Goal: Task Accomplishment & Management: Use online tool/utility

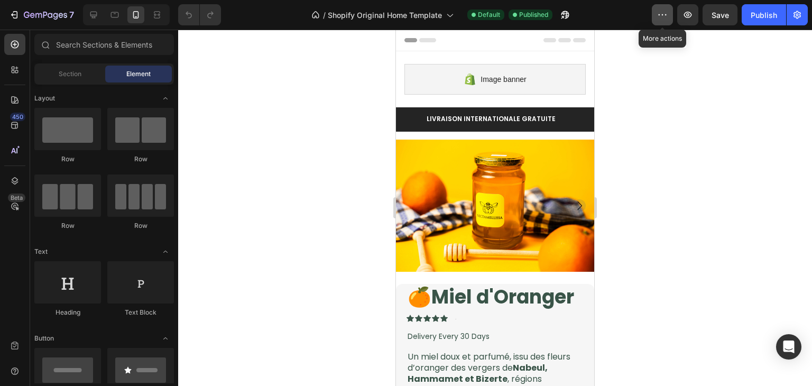
click at [660, 13] on icon "button" at bounding box center [662, 15] width 11 height 11
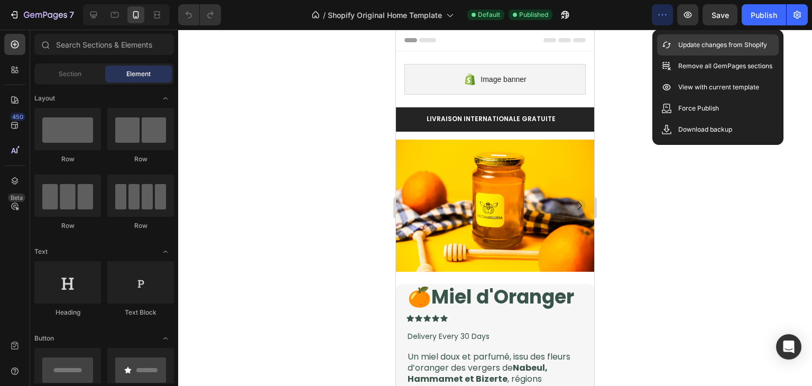
click at [690, 56] on div "Update changes from Shopify" at bounding box center [718, 66] width 122 height 21
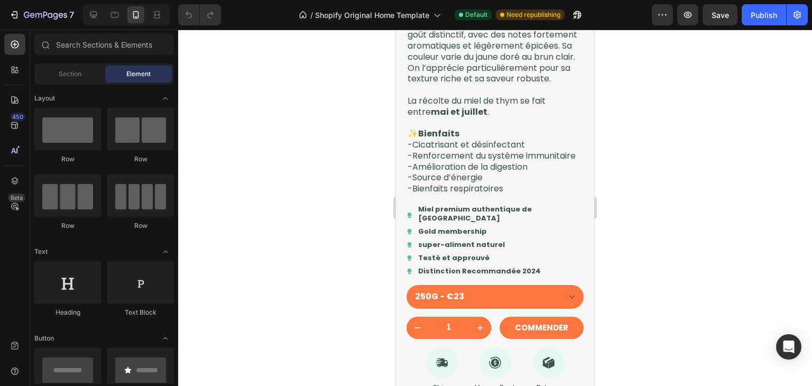
scroll to position [1179, 0]
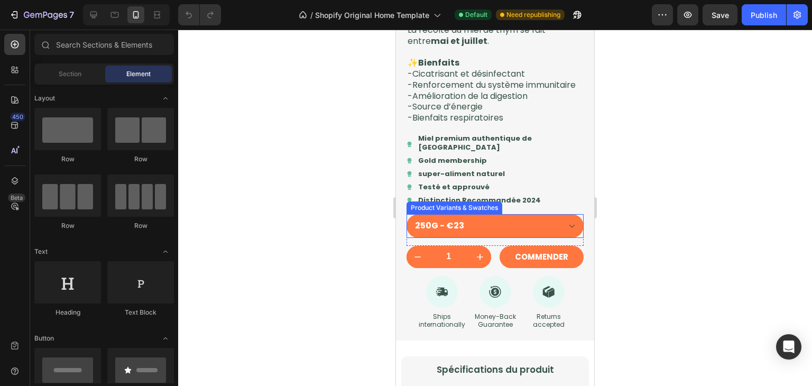
click at [482, 236] on select "250G - €23 500G - €42 1KG - €75" at bounding box center [495, 226] width 177 height 24
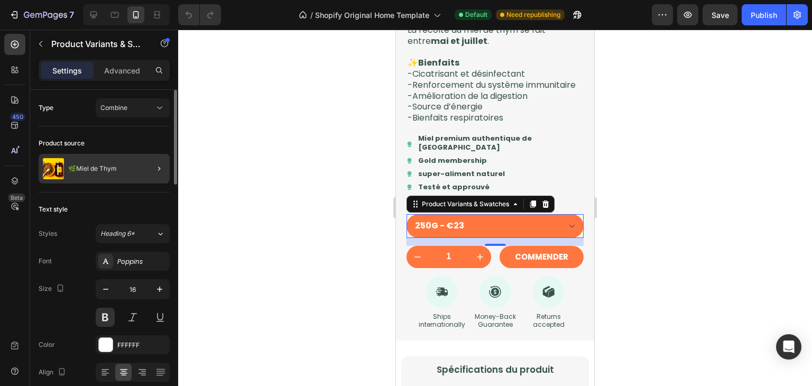
click at [146, 167] on div at bounding box center [155, 169] width 30 height 30
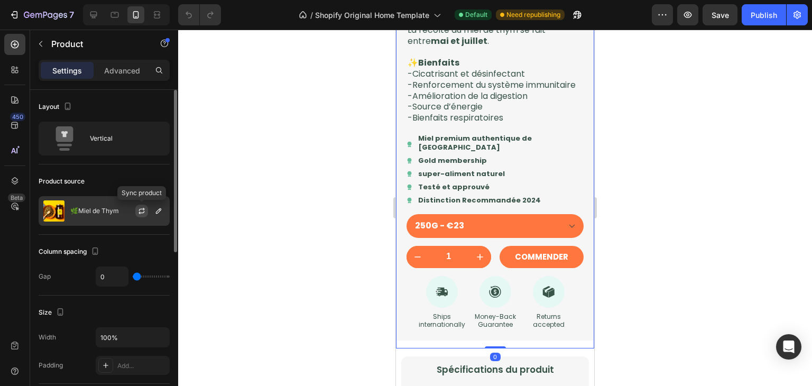
click at [140, 213] on icon "button" at bounding box center [142, 212] width 6 height 3
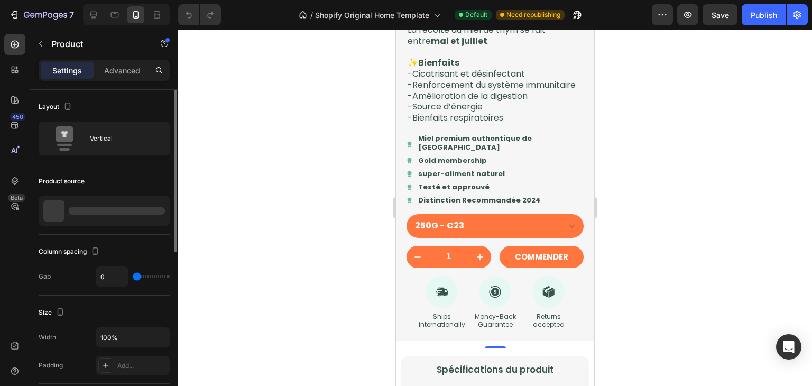
select select "581819893712749182"
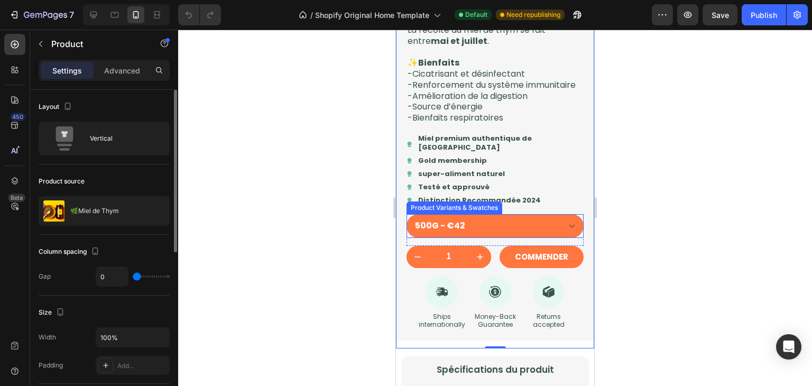
click at [532, 238] on select "500G - €42" at bounding box center [495, 226] width 177 height 24
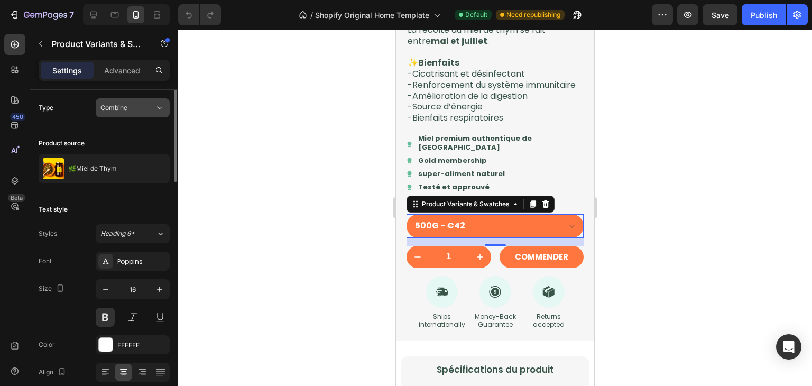
click at [132, 112] on div "Combine" at bounding box center [127, 108] width 54 height 10
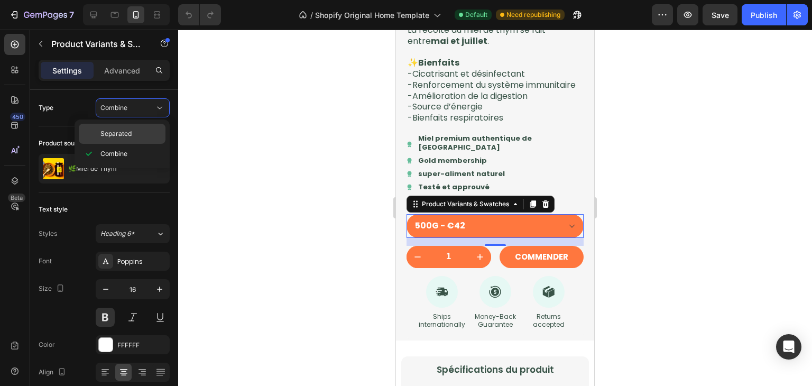
click at [137, 128] on div "Separated" at bounding box center [122, 134] width 87 height 20
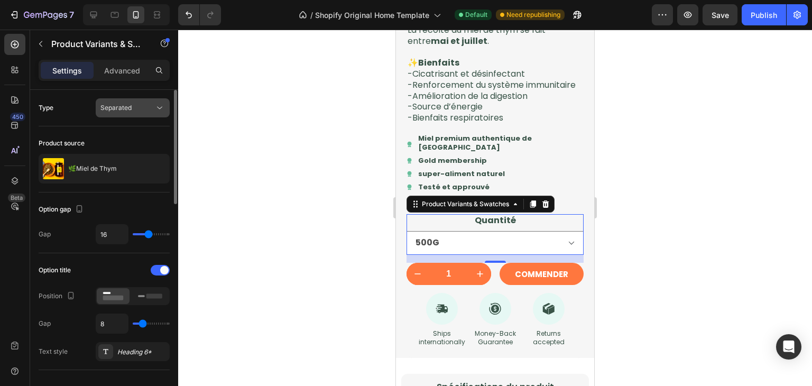
click at [135, 109] on div "Separated" at bounding box center [127, 108] width 54 height 10
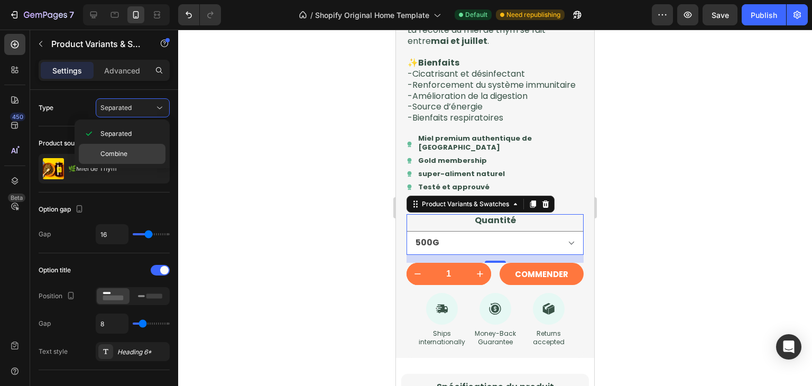
click at [152, 144] on div "Combine" at bounding box center [122, 154] width 87 height 20
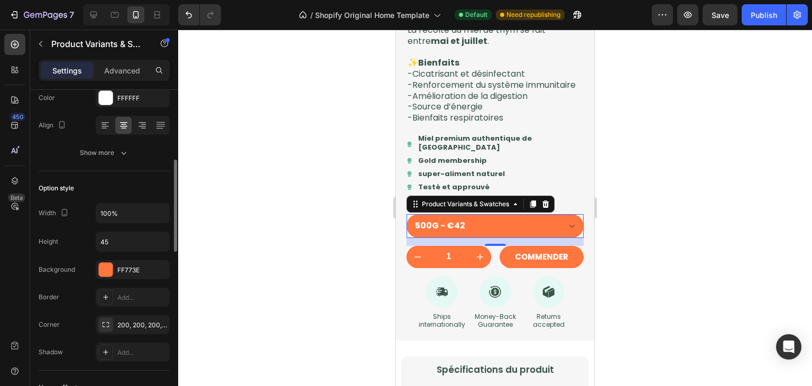
scroll to position [249, 0]
click at [122, 206] on input "100%" at bounding box center [132, 210] width 73 height 19
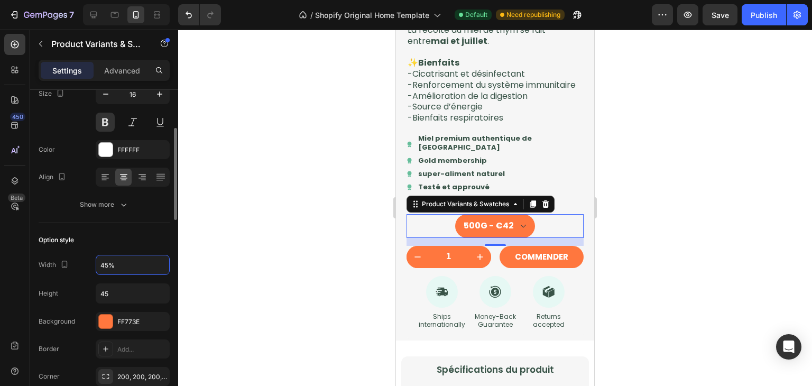
scroll to position [182, 0]
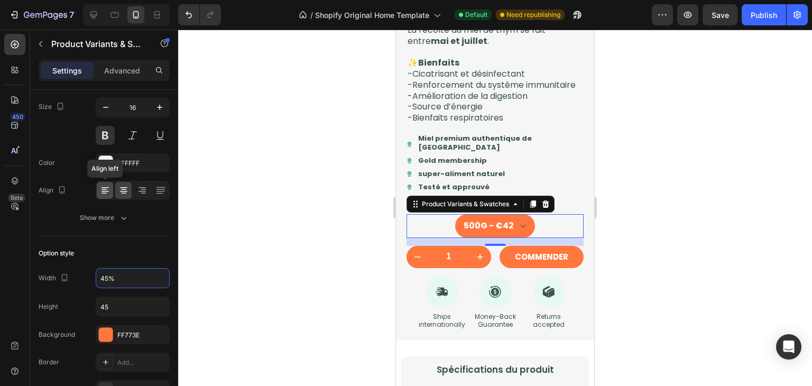
type input "45%"
click at [108, 190] on icon at bounding box center [105, 190] width 11 height 11
click at [124, 190] on icon at bounding box center [123, 190] width 11 height 11
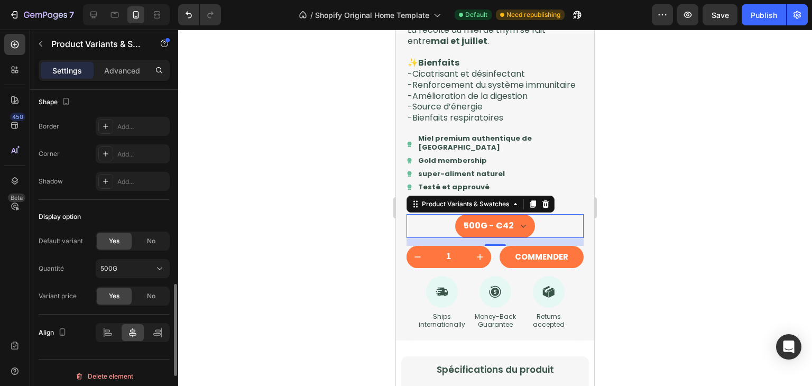
scroll to position [827, 0]
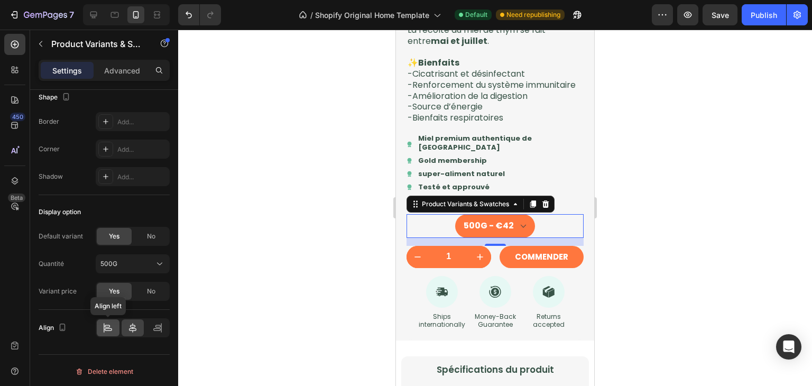
click at [104, 325] on icon at bounding box center [104, 328] width 1 height 10
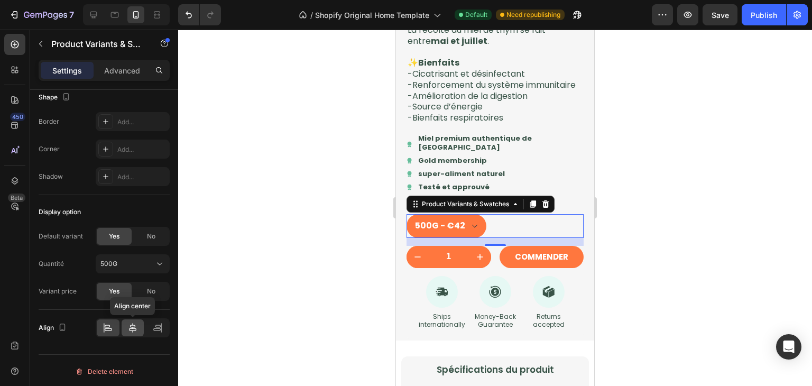
click at [133, 319] on div at bounding box center [133, 327] width 23 height 17
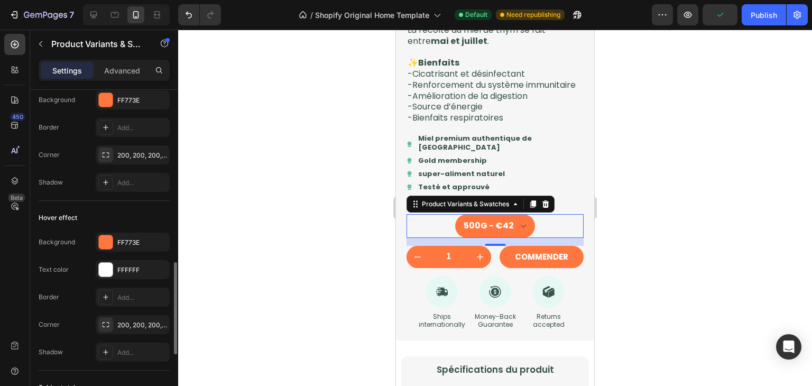
scroll to position [416, 0]
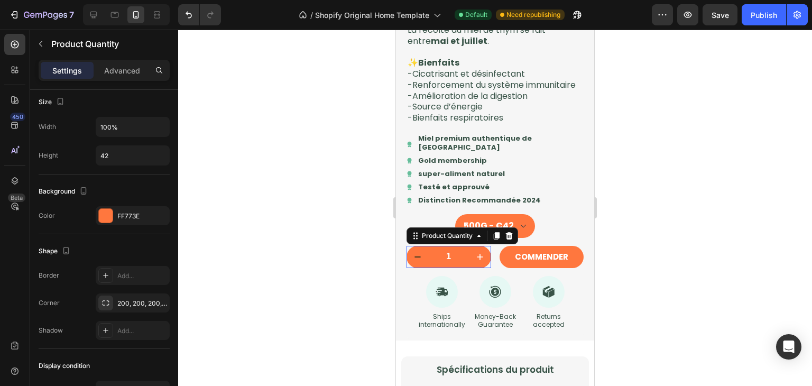
click at [423, 268] on button "decrement" at bounding box center [418, 257] width 22 height 22
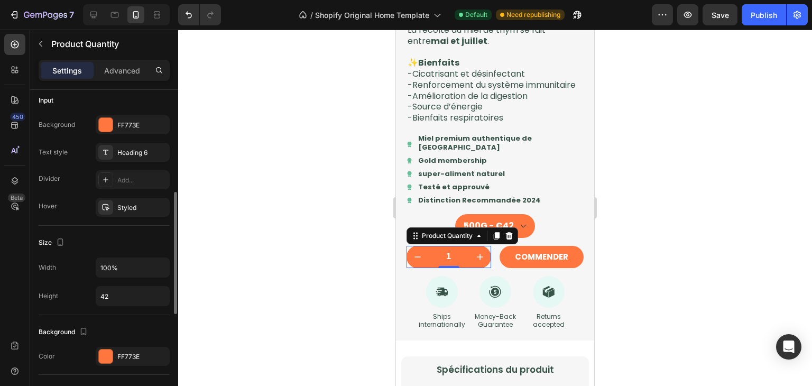
scroll to position [275, 0]
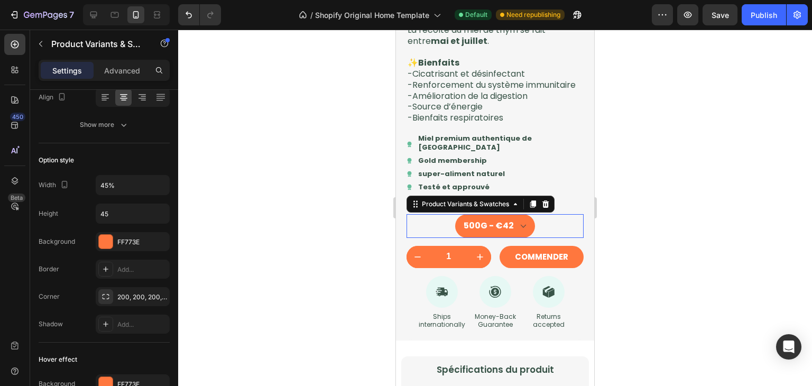
click at [468, 237] on select "500G - €42" at bounding box center [495, 226] width 80 height 24
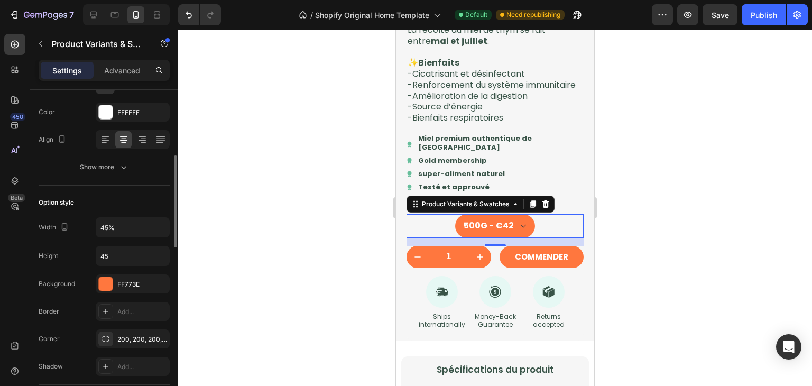
scroll to position [234, 0]
click at [125, 221] on input "45%" at bounding box center [132, 226] width 73 height 19
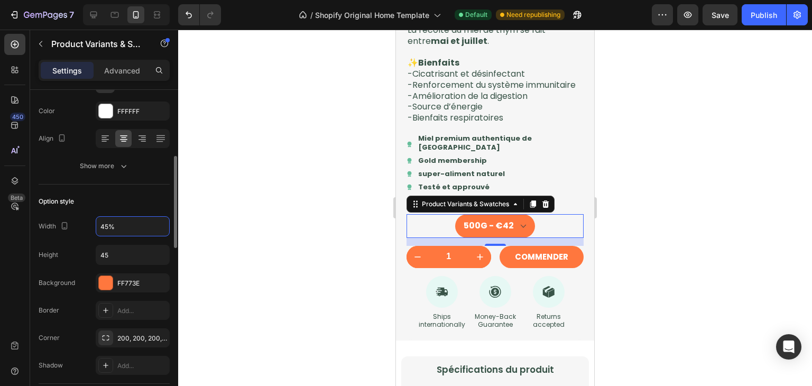
click at [125, 221] on input "45%" at bounding box center [132, 226] width 73 height 19
type input "4"
type input "6"
click at [125, 221] on input "45" at bounding box center [132, 226] width 73 height 19
type input "45"
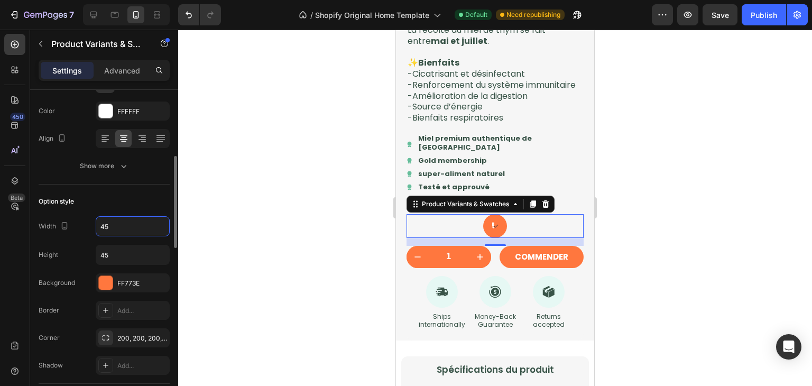
click at [125, 237] on div "Width 45 Height 45 Background FF773E Border Add... Corner 200, 200, 200, 200 Sh…" at bounding box center [104, 295] width 131 height 159
click at [127, 228] on input "45" at bounding box center [132, 226] width 73 height 19
type input "1"
type input "4"
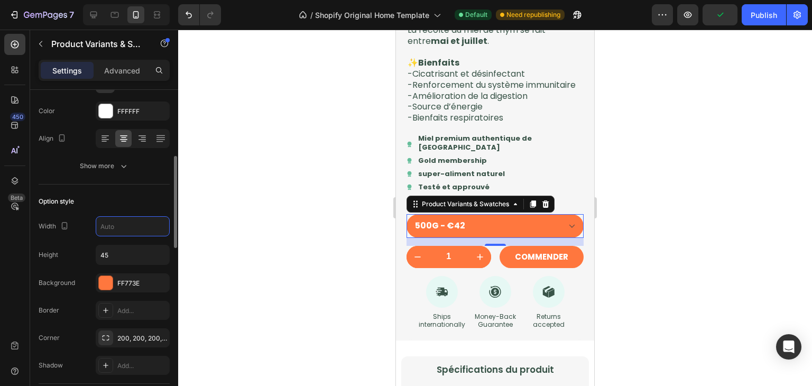
click at [144, 193] on div "Option style" at bounding box center [104, 201] width 131 height 17
type input "100%"
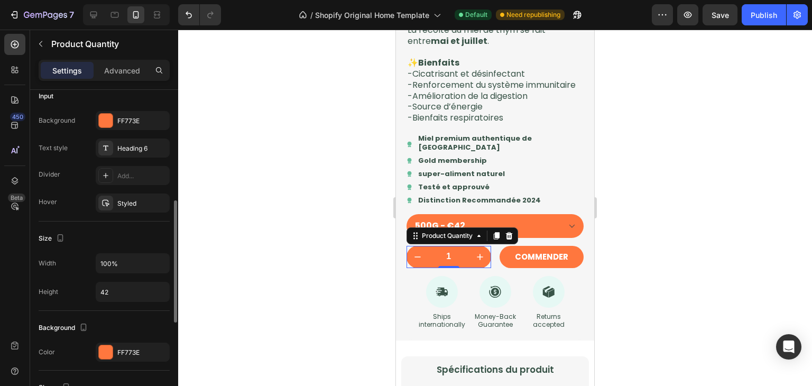
scroll to position [283, 0]
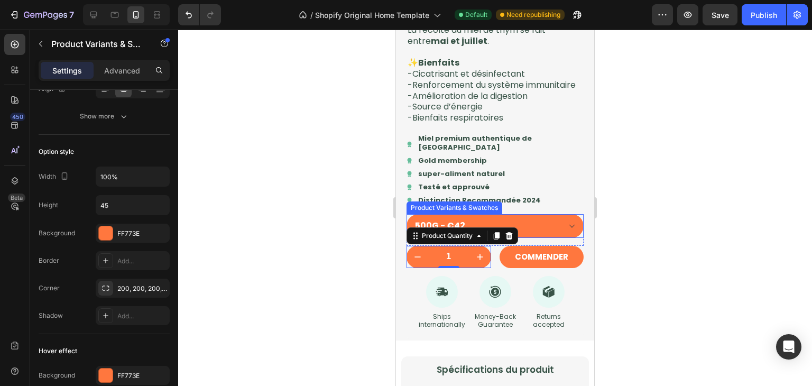
click at [458, 237] on select "500G - €42" at bounding box center [495, 226] width 177 height 24
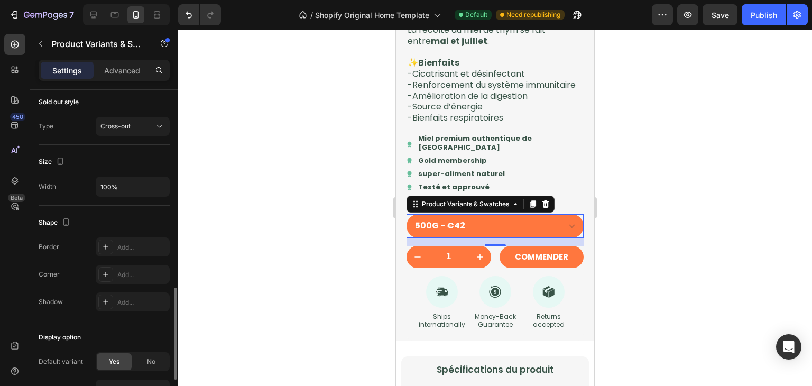
scroll to position [702, 0]
click at [110, 192] on input "100%" at bounding box center [132, 187] width 73 height 19
type input "100%"
click at [184, 22] on button "Undo/Redo" at bounding box center [188, 14] width 21 height 21
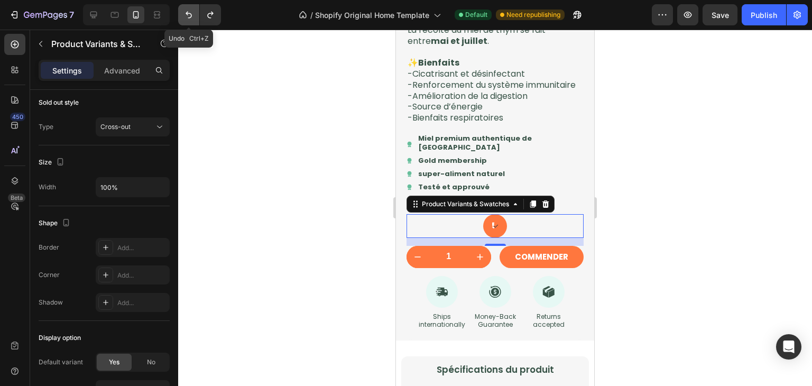
click at [184, 22] on button "Undo/Redo" at bounding box center [188, 14] width 21 height 21
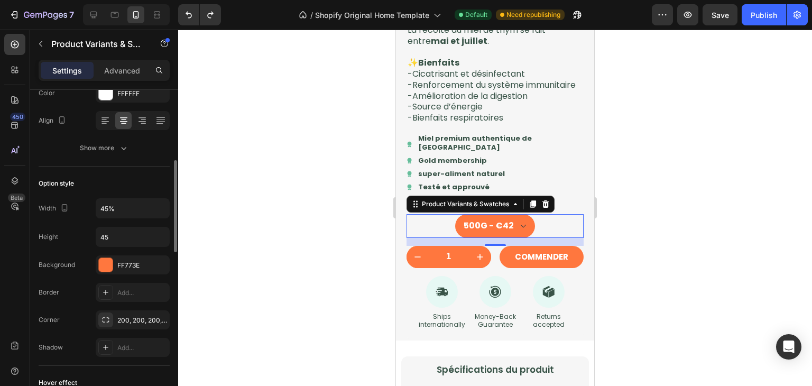
scroll to position [251, 0]
click at [116, 214] on input "45%" at bounding box center [132, 208] width 73 height 19
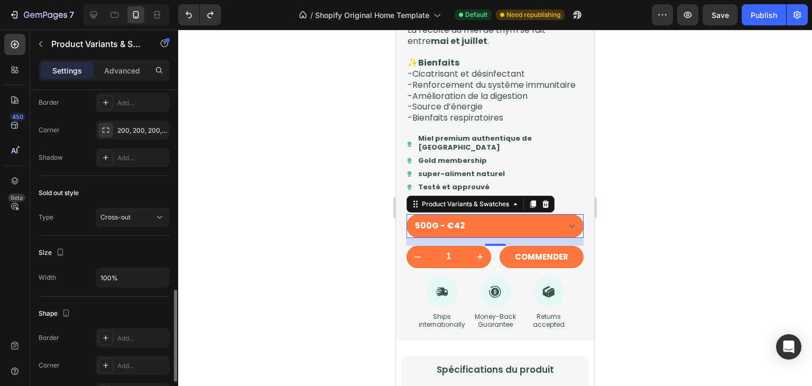
scroll to position [682, 0]
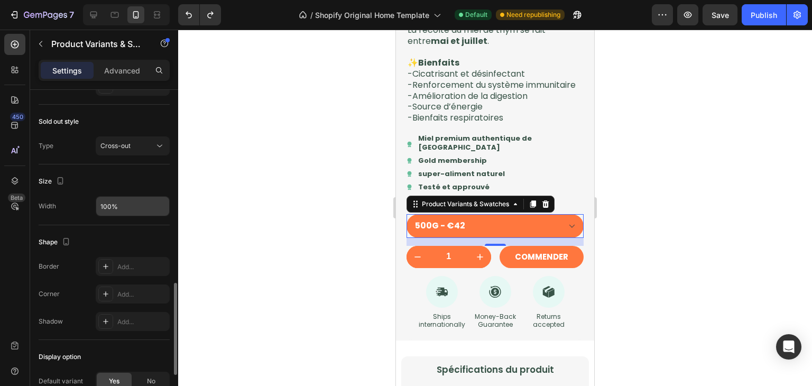
type input "100%"
click at [122, 208] on input "100%" at bounding box center [132, 206] width 73 height 19
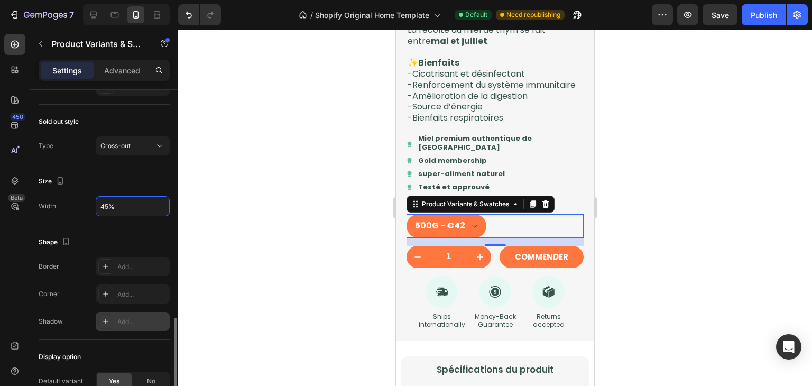
scroll to position [827, 0]
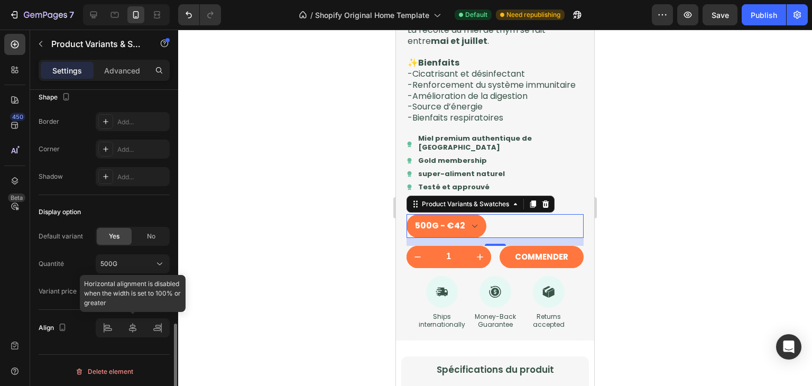
click at [131, 322] on div at bounding box center [133, 327] width 74 height 19
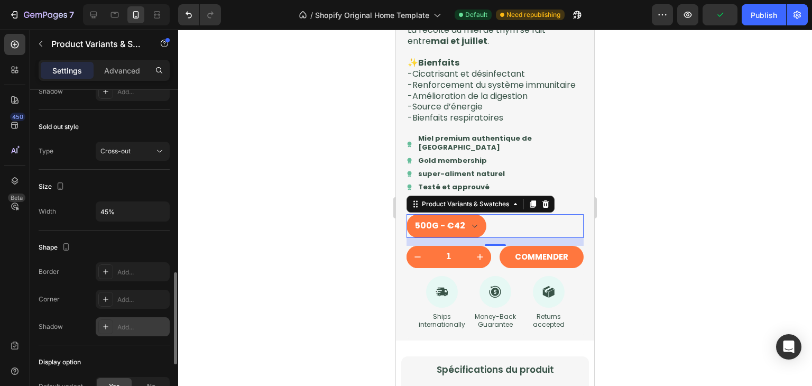
scroll to position [670, 0]
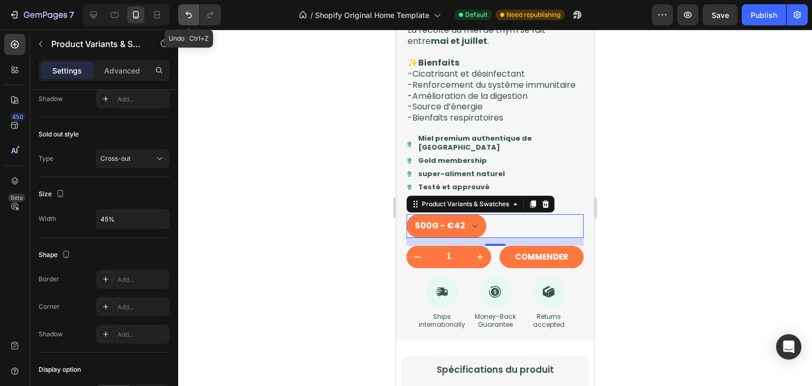
click at [190, 14] on icon "Undo/Redo" at bounding box center [188, 15] width 11 height 11
type input "100%"
click at [190, 14] on icon "Undo/Redo" at bounding box center [188, 15] width 11 height 11
type input "45%"
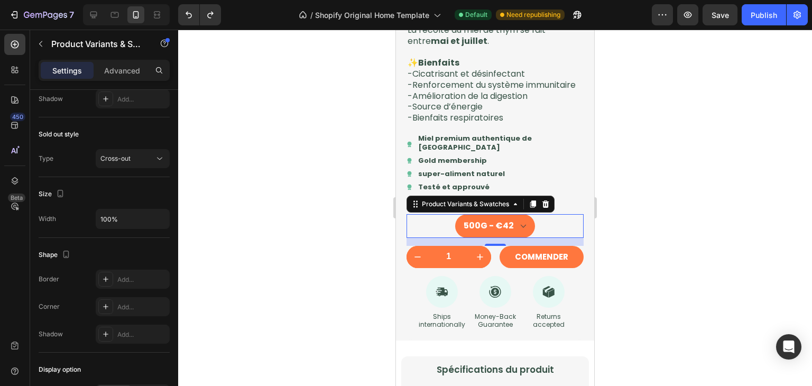
click at [282, 155] on div at bounding box center [495, 208] width 634 height 356
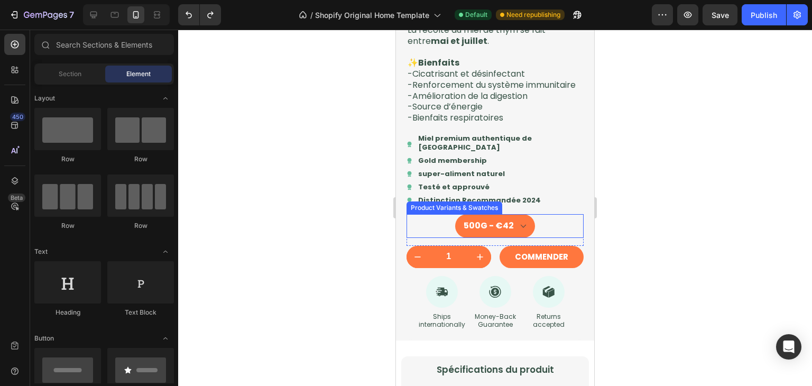
click at [512, 238] on select "500G - €42" at bounding box center [495, 226] width 80 height 24
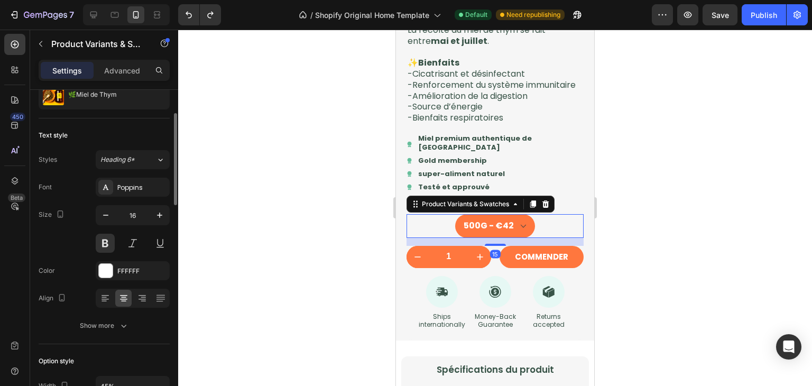
scroll to position [76, 0]
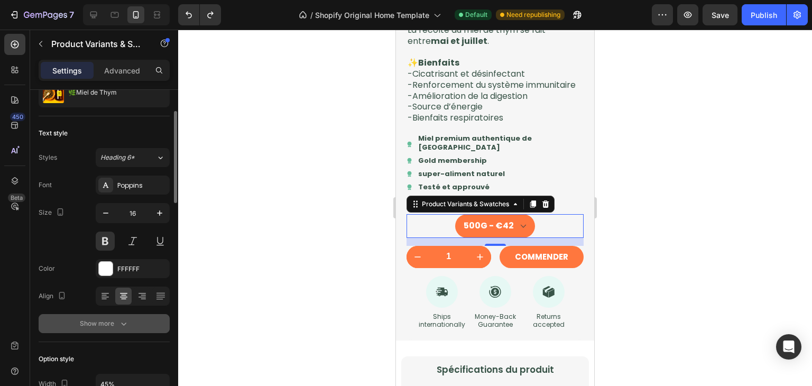
click at [108, 328] on button "Show more" at bounding box center [104, 323] width 131 height 19
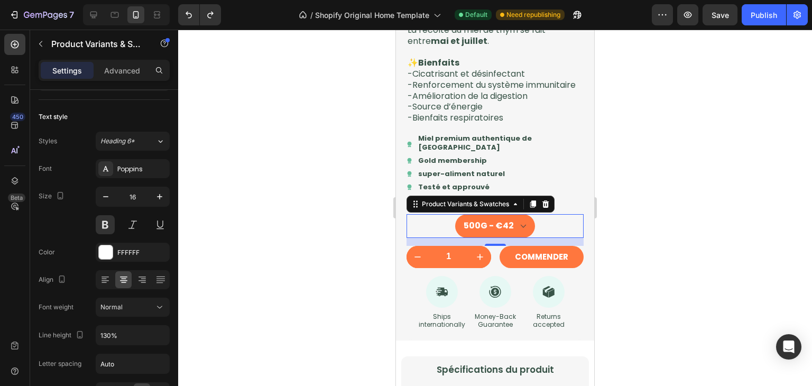
scroll to position [0, 0]
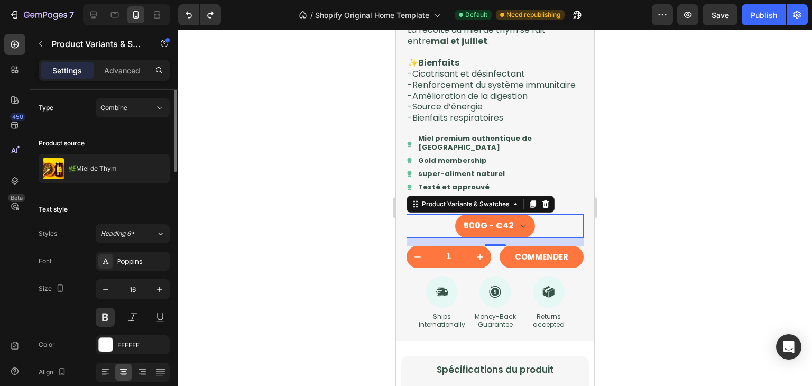
click at [74, 108] on div "Type Combine" at bounding box center [104, 107] width 131 height 19
click at [117, 74] on p "Advanced" at bounding box center [122, 70] width 36 height 11
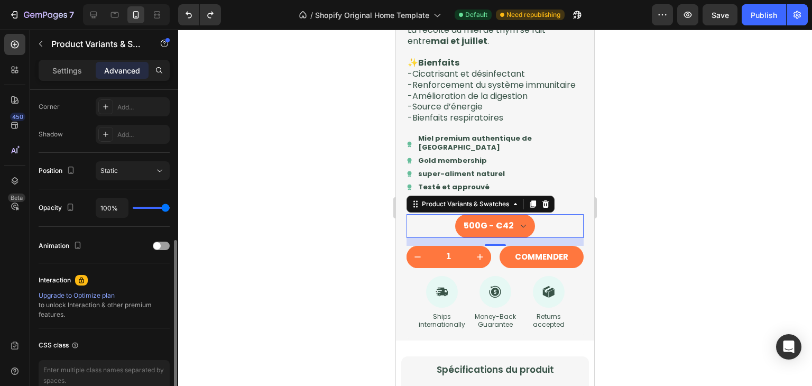
scroll to position [324, 0]
click at [89, 76] on div "Settings" at bounding box center [67, 70] width 53 height 17
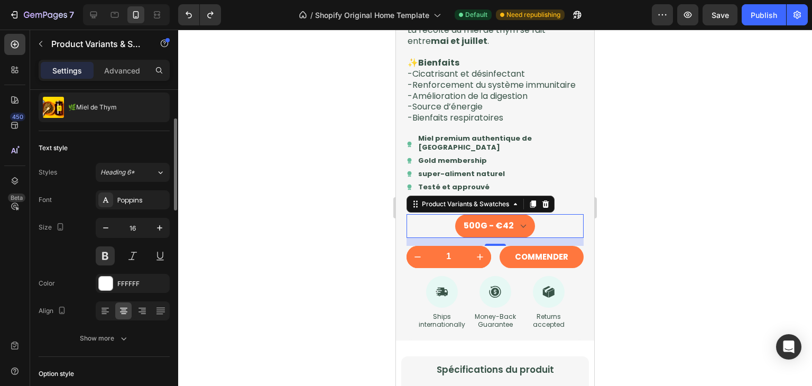
scroll to position [61, 0]
click at [154, 232] on button "button" at bounding box center [159, 227] width 19 height 19
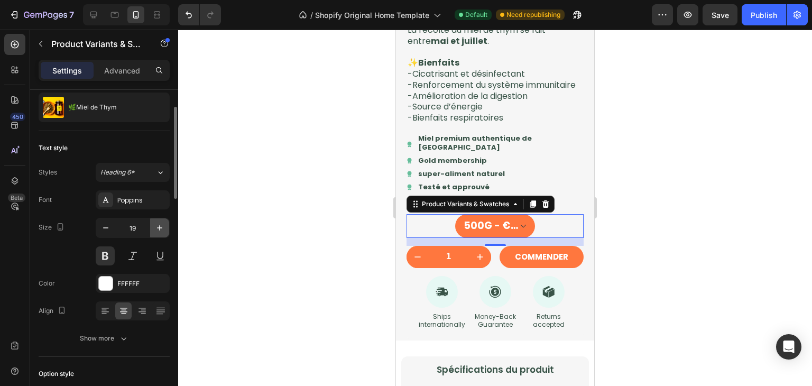
type input "20"
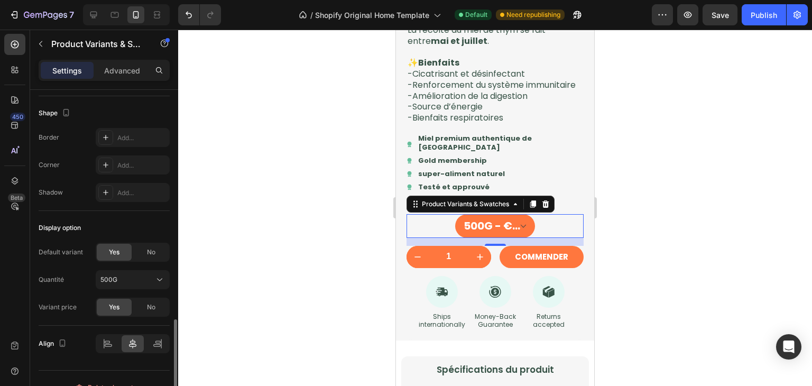
scroll to position [827, 0]
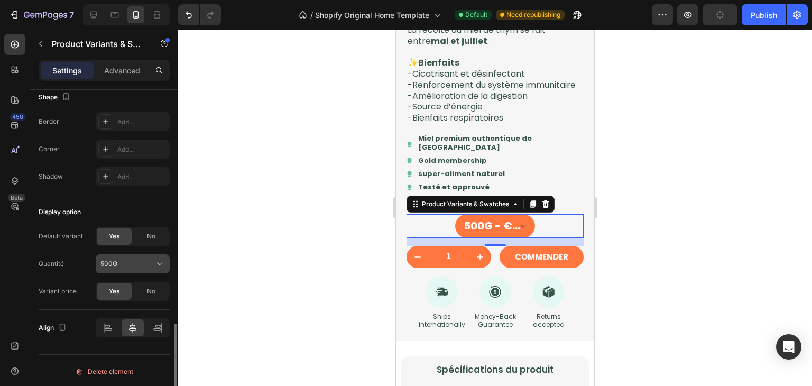
click at [143, 265] on div "500G" at bounding box center [126, 264] width 52 height 10
click at [155, 234] on span "No" at bounding box center [151, 237] width 8 height 10
click at [118, 235] on span "Yes" at bounding box center [114, 237] width 11 height 10
select select "581819893712749182"
click at [151, 264] on div "500G" at bounding box center [126, 264] width 52 height 10
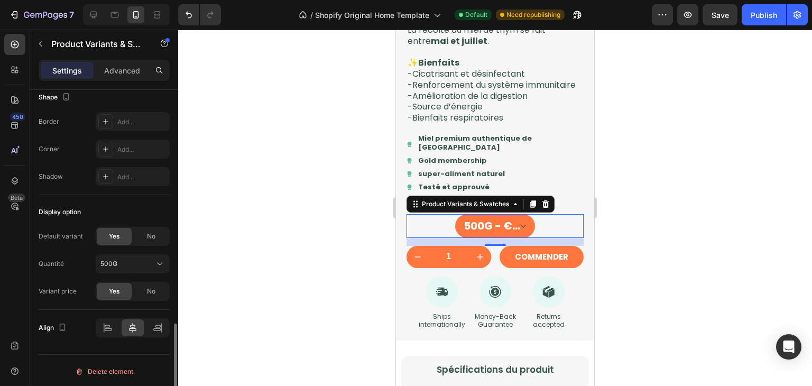
click at [80, 241] on div "Default variant" at bounding box center [61, 236] width 44 height 17
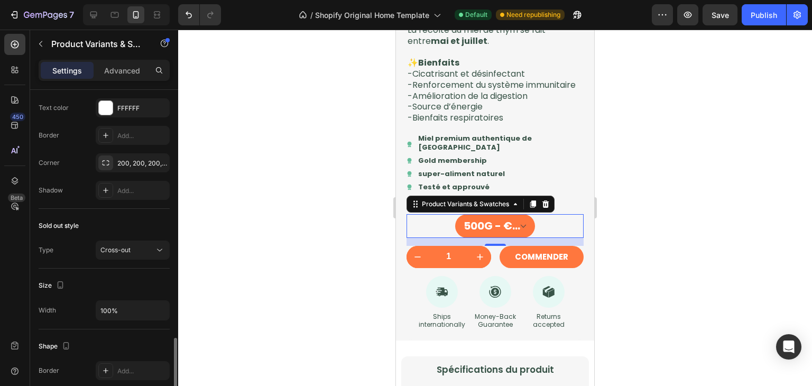
scroll to position [680, 0]
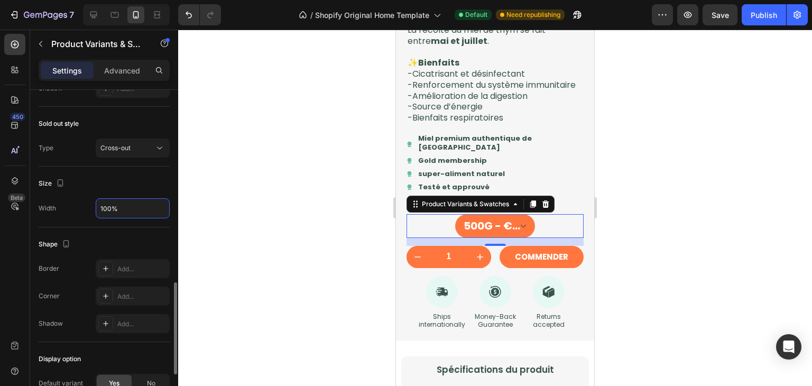
click at [130, 212] on input "100%" at bounding box center [132, 208] width 73 height 19
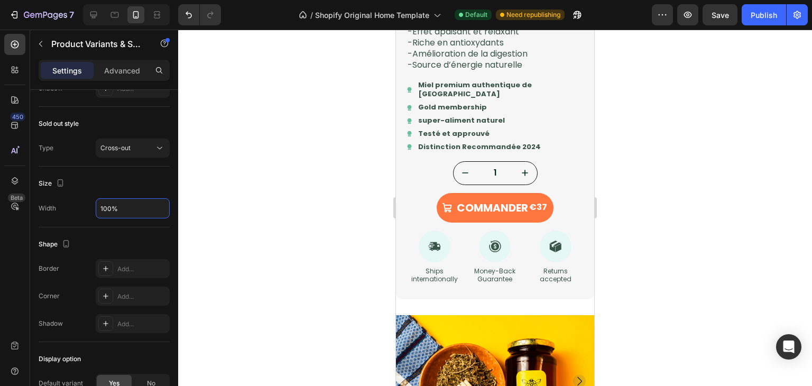
scroll to position [446, 0]
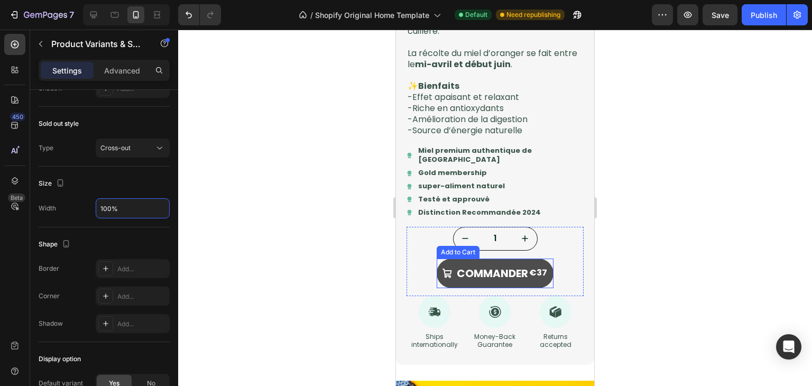
click at [437, 288] on button "COMMANDER €37" at bounding box center [495, 274] width 117 height 30
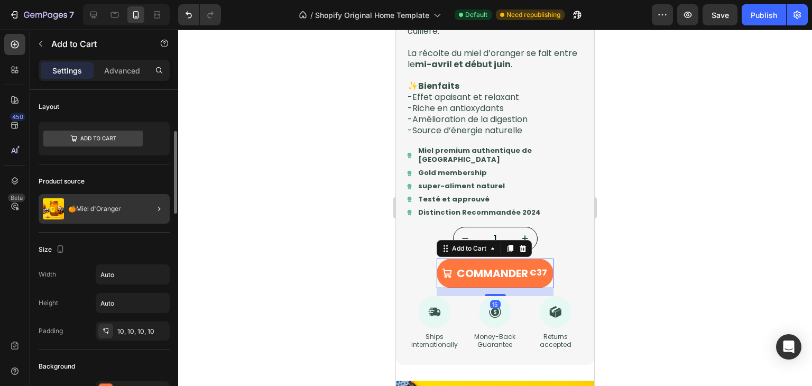
scroll to position [70, 0]
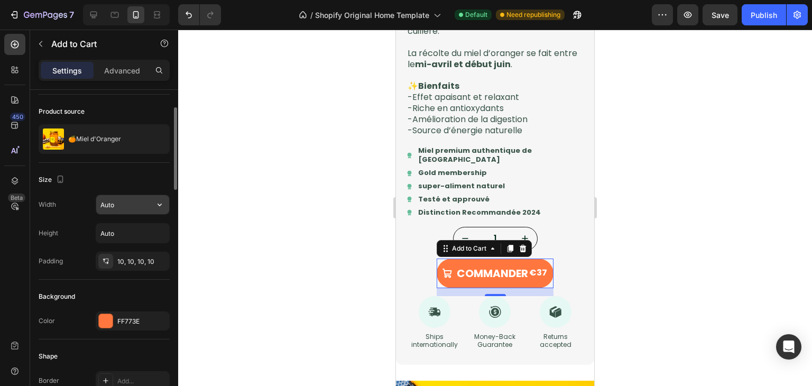
click at [120, 209] on input "Auto" at bounding box center [132, 204] width 73 height 19
click at [158, 200] on icon "button" at bounding box center [159, 204] width 11 height 11
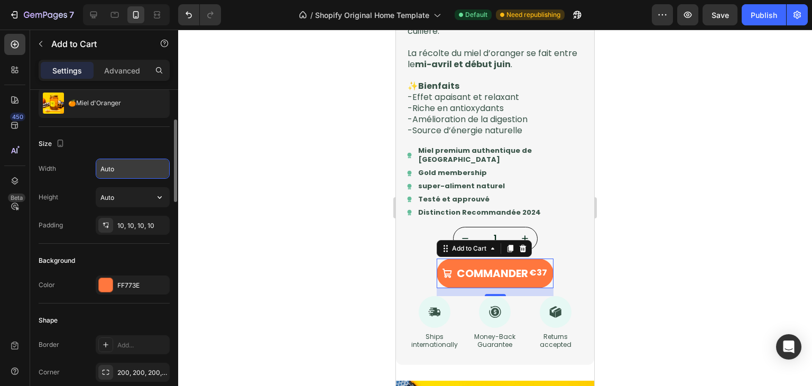
scroll to position [108, 0]
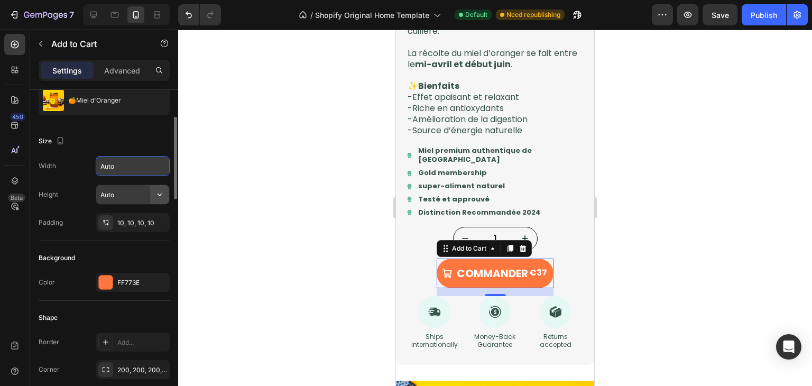
click at [161, 189] on icon "button" at bounding box center [159, 194] width 11 height 11
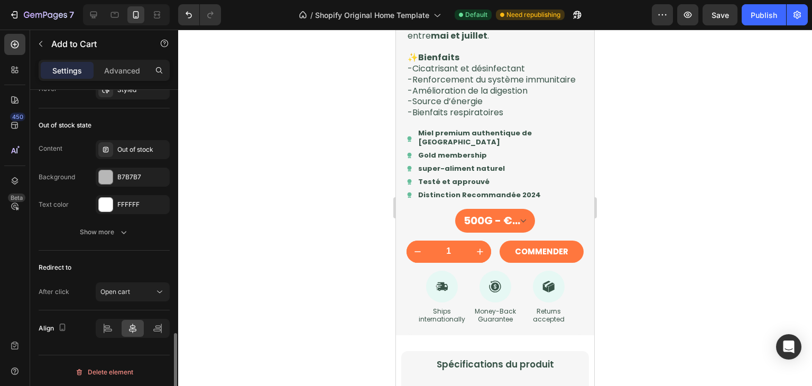
scroll to position [1196, 0]
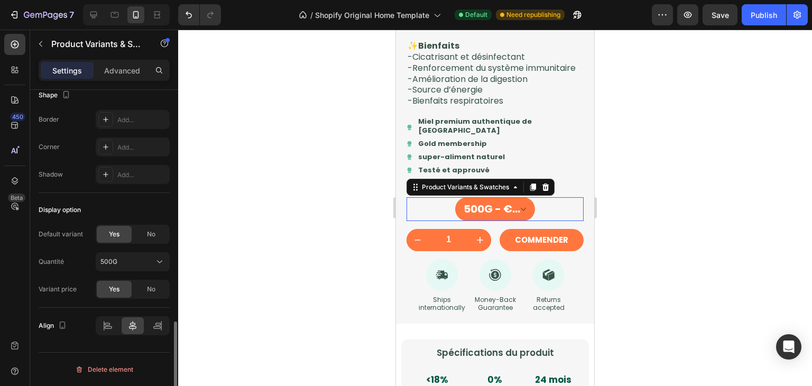
click at [478, 221] on select "500G - €42" at bounding box center [495, 209] width 80 height 24
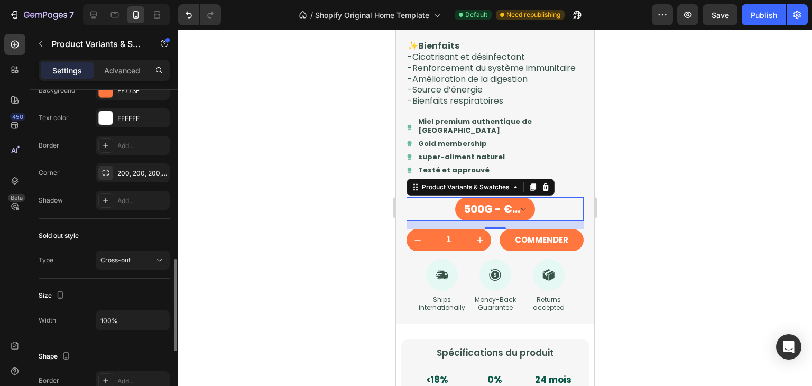
scroll to position [579, 0]
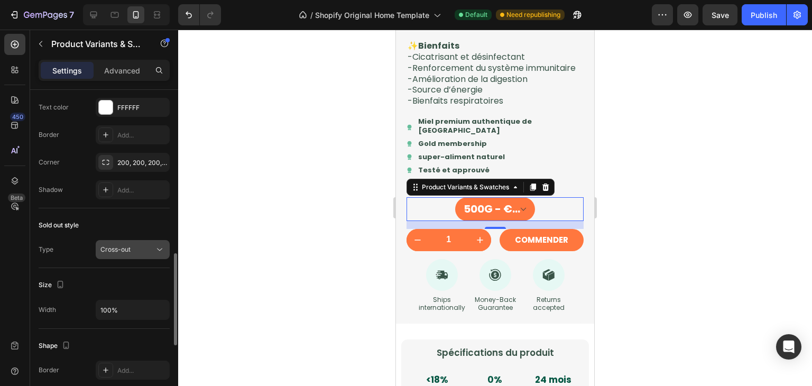
click at [130, 245] on span "Cross-out" at bounding box center [115, 249] width 30 height 8
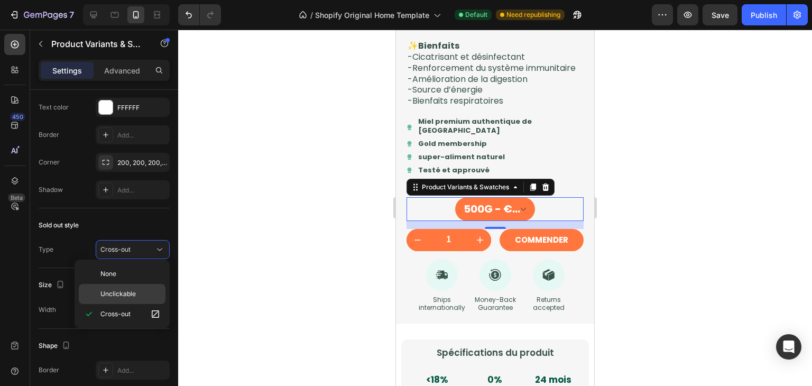
click at [137, 293] on p "Unclickable" at bounding box center [130, 294] width 60 height 10
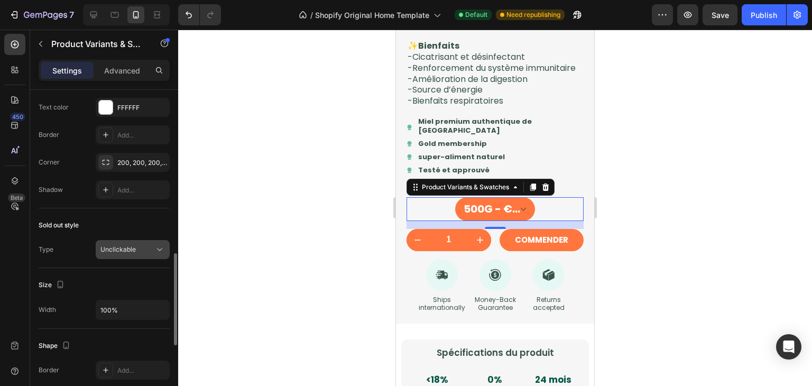
click at [141, 242] on button "Unclickable" at bounding box center [133, 249] width 74 height 19
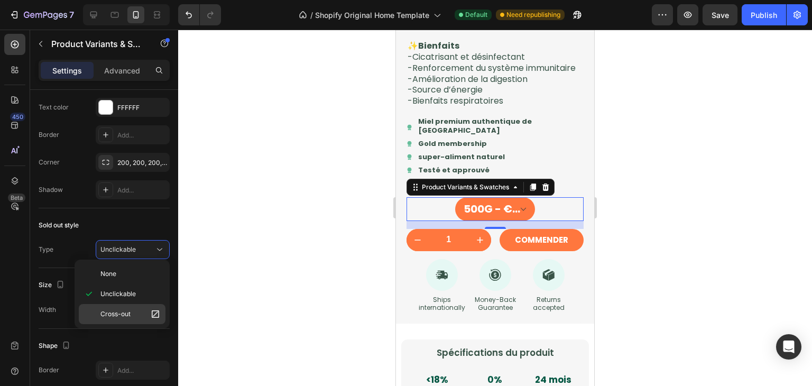
click at [138, 315] on p "Cross-out" at bounding box center [130, 314] width 60 height 11
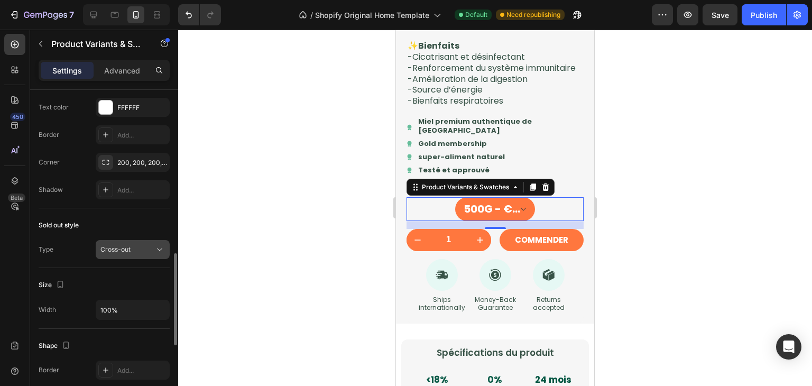
click at [135, 250] on div "Cross-out" at bounding box center [127, 250] width 54 height 10
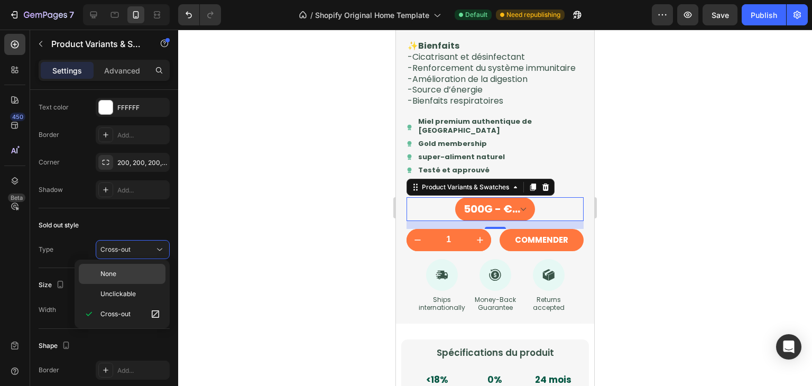
click at [131, 284] on div "None" at bounding box center [122, 294] width 87 height 20
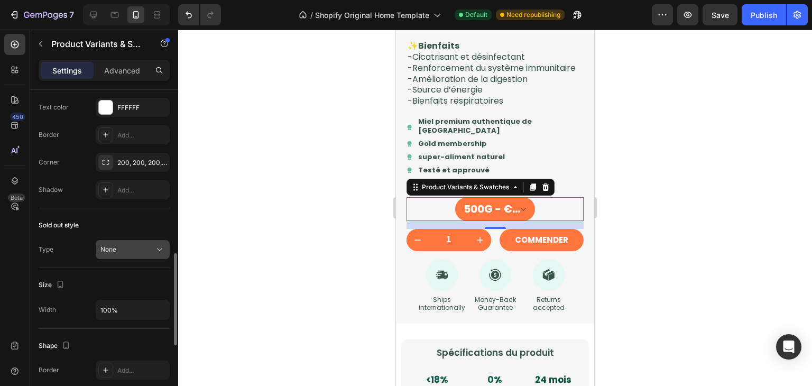
click at [140, 245] on div "None" at bounding box center [127, 250] width 54 height 10
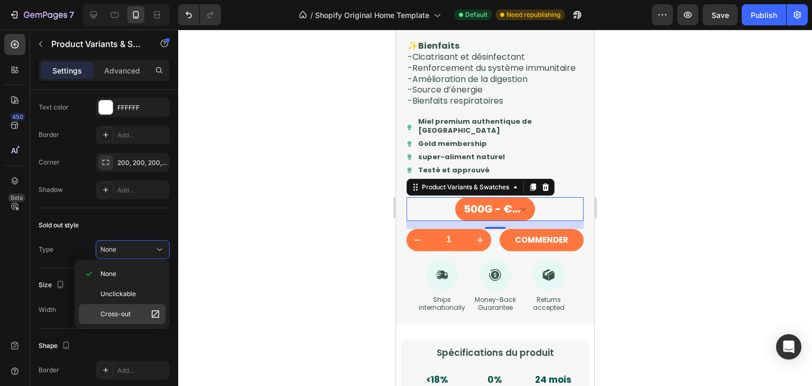
click at [129, 309] on p "Cross-out" at bounding box center [130, 314] width 60 height 11
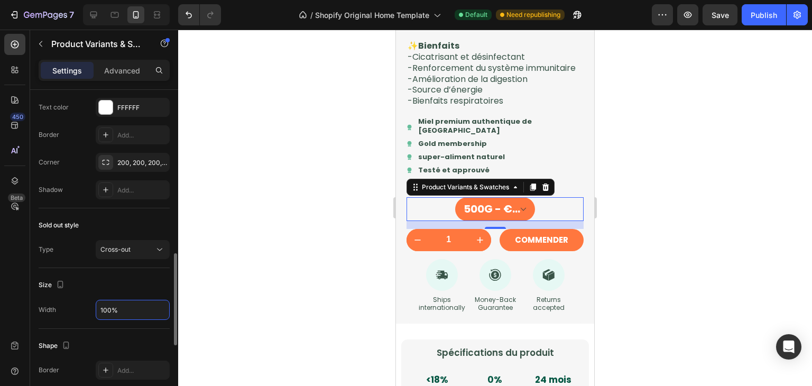
click at [138, 306] on input "100%" at bounding box center [132, 309] width 73 height 19
click at [138, 306] on input "%" at bounding box center [132, 309] width 73 height 19
type input "%"
click at [132, 281] on div "Size" at bounding box center [104, 284] width 131 height 17
type input "100%"
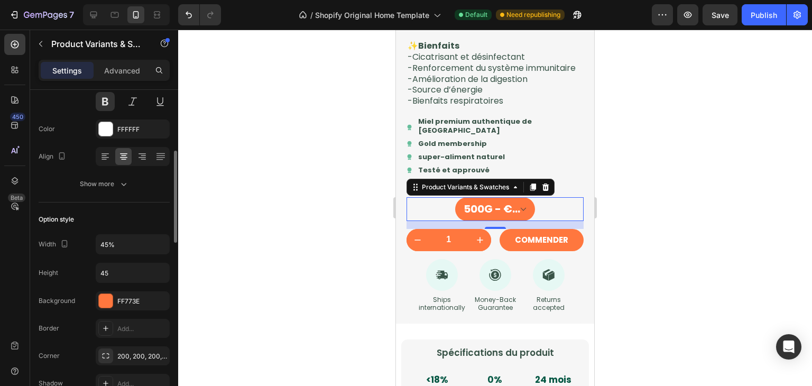
scroll to position [215, 0]
click at [142, 252] on input "45%" at bounding box center [132, 244] width 73 height 19
type input "4"
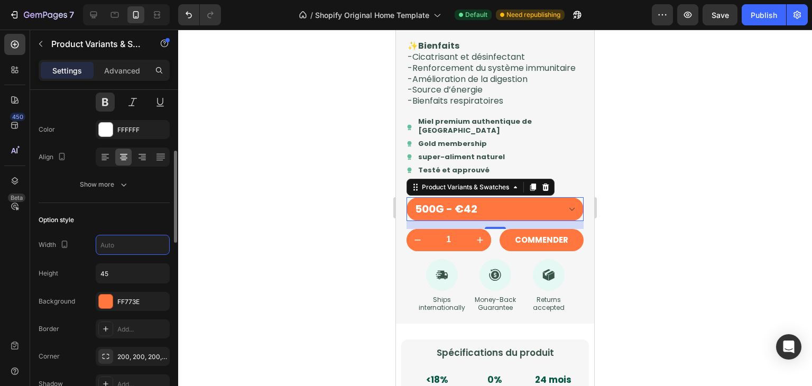
type input "100%"
click at [151, 207] on div "Option style Width 100% Height 45 Background FF773E Border Add... Corner 200, 2…" at bounding box center [104, 302] width 131 height 199
click at [140, 268] on input "45" at bounding box center [132, 273] width 73 height 19
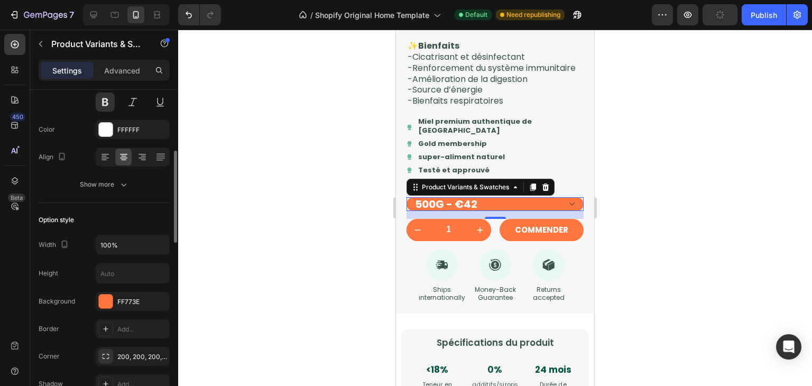
click at [78, 260] on div "Width 100% Height Background FF773E Border Add... Corner 200, 200, 200, 200 Sha…" at bounding box center [104, 314] width 131 height 159
type input "45"
click at [118, 275] on input "45" at bounding box center [132, 273] width 73 height 19
click at [99, 264] on input "text" at bounding box center [132, 273] width 73 height 19
click at [91, 261] on div "Width 100% Height 45 Background FF773E Border Add... Corner 200, 200, 200, 200 …" at bounding box center [104, 314] width 131 height 159
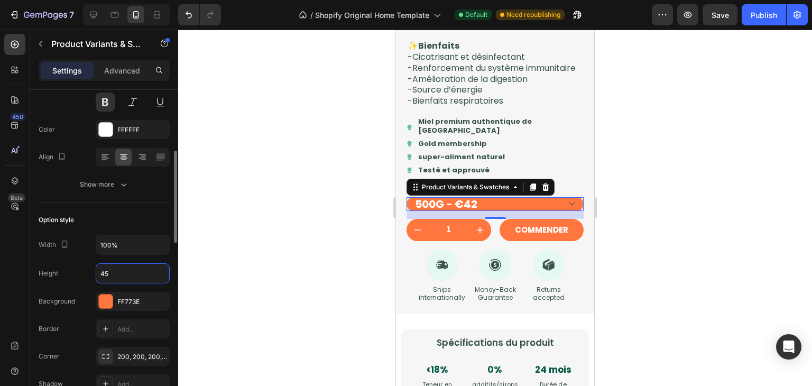
click at [118, 273] on input "45" at bounding box center [132, 273] width 73 height 19
type input "4"
type input "45"
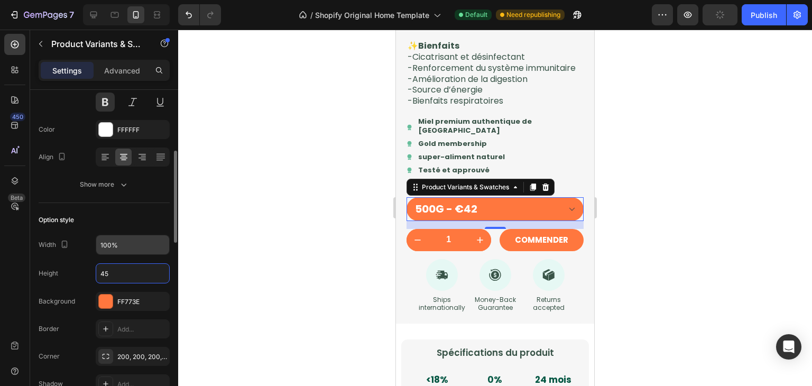
click at [147, 241] on input "100%" at bounding box center [132, 244] width 73 height 19
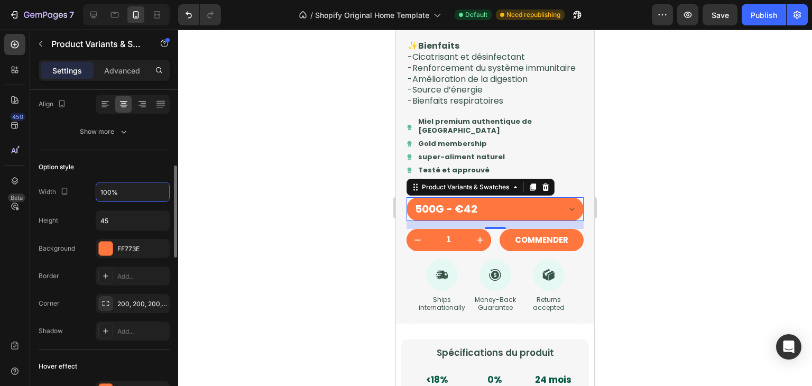
scroll to position [269, 0]
click at [122, 72] on p "Advanced" at bounding box center [122, 70] width 36 height 11
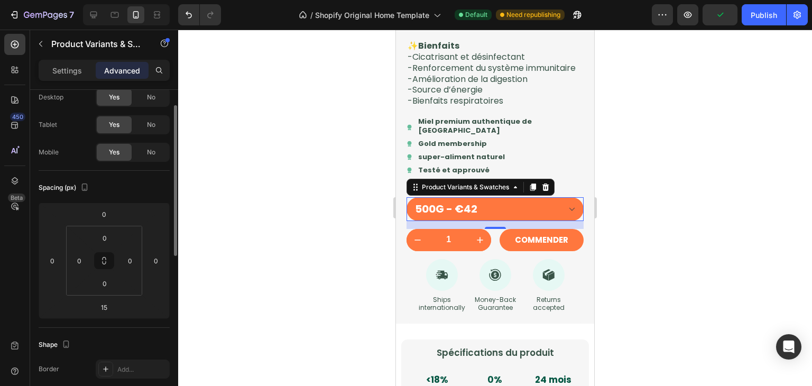
scroll to position [33, 0]
click at [162, 267] on input "0" at bounding box center [156, 261] width 16 height 16
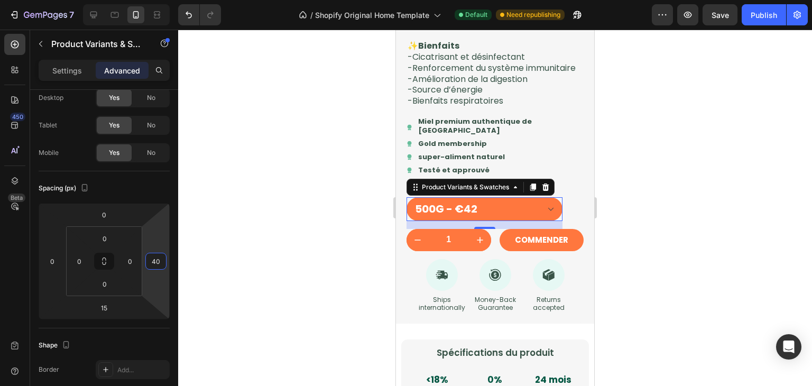
type input "4"
type input "1"
type input "3"
type input "0"
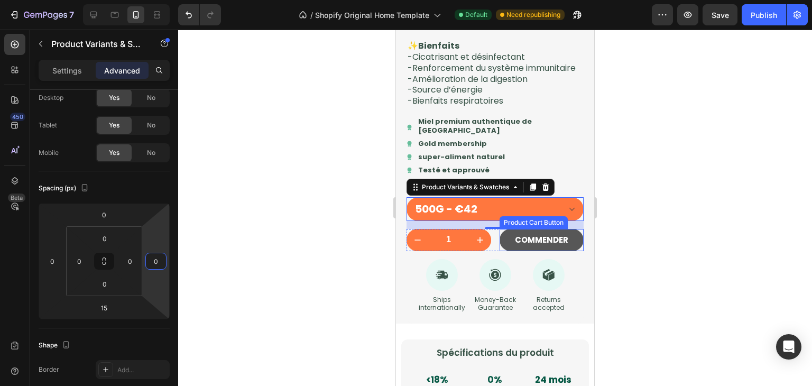
click at [539, 251] on button "COMMENDER" at bounding box center [542, 240] width 85 height 22
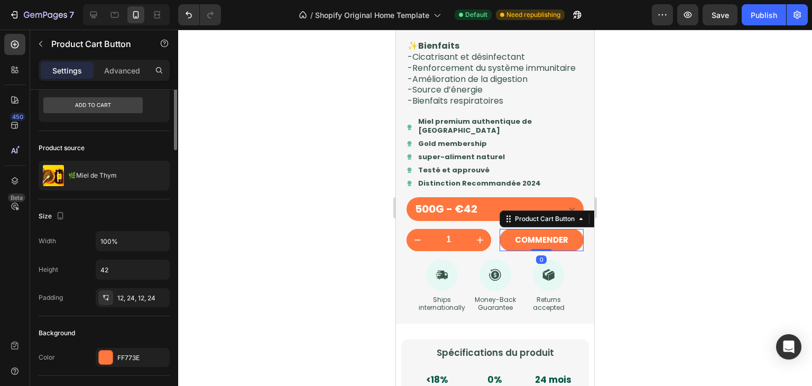
scroll to position [0, 0]
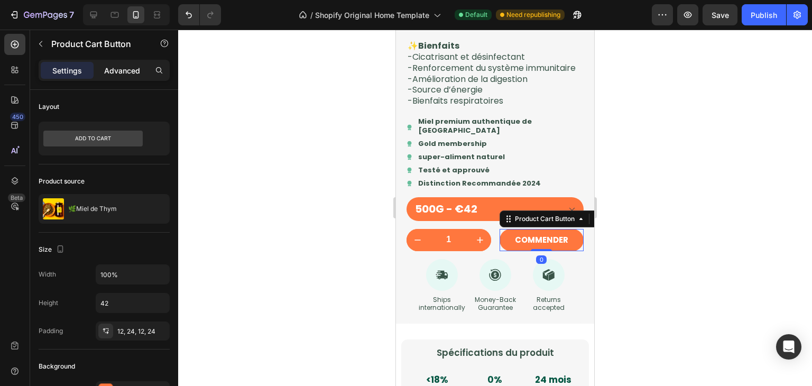
click at [114, 74] on p "Advanced" at bounding box center [122, 70] width 36 height 11
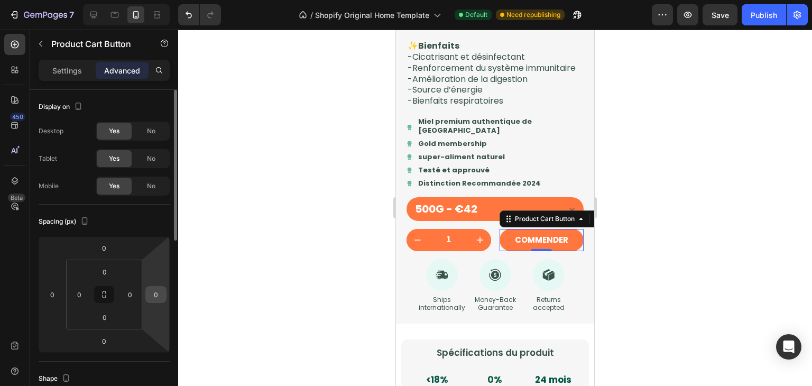
click at [157, 292] on input "0" at bounding box center [156, 295] width 16 height 16
type input "5"
type input "0"
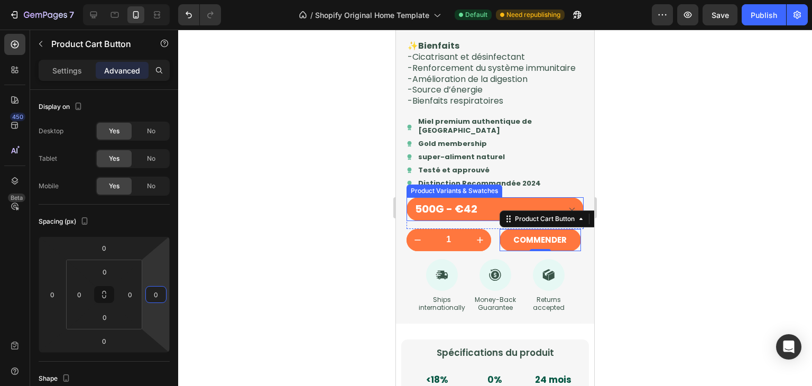
click at [461, 221] on select "500G - €42" at bounding box center [495, 209] width 177 height 24
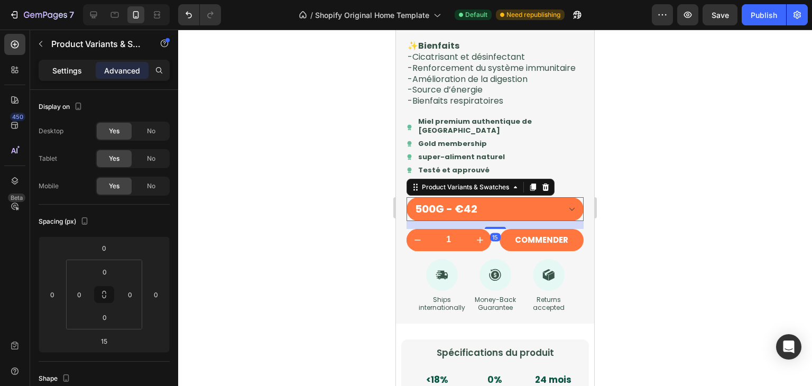
click at [70, 75] on p "Settings" at bounding box center [67, 70] width 30 height 11
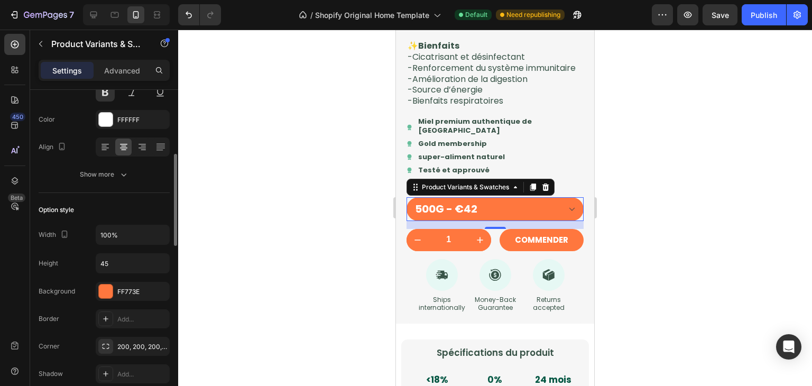
scroll to position [226, 0]
click at [112, 236] on input "100%" at bounding box center [132, 234] width 73 height 19
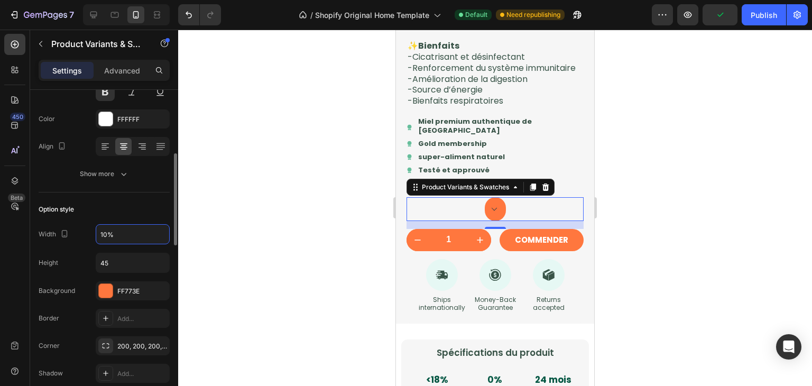
type input "100%"
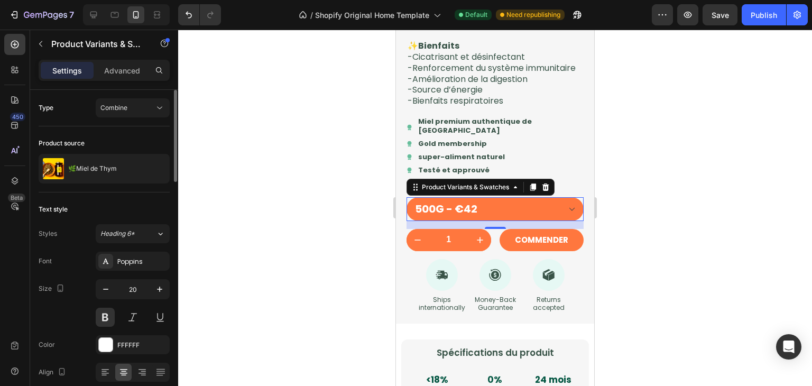
scroll to position [0, 0]
click at [121, 68] on p "Advanced" at bounding box center [122, 70] width 36 height 11
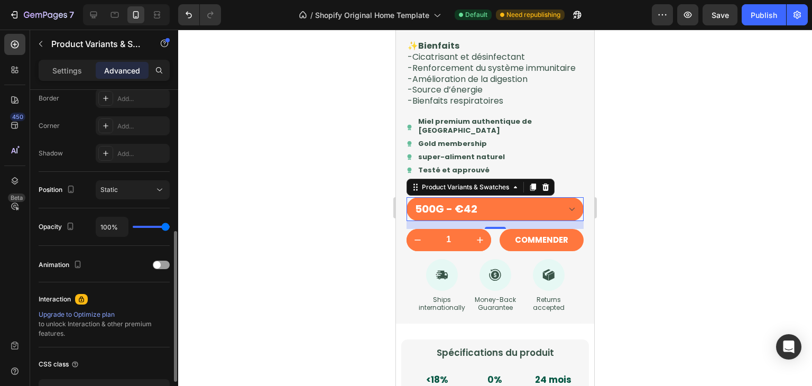
scroll to position [378, 0]
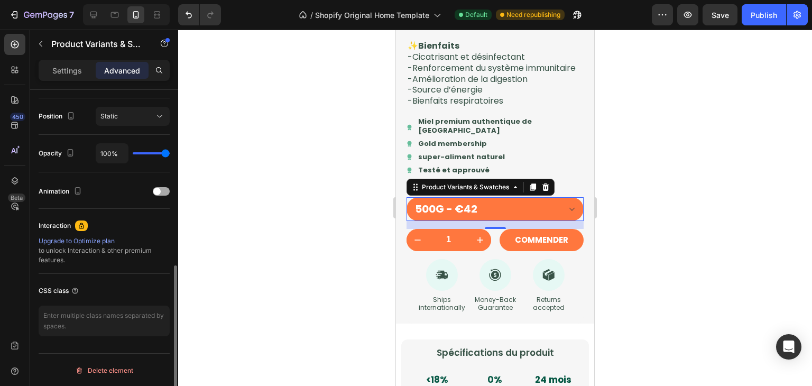
click at [162, 187] on div at bounding box center [161, 191] width 17 height 8
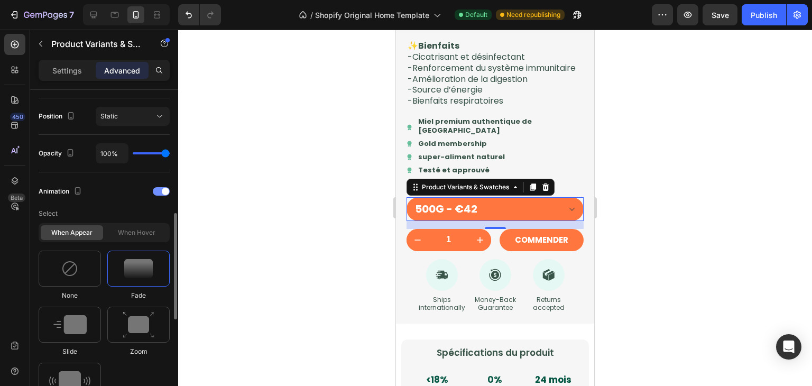
click at [162, 188] on span at bounding box center [165, 191] width 7 height 7
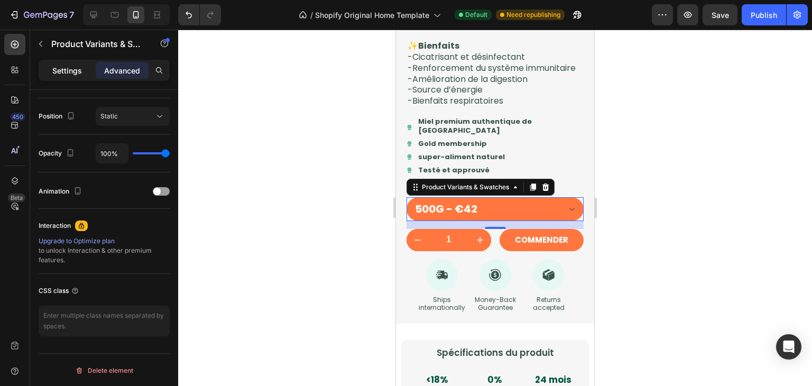
click at [67, 70] on p "Settings" at bounding box center [67, 70] width 30 height 11
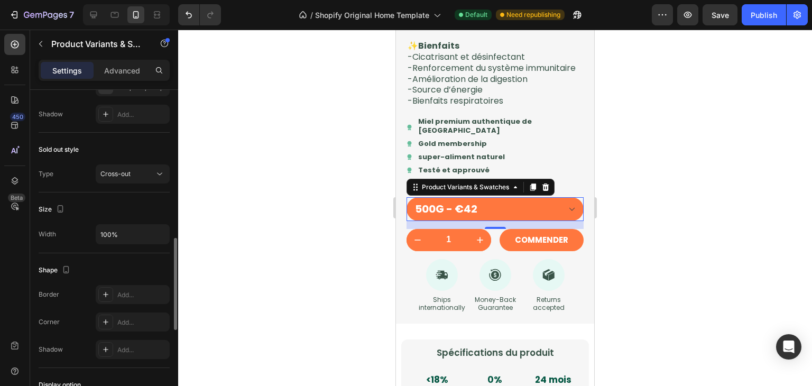
scroll to position [621, 0]
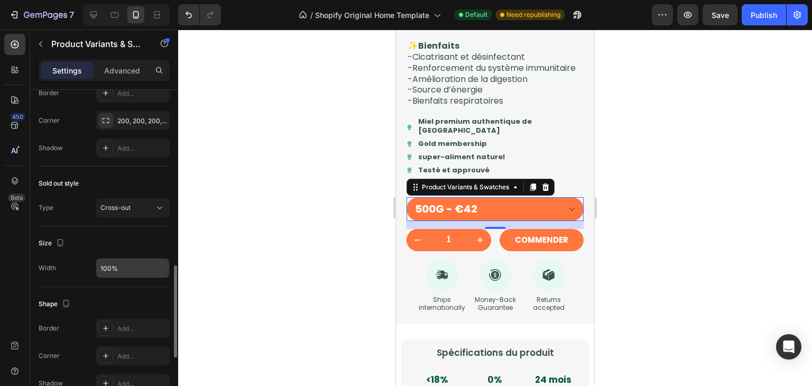
click at [136, 263] on input "100%" at bounding box center [132, 268] width 73 height 19
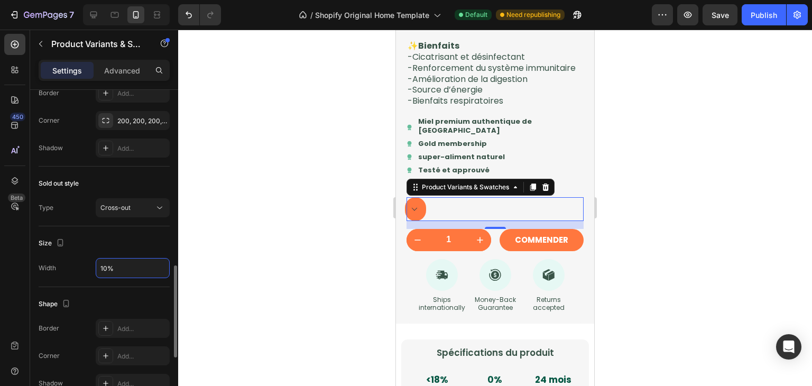
type input "100%"
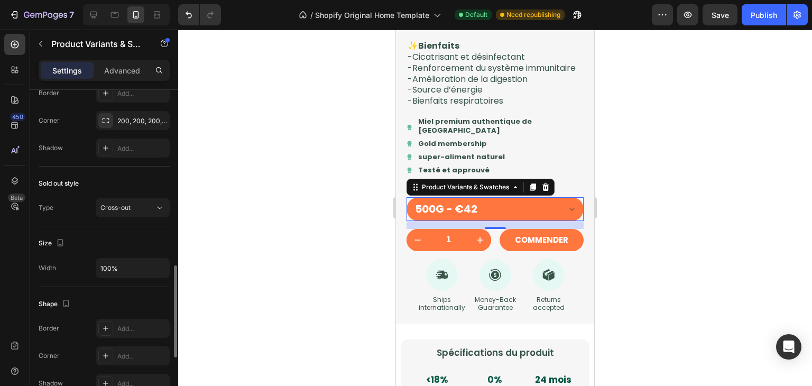
click at [147, 226] on div "Size Width 100%" at bounding box center [104, 256] width 131 height 61
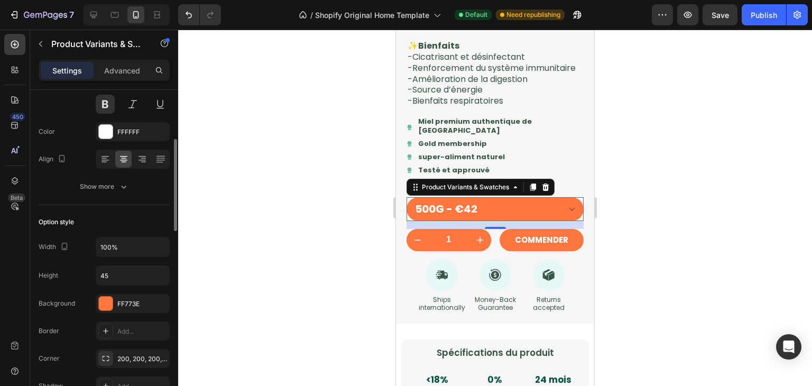
scroll to position [204, 0]
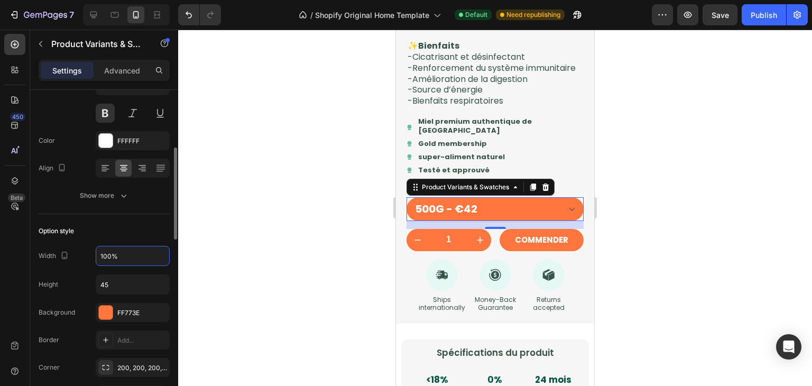
click at [114, 252] on input "100%" at bounding box center [132, 255] width 73 height 19
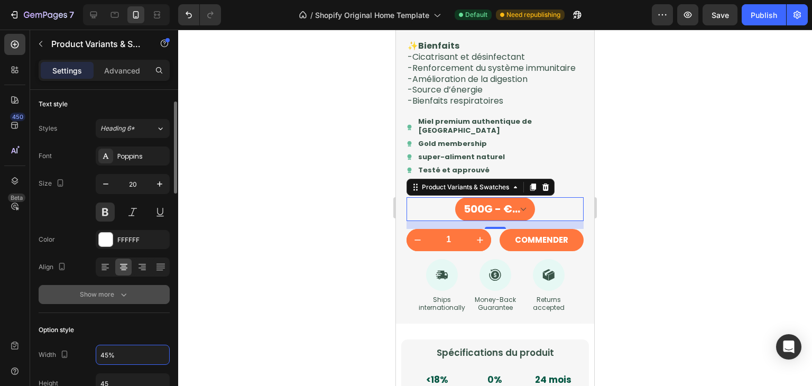
scroll to position [91, 0]
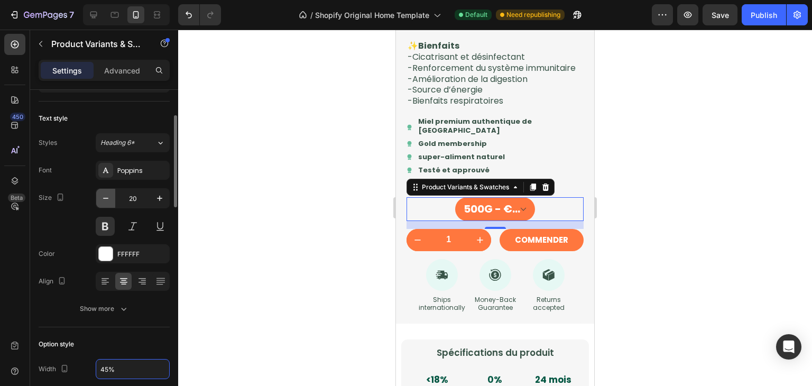
type input "45%"
click at [108, 197] on icon "button" at bounding box center [105, 198] width 11 height 11
click at [151, 199] on button "button" at bounding box center [159, 198] width 19 height 19
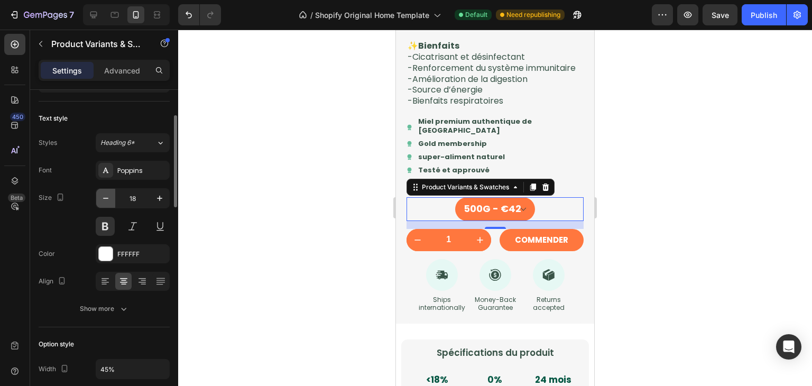
click at [103, 196] on icon "button" at bounding box center [105, 198] width 11 height 11
type input "17"
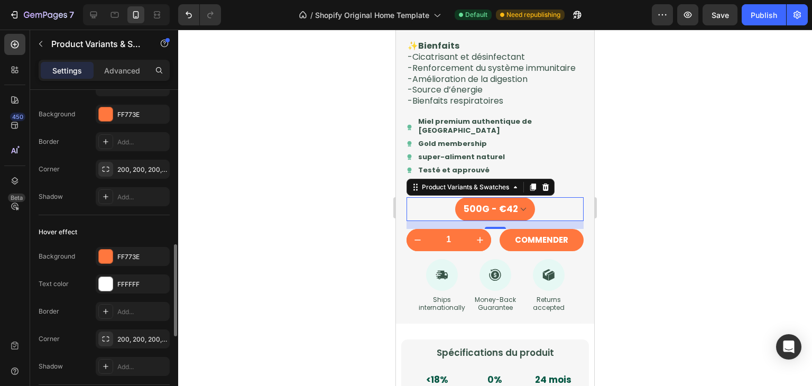
scroll to position [435, 0]
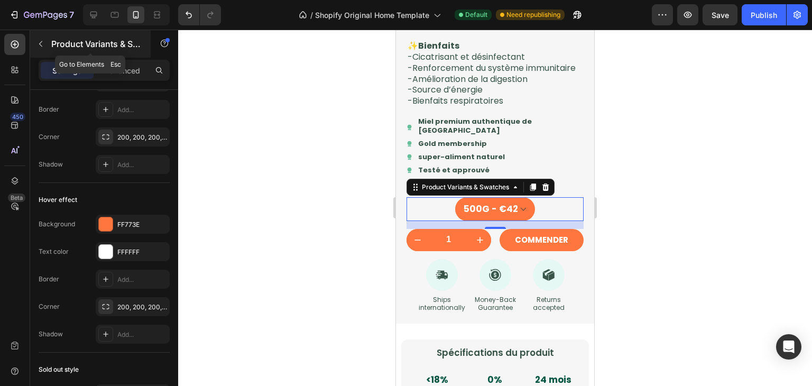
click at [44, 43] on icon "button" at bounding box center [40, 44] width 8 height 8
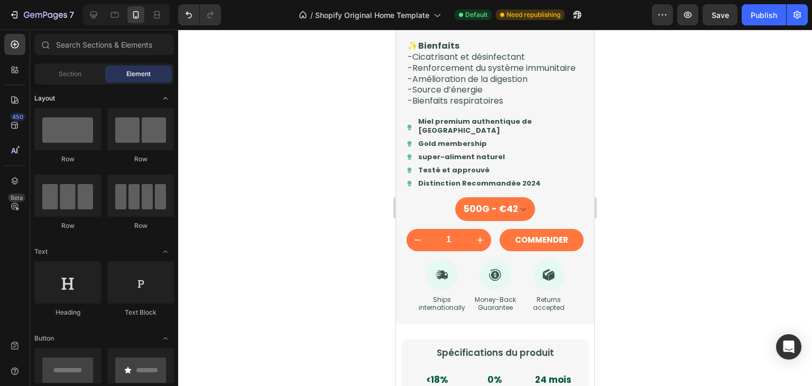
click at [104, 246] on div "Layout" at bounding box center [104, 251] width 140 height 11
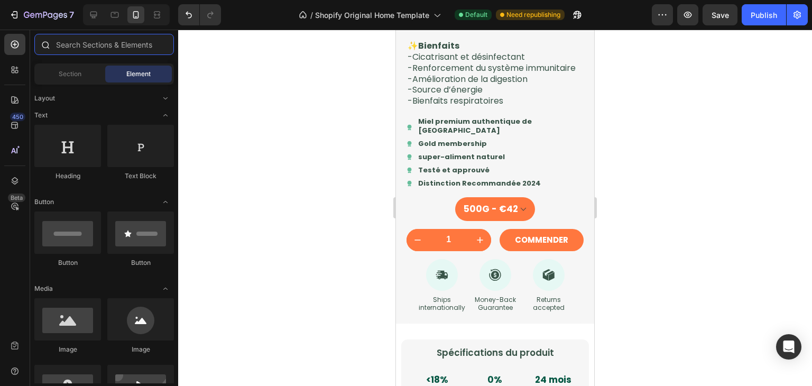
click at [112, 45] on input "text" at bounding box center [104, 44] width 140 height 21
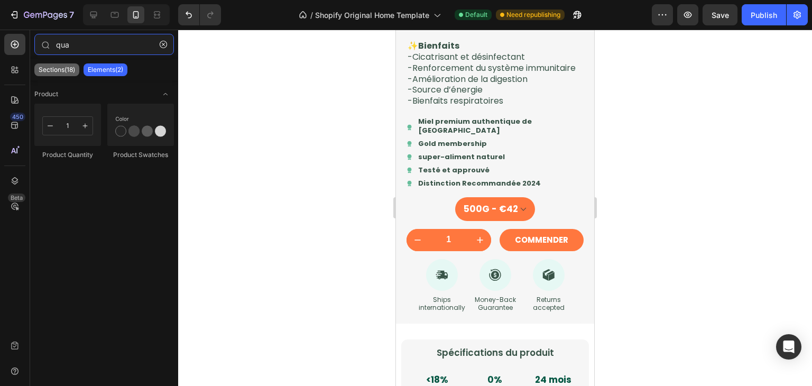
type input "qua"
click at [76, 76] on div "Sections(18)" at bounding box center [56, 69] width 45 height 13
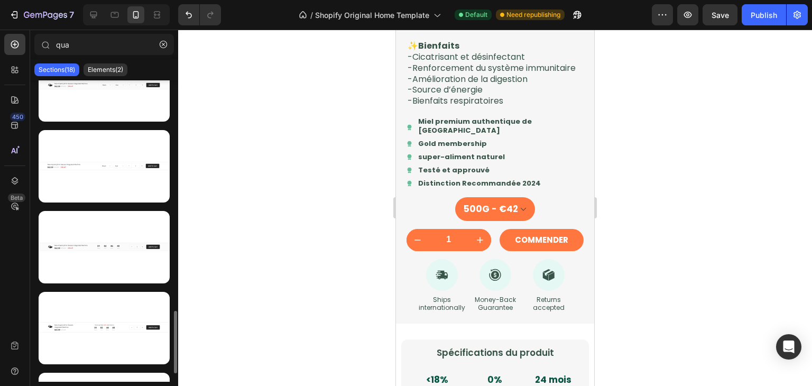
scroll to position [1150, 0]
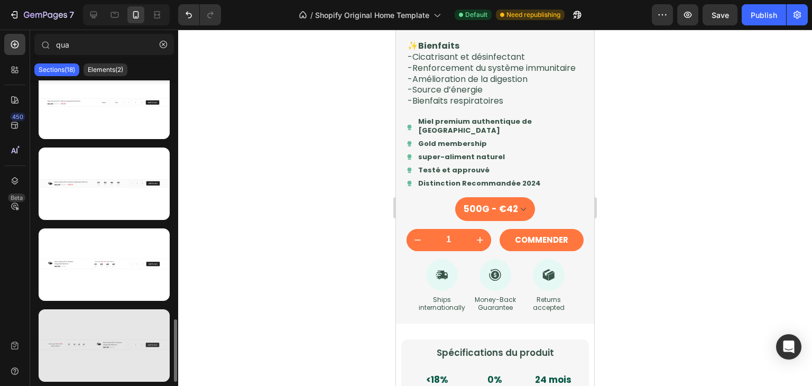
click at [113, 337] on div at bounding box center [104, 345] width 131 height 72
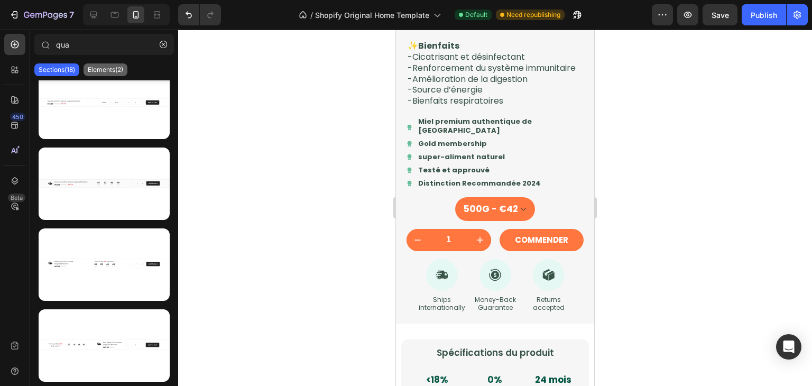
click at [110, 66] on p "Elements(2)" at bounding box center [105, 70] width 35 height 8
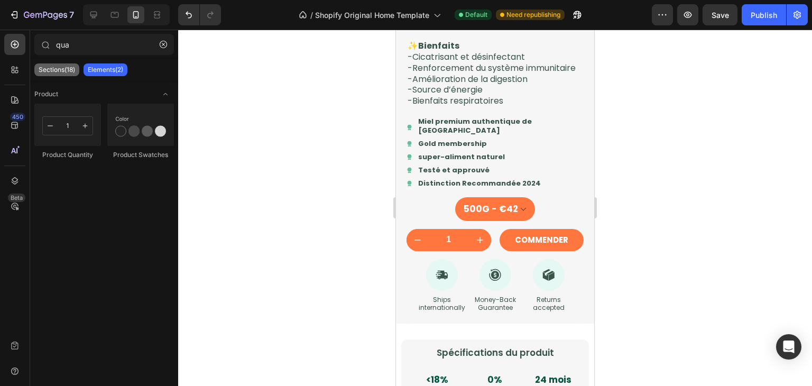
click at [66, 64] on div "Sections(18)" at bounding box center [56, 69] width 45 height 13
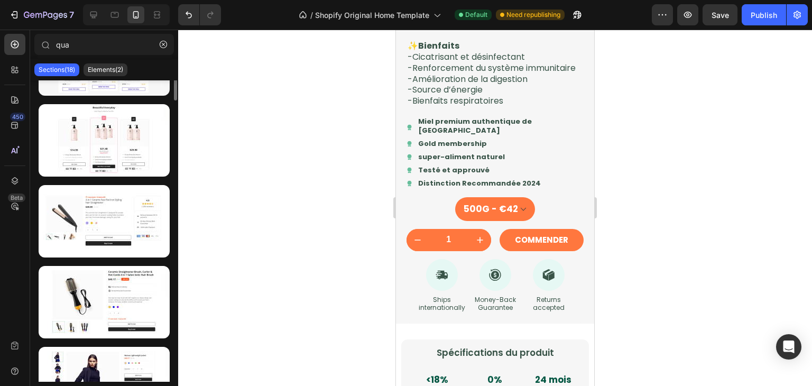
scroll to position [0, 0]
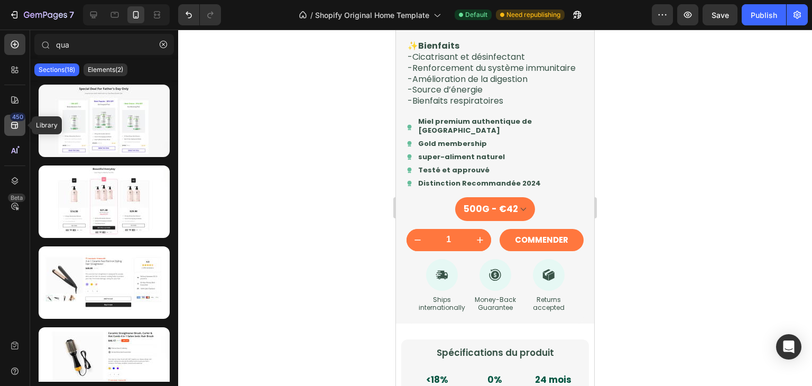
click at [10, 128] on icon at bounding box center [15, 125] width 11 height 11
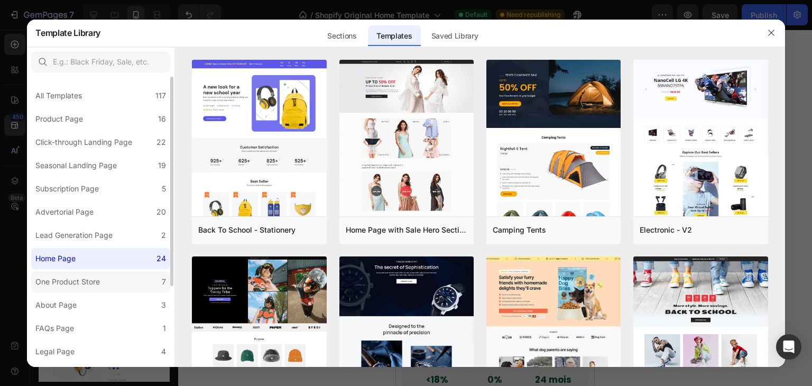
click at [130, 275] on label "One Product Store 7" at bounding box center [100, 281] width 139 height 21
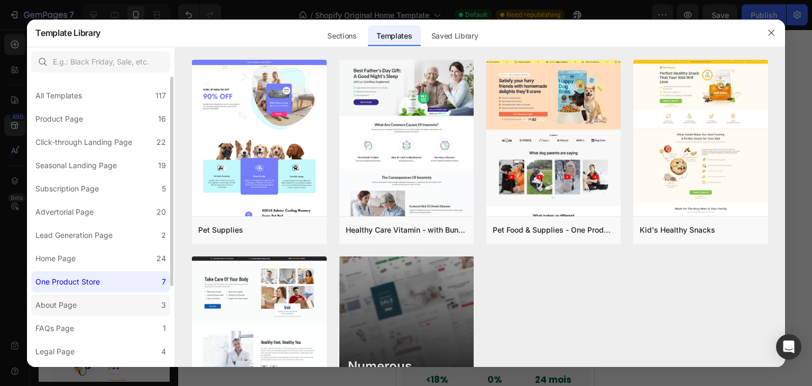
click at [119, 302] on label "About Page 3" at bounding box center [100, 304] width 139 height 21
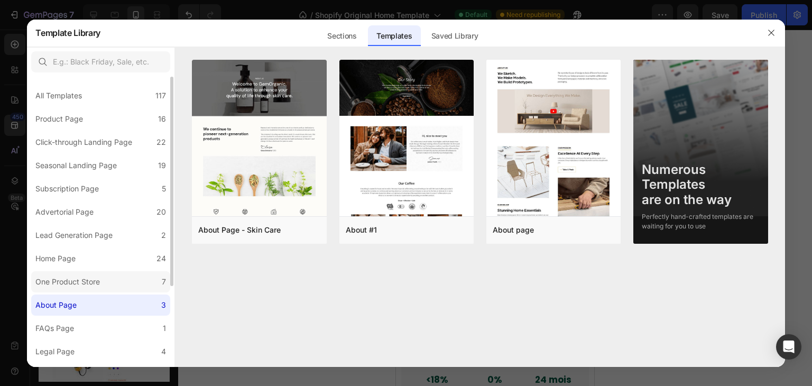
click at [124, 282] on label "One Product Store 7" at bounding box center [100, 281] width 139 height 21
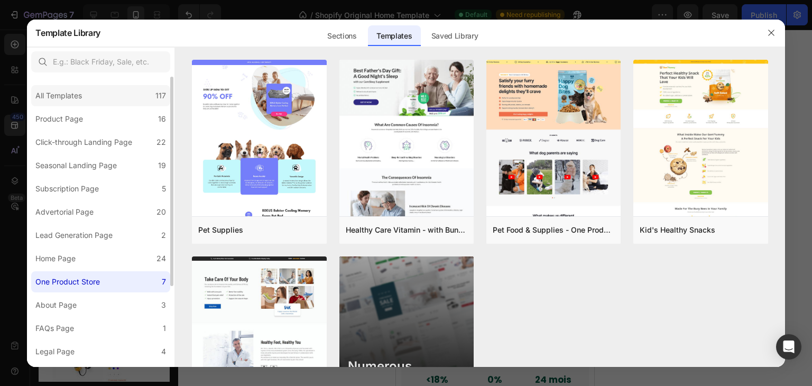
click at [136, 99] on div "All Templates 117" at bounding box center [100, 95] width 139 height 21
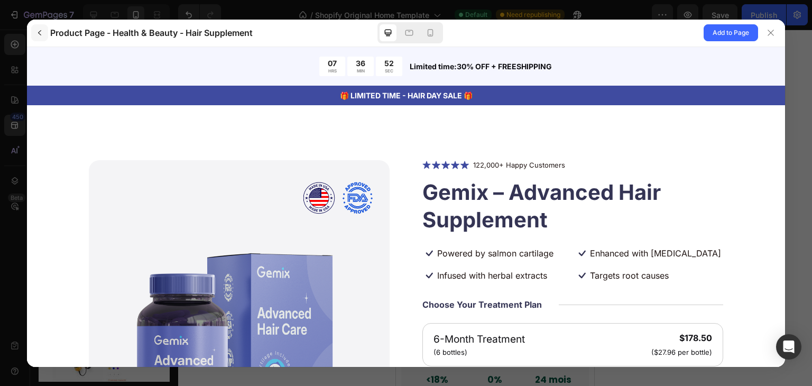
click at [39, 34] on icon "button" at bounding box center [39, 33] width 8 height 8
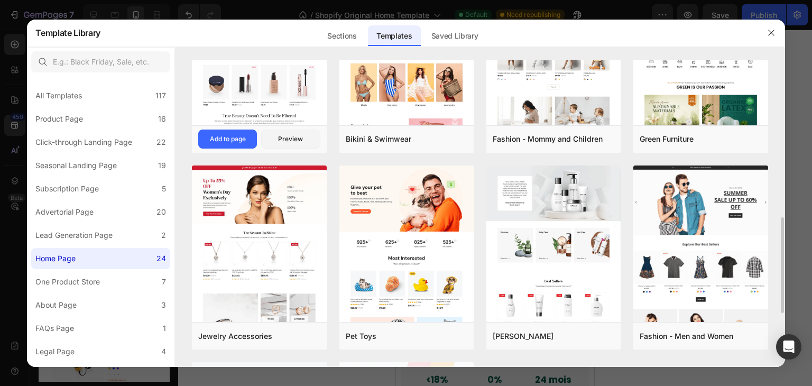
scroll to position [490, 0]
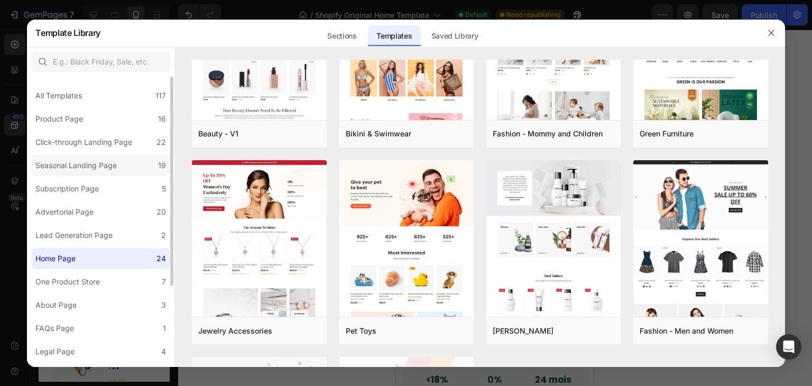
click at [125, 173] on label "Seasonal Landing Page 19" at bounding box center [100, 165] width 139 height 21
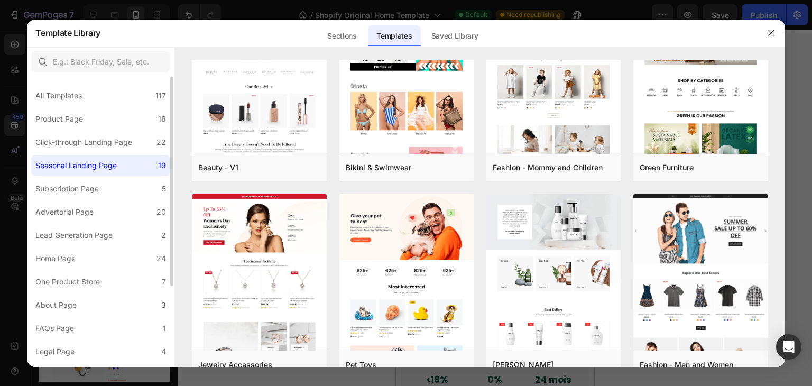
scroll to position [0, 0]
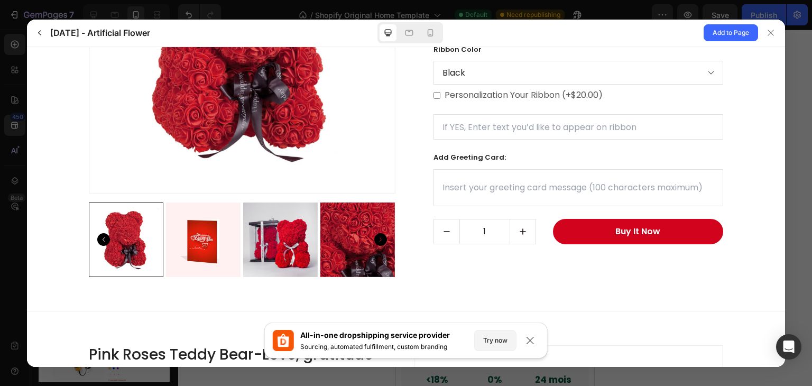
scroll to position [1007, 0]
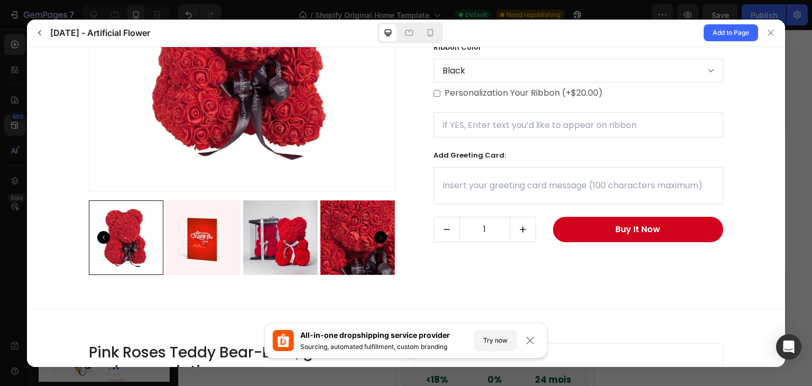
click at [297, 234] on div at bounding box center [280, 237] width 75 height 75
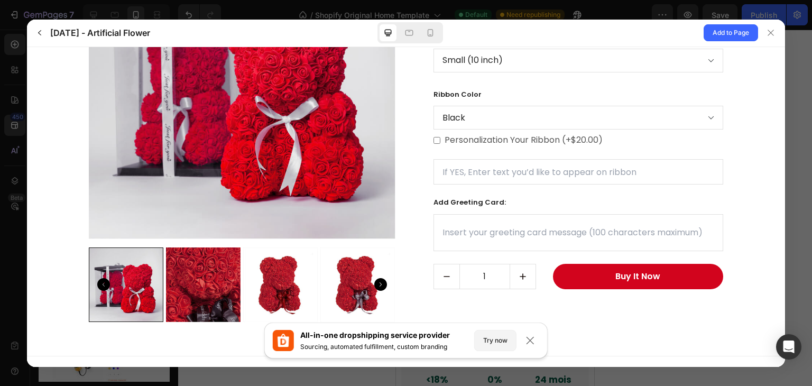
scroll to position [962, 0]
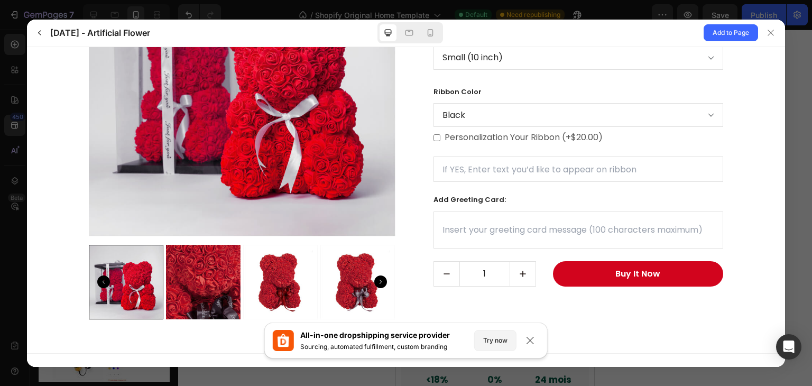
click at [290, 251] on div at bounding box center [280, 281] width 75 height 75
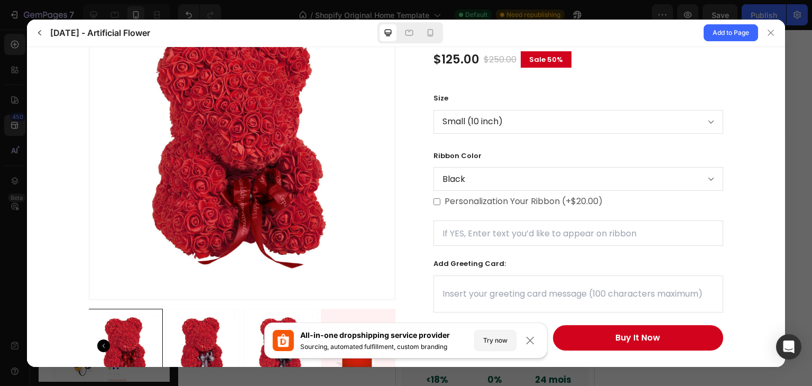
scroll to position [920, 0]
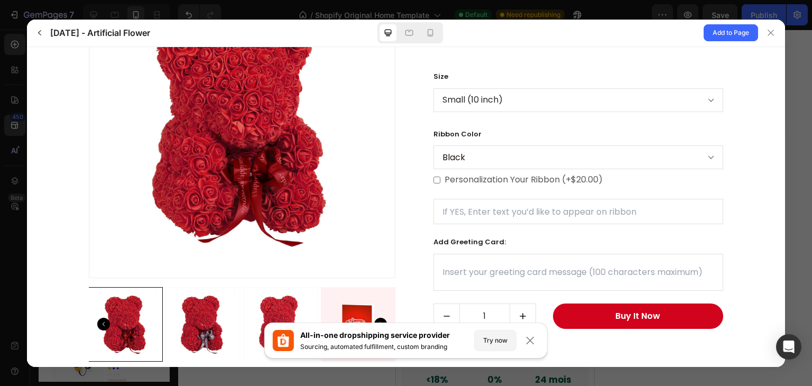
click at [505, 169] on select "Black Red Silver" at bounding box center [578, 157] width 290 height 24
click at [433, 145] on select "Black Red Silver" at bounding box center [578, 157] width 290 height 24
click at [486, 224] on input "text" at bounding box center [578, 210] width 290 height 25
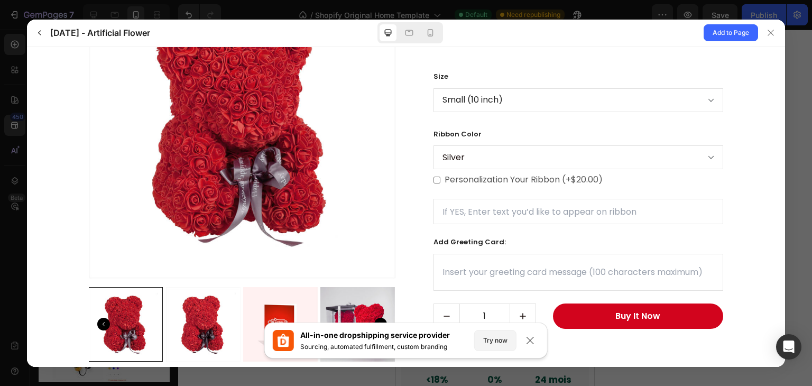
click at [506, 169] on select "Black Red Silver" at bounding box center [578, 157] width 290 height 24
click at [433, 145] on select "Black Red Silver" at bounding box center [578, 157] width 290 height 24
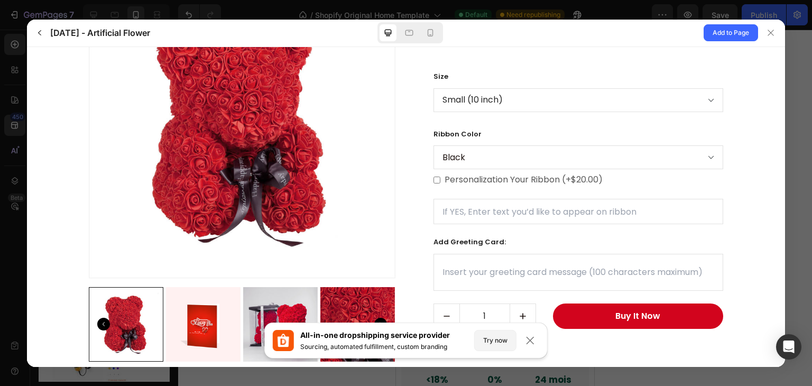
click at [500, 169] on select "Black Red Silver" at bounding box center [578, 157] width 290 height 24
click at [433, 145] on select "Black Red Silver" at bounding box center [578, 157] width 290 height 24
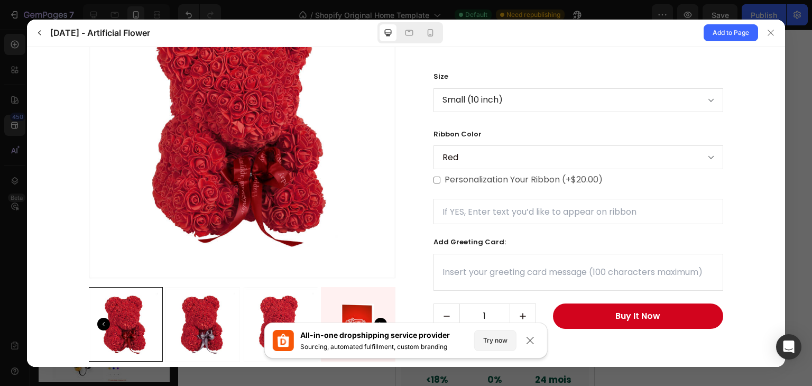
click at [495, 169] on select "Black Red Silver" at bounding box center [578, 157] width 290 height 24
click at [433, 145] on select "Black Red Silver" at bounding box center [578, 157] width 290 height 24
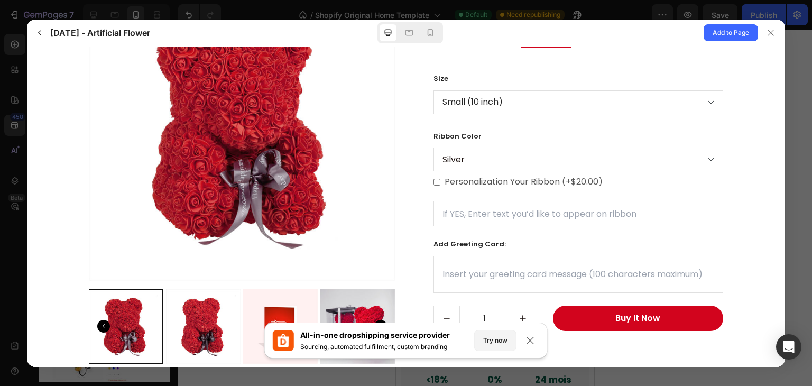
scroll to position [901, 0]
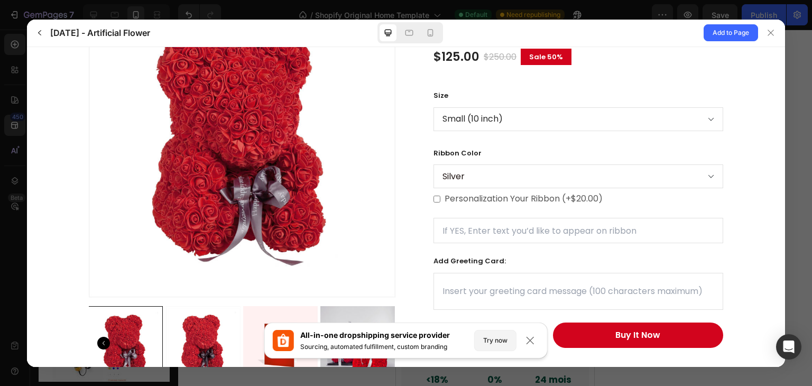
click at [480, 188] on select "Black Red Silver" at bounding box center [578, 176] width 290 height 24
click at [433, 164] on select "Black Red Silver" at bounding box center [578, 176] width 290 height 24
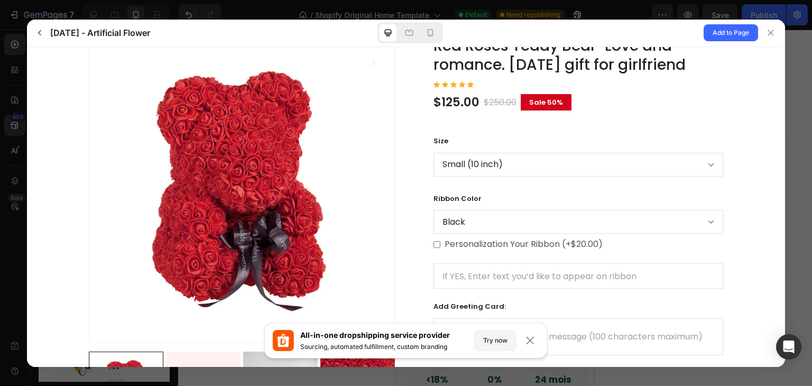
scroll to position [856, 0]
click at [468, 233] on select "Black Red Silver" at bounding box center [578, 221] width 290 height 24
select select "Silver"
click at [433, 209] on select "Black Red Silver" at bounding box center [578, 221] width 290 height 24
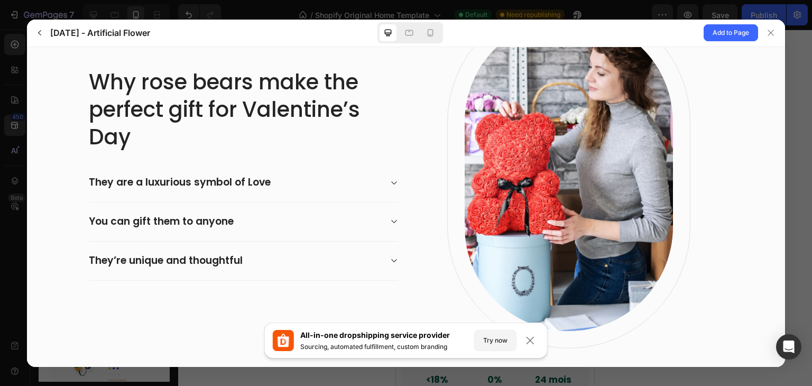
scroll to position [455, 0]
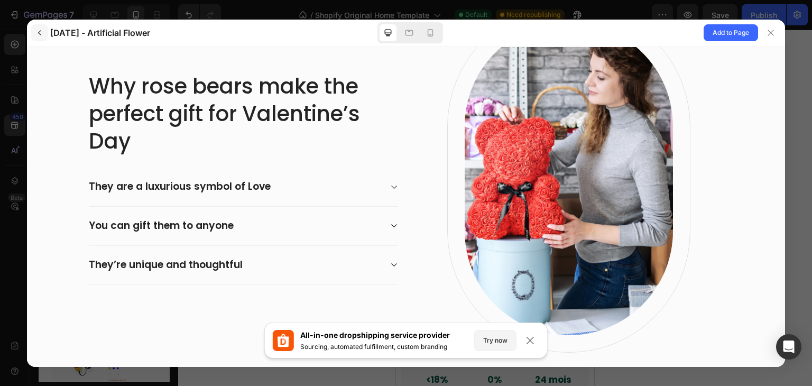
click at [38, 36] on icon "button" at bounding box center [39, 33] width 8 height 8
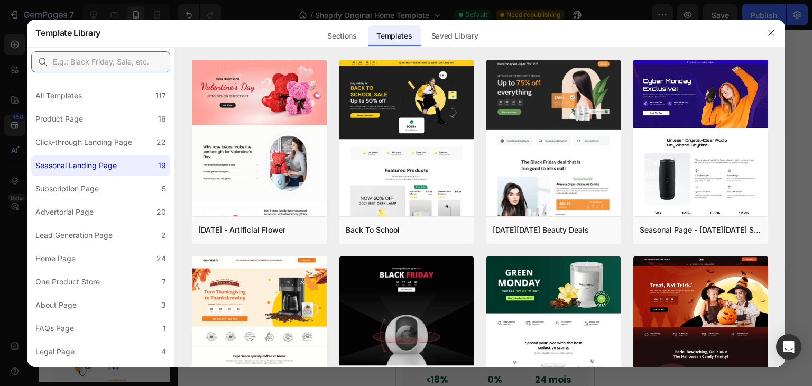
click at [90, 68] on input "text" at bounding box center [100, 61] width 139 height 21
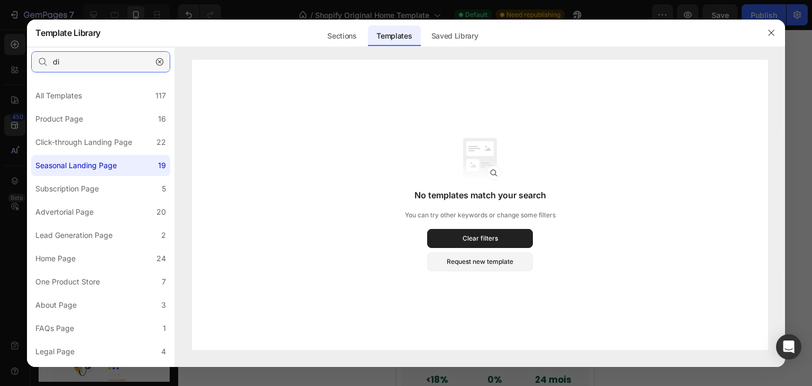
type input "d"
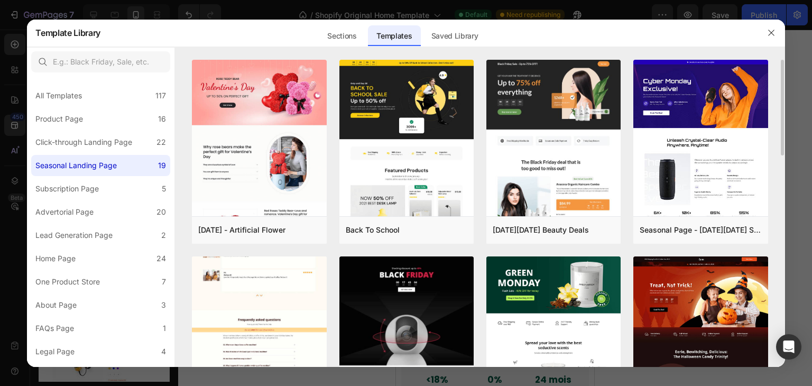
click at [279, 276] on img at bounding box center [259, 33] width 134 height 760
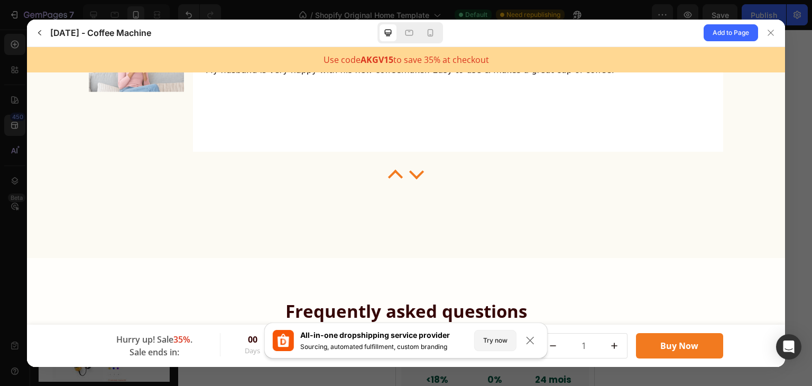
scroll to position [3280, 0]
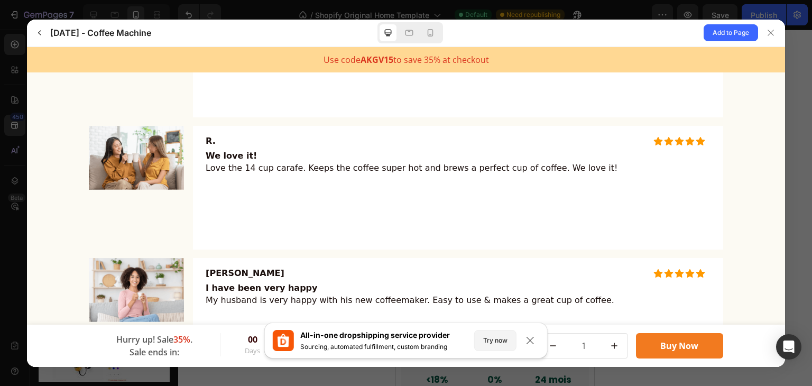
click at [143, 280] on img at bounding box center [136, 289] width 95 height 64
click at [144, 153] on img at bounding box center [136, 157] width 95 height 64
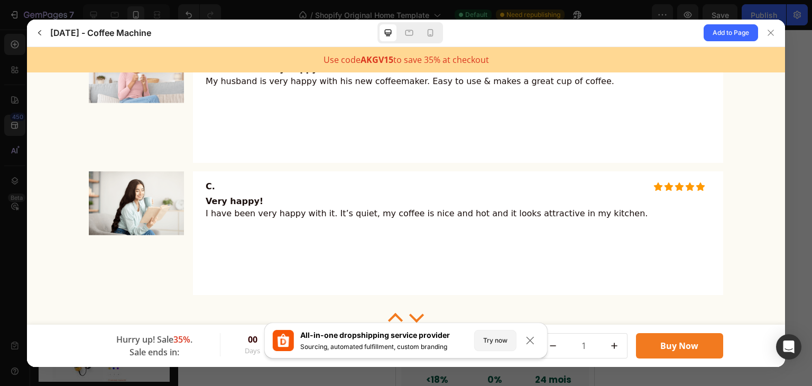
scroll to position [3480, 0]
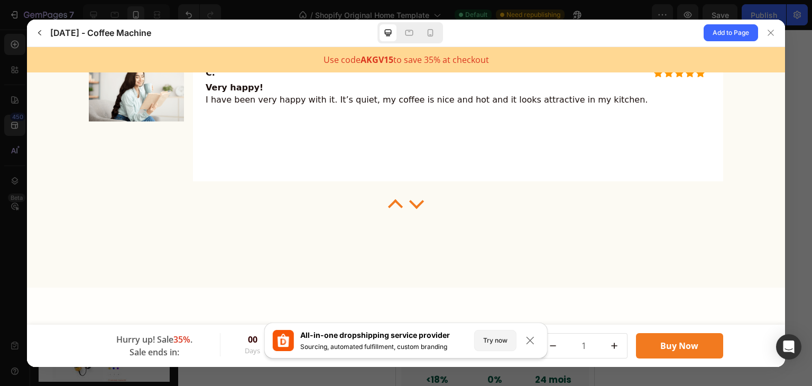
click at [404, 200] on div at bounding box center [406, 201] width 634 height 11
click at [413, 197] on div at bounding box center [416, 200] width 15 height 15
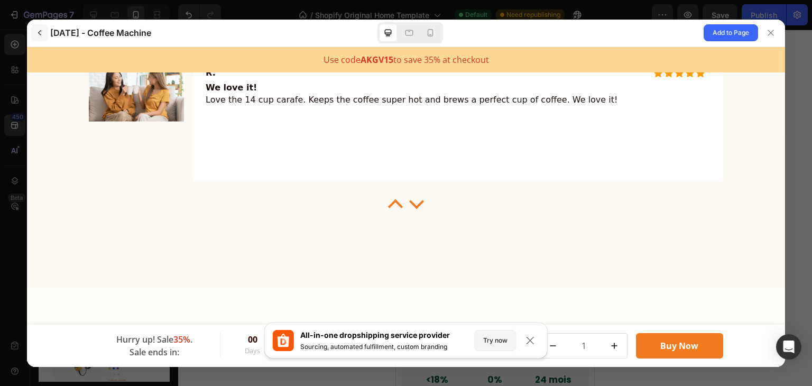
click at [44, 39] on button "button" at bounding box center [39, 32] width 17 height 17
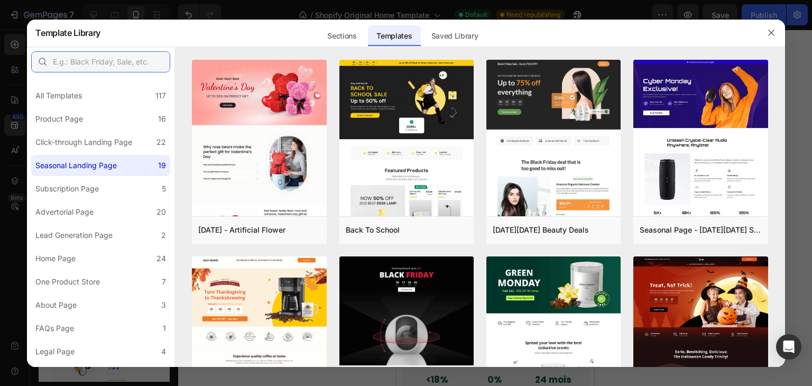
click at [127, 56] on input "text" at bounding box center [100, 61] width 139 height 21
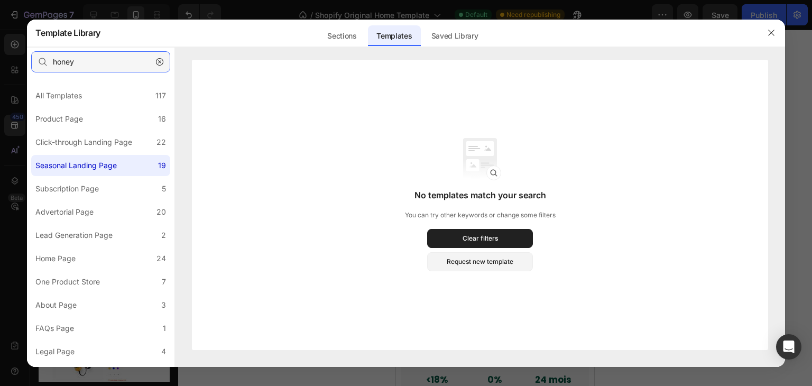
type input "honey"
click at [83, 165] on div "Seasonal Landing Page" at bounding box center [75, 165] width 81 height 13
click at [154, 67] on button "button" at bounding box center [159, 61] width 17 height 17
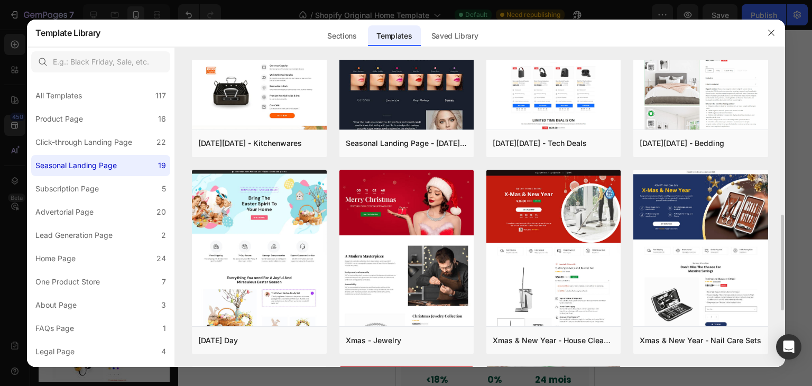
scroll to position [484, 0]
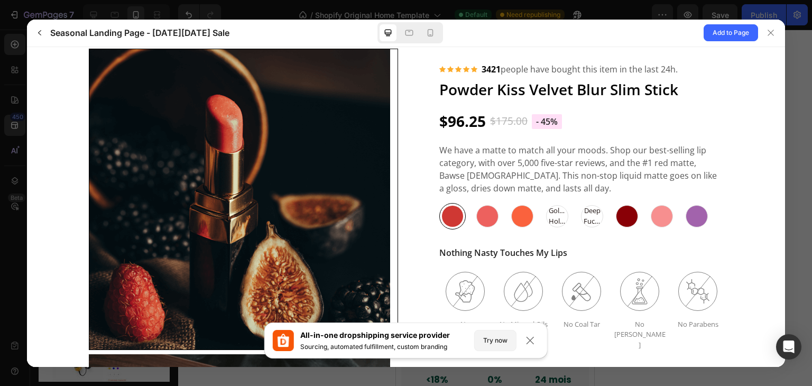
scroll to position [1116, 0]
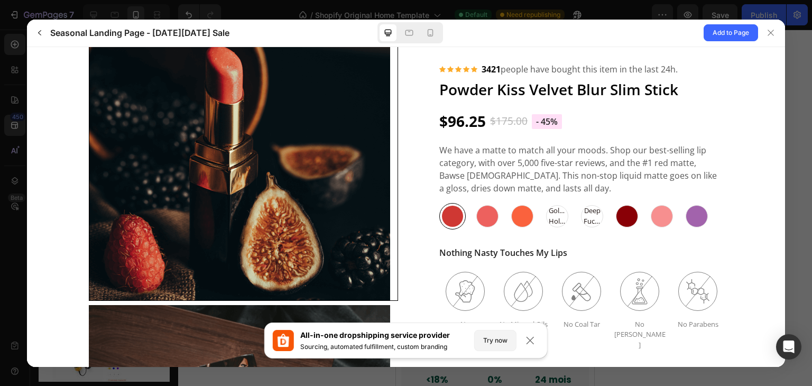
click at [484, 228] on Spirit at bounding box center [487, 215] width 26 height 26
click at [501, 229] on input "Teen Spirit Teen Spirit" at bounding box center [501, 229] width 1 height 1
click at [513, 218] on div at bounding box center [522, 216] width 22 height 22
click at [536, 229] on input "Warm Romance Warm Romance" at bounding box center [536, 229] width 1 height 1
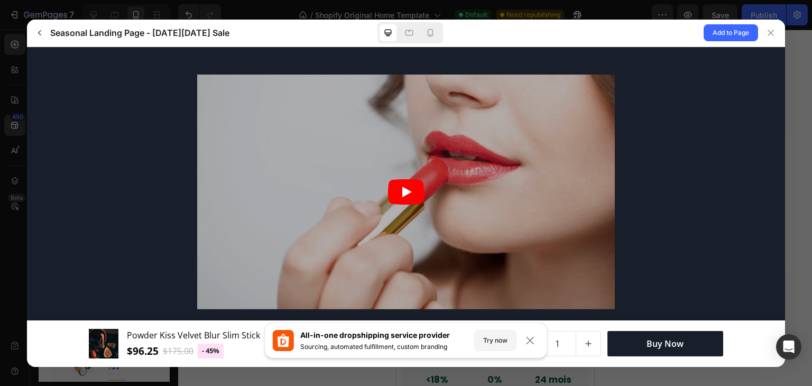
scroll to position [2343, 0]
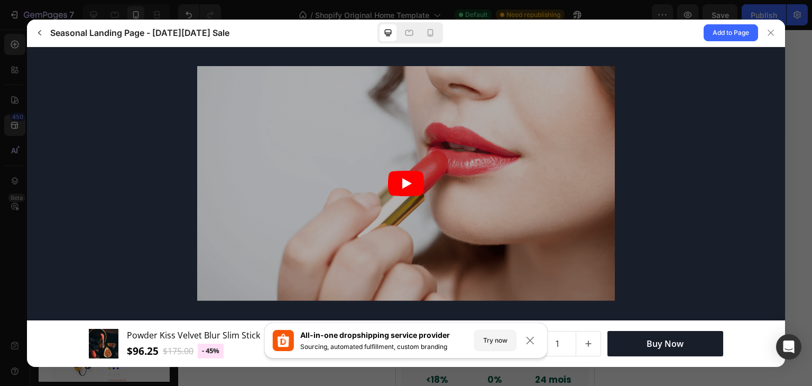
click at [412, 179] on icon "Play" at bounding box center [406, 182] width 36 height 25
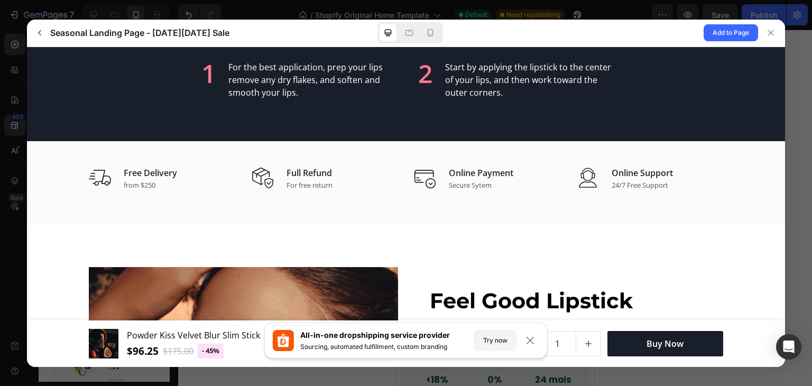
scroll to position [2607, 0]
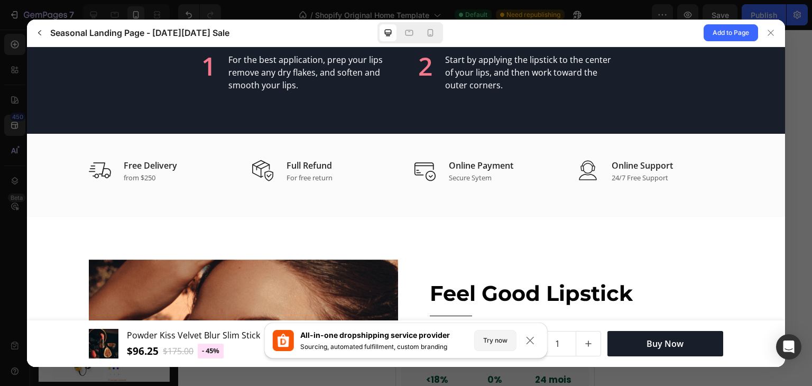
click at [429, 159] on img at bounding box center [425, 170] width 22 height 23
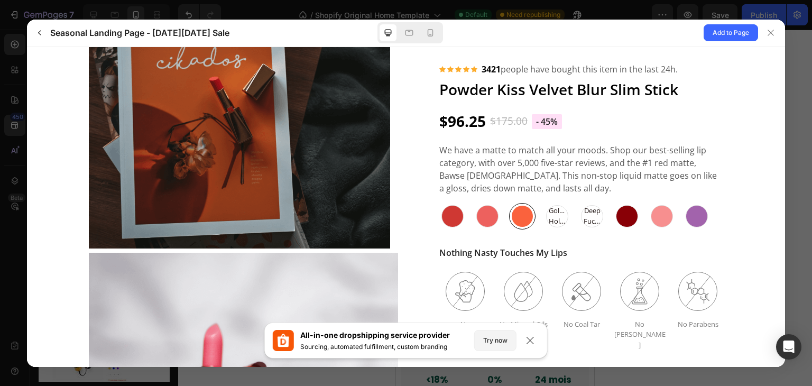
scroll to position [1471, 0]
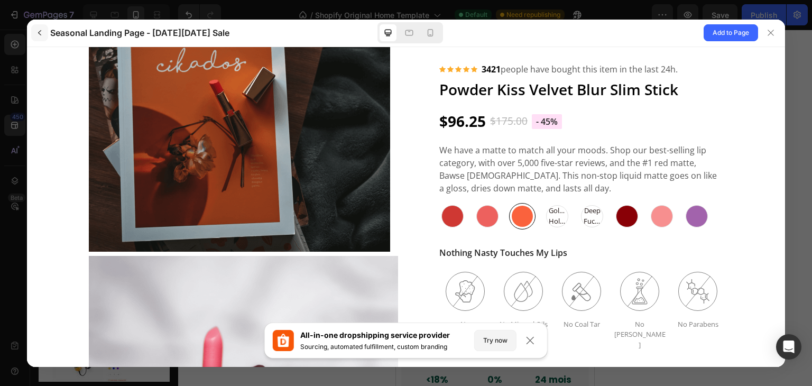
click at [32, 32] on button "button" at bounding box center [39, 32] width 17 height 17
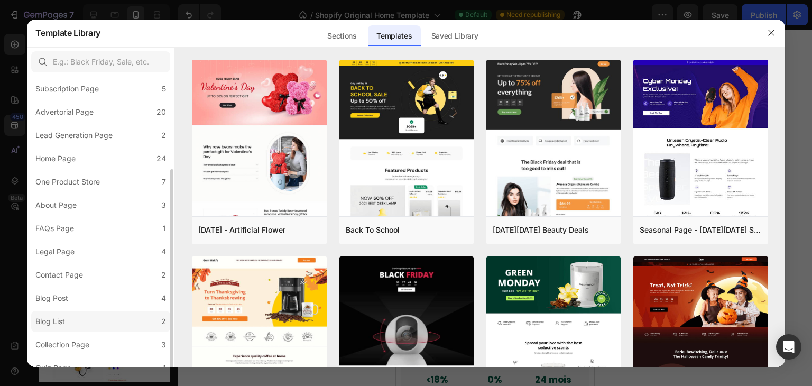
scroll to position [112, 0]
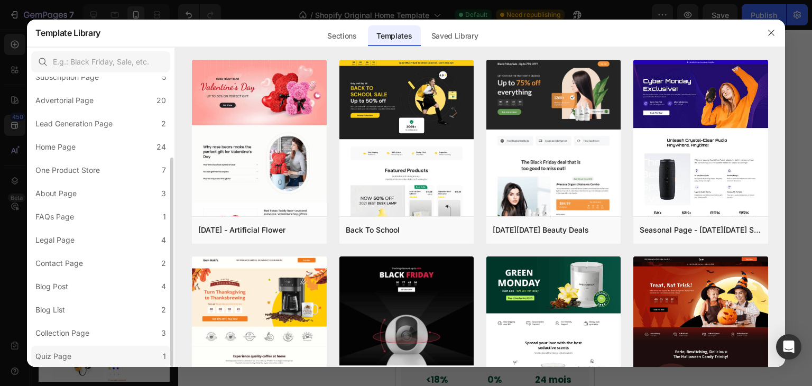
click at [90, 355] on label "Quiz Page 1" at bounding box center [100, 356] width 139 height 21
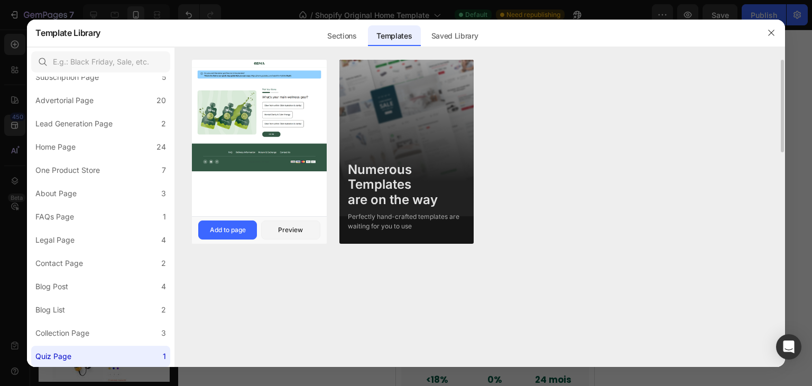
click at [250, 76] on img at bounding box center [259, 116] width 134 height 112
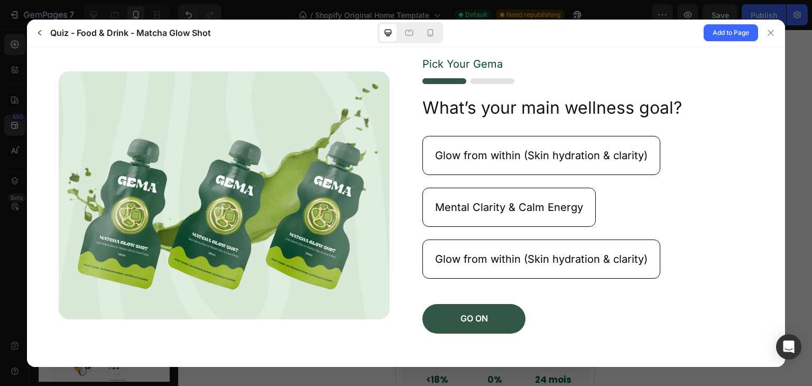
scroll to position [150, 0]
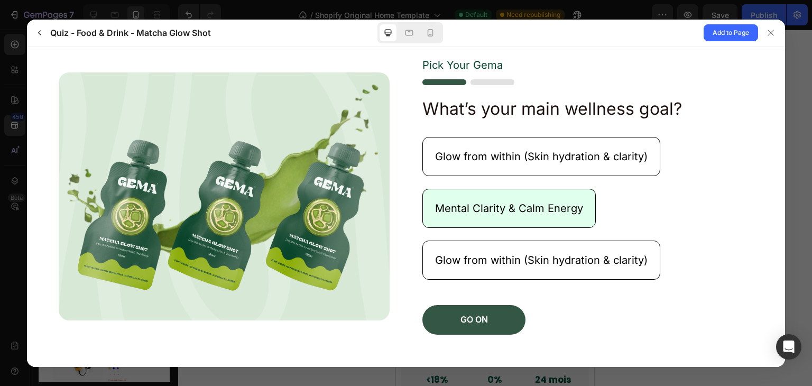
click at [435, 201] on p "Mental Clarity & Calm Energy" at bounding box center [509, 208] width 148 height 14
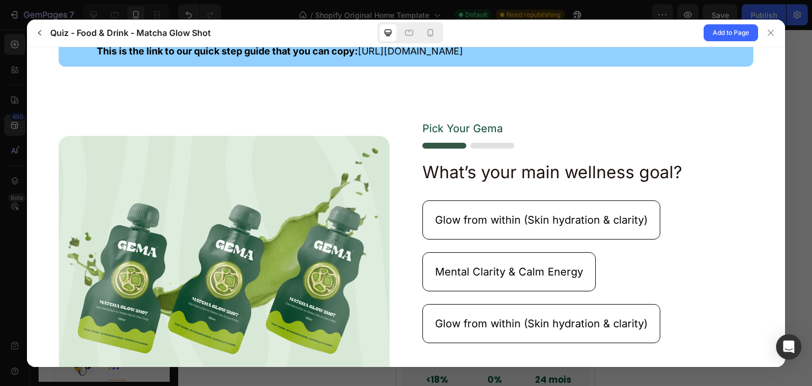
scroll to position [0, 0]
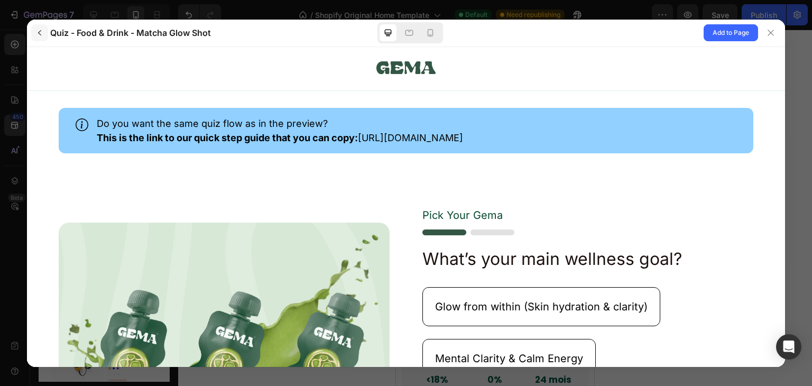
click at [39, 28] on button "button" at bounding box center [39, 32] width 17 height 17
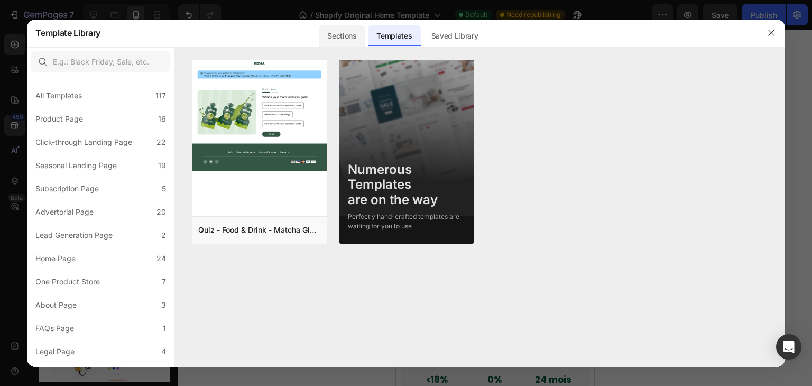
click at [368, 45] on div "Sections" at bounding box center [394, 32] width 52 height 27
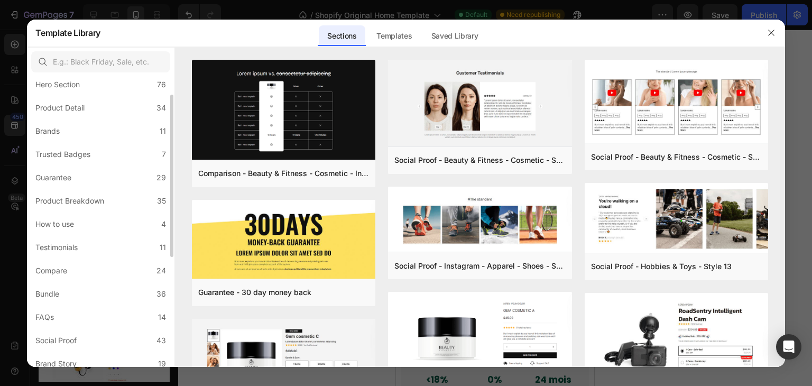
scroll to position [34, 0]
click at [152, 156] on label "Trusted Badges 7" at bounding box center [100, 154] width 139 height 21
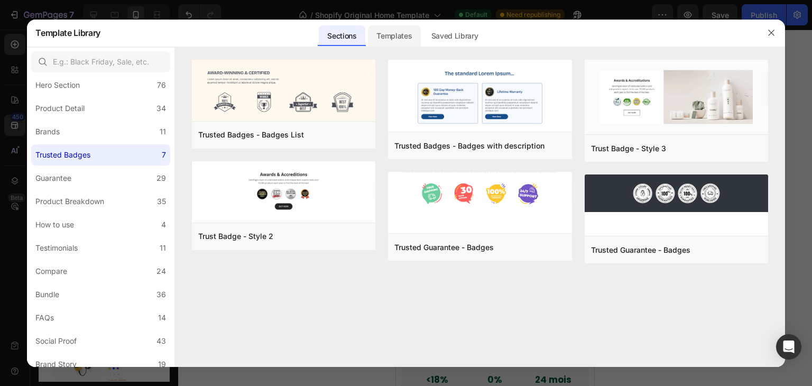
click at [408, 30] on div "Templates" at bounding box center [394, 35] width 52 height 21
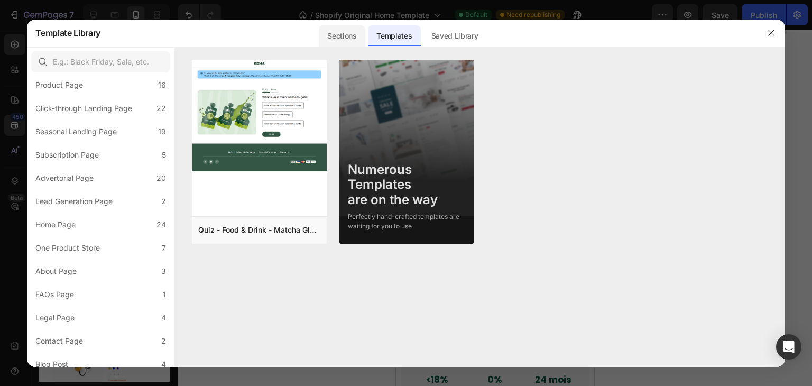
click at [354, 36] on div "Sections" at bounding box center [342, 35] width 46 height 21
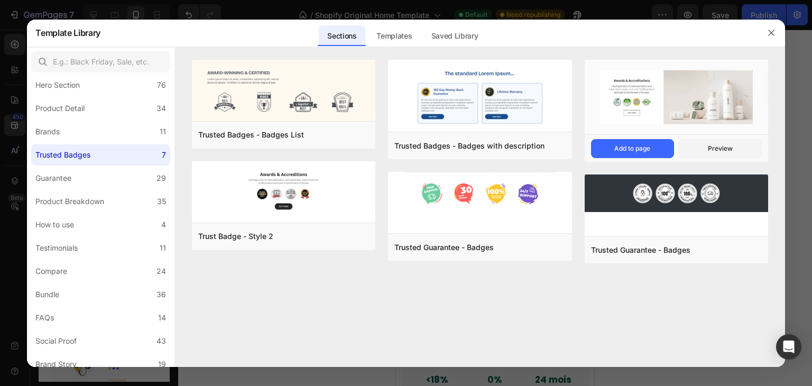
click at [690, 96] on img at bounding box center [676, 98] width 183 height 77
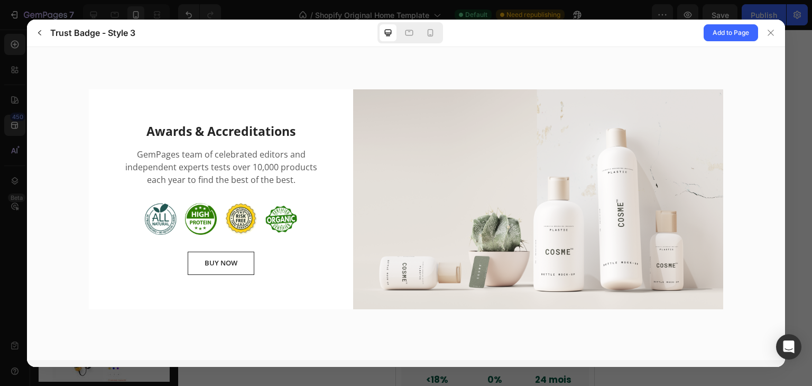
scroll to position [0, 0]
click at [713, 32] on span "Add to Page" at bounding box center [731, 32] width 36 height 13
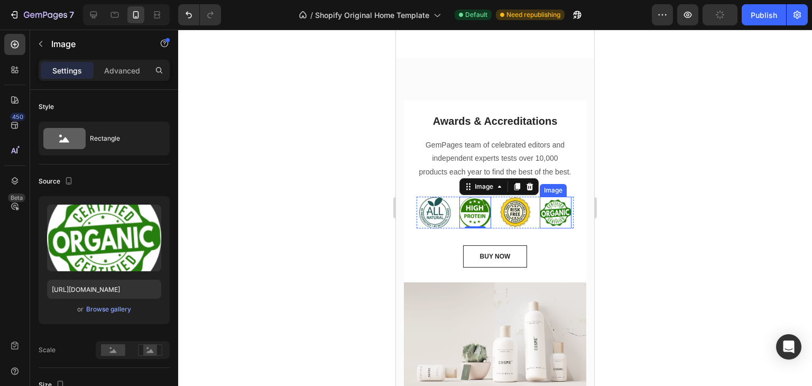
scroll to position [423, 0]
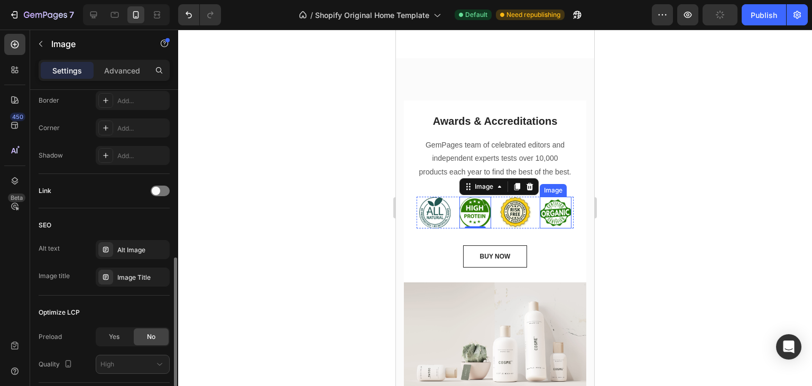
click at [541, 228] on img at bounding box center [556, 213] width 32 height 32
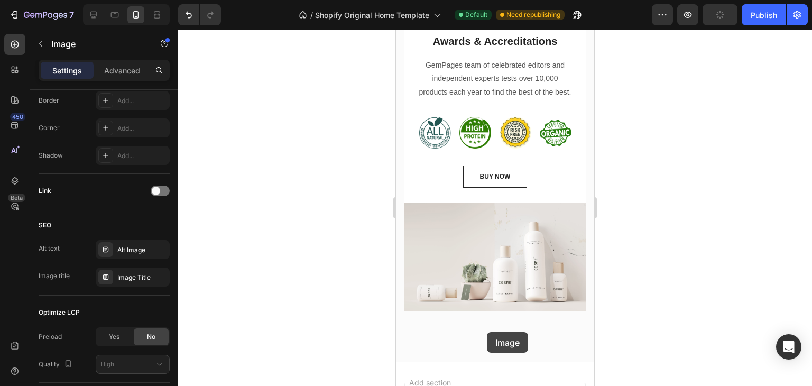
scroll to position [3511, 0]
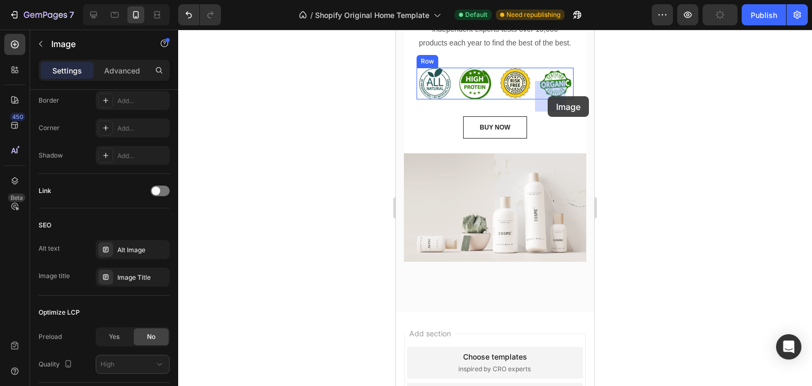
drag, startPoint x: 544, startPoint y: 205, endPoint x: 548, endPoint y: 96, distance: 108.4
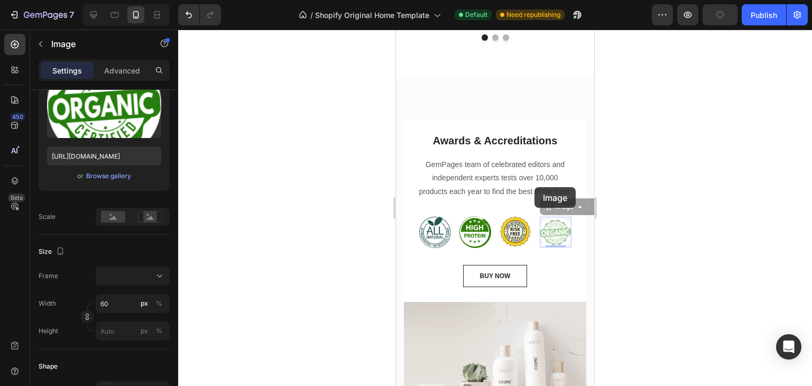
scroll to position [0, 0]
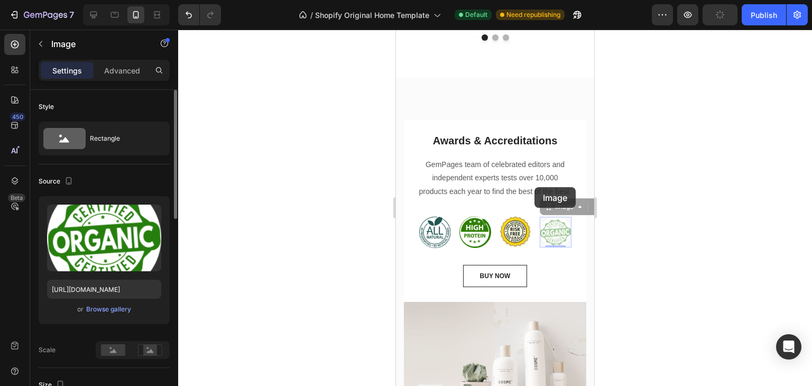
drag, startPoint x: 553, startPoint y: 248, endPoint x: 534, endPoint y: 187, distance: 64.1
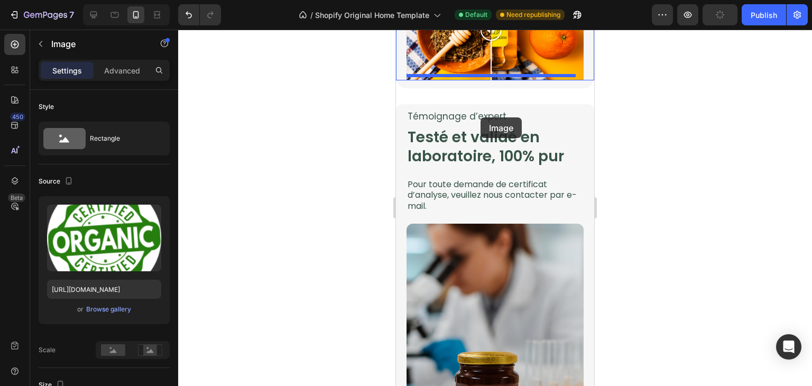
scroll to position [1791, 0]
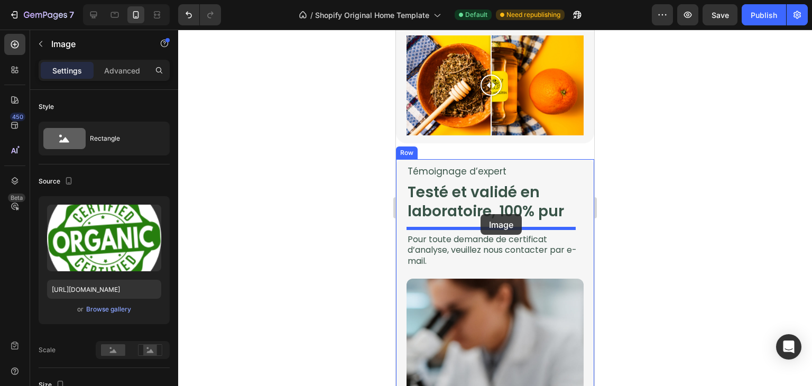
drag, startPoint x: 427, startPoint y: 153, endPoint x: 481, endPoint y: 214, distance: 81.3
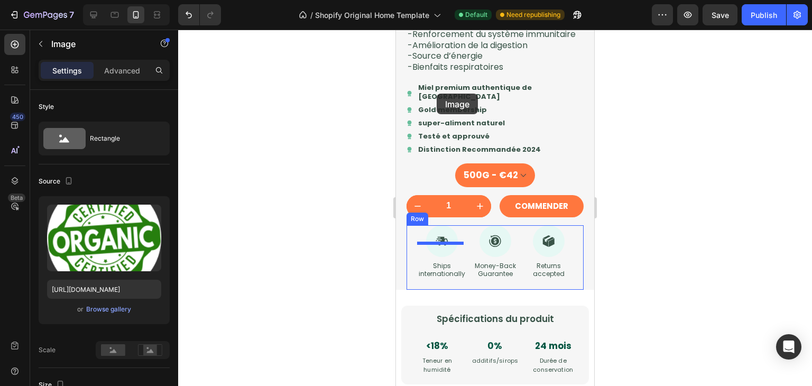
scroll to position [1205, 0]
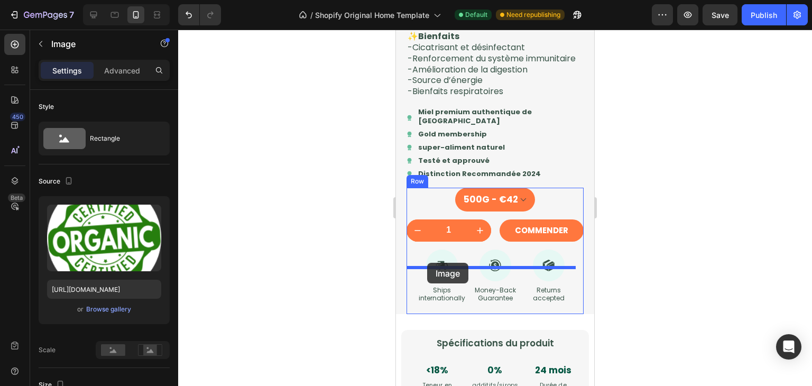
drag, startPoint x: 419, startPoint y: 220, endPoint x: 427, endPoint y: 263, distance: 43.0
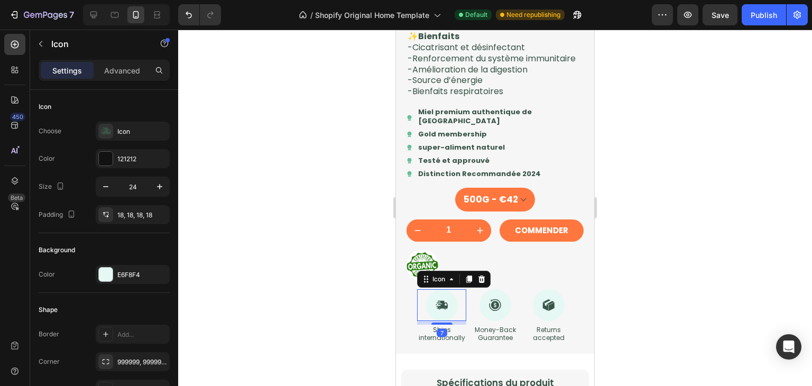
click at [437, 311] on icon at bounding box center [442, 305] width 13 height 13
click at [478, 283] on icon at bounding box center [481, 279] width 8 height 8
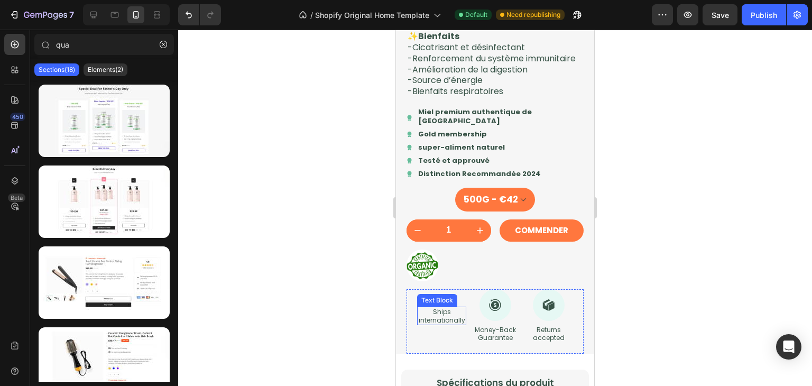
click at [437, 324] on p "Ships internationally" at bounding box center [441, 316] width 47 height 16
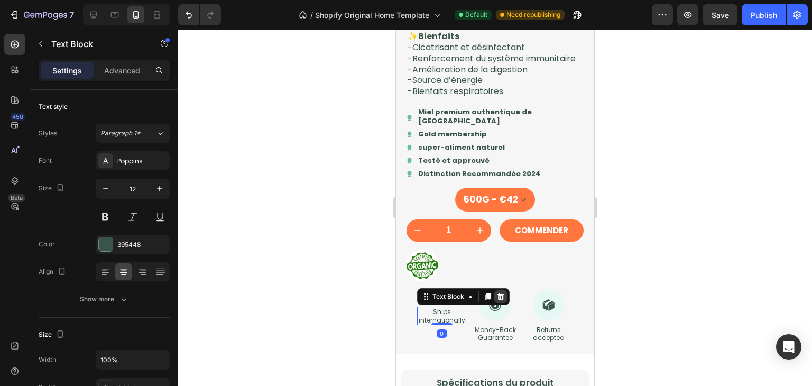
click at [499, 303] on div at bounding box center [500, 296] width 13 height 13
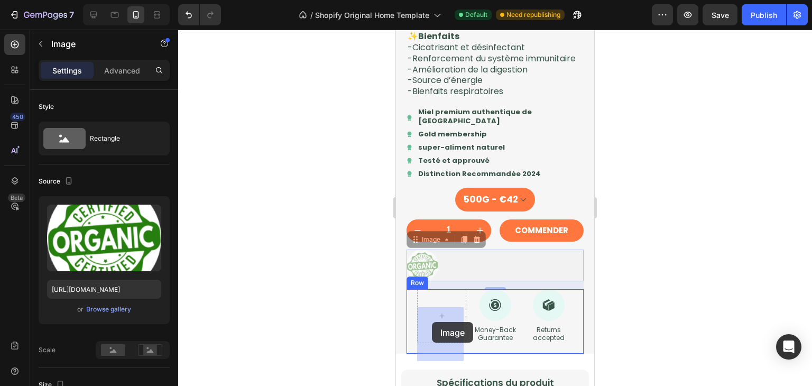
drag, startPoint x: 410, startPoint y: 263, endPoint x: 432, endPoint y: 322, distance: 62.6
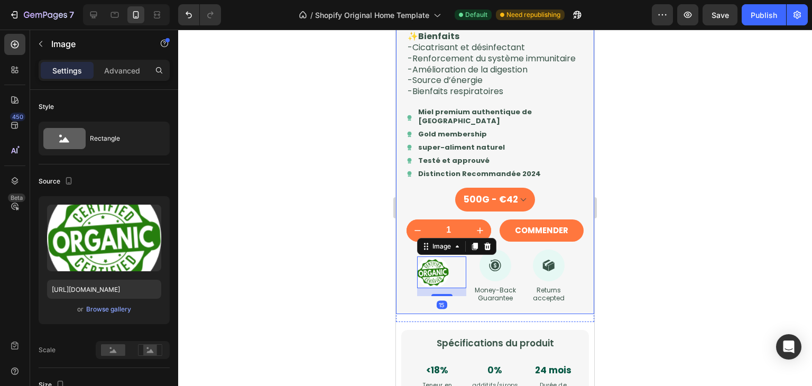
click at [622, 284] on div at bounding box center [495, 208] width 634 height 356
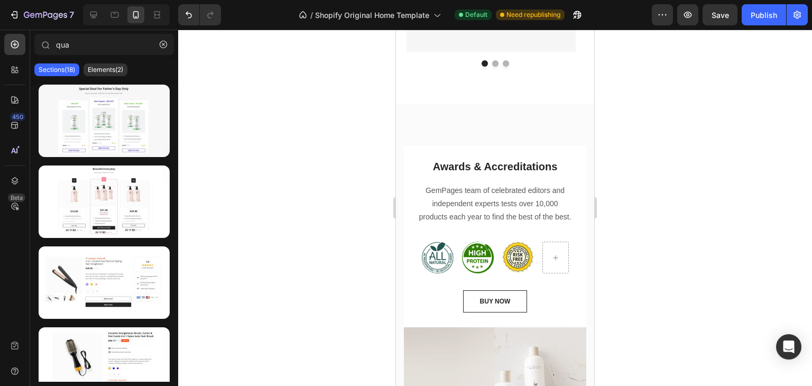
scroll to position [3330, 0]
click at [424, 266] on img at bounding box center [438, 256] width 32 height 32
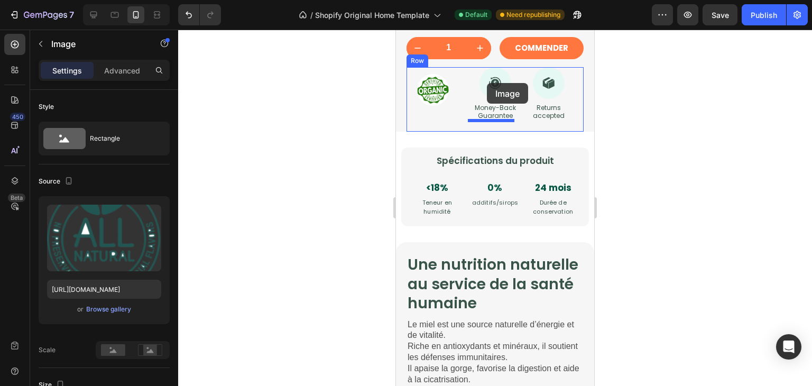
scroll to position [1379, 0]
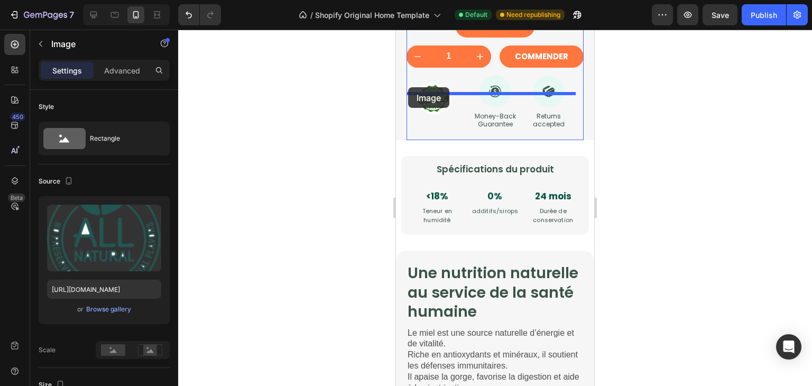
drag, startPoint x: 427, startPoint y: 244, endPoint x: 408, endPoint y: 87, distance: 157.6
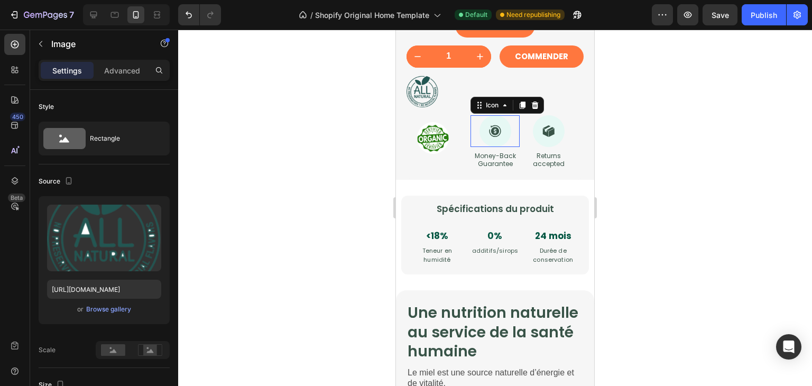
click at [490, 136] on icon at bounding box center [495, 131] width 12 height 12
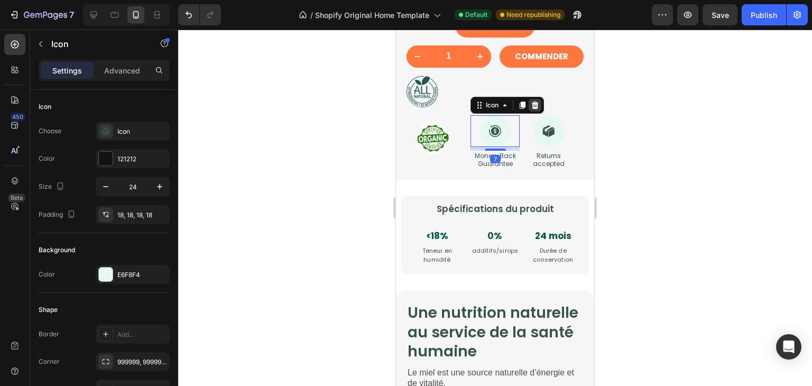
click at [536, 109] on icon at bounding box center [535, 105] width 8 height 8
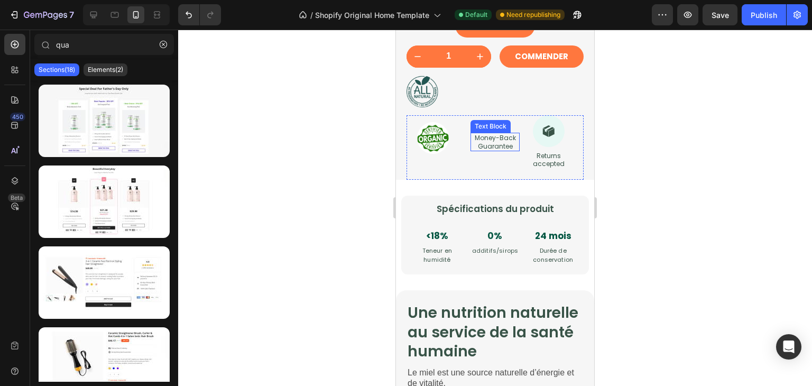
click at [491, 150] on p "Money-Back Guarantee" at bounding box center [495, 142] width 47 height 16
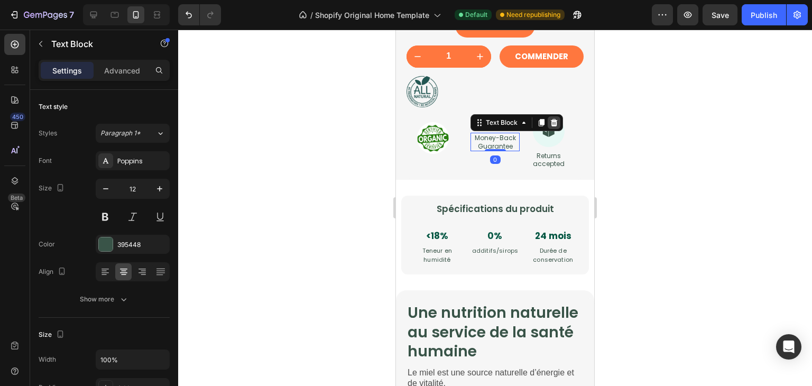
click at [550, 127] on icon at bounding box center [554, 122] width 8 height 8
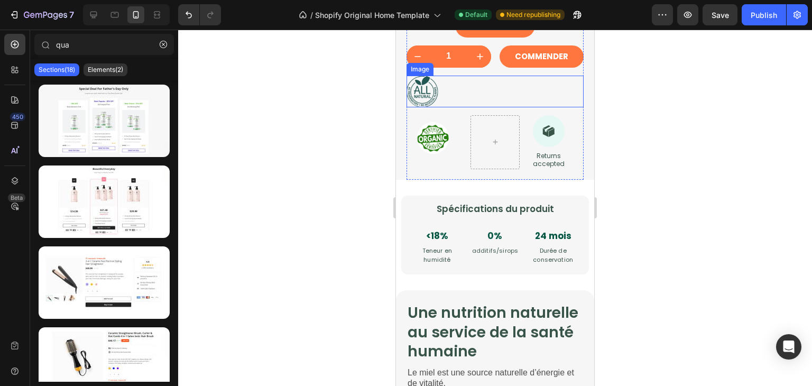
click at [418, 107] on img at bounding box center [423, 92] width 32 height 32
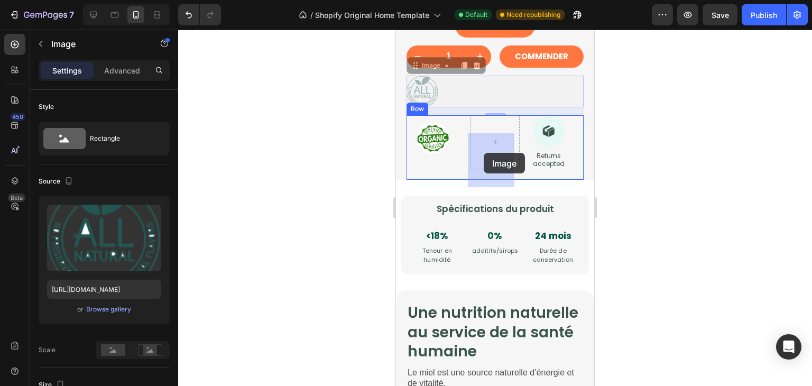
drag, startPoint x: 414, startPoint y: 87, endPoint x: 484, endPoint y: 153, distance: 95.4
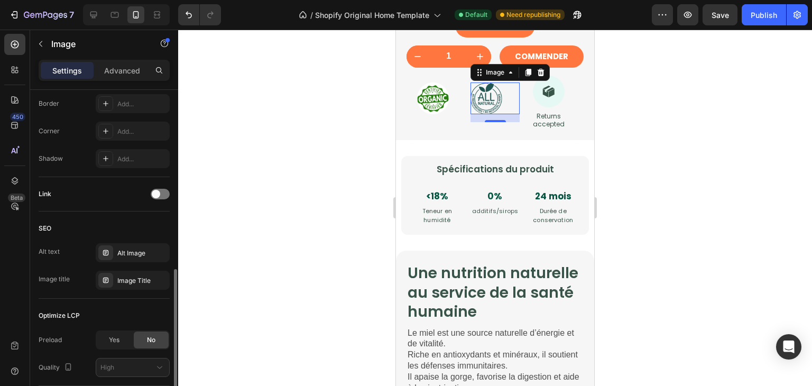
scroll to position [497, 0]
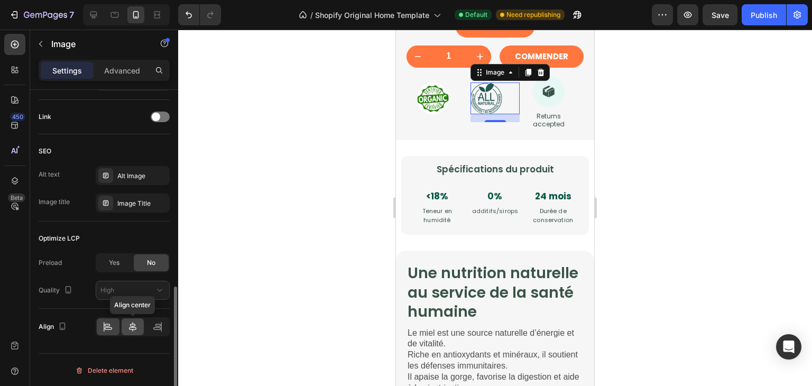
click at [132, 328] on icon at bounding box center [132, 327] width 7 height 10
click at [307, 213] on div at bounding box center [495, 208] width 634 height 356
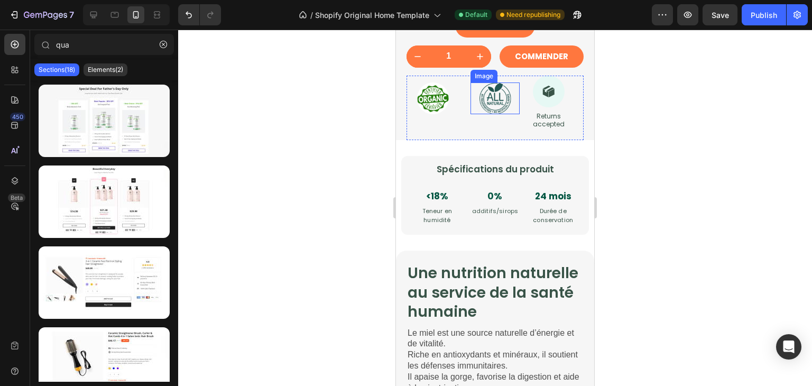
click at [481, 114] on img at bounding box center [495, 98] width 32 height 32
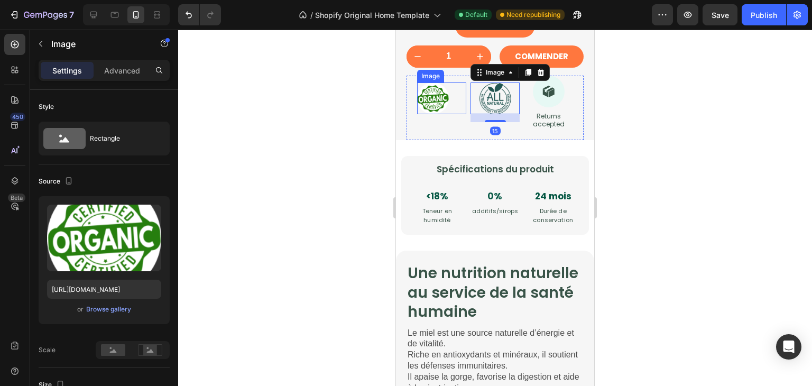
click at [450, 114] on div at bounding box center [441, 98] width 49 height 32
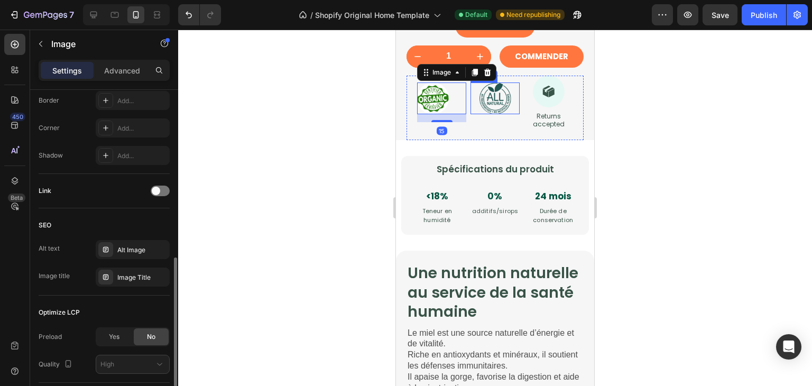
click at [483, 114] on img at bounding box center [495, 98] width 32 height 32
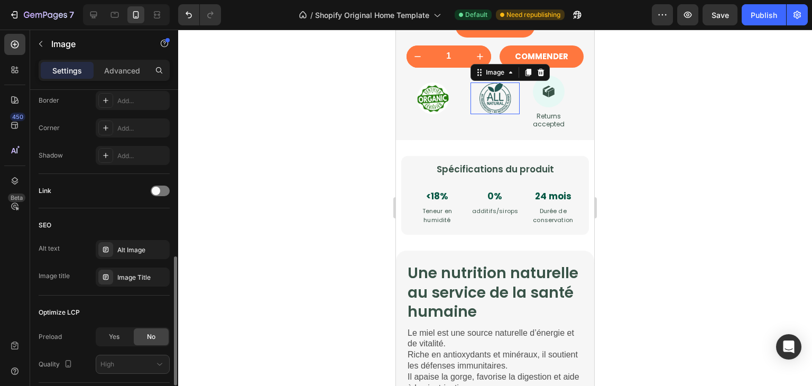
scroll to position [423, 0]
click at [116, 67] on p "Advanced" at bounding box center [122, 70] width 36 height 11
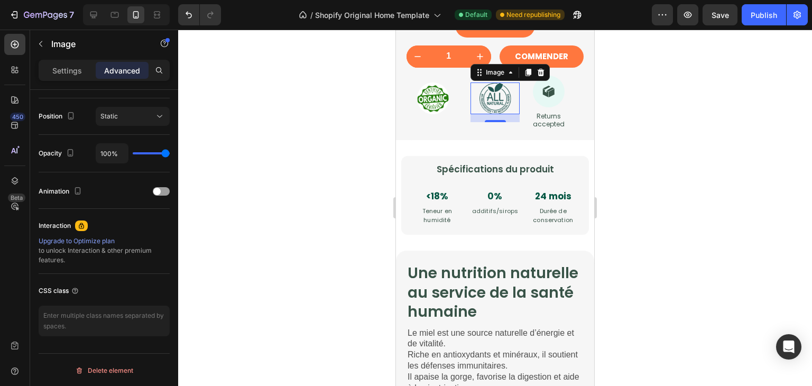
scroll to position [99, 0]
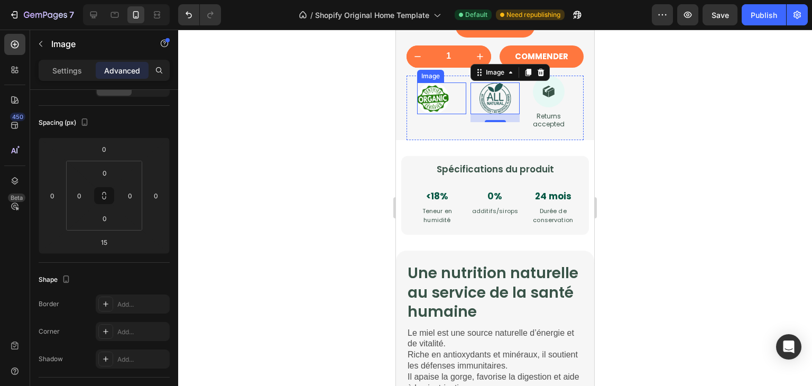
click at [438, 114] on img at bounding box center [433, 98] width 32 height 32
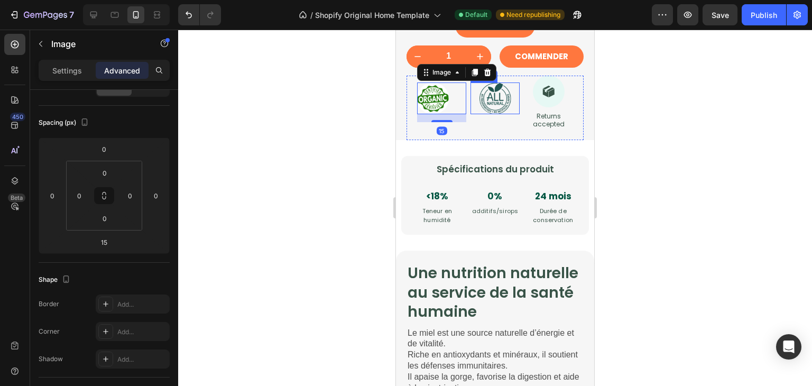
click at [470, 114] on div at bounding box center [494, 98] width 49 height 32
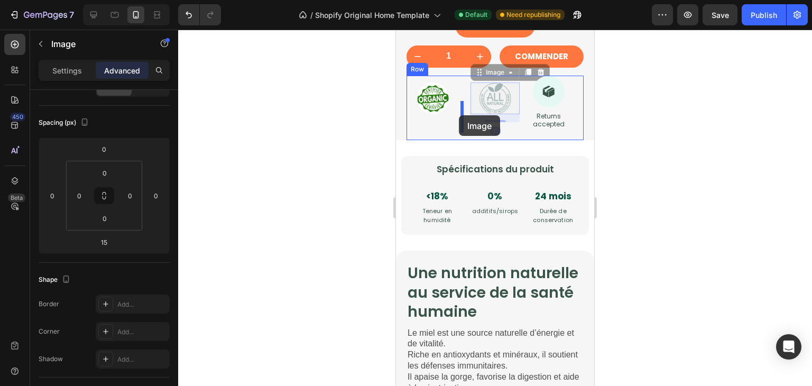
drag, startPoint x: 472, startPoint y: 95, endPoint x: 459, endPoint y: 115, distance: 24.2
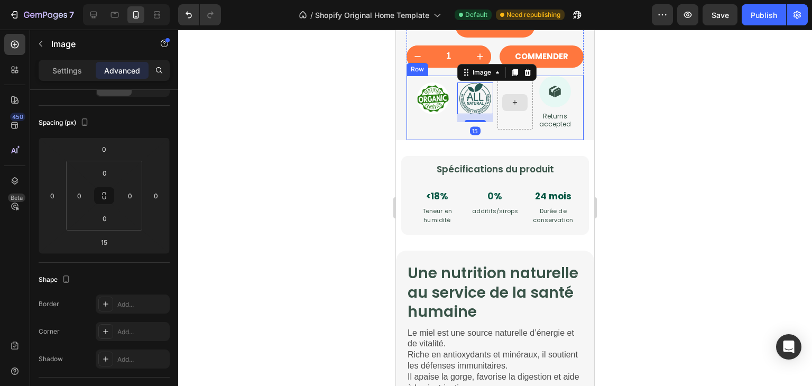
click at [510, 130] on div at bounding box center [515, 103] width 36 height 54
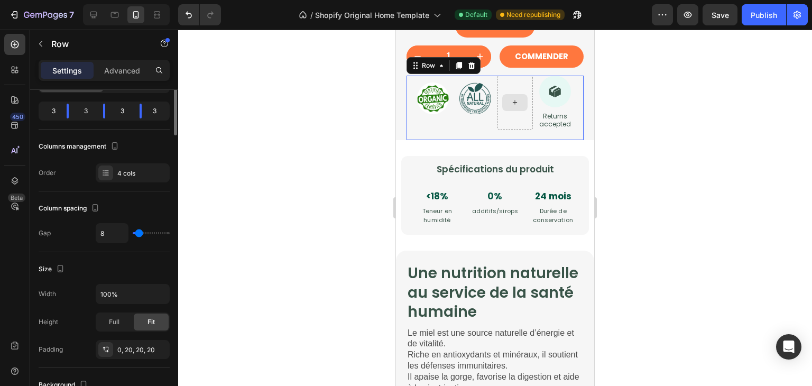
scroll to position [0, 0]
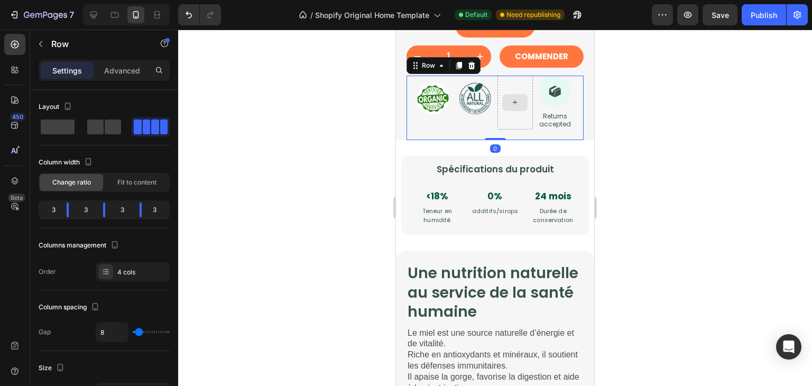
click at [512, 105] on div at bounding box center [515, 103] width 36 height 54
click at [425, 130] on div "Image" at bounding box center [435, 103] width 36 height 54
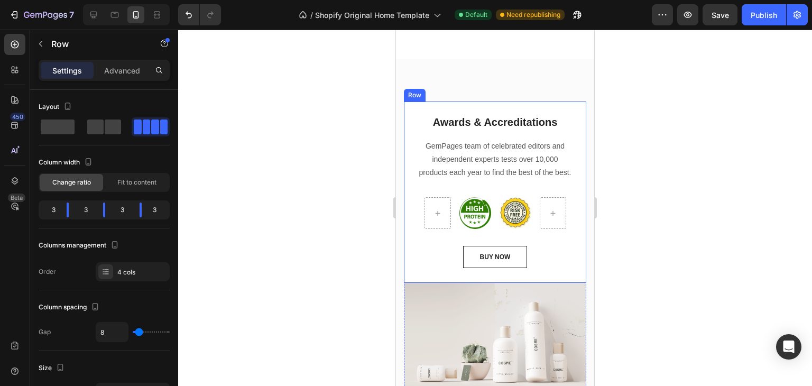
scroll to position [3274, 0]
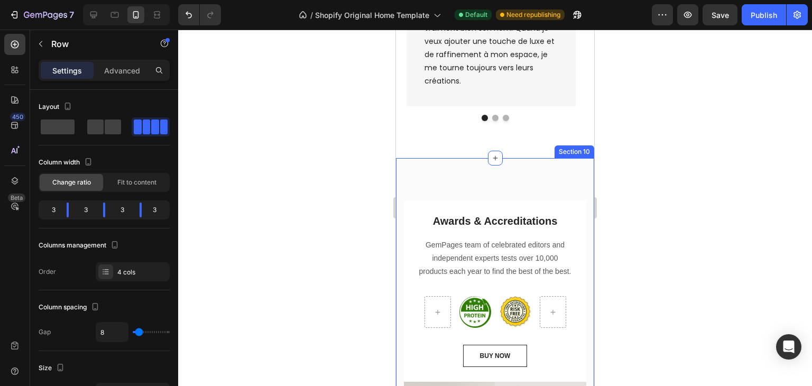
click at [408, 163] on div "Awards & Accreditations Heading GemPages team of celebrated editors and indepen…" at bounding box center [495, 349] width 198 height 383
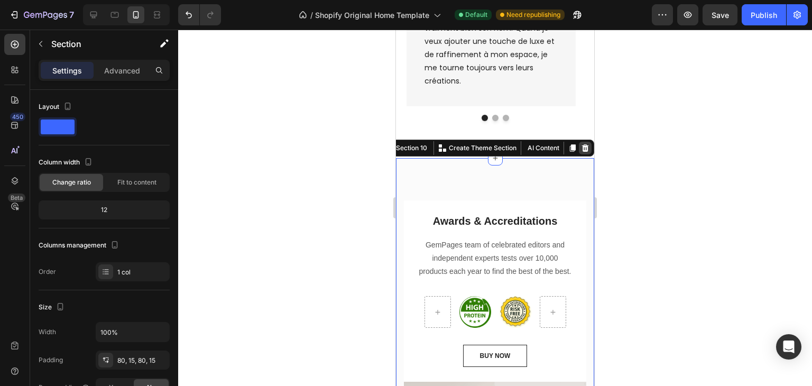
click at [581, 146] on icon at bounding box center [585, 148] width 8 height 8
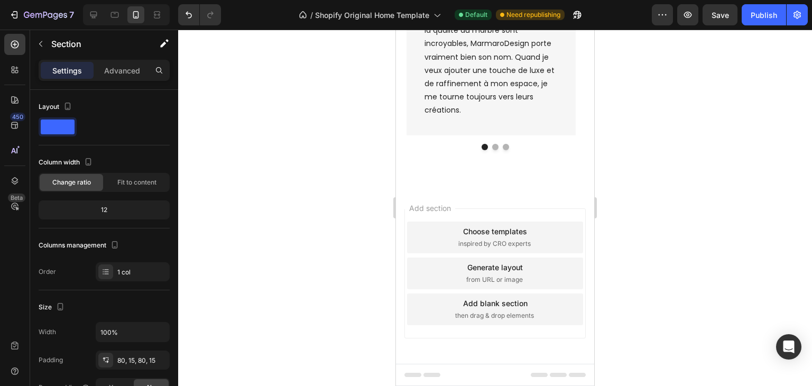
scroll to position [3192, 0]
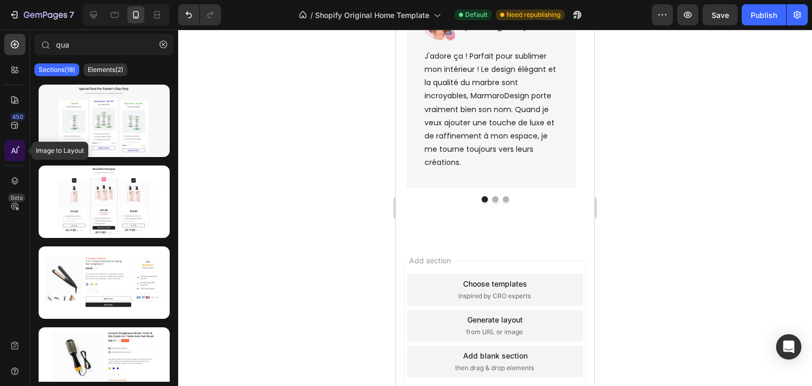
click at [18, 144] on div at bounding box center [14, 150] width 21 height 21
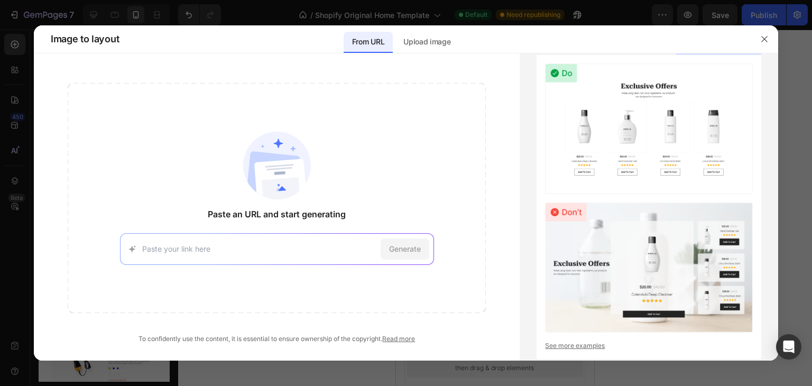
click at [753, 42] on div at bounding box center [764, 38] width 27 height 27
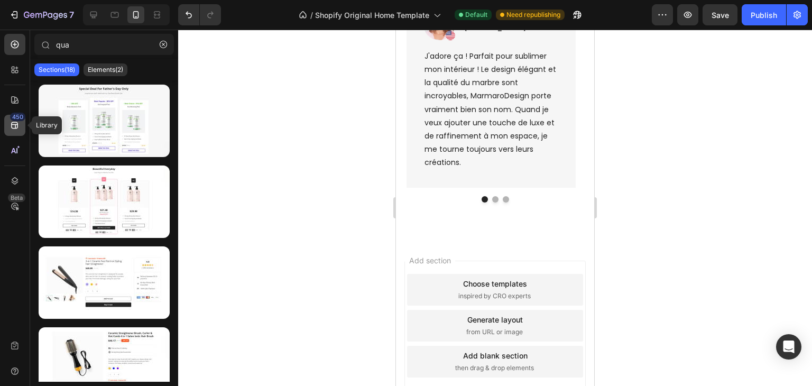
click at [19, 130] on icon at bounding box center [15, 125] width 11 height 11
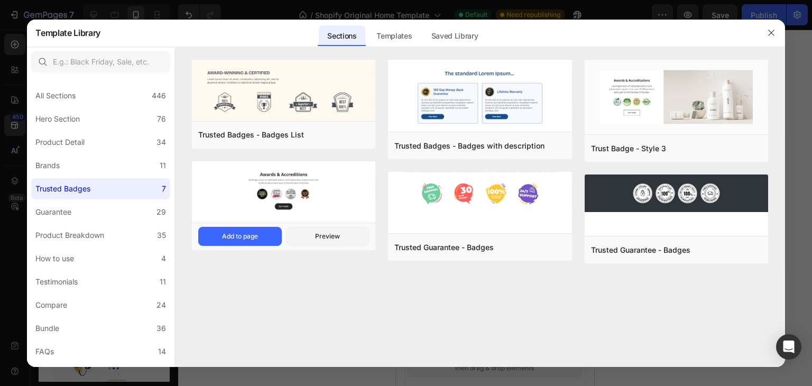
click at [340, 189] on img at bounding box center [283, 190] width 183 height 59
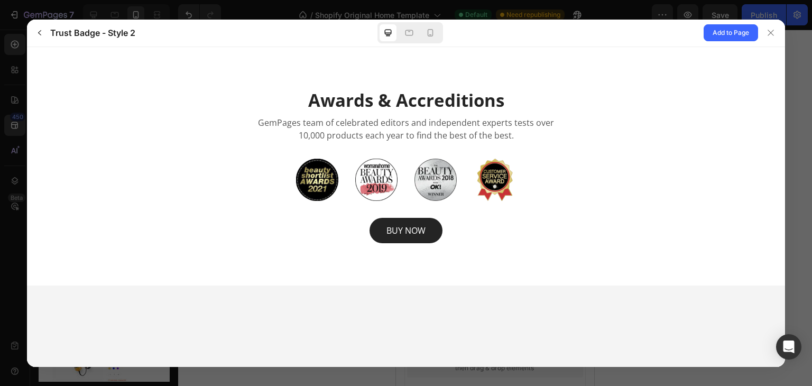
scroll to position [0, 0]
click at [768, 32] on icon at bounding box center [771, 33] width 8 height 8
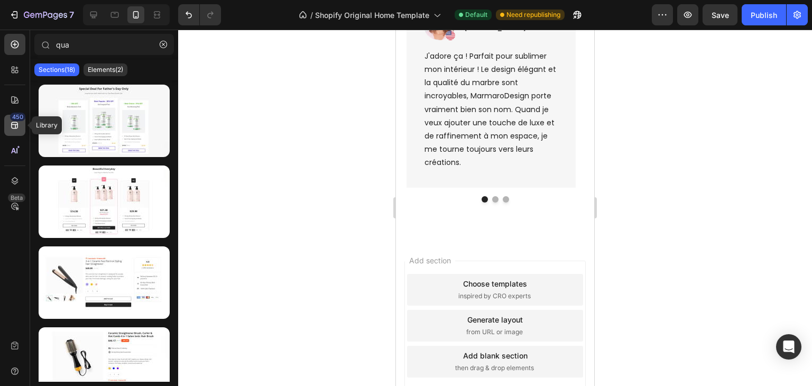
click at [15, 119] on div "450" at bounding box center [17, 117] width 15 height 8
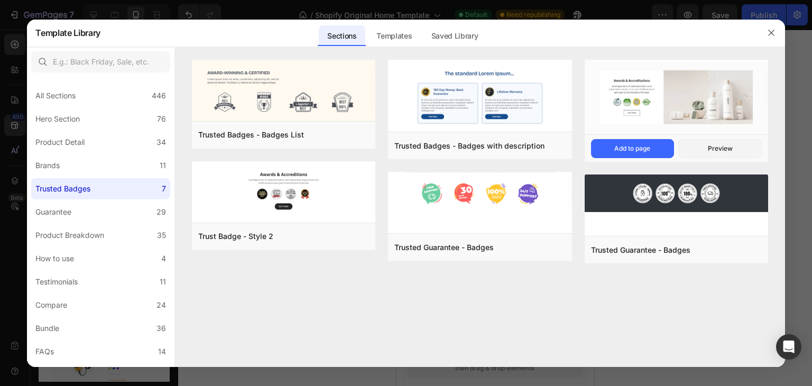
click at [611, 89] on img at bounding box center [676, 98] width 183 height 77
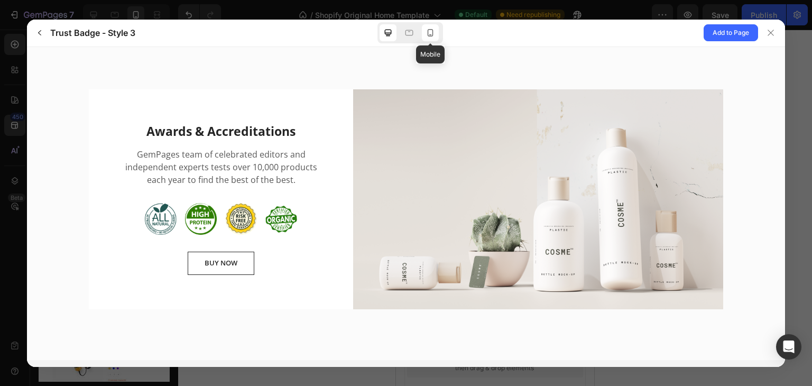
click at [428, 32] on icon at bounding box center [430, 32] width 11 height 11
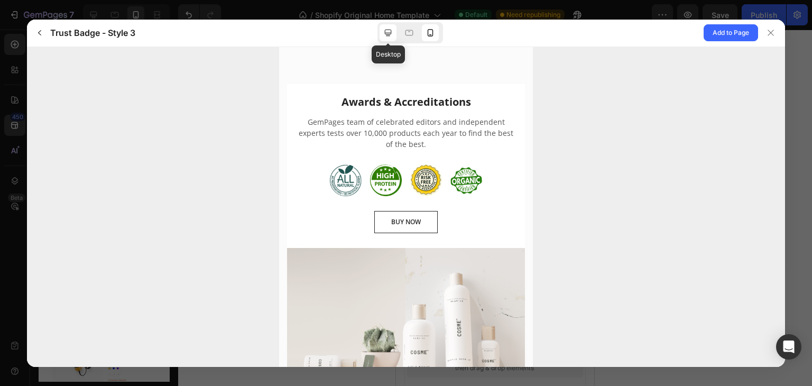
click at [393, 36] on div at bounding box center [388, 32] width 17 height 17
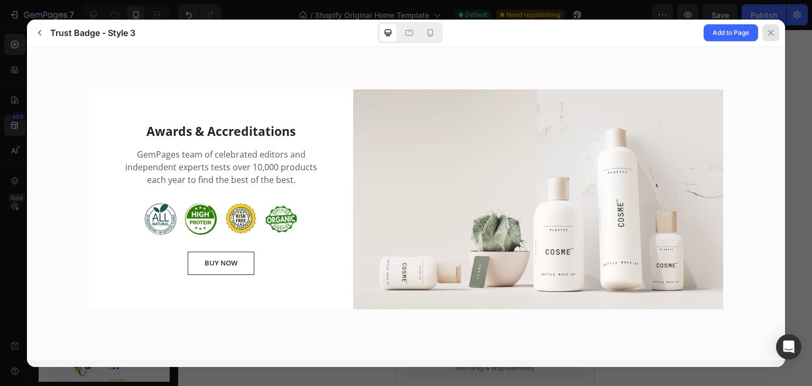
click at [764, 35] on div at bounding box center [770, 32] width 17 height 17
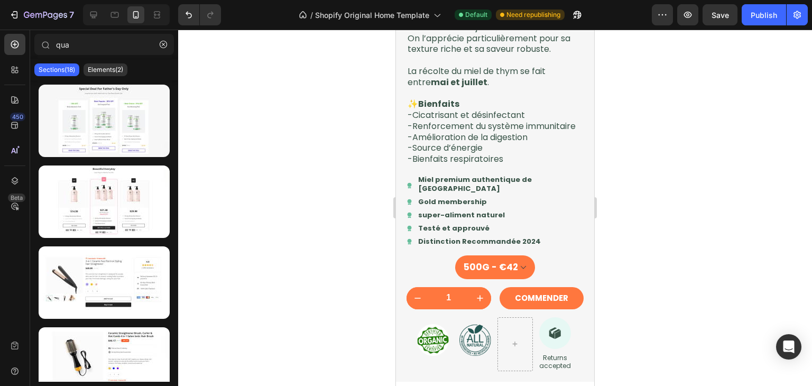
scroll to position [1218, 0]
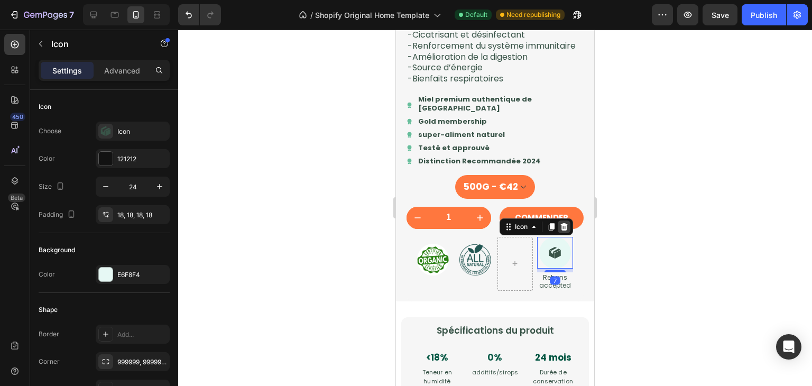
click at [561, 230] on icon at bounding box center [564, 226] width 7 height 7
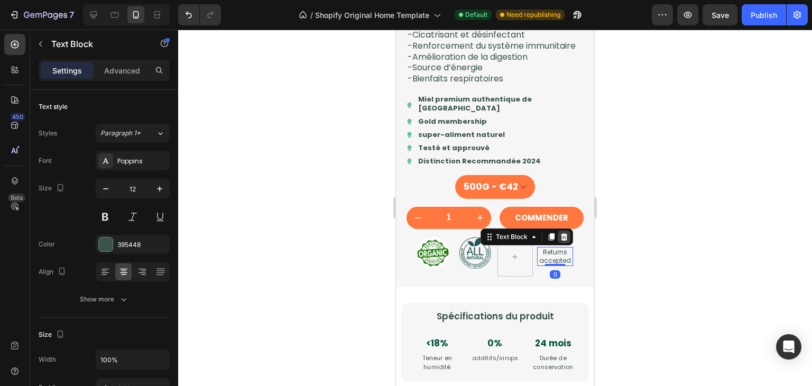
click at [560, 241] on icon at bounding box center [564, 237] width 8 height 8
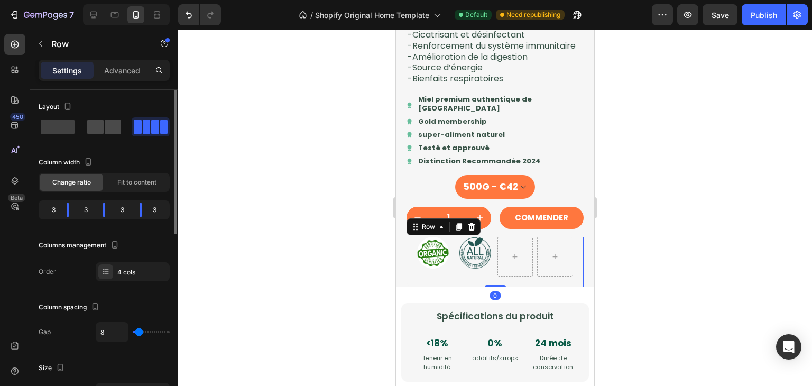
click at [112, 123] on span at bounding box center [113, 126] width 16 height 15
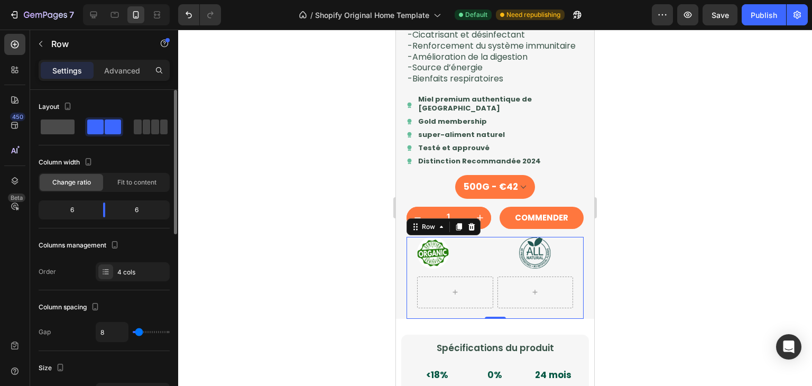
click at [143, 123] on span at bounding box center [147, 126] width 8 height 15
type input "0"
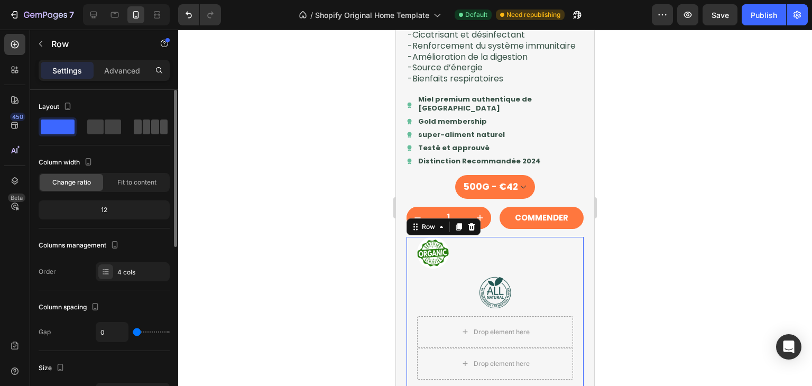
click at [151, 130] on span at bounding box center [155, 126] width 8 height 15
type input "8"
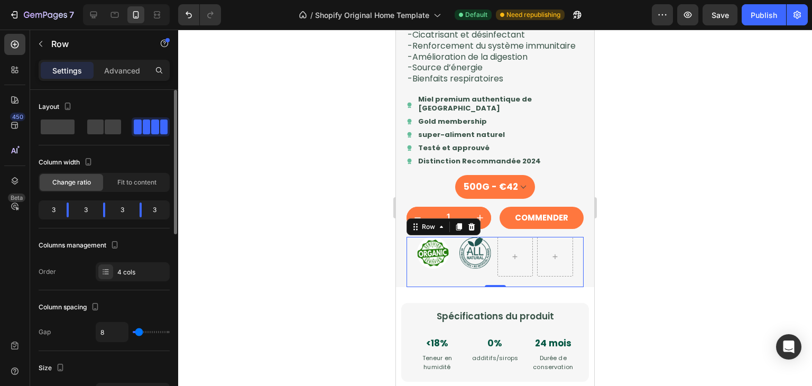
type input "0"
type input "2"
type input "6"
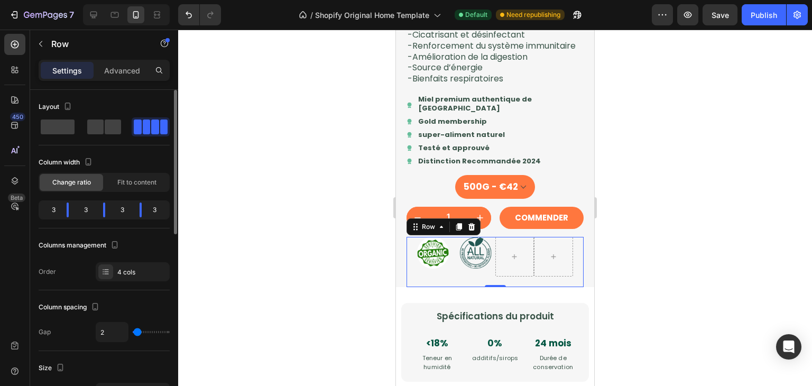
type input "6"
type input "8"
type input "9"
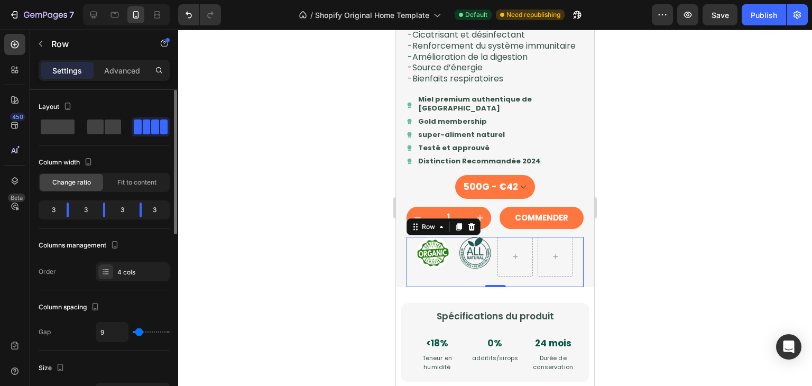
type input "11"
type input "13"
type input "15"
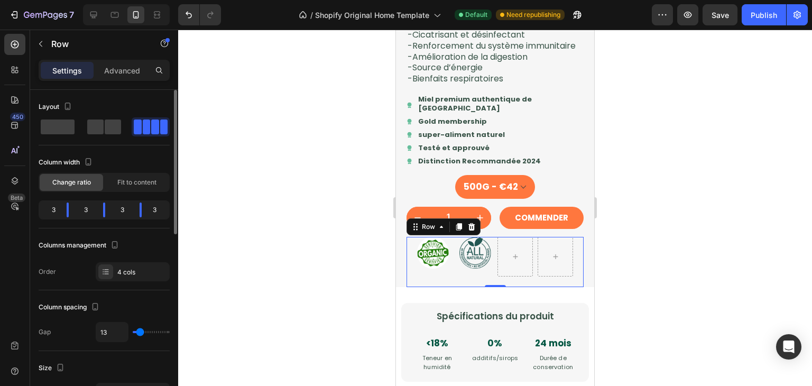
type input "15"
type input "16"
type input "18"
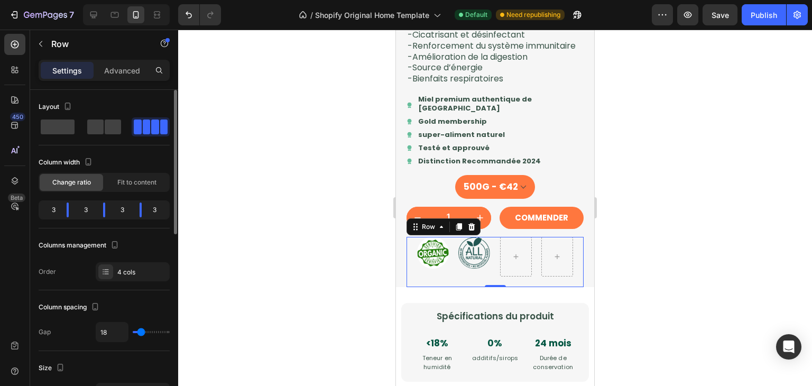
type input "20"
type input "22"
type input "45"
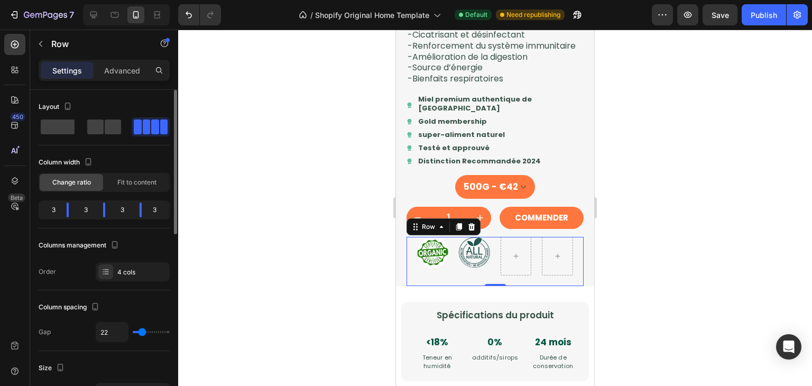
type input "45"
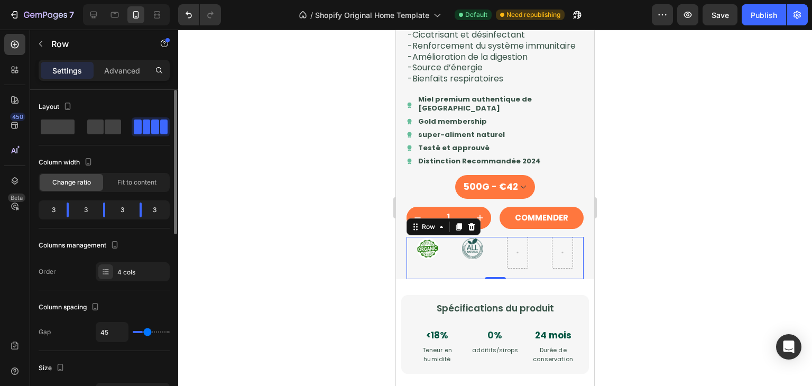
type input "50"
type input "54"
type input "56"
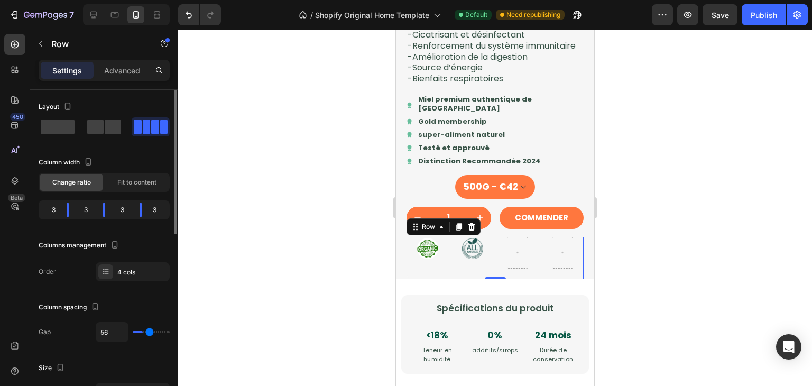
type input "56"
type input "57"
type input "59"
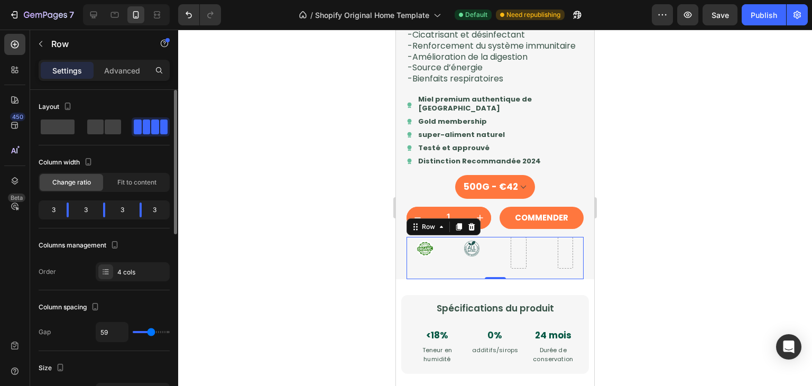
type input "61"
type input "63"
type input "45"
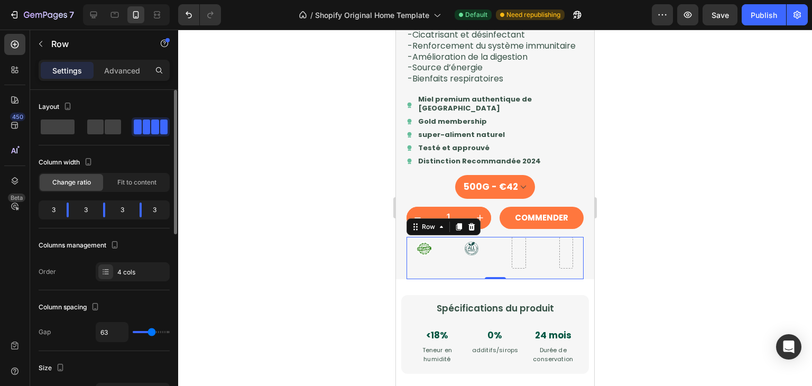
type input "45"
type input "22"
type input "20"
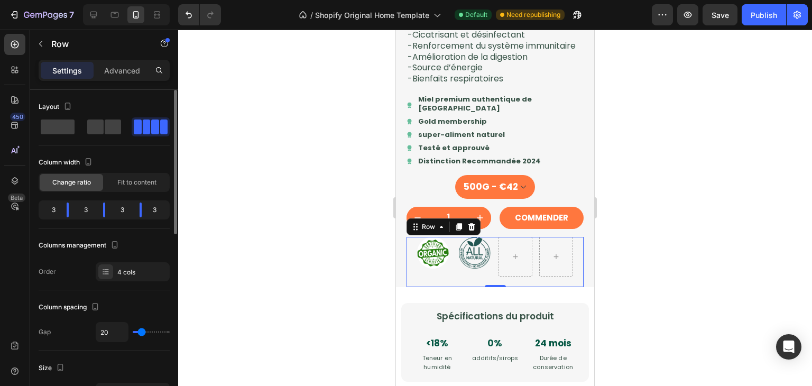
type input "13"
type input "2"
type input "0"
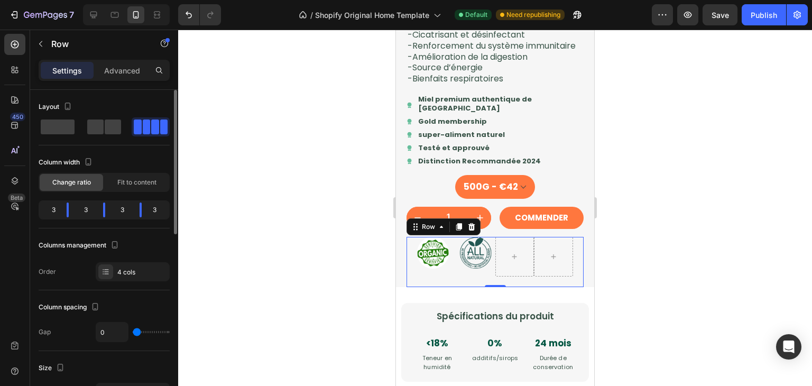
drag, startPoint x: 140, startPoint y: 333, endPoint x: 130, endPoint y: 330, distance: 10.3
type input "0"
click at [133, 331] on input "range" at bounding box center [151, 332] width 37 height 2
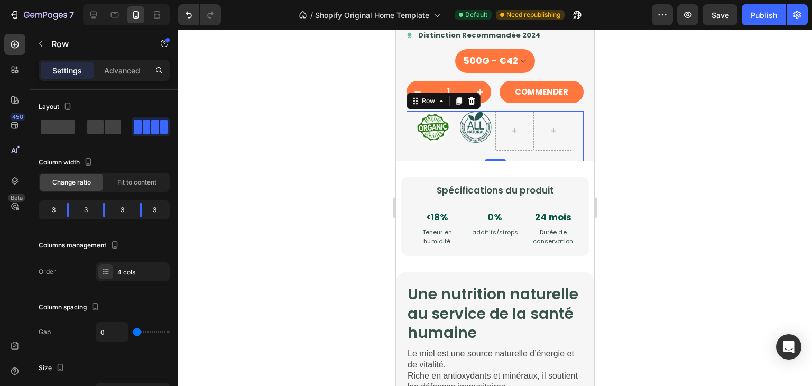
scroll to position [1344, 0]
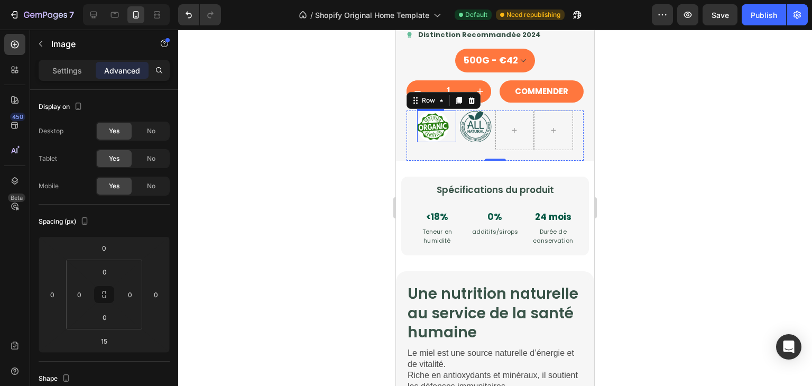
click at [436, 142] on img at bounding box center [433, 126] width 32 height 32
click at [80, 81] on div "Settings Advanced" at bounding box center [104, 75] width 148 height 30
click at [70, 72] on p "Settings" at bounding box center [67, 70] width 30 height 11
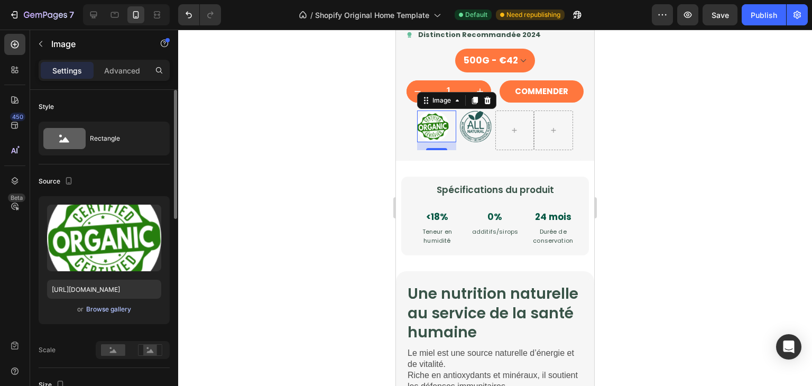
click at [121, 311] on div "Browse gallery" at bounding box center [108, 309] width 45 height 10
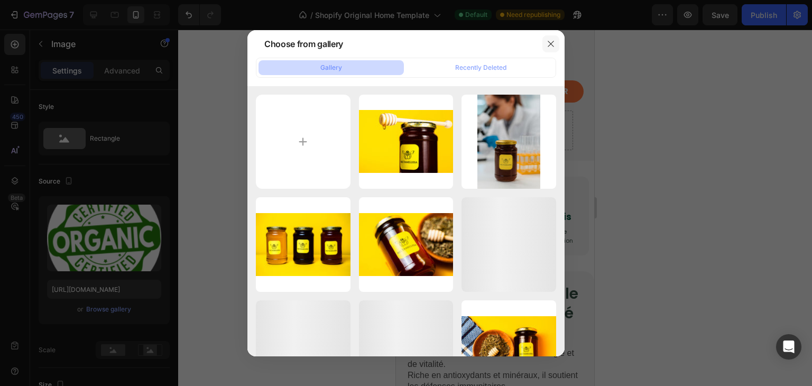
click at [553, 41] on icon "button" at bounding box center [551, 44] width 6 height 6
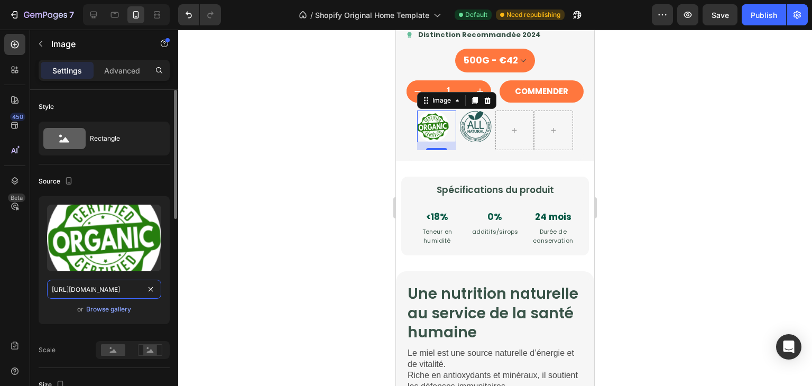
click at [100, 285] on input "https://ucarecdn.com/3235f979-d75e-454b-9736-5865e02d2365/-/format/auto/" at bounding box center [104, 289] width 114 height 19
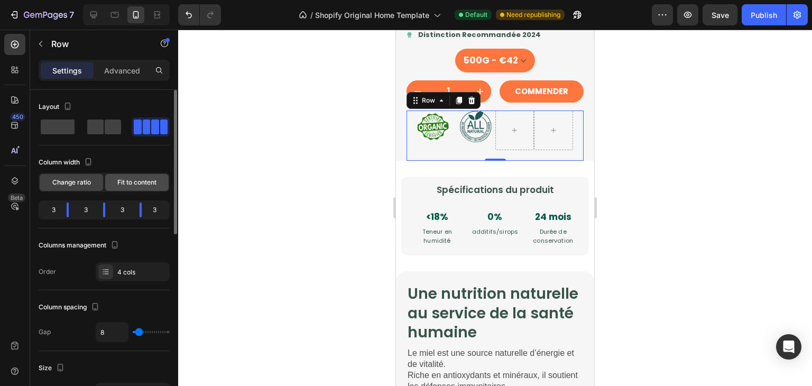
click at [123, 182] on span "Fit to content" at bounding box center [136, 183] width 39 height 10
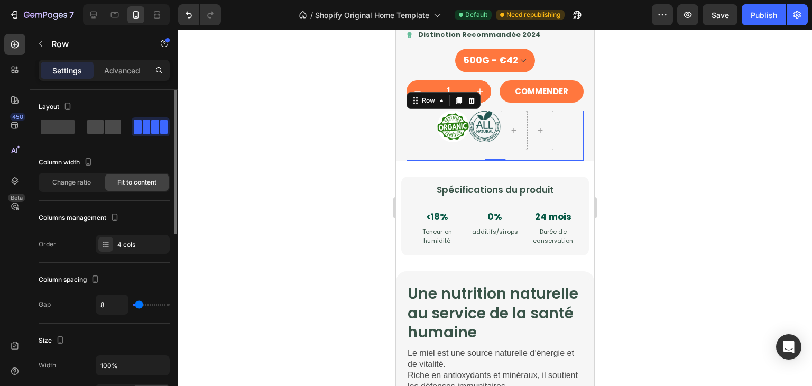
click at [105, 121] on span at bounding box center [113, 126] width 16 height 15
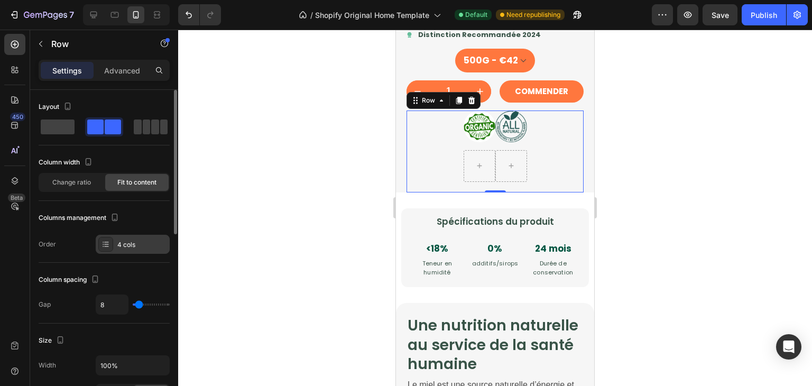
click at [133, 246] on div "4 cols" at bounding box center [142, 245] width 50 height 10
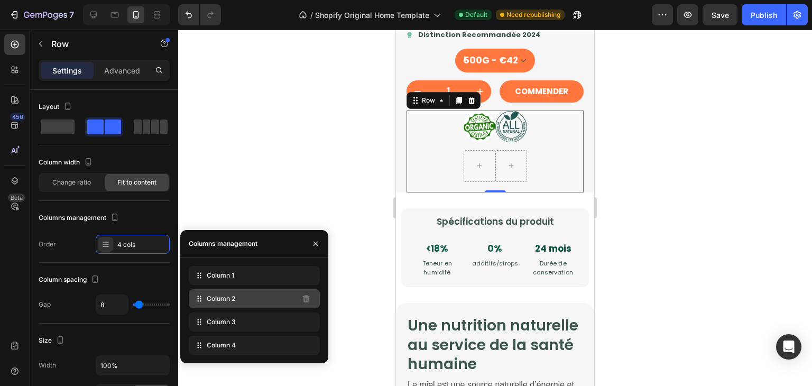
click at [234, 308] on div "Column 2" at bounding box center [254, 298] width 131 height 19
click at [245, 299] on div "Column 2" at bounding box center [254, 298] width 131 height 19
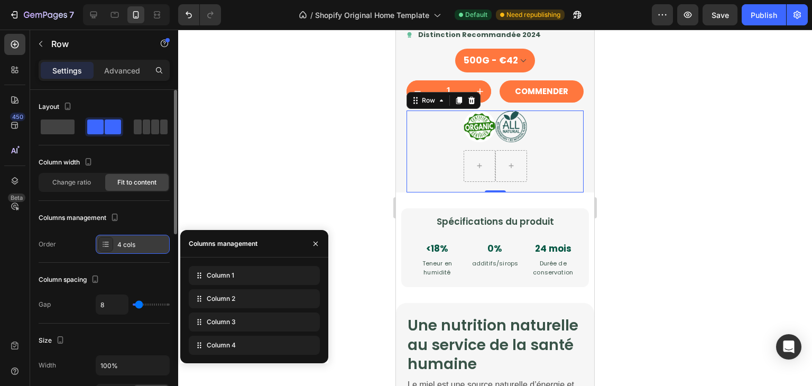
click at [101, 242] on icon at bounding box center [105, 244] width 8 height 8
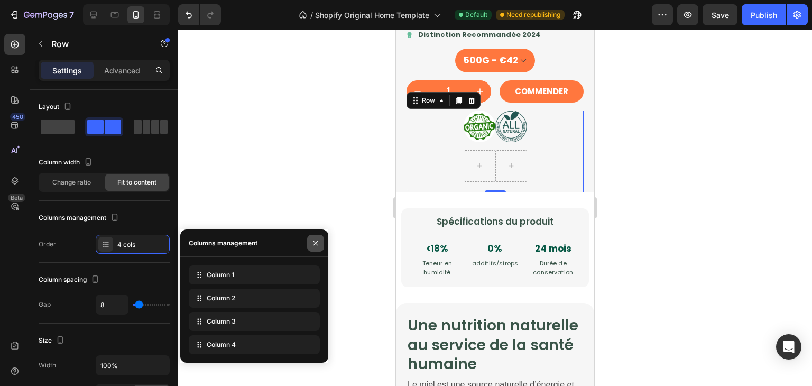
click at [310, 244] on button "button" at bounding box center [315, 243] width 17 height 17
click at [309, 242] on button "button" at bounding box center [315, 243] width 17 height 17
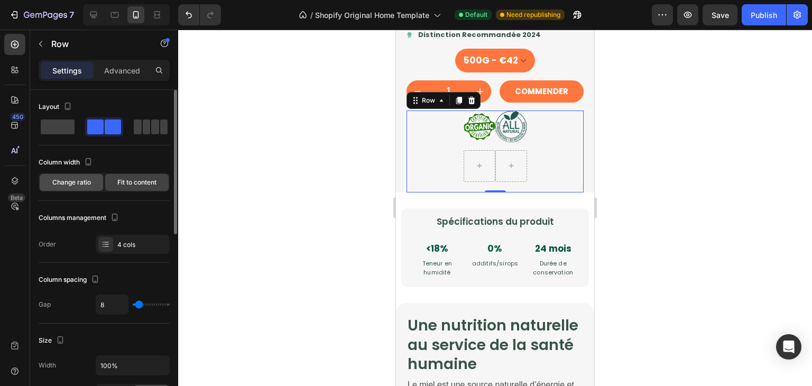
click at [84, 187] on div "Change ratio" at bounding box center [71, 182] width 63 height 17
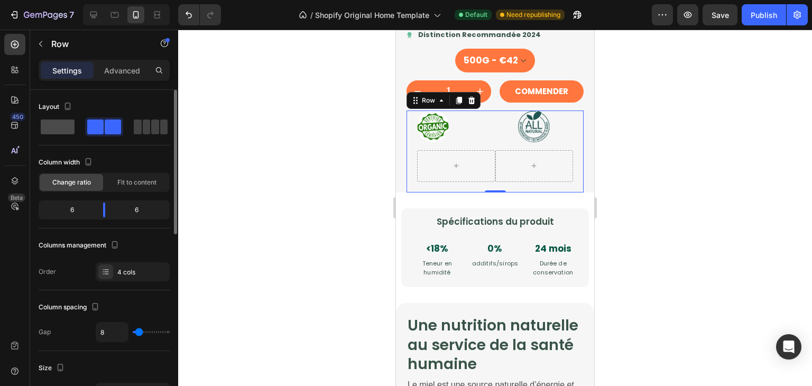
click at [143, 125] on span at bounding box center [147, 126] width 8 height 15
type input "0"
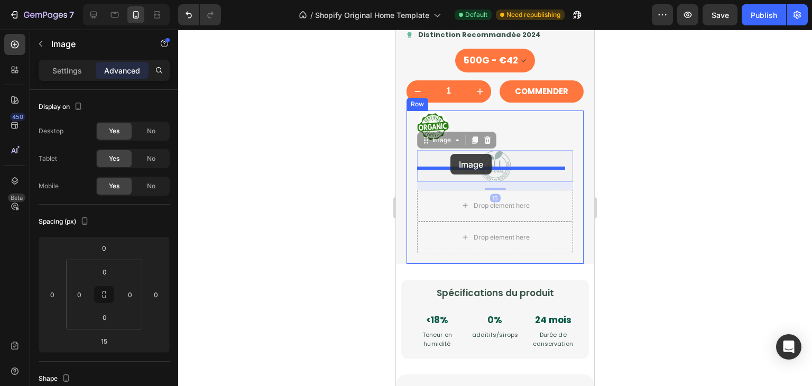
drag, startPoint x: 425, startPoint y: 161, endPoint x: 450, endPoint y: 154, distance: 25.9
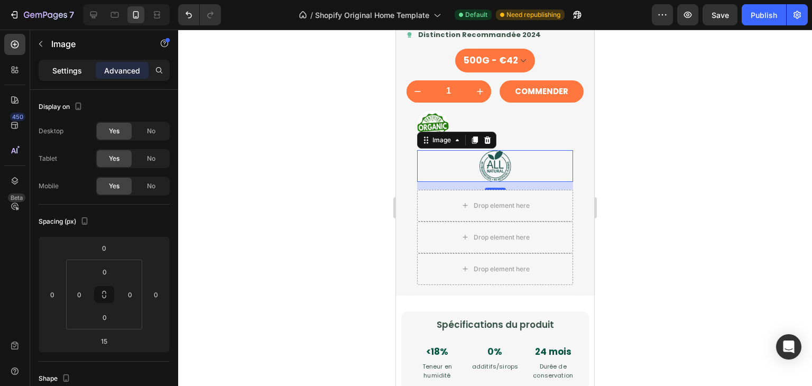
click at [66, 70] on p "Settings" at bounding box center [67, 70] width 30 height 11
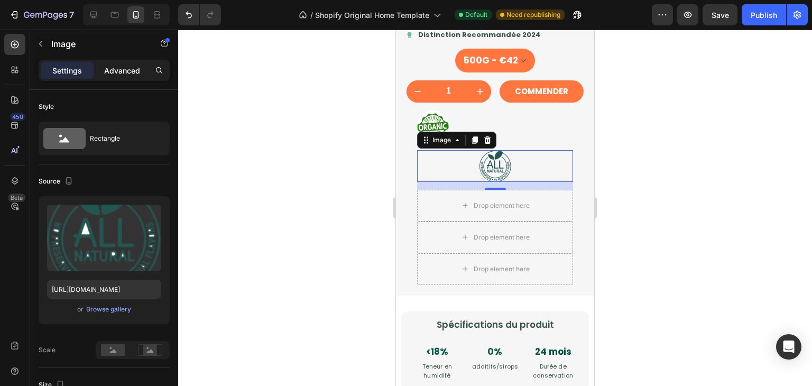
click at [109, 66] on p "Advanced" at bounding box center [122, 70] width 36 height 11
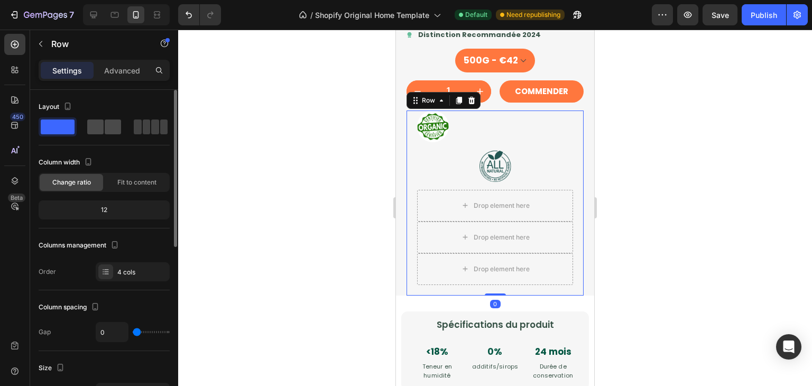
click at [151, 131] on span at bounding box center [155, 126] width 8 height 15
type input "8"
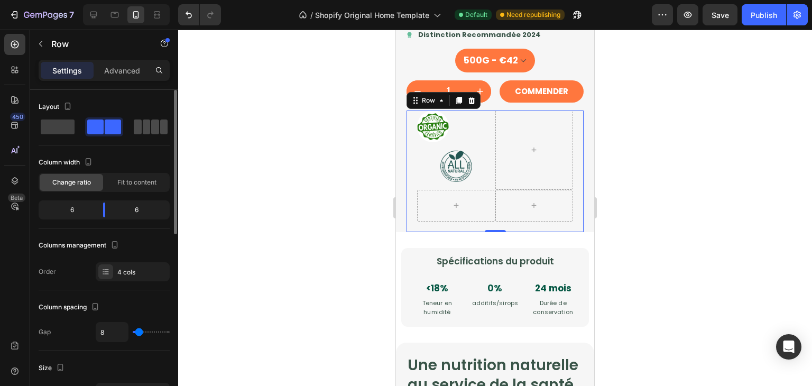
click at [143, 133] on span at bounding box center [147, 126] width 8 height 15
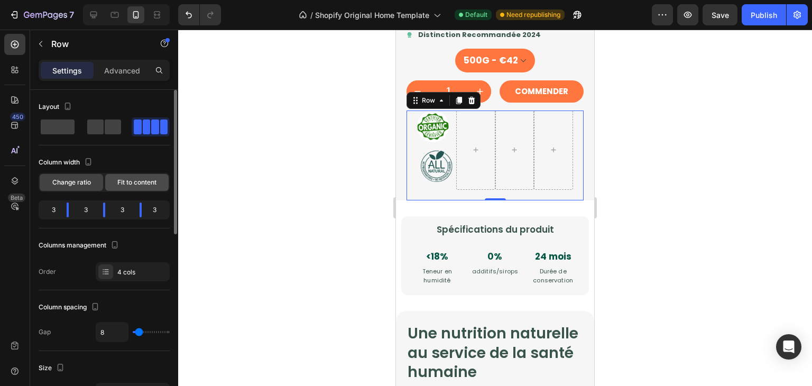
click at [137, 187] on span "Fit to content" at bounding box center [136, 183] width 39 height 10
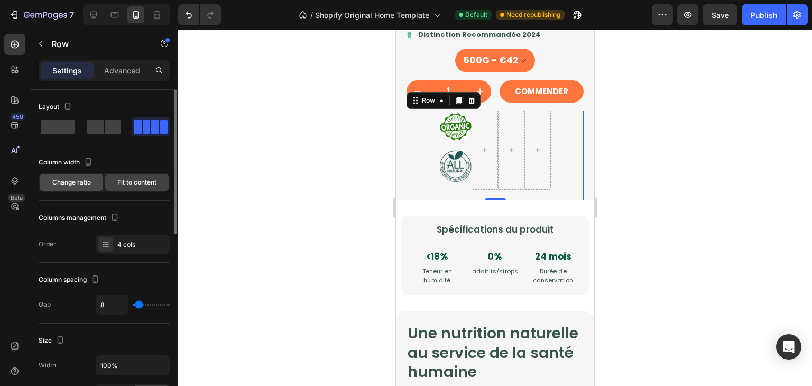
click at [78, 182] on span "Change ratio" at bounding box center [71, 183] width 39 height 10
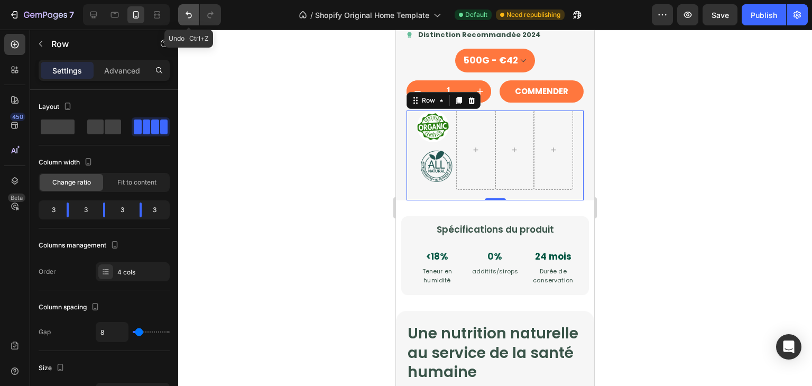
click at [193, 17] on icon "Undo/Redo" at bounding box center [188, 15] width 11 height 11
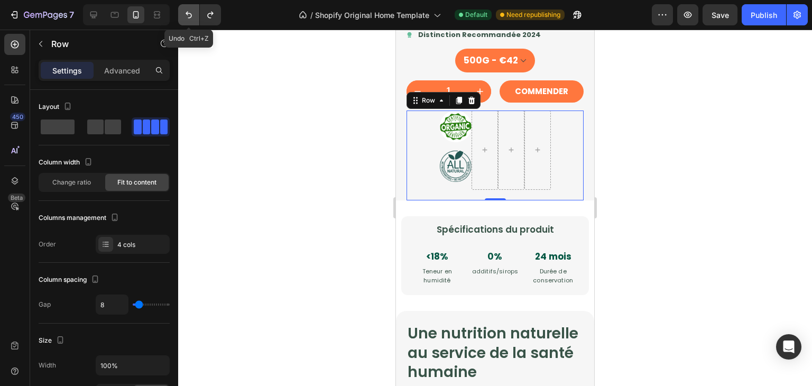
click at [193, 17] on icon "Undo/Redo" at bounding box center [188, 15] width 11 height 11
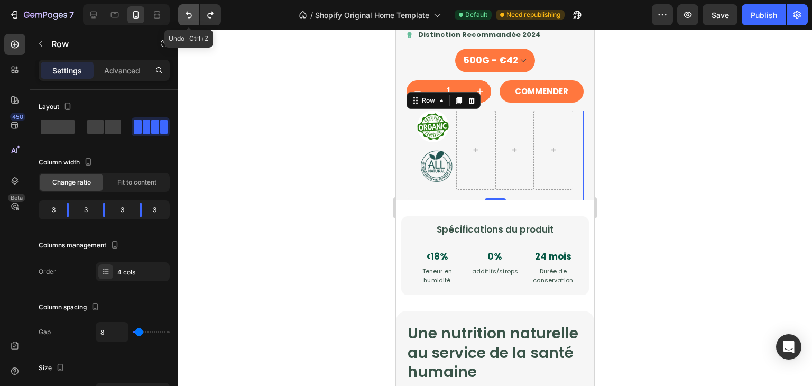
click at [193, 17] on icon "Undo/Redo" at bounding box center [188, 15] width 11 height 11
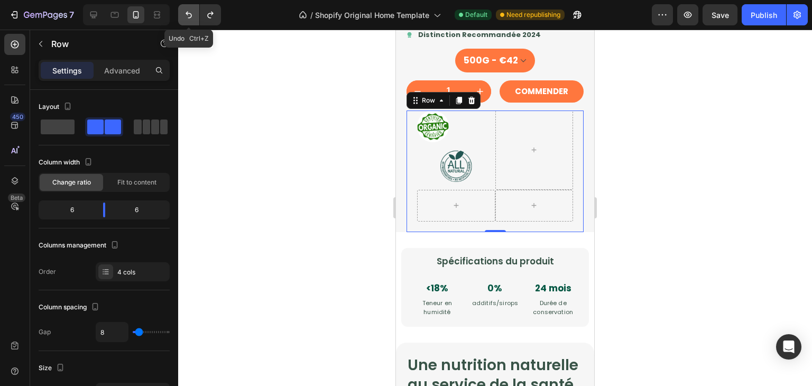
click at [193, 17] on icon "Undo/Redo" at bounding box center [188, 15] width 11 height 11
type input "0"
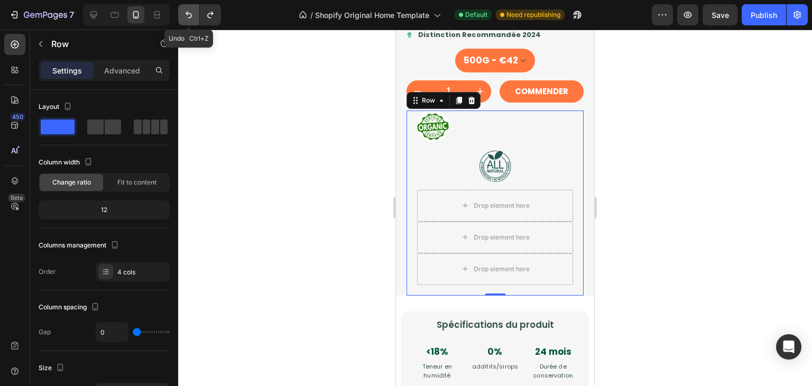
click at [193, 17] on icon "Undo/Redo" at bounding box center [188, 15] width 11 height 11
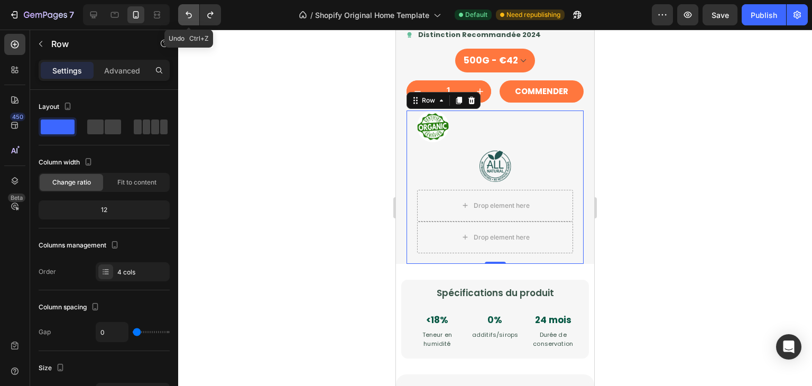
click at [193, 17] on icon "Undo/Redo" at bounding box center [188, 15] width 11 height 11
type input "8"
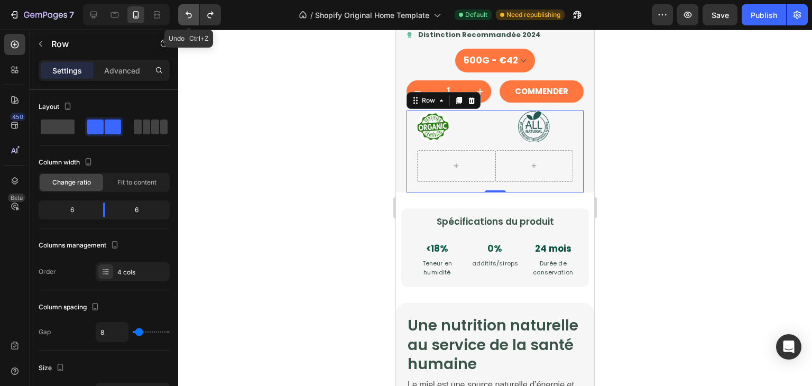
click at [193, 17] on icon "Undo/Redo" at bounding box center [188, 15] width 11 height 11
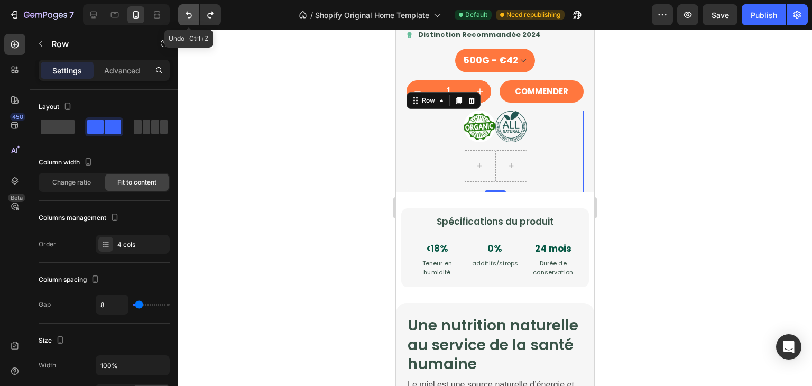
click at [193, 17] on icon "Undo/Redo" at bounding box center [188, 15] width 11 height 11
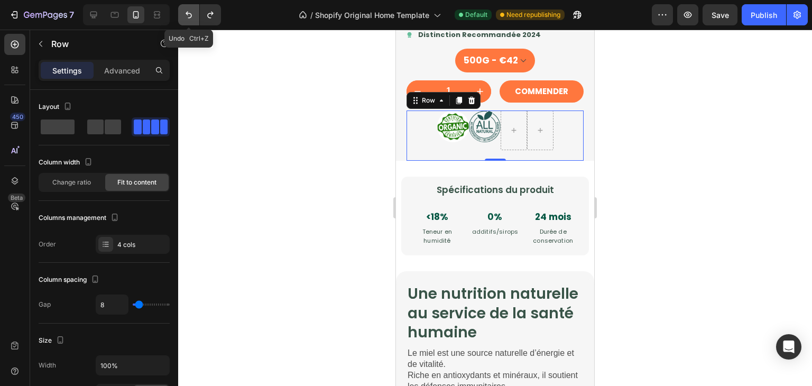
click at [193, 17] on icon "Undo/Redo" at bounding box center [188, 15] width 11 height 11
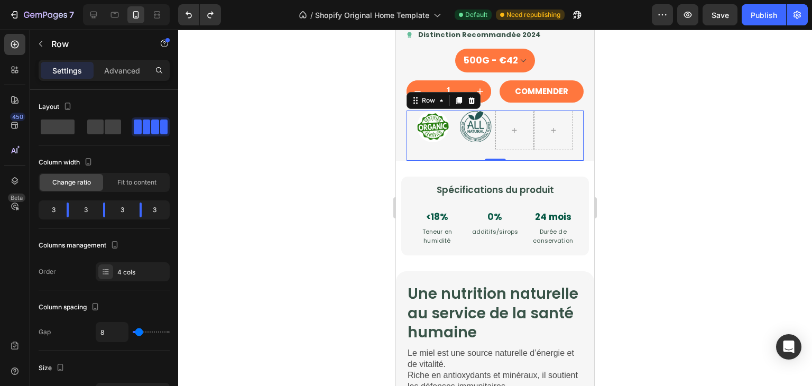
click at [373, 182] on div at bounding box center [495, 208] width 634 height 356
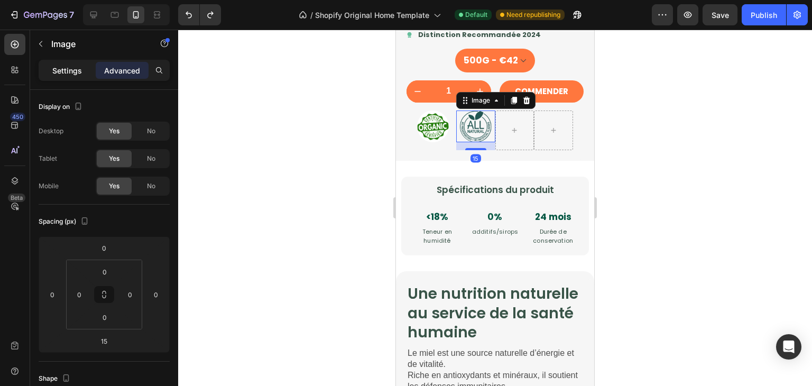
click at [70, 70] on p "Settings" at bounding box center [67, 70] width 30 height 11
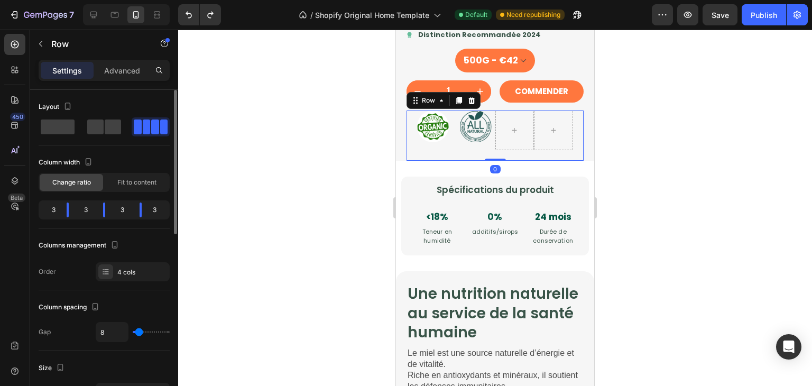
type input "75"
type input "104"
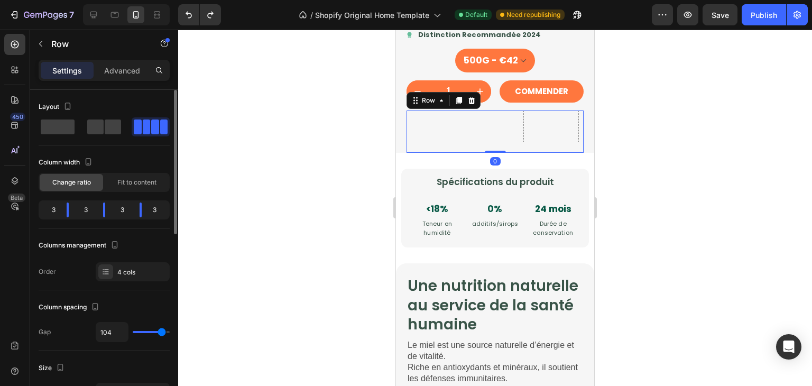
type input "112"
type input "118"
type input "120"
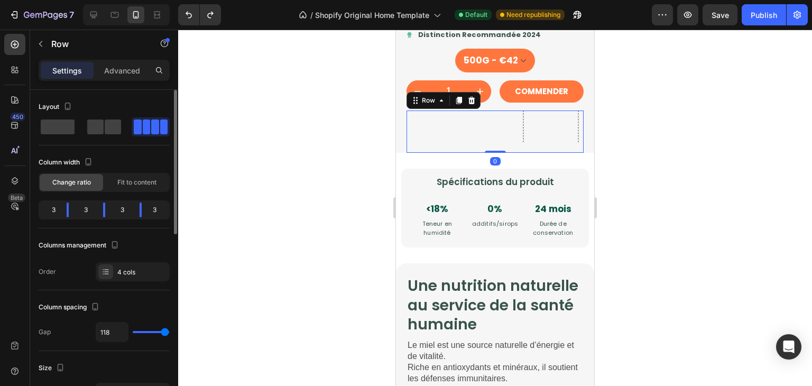
type input "120"
type input "98"
type input "0"
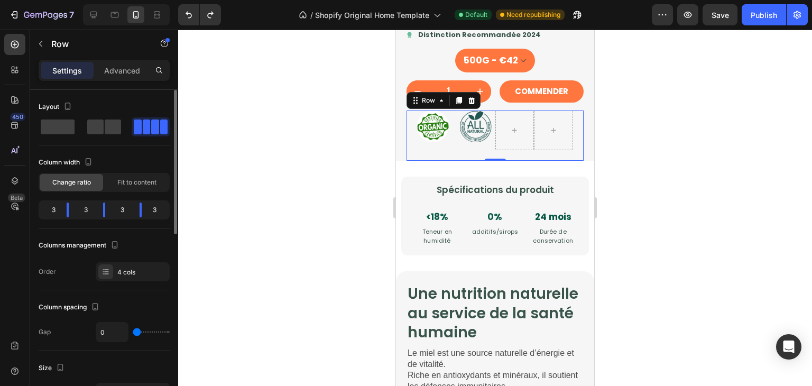
drag, startPoint x: 138, startPoint y: 335, endPoint x: 115, endPoint y: 328, distance: 24.3
type input "0"
click at [133, 331] on input "range" at bounding box center [151, 332] width 37 height 2
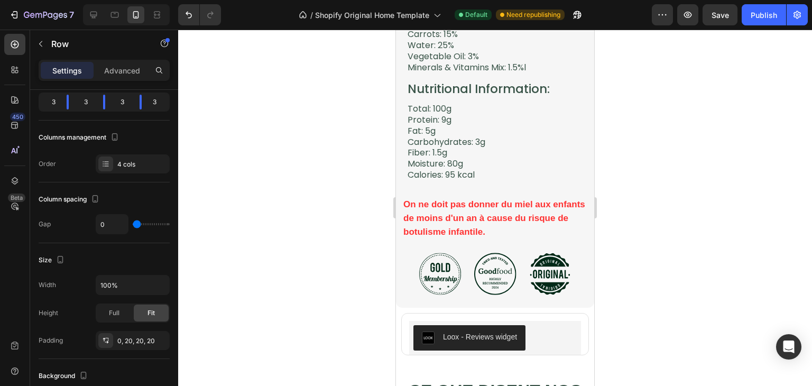
scroll to position [2799, 0]
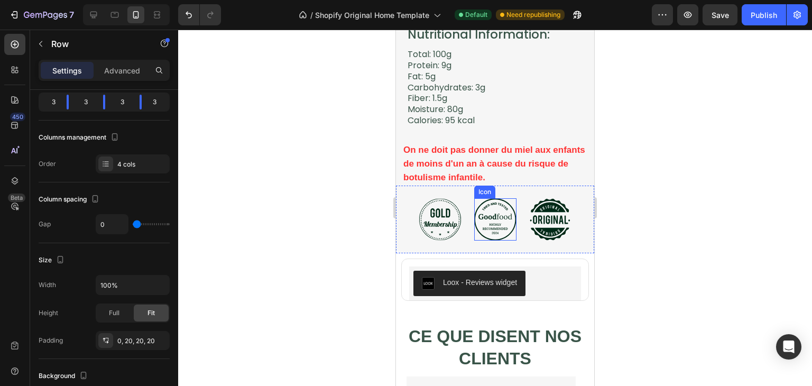
click at [486, 205] on icon at bounding box center [495, 220] width 40 height 40
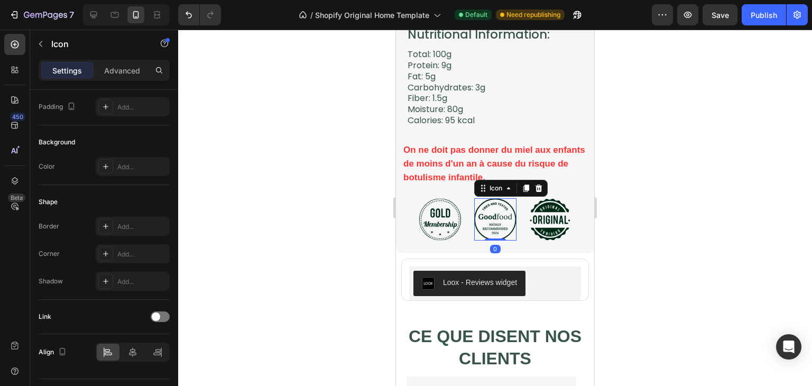
scroll to position [0, 0]
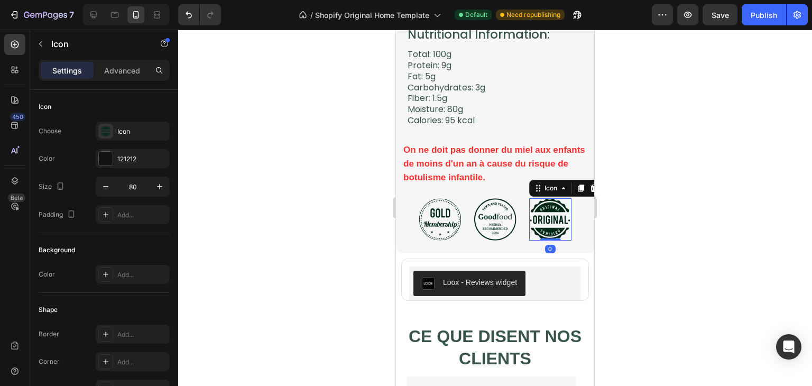
click at [533, 220] on icon at bounding box center [550, 219] width 41 height 42
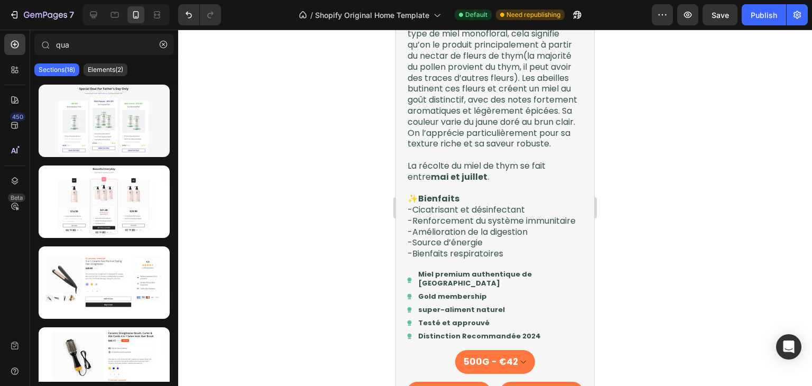
scroll to position [1260, 0]
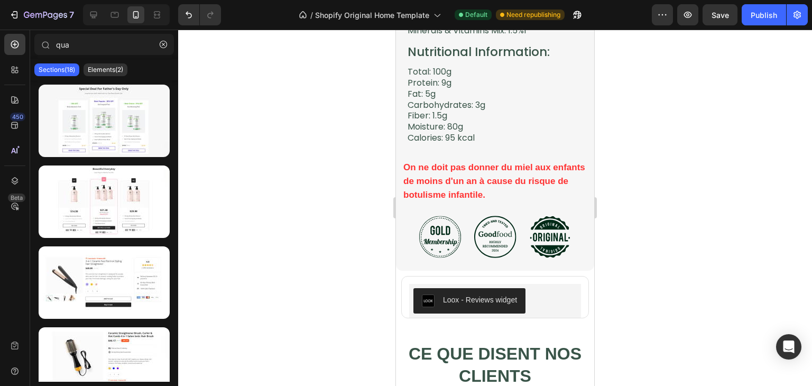
drag, startPoint x: 590, startPoint y: 166, endPoint x: 990, endPoint y: 341, distance: 436.8
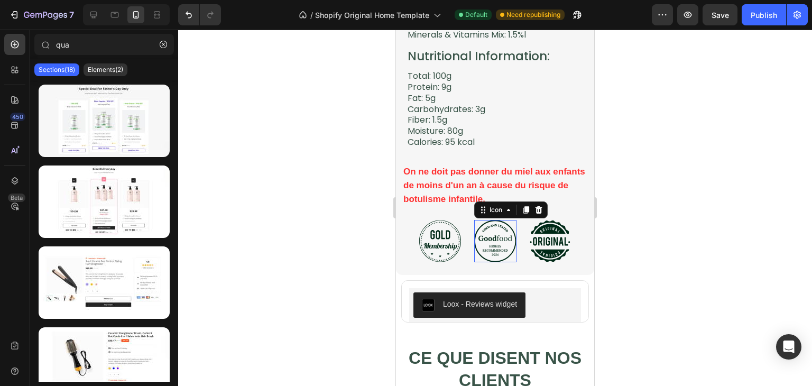
click at [505, 229] on icon at bounding box center [495, 241] width 40 height 40
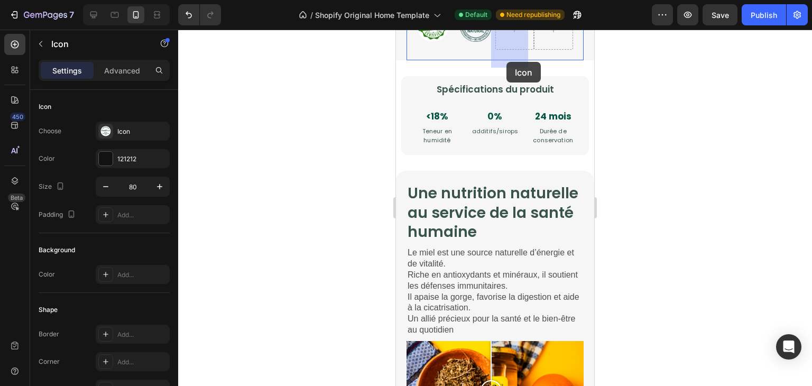
scroll to position [1416, 0]
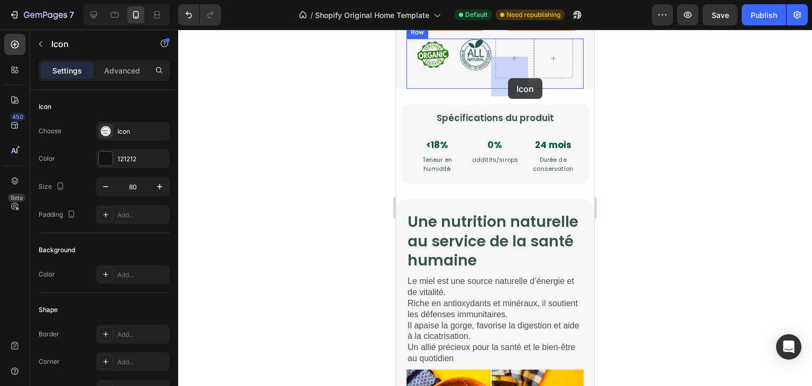
drag, startPoint x: 476, startPoint y: 206, endPoint x: 508, endPoint y: 78, distance: 131.4
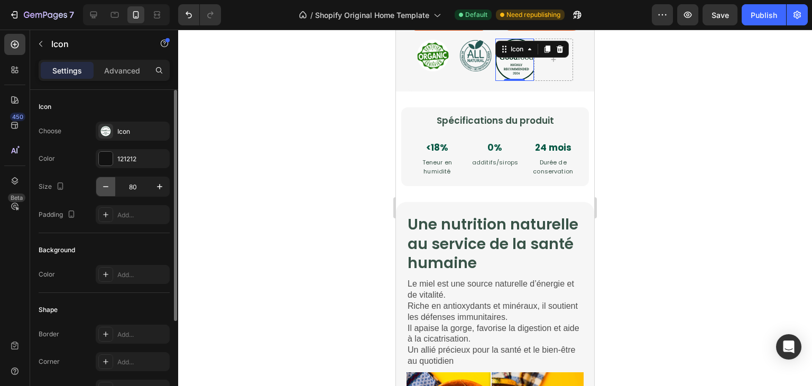
click at [104, 189] on icon "button" at bounding box center [105, 186] width 11 height 11
type input "76"
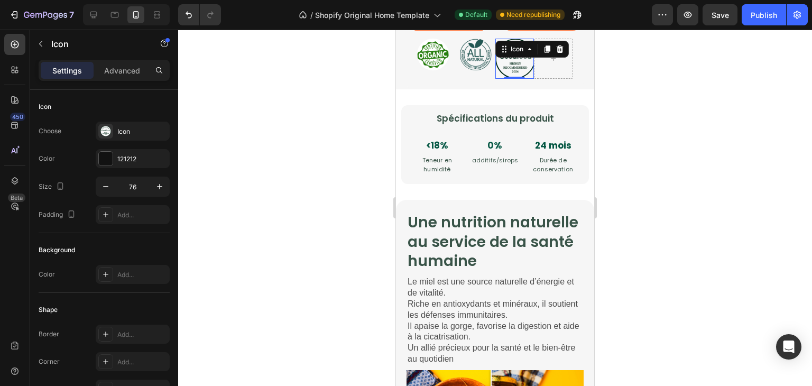
click at [250, 122] on div at bounding box center [495, 208] width 634 height 356
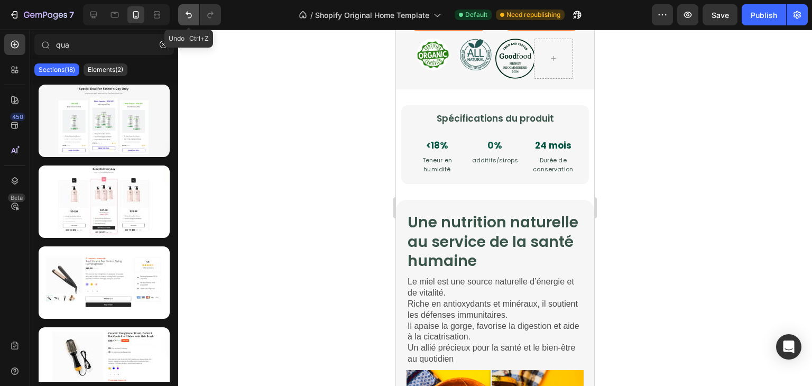
click at [192, 20] on button "Undo/Redo" at bounding box center [188, 14] width 21 height 21
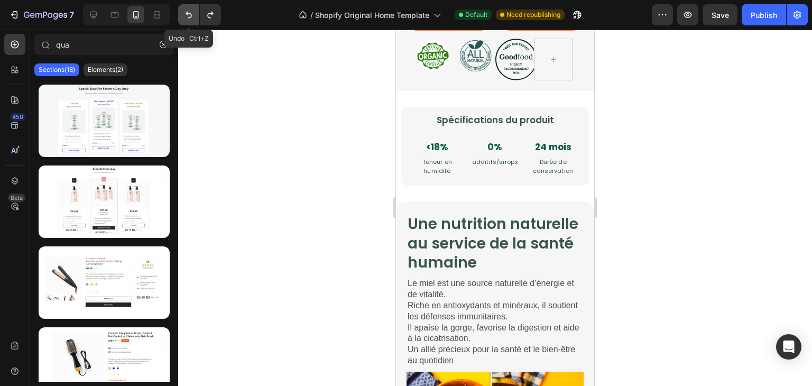
click at [192, 20] on button "Undo/Redo" at bounding box center [188, 14] width 21 height 21
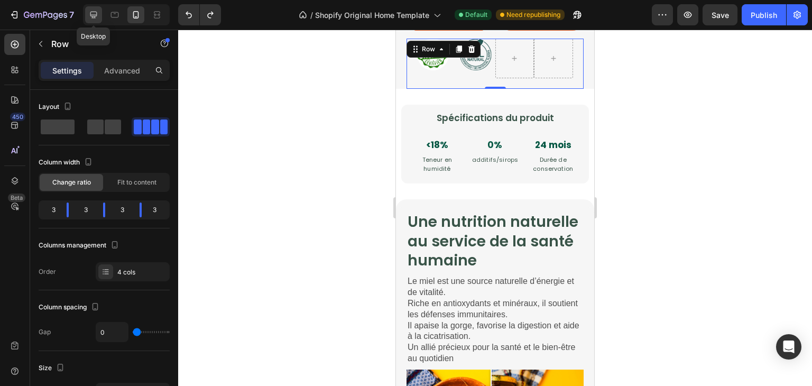
click at [100, 22] on div at bounding box center [93, 14] width 17 height 17
type input "8"
type input "1300"
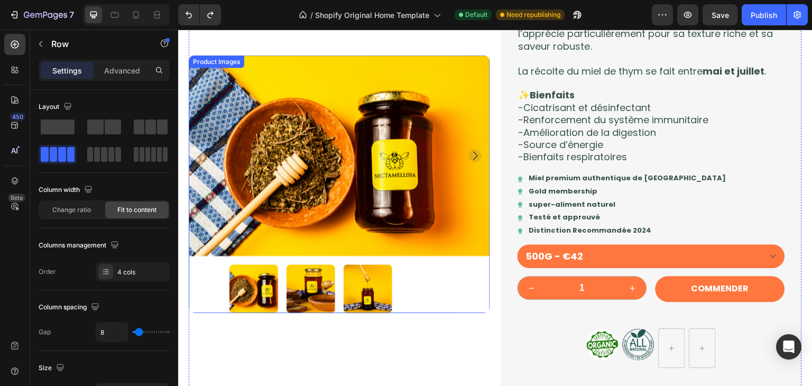
scroll to position [1030, 0]
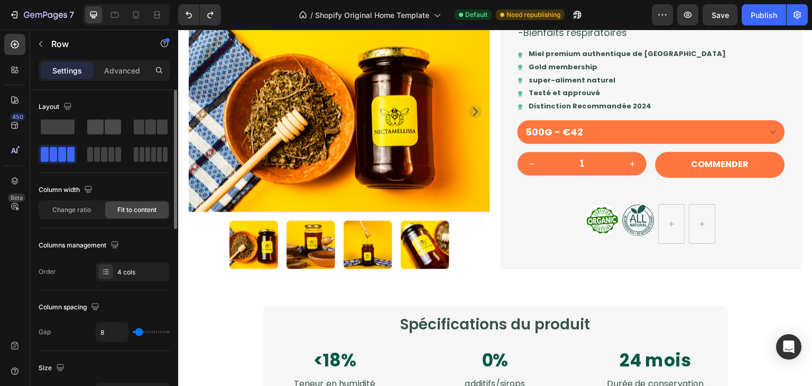
click at [114, 130] on span at bounding box center [113, 126] width 16 height 15
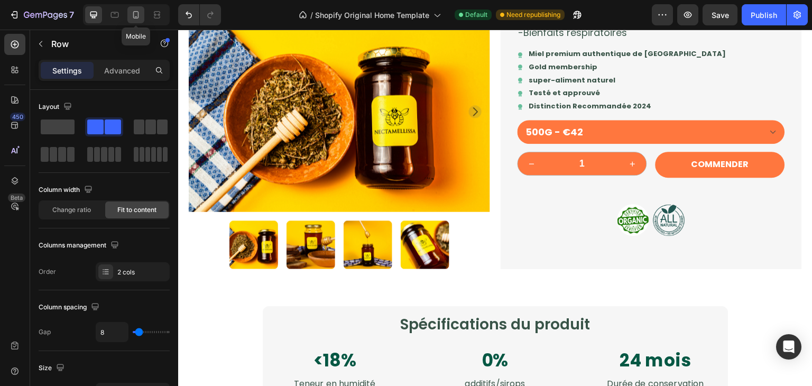
click at [144, 12] on div at bounding box center [135, 14] width 17 height 17
type input "0"
type input "100%"
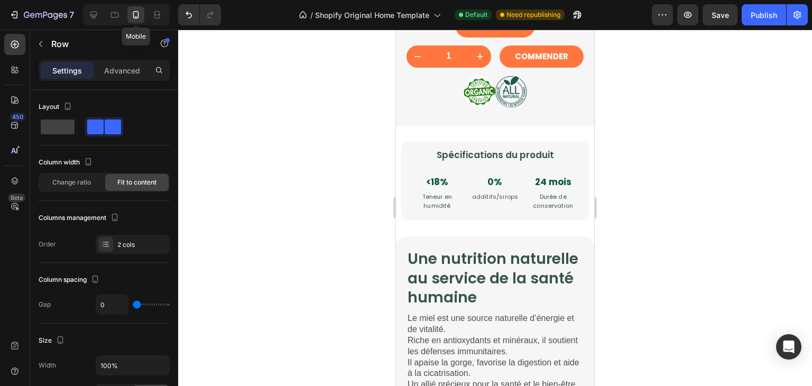
scroll to position [1415, 0]
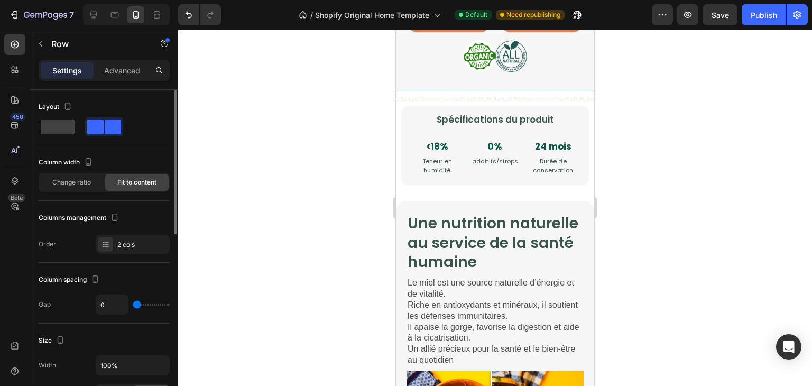
type input "6"
type input "8"
type input "9"
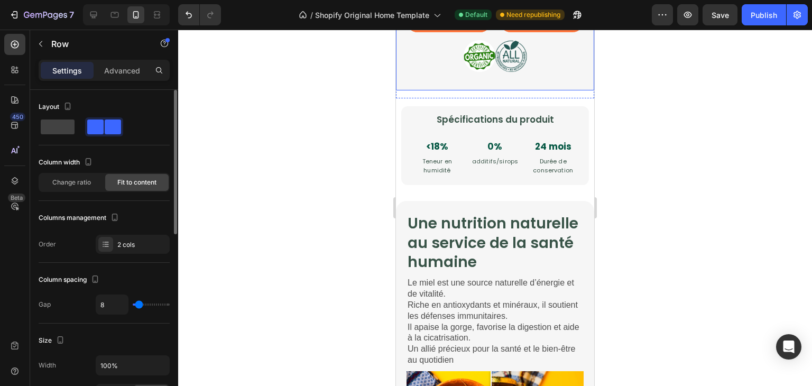
type input "9"
type input "11"
type input "13"
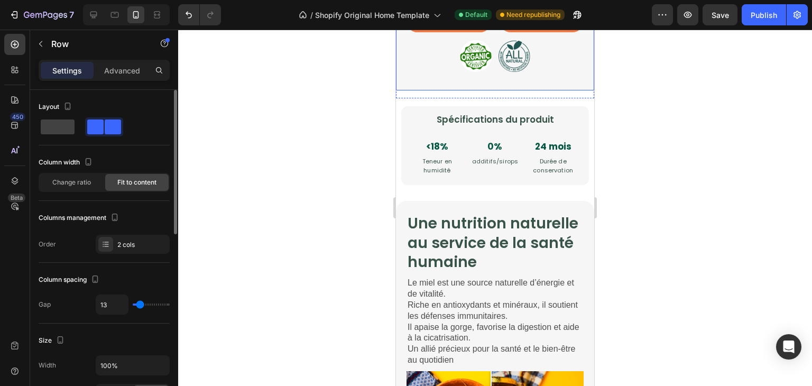
type input "15"
type input "16"
type input "18"
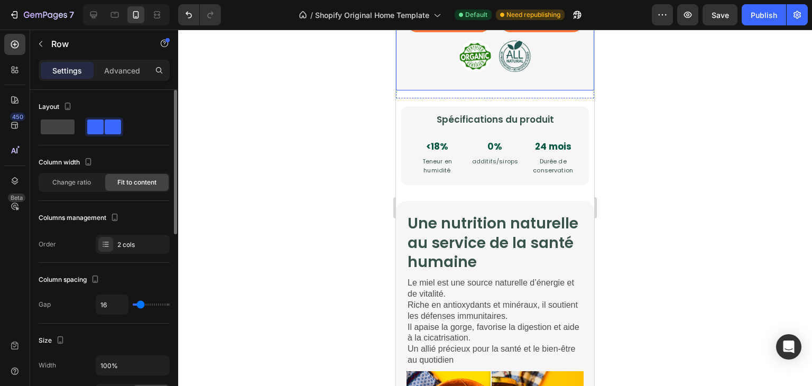
type input "18"
type input "20"
type input "22"
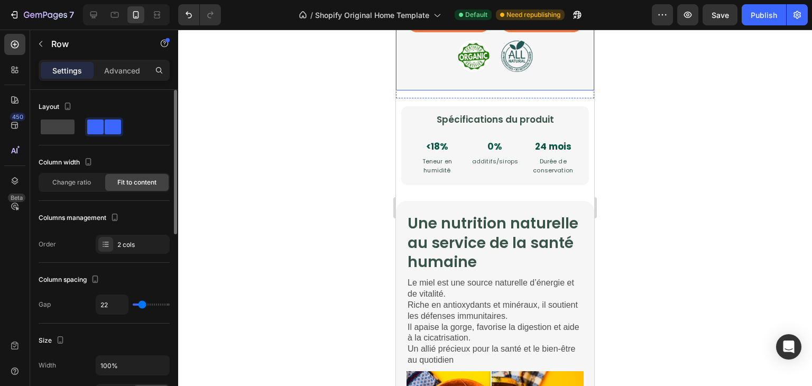
type input "24"
click at [142, 305] on input "range" at bounding box center [151, 304] width 37 height 2
click at [100, 5] on div at bounding box center [126, 14] width 87 height 21
click at [97, 11] on icon at bounding box center [93, 15] width 11 height 11
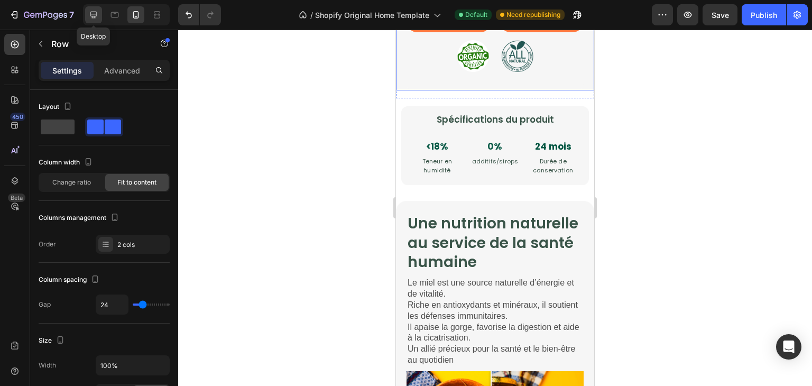
type input "8"
type input "1300"
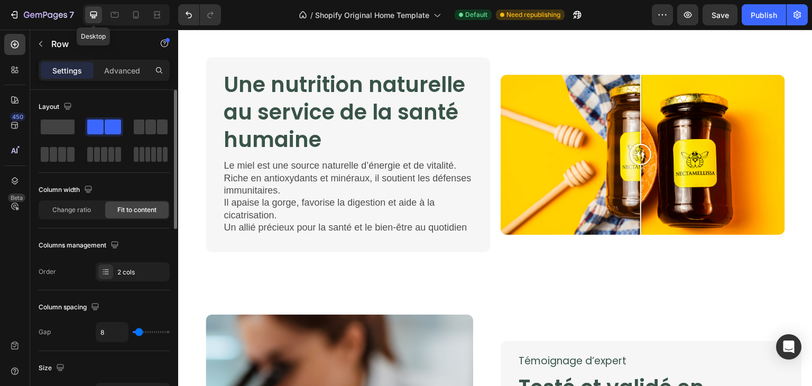
scroll to position [1374, 0]
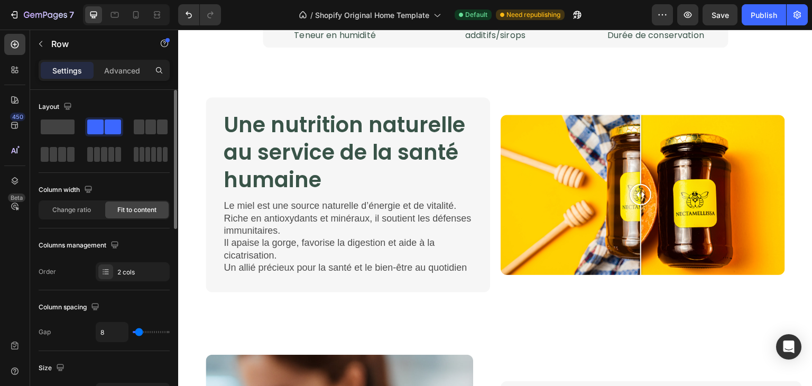
type input "15"
type input "16"
type input "18"
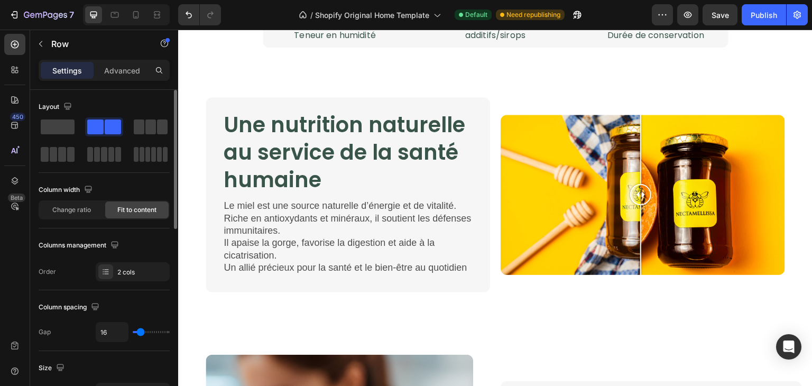
type input "18"
type input "20"
type input "22"
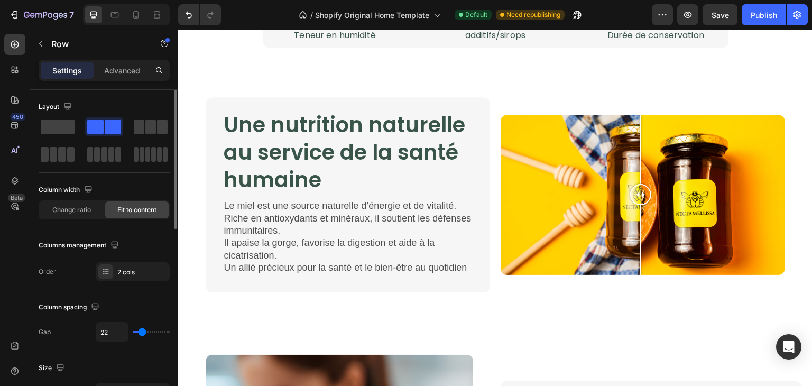
type input "24"
type input "25"
type input "24"
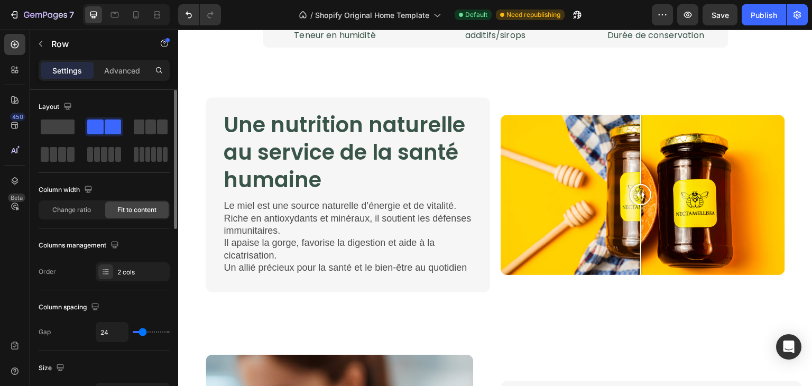
type input "24"
click at [142, 333] on input "range" at bounding box center [151, 332] width 37 height 2
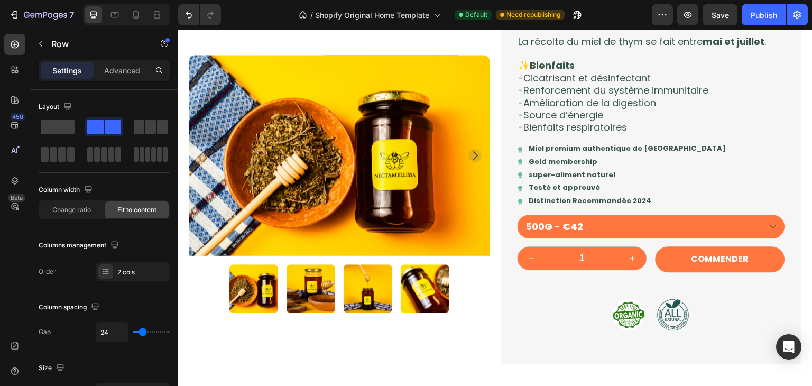
scroll to position [1002, 0]
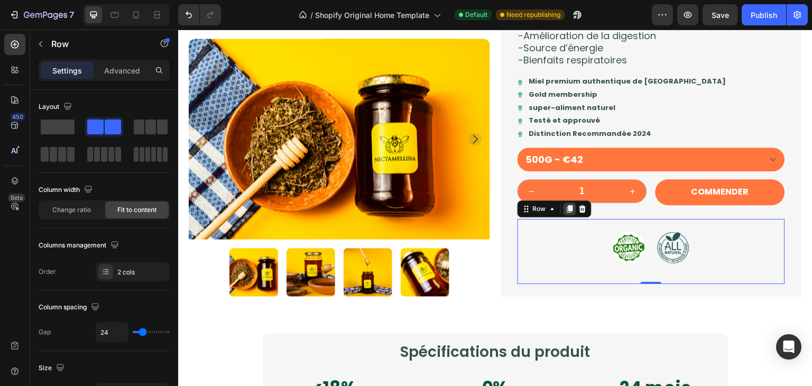
click at [564, 214] on div at bounding box center [570, 208] width 13 height 13
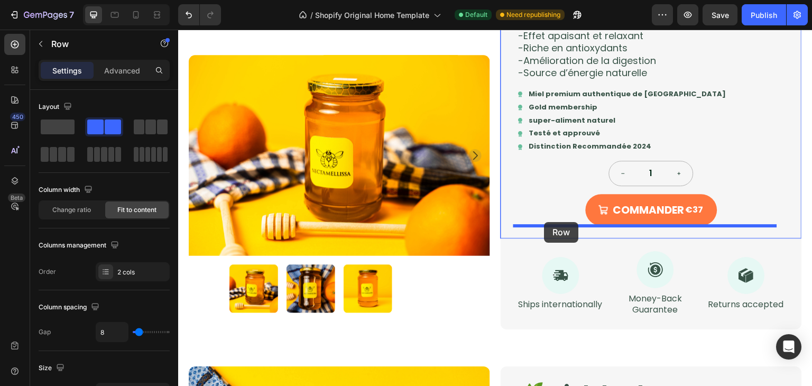
scroll to position [364, 0]
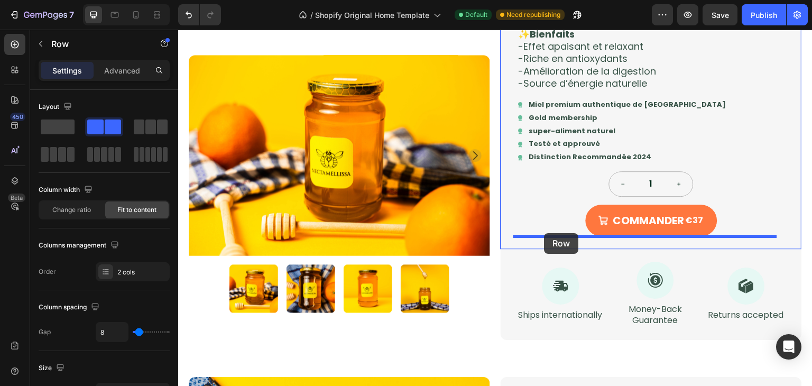
drag, startPoint x: 523, startPoint y: 275, endPoint x: 544, endPoint y: 233, distance: 47.5
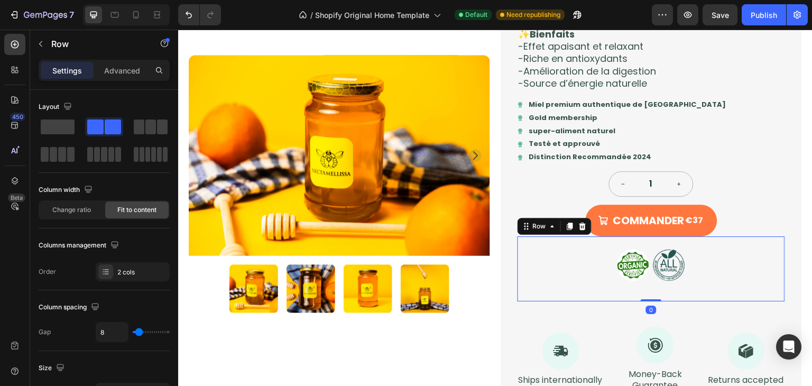
scroll to position [449, 0]
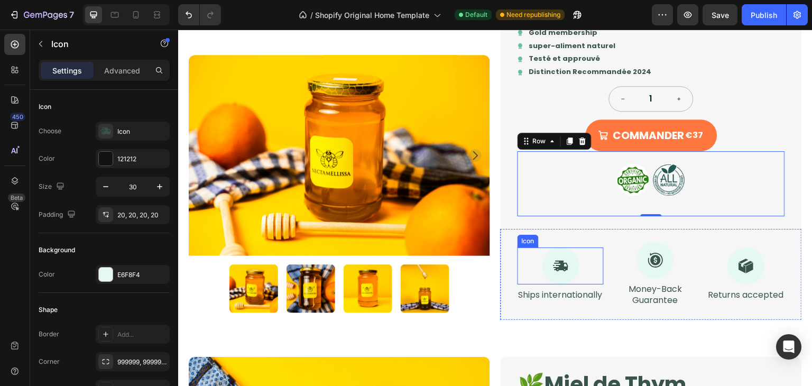
click at [556, 272] on icon at bounding box center [561, 266] width 16 height 16
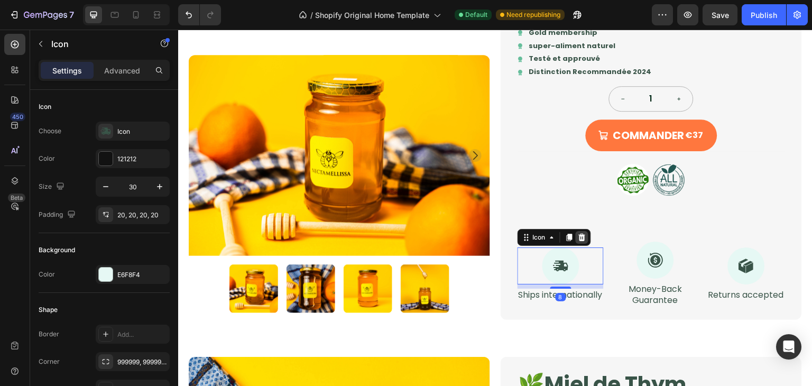
click at [580, 238] on icon at bounding box center [582, 237] width 7 height 7
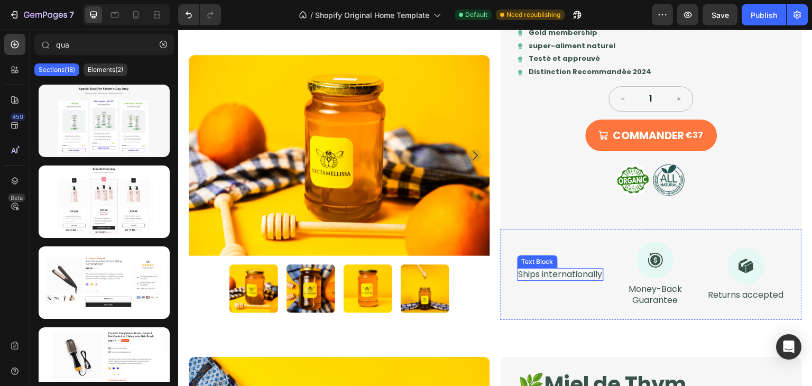
click at [580, 275] on p "Ships internationally" at bounding box center [561, 274] width 84 height 11
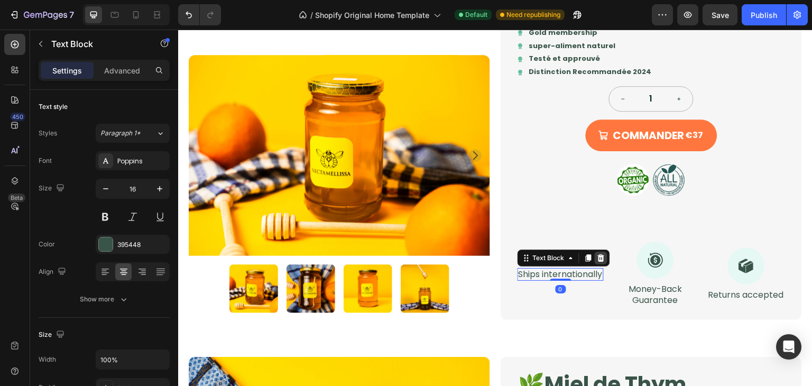
click at [600, 259] on icon at bounding box center [601, 258] width 8 height 8
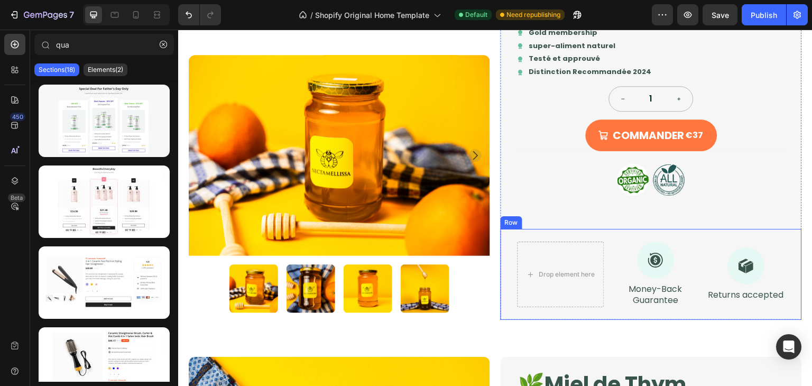
click at [505, 236] on div "Drop element here Icon Money-Back Guarantee Text Block Icon Returns accepted Te…" at bounding box center [651, 274] width 301 height 91
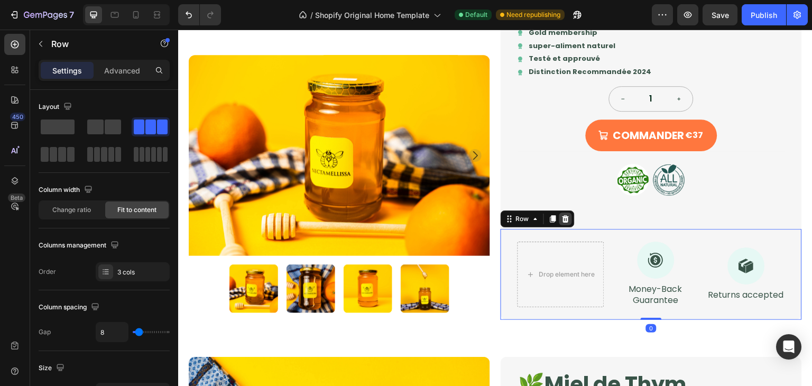
click at [564, 222] on icon at bounding box center [565, 219] width 8 height 8
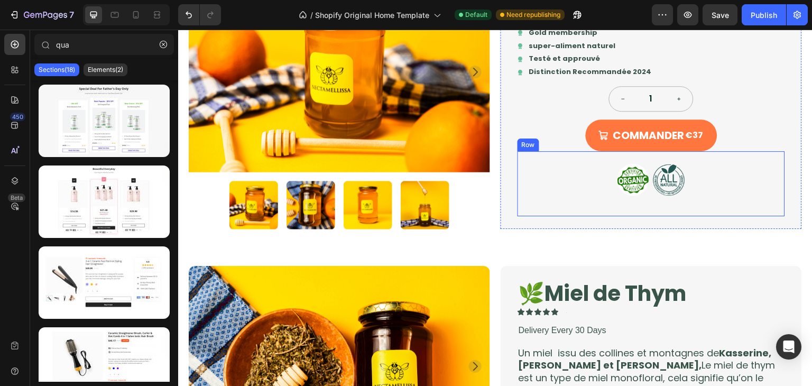
click at [537, 167] on div "Image Image Row" at bounding box center [651, 183] width 267 height 65
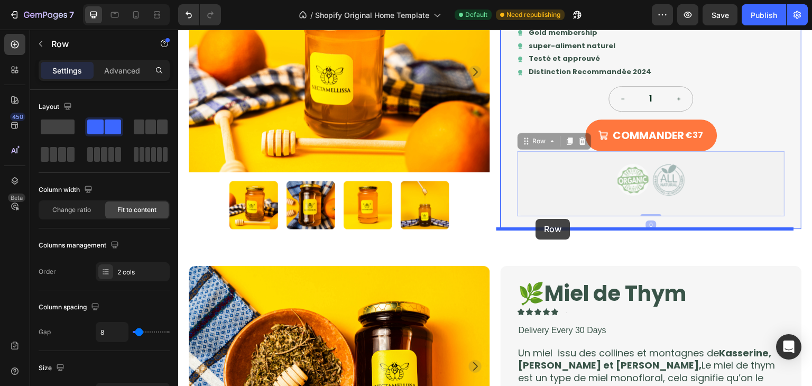
drag, startPoint x: 521, startPoint y: 144, endPoint x: 536, endPoint y: 219, distance: 76.1
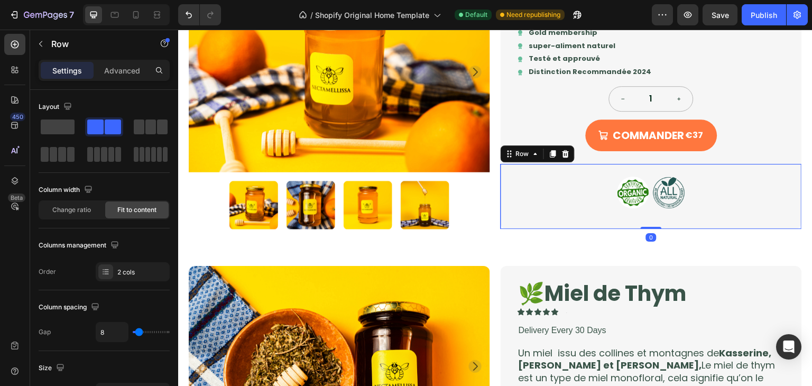
click at [575, 176] on div "Image Image Row 0" at bounding box center [651, 196] width 301 height 65
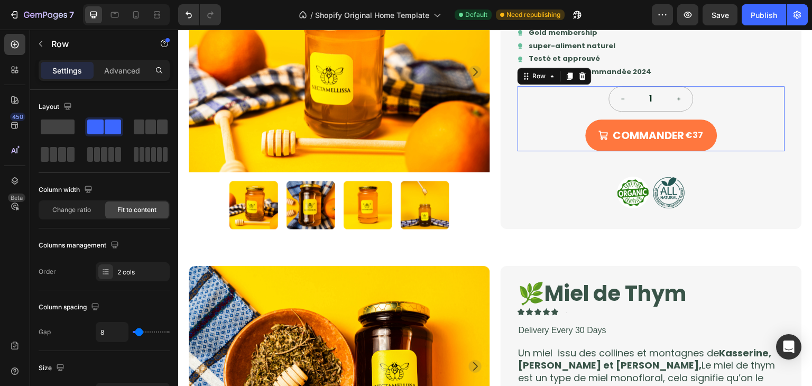
click at [570, 146] on div "1 Product Quantity COMMANDER €37 Add to Cart Row 0" at bounding box center [651, 118] width 267 height 65
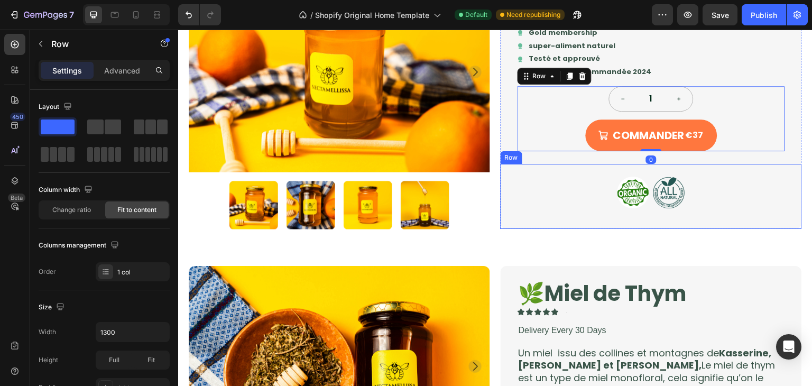
click at [607, 165] on div "Image Image Row" at bounding box center [651, 196] width 301 height 65
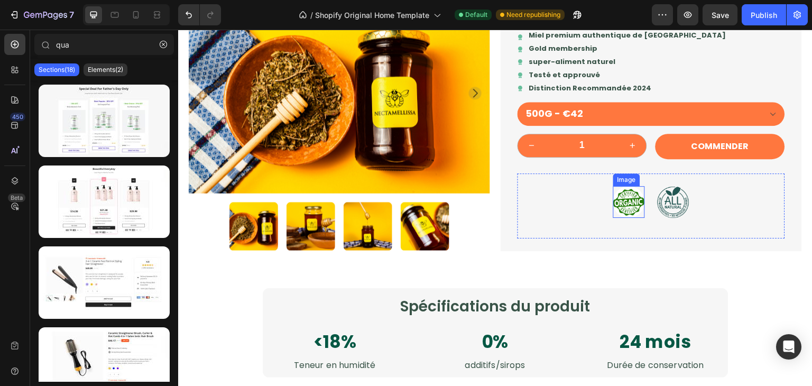
scroll to position [1058, 0]
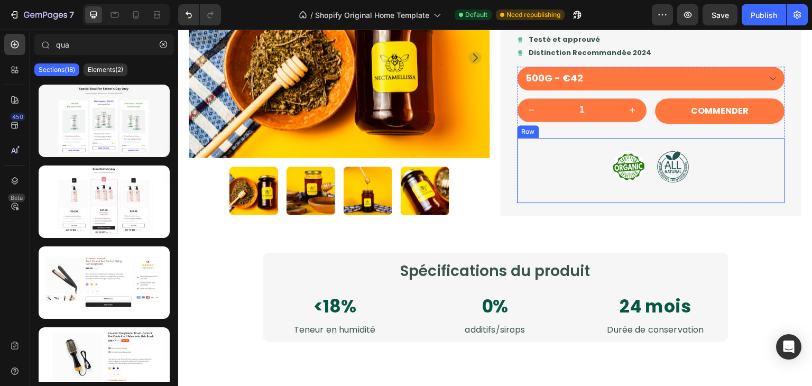
click at [542, 155] on div "Image Image Row" at bounding box center [651, 170] width 267 height 65
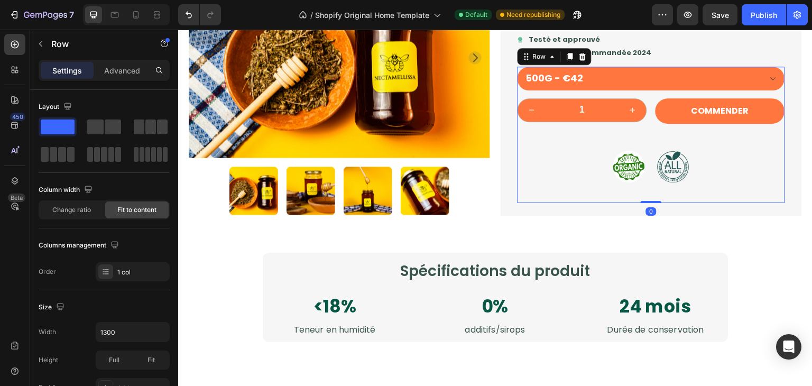
click at [630, 132] on div "500G - €42 Product Variants & Swatches Row 1 Product Quantity COMMENDER Product…" at bounding box center [651, 135] width 267 height 136
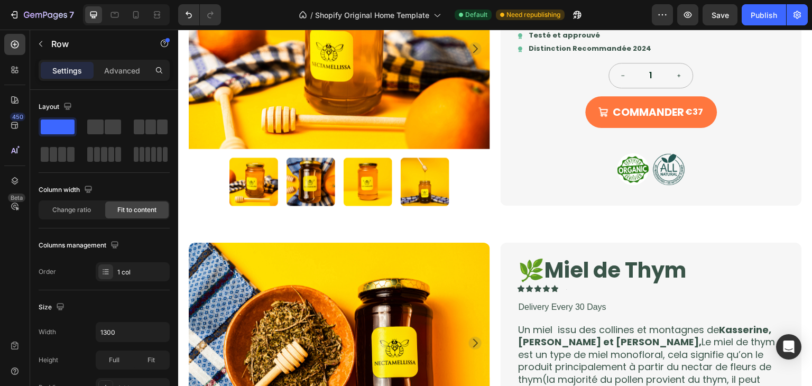
scroll to position [448, 0]
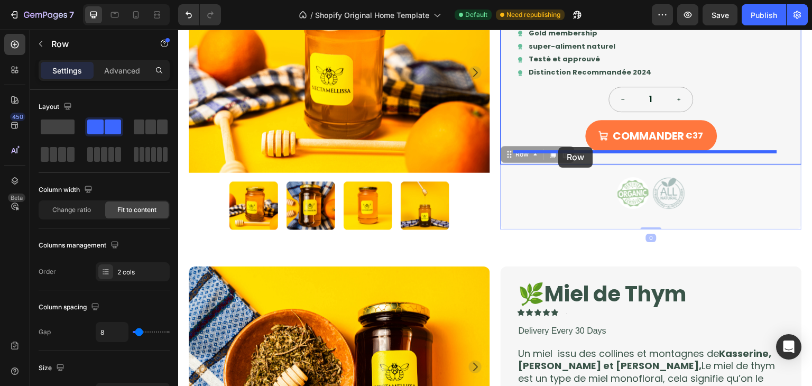
drag, startPoint x: 505, startPoint y: 160, endPoint x: 559, endPoint y: 147, distance: 55.5
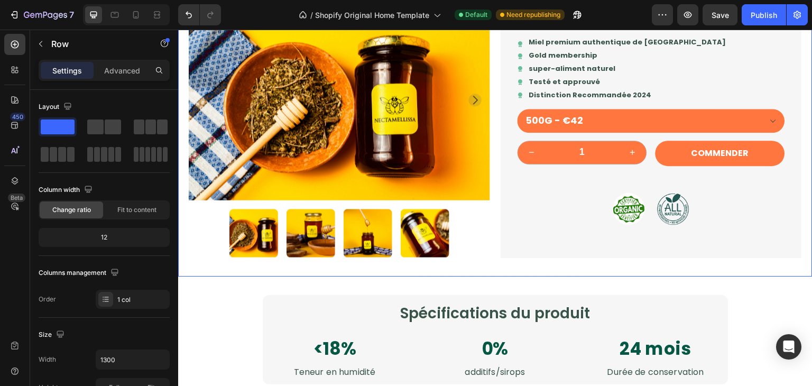
scroll to position [1013, 0]
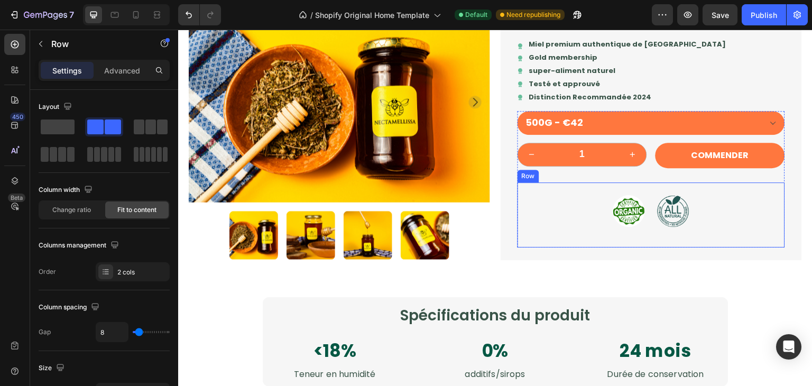
click at [707, 185] on div "Image Image Row" at bounding box center [651, 214] width 267 height 65
click at [705, 174] on div "500G - €42 Product Variants & Swatches Row 1 Product Quantity COMMENDER Product…" at bounding box center [651, 179] width 267 height 136
click at [703, 189] on div "Image Image Row" at bounding box center [651, 214] width 267 height 65
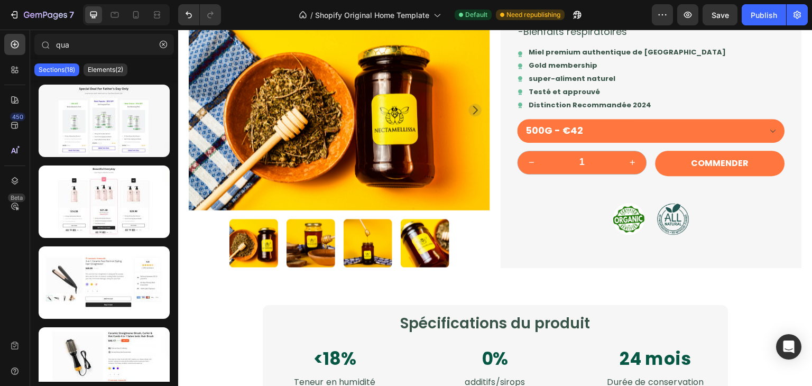
scroll to position [961, 0]
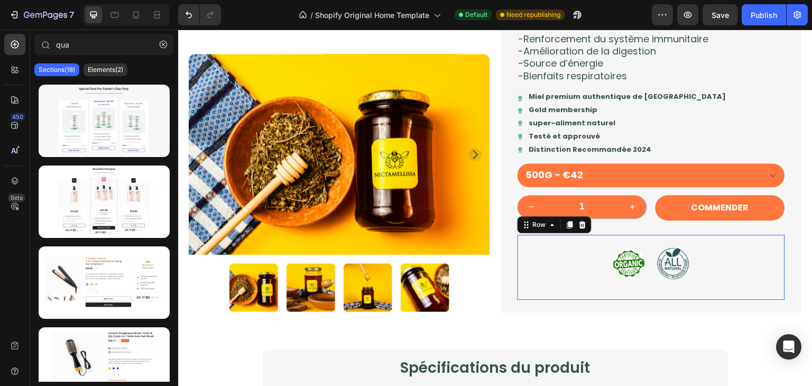
click at [553, 256] on div "Image Image Row 0" at bounding box center [651, 267] width 267 height 65
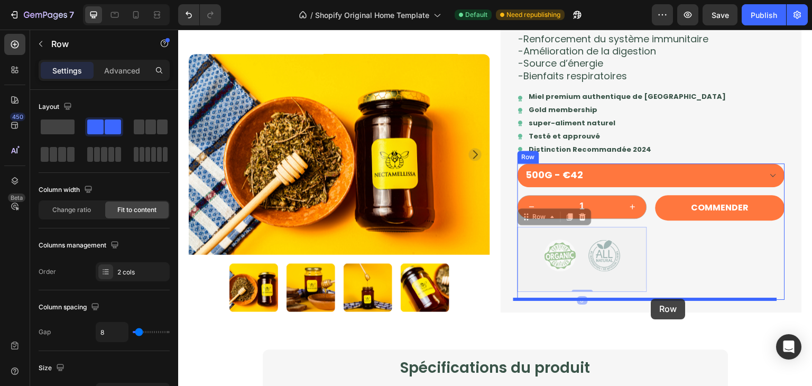
drag, startPoint x: 522, startPoint y: 220, endPoint x: 651, endPoint y: 299, distance: 151.3
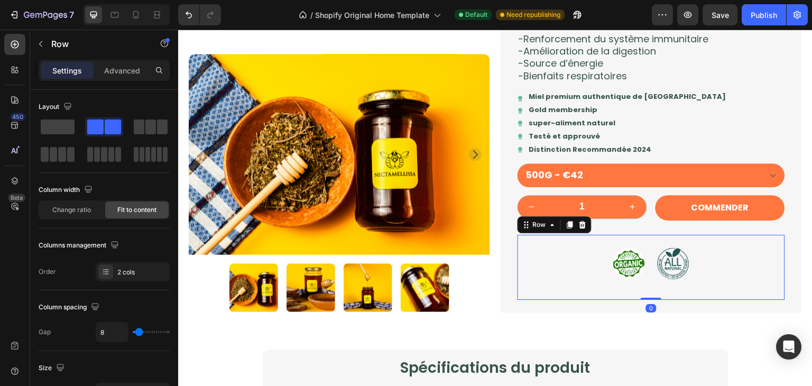
drag, startPoint x: 651, startPoint y: 299, endPoint x: 725, endPoint y: 149, distance: 166.9
click at [725, 149] on div "🌿Miel de Thym Product Title Icon Icon Icon Icon Icon Icon List Text Block Row D…" at bounding box center [651, 32] width 267 height 533
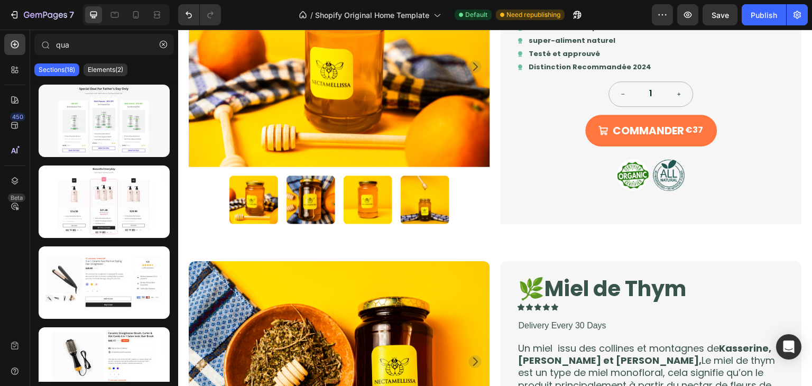
scroll to position [463, 0]
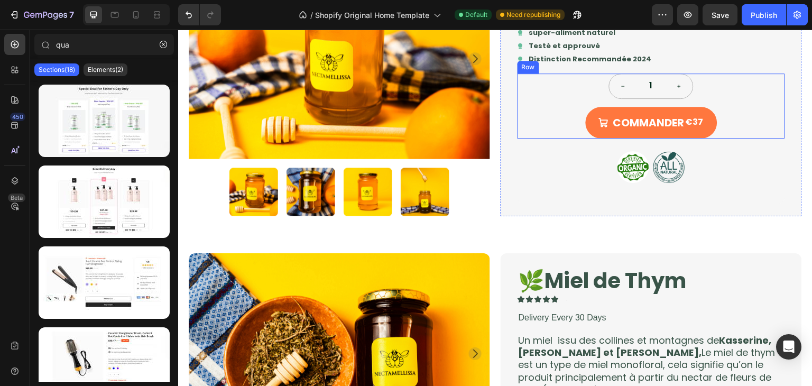
click at [758, 89] on div "1 Product Quantity COMMANDER €37 Add to Cart Row" at bounding box center [651, 105] width 267 height 65
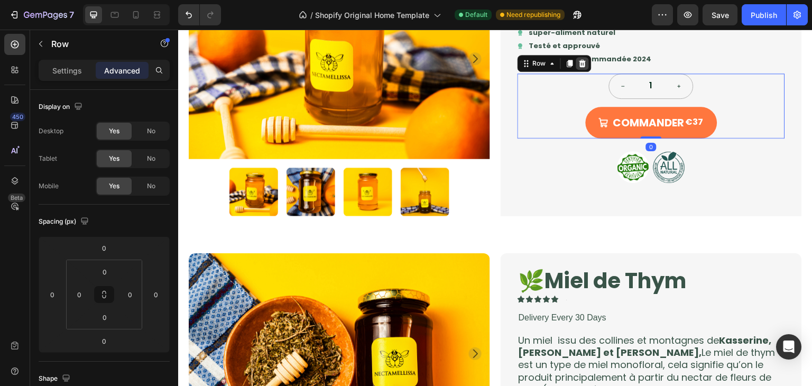
click at [579, 65] on icon at bounding box center [582, 63] width 7 height 7
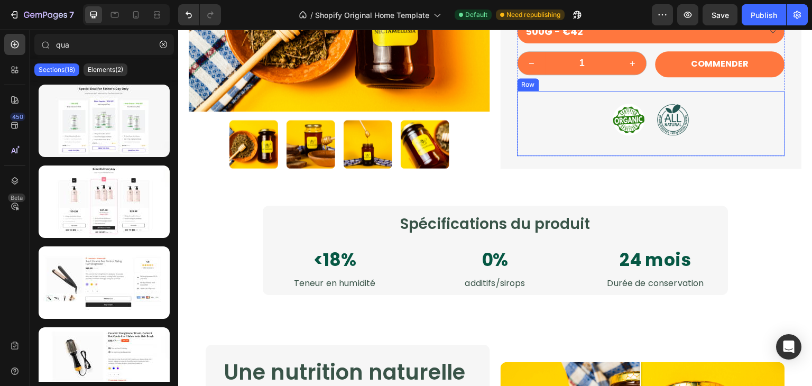
scroll to position [990, 0]
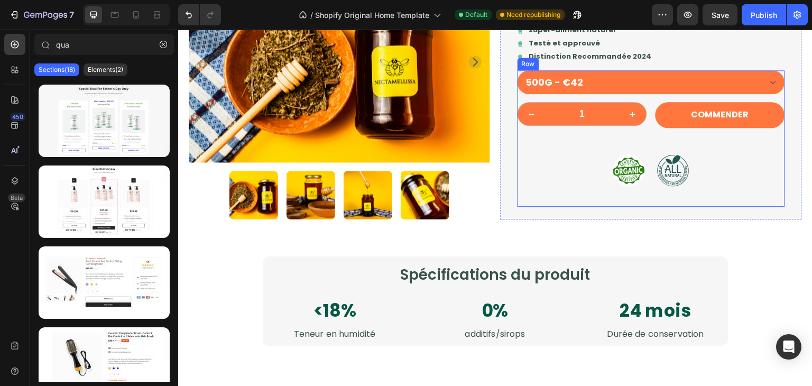
click at [766, 136] on div "500G - €42 Product Variants & Swatches Row 1 Product Quantity COMMENDER Product…" at bounding box center [651, 138] width 267 height 136
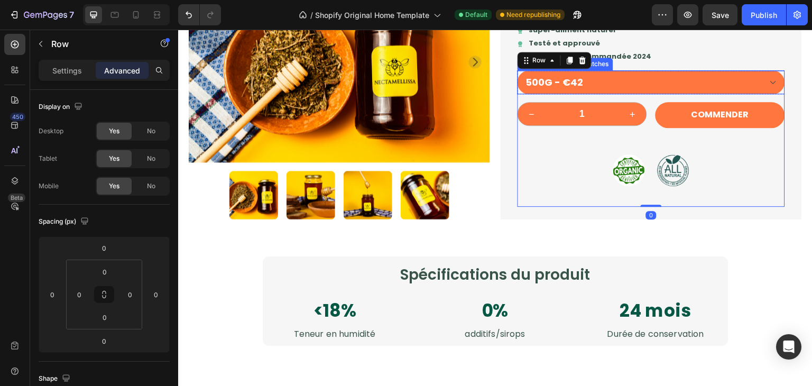
scroll to position [924, 0]
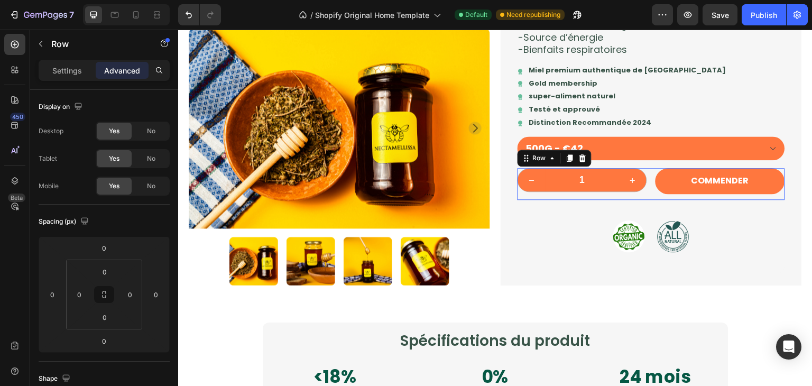
click at [518, 195] on div "1 Product Quantity" at bounding box center [583, 184] width 130 height 32
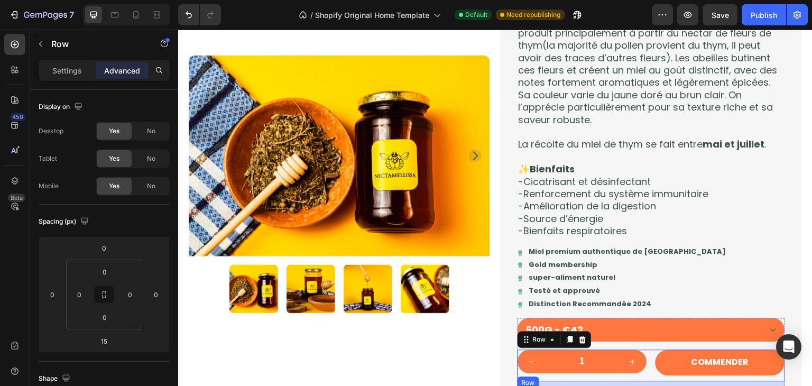
scroll to position [915, 0]
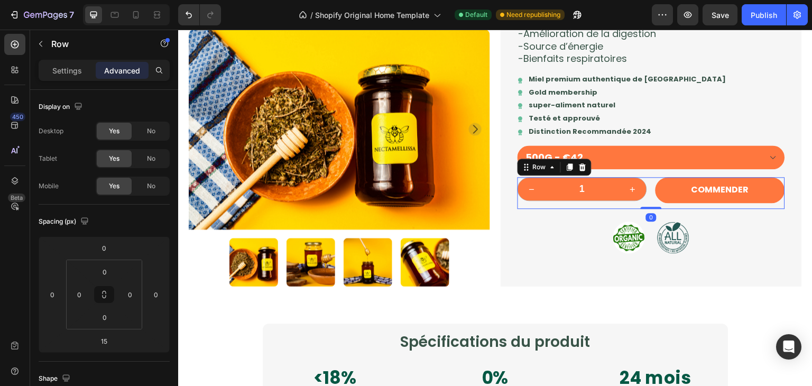
drag, startPoint x: 642, startPoint y: 214, endPoint x: 642, endPoint y: 169, distance: 45.5
click at [642, 169] on div "500G - €42 Product Variants & Swatches Row 1 Product Quantity COMMENDER Product…" at bounding box center [651, 209] width 267 height 128
type input "0"
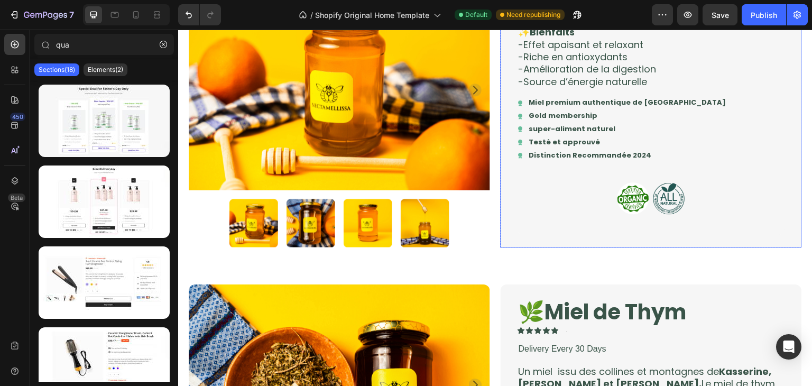
scroll to position [306, 0]
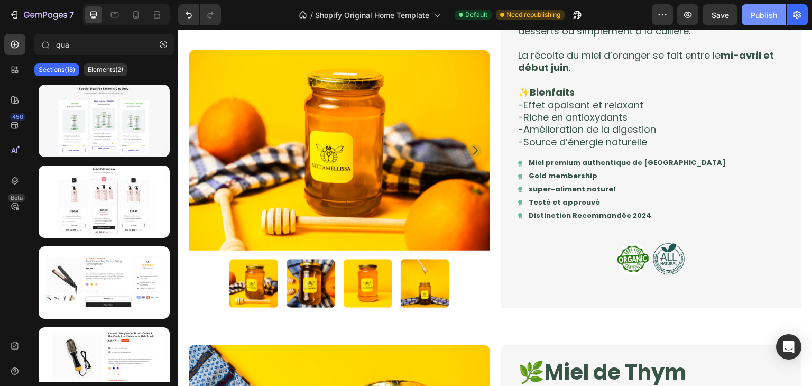
drag, startPoint x: 759, startPoint y: 1, endPoint x: 759, endPoint y: 13, distance: 12.7
click at [759, 13] on div "7 / Shopify Original Home Template Default Need republishing Preview Save Publi…" at bounding box center [406, 15] width 812 height 30
click at [759, 13] on div "Publish" at bounding box center [764, 15] width 26 height 11
click at [142, 19] on div at bounding box center [135, 14] width 17 height 17
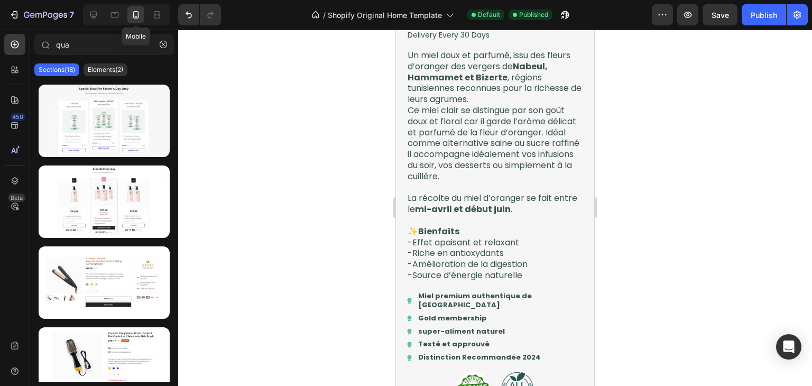
click at [142, 19] on div at bounding box center [135, 14] width 17 height 17
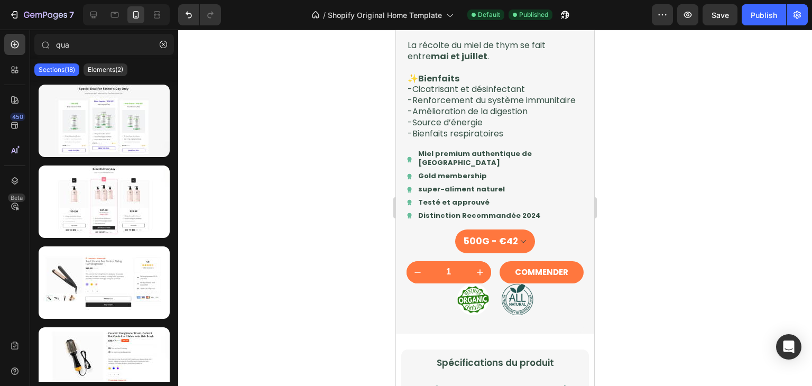
scroll to position [1077, 0]
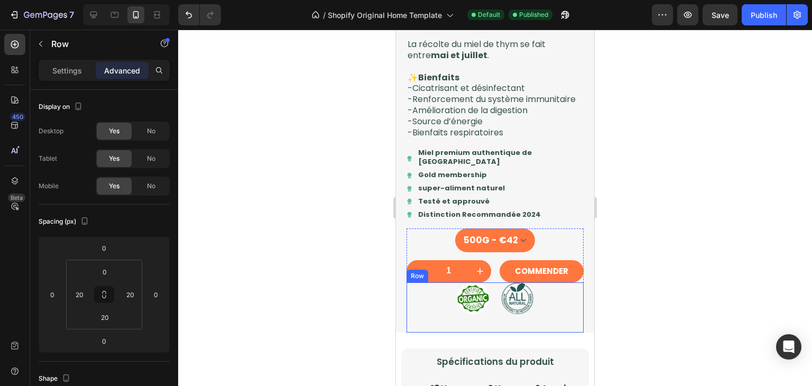
click at [427, 328] on div "Image Image Row" at bounding box center [495, 307] width 177 height 50
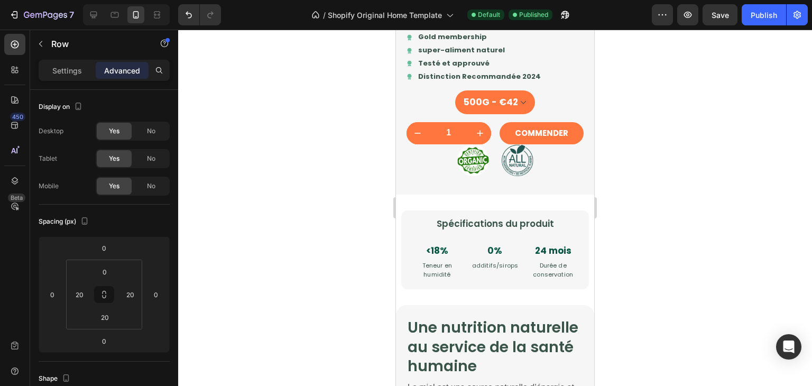
scroll to position [1216, 0]
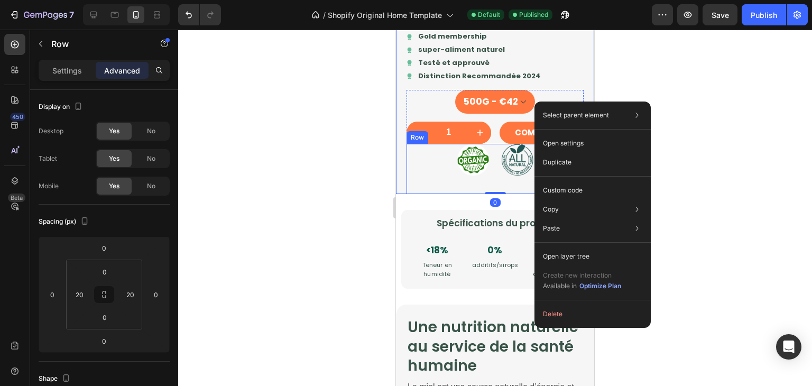
click at [431, 189] on div "Image Image Row" at bounding box center [495, 169] width 177 height 50
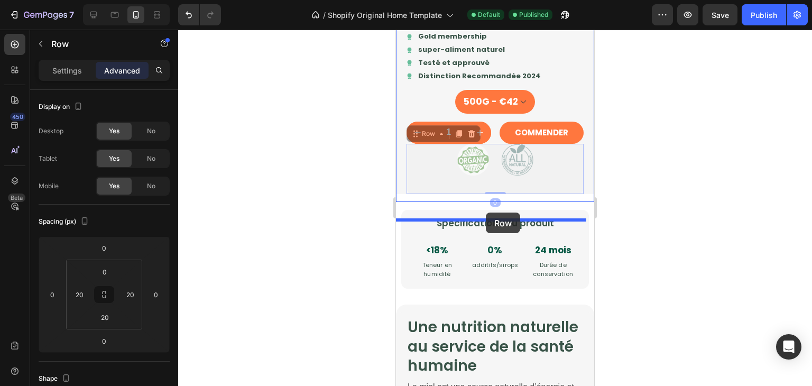
drag, startPoint x: 410, startPoint y: 153, endPoint x: 486, endPoint y: 213, distance: 96.3
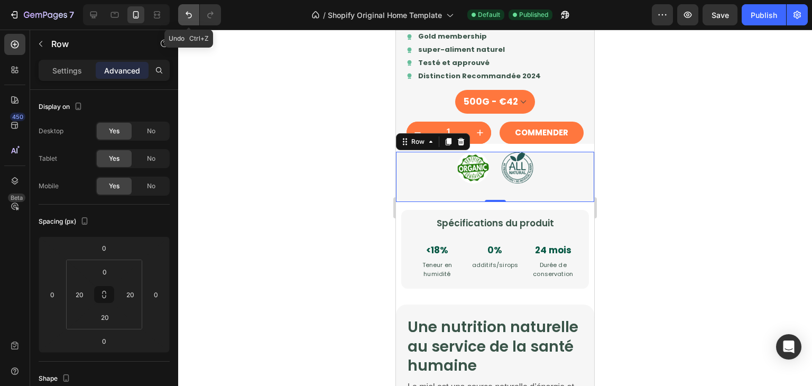
click at [180, 14] on button "Undo/Redo" at bounding box center [188, 14] width 21 height 21
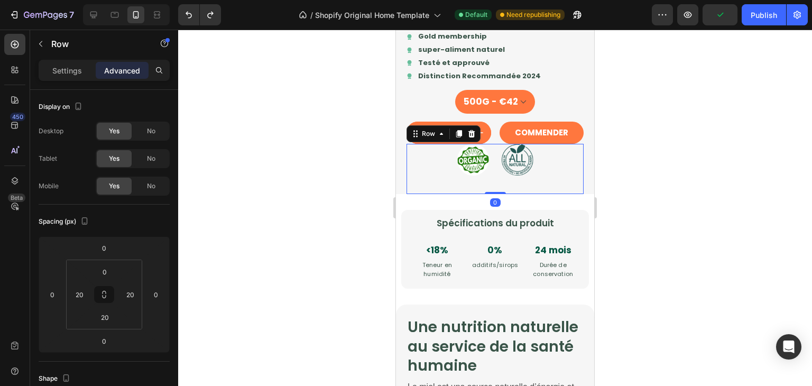
click at [436, 183] on div "Image Image Row 0" at bounding box center [495, 169] width 177 height 50
click at [110, 269] on input "0" at bounding box center [104, 272] width 21 height 16
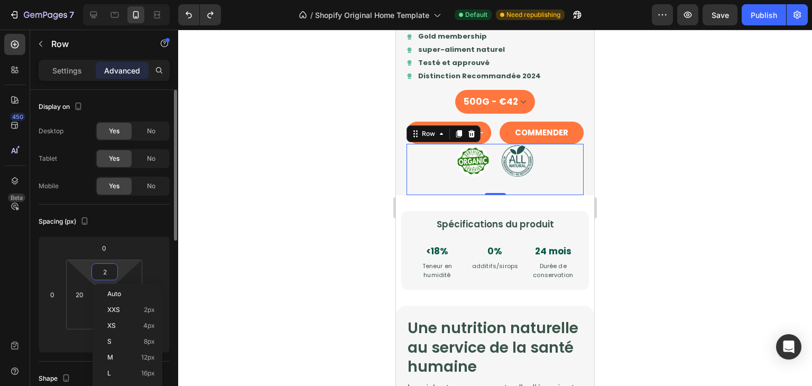
type input "20"
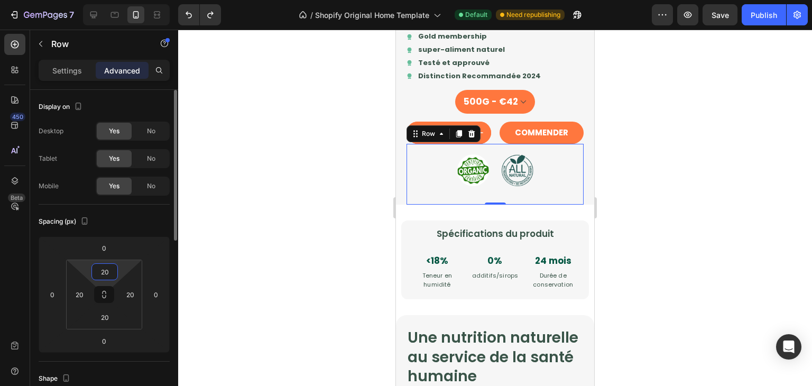
click at [110, 269] on input "20" at bounding box center [104, 272] width 21 height 16
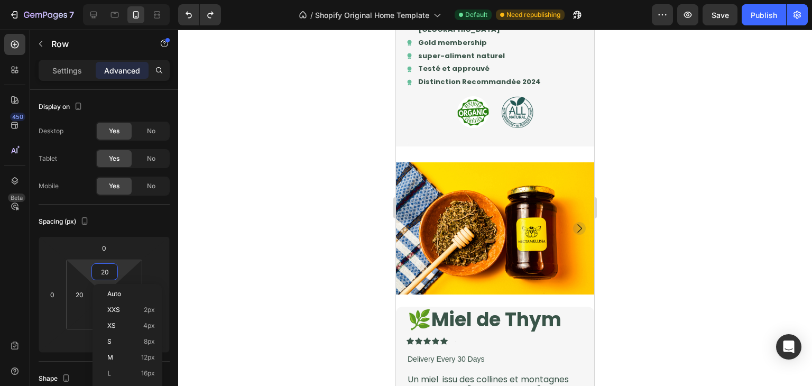
scroll to position [571, 0]
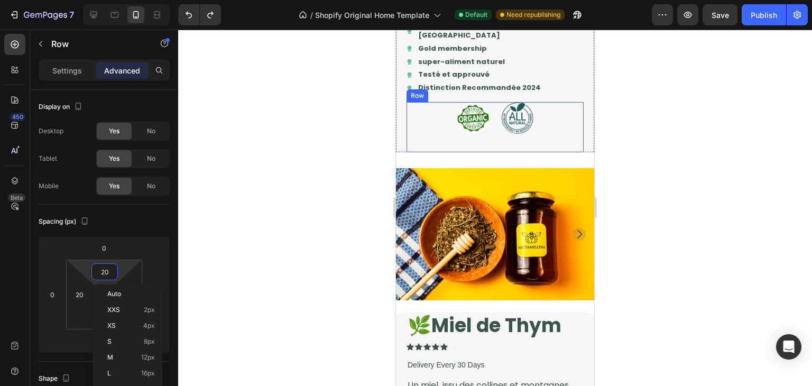
click at [423, 141] on div "Image Image Row" at bounding box center [495, 127] width 177 height 50
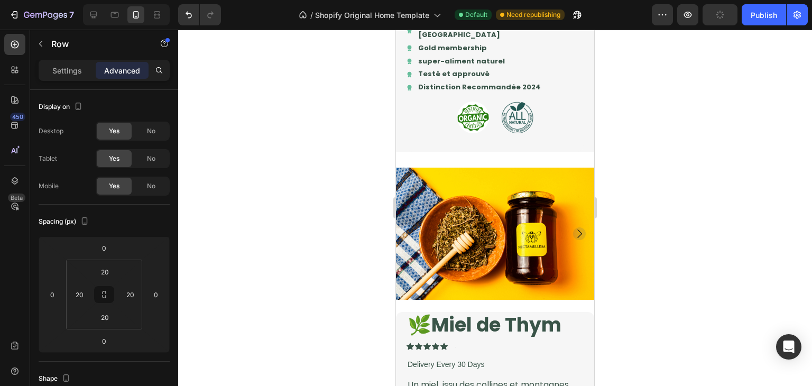
scroll to position [511, 0]
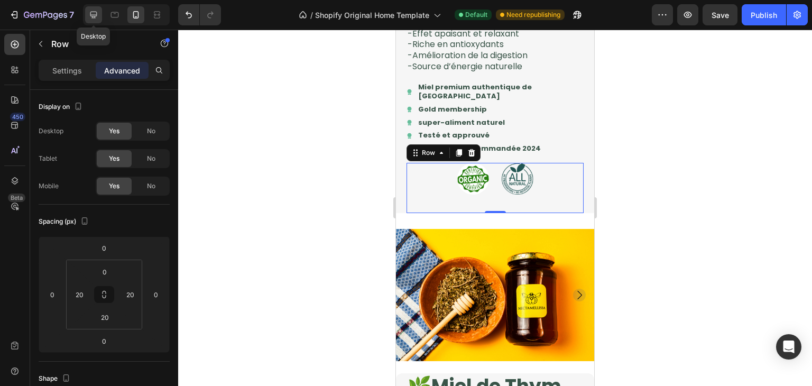
click at [100, 14] on div at bounding box center [93, 14] width 17 height 17
type input "24"
type input "32"
type input "24"
type input "32"
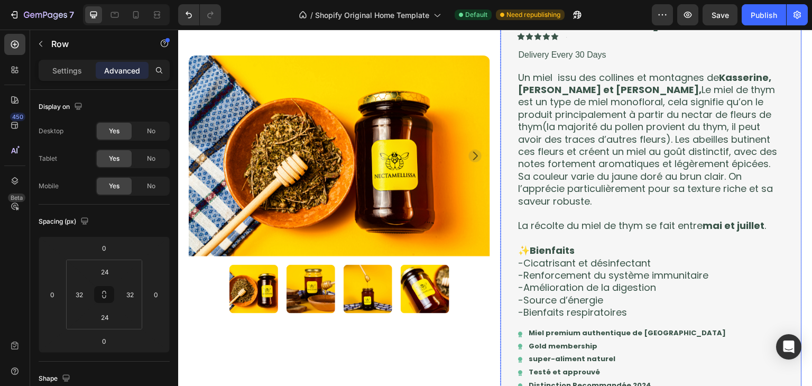
scroll to position [899, 0]
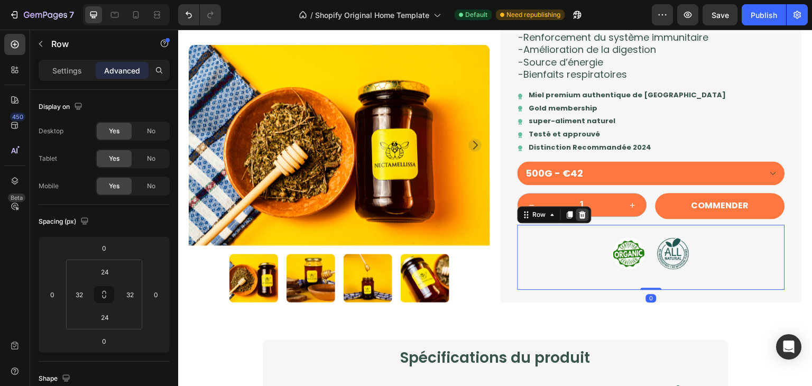
click at [579, 217] on icon at bounding box center [582, 214] width 7 height 7
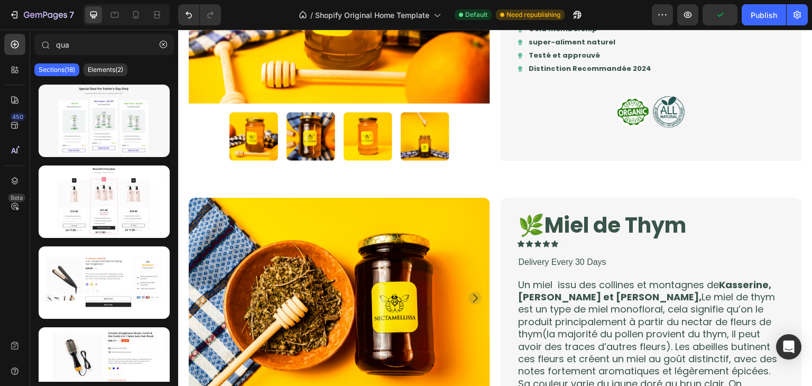
scroll to position [451, 0]
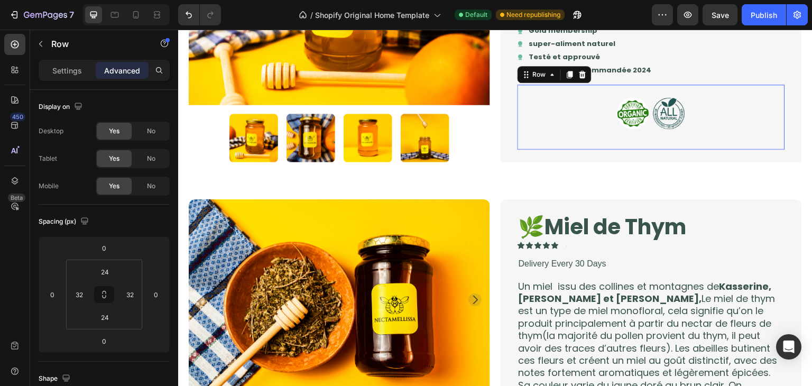
click at [542, 103] on div "Image Image Row 0" at bounding box center [651, 117] width 267 height 65
click at [579, 70] on icon at bounding box center [582, 74] width 8 height 8
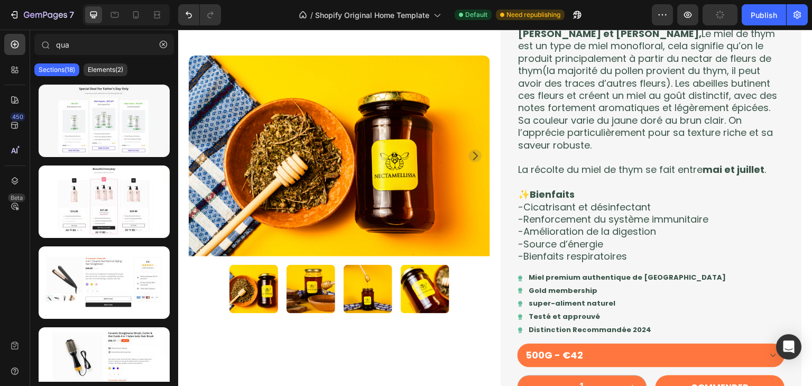
scroll to position [682, 0]
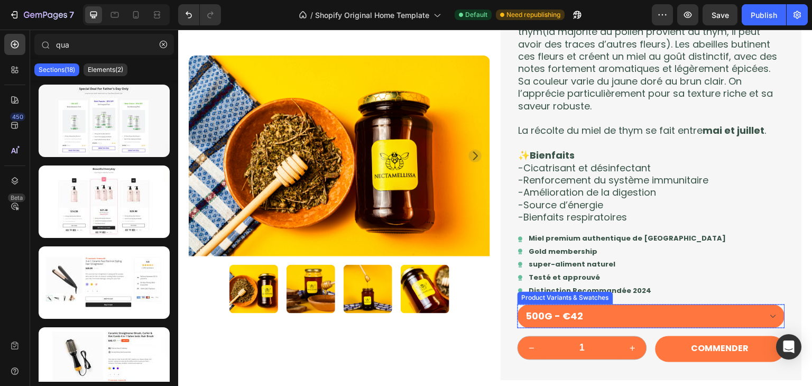
click at [520, 315] on select "500G - €42" at bounding box center [651, 316] width 267 height 24
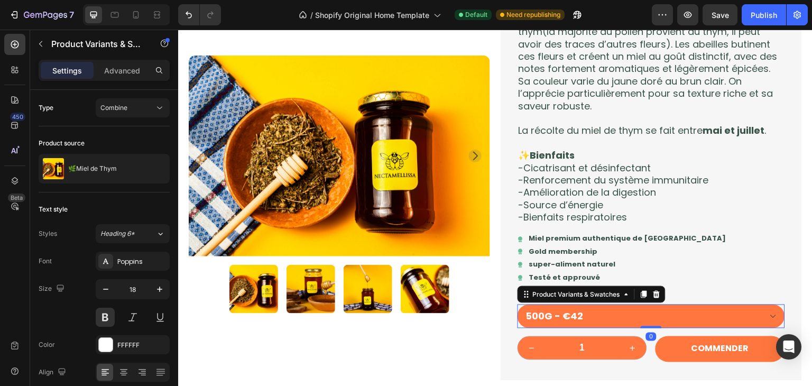
click at [518, 304] on select "500G - €42" at bounding box center [651, 316] width 267 height 24
click at [121, 74] on p "Advanced" at bounding box center [122, 70] width 36 height 11
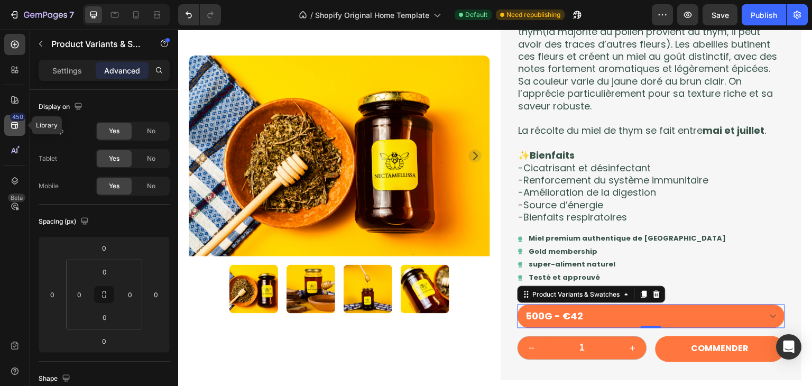
click at [15, 116] on div "450" at bounding box center [17, 117] width 15 height 8
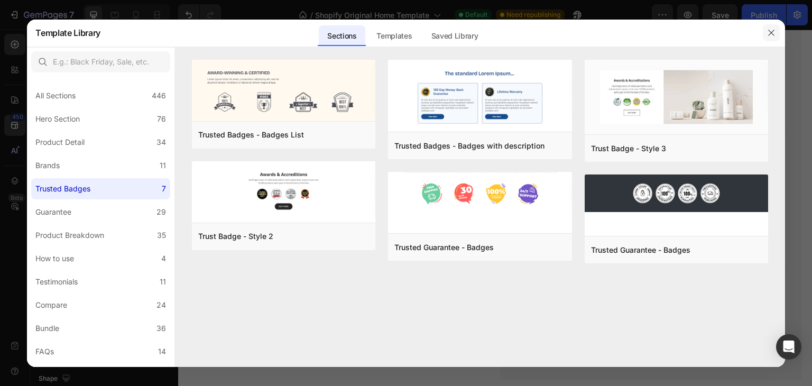
click at [771, 38] on button "button" at bounding box center [771, 32] width 17 height 17
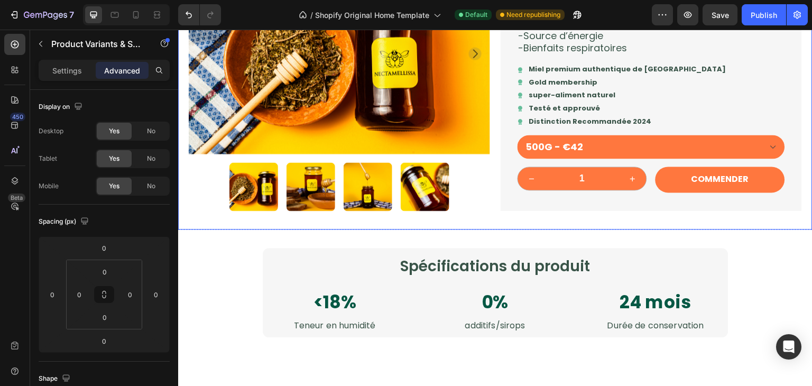
scroll to position [844, 0]
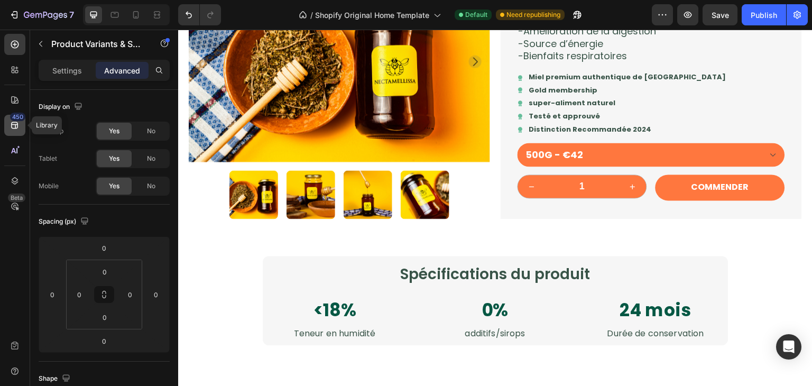
click at [12, 130] on icon at bounding box center [15, 125] width 11 height 11
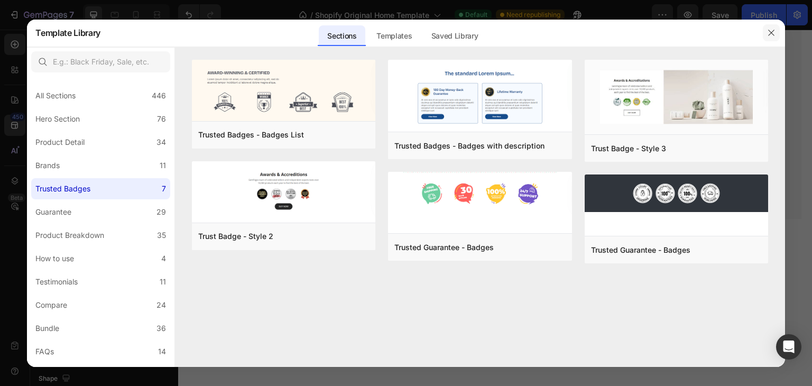
click at [768, 39] on button "button" at bounding box center [771, 32] width 17 height 17
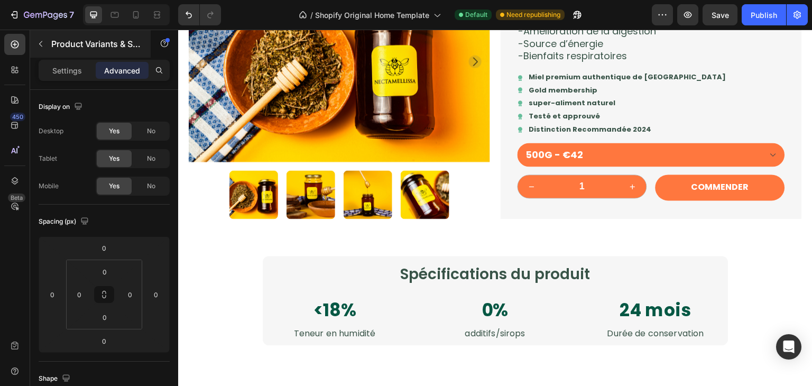
drag, startPoint x: 49, startPoint y: 60, endPoint x: 45, endPoint y: 42, distance: 17.8
click at [45, 42] on div "qua Sections(18) Elements(2) Product Product Quantity Product Swatches Product …" at bounding box center [104, 208] width 148 height 356
click at [45, 42] on button "button" at bounding box center [40, 43] width 17 height 17
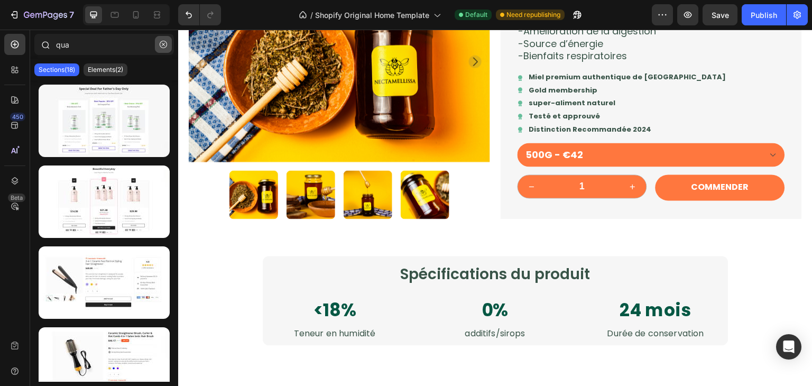
click at [165, 39] on button "button" at bounding box center [163, 44] width 17 height 17
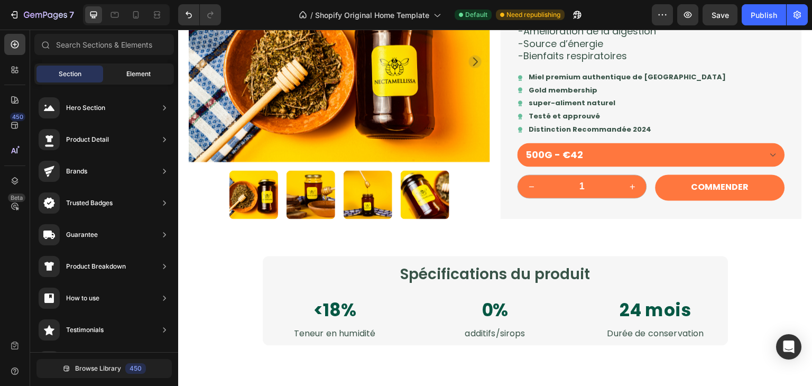
click at [142, 65] on div "Sections(30) Elements(83) Section Element Hero Section Product Detail Brands Tr…" at bounding box center [104, 209] width 148 height 350
click at [142, 66] on div "Element" at bounding box center [138, 74] width 67 height 17
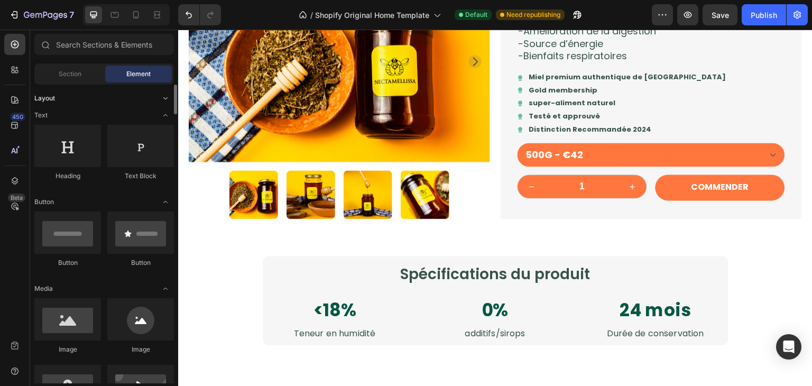
scroll to position [27, 0]
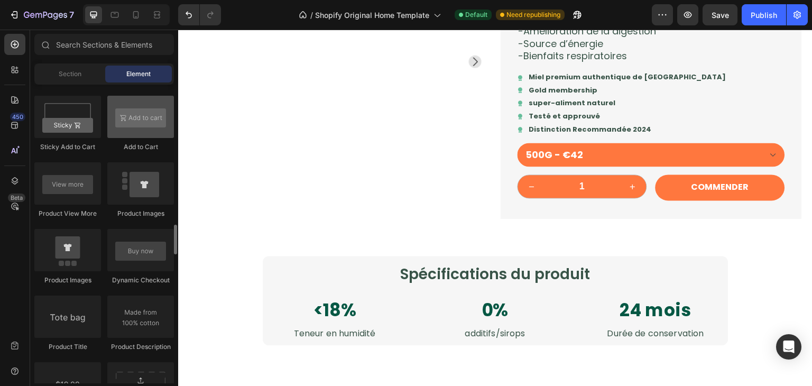
scroll to position [1360, 0]
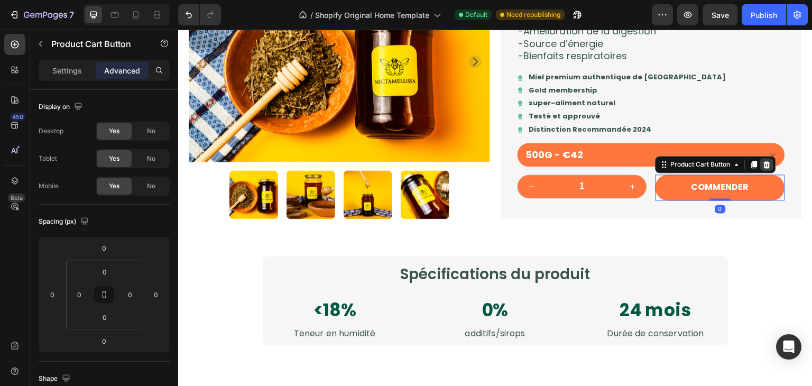
click at [763, 169] on div at bounding box center [767, 164] width 13 height 13
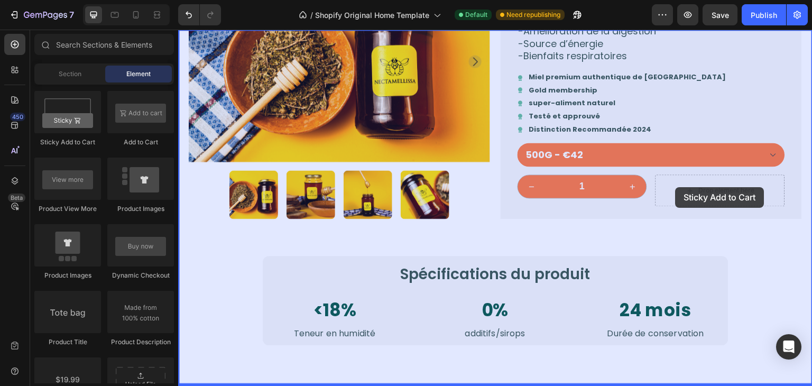
drag, startPoint x: 235, startPoint y: 155, endPoint x: 676, endPoint y: 187, distance: 442.1
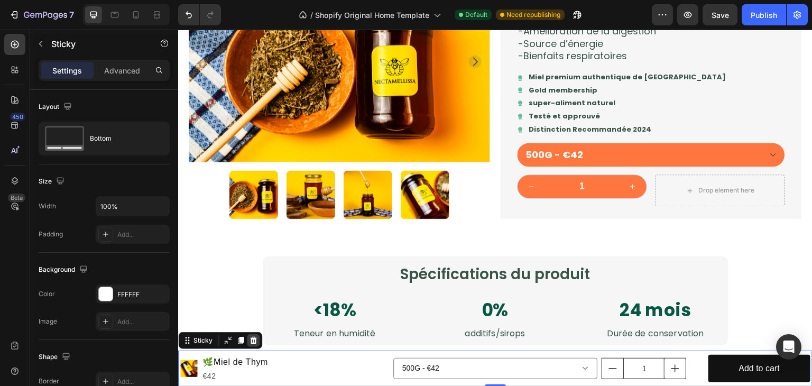
click at [251, 335] on div at bounding box center [253, 340] width 13 height 13
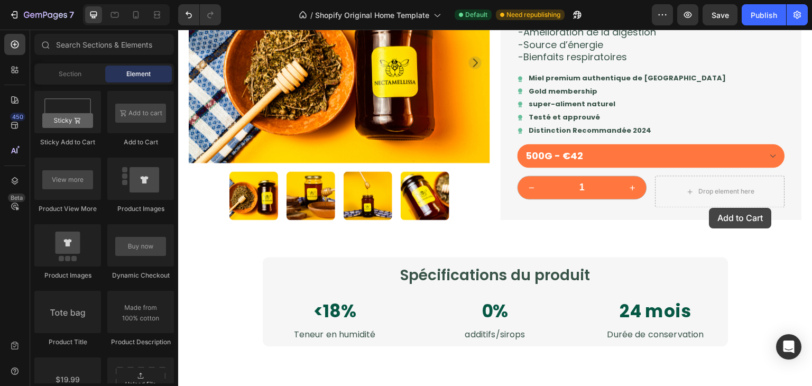
scroll to position [894, 0]
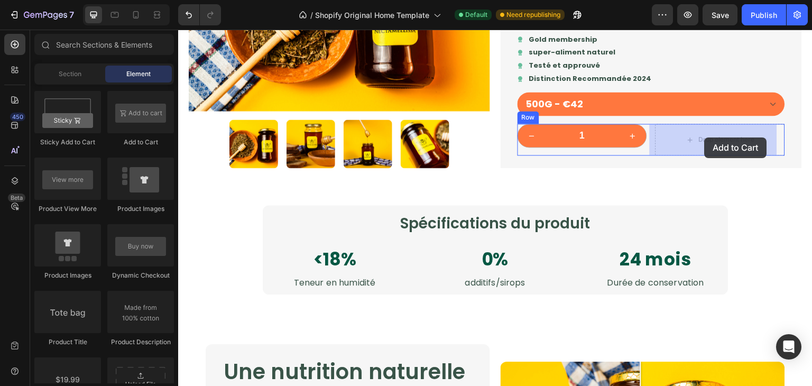
drag, startPoint x: 307, startPoint y: 145, endPoint x: 705, endPoint y: 137, distance: 397.6
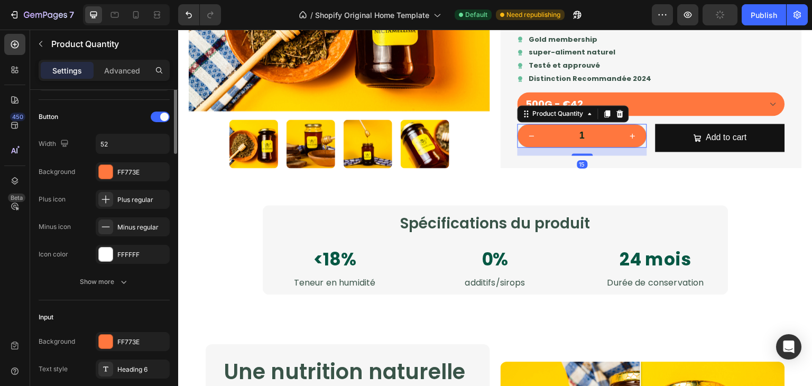
scroll to position [0, 0]
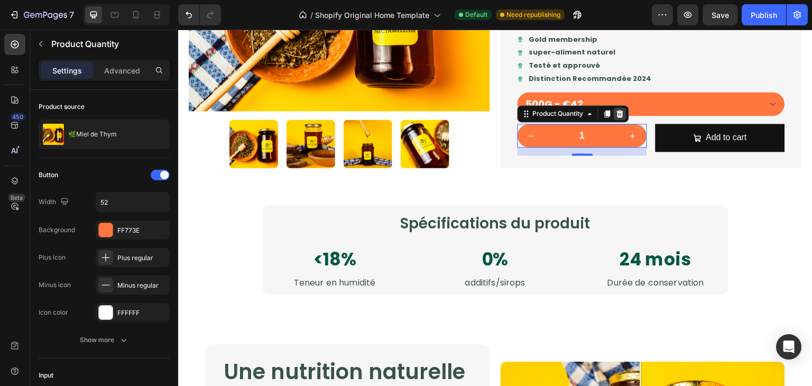
click at [619, 115] on icon at bounding box center [620, 113] width 7 height 7
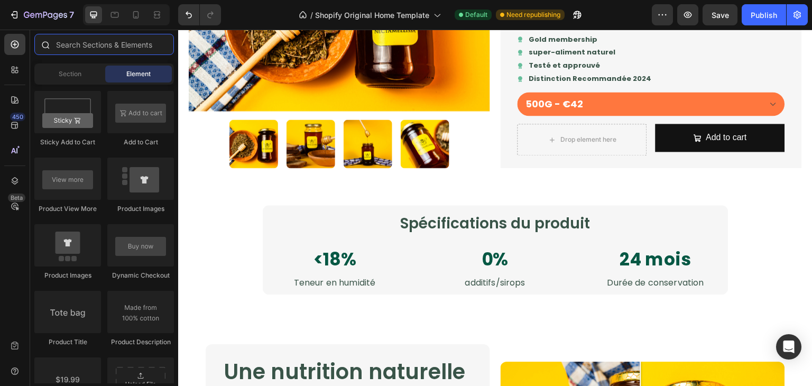
click at [108, 50] on input "text" at bounding box center [104, 44] width 140 height 21
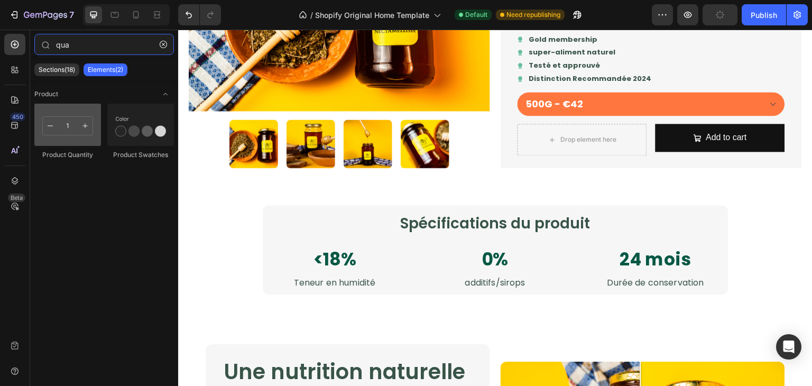
type input "qua"
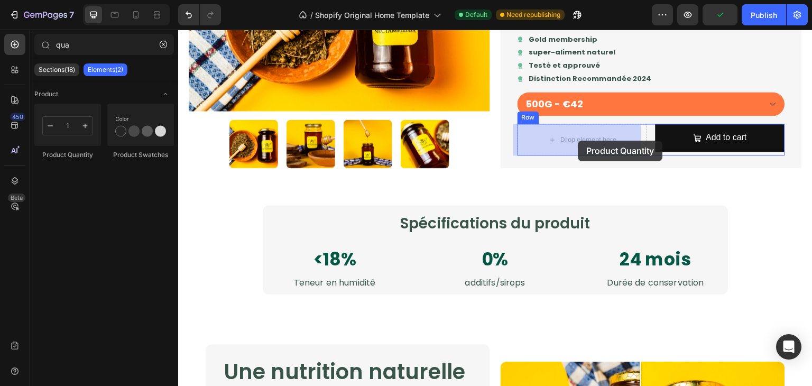
drag, startPoint x: 249, startPoint y: 161, endPoint x: 578, endPoint y: 141, distance: 330.0
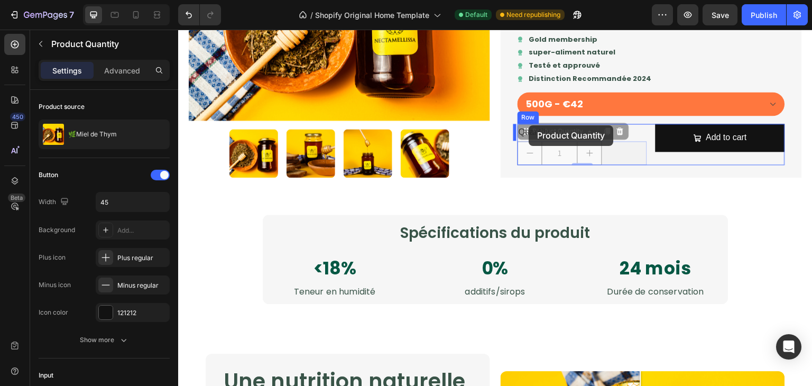
drag, startPoint x: 523, startPoint y: 135, endPoint x: 529, endPoint y: 125, distance: 11.4
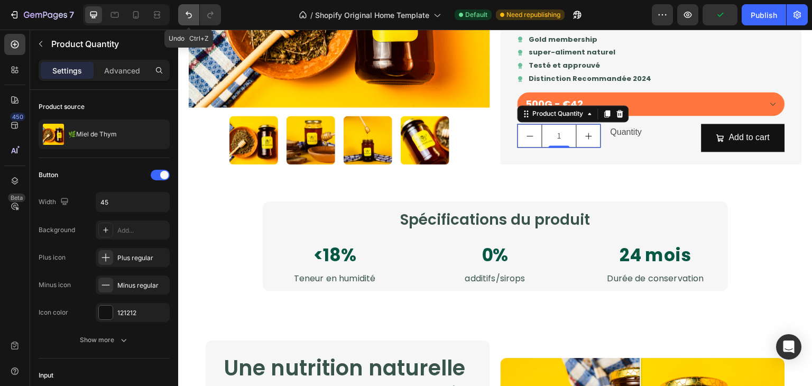
click at [187, 20] on icon "Undo/Redo" at bounding box center [188, 15] width 11 height 11
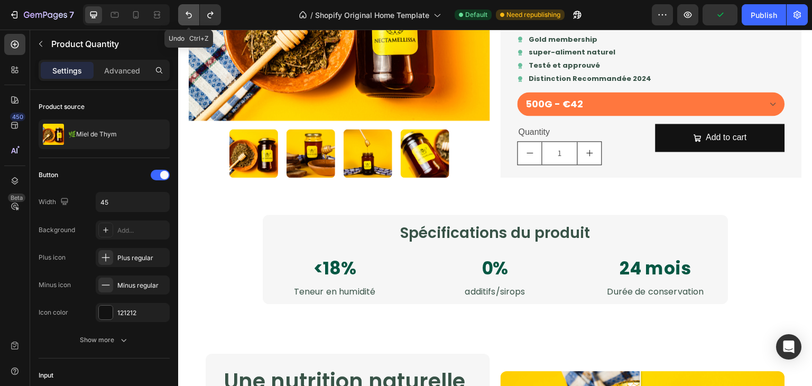
click at [187, 20] on icon "Undo/Redo" at bounding box center [188, 15] width 11 height 11
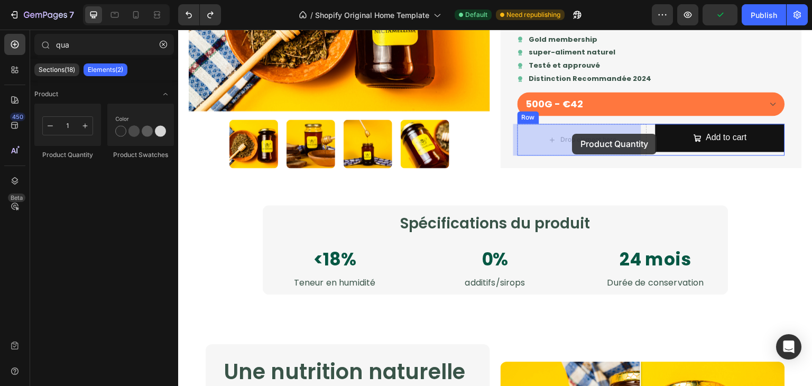
drag, startPoint x: 219, startPoint y: 149, endPoint x: 571, endPoint y: 134, distance: 352.9
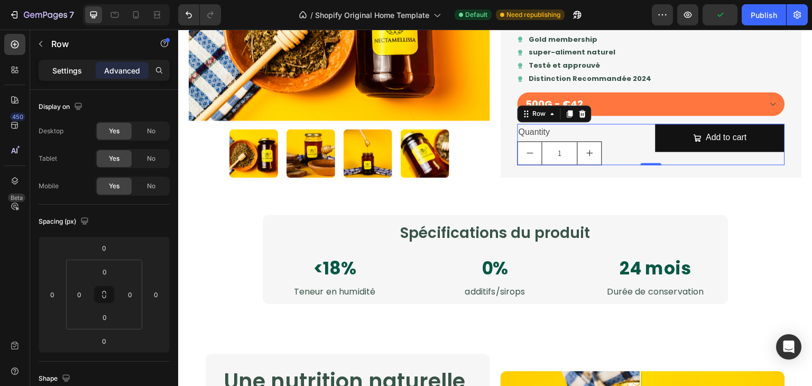
click at [71, 67] on p "Settings" at bounding box center [67, 70] width 30 height 11
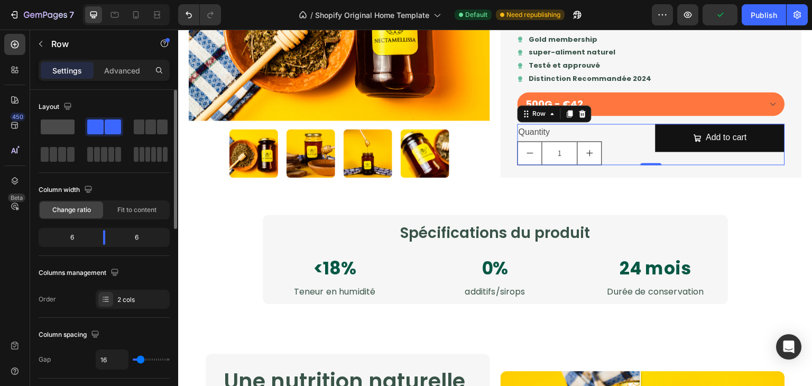
click at [70, 130] on span at bounding box center [58, 126] width 34 height 15
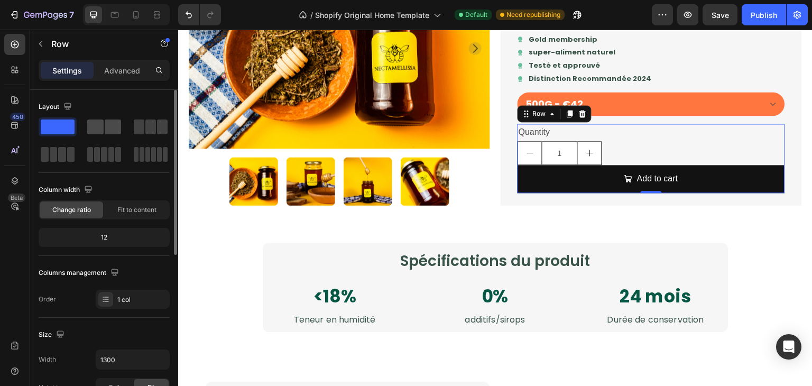
click at [99, 130] on span at bounding box center [95, 126] width 16 height 15
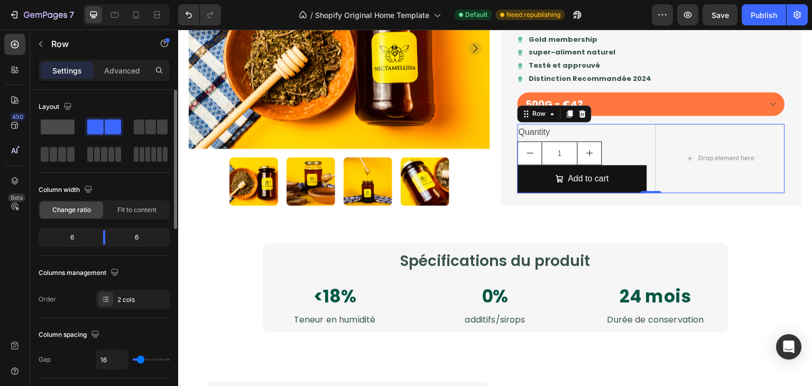
click at [61, 127] on span at bounding box center [58, 126] width 34 height 15
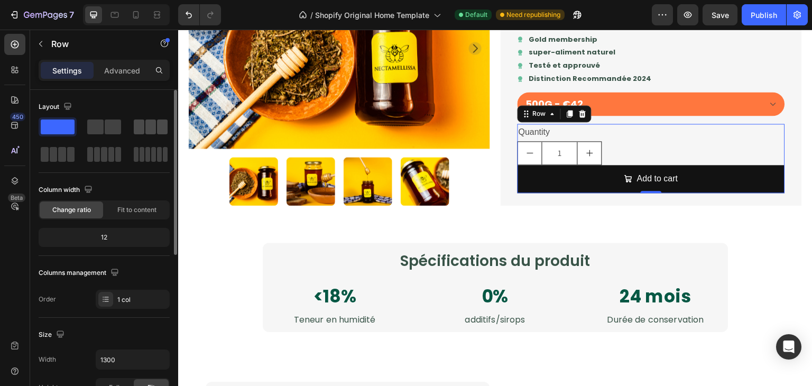
click at [141, 126] on span at bounding box center [139, 126] width 11 height 15
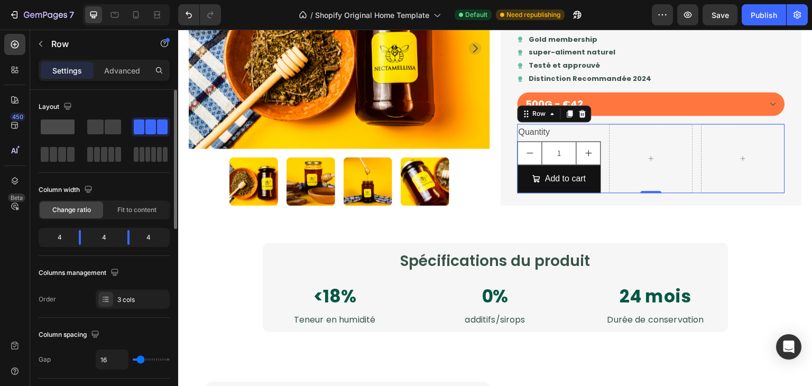
click at [70, 123] on span at bounding box center [58, 126] width 34 height 15
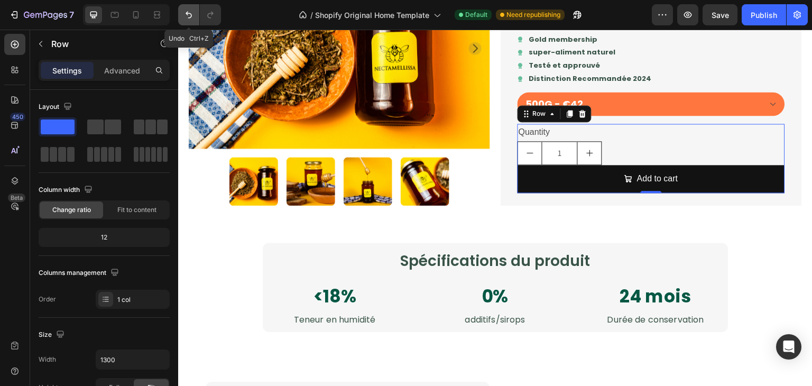
click at [183, 15] on icon "Undo/Redo" at bounding box center [188, 15] width 11 height 11
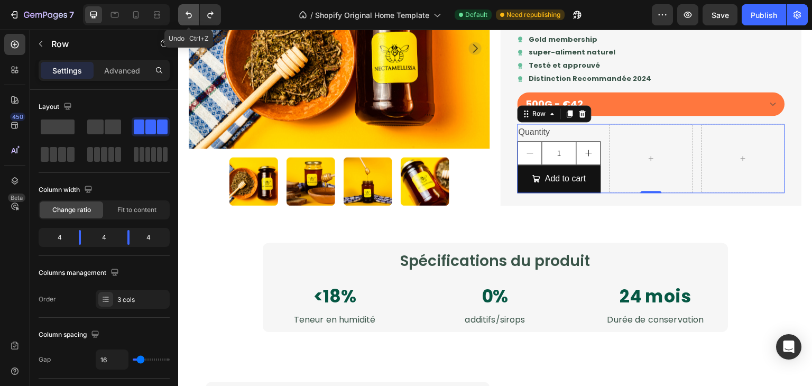
click at [183, 15] on icon "Undo/Redo" at bounding box center [188, 15] width 11 height 11
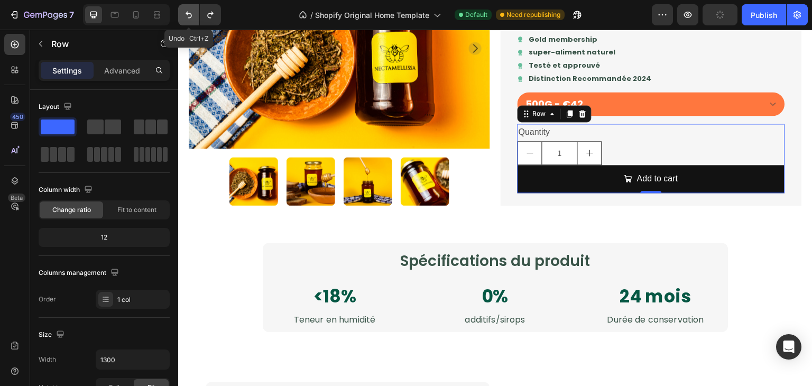
click at [183, 15] on icon "Undo/Redo" at bounding box center [188, 15] width 11 height 11
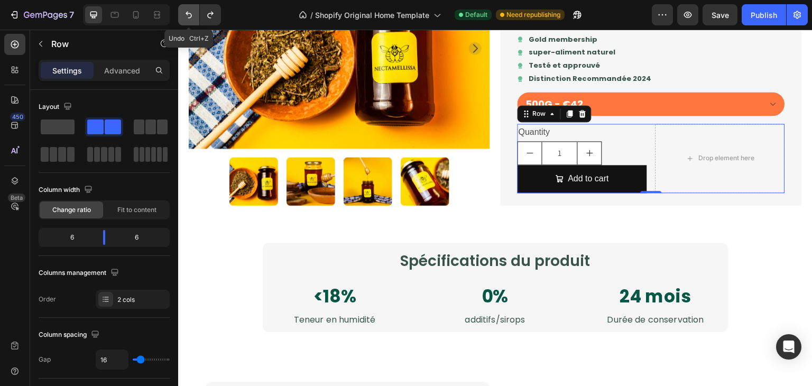
click at [183, 15] on icon "Undo/Redo" at bounding box center [188, 15] width 11 height 11
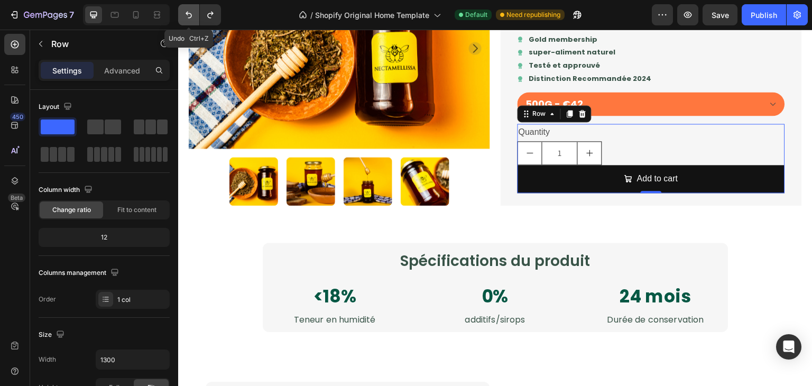
click at [183, 15] on icon "Undo/Redo" at bounding box center [188, 15] width 11 height 11
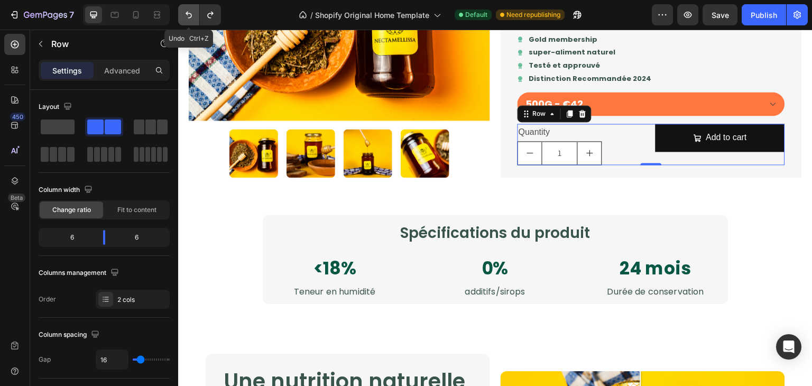
click at [183, 15] on icon "Undo/Redo" at bounding box center [188, 15] width 11 height 11
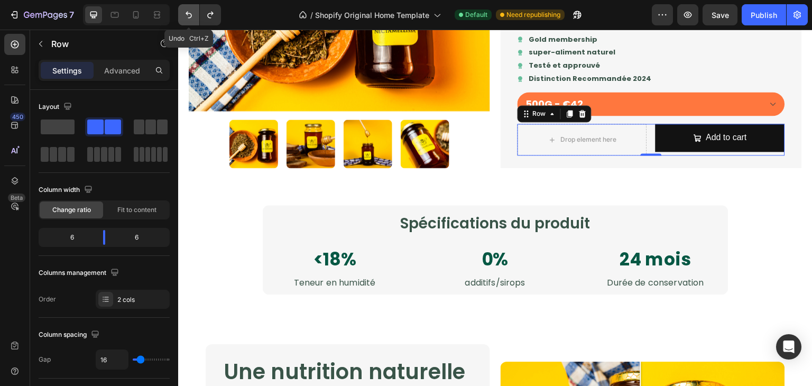
click at [183, 15] on icon "Undo/Redo" at bounding box center [188, 15] width 11 height 11
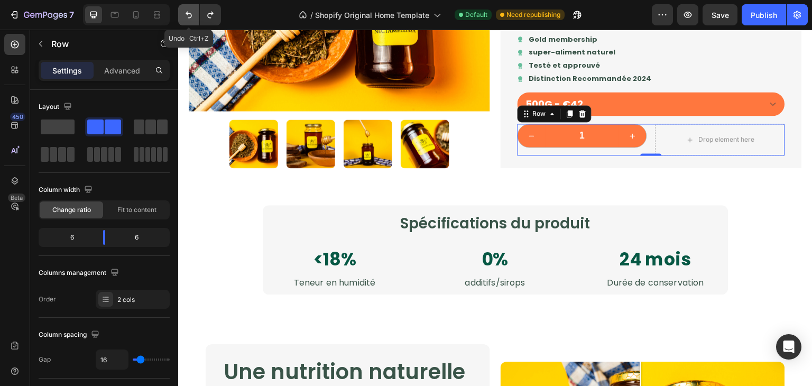
click at [183, 15] on icon "Undo/Redo" at bounding box center [188, 15] width 11 height 11
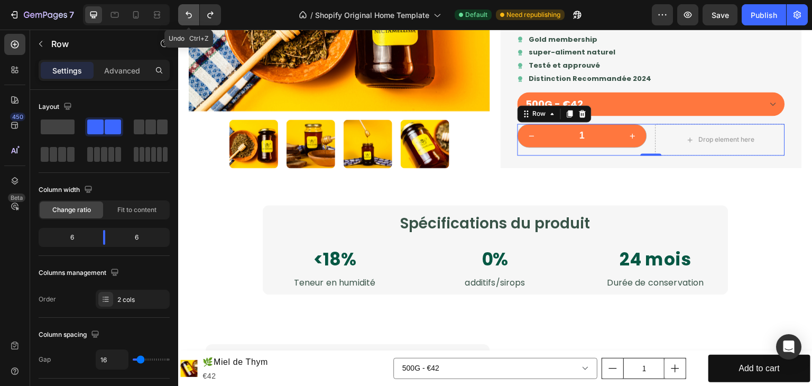
click at [183, 15] on icon "Undo/Redo" at bounding box center [188, 15] width 11 height 11
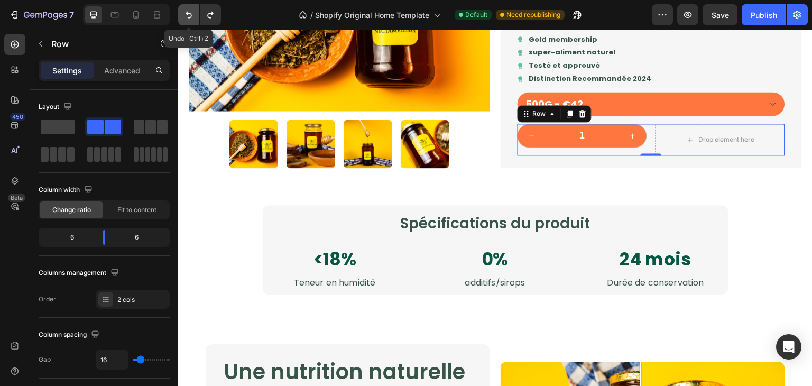
click at [183, 15] on icon "Undo/Redo" at bounding box center [188, 15] width 11 height 11
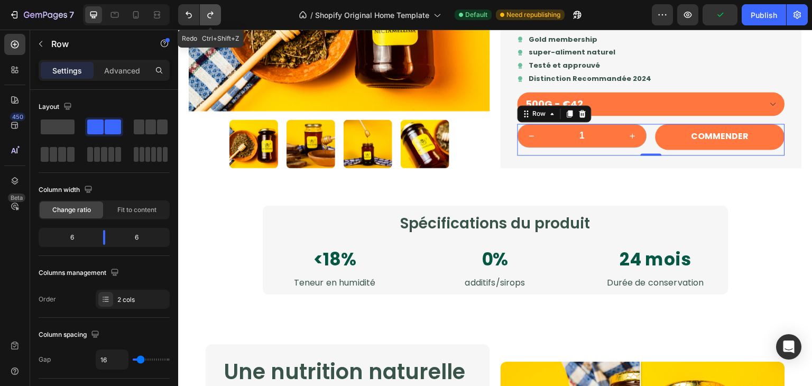
click at [209, 17] on icon "Undo/Redo" at bounding box center [210, 15] width 6 height 7
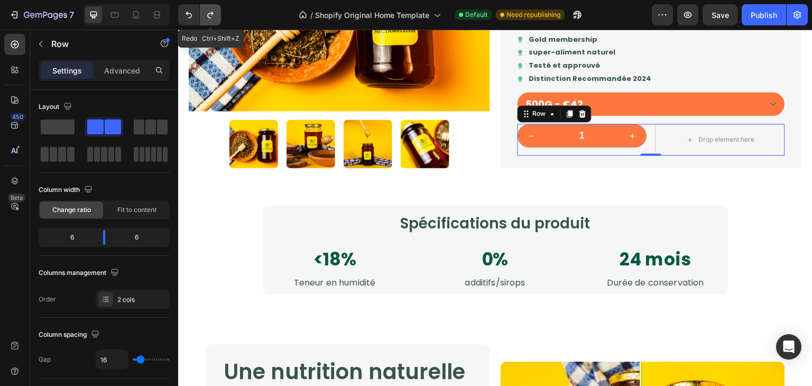
click at [209, 17] on icon "Undo/Redo" at bounding box center [210, 15] width 6 height 7
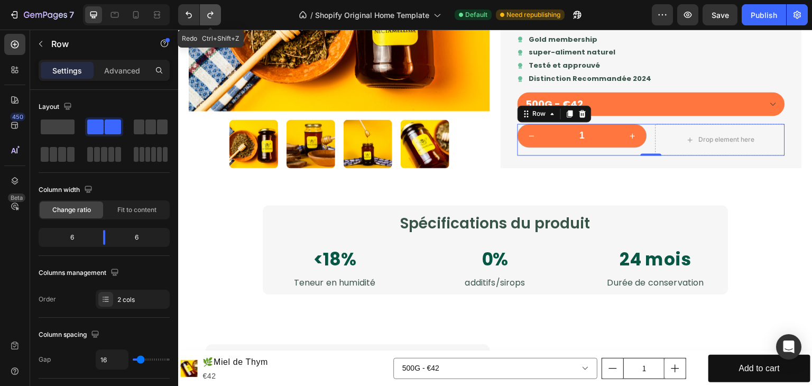
click at [209, 17] on icon "Undo/Redo" at bounding box center [210, 15] width 6 height 7
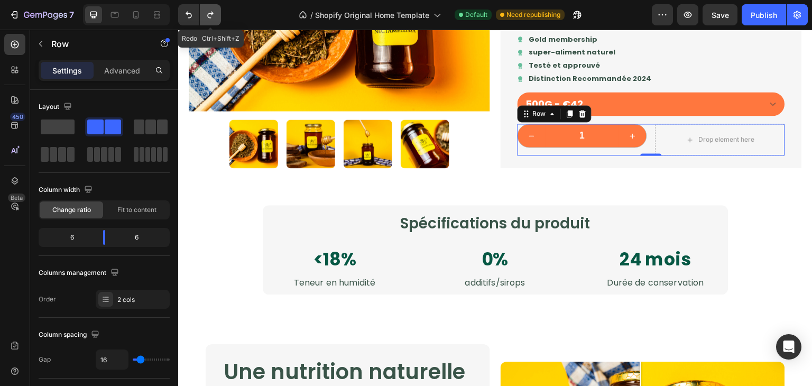
click at [209, 17] on icon "Undo/Redo" at bounding box center [210, 15] width 6 height 7
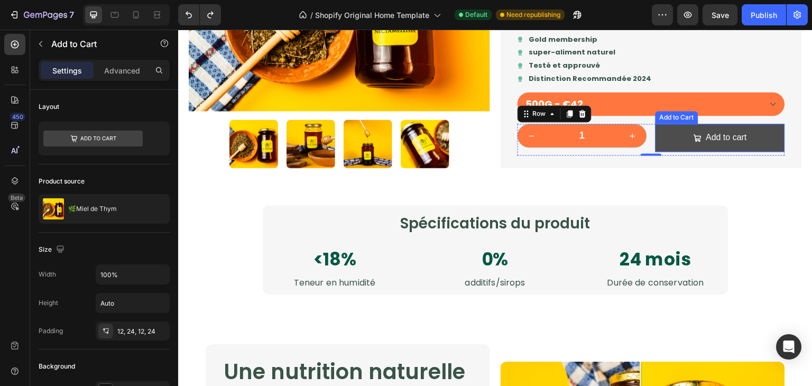
click at [668, 140] on button "Add to cart" at bounding box center [721, 138] width 130 height 28
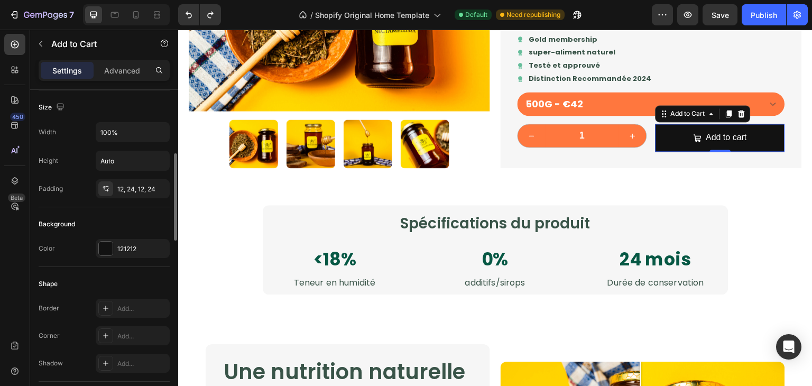
scroll to position [166, 0]
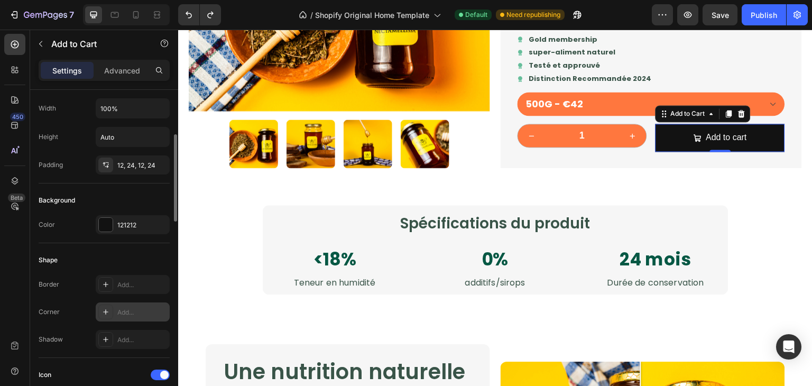
click at [140, 312] on div "Add..." at bounding box center [142, 313] width 50 height 10
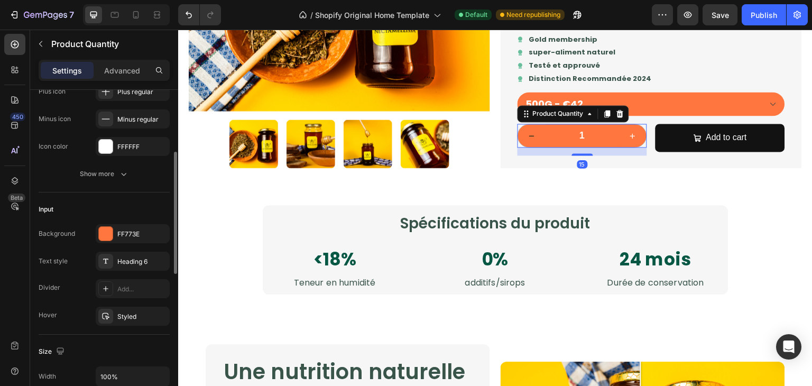
click at [530, 141] on button "decrement" at bounding box center [531, 135] width 27 height 23
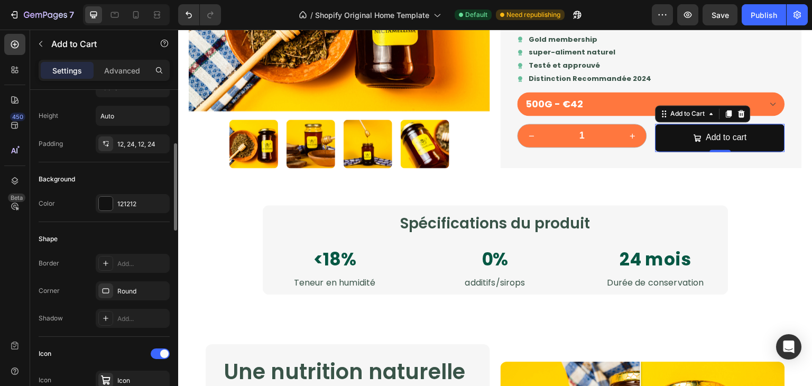
scroll to position [190, 0]
click at [136, 202] on div "121212" at bounding box center [142, 202] width 50 height 10
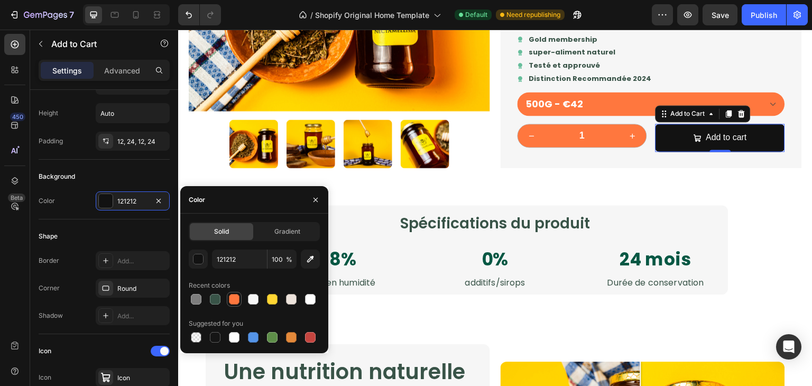
click at [237, 301] on div at bounding box center [234, 299] width 11 height 11
type input "FF773E"
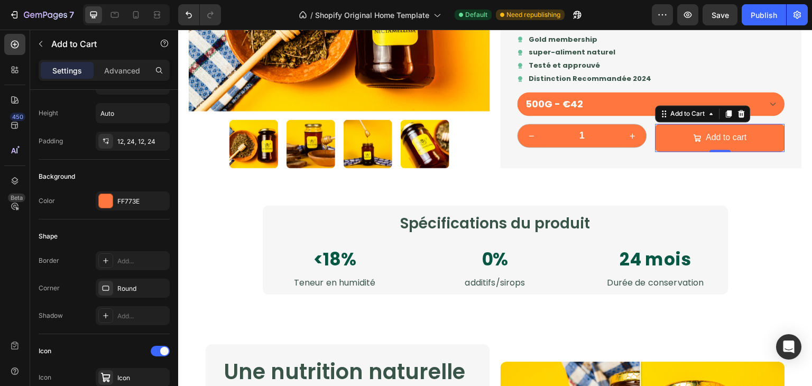
click at [123, 230] on div "Shape" at bounding box center [104, 236] width 131 height 17
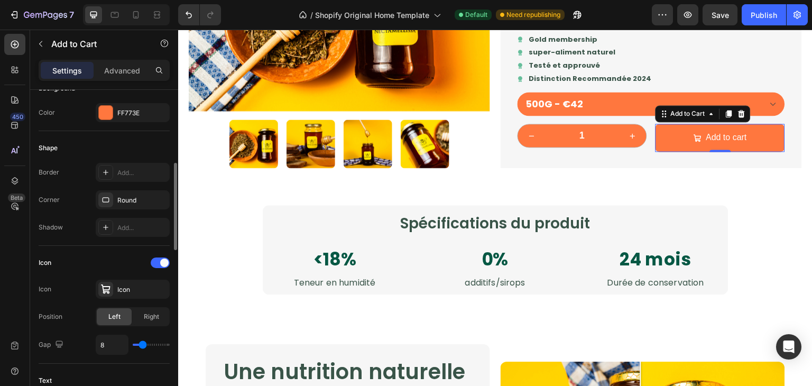
scroll to position [278, 0]
click at [161, 200] on icon "button" at bounding box center [158, 200] width 4 height 4
click at [128, 193] on div "Add..." at bounding box center [133, 200] width 74 height 19
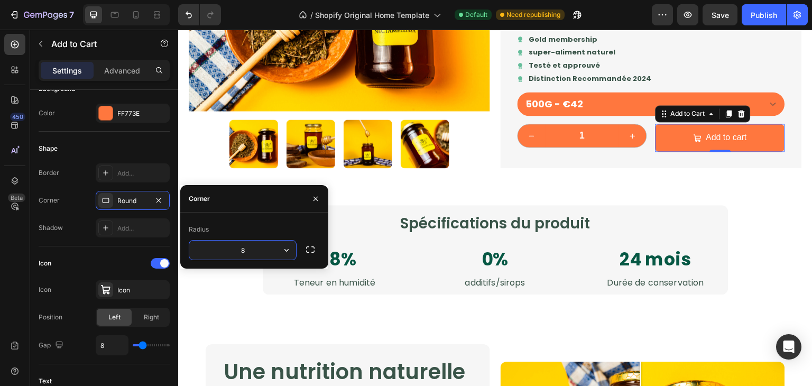
click at [261, 253] on input "8" at bounding box center [242, 250] width 107 height 19
type input "8"
type input "200"
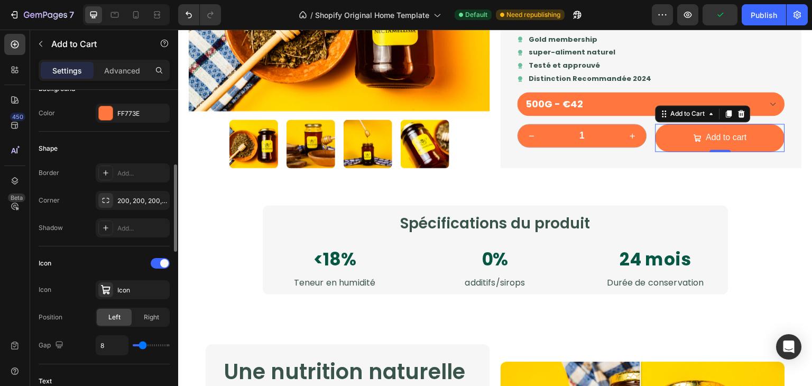
click at [148, 141] on div "Shape" at bounding box center [104, 148] width 131 height 17
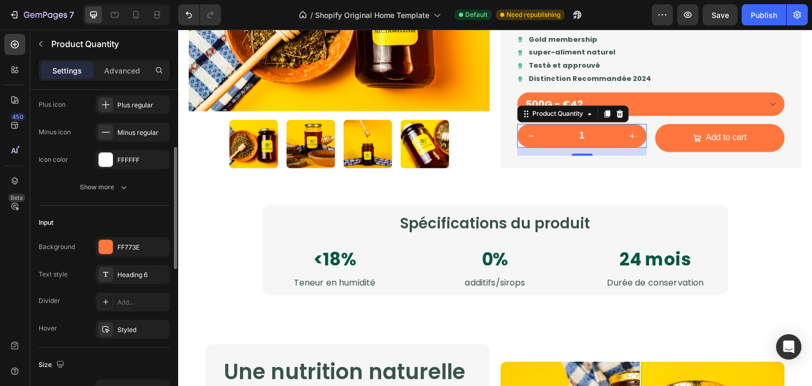
scroll to position [0, 0]
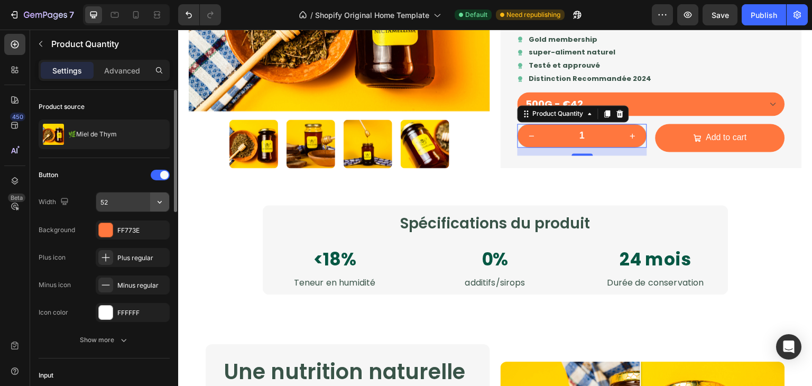
click at [154, 200] on icon "button" at bounding box center [159, 202] width 11 height 11
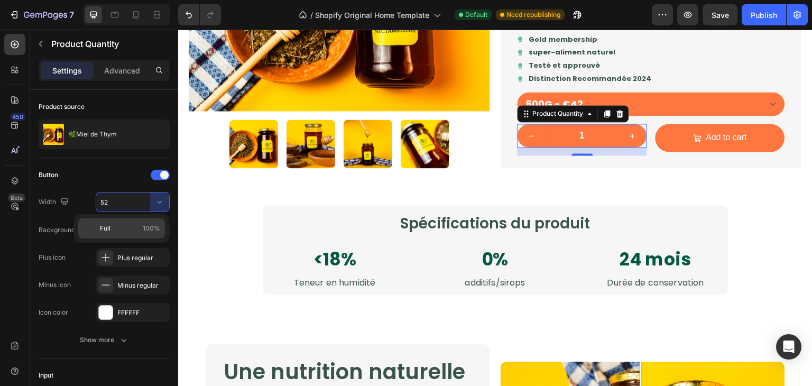
click at [132, 220] on div "Full 100%" at bounding box center [121, 228] width 87 height 20
type input "100%"
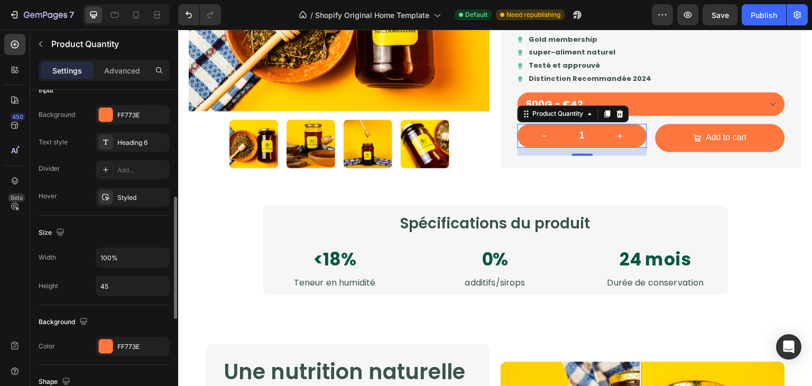
scroll to position [333, 0]
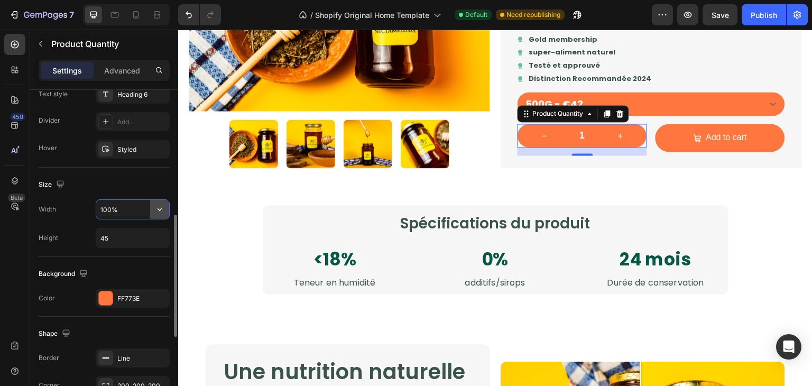
drag, startPoint x: 150, startPoint y: 204, endPoint x: 159, endPoint y: 206, distance: 9.2
click at [159, 206] on div "100%" at bounding box center [132, 209] width 73 height 19
click at [159, 206] on icon "button" at bounding box center [159, 209] width 11 height 11
click at [144, 235] on span "100%" at bounding box center [151, 235] width 17 height 10
click at [158, 237] on icon "button" at bounding box center [160, 238] width 4 height 3
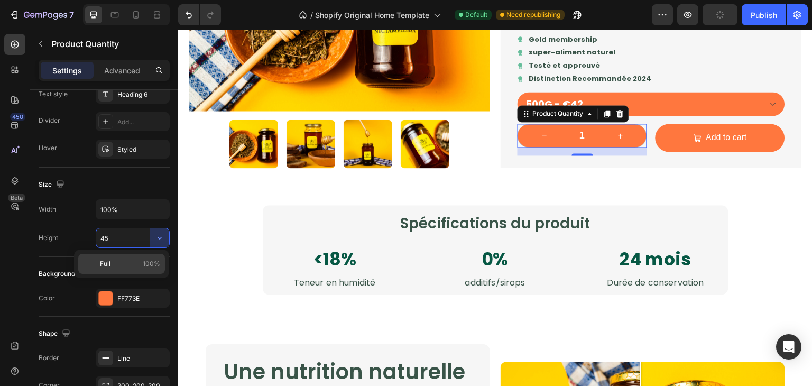
click at [147, 254] on div "Full 100%" at bounding box center [121, 264] width 87 height 20
type input "100%"
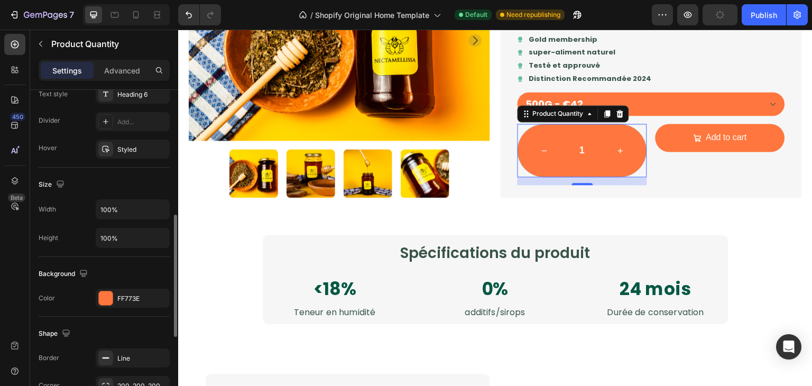
click at [144, 265] on div "Background" at bounding box center [104, 273] width 131 height 17
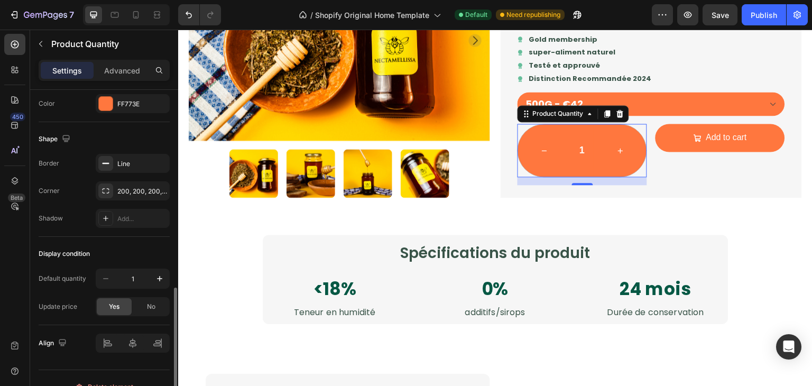
scroll to position [528, 0]
click at [163, 161] on icon "button" at bounding box center [158, 163] width 8 height 8
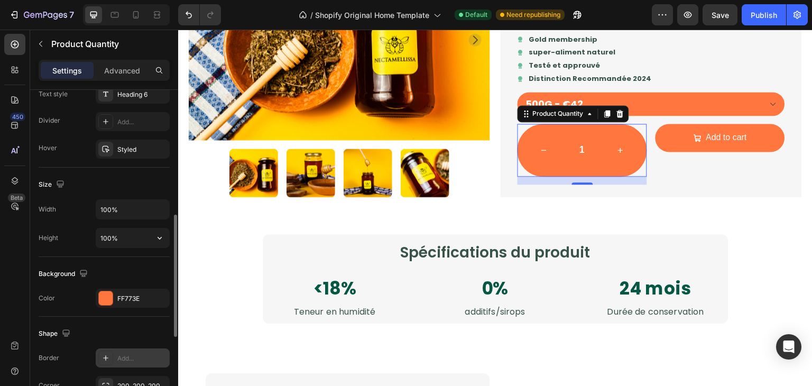
scroll to position [333, 0]
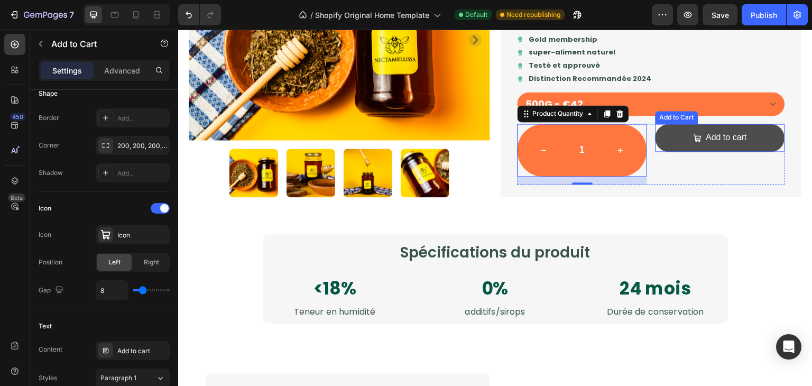
click at [663, 137] on button "Add to cart" at bounding box center [721, 138] width 130 height 28
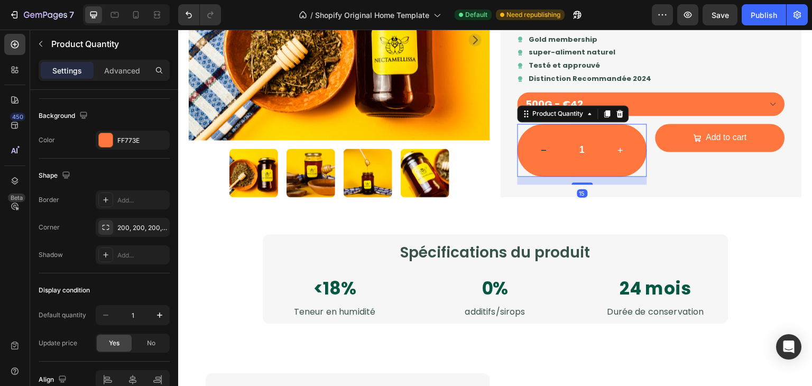
scroll to position [0, 0]
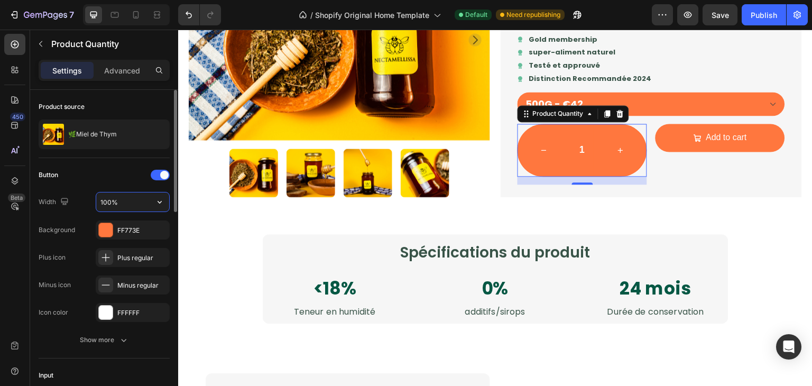
click at [111, 202] on input "100%" at bounding box center [132, 201] width 73 height 19
type input "100%"
click at [150, 201] on button "button" at bounding box center [159, 201] width 19 height 19
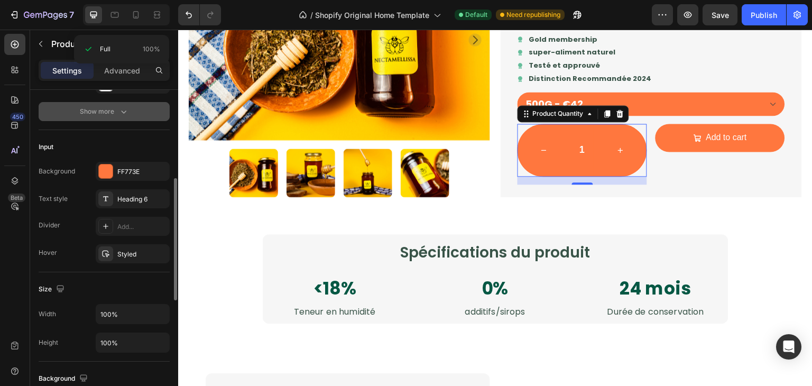
scroll to position [260, 0]
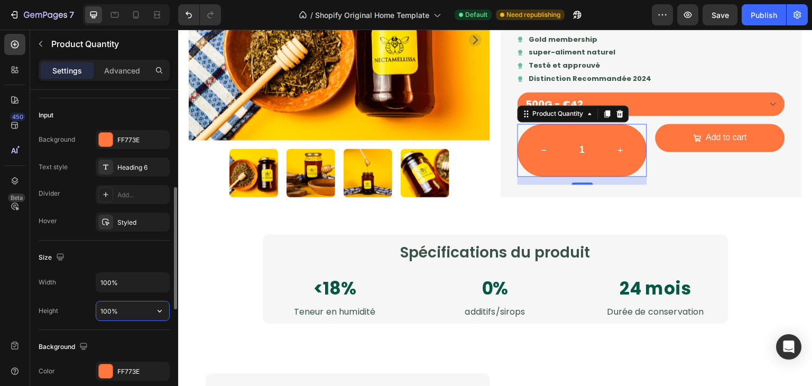
click at [113, 310] on input "100%" at bounding box center [132, 310] width 73 height 19
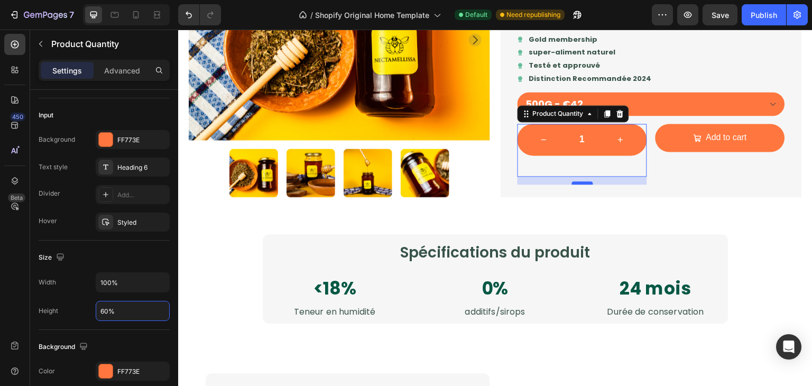
type input "60%"
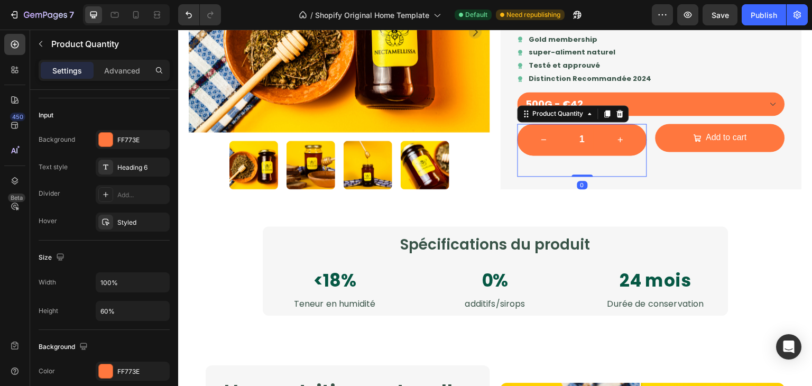
drag, startPoint x: 577, startPoint y: 179, endPoint x: 575, endPoint y: 155, distance: 24.5
click at [575, 155] on div "1 Product Quantity 0" at bounding box center [583, 150] width 130 height 53
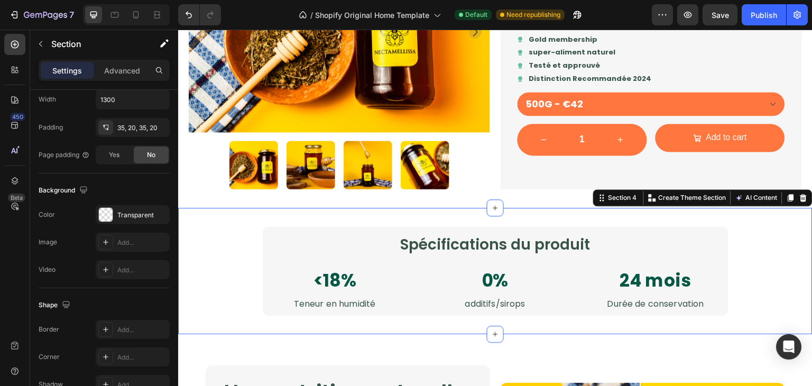
scroll to position [0, 0]
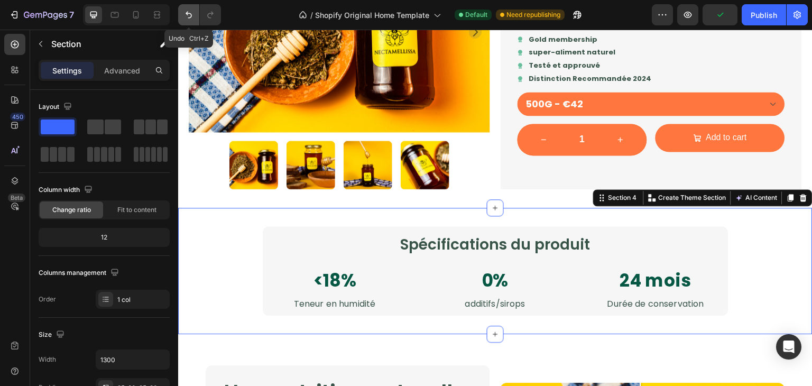
click at [188, 20] on icon "Undo/Redo" at bounding box center [188, 15] width 11 height 11
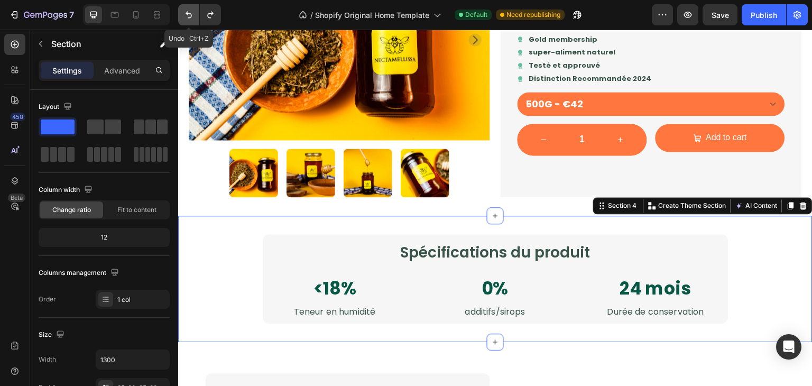
click at [188, 20] on icon "Undo/Redo" at bounding box center [188, 15] width 11 height 11
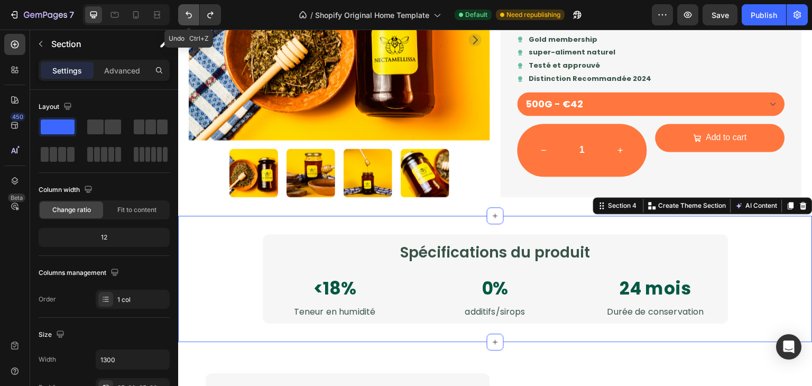
click at [188, 20] on icon "Undo/Redo" at bounding box center [188, 15] width 11 height 11
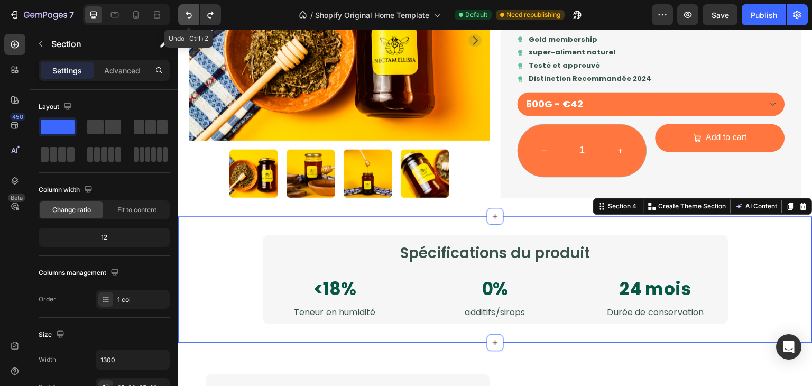
click at [188, 20] on icon "Undo/Redo" at bounding box center [188, 15] width 11 height 11
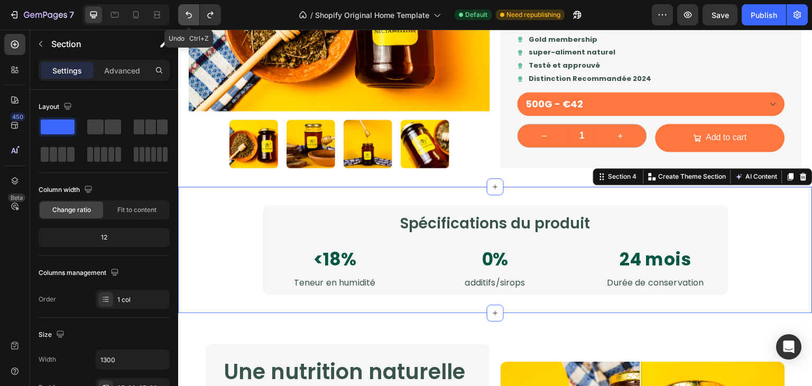
click at [188, 20] on icon "Undo/Redo" at bounding box center [188, 15] width 11 height 11
click at [208, 20] on button "Undo/Redo" at bounding box center [210, 14] width 21 height 21
click at [193, 20] on icon "Undo/Redo" at bounding box center [188, 15] width 11 height 11
click at [214, 22] on button "Undo/Redo" at bounding box center [210, 14] width 21 height 21
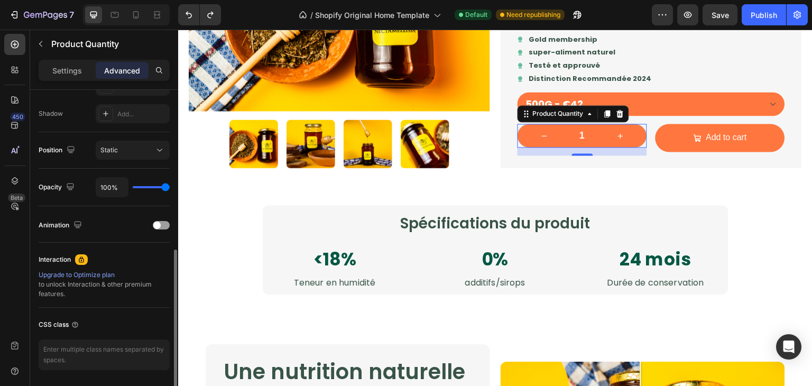
scroll to position [378, 0]
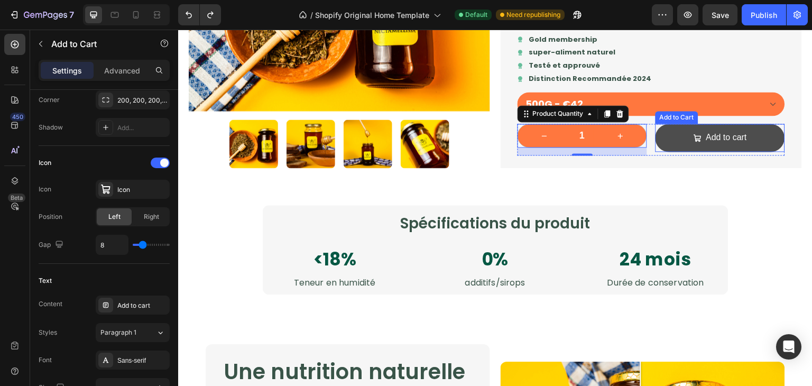
click at [662, 138] on button "Add to cart" at bounding box center [721, 138] width 130 height 28
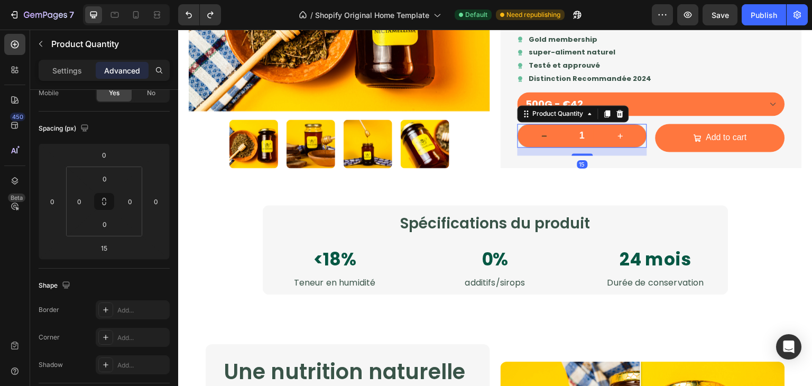
scroll to position [0, 0]
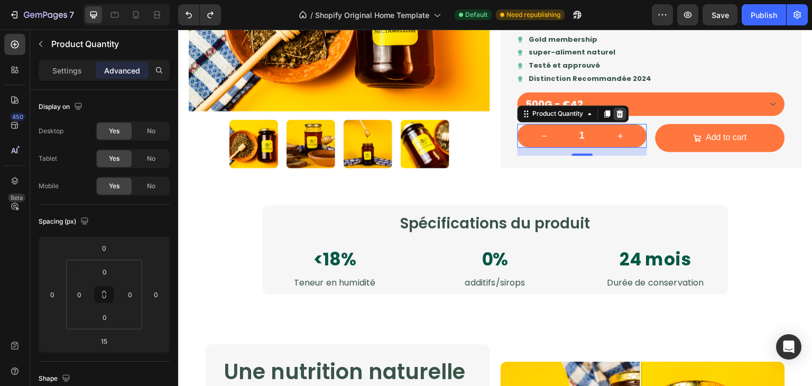
click at [617, 114] on icon at bounding box center [620, 113] width 7 height 7
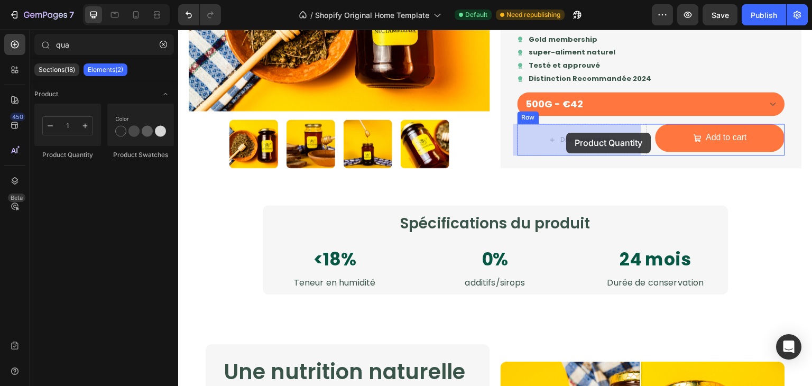
drag, startPoint x: 232, startPoint y: 147, endPoint x: 567, endPoint y: 133, distance: 335.5
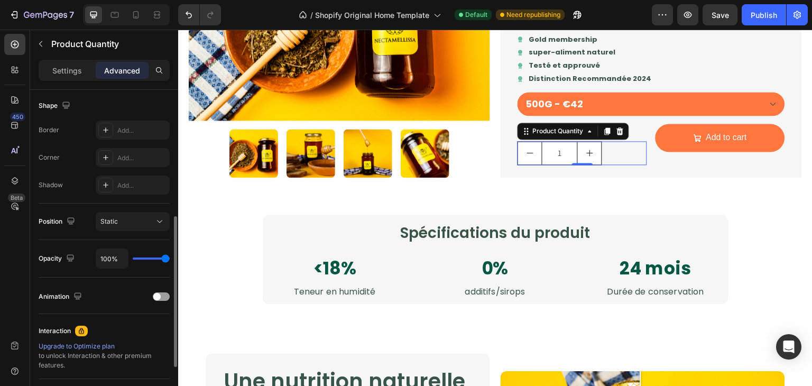
scroll to position [378, 0]
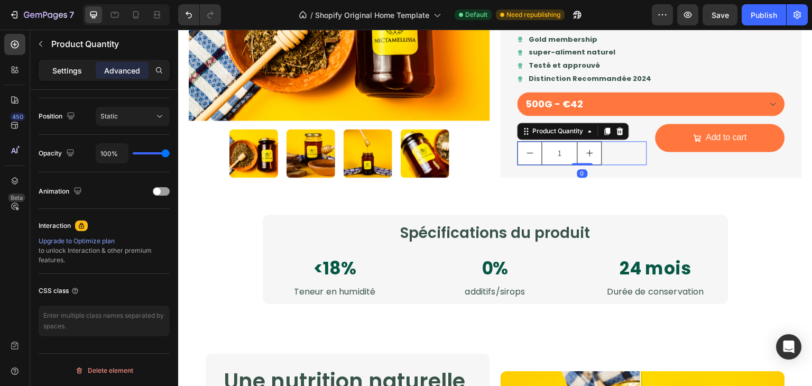
click at [78, 75] on p "Settings" at bounding box center [67, 70] width 30 height 11
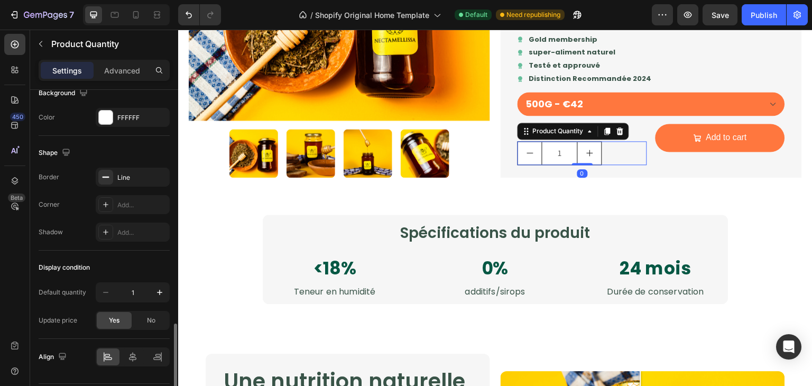
scroll to position [543, 0]
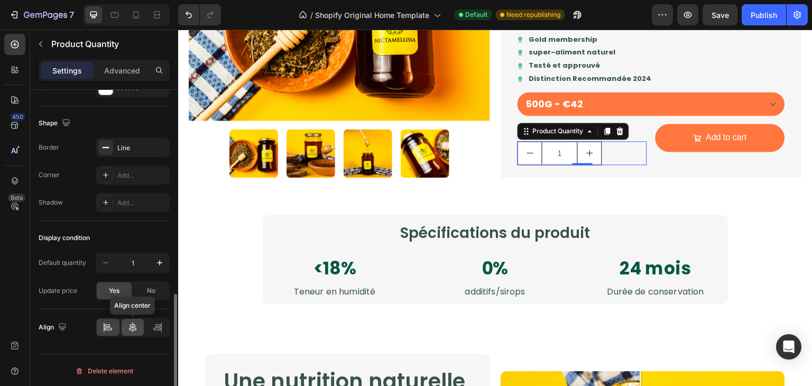
click at [133, 333] on div at bounding box center [133, 327] width 23 height 17
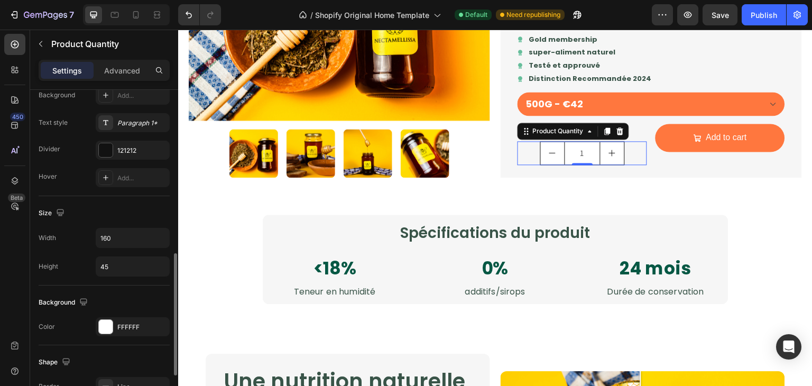
scroll to position [359, 0]
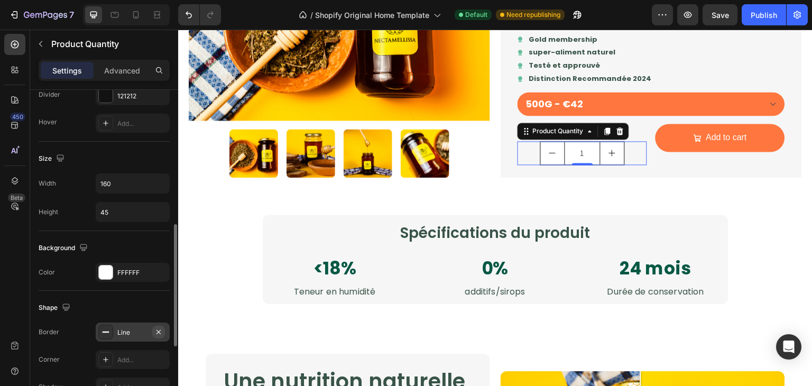
click at [158, 328] on icon "button" at bounding box center [158, 332] width 8 height 8
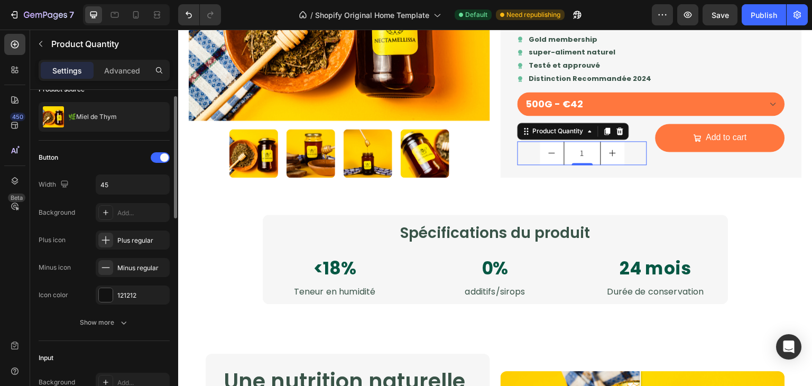
scroll to position [0, 0]
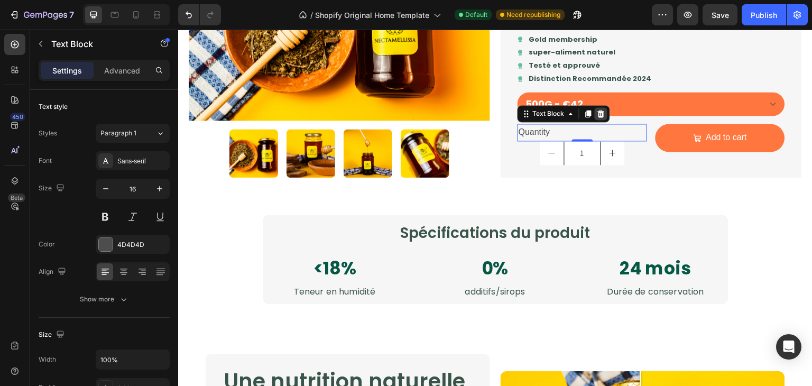
click at [595, 110] on div at bounding box center [601, 113] width 13 height 13
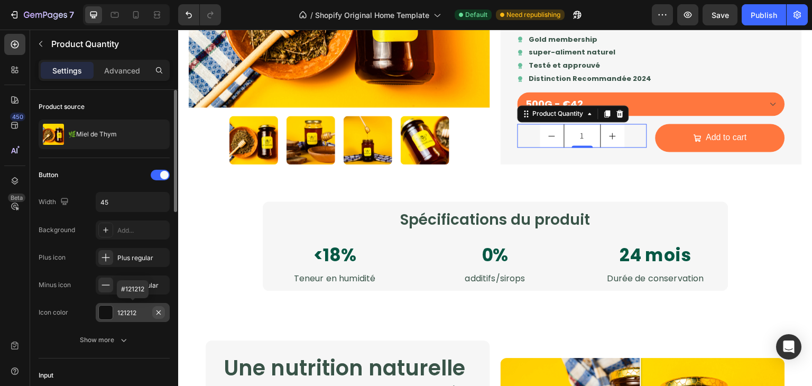
click at [163, 313] on button "button" at bounding box center [158, 312] width 13 height 13
click at [109, 311] on icon at bounding box center [105, 312] width 8 height 8
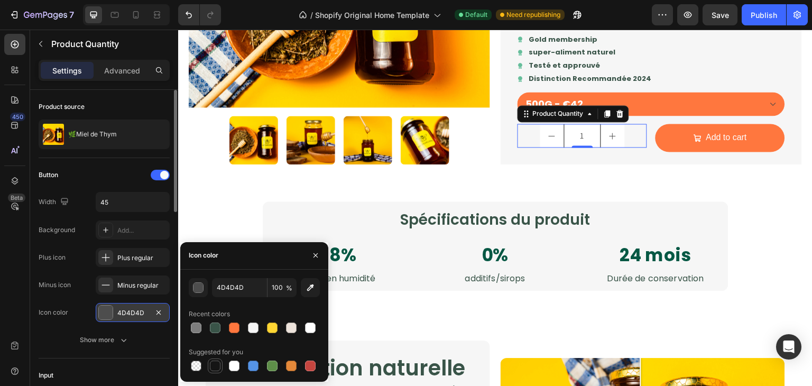
click at [219, 364] on div at bounding box center [215, 366] width 11 height 11
type input "151515"
click at [142, 322] on div "Button Width 45 Background Add... Plus icon Plus regular Minus icon Minus regul…" at bounding box center [104, 258] width 131 height 183
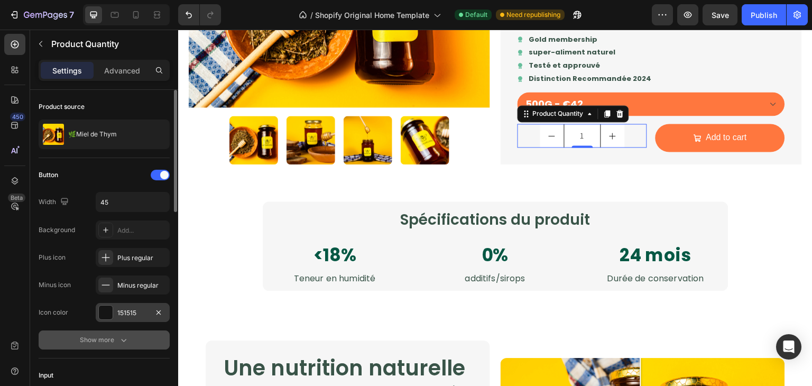
click at [134, 344] on button "Show more" at bounding box center [104, 339] width 131 height 19
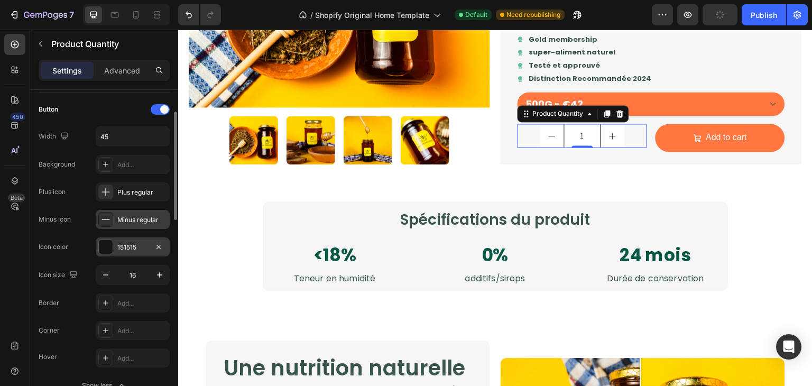
scroll to position [66, 0]
click at [157, 273] on icon "button" at bounding box center [159, 274] width 5 height 5
click at [105, 266] on button "button" at bounding box center [105, 274] width 19 height 19
type input "16"
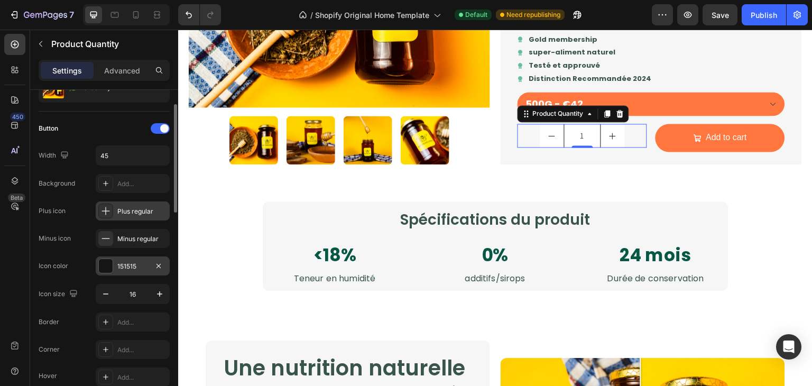
scroll to position [46, 0]
click at [150, 181] on div "Add..." at bounding box center [142, 185] width 50 height 10
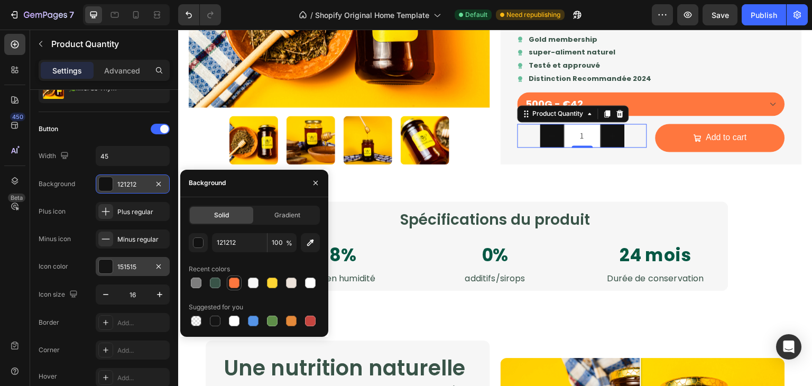
click at [229, 280] on div at bounding box center [234, 283] width 11 height 11
type input "FF773E"
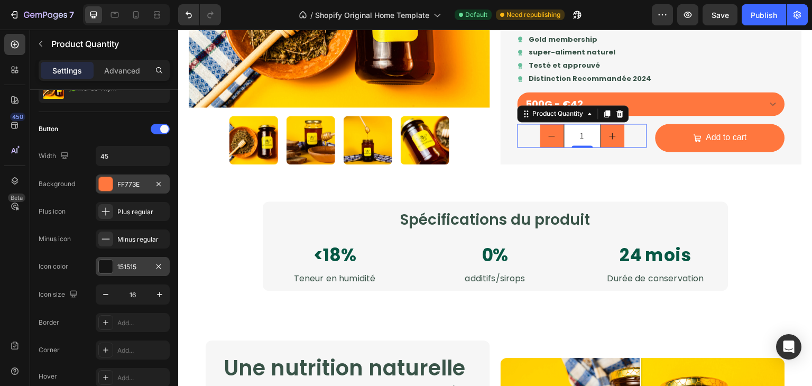
click at [146, 199] on div "Button Width 45 Background FF773E Plus icon Plus regular Minus icon Minus regul…" at bounding box center [104, 198] width 131 height 155
click at [135, 268] on div "151515" at bounding box center [132, 267] width 31 height 10
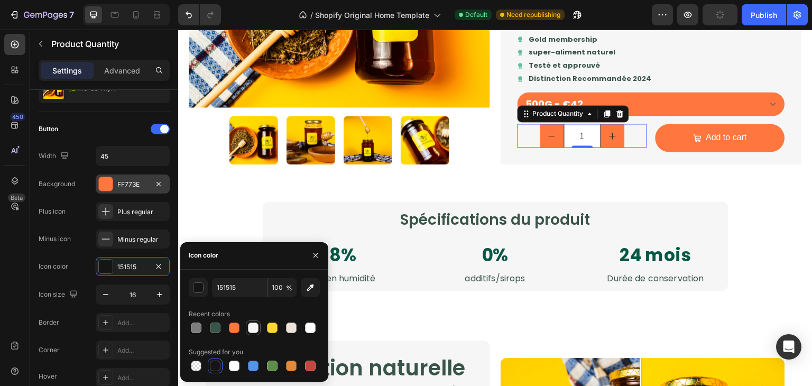
click at [250, 334] on div at bounding box center [253, 327] width 15 height 15
click at [316, 329] on div at bounding box center [310, 327] width 13 height 13
type input "FFFFFF"
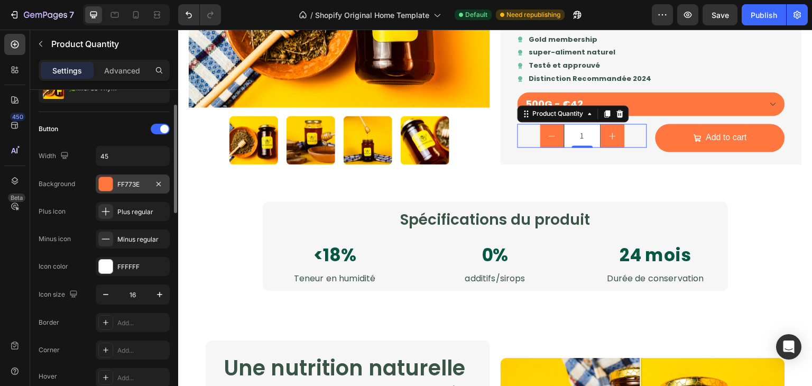
click at [85, 259] on div "Icon color FFFFFF" at bounding box center [104, 266] width 131 height 19
click at [160, 292] on icon "button" at bounding box center [159, 294] width 11 height 11
type input "17"
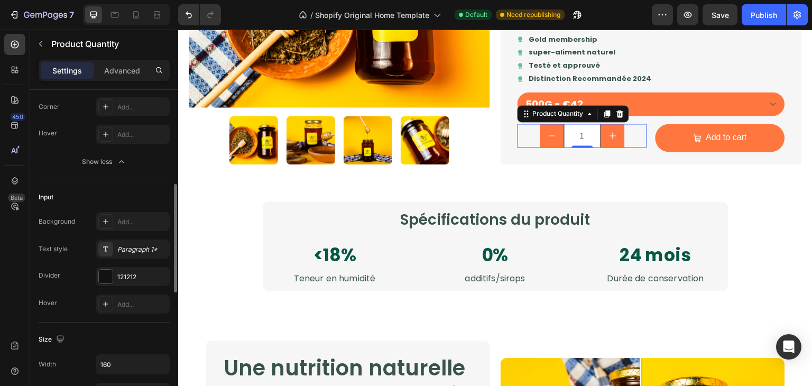
scroll to position [290, 0]
click at [135, 252] on div "Paragraph 1*" at bounding box center [142, 249] width 50 height 10
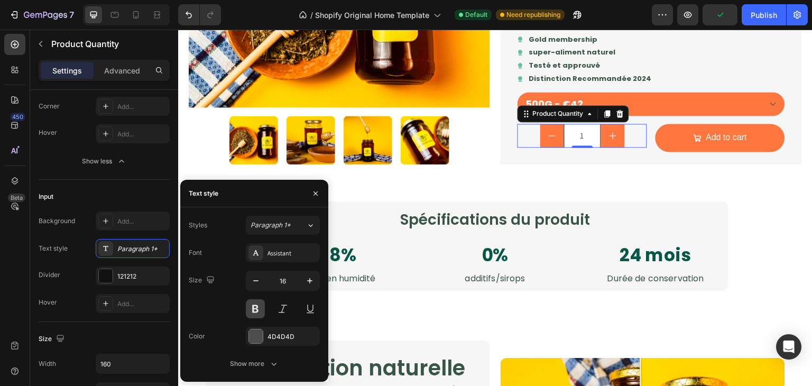
click at [248, 305] on button at bounding box center [255, 308] width 19 height 19
click at [287, 229] on span "Paragraph 1*" at bounding box center [271, 225] width 40 height 10
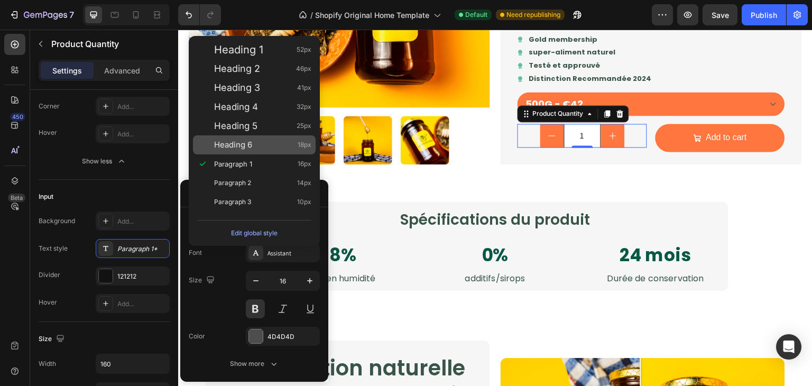
click at [232, 145] on span "Heading 6" at bounding box center [233, 145] width 38 height 11
type input "18"
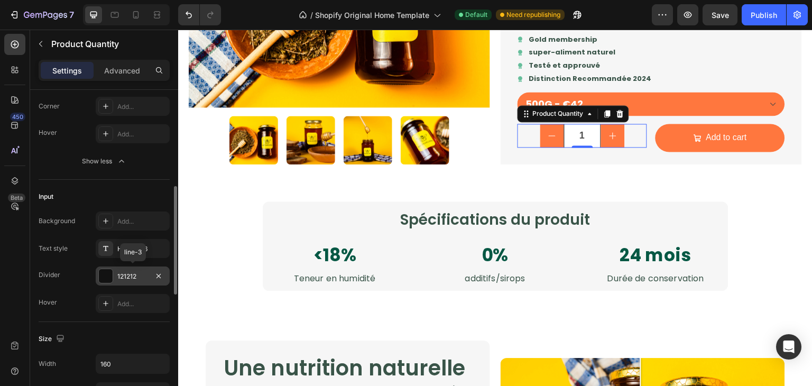
click at [118, 269] on div "121212" at bounding box center [133, 275] width 74 height 19
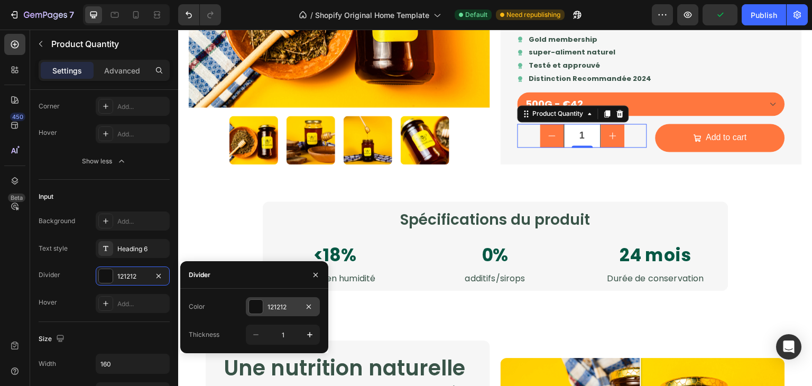
click at [271, 313] on div "121212" at bounding box center [283, 306] width 74 height 19
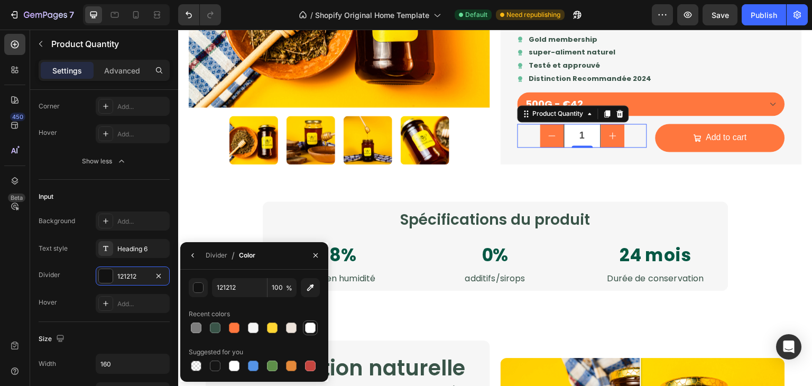
click at [313, 331] on div at bounding box center [310, 327] width 11 height 11
click at [232, 327] on div at bounding box center [234, 327] width 11 height 11
type input "FF773E"
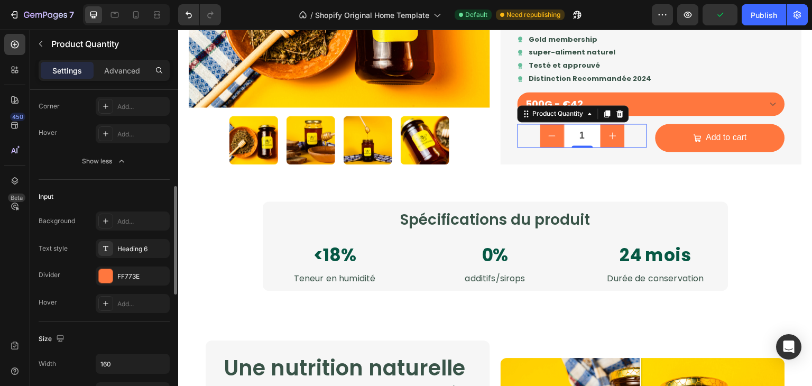
click at [147, 322] on div "Size Width 160 Height 45" at bounding box center [104, 366] width 131 height 89
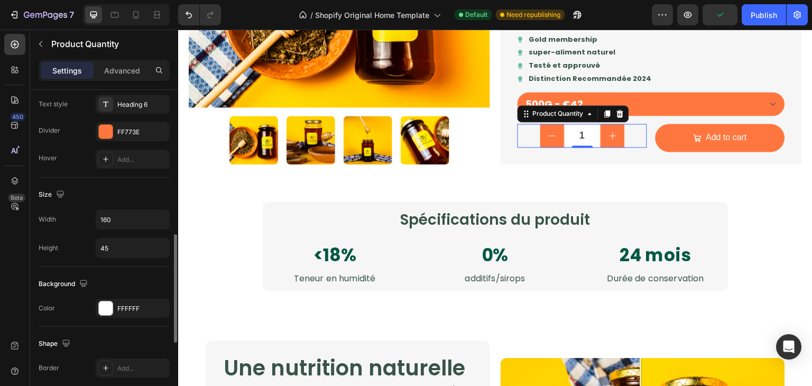
scroll to position [447, 0]
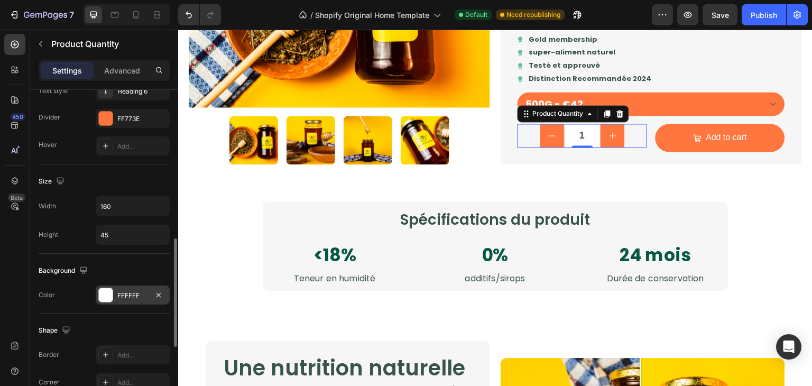
drag, startPoint x: 140, startPoint y: 283, endPoint x: 135, endPoint y: 293, distance: 10.9
click at [135, 293] on div "Background Color FFFFFF" at bounding box center [104, 284] width 131 height 60
click at [135, 293] on div "FFFFFF" at bounding box center [132, 296] width 31 height 10
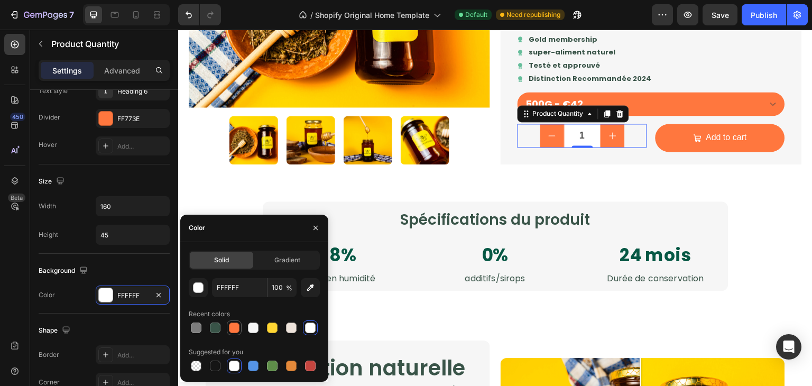
click at [236, 325] on div at bounding box center [234, 327] width 11 height 11
type input "FF773E"
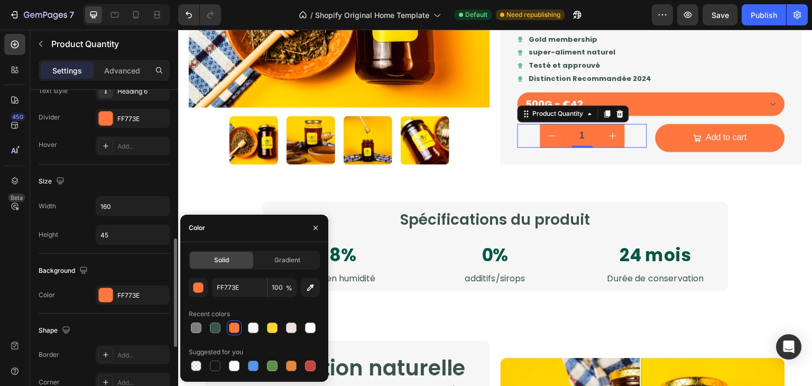
click at [92, 302] on div "Color FF773E" at bounding box center [104, 294] width 131 height 19
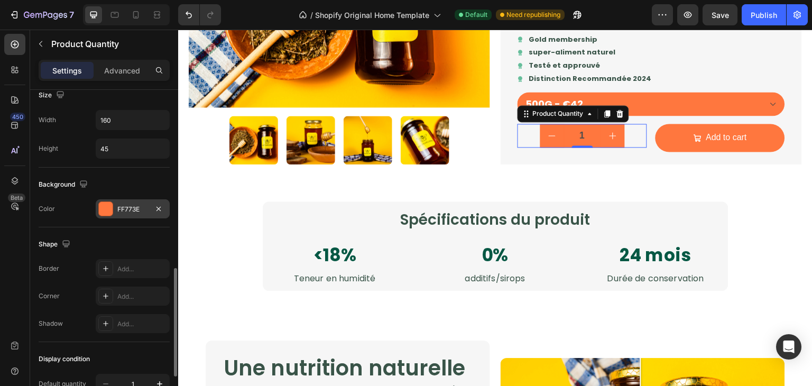
scroll to position [534, 0]
click at [113, 298] on div "Add..." at bounding box center [133, 295] width 74 height 19
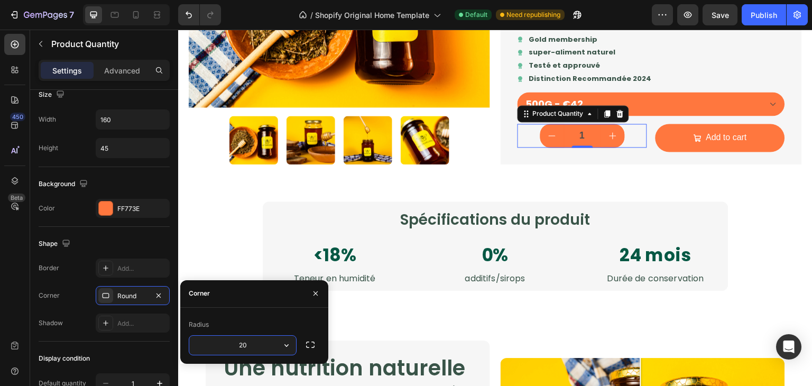
type input "200"
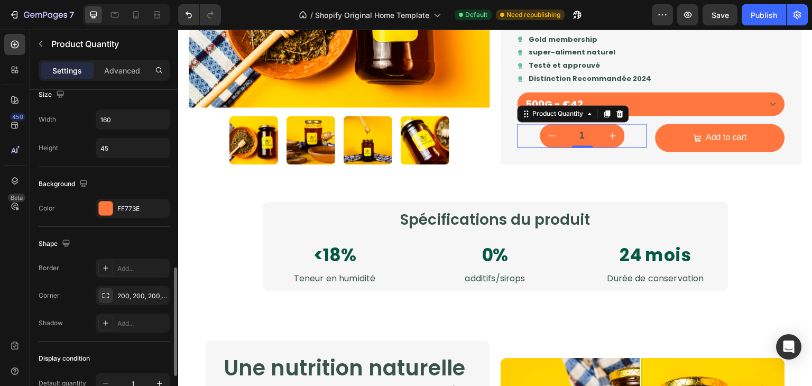
click at [137, 239] on div "Shape" at bounding box center [104, 243] width 131 height 17
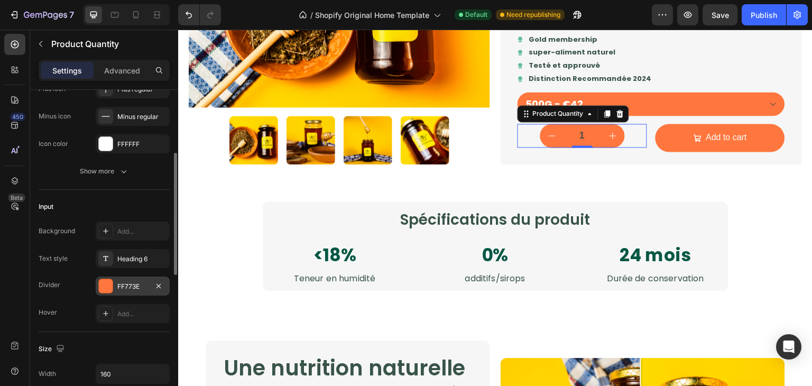
scroll to position [169, 0]
click at [145, 254] on div "Heading 6" at bounding box center [142, 259] width 50 height 10
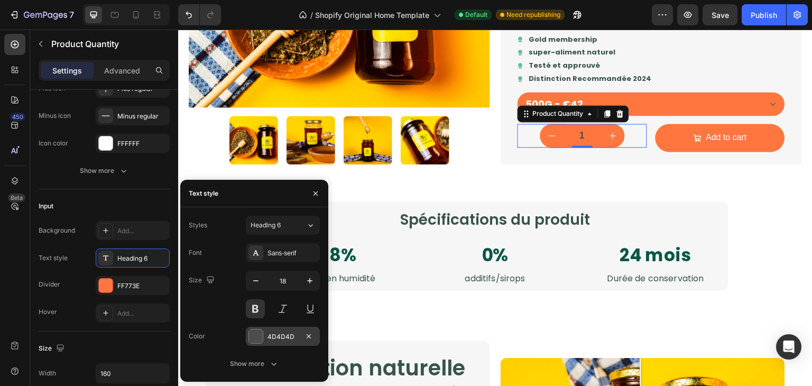
click at [275, 335] on div "4D4D4D" at bounding box center [282, 337] width 31 height 10
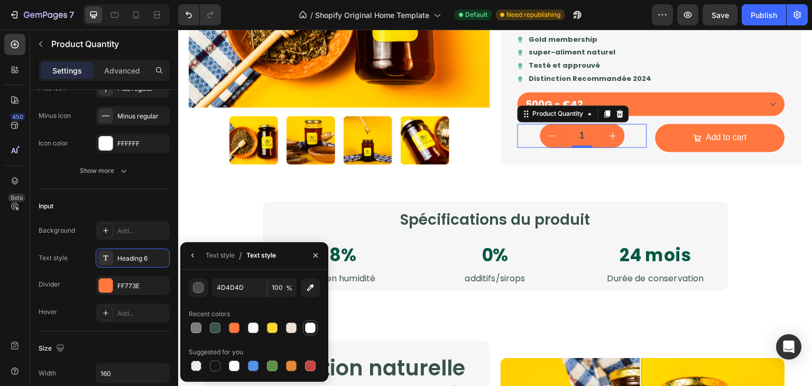
click at [311, 327] on div at bounding box center [310, 327] width 11 height 11
type input "FFFFFF"
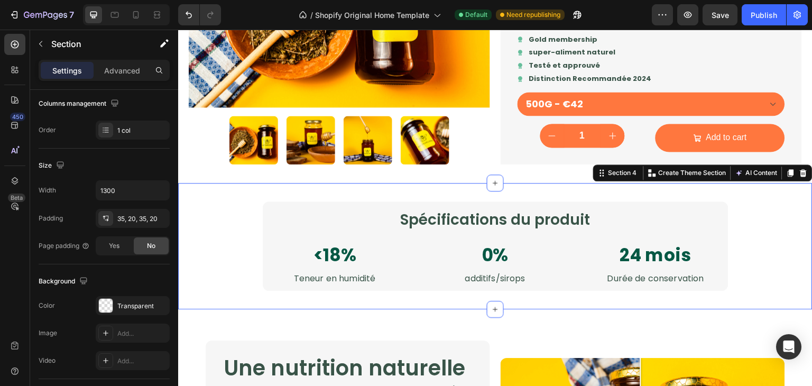
scroll to position [0, 0]
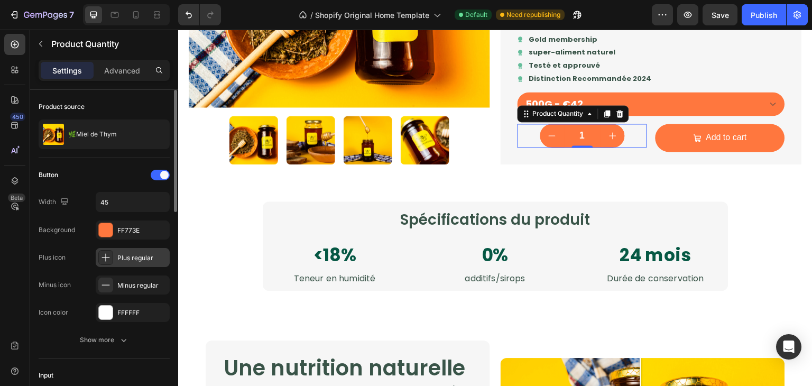
click at [106, 260] on icon at bounding box center [105, 257] width 11 height 11
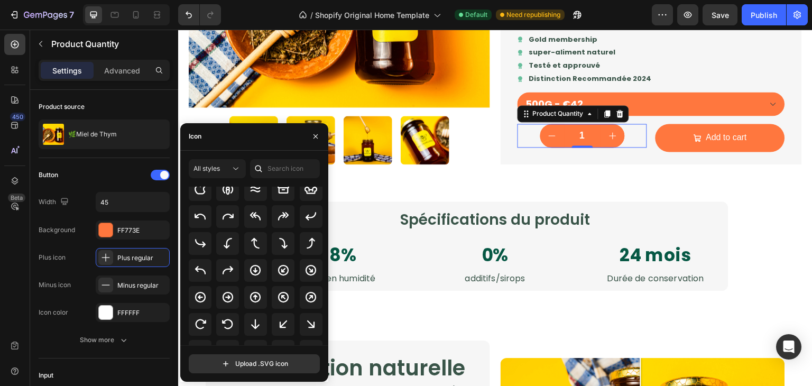
scroll to position [213, 0]
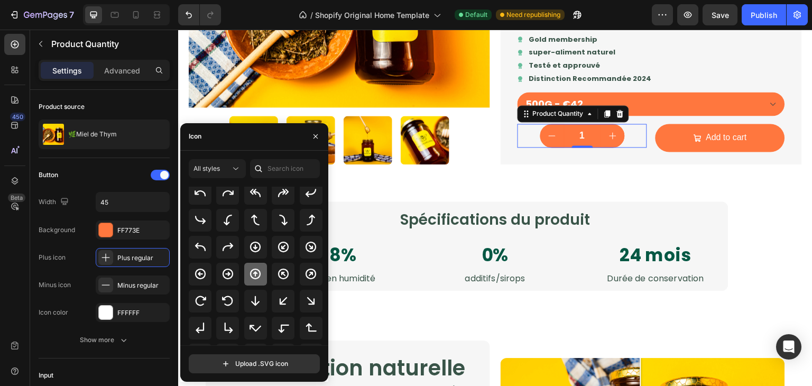
click at [259, 273] on icon at bounding box center [255, 274] width 11 height 11
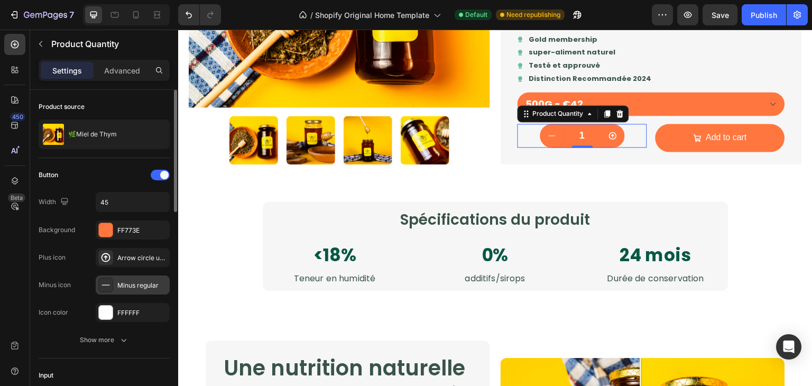
click at [140, 282] on div "Minus regular" at bounding box center [142, 286] width 50 height 10
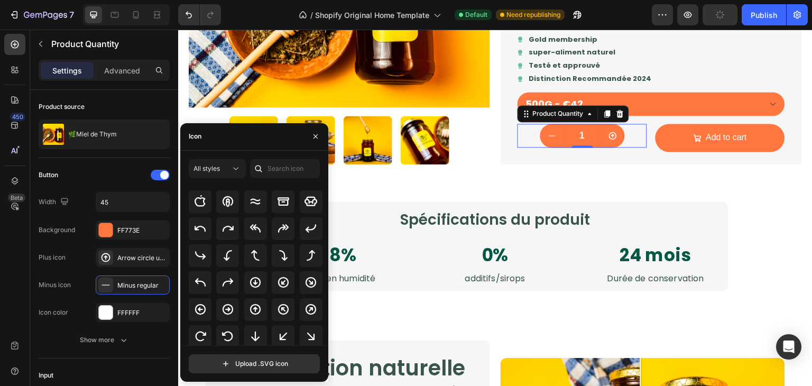
scroll to position [182, 0]
click at [255, 282] on icon at bounding box center [255, 281] width 11 height 11
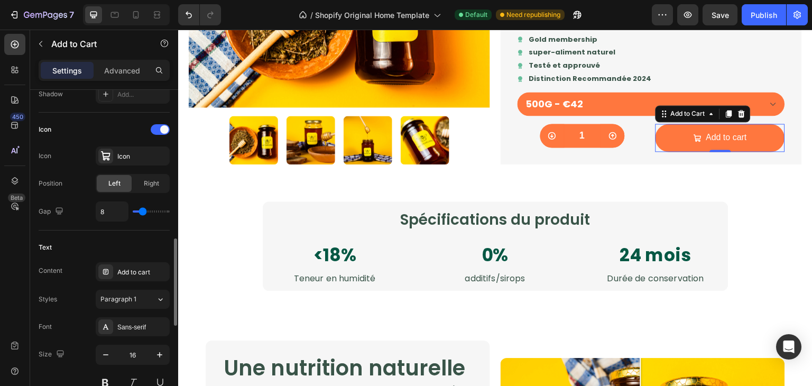
scroll to position [446, 0]
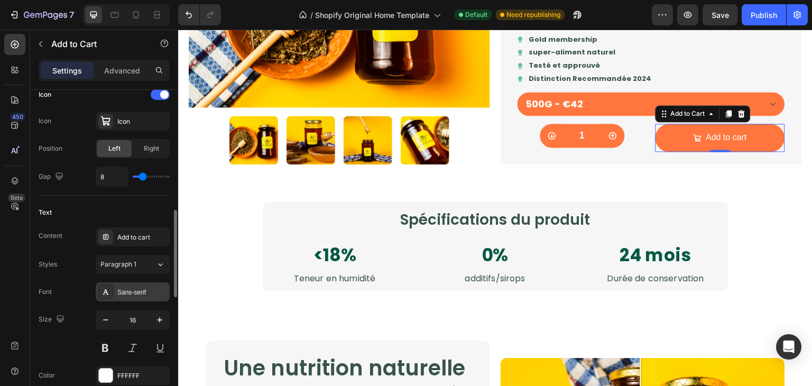
click at [130, 291] on div "Sans-serif" at bounding box center [142, 293] width 50 height 10
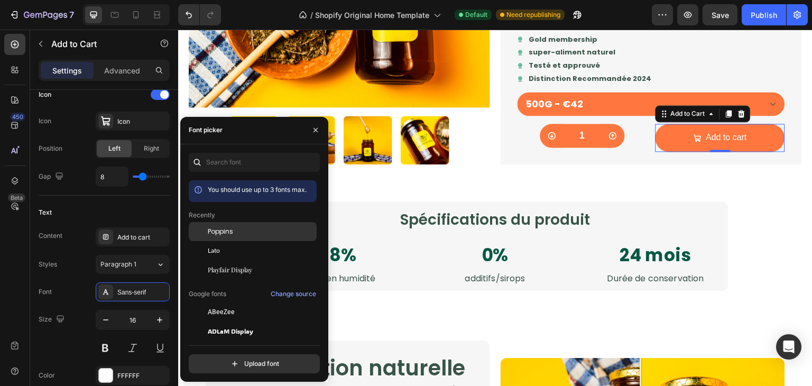
click at [240, 232] on div "Poppins" at bounding box center [261, 232] width 107 height 10
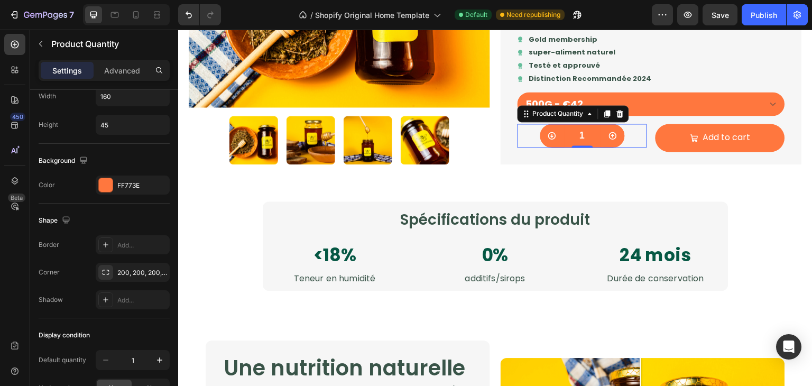
click at [573, 129] on input "1" at bounding box center [582, 136] width 37 height 24
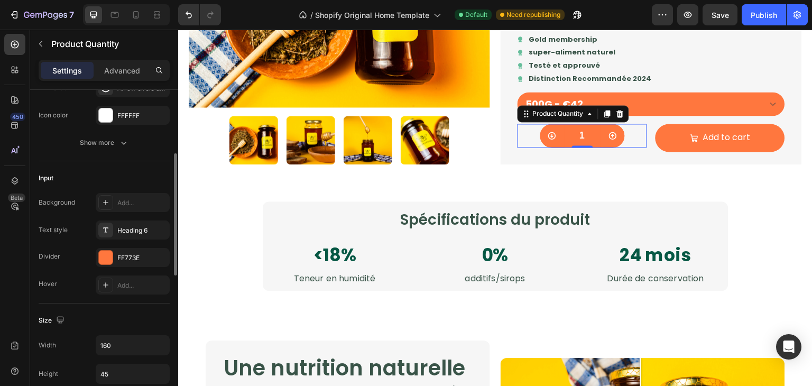
scroll to position [198, 0]
click at [133, 233] on div "Heading 6" at bounding box center [142, 230] width 50 height 10
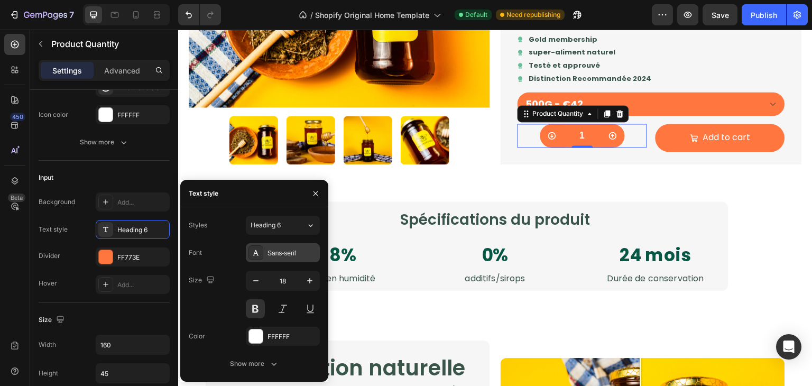
click at [290, 250] on div "Sans-serif" at bounding box center [292, 253] width 50 height 10
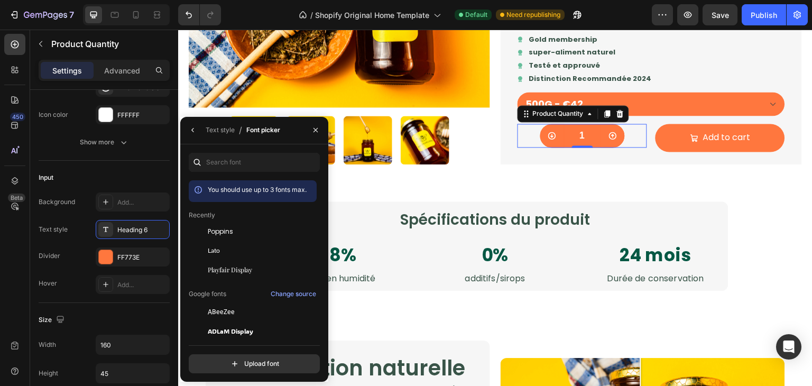
click at [290, 250] on div "Lato" at bounding box center [261, 251] width 107 height 10
click at [259, 233] on div "Poppins" at bounding box center [261, 232] width 107 height 10
click at [194, 130] on icon "button" at bounding box center [193, 130] width 8 height 8
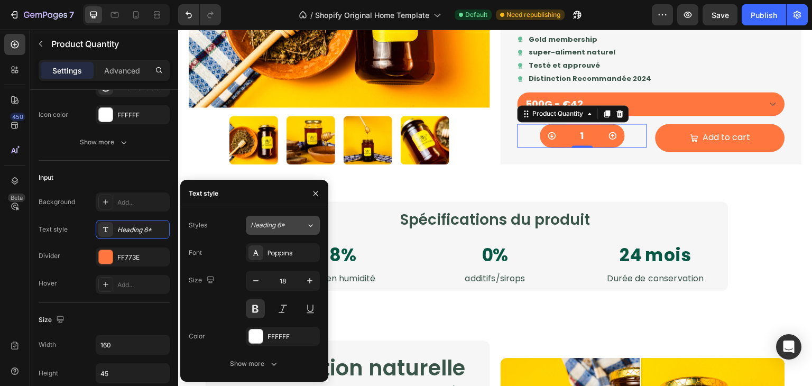
click at [266, 227] on span "Heading 6*" at bounding box center [268, 225] width 34 height 10
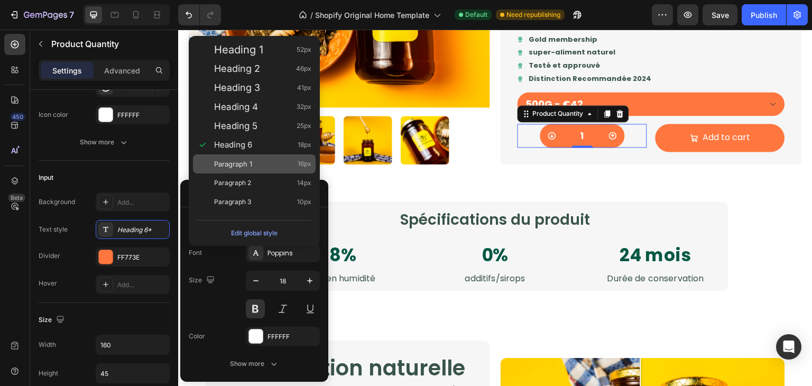
click at [254, 162] on div "Paragraph 1 16px" at bounding box center [262, 164] width 97 height 11
type input "16"
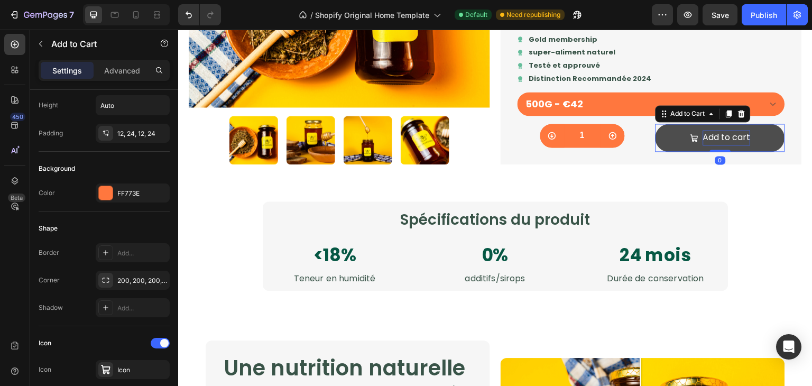
click at [703, 137] on div "Add to cart" at bounding box center [727, 137] width 48 height 15
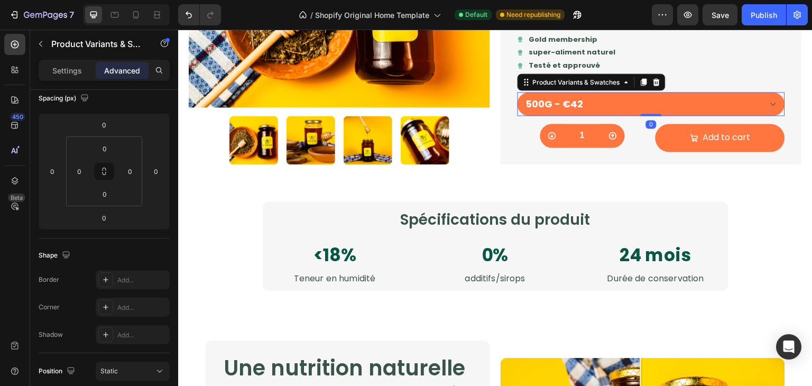
scroll to position [0, 0]
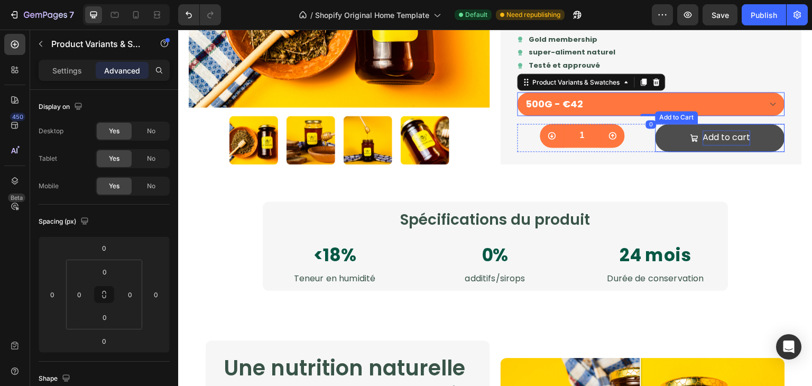
click at [723, 135] on div "Add to cart" at bounding box center [727, 137] width 48 height 15
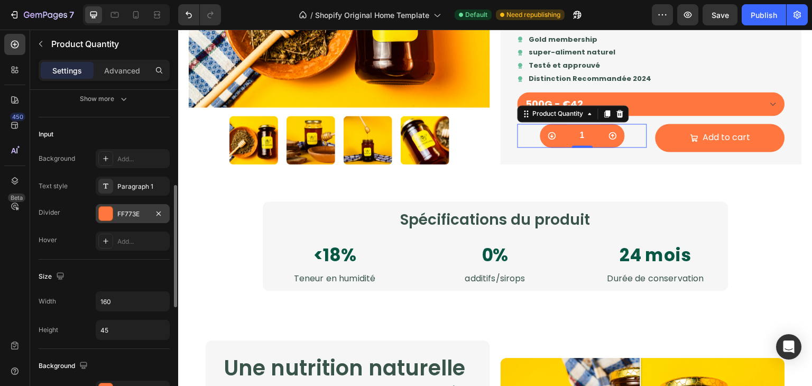
scroll to position [245, 0]
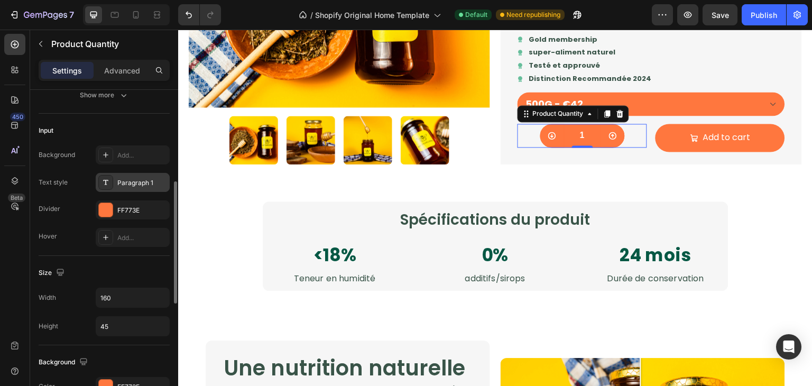
click at [133, 188] on div "Paragraph 1" at bounding box center [133, 182] width 74 height 19
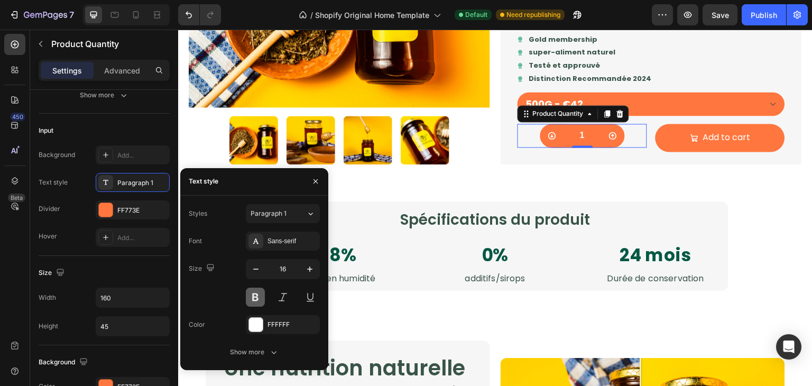
click at [249, 288] on button at bounding box center [255, 297] width 19 height 19
click at [287, 242] on div "Sans-serif" at bounding box center [292, 241] width 50 height 10
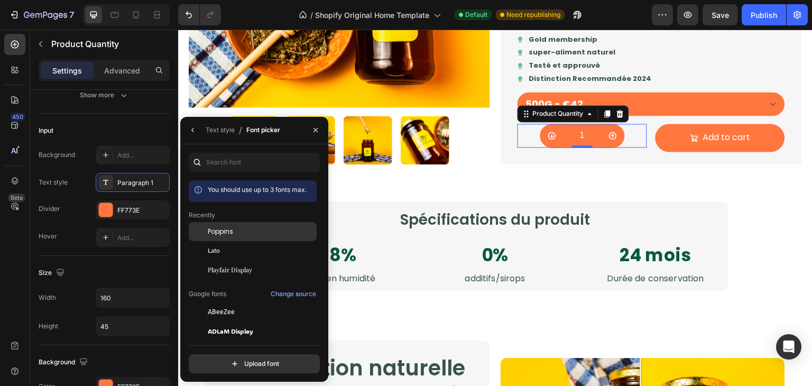
click at [264, 228] on div "Poppins" at bounding box center [261, 232] width 107 height 10
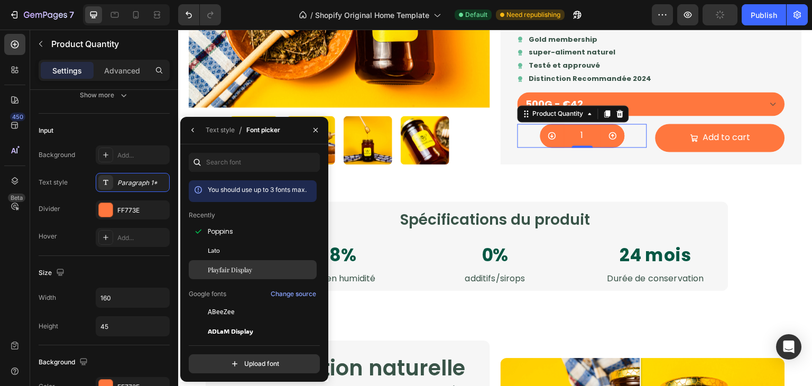
click at [223, 268] on span "Playfair Display" at bounding box center [230, 270] width 44 height 10
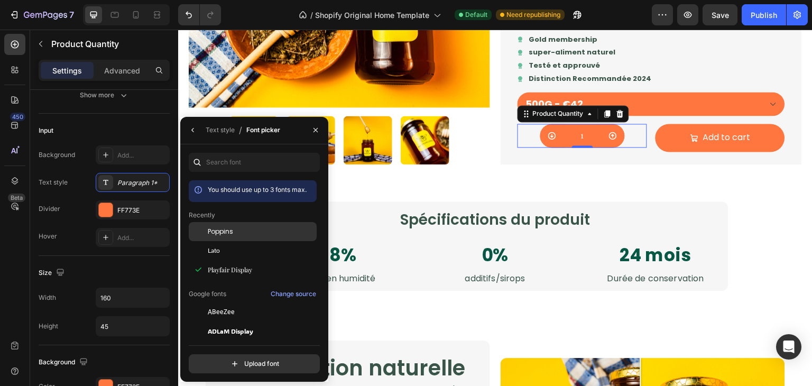
click at [241, 235] on div "Poppins" at bounding box center [261, 232] width 107 height 10
click at [199, 132] on button "button" at bounding box center [192, 130] width 17 height 17
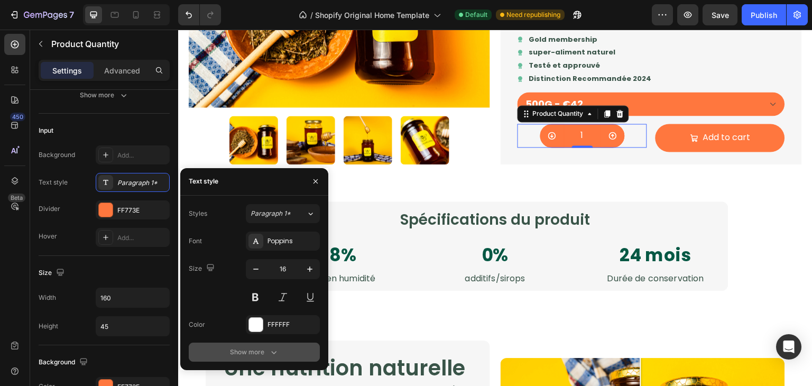
click at [237, 352] on div "Show more" at bounding box center [254, 352] width 49 height 11
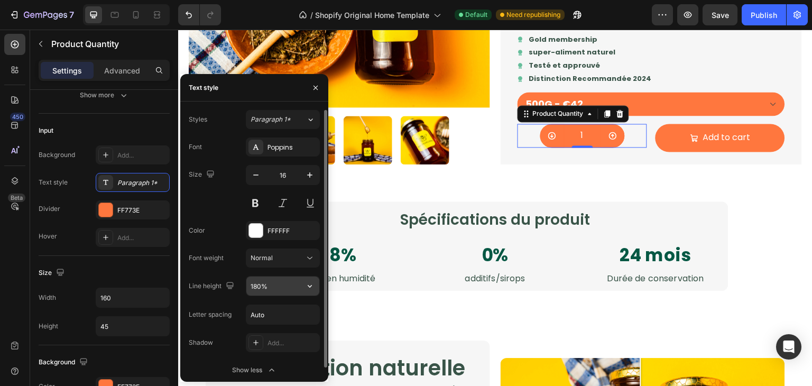
scroll to position [6, 0]
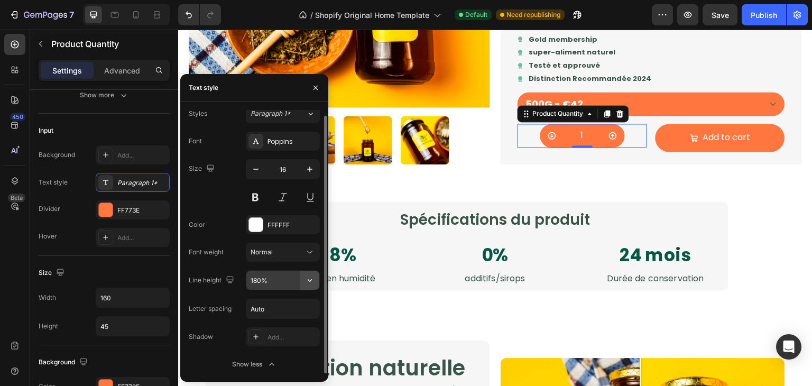
click at [309, 281] on icon "button" at bounding box center [309, 280] width 11 height 11
click at [117, 266] on div "Size" at bounding box center [104, 272] width 131 height 17
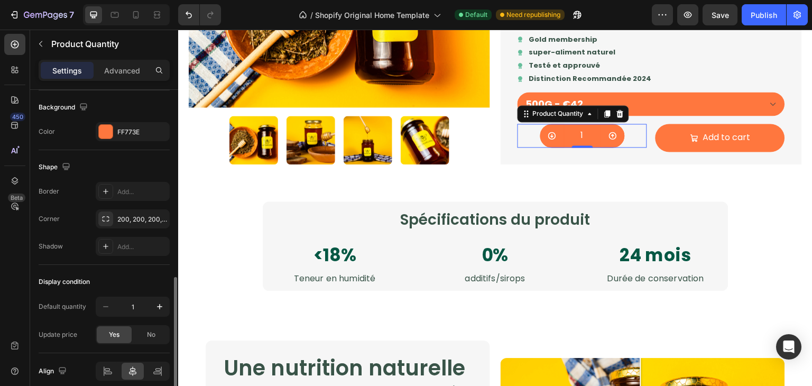
scroll to position [543, 0]
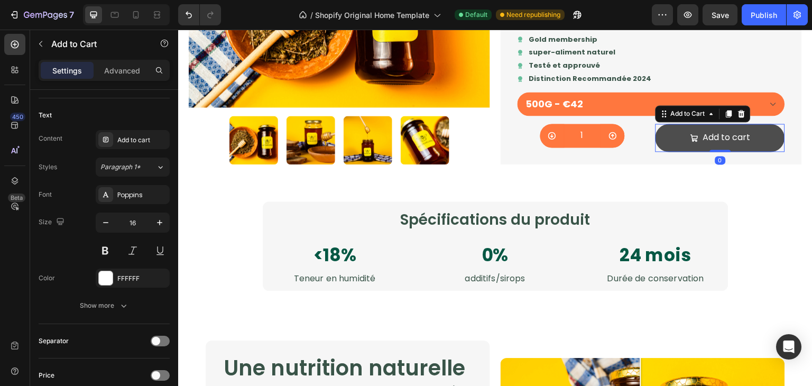
click at [659, 147] on button "Add to cart" at bounding box center [721, 138] width 130 height 28
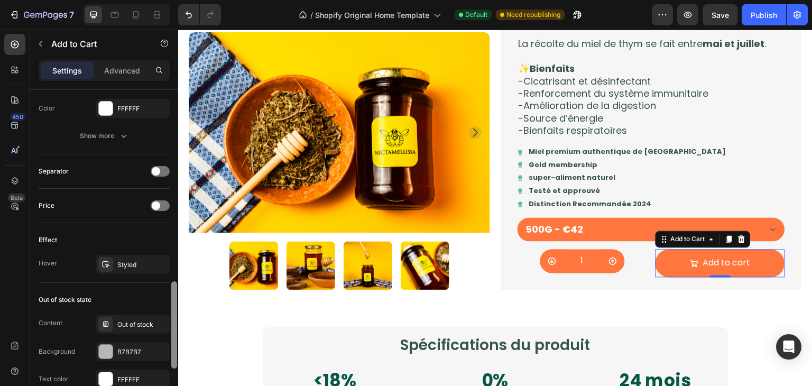
scroll to position [387, 0]
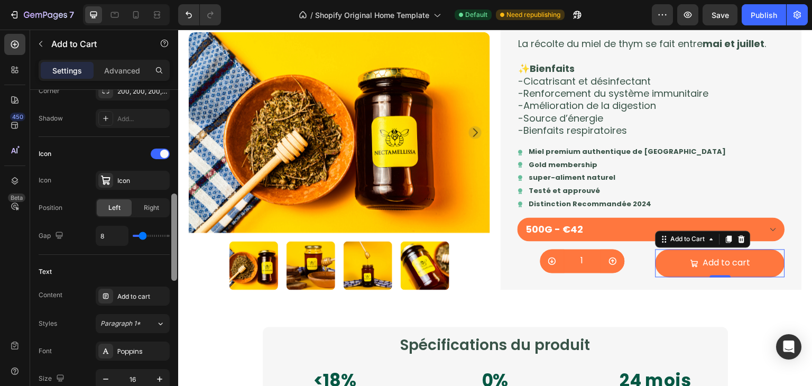
click at [171, 201] on div at bounding box center [174, 253] width 8 height 326
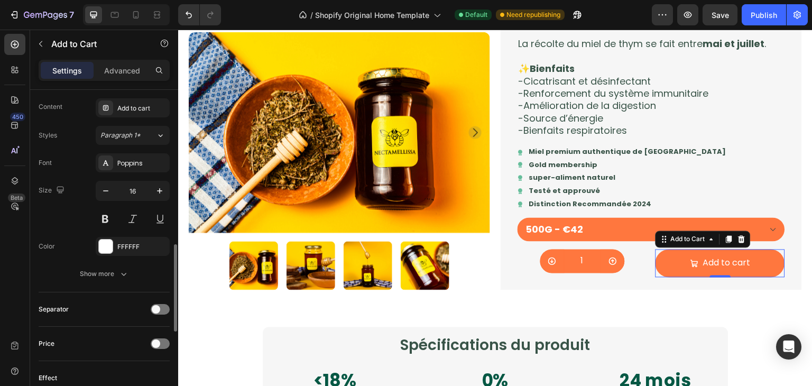
scroll to position [575, 0]
click at [155, 340] on span at bounding box center [156, 344] width 8 height 8
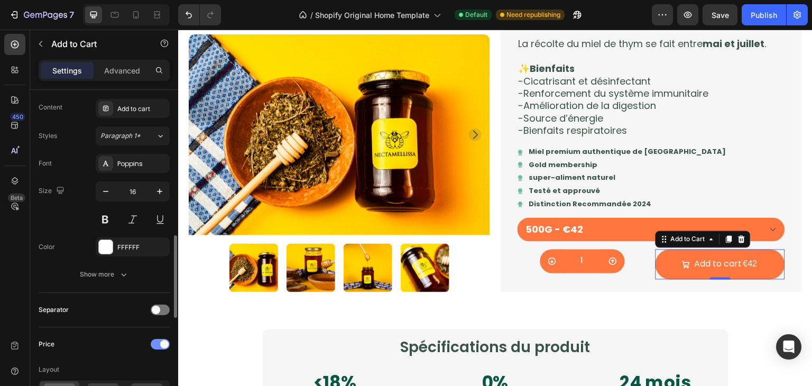
click at [155, 339] on div at bounding box center [160, 344] width 19 height 11
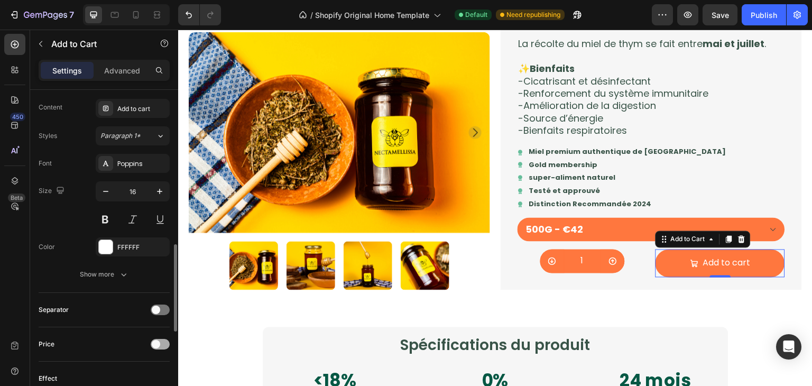
click at [155, 340] on span at bounding box center [156, 344] width 8 height 8
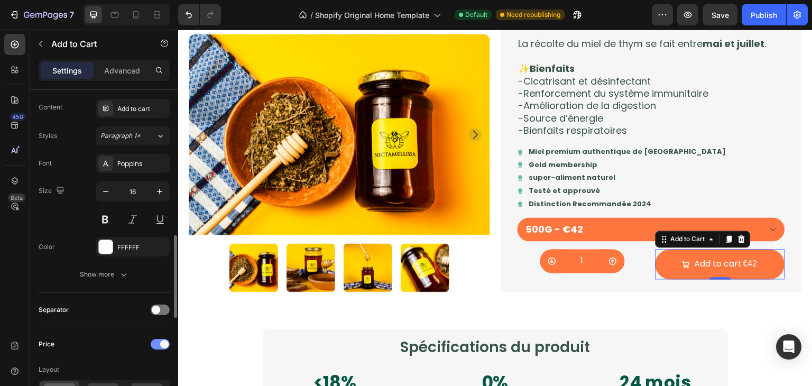
click at [155, 339] on div at bounding box center [160, 344] width 19 height 11
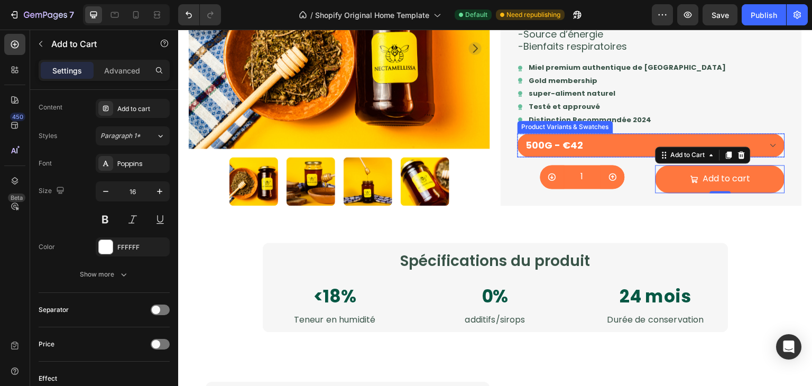
scroll to position [857, 0]
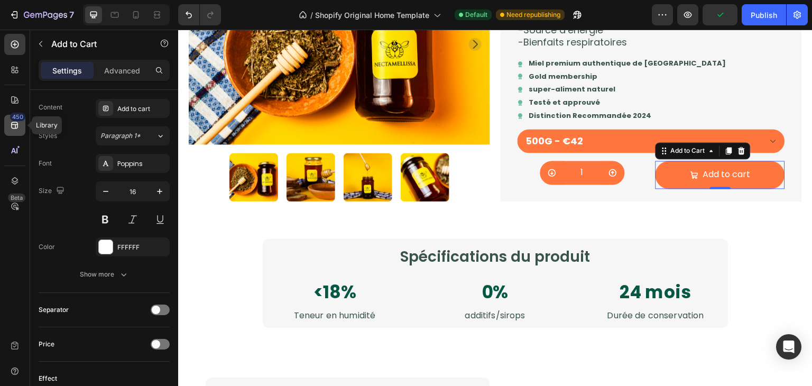
click at [13, 121] on div "450" at bounding box center [17, 117] width 15 height 8
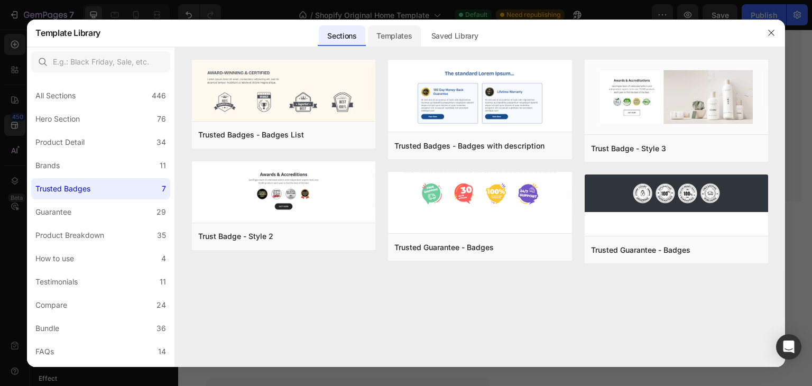
click at [387, 41] on div "Templates" at bounding box center [394, 35] width 52 height 21
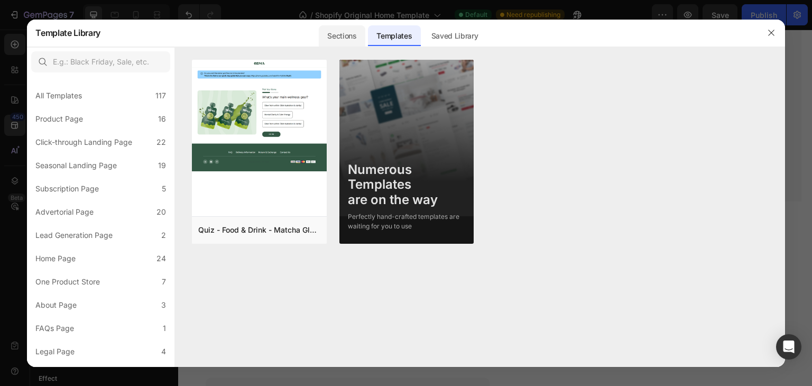
click at [340, 40] on div "Sections" at bounding box center [342, 35] width 46 height 21
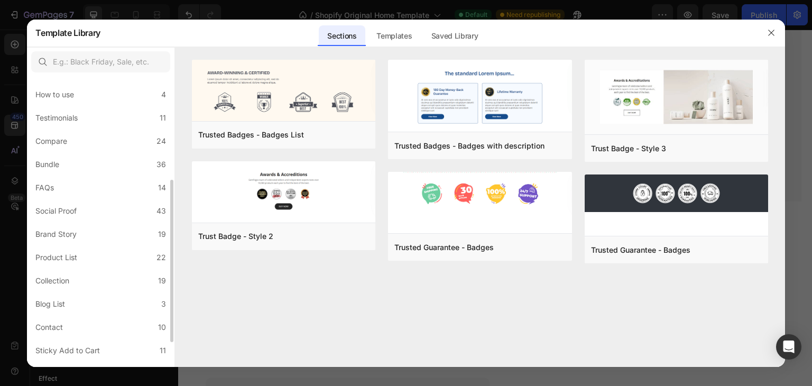
scroll to position [172, 0]
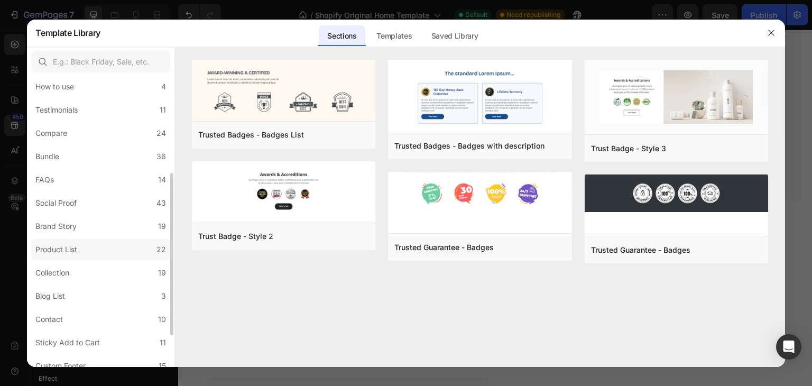
click at [90, 240] on label "Product List 22" at bounding box center [100, 249] width 139 height 21
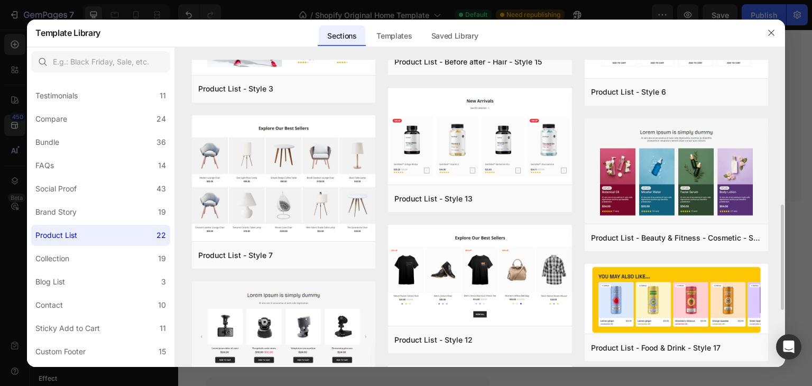
scroll to position [403, 0]
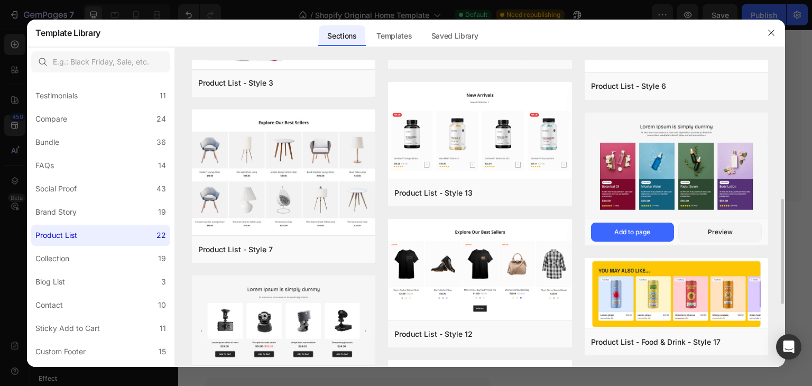
click at [645, 151] on img at bounding box center [676, 167] width 183 height 108
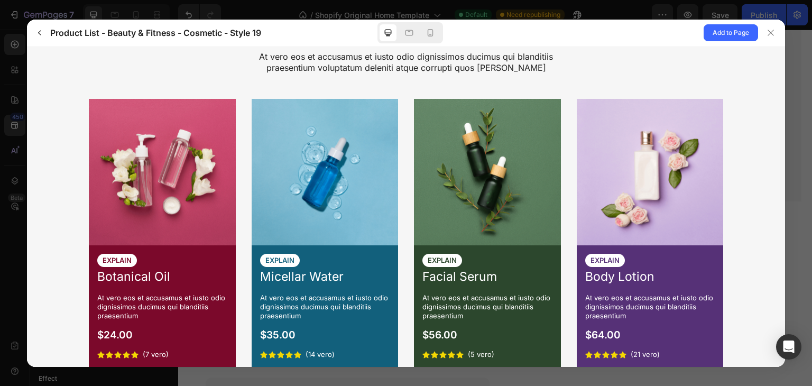
scroll to position [117, 0]
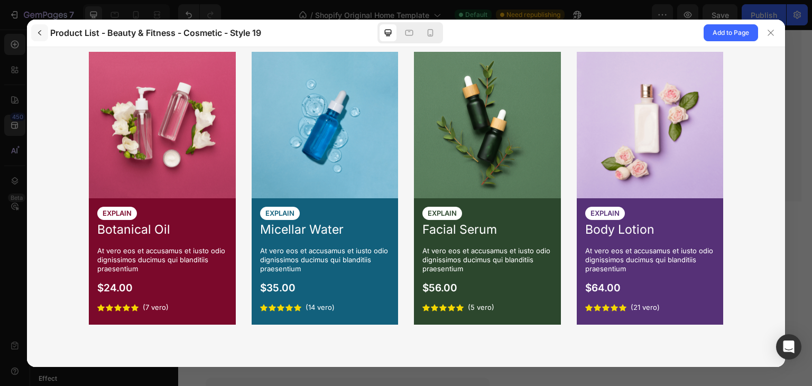
click at [43, 33] on icon "button" at bounding box center [39, 33] width 8 height 8
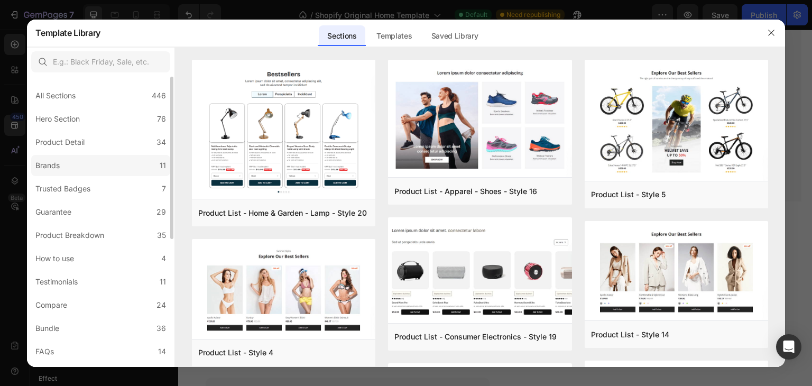
click at [103, 170] on label "Brands 11" at bounding box center [100, 165] width 139 height 21
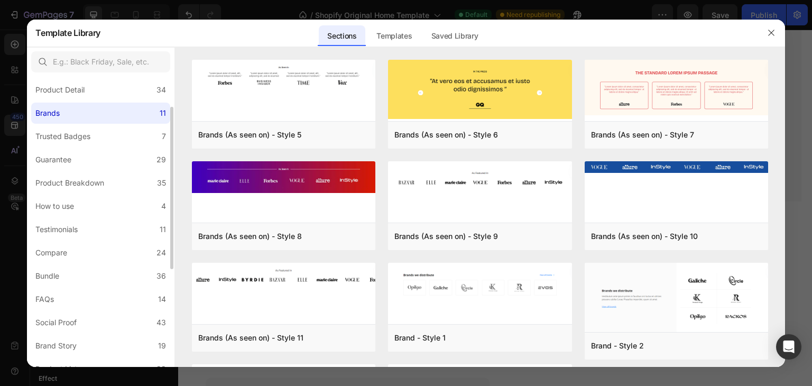
scroll to position [53, 0]
click at [85, 208] on label "How to use 4" at bounding box center [100, 205] width 139 height 21
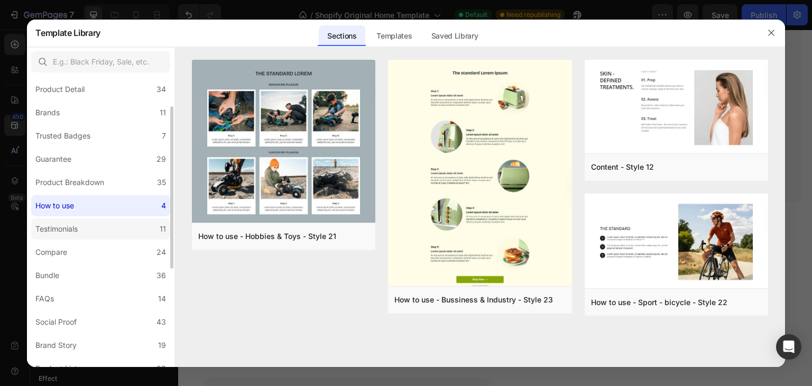
click at [89, 228] on label "Testimonials 11" at bounding box center [100, 228] width 139 height 21
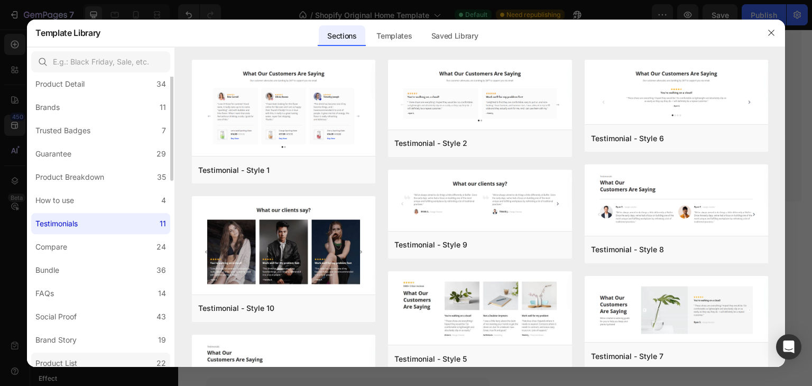
scroll to position [0, 0]
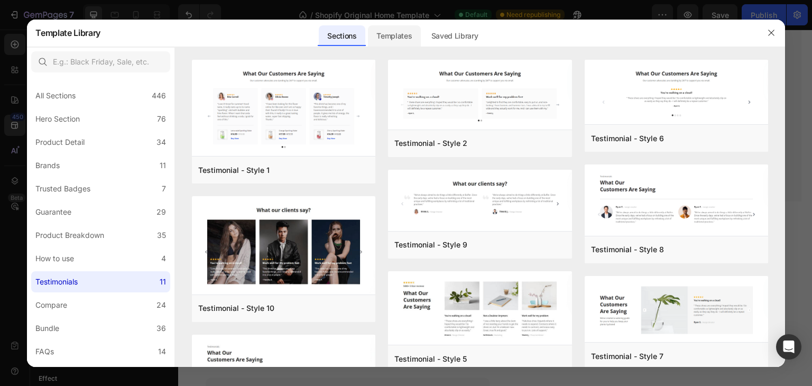
click at [403, 41] on div "Templates" at bounding box center [394, 35] width 52 height 21
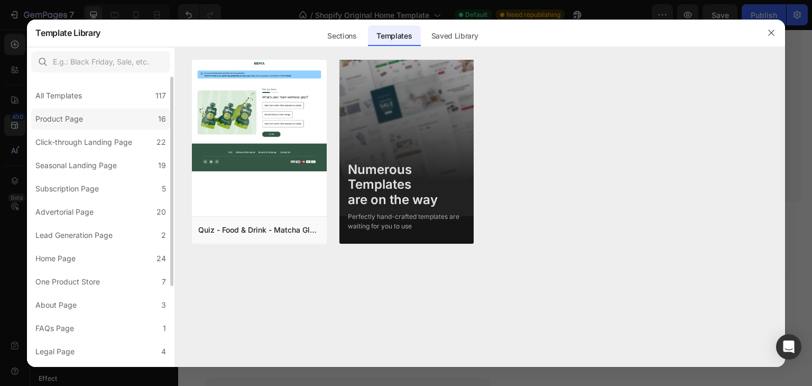
click at [97, 118] on label "Product Page 16" at bounding box center [100, 118] width 139 height 21
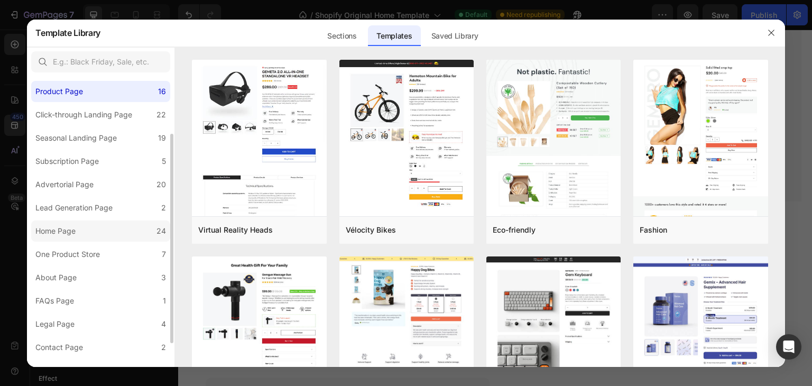
scroll to position [51, 0]
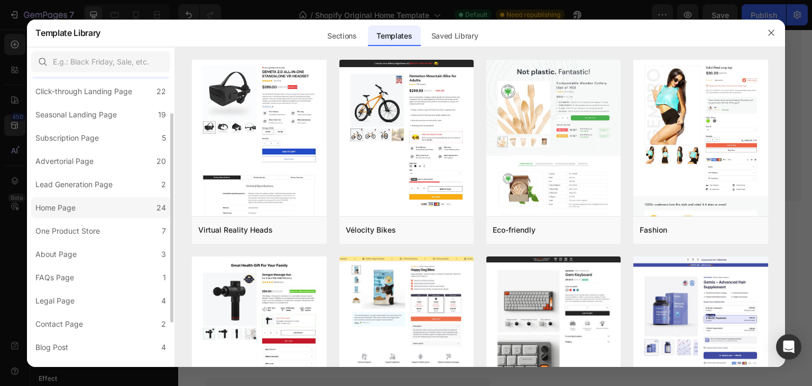
click at [101, 224] on label "One Product Store 7" at bounding box center [100, 230] width 139 height 21
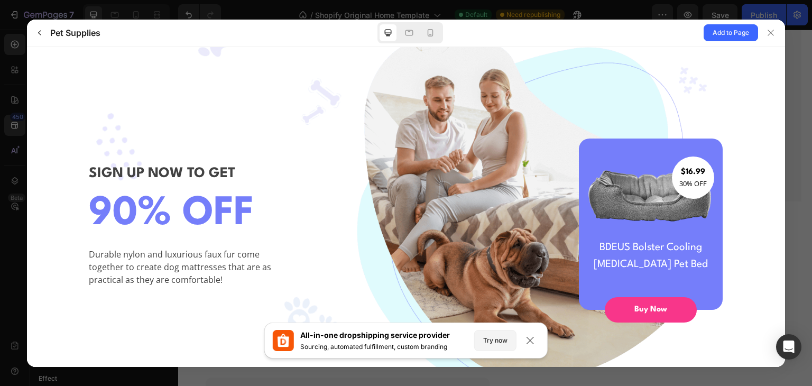
scroll to position [0, 0]
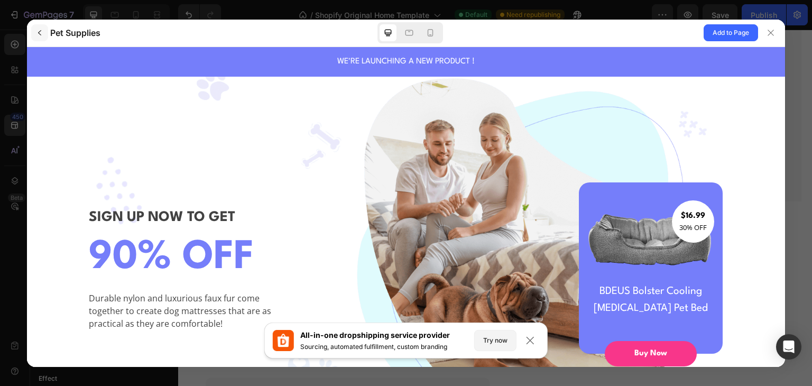
click at [39, 34] on icon "button" at bounding box center [39, 33] width 8 height 8
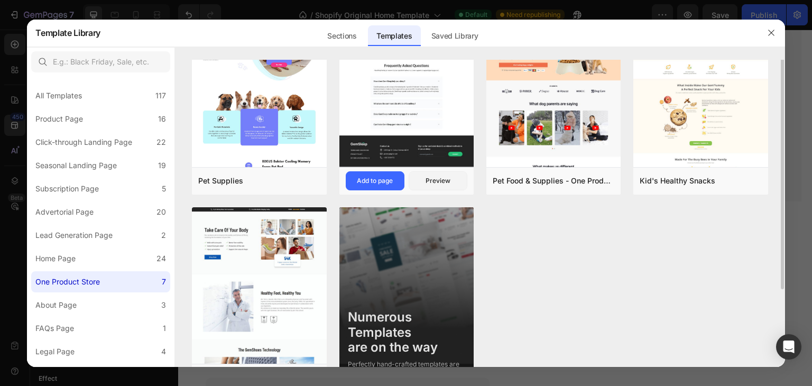
scroll to position [51, 0]
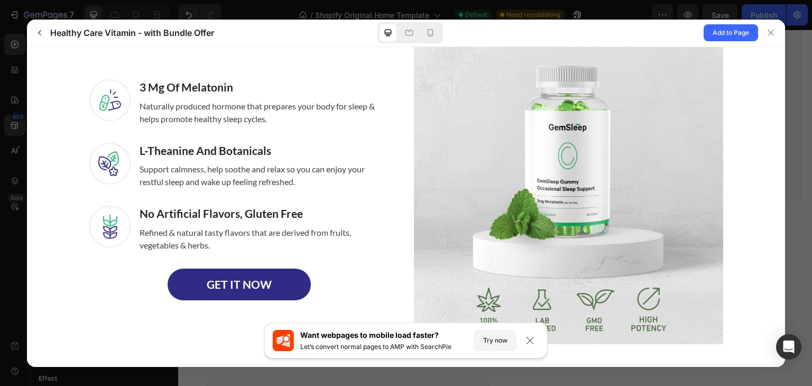
scroll to position [1568, 0]
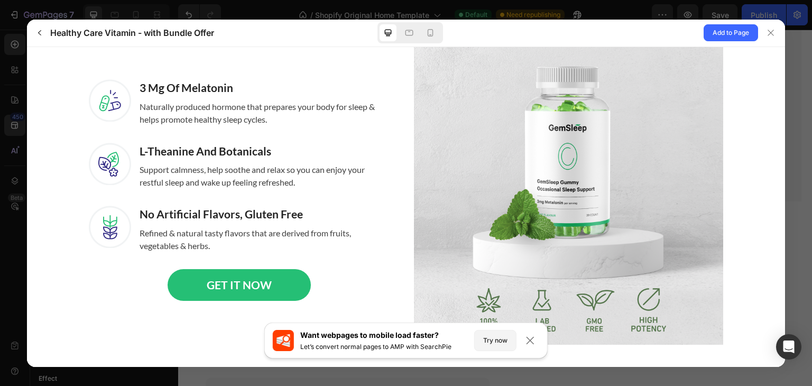
click at [224, 282] on span "GET IT NOW" at bounding box center [239, 284] width 65 height 17
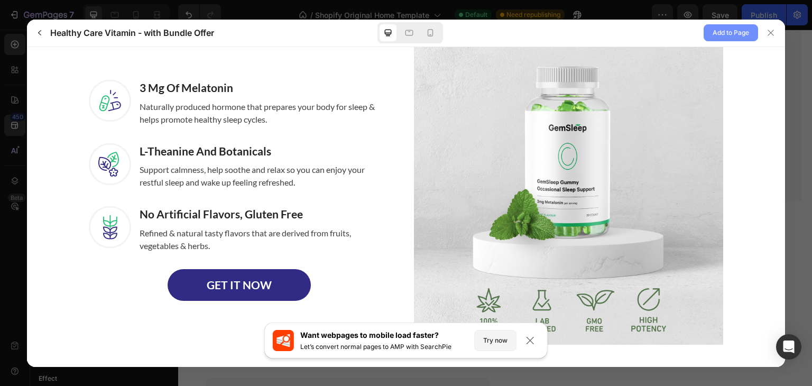
click at [720, 35] on span "Add to Page" at bounding box center [731, 32] width 36 height 13
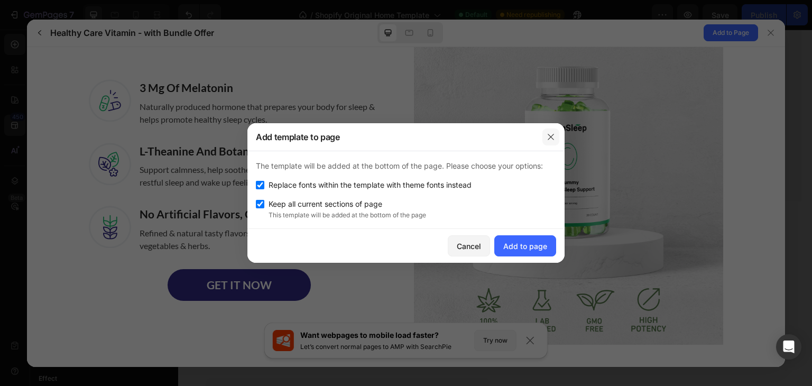
click at [547, 139] on icon "button" at bounding box center [551, 137] width 8 height 8
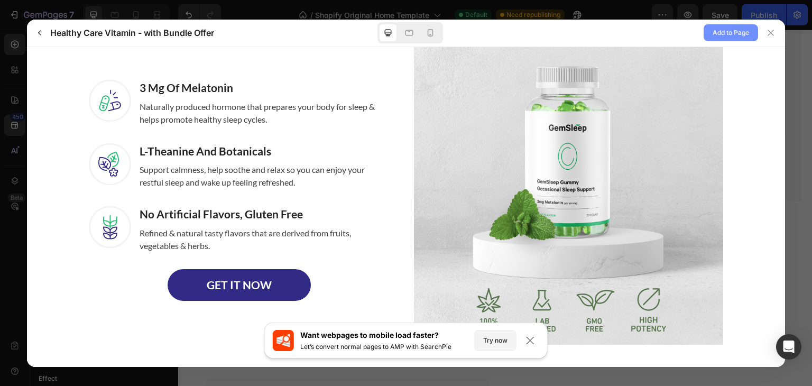
click at [723, 28] on span "Add to Page" at bounding box center [731, 32] width 36 height 13
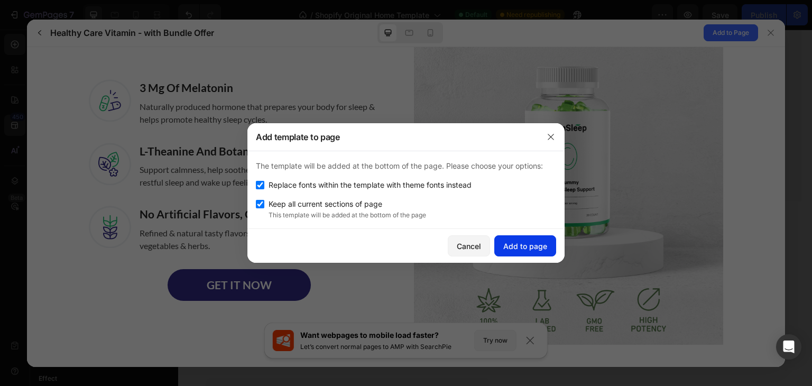
click at [512, 239] on button "Add to page" at bounding box center [525, 245] width 62 height 21
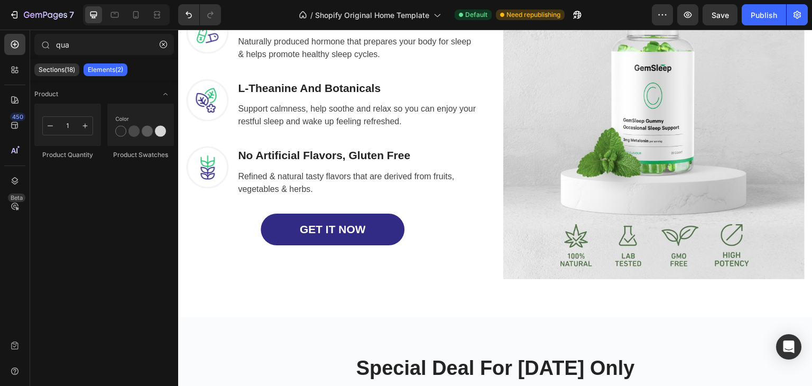
scroll to position [4397, 0]
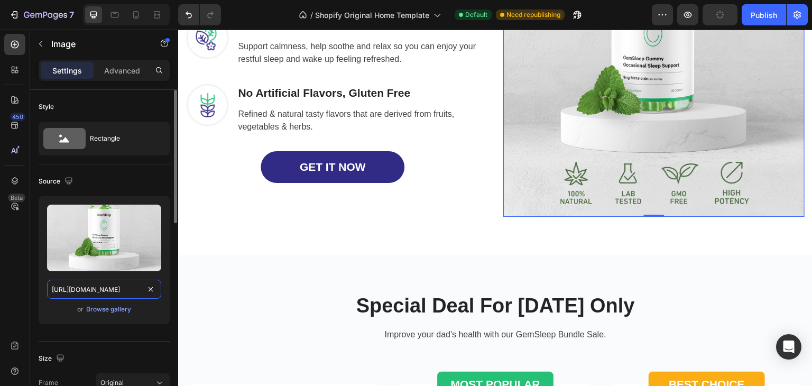
click at [126, 285] on input "https://ucarecdn.com/06e97318-c326-4e52-a618-3e6044cdeb69/-/format/auto/" at bounding box center [104, 289] width 114 height 19
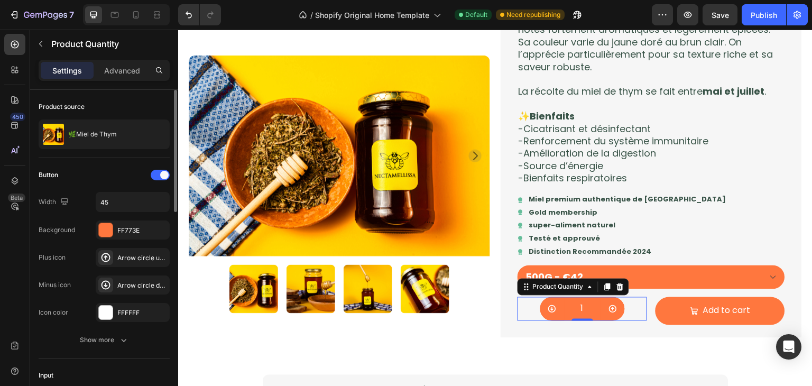
scroll to position [0, 0]
click at [135, 202] on input "45" at bounding box center [132, 201] width 73 height 19
type input "48"
click at [123, 183] on div "Button Width 48 Background FF773E Plus icon Arrow circle up bold Minus icon Arr…" at bounding box center [104, 244] width 131 height 155
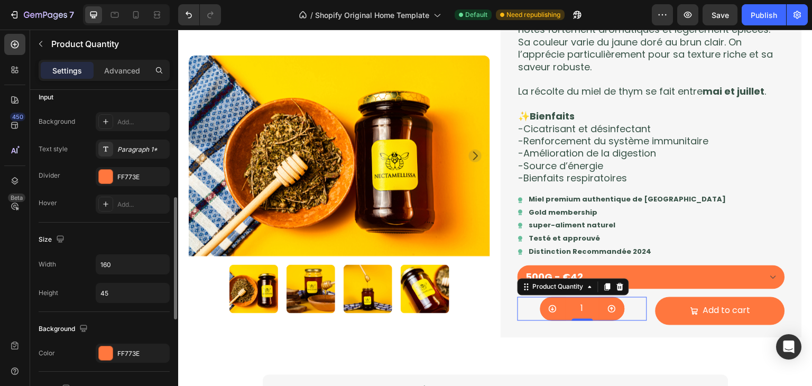
scroll to position [280, 0]
click at [119, 254] on input "160" at bounding box center [132, 262] width 73 height 19
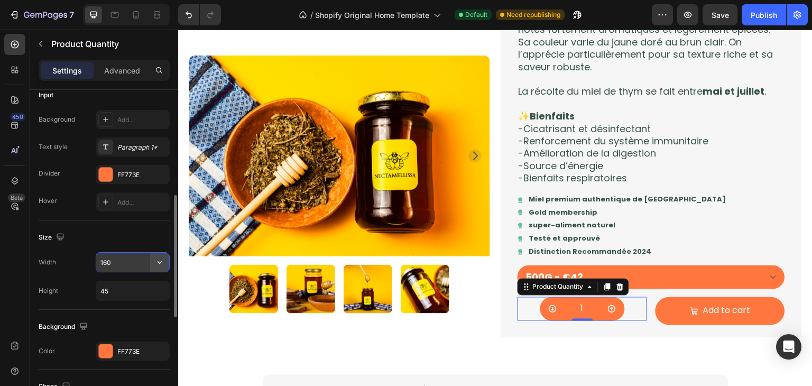
click at [154, 264] on icon "button" at bounding box center [159, 262] width 11 height 11
click at [132, 265] on input "160" at bounding box center [132, 262] width 73 height 19
click at [121, 286] on input "45" at bounding box center [132, 290] width 73 height 19
type input "3"
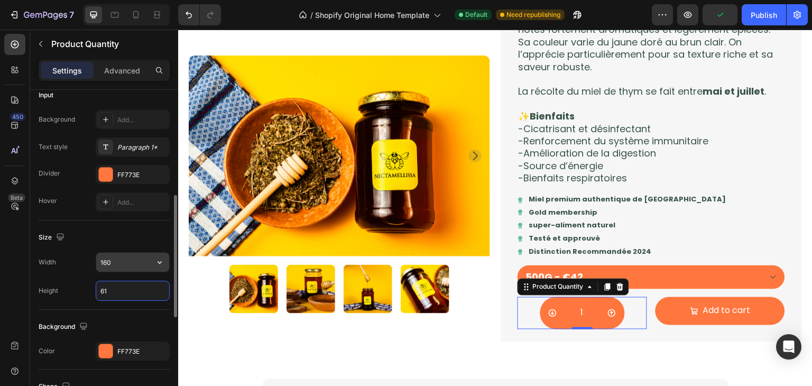
type input "61"
click at [125, 263] on input "160" at bounding box center [132, 262] width 73 height 19
click at [154, 261] on icon "button" at bounding box center [159, 262] width 11 height 11
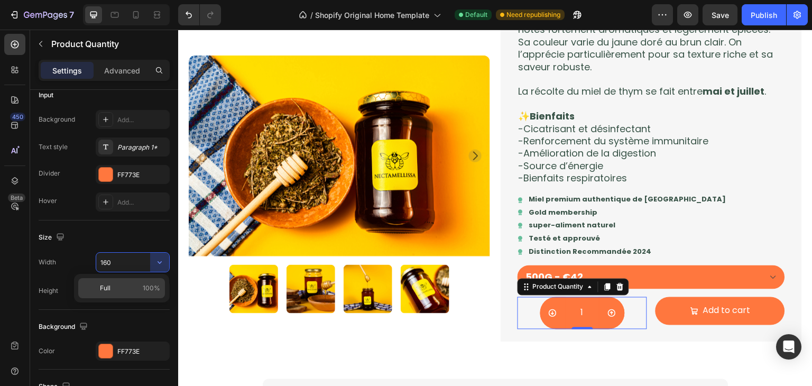
click at [129, 284] on p "Full 100%" at bounding box center [130, 288] width 60 height 10
type input "100%"
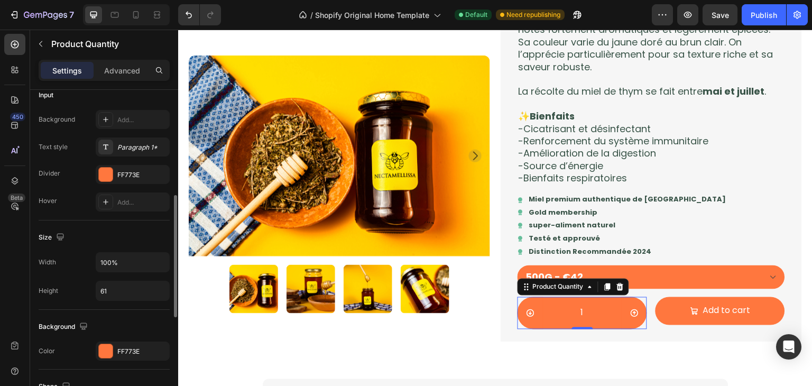
click at [142, 246] on div "Size Width 100% Height 61" at bounding box center [104, 264] width 131 height 89
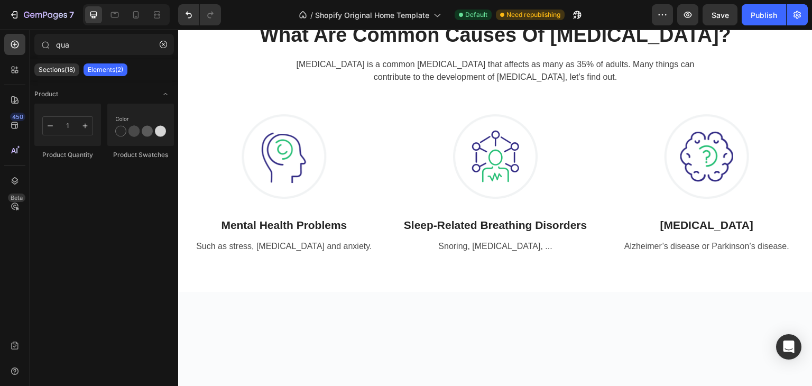
scroll to position [1231, 0]
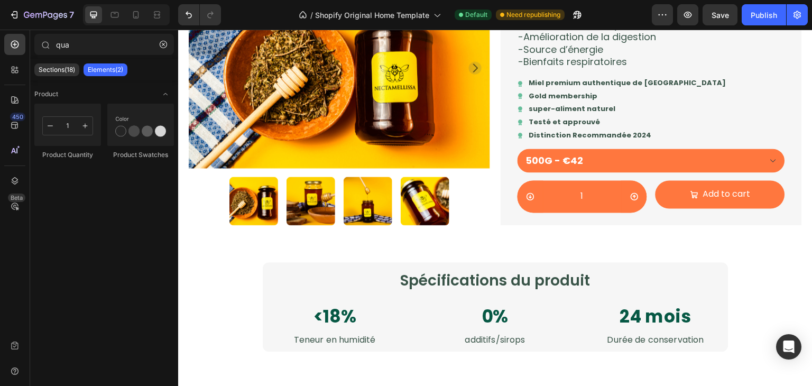
scroll to position [901, 0]
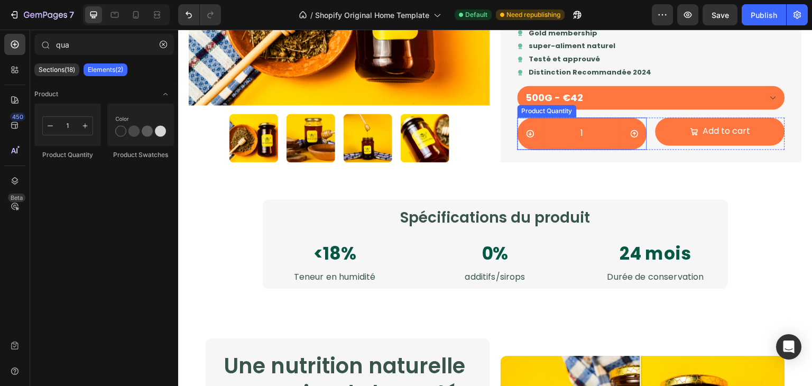
click at [623, 123] on button "increment" at bounding box center [634, 133] width 25 height 32
type input "2"
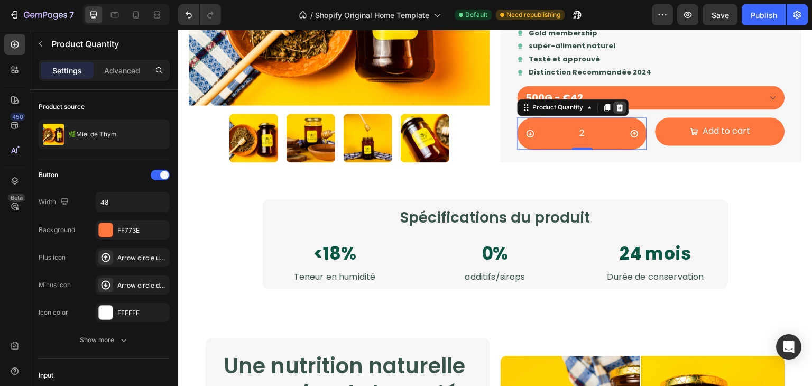
click at [616, 109] on icon at bounding box center [620, 107] width 8 height 8
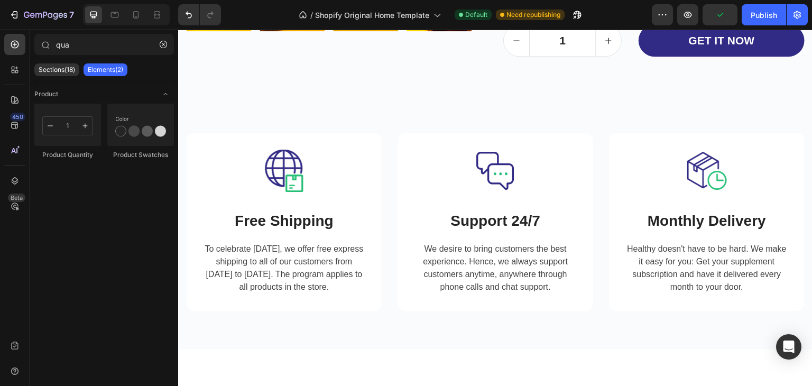
scroll to position [5777, 0]
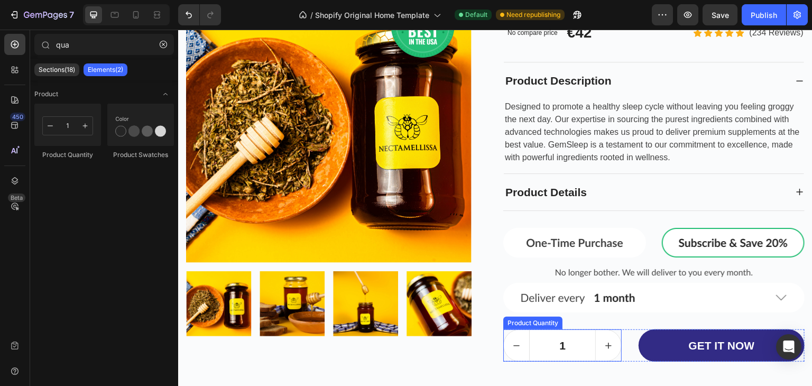
click at [511, 342] on icon "decrement" at bounding box center [516, 345] width 11 height 11
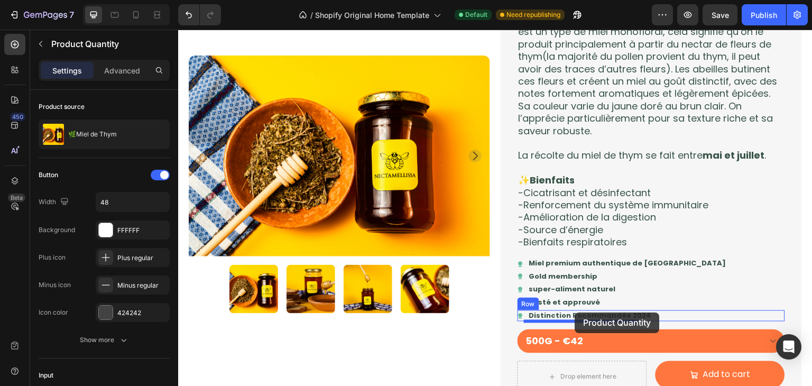
scroll to position [690, 0]
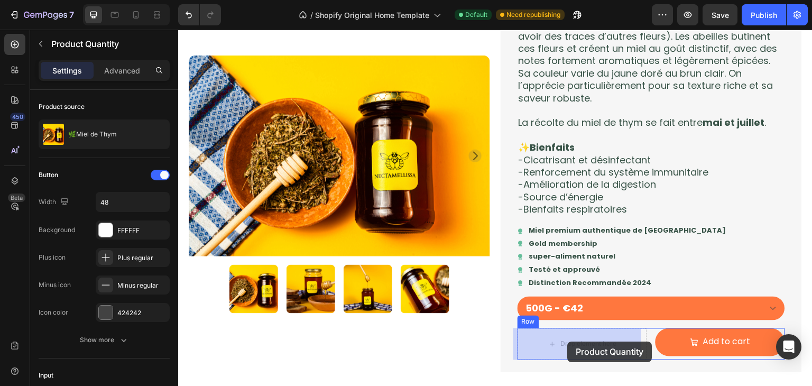
drag, startPoint x: 508, startPoint y: 319, endPoint x: 568, endPoint y: 341, distance: 63.9
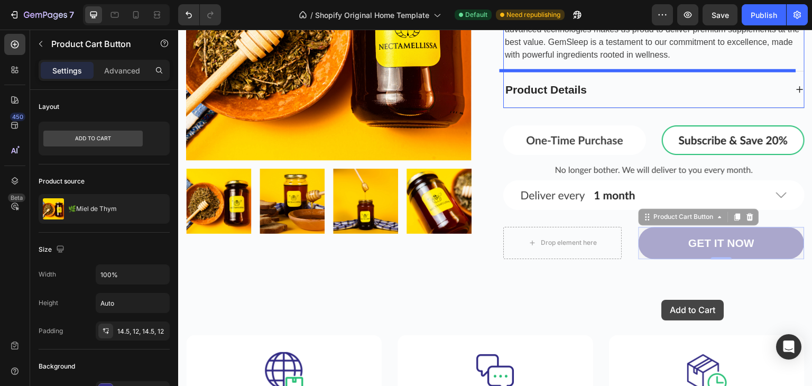
scroll to position [5848, 0]
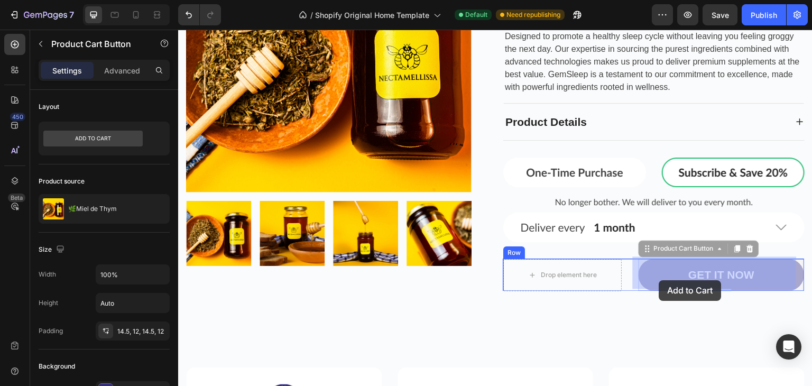
drag, startPoint x: 639, startPoint y: 217, endPoint x: 659, endPoint y: 280, distance: 66.5
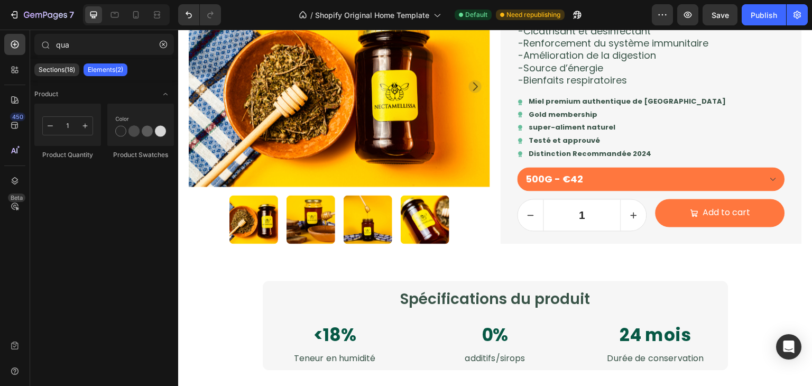
scroll to position [864, 0]
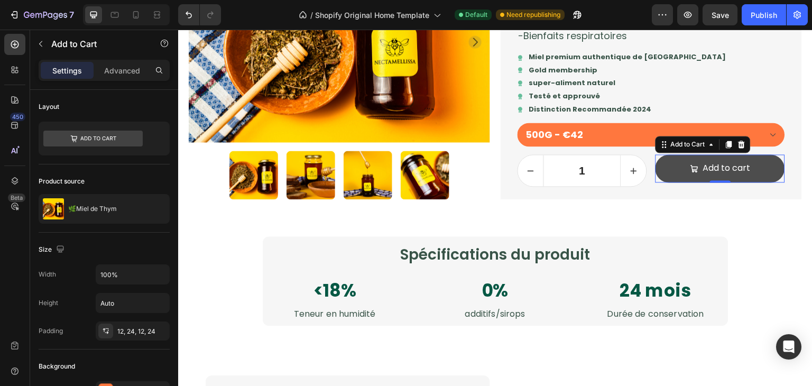
click at [759, 169] on button "Add to cart" at bounding box center [721, 168] width 130 height 28
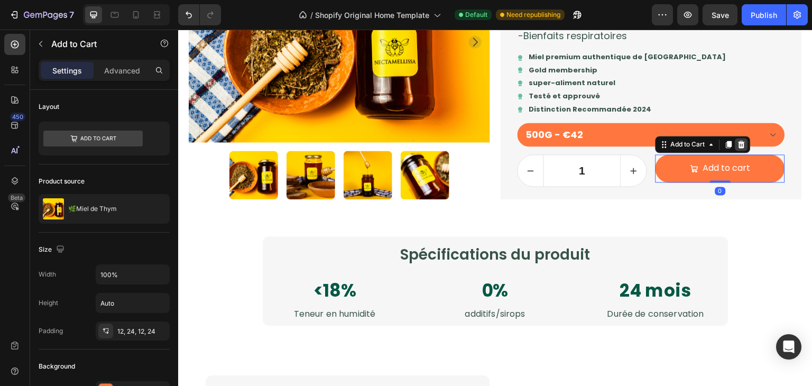
click at [737, 145] on icon at bounding box center [741, 144] width 8 height 8
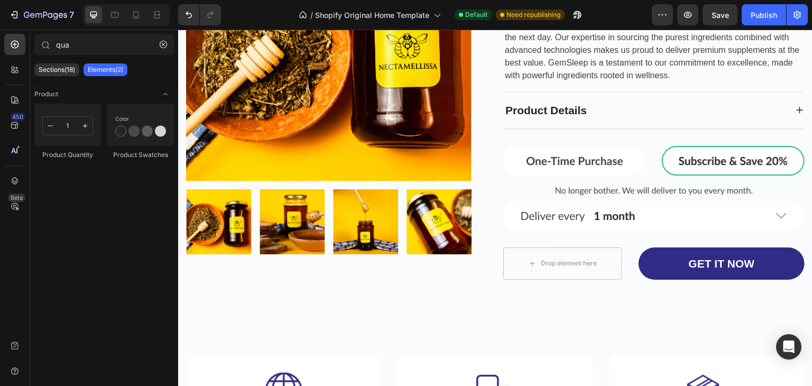
scroll to position [5851, 0]
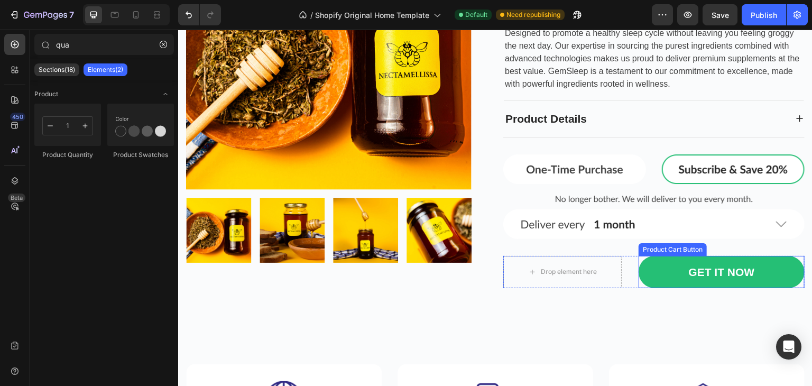
click at [652, 265] on button "GET IT NOW" at bounding box center [722, 272] width 166 height 32
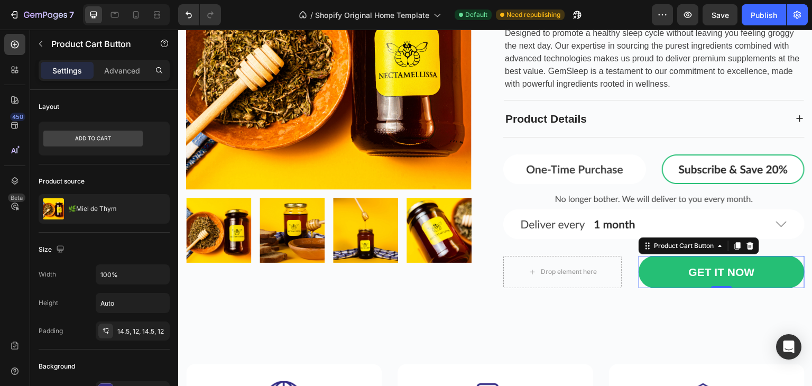
click at [652, 265] on button "GET IT NOW" at bounding box center [722, 272] width 166 height 32
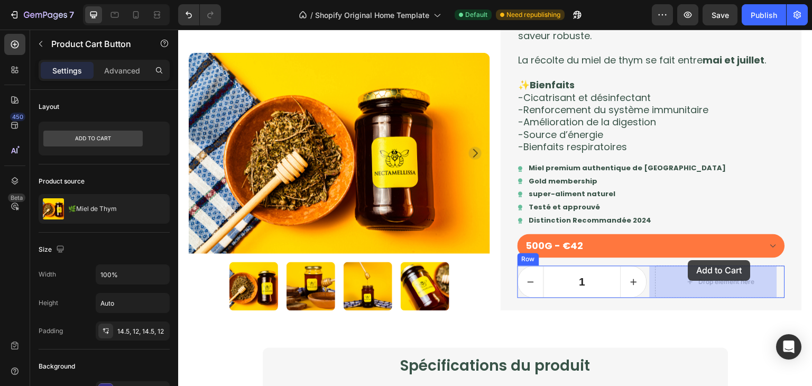
scroll to position [786, 0]
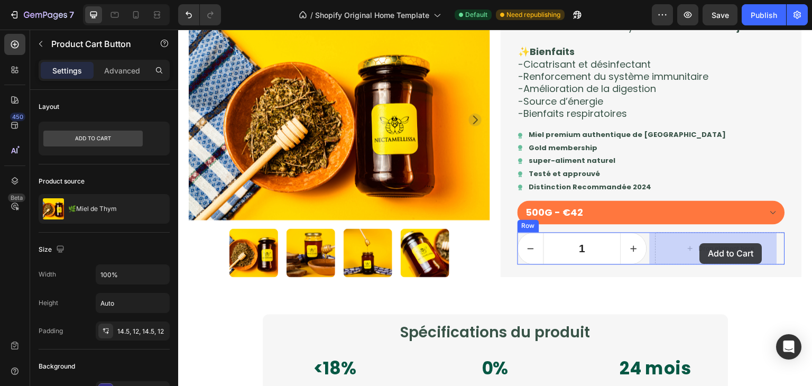
drag, startPoint x: 640, startPoint y: 242, endPoint x: 700, endPoint y: 243, distance: 59.7
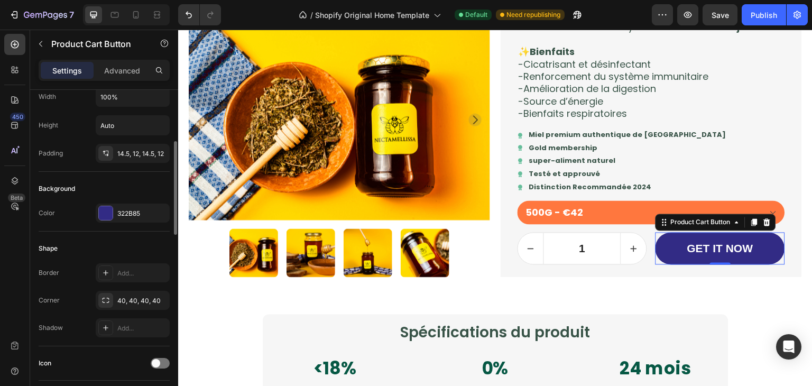
scroll to position [178, 0]
click at [141, 210] on div "322B85" at bounding box center [132, 214] width 31 height 10
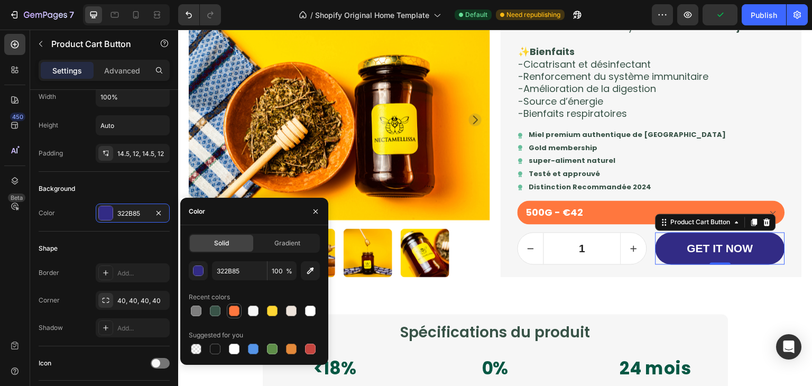
click at [236, 315] on div at bounding box center [234, 311] width 11 height 11
type input "FF773E"
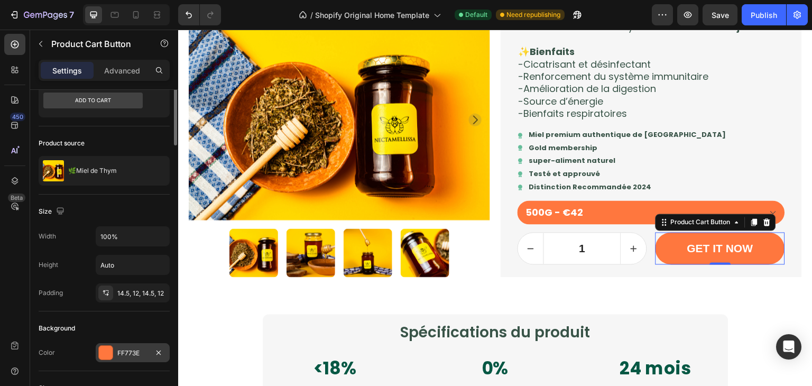
scroll to position [0, 0]
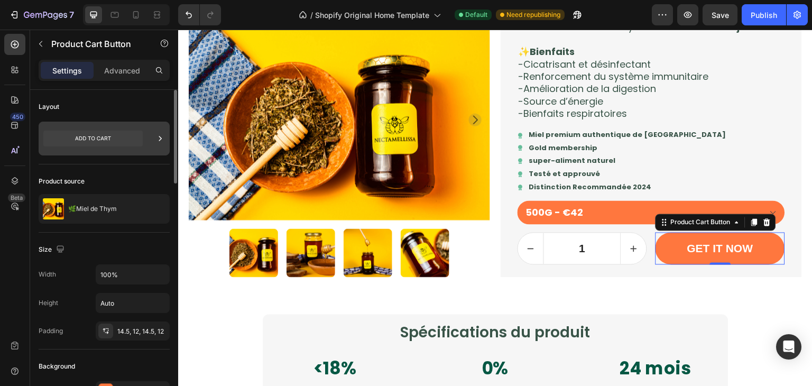
click at [133, 126] on icon at bounding box center [92, 138] width 99 height 24
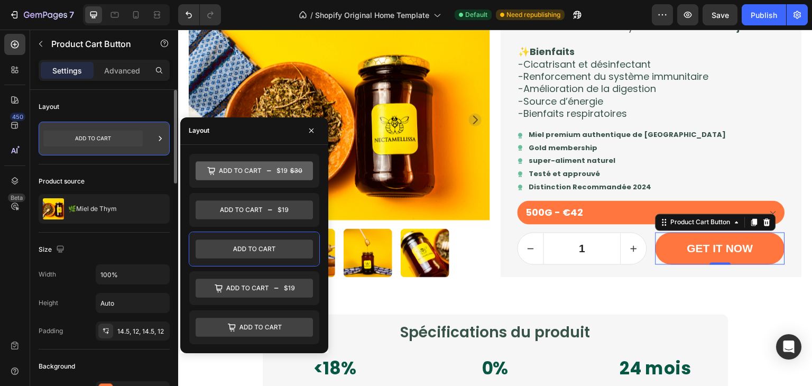
click at [125, 147] on icon at bounding box center [92, 138] width 99 height 24
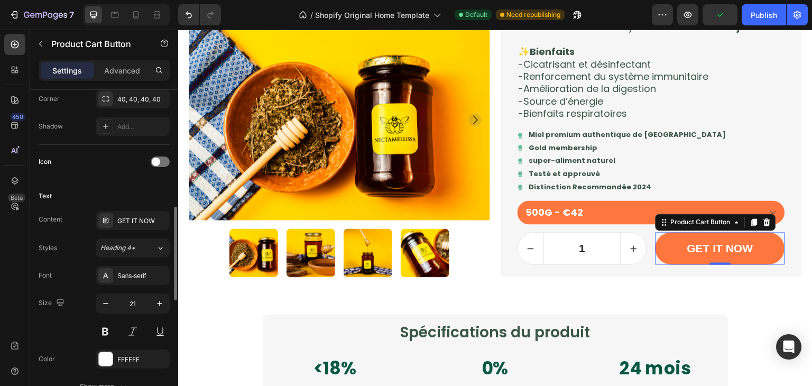
scroll to position [385, 0]
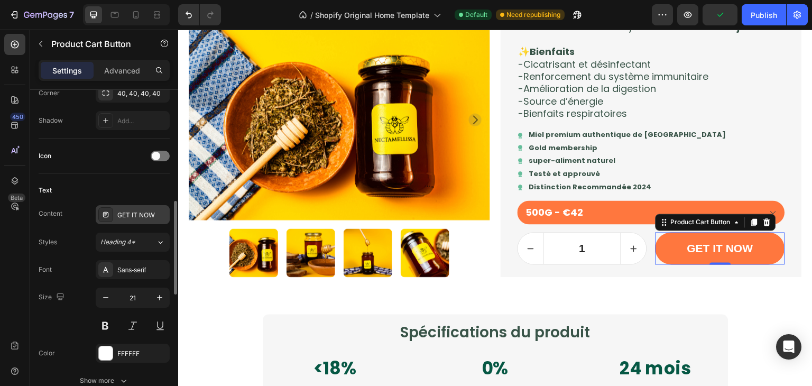
click at [141, 215] on div "GET IT NOW" at bounding box center [142, 215] width 50 height 10
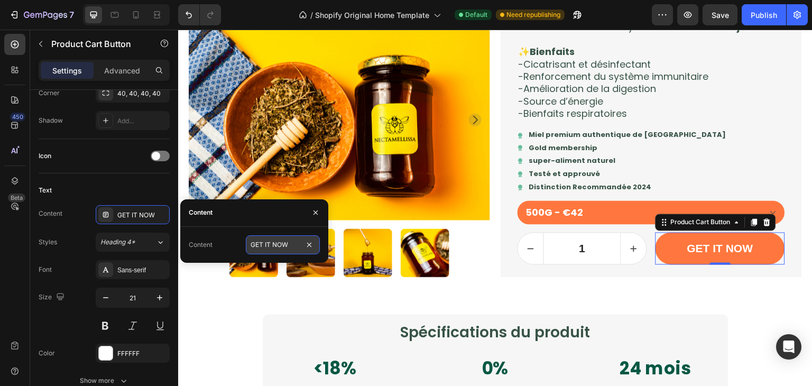
click at [260, 247] on input "GET IT NOW" at bounding box center [283, 244] width 74 height 19
type input "COMMANDER"
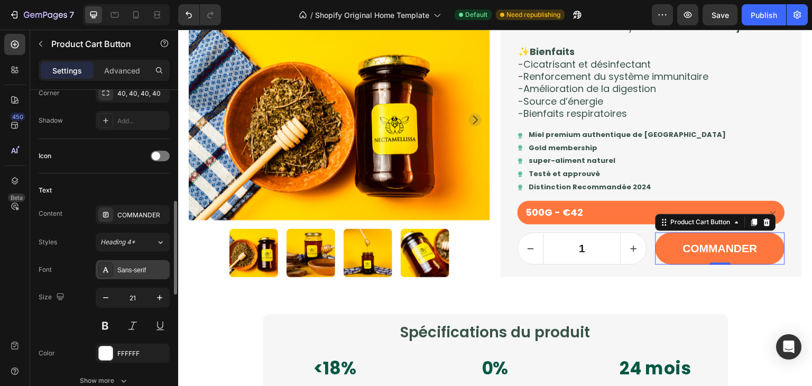
click at [132, 273] on div "Sans-serif" at bounding box center [133, 269] width 74 height 19
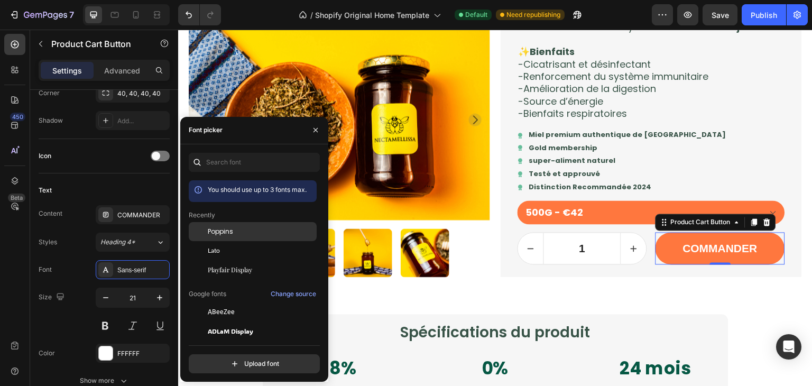
click at [225, 235] on span "Poppins" at bounding box center [220, 232] width 25 height 10
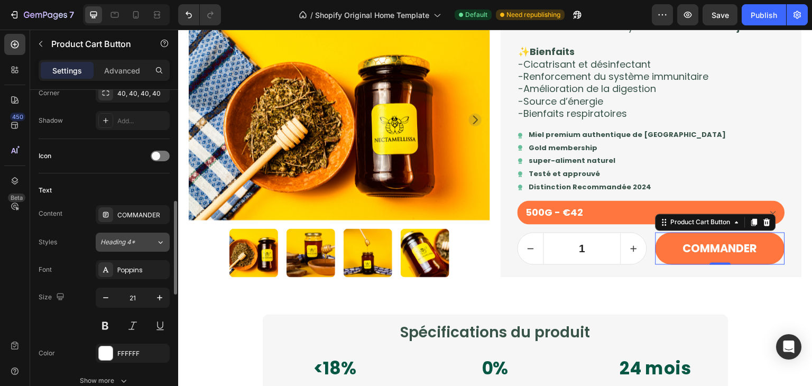
click at [136, 242] on div "Heading 4*" at bounding box center [121, 242] width 43 height 10
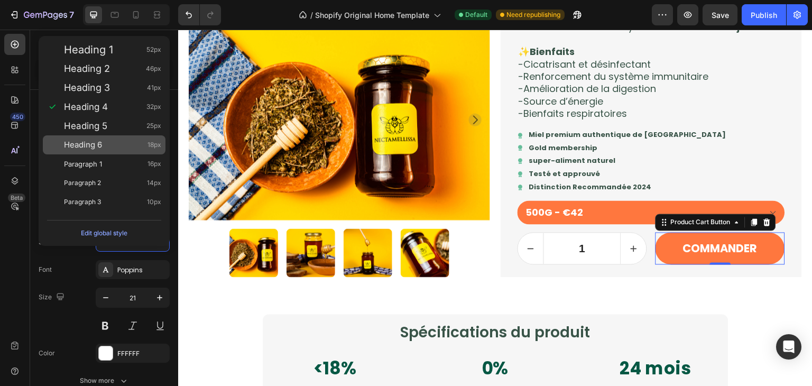
click at [117, 142] on div "Heading 6 18px" at bounding box center [112, 145] width 97 height 11
type input "18"
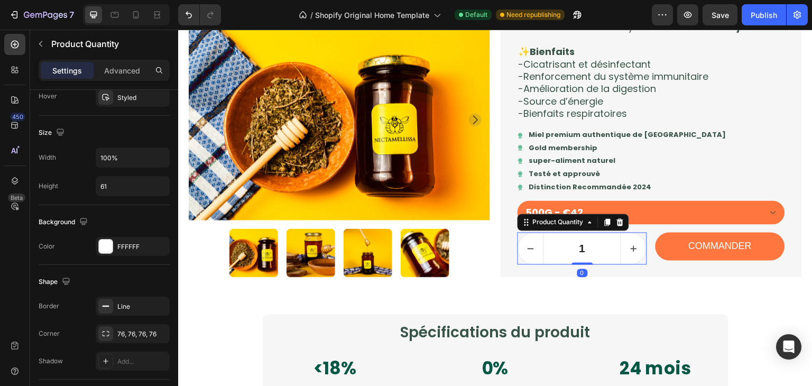
scroll to position [0, 0]
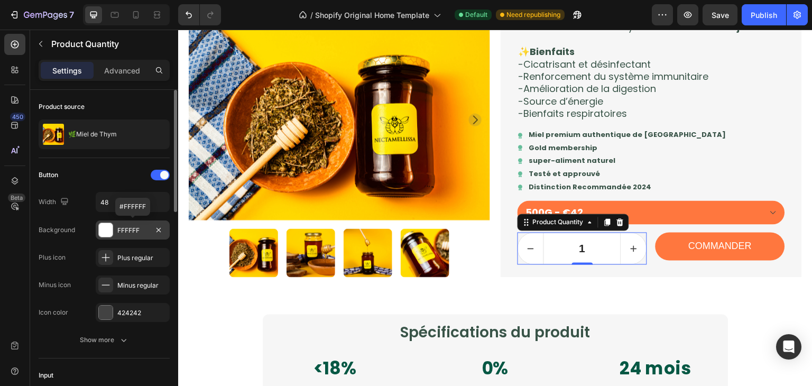
click at [132, 232] on div "FFFFFF" at bounding box center [132, 231] width 31 height 10
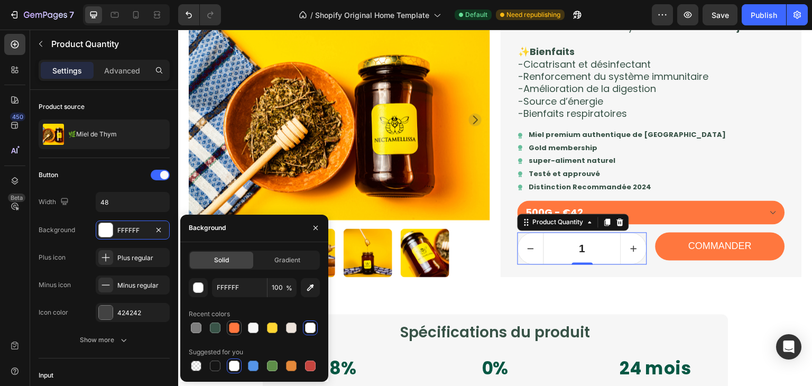
click at [236, 321] on div at bounding box center [234, 327] width 13 height 13
type input "FF773E"
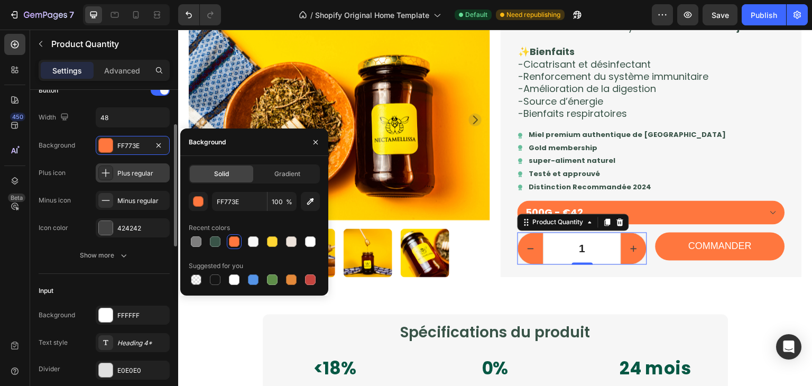
scroll to position [87, 0]
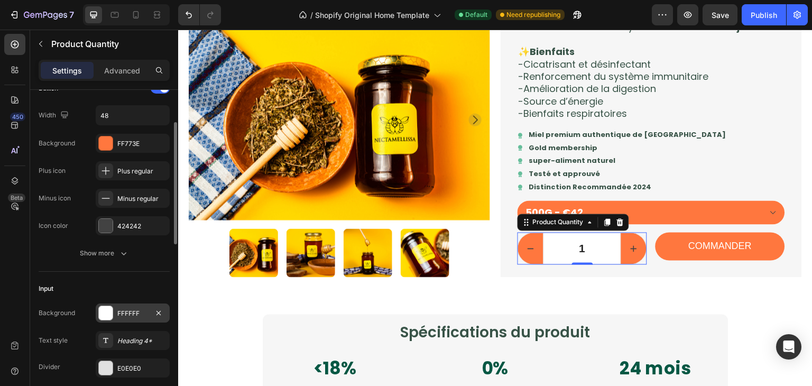
click at [133, 310] on div "FFFFFF" at bounding box center [132, 314] width 31 height 10
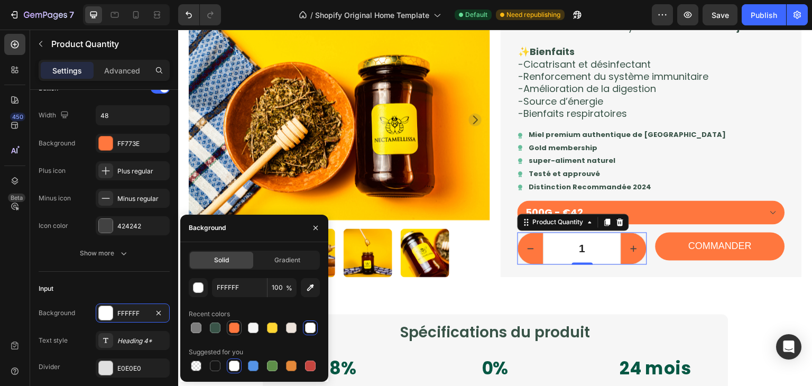
click at [233, 327] on div at bounding box center [234, 327] width 11 height 11
type input "FF773E"
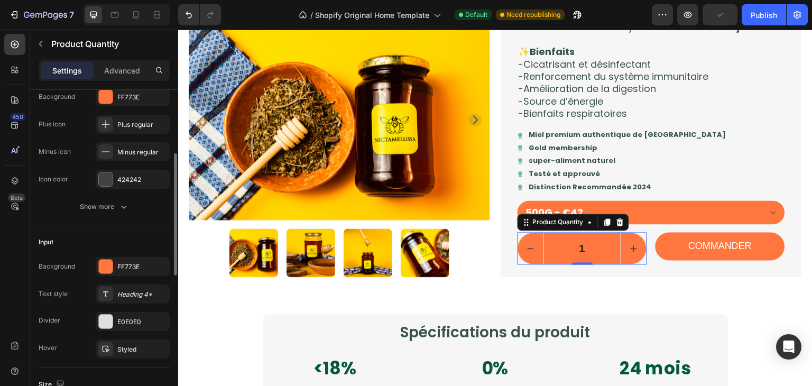
scroll to position [144, 0]
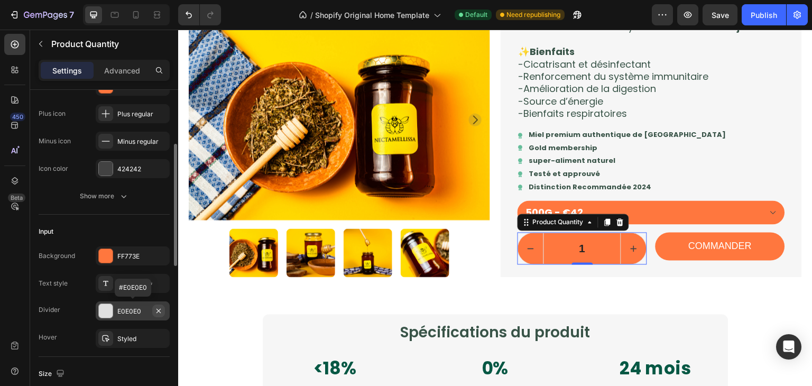
click at [159, 315] on button "button" at bounding box center [158, 310] width 13 height 13
click at [189, 24] on button "Undo/Redo" at bounding box center [188, 14] width 21 height 21
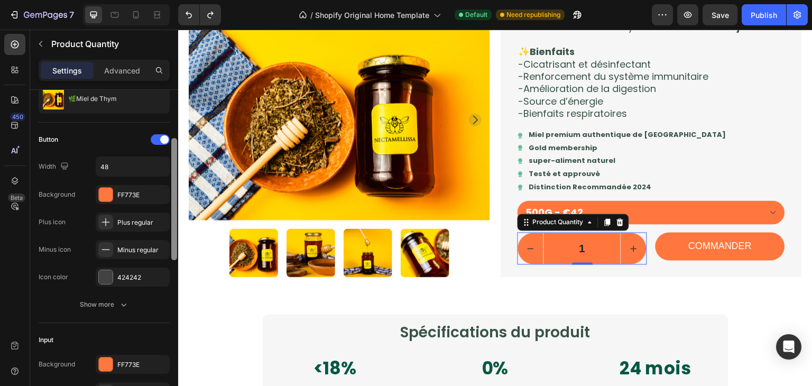
scroll to position [0, 0]
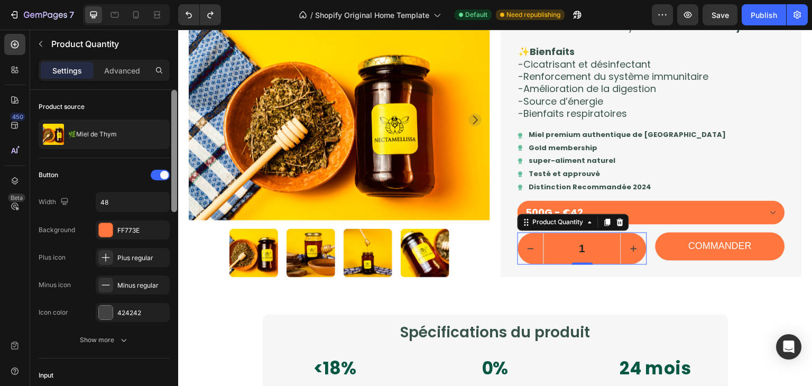
drag, startPoint x: 176, startPoint y: 204, endPoint x: 177, endPoint y: 143, distance: 60.8
click at [177, 143] on div at bounding box center [174, 253] width 8 height 326
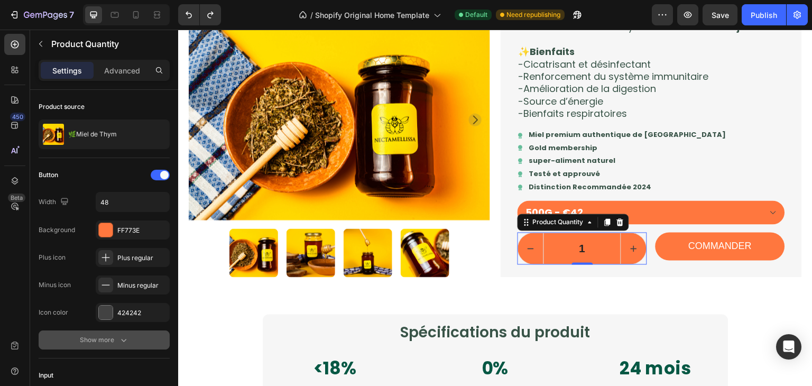
click at [100, 339] on div "Show more" at bounding box center [104, 340] width 49 height 11
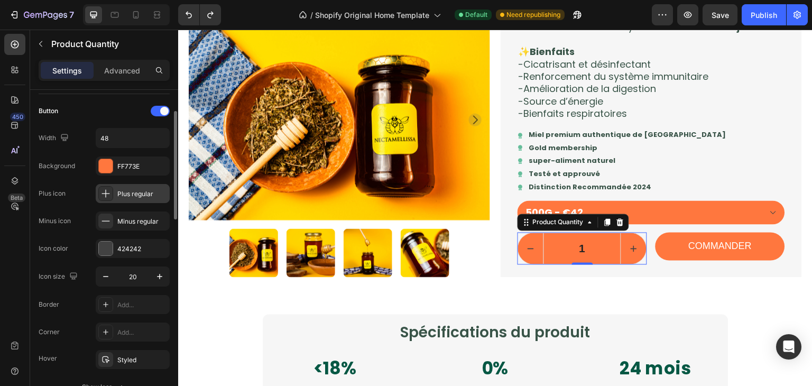
scroll to position [124, 0]
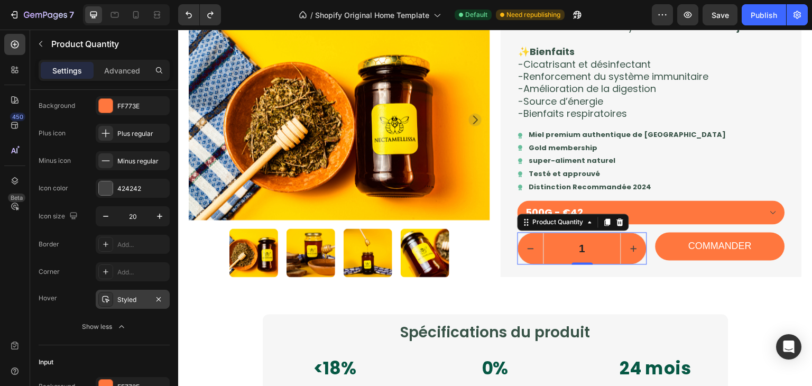
click at [130, 297] on div "Styled" at bounding box center [132, 300] width 31 height 10
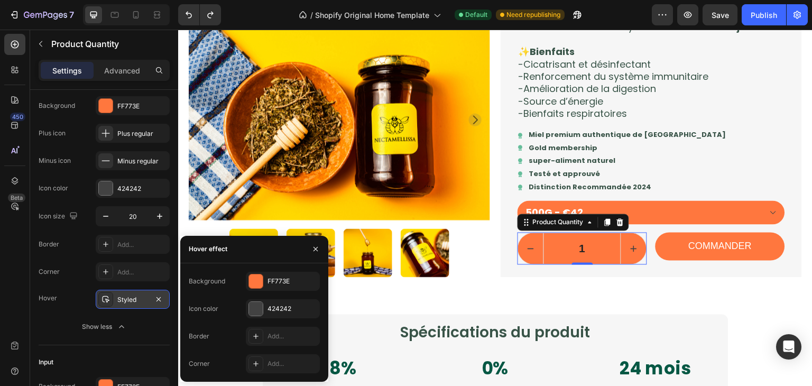
click at [134, 298] on div "Styled" at bounding box center [132, 300] width 31 height 10
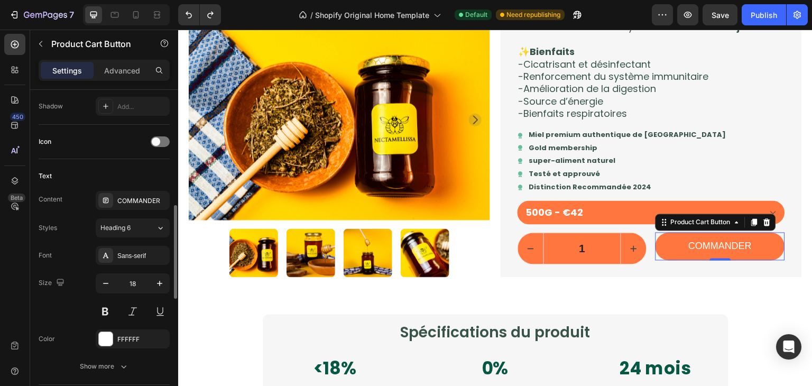
scroll to position [401, 0]
click at [149, 250] on div "Sans-serif" at bounding box center [142, 255] width 50 height 10
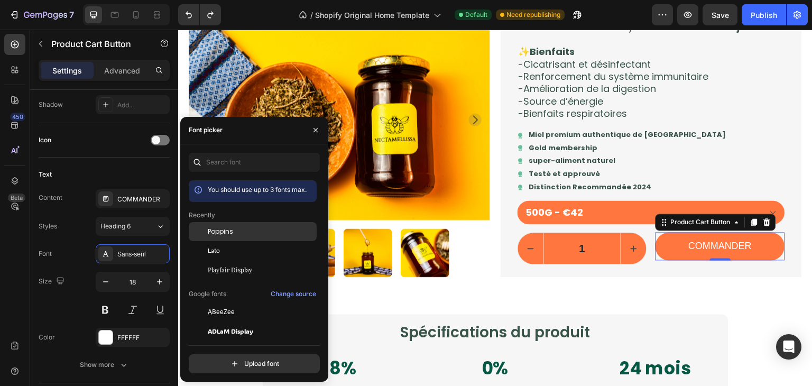
click at [226, 236] on span "Poppins" at bounding box center [220, 232] width 25 height 10
click at [91, 159] on div "Text Content COMMANDER Styles Heading 6* Font Poppins Size 18 Color FFFFFF Show…" at bounding box center [104, 271] width 131 height 226
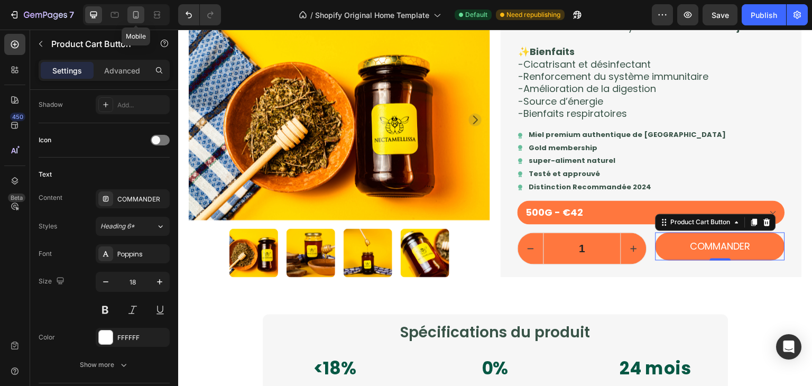
click at [142, 22] on div at bounding box center [135, 14] width 17 height 17
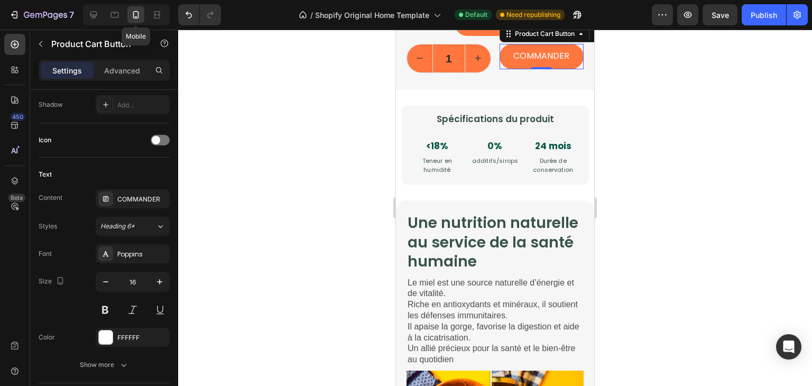
scroll to position [1247, 0]
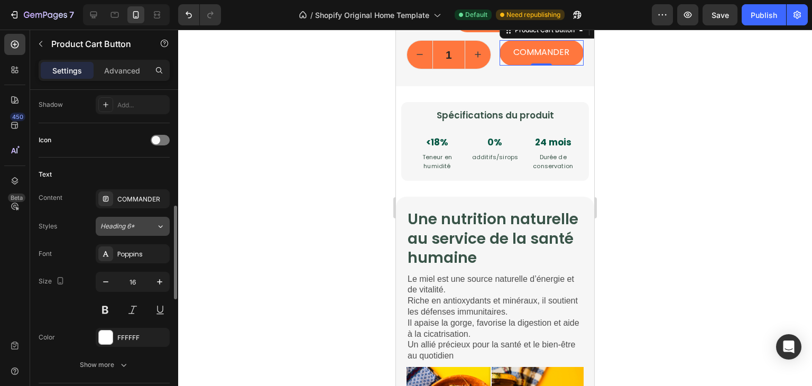
click at [143, 224] on div "Heading 6*" at bounding box center [121, 226] width 43 height 10
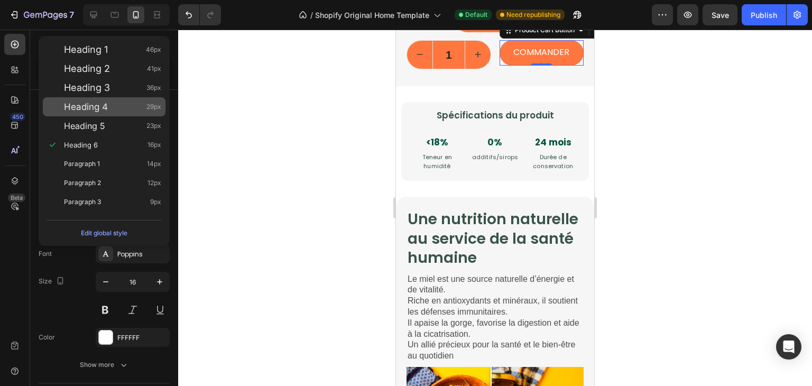
click at [133, 105] on div "Heading 4 29px" at bounding box center [112, 106] width 97 height 11
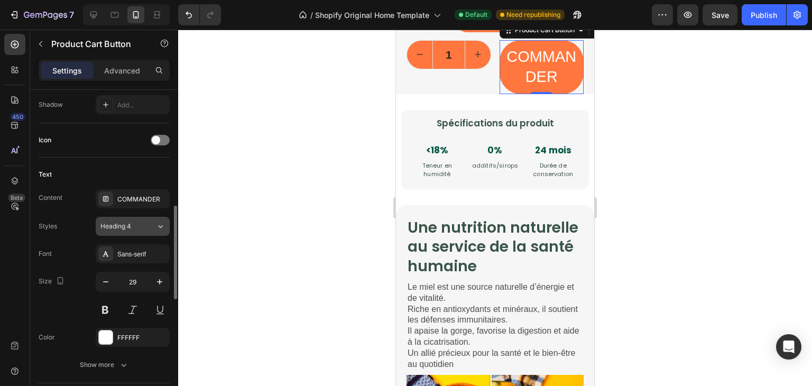
click at [136, 222] on div "Heading 4" at bounding box center [121, 226] width 43 height 10
click at [195, 22] on button "Undo/Redo" at bounding box center [188, 14] width 21 height 21
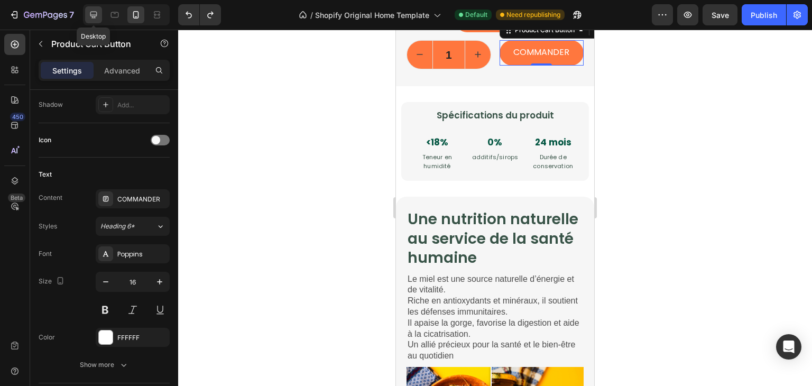
click at [99, 19] on div at bounding box center [93, 14] width 17 height 17
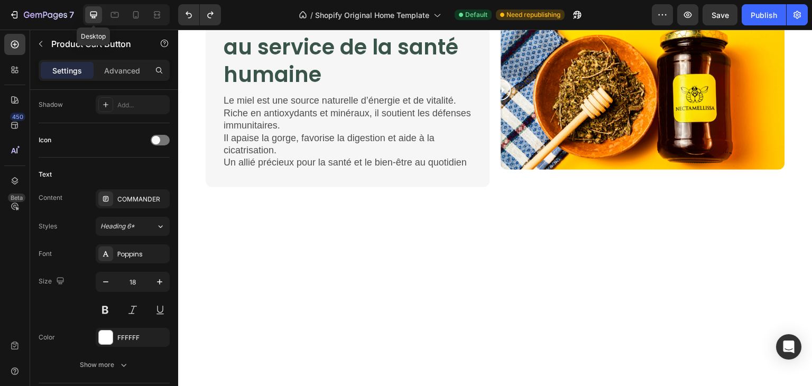
scroll to position [1282, 0]
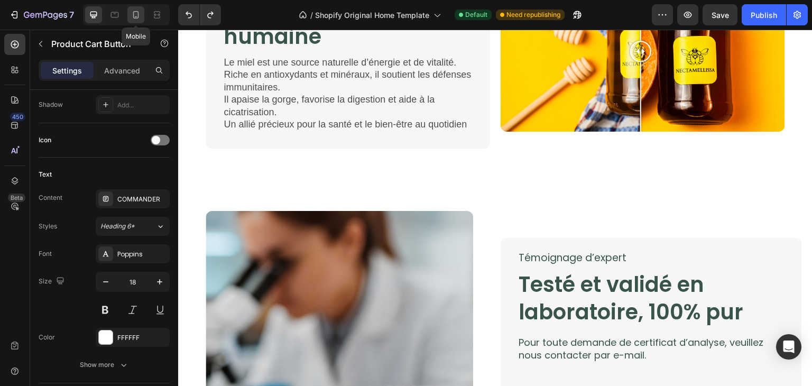
click at [133, 18] on icon at bounding box center [136, 14] width 6 height 7
type input "16"
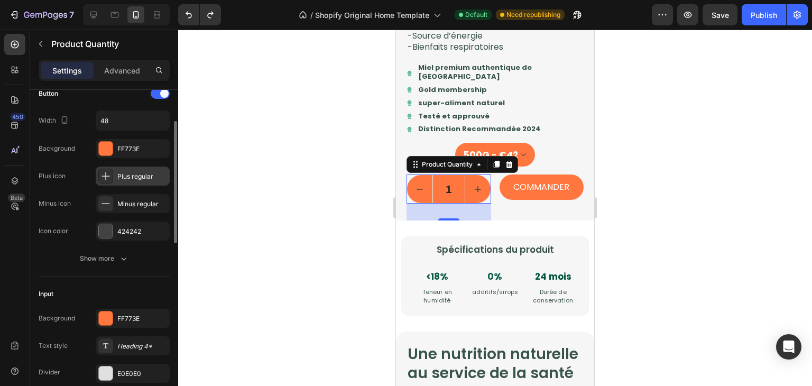
scroll to position [82, 0]
click at [134, 251] on button "Show more" at bounding box center [104, 257] width 131 height 19
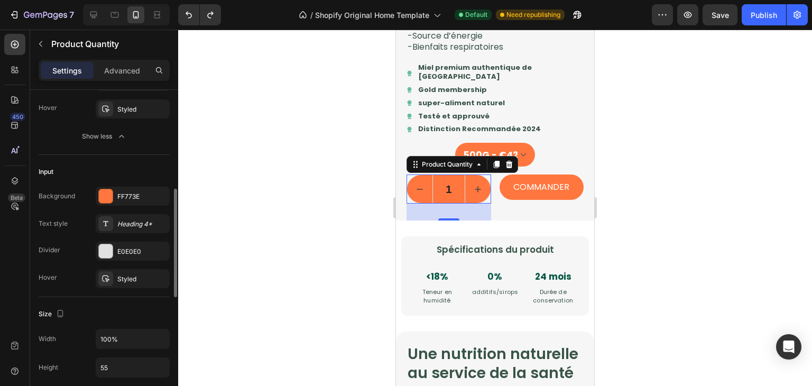
scroll to position [315, 0]
click at [138, 242] on div "E0E0E0" at bounding box center [133, 250] width 74 height 19
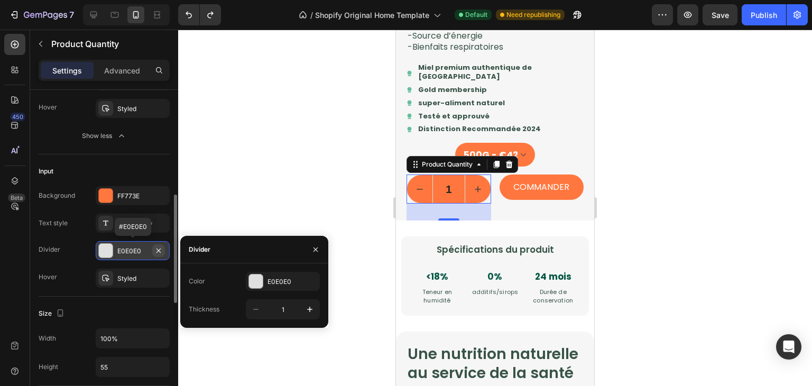
click at [154, 247] on icon "button" at bounding box center [158, 250] width 8 height 8
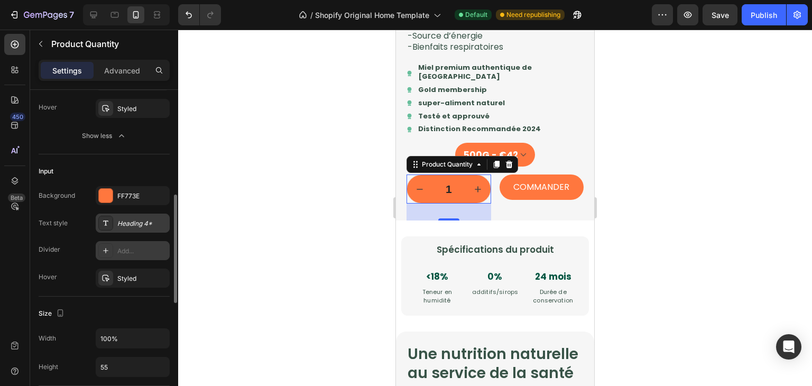
click at [133, 227] on div "Heading 4*" at bounding box center [133, 223] width 74 height 19
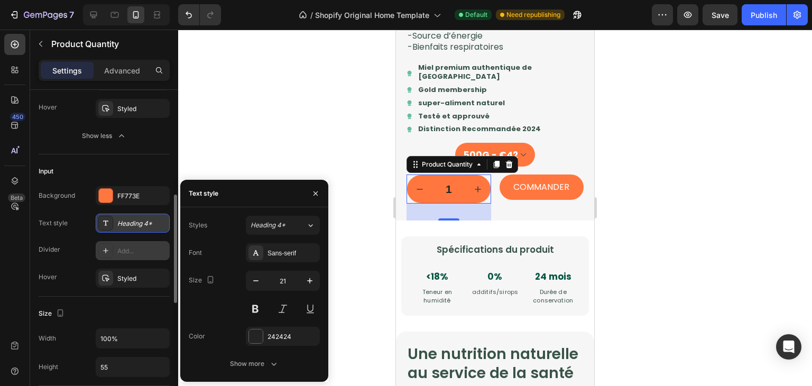
click at [133, 227] on div "Heading 4*" at bounding box center [133, 223] width 74 height 19
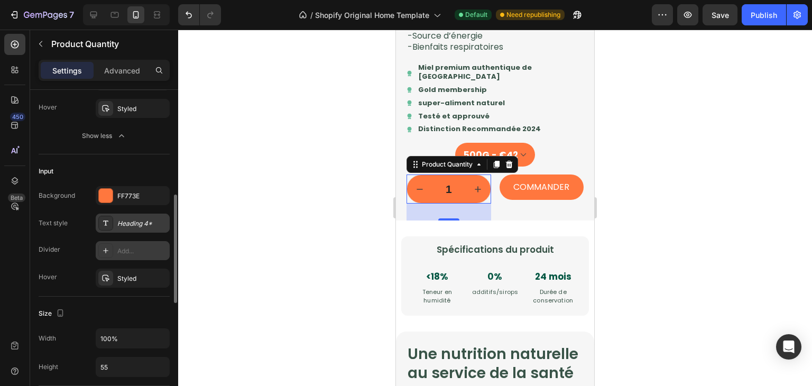
click at [133, 227] on div "Heading 4*" at bounding box center [133, 223] width 74 height 19
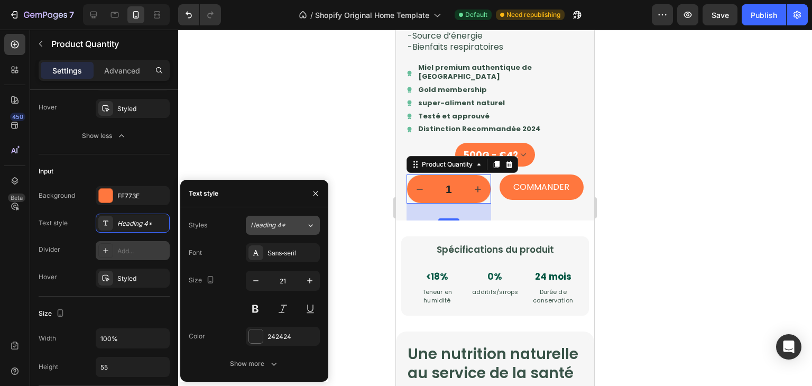
click at [284, 233] on button "Heading 4*" at bounding box center [283, 225] width 74 height 19
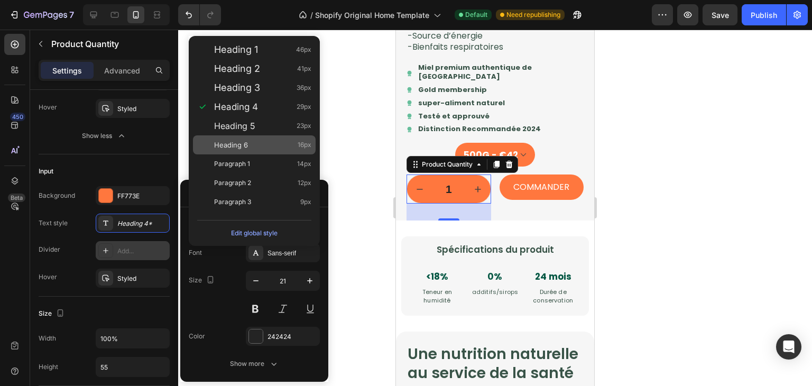
click at [285, 146] on div "Heading 6 16px" at bounding box center [262, 145] width 97 height 11
type input "16"
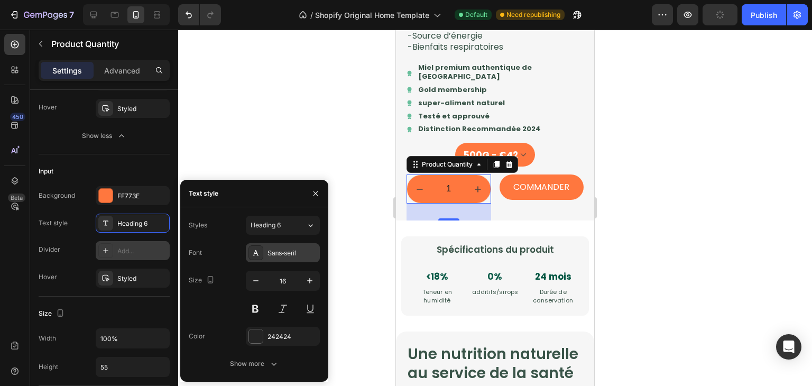
click at [296, 243] on div "Sans-serif" at bounding box center [283, 252] width 74 height 19
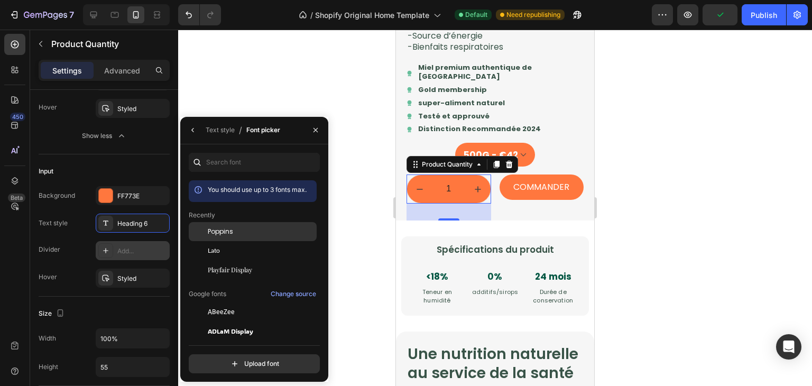
click at [252, 235] on div "Poppins" at bounding box center [261, 232] width 107 height 10
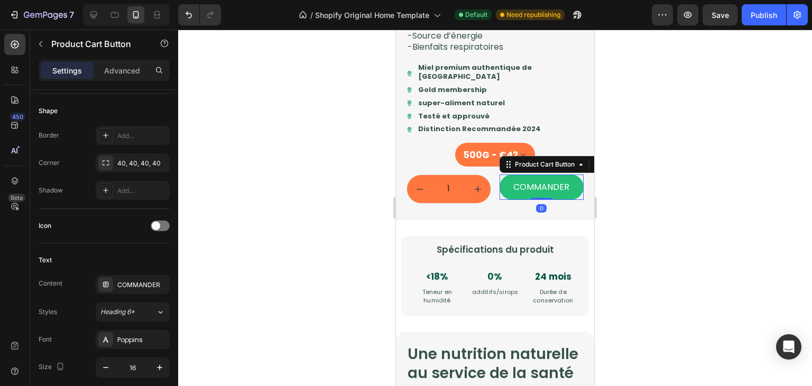
scroll to position [0, 0]
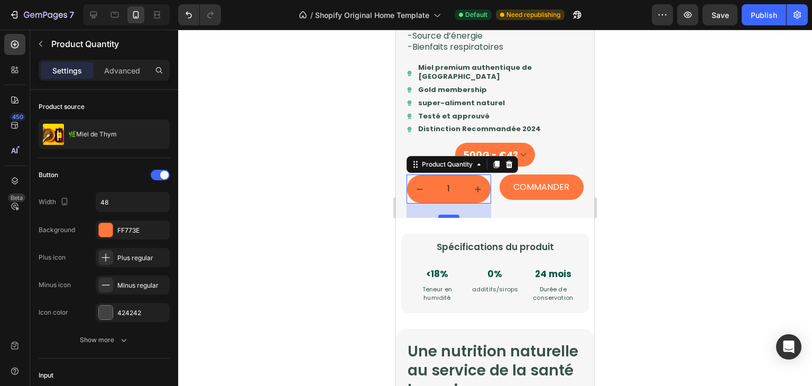
click at [453, 218] on div at bounding box center [448, 216] width 21 height 3
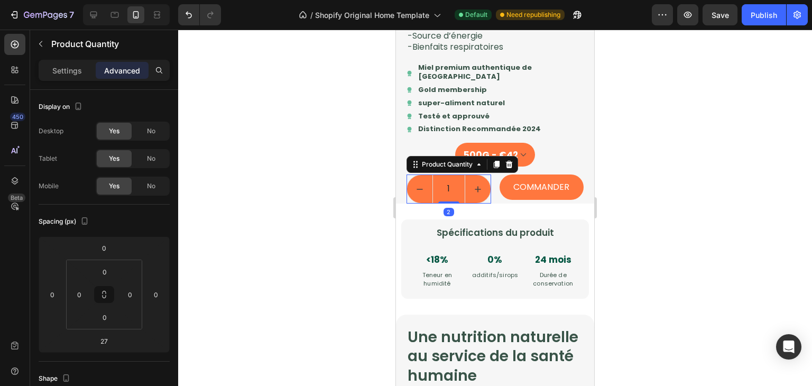
drag, startPoint x: 447, startPoint y: 235, endPoint x: 449, endPoint y: 200, distance: 35.0
click at [449, 200] on div "1 Product Quantity 2" at bounding box center [449, 188] width 85 height 29
type input "0"
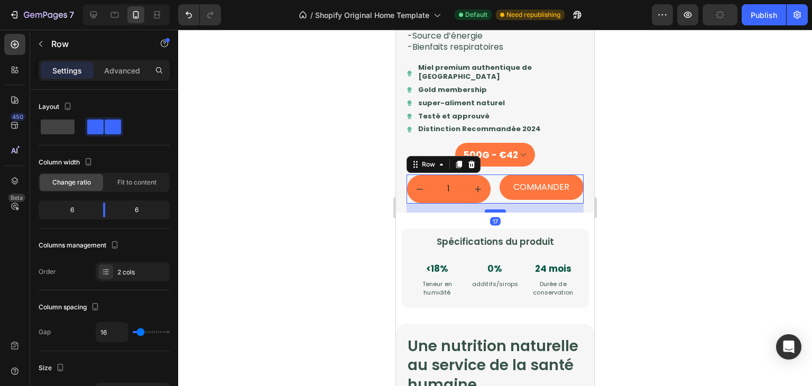
drag, startPoint x: 496, startPoint y: 221, endPoint x: 495, endPoint y: 230, distance: 9.0
click at [495, 213] on div at bounding box center [495, 210] width 21 height 3
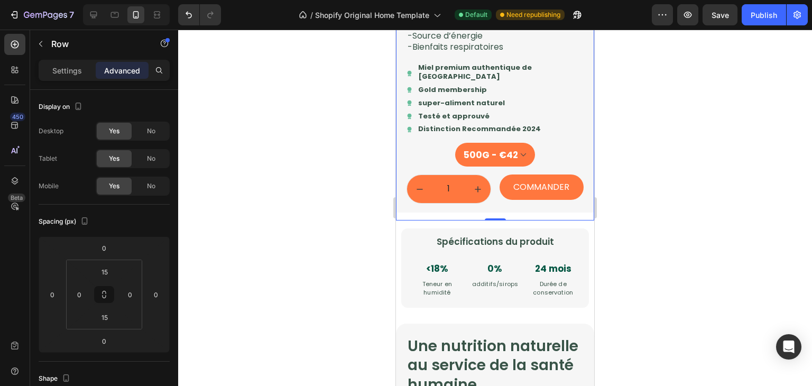
click at [485, 220] on div at bounding box center [495, 219] width 21 height 2
drag, startPoint x: 495, startPoint y: 237, endPoint x: 494, endPoint y: 231, distance: 5.8
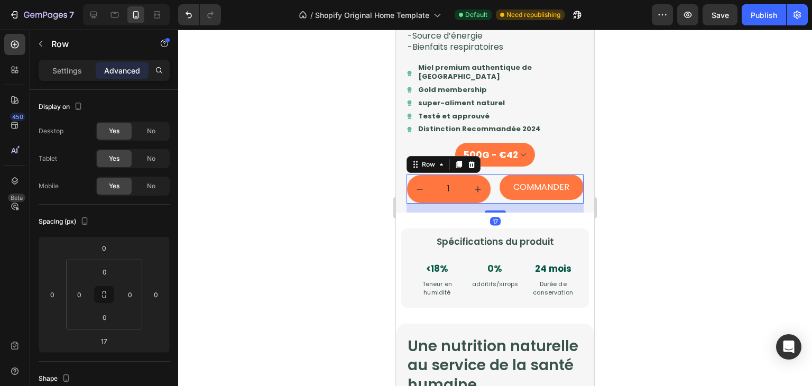
click at [649, 249] on div at bounding box center [495, 208] width 634 height 356
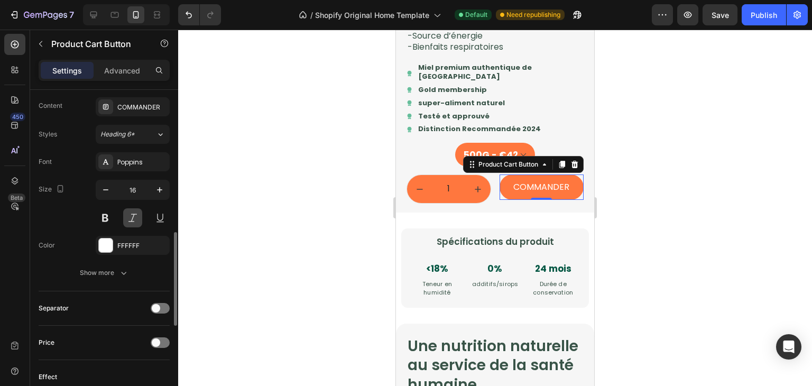
click at [124, 271] on icon "button" at bounding box center [123, 272] width 11 height 11
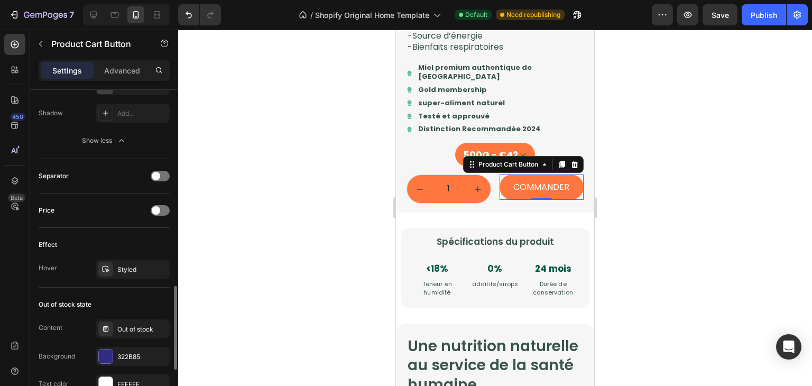
scroll to position [865, 0]
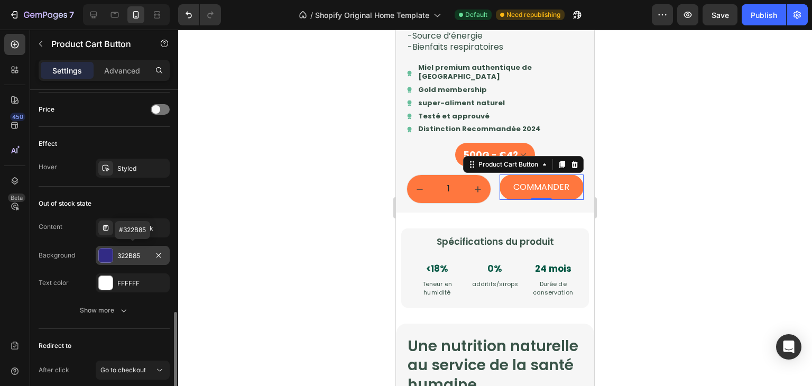
click at [129, 256] on div "322B85" at bounding box center [132, 256] width 31 height 10
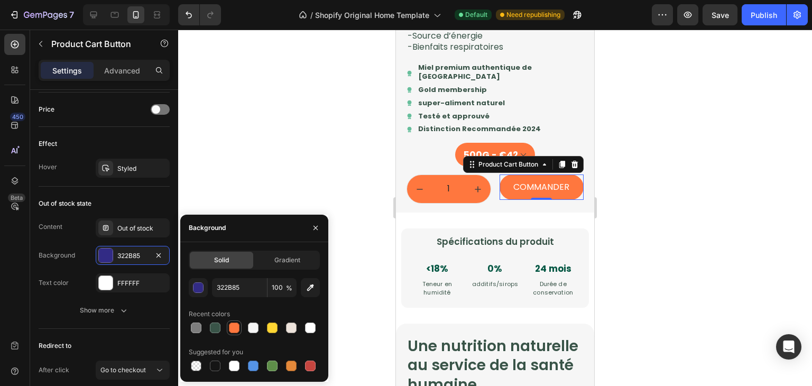
click at [227, 331] on div at bounding box center [234, 327] width 15 height 15
type input "FF773E"
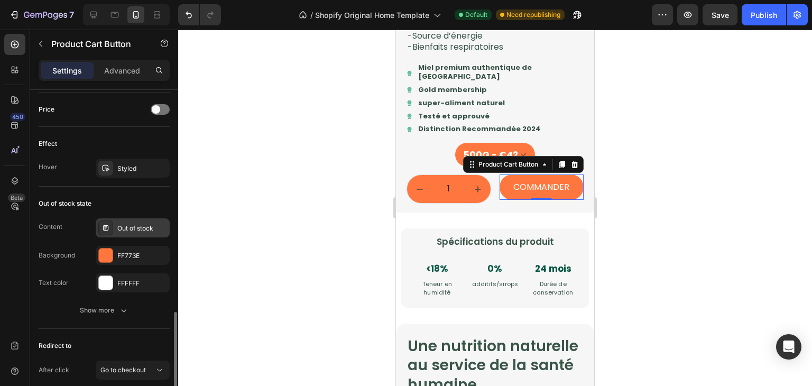
click at [118, 226] on div "Out of stock" at bounding box center [142, 229] width 50 height 10
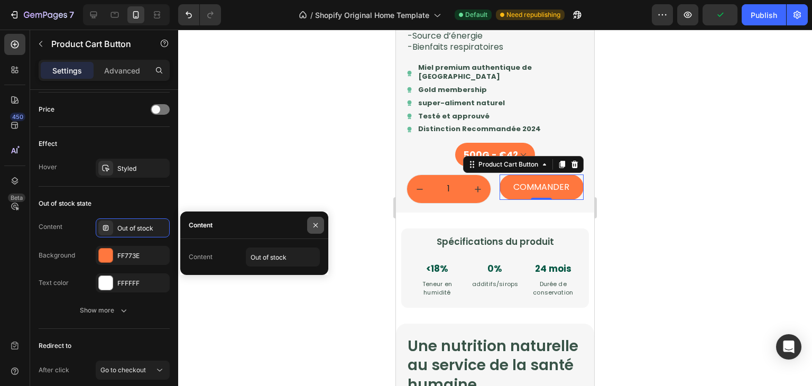
click at [310, 219] on button "button" at bounding box center [315, 225] width 17 height 17
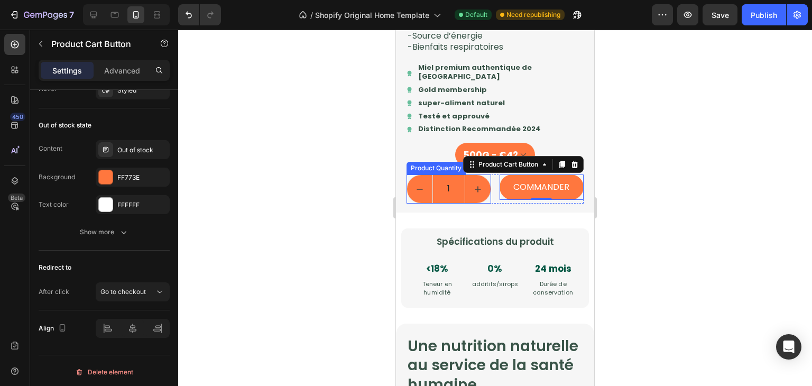
scroll to position [0, 0]
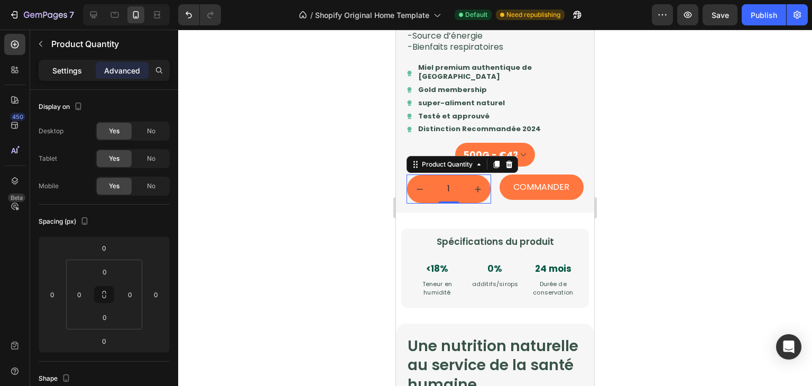
click at [68, 77] on div "Settings" at bounding box center [67, 70] width 53 height 17
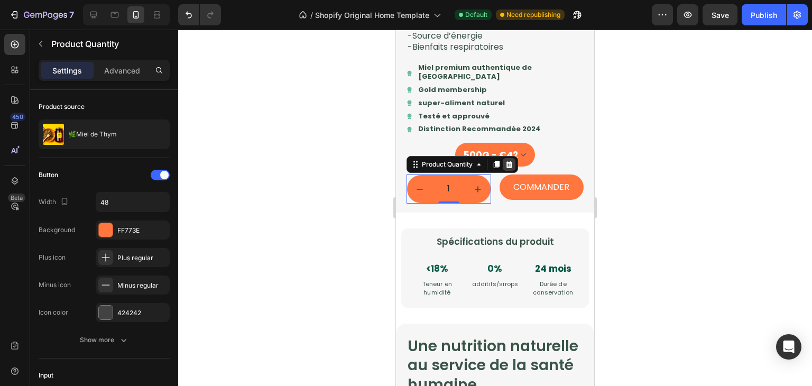
click at [505, 169] on icon at bounding box center [509, 164] width 8 height 8
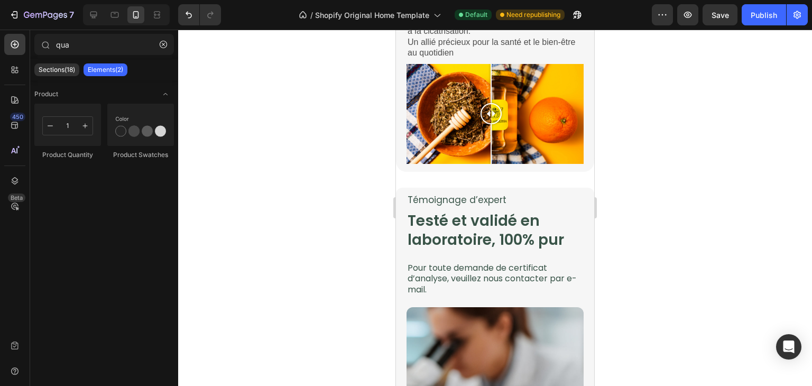
scroll to position [1564, 0]
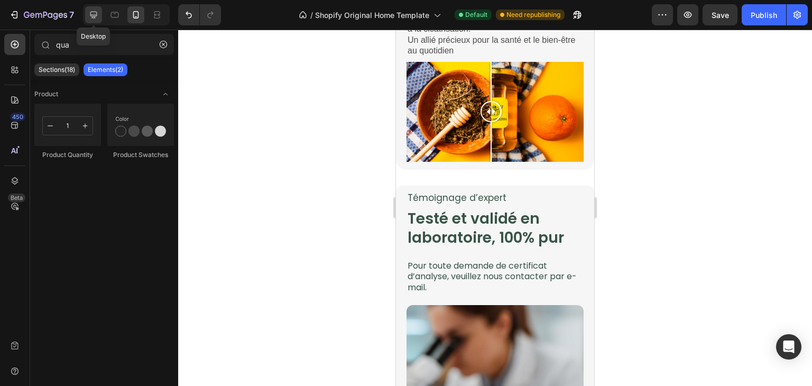
click at [85, 9] on div at bounding box center [93, 14] width 17 height 17
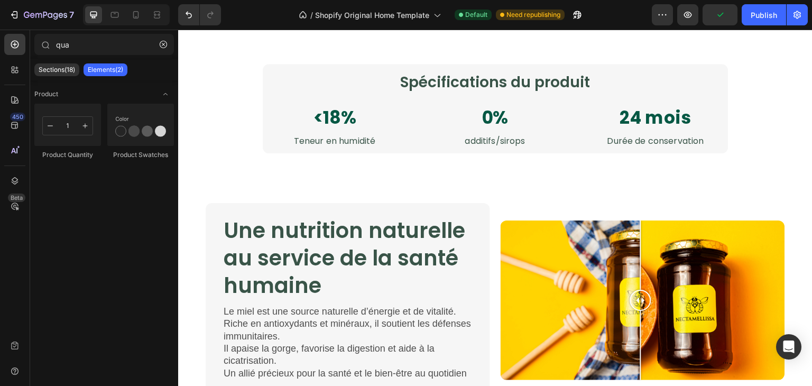
scroll to position [837, 0]
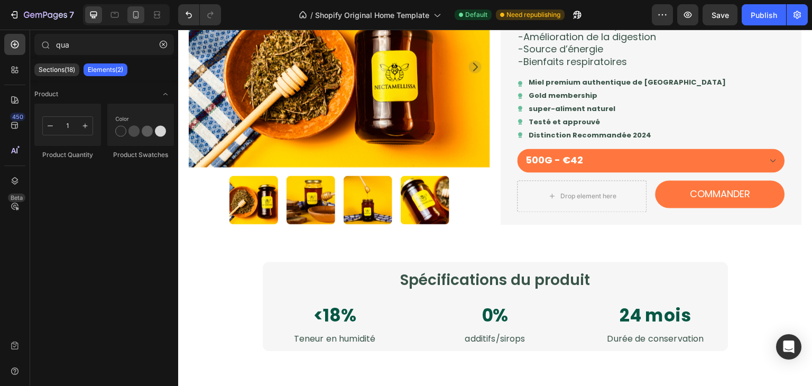
click at [127, 13] on div at bounding box center [126, 14] width 87 height 21
click at [127, 13] on div at bounding box center [135, 14] width 17 height 17
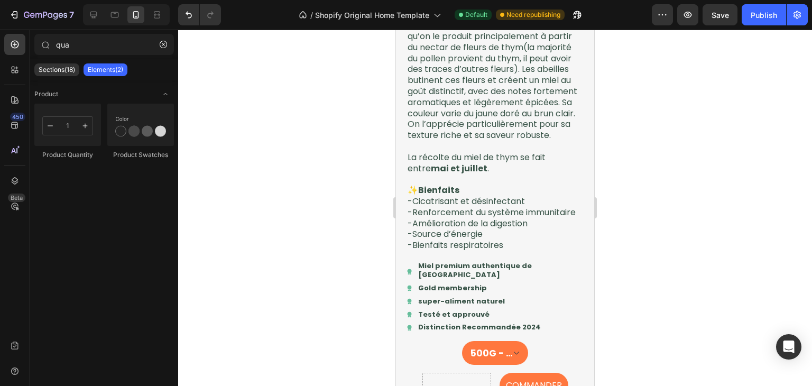
scroll to position [912, 0]
click at [95, 19] on icon at bounding box center [93, 15] width 11 height 11
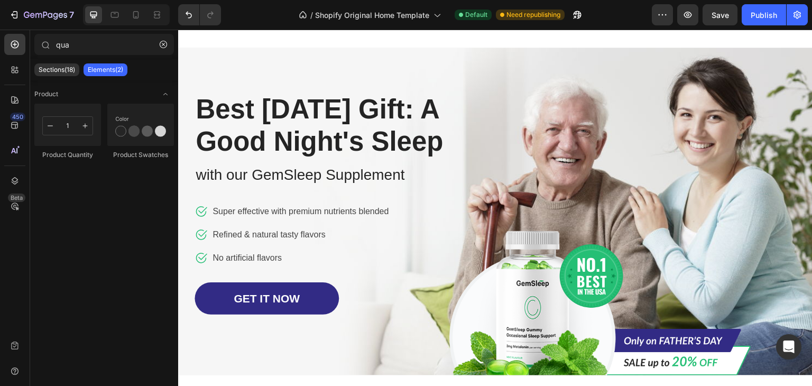
scroll to position [2686, 0]
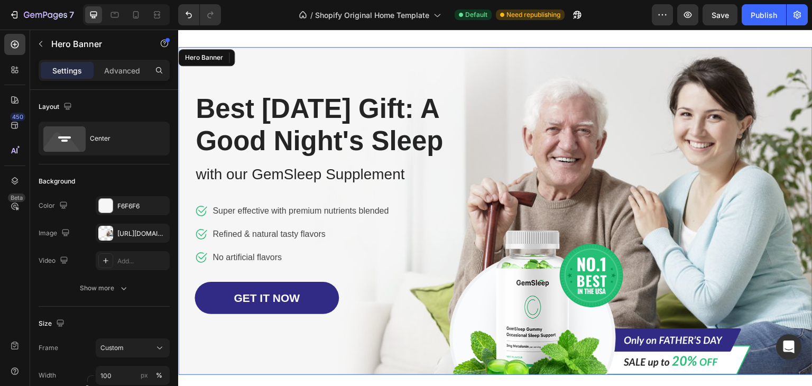
click at [180, 52] on div "Image Row Best [DATE] Gift: A Good Night's Sleep Heading with our GemSleep Supp…" at bounding box center [495, 211] width 634 height 328
click at [266, 54] on icon at bounding box center [268, 57] width 7 height 7
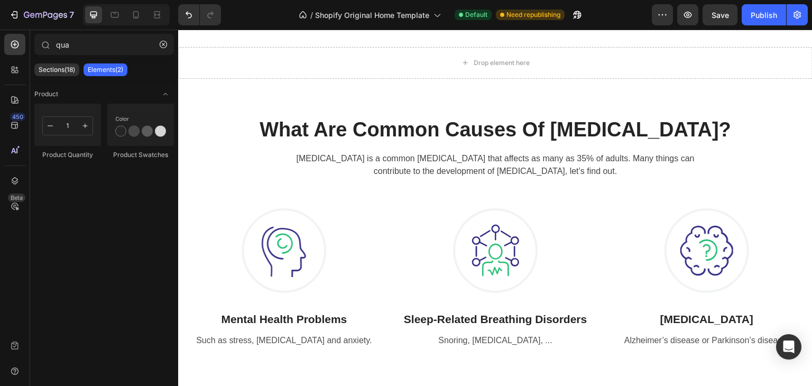
scroll to position [2616, 0]
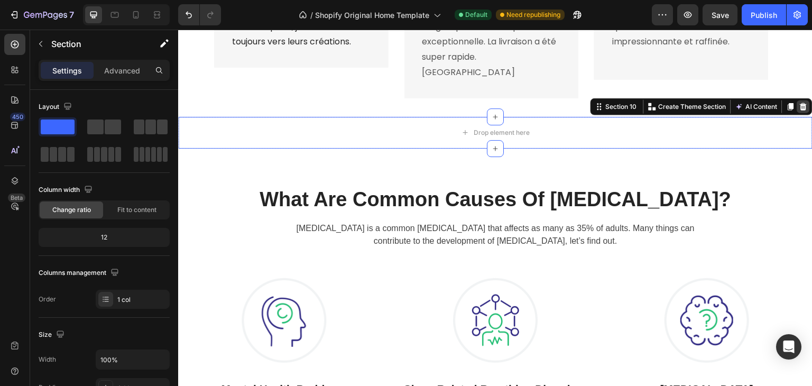
click at [800, 103] on icon at bounding box center [803, 106] width 7 height 7
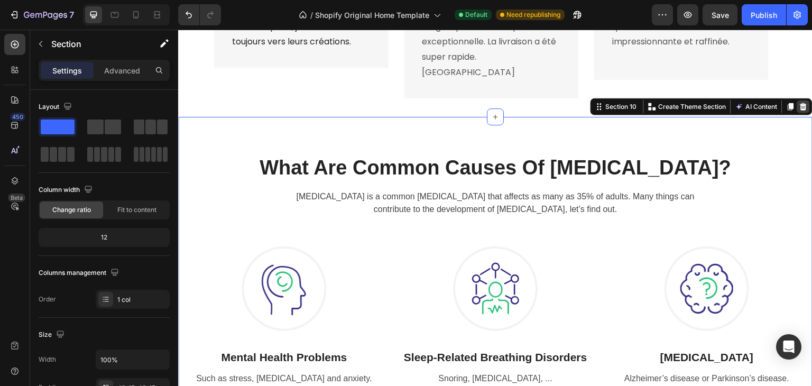
click at [799, 103] on icon at bounding box center [803, 107] width 8 height 8
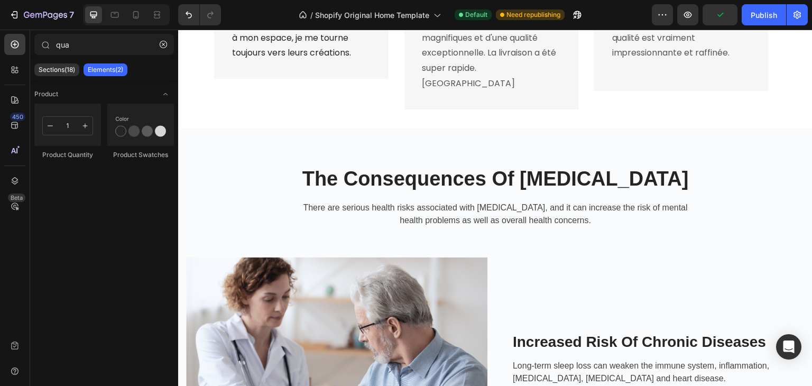
scroll to position [2514, 0]
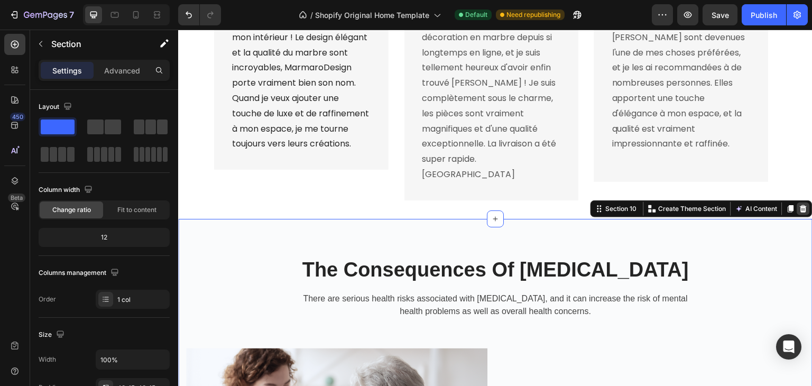
click at [799, 205] on icon at bounding box center [803, 209] width 8 height 8
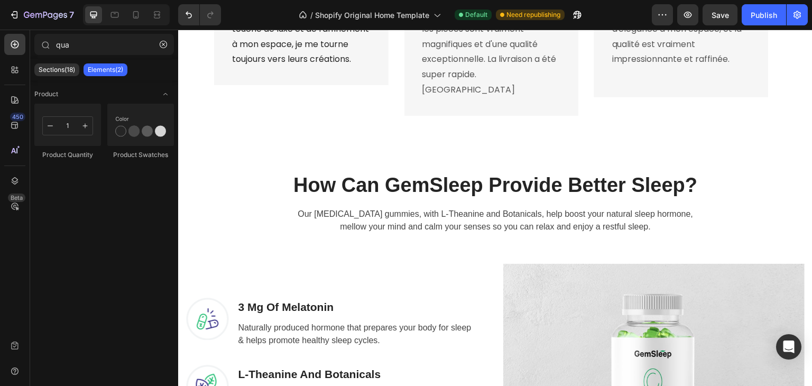
scroll to position [2623, 0]
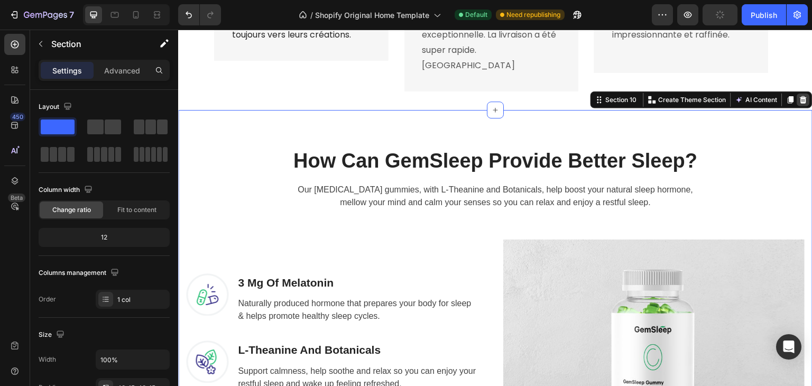
click at [799, 96] on icon at bounding box center [803, 100] width 8 height 8
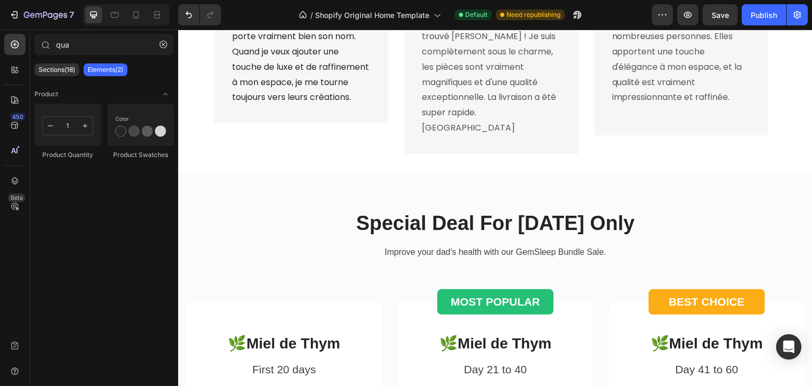
scroll to position [2521, 0]
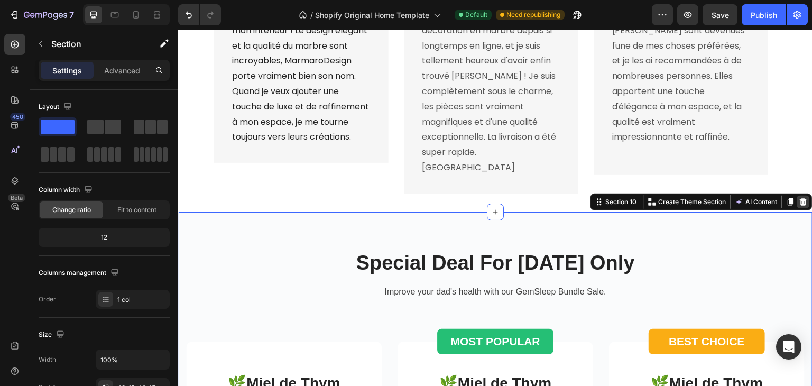
click at [800, 198] on icon at bounding box center [803, 201] width 7 height 7
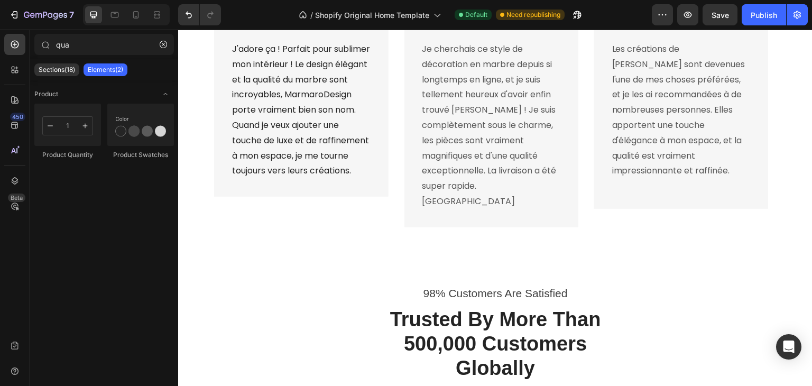
scroll to position [2481, 0]
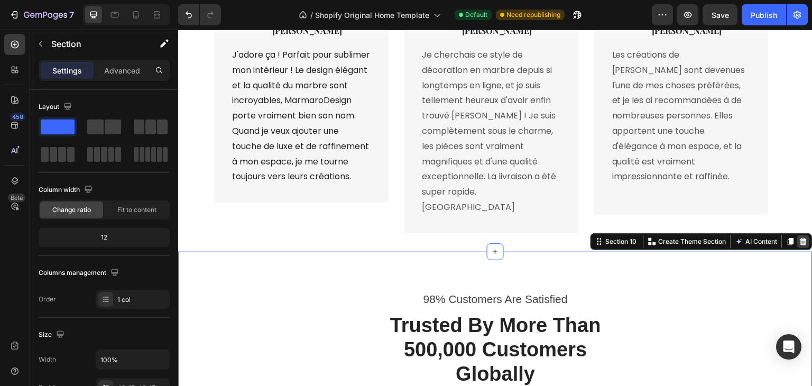
click at [797, 237] on div at bounding box center [803, 241] width 13 height 13
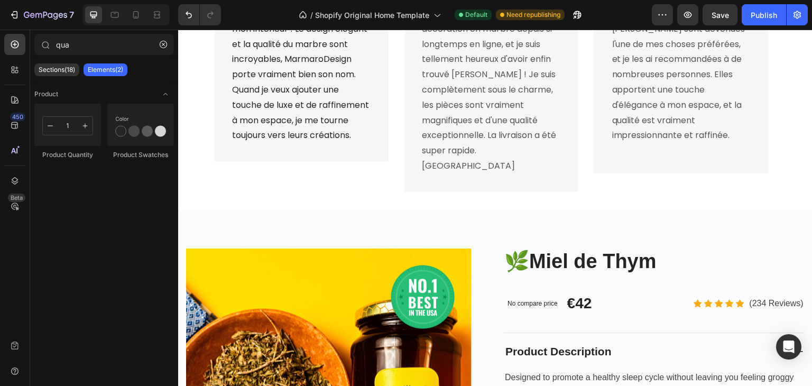
scroll to position [2560, 0]
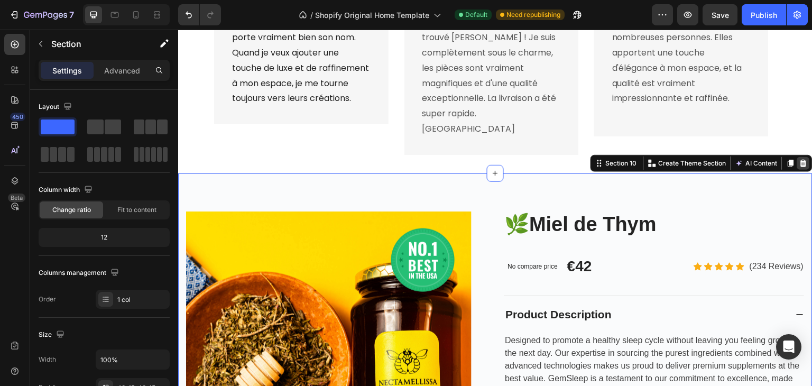
click at [799, 159] on icon at bounding box center [803, 163] width 8 height 8
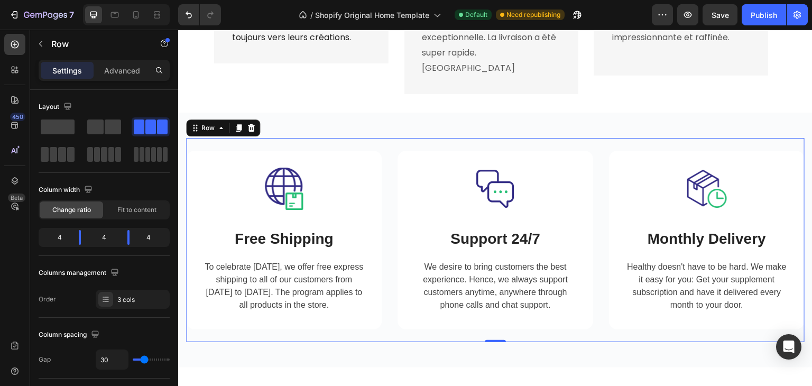
scroll to position [2647, 0]
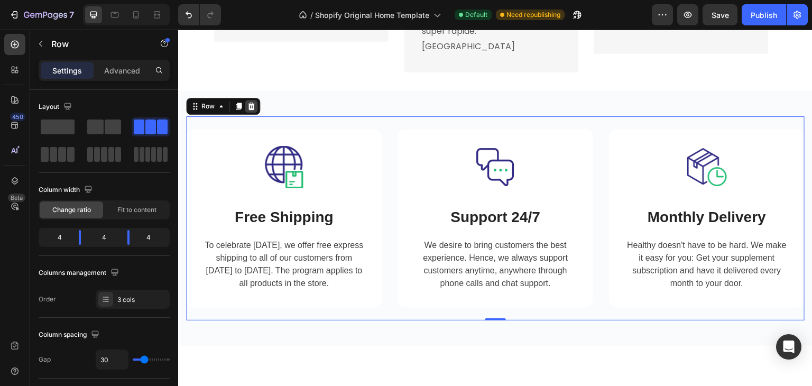
click at [252, 103] on icon at bounding box center [251, 106] width 7 height 7
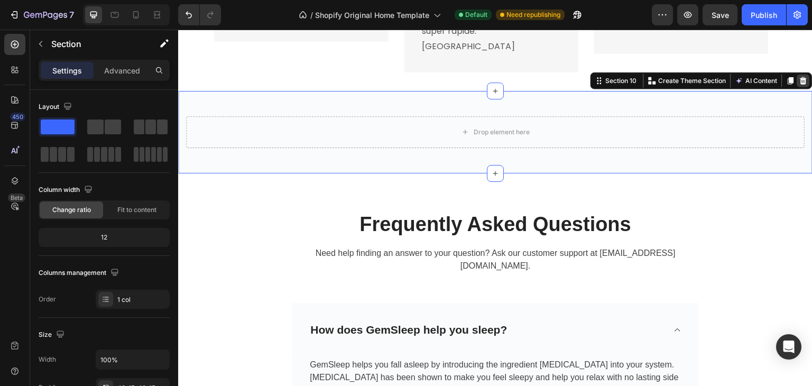
click at [800, 75] on div at bounding box center [803, 81] width 13 height 13
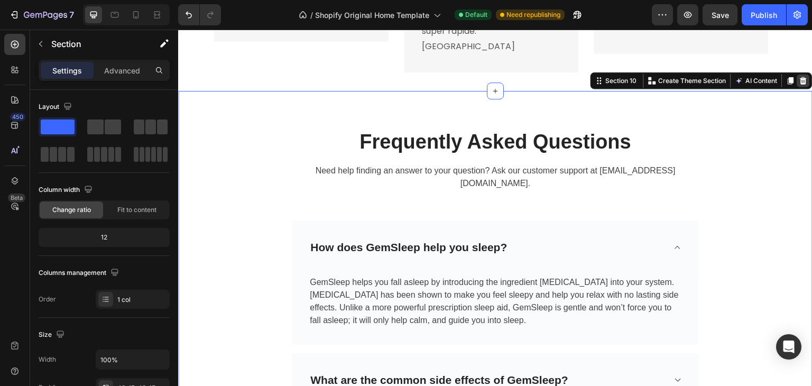
click at [797, 75] on div at bounding box center [803, 81] width 13 height 13
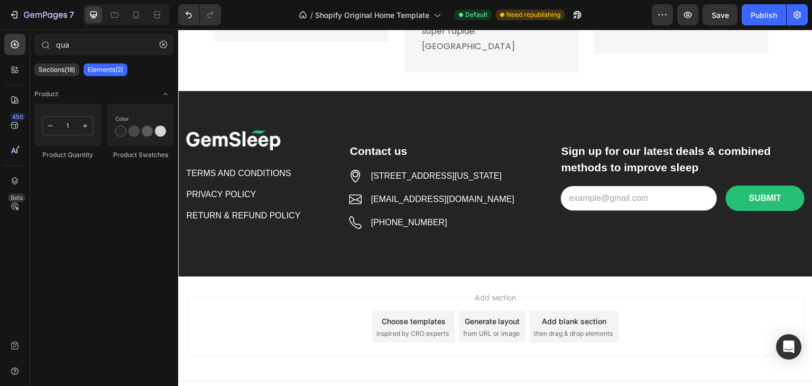
scroll to position [2649, 0]
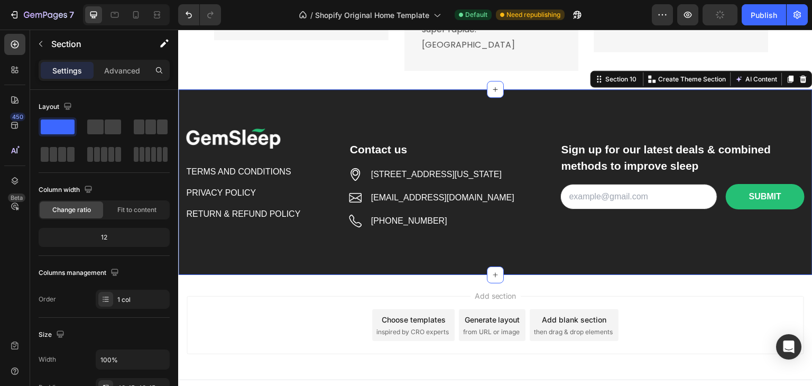
click at [782, 89] on div "Image TERMS AND CONDITIONS Button PRIVACY POLICY Button RETURN & REFUND POLICY …" at bounding box center [495, 182] width 634 height 186
click at [799, 75] on icon at bounding box center [803, 79] width 8 height 8
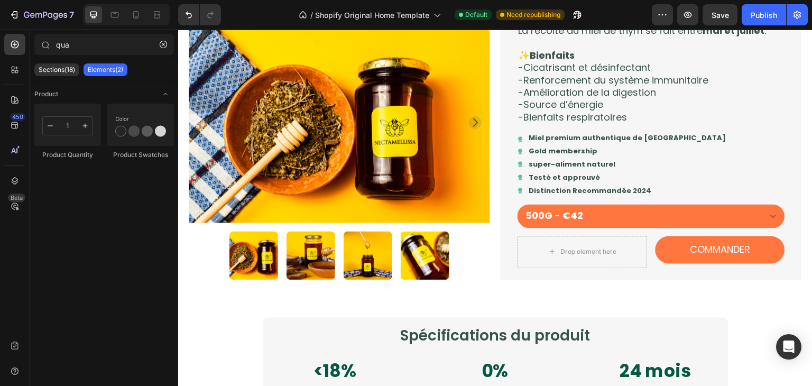
scroll to position [735, 0]
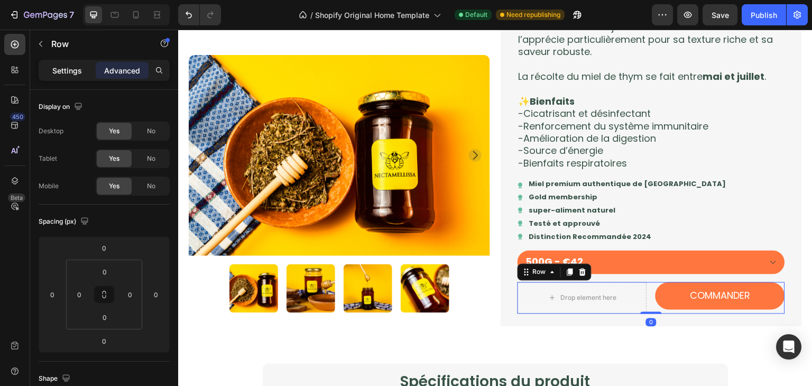
click at [48, 70] on div "Settings" at bounding box center [67, 70] width 53 height 17
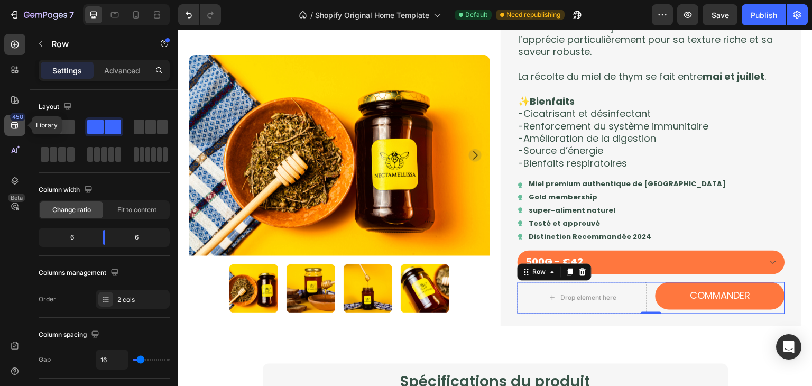
click at [22, 123] on div "450" at bounding box center [14, 125] width 21 height 21
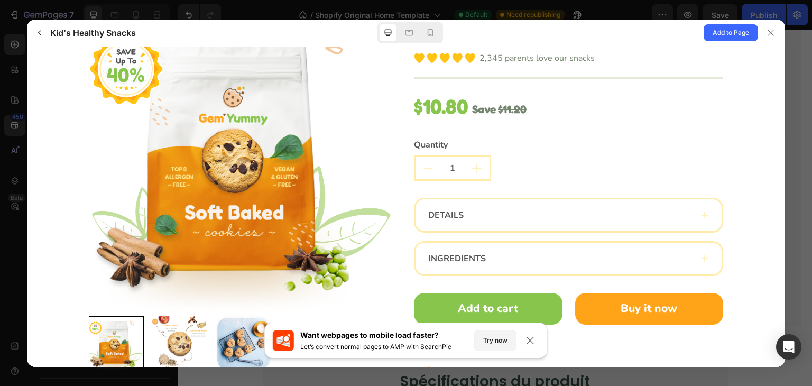
scroll to position [2430, 0]
click at [702, 218] on div "DETAILS" at bounding box center [569, 215] width 306 height 32
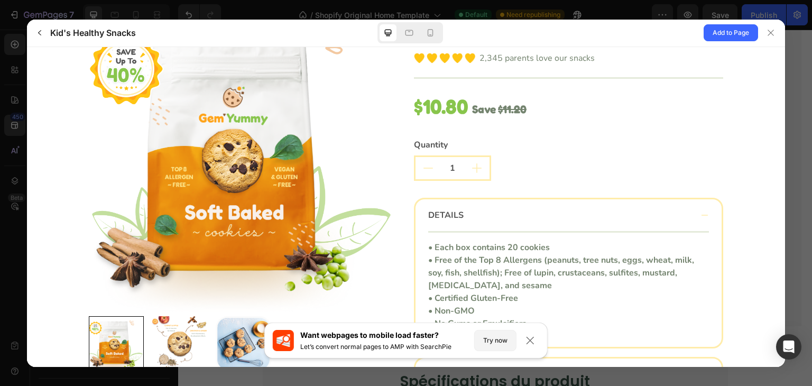
click at [702, 218] on div "DETAILS" at bounding box center [569, 215] width 306 height 32
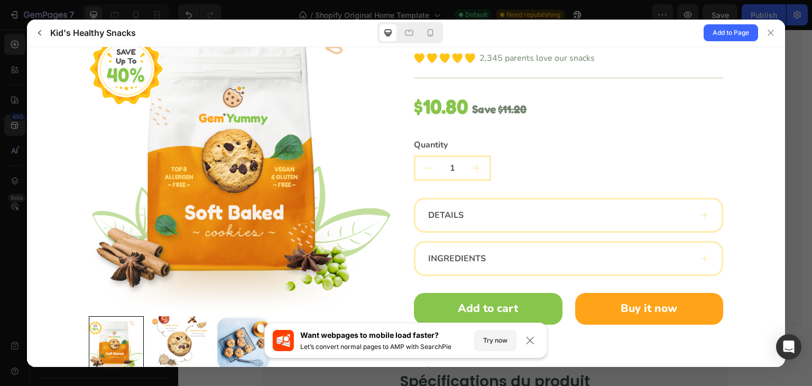
click at [702, 218] on div "DETAILS" at bounding box center [569, 215] width 306 height 32
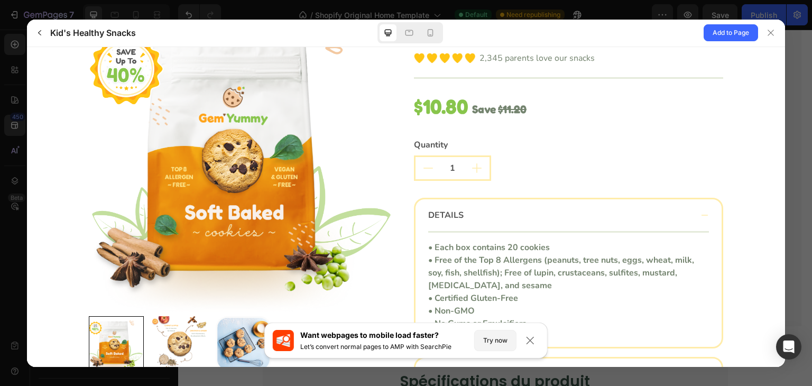
click at [702, 218] on div "DETAILS" at bounding box center [569, 215] width 306 height 32
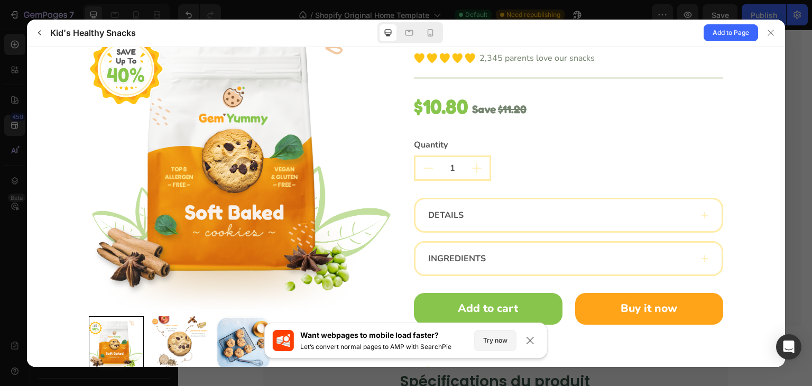
click at [702, 218] on div "DETAILS" at bounding box center [569, 215] width 306 height 32
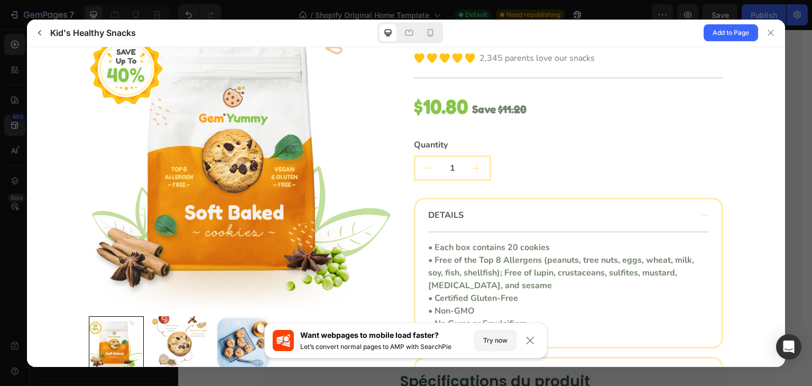
click at [702, 218] on div "DETAILS" at bounding box center [569, 215] width 306 height 32
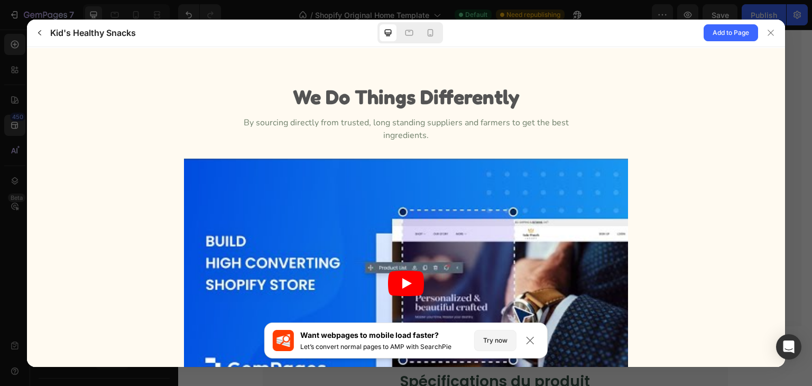
scroll to position [3248, 0]
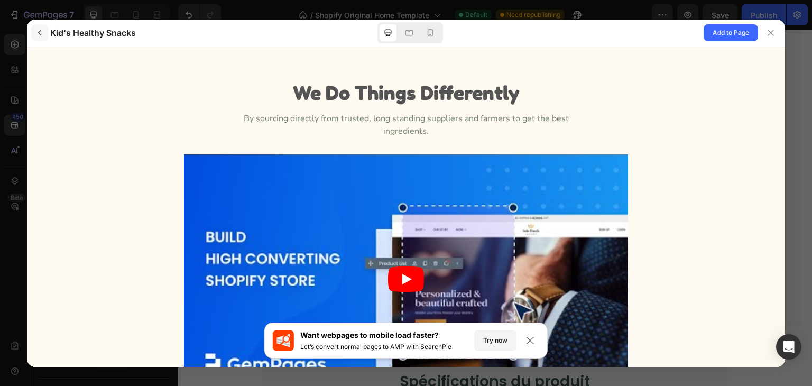
click at [41, 34] on icon "button" at bounding box center [39, 33] width 8 height 8
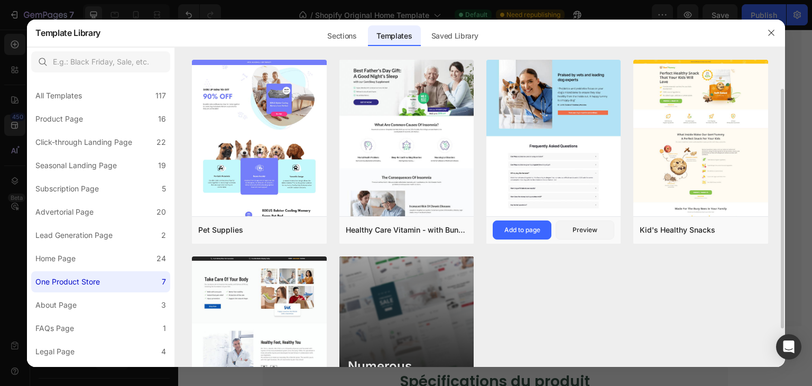
scroll to position [86, 0]
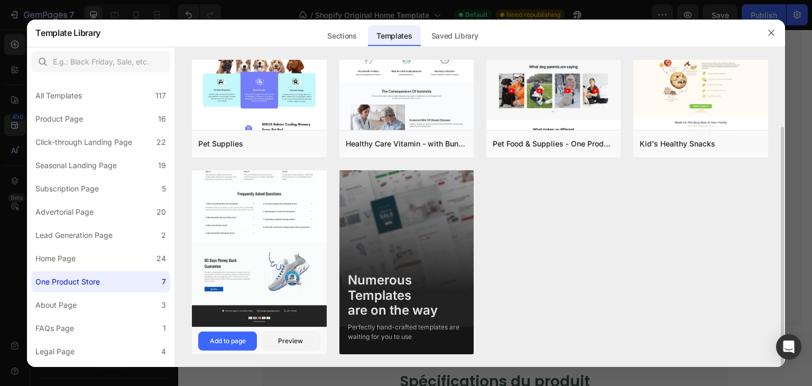
click at [244, 244] on img at bounding box center [259, 15] width 134 height 623
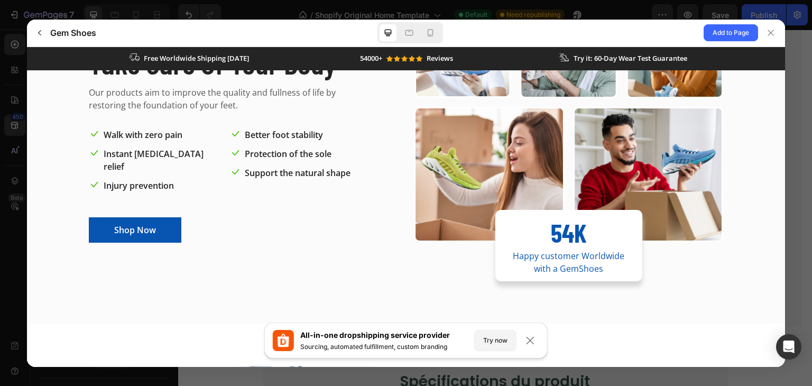
scroll to position [0, 0]
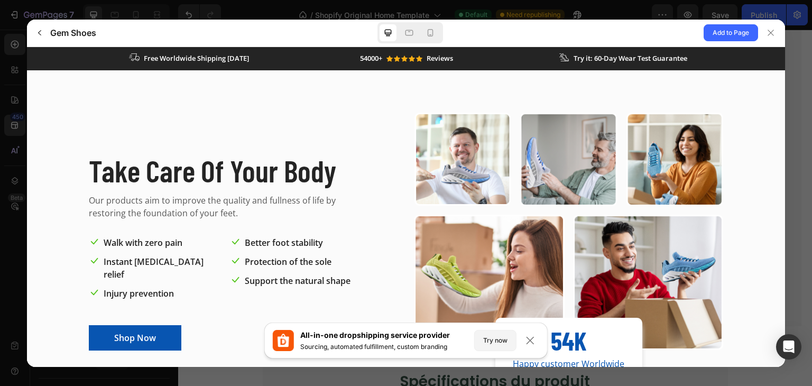
drag, startPoint x: 779, startPoint y: 330, endPoint x: 826, endPoint y: 103, distance: 232.0
click at [48, 26] on button "button" at bounding box center [39, 32] width 17 height 17
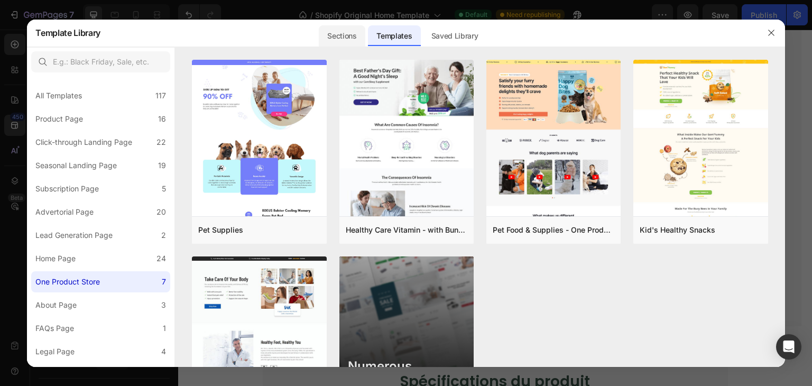
click at [352, 39] on div "Sections" at bounding box center [342, 35] width 46 height 21
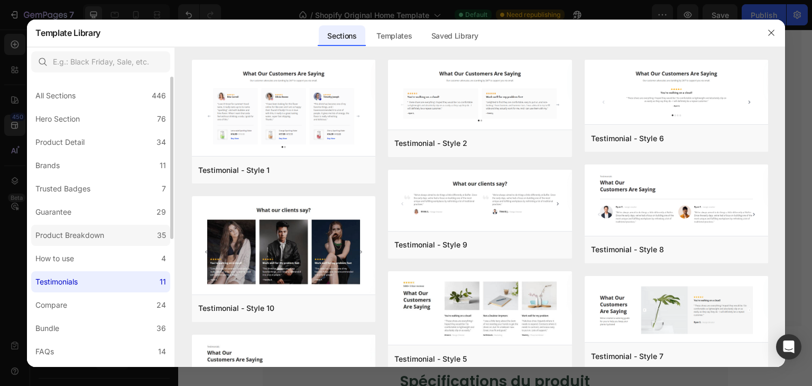
click at [125, 227] on label "Product Breakdown 35" at bounding box center [100, 235] width 139 height 21
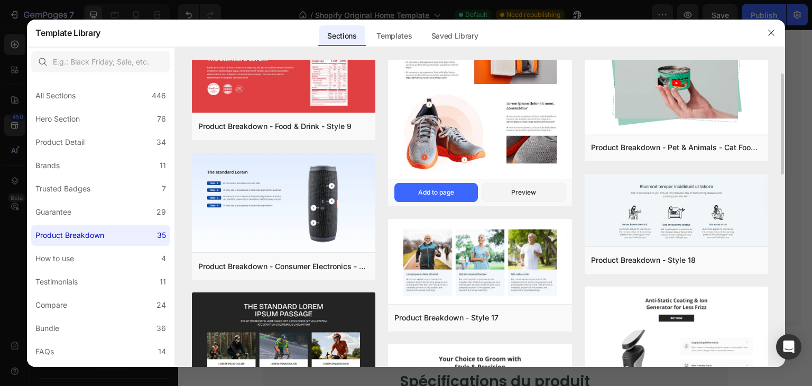
scroll to position [42, 0]
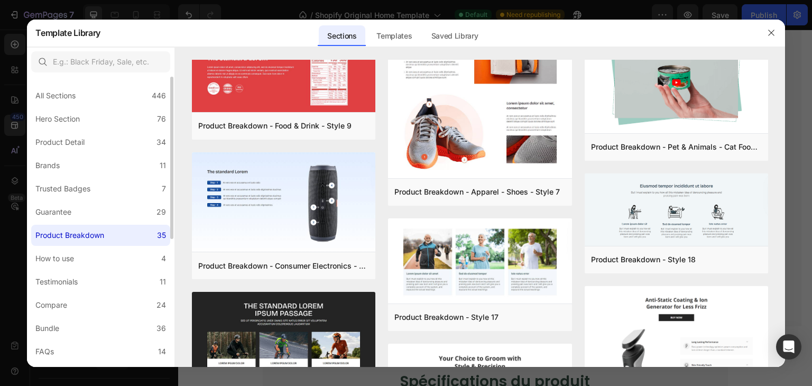
click at [75, 247] on div "All Sections 446 Hero Section 76 Product Detail 34 Brands 11 Trusted Badges 7 G…" at bounding box center [100, 336] width 147 height 518
click at [78, 256] on div "How to use" at bounding box center [56, 258] width 43 height 13
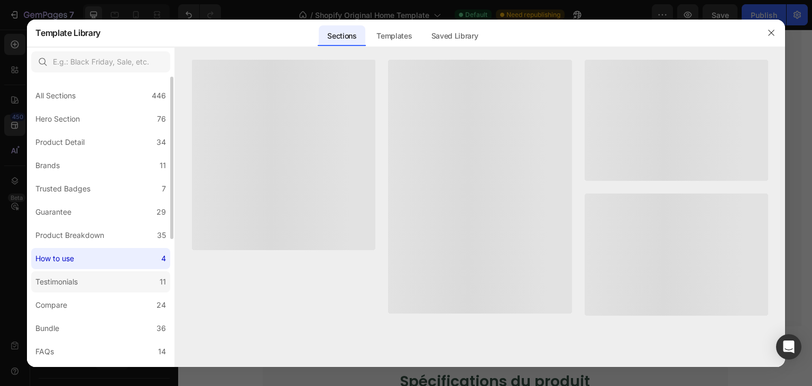
scroll to position [0, 0]
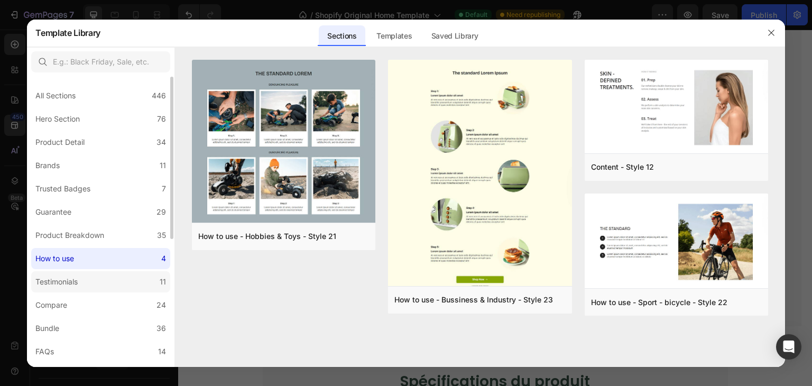
click at [89, 279] on label "Testimonials 11" at bounding box center [100, 281] width 139 height 21
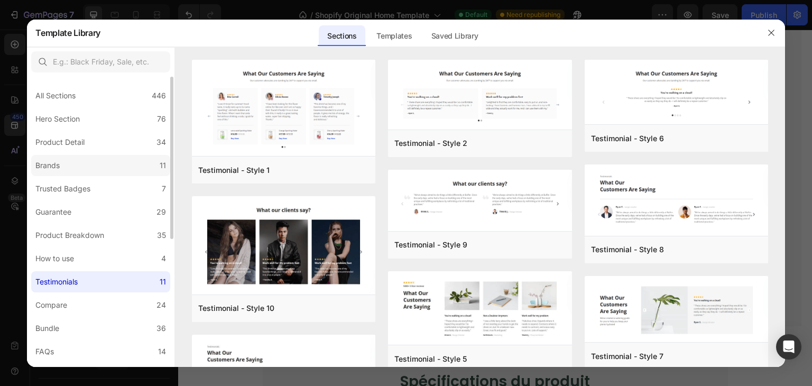
click at [78, 164] on label "Brands 11" at bounding box center [100, 165] width 139 height 21
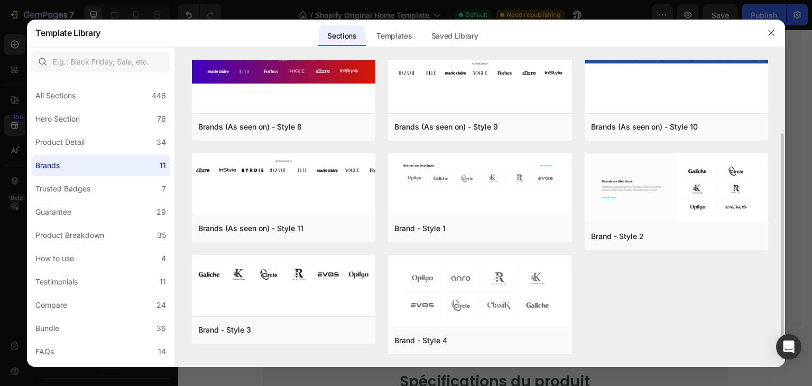
scroll to position [105, 0]
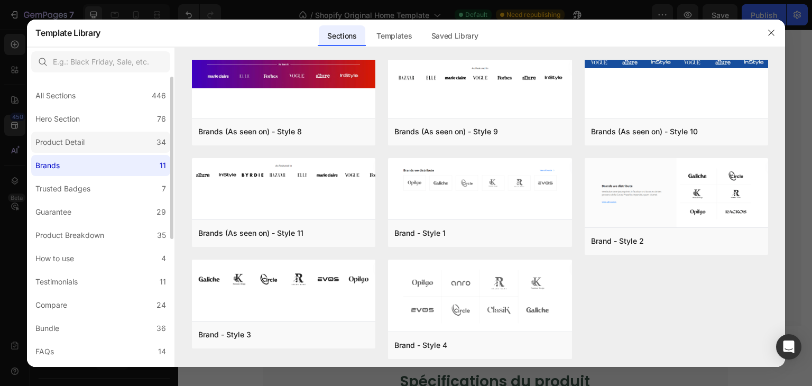
click at [149, 135] on label "Product Detail 34" at bounding box center [100, 142] width 139 height 21
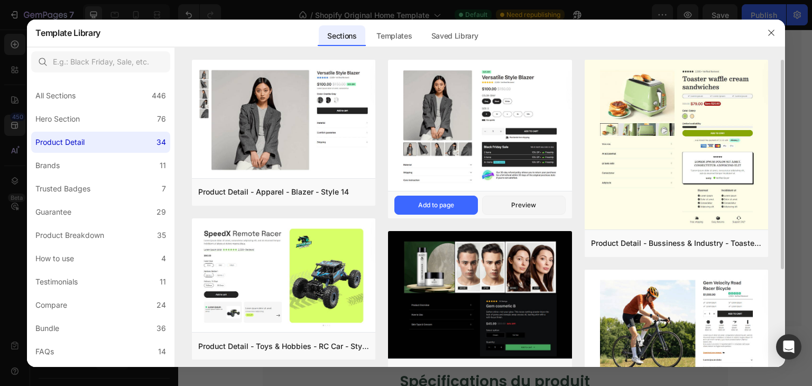
click at [467, 125] on img at bounding box center [479, 127] width 183 height 134
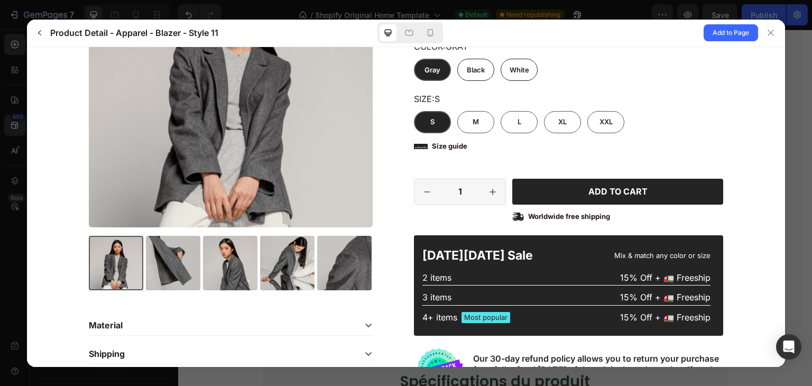
scroll to position [158, 0]
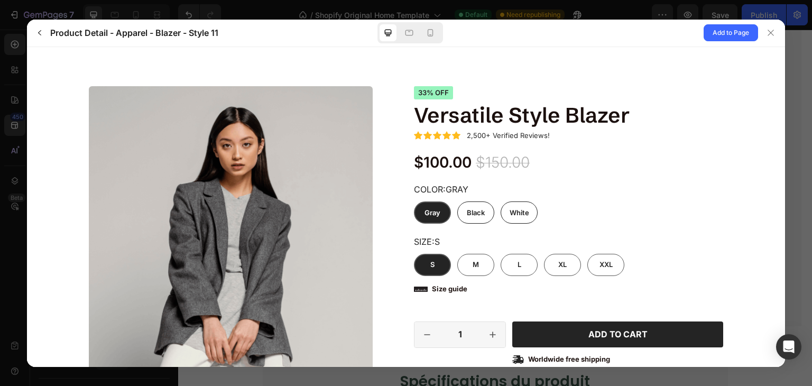
scroll to position [226, 0]
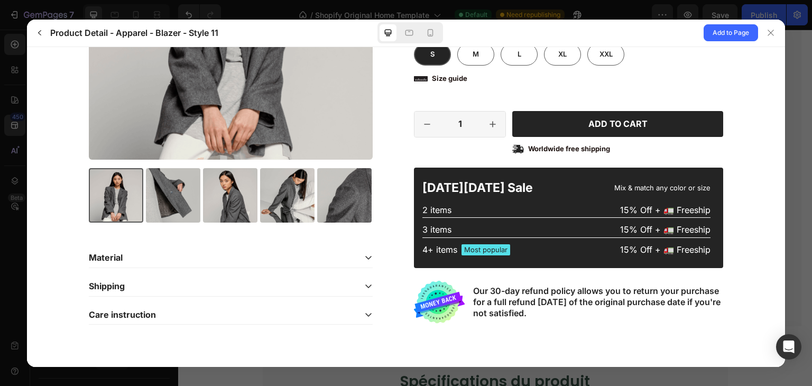
click at [283, 253] on div "Material" at bounding box center [222, 257] width 267 height 11
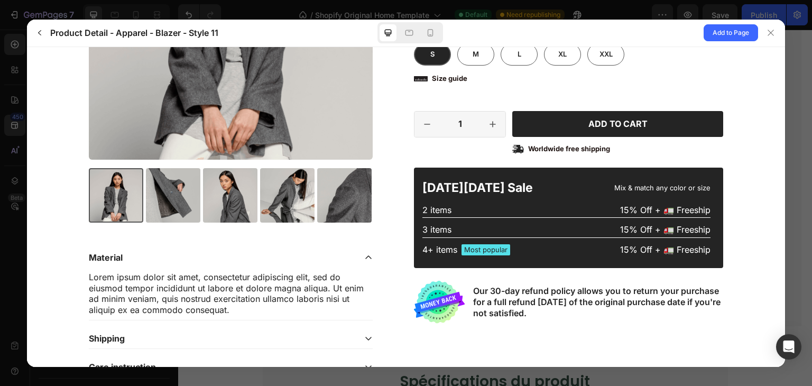
click at [283, 253] on div "Material" at bounding box center [222, 257] width 267 height 11
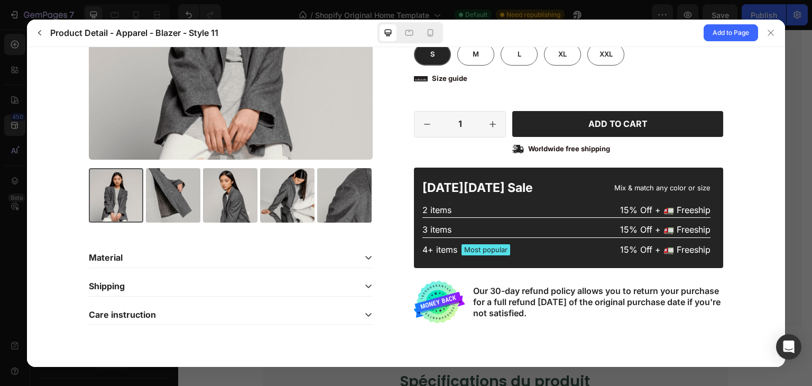
click at [366, 276] on div "Shipping" at bounding box center [231, 286] width 284 height 20
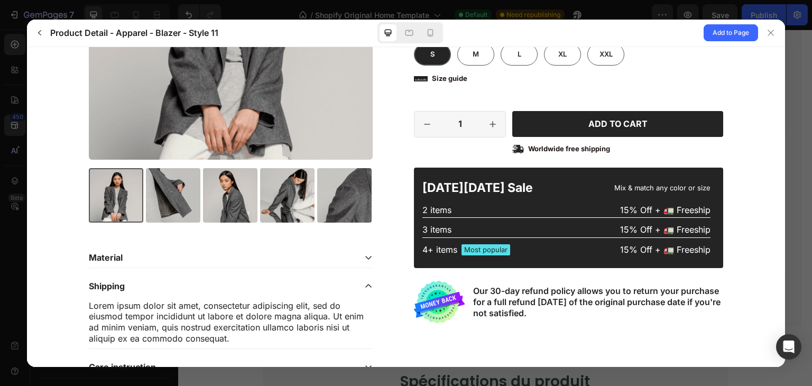
click at [366, 276] on div "Shipping" at bounding box center [231, 286] width 284 height 20
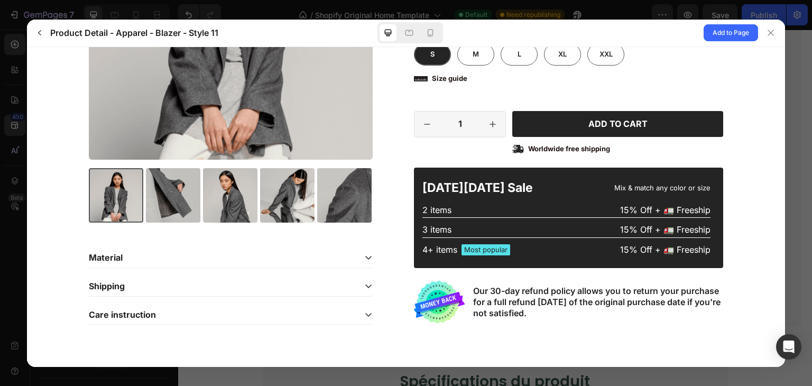
click at [366, 316] on icon at bounding box center [368, 314] width 8 height 8
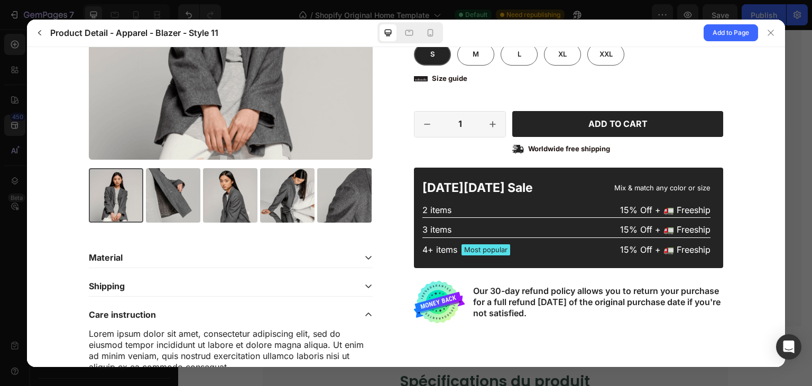
click at [354, 258] on div "Material" at bounding box center [231, 257] width 284 height 20
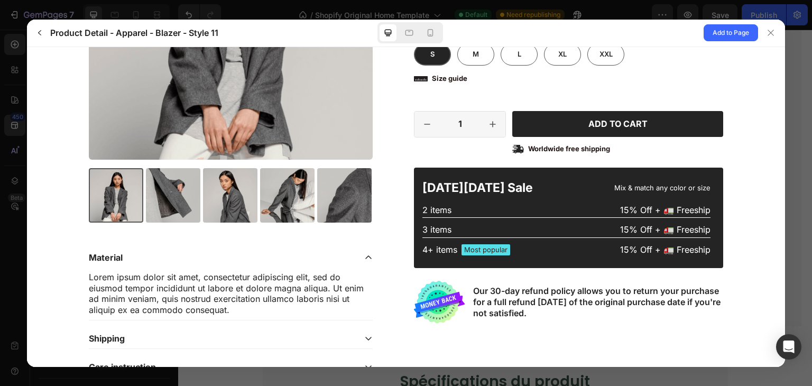
click at [354, 258] on div "Material" at bounding box center [231, 257] width 284 height 20
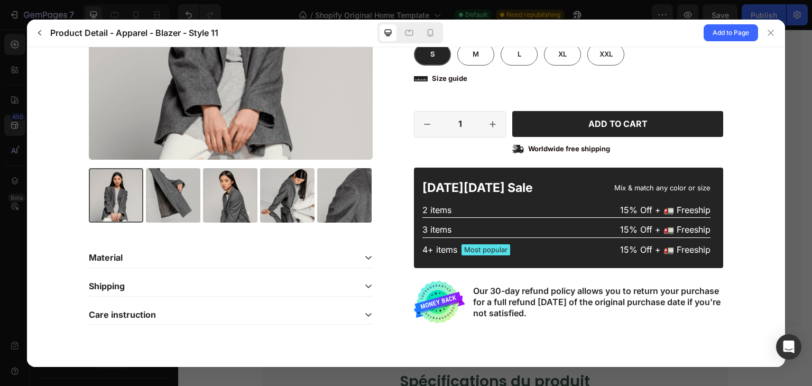
click at [367, 277] on div "Shipping" at bounding box center [231, 286] width 284 height 20
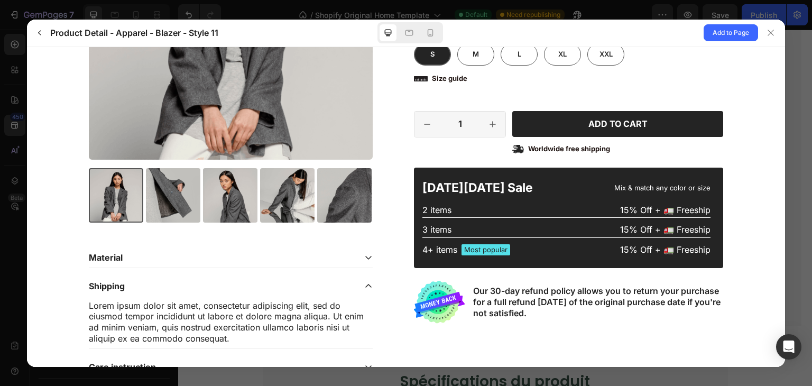
click at [367, 277] on div "Shipping" at bounding box center [231, 286] width 284 height 20
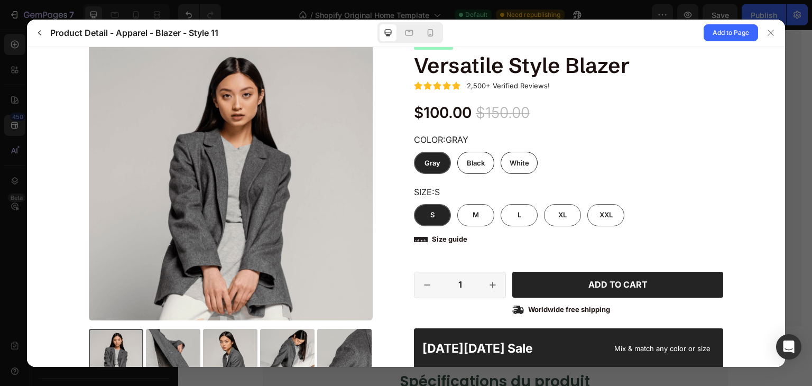
scroll to position [0, 0]
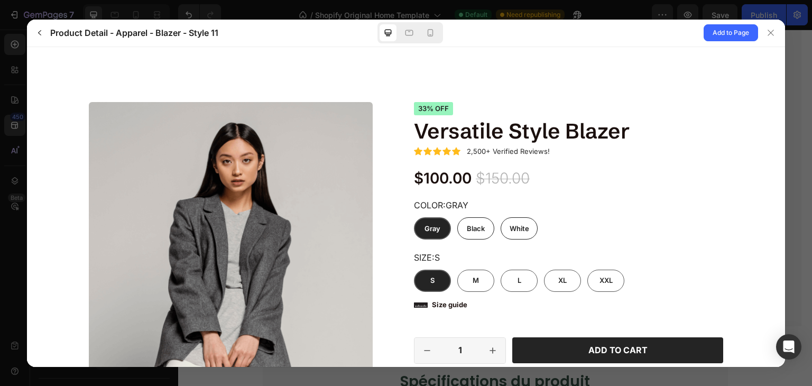
click at [39, 41] on div "Product Detail - Apparel - Blazer - Style 11 Add to Page" at bounding box center [406, 33] width 758 height 27
click at [38, 39] on div "Product Detail - Apparel - Blazer - Style 11 Add to Page" at bounding box center [406, 33] width 758 height 27
click at [38, 39] on button "button" at bounding box center [39, 32] width 17 height 17
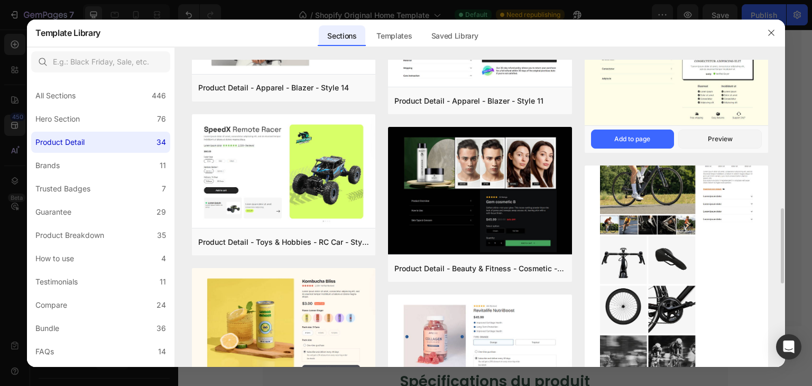
scroll to position [203, 0]
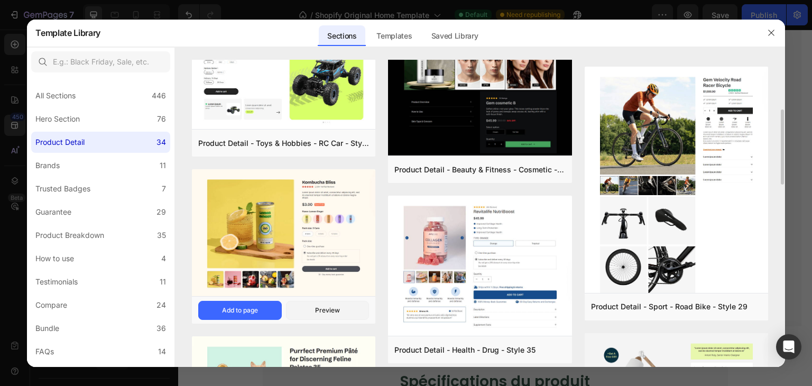
click at [289, 288] on img at bounding box center [283, 233] width 183 height 129
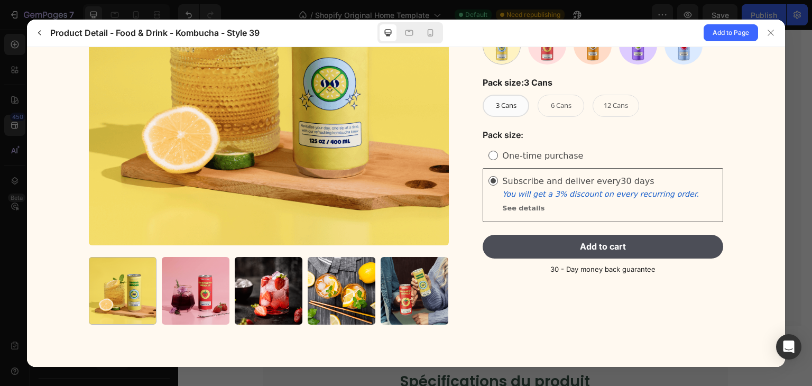
scroll to position [0, 0]
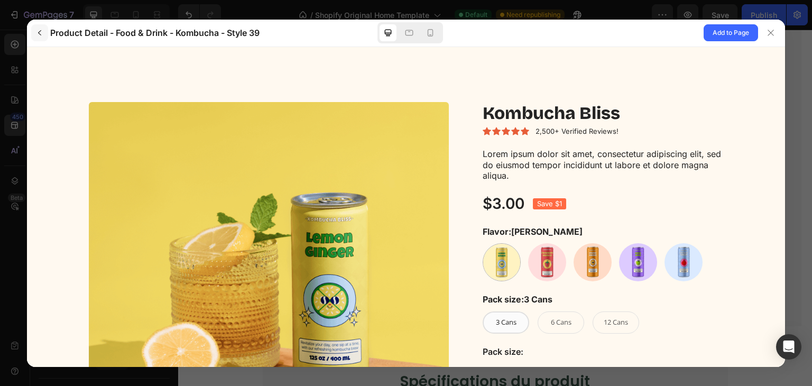
click at [33, 28] on button "button" at bounding box center [39, 32] width 17 height 17
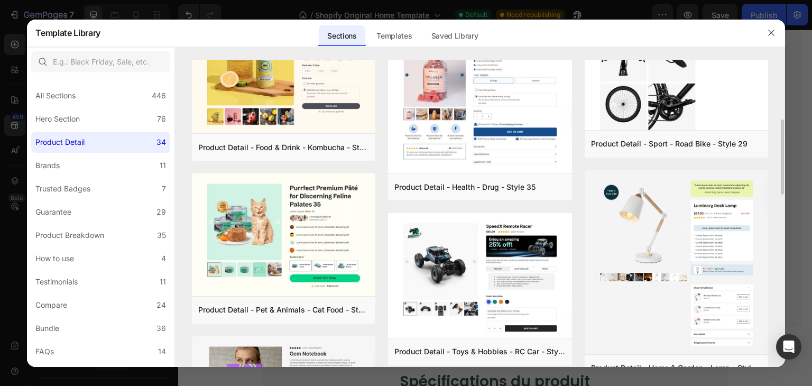
scroll to position [367, 0]
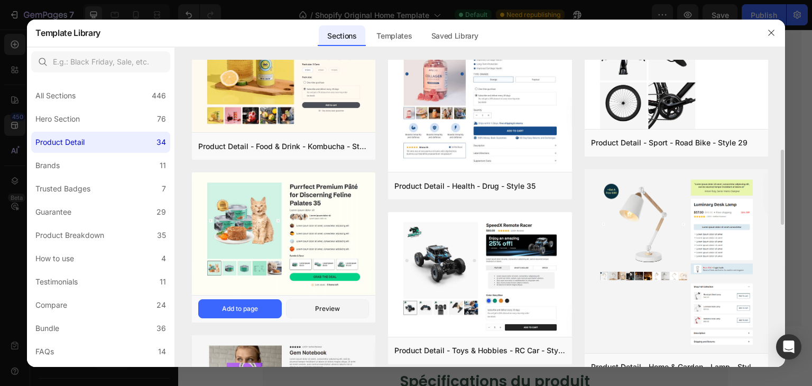
click at [335, 187] on img at bounding box center [283, 234] width 183 height 124
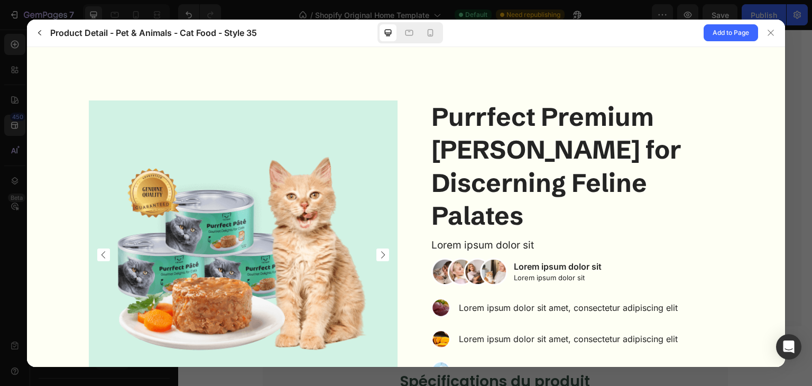
scroll to position [1, 0]
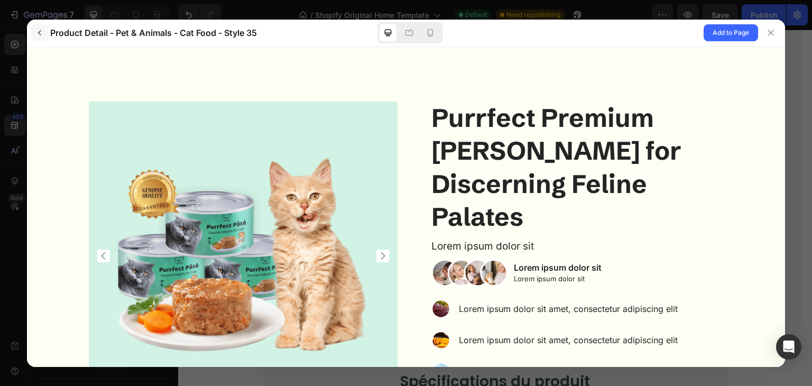
click at [43, 32] on icon "button" at bounding box center [39, 33] width 8 height 8
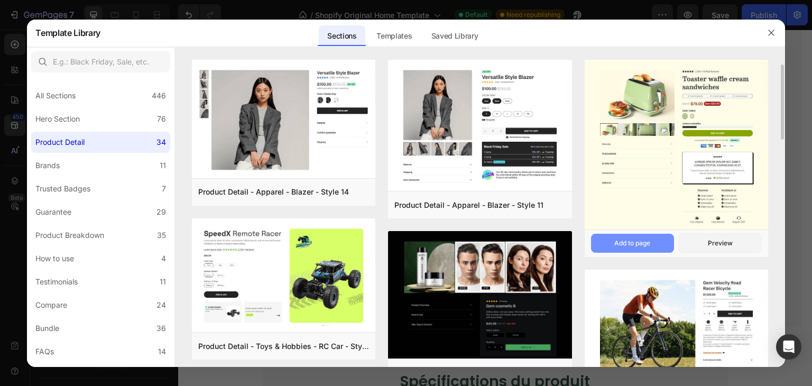
scroll to position [113, 0]
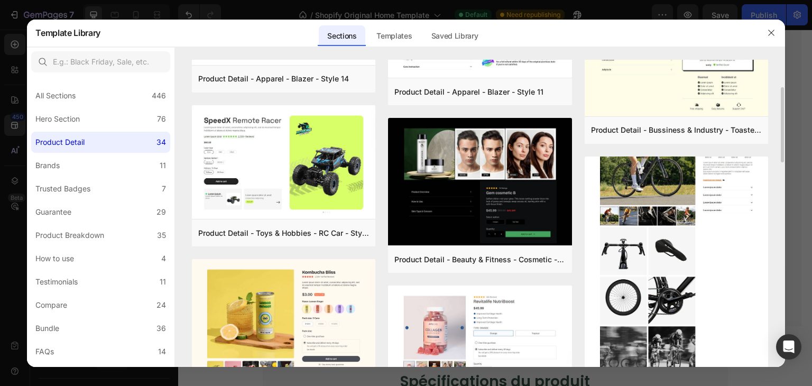
click at [592, 180] on img at bounding box center [676, 241] width 183 height 288
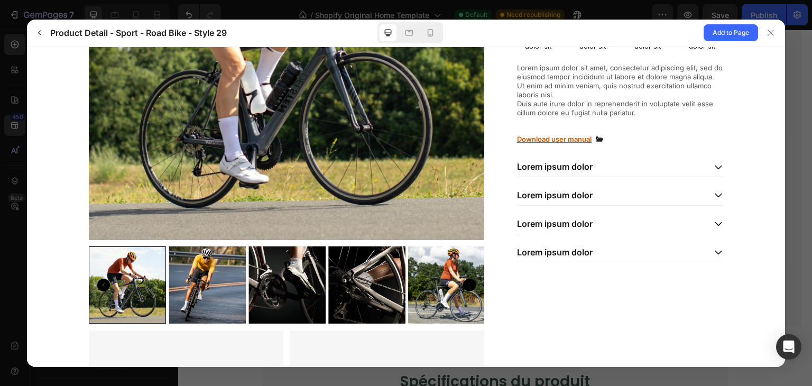
scroll to position [191, 0]
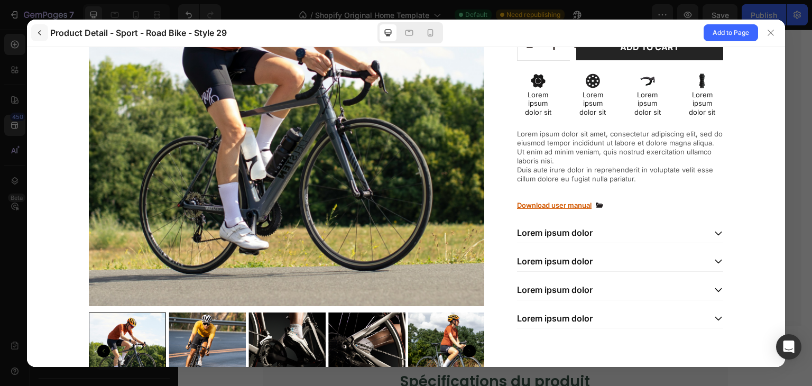
click at [36, 32] on icon "button" at bounding box center [39, 33] width 8 height 8
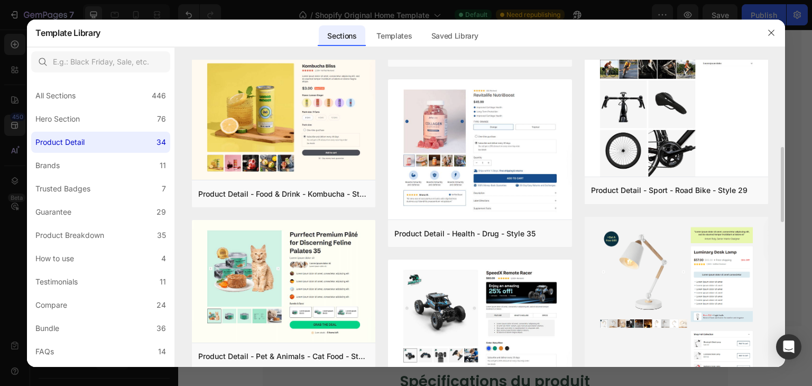
scroll to position [327, 0]
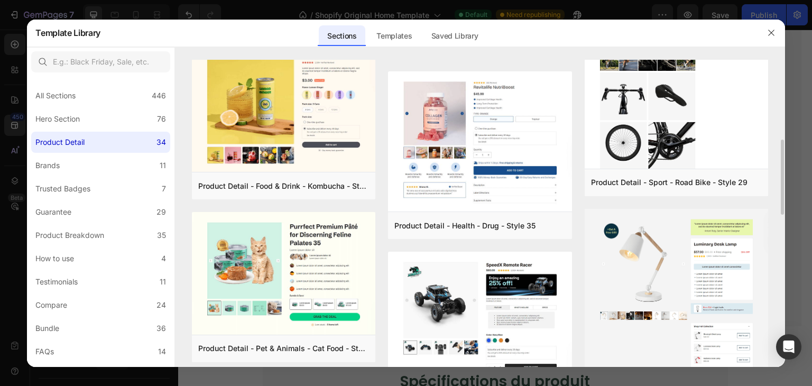
click at [510, 127] on img at bounding box center [479, 142] width 183 height 142
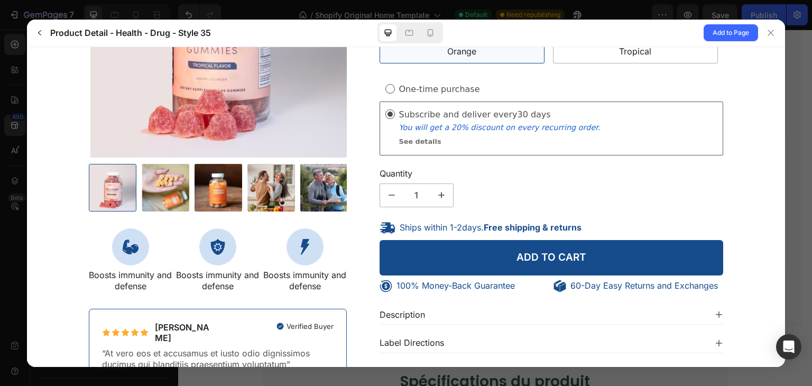
scroll to position [260, 0]
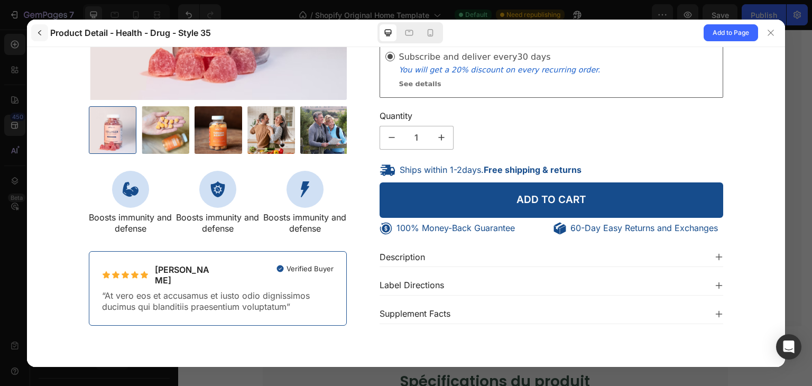
click at [44, 36] on button "button" at bounding box center [39, 32] width 17 height 17
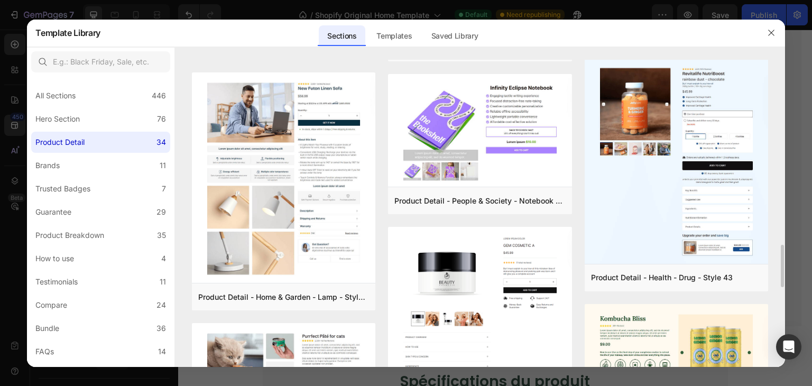
scroll to position [1083, 0]
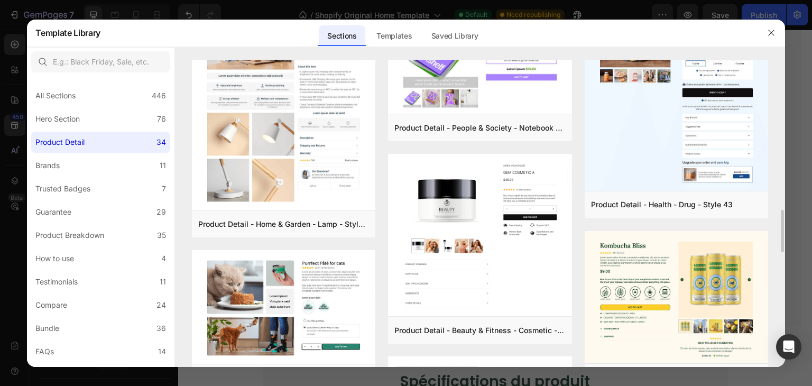
click at [626, 269] on img at bounding box center [676, 298] width 183 height 134
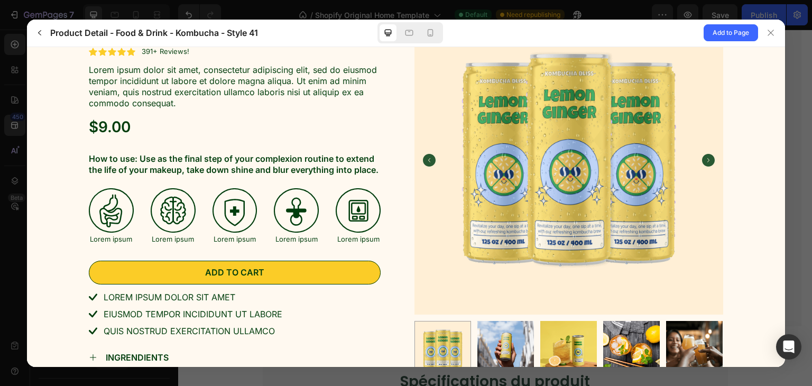
scroll to position [0, 0]
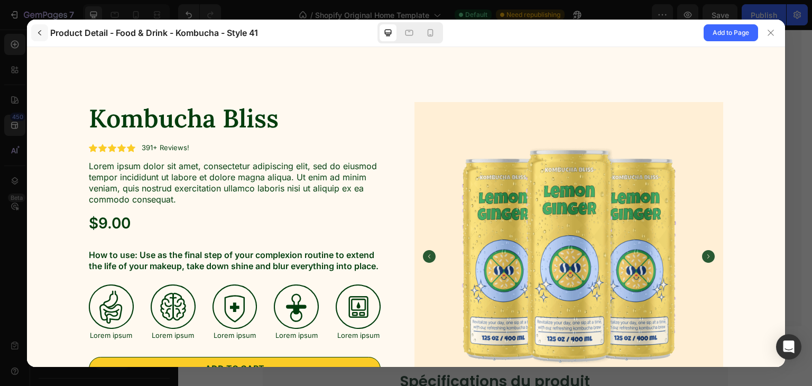
drag, startPoint x: 30, startPoint y: 39, endPoint x: 43, endPoint y: 34, distance: 14.5
click at [43, 34] on div "Product Detail - Food & Drink - Kombucha - Style 41 Add to Page" at bounding box center [406, 33] width 758 height 27
click at [43, 34] on icon "button" at bounding box center [39, 33] width 8 height 8
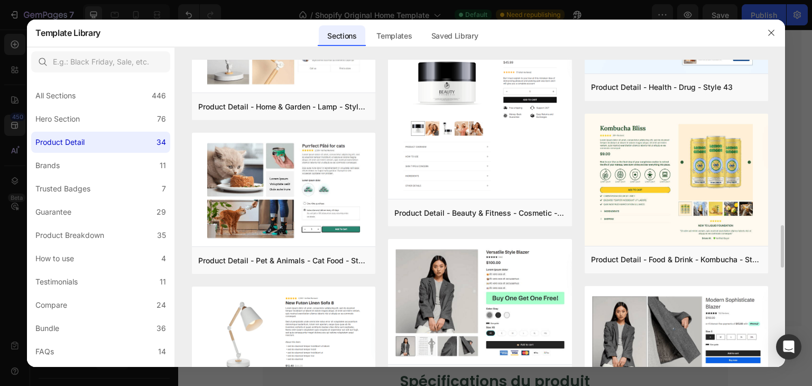
scroll to position [1200, 0]
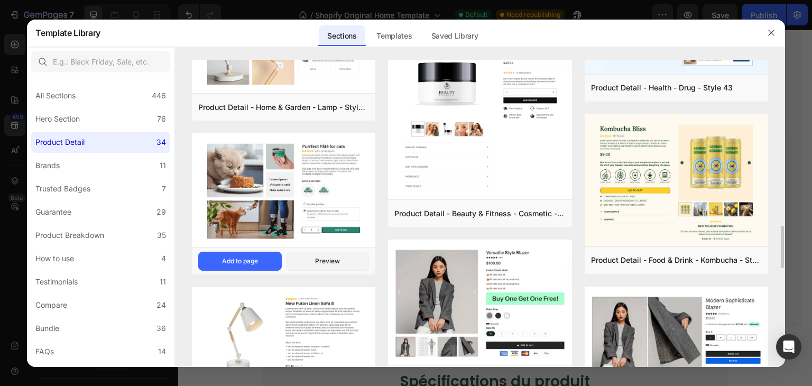
click at [348, 178] on img at bounding box center [283, 192] width 183 height 116
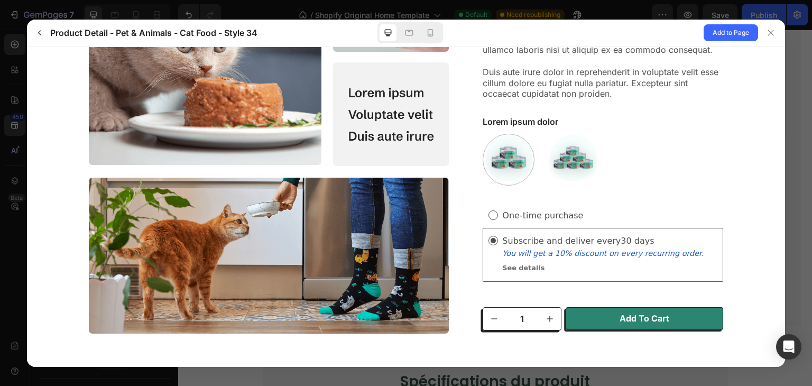
scroll to position [162, 0]
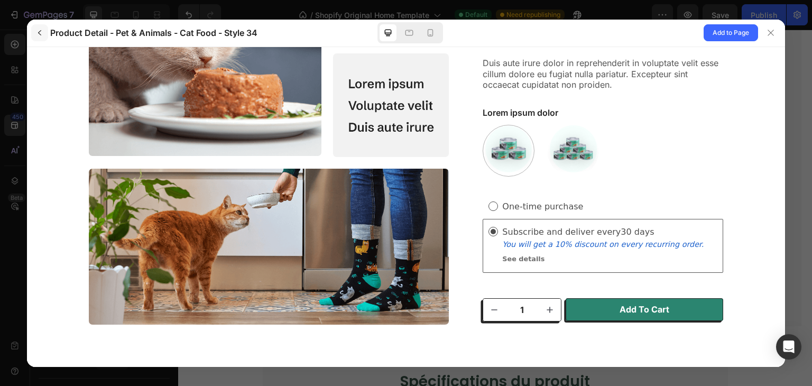
click at [45, 38] on button "button" at bounding box center [39, 32] width 17 height 17
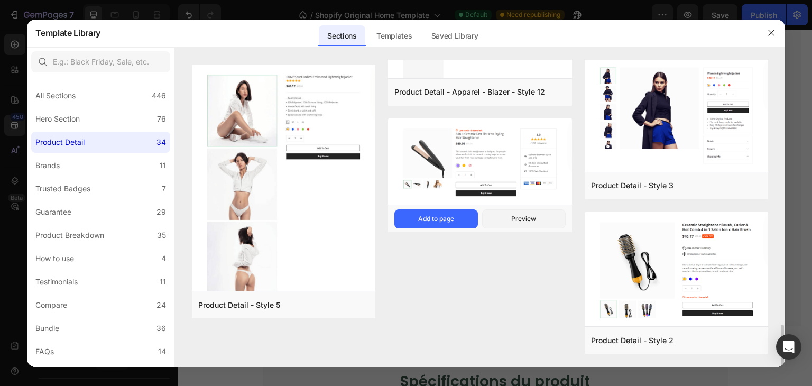
scroll to position [1909, 0]
click at [536, 153] on img at bounding box center [479, 162] width 183 height 88
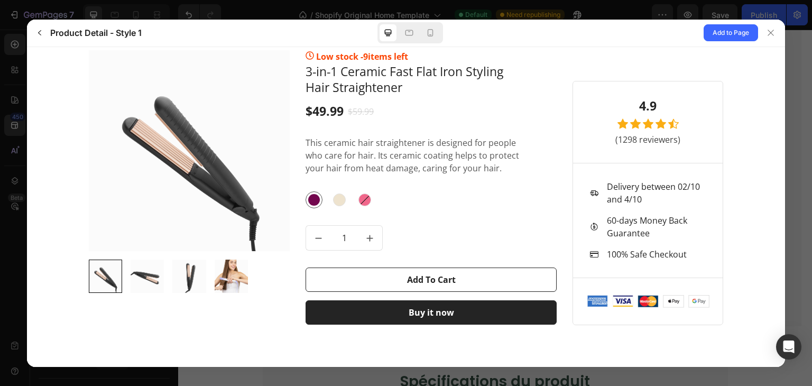
scroll to position [39, 0]
click at [438, 30] on div at bounding box center [430, 32] width 17 height 17
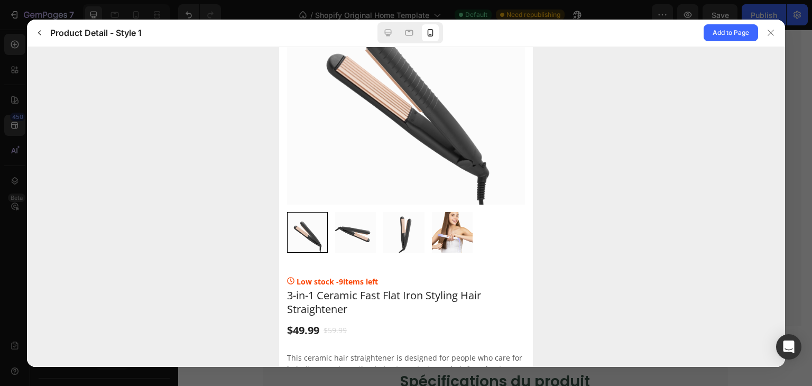
scroll to position [0, 0]
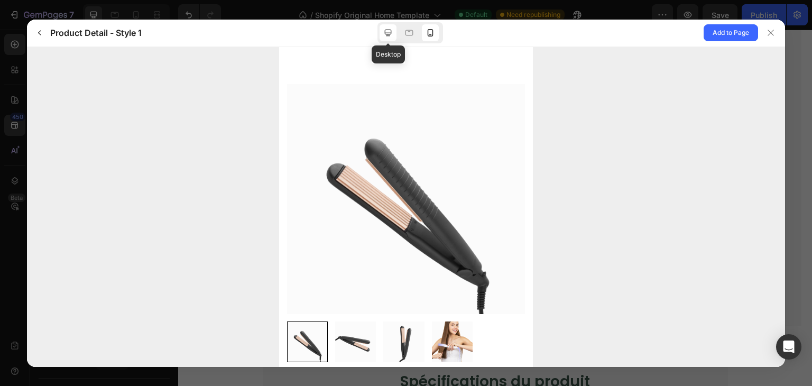
click at [391, 33] on icon at bounding box center [388, 33] width 7 height 7
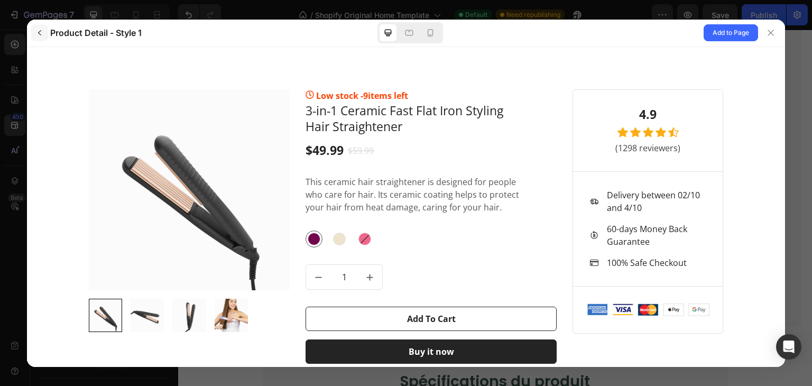
click at [38, 34] on icon "button" at bounding box center [39, 33] width 8 height 8
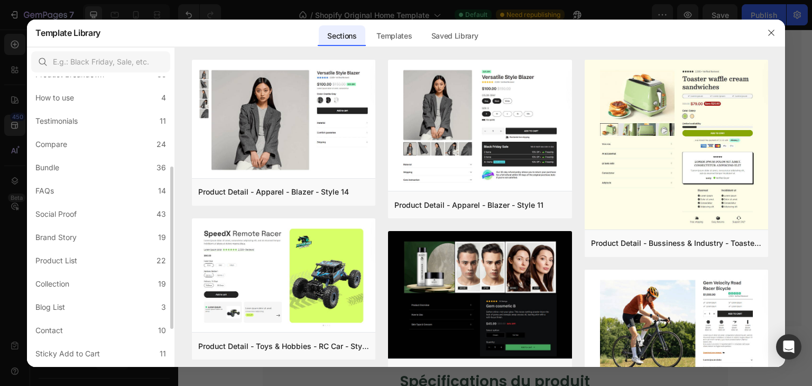
scroll to position [224, 0]
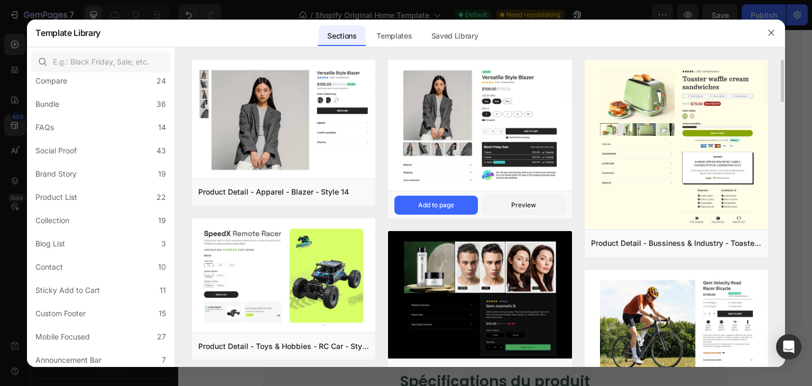
click at [422, 153] on img at bounding box center [479, 127] width 183 height 134
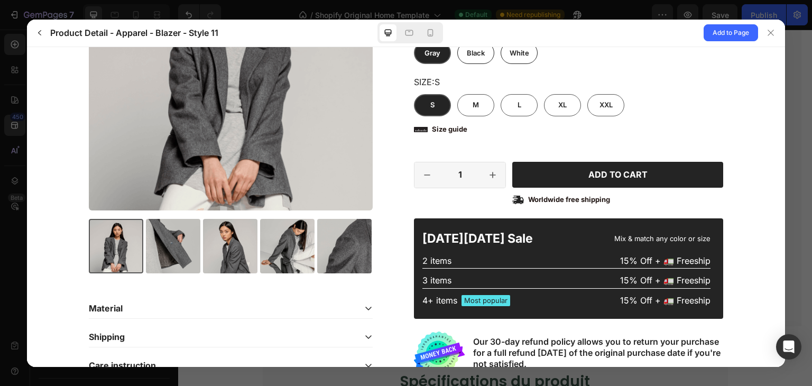
scroll to position [226, 0]
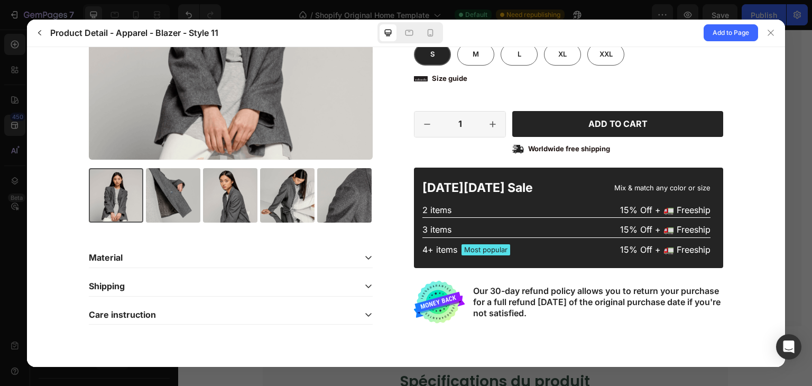
click at [370, 251] on div "Material Lorem ipsum dolor sit amet, consectetur adipiscing elit, sed do eiusmo…" at bounding box center [243, 285] width 309 height 77
click at [364, 257] on icon at bounding box center [368, 257] width 8 height 8
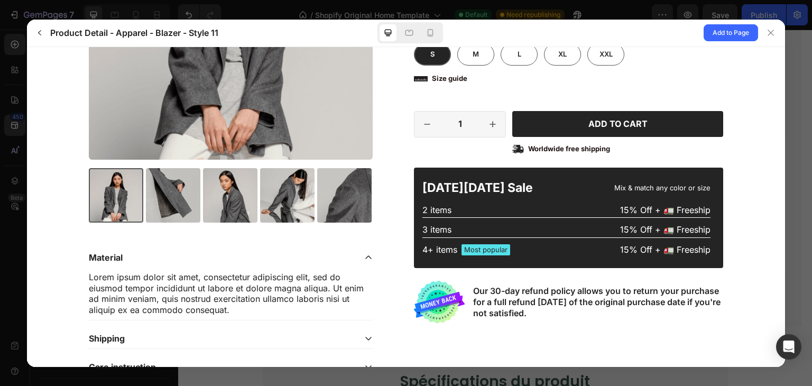
click at [364, 257] on icon at bounding box center [368, 257] width 8 height 8
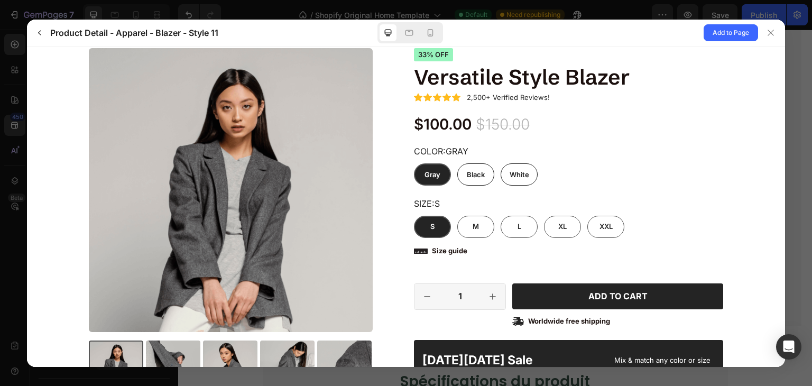
scroll to position [0, 0]
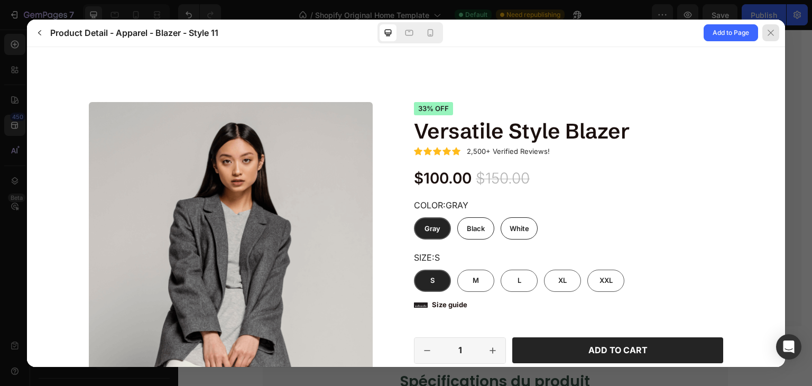
click at [760, 34] on button at bounding box center [771, 33] width 27 height 27
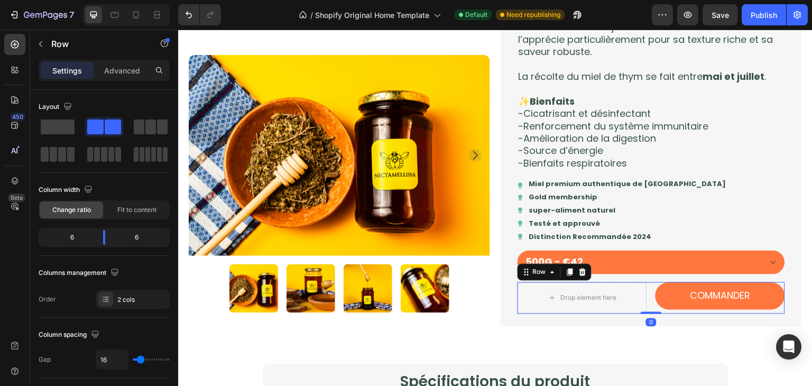
drag, startPoint x: 647, startPoint y: 313, endPoint x: 645, endPoint y: 302, distance: 10.7
click at [645, 302] on div "Drop element here COMMANDER Product Cart Button Row 0" at bounding box center [651, 298] width 267 height 32
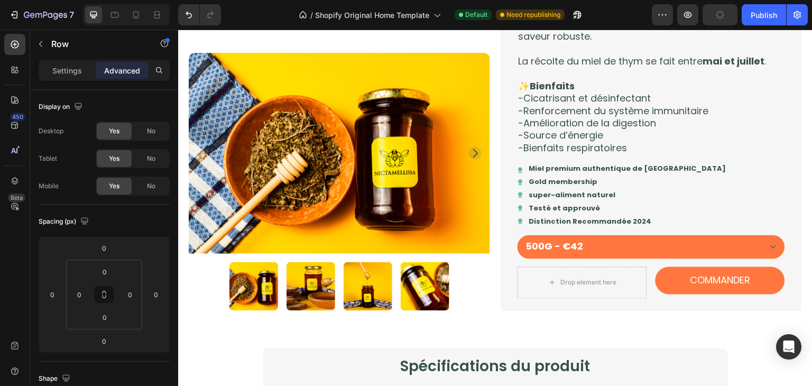
scroll to position [797, 0]
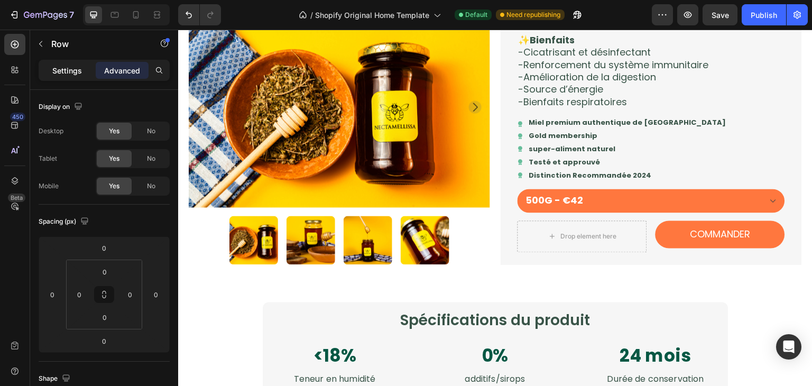
click at [61, 71] on p "Settings" at bounding box center [67, 70] width 30 height 11
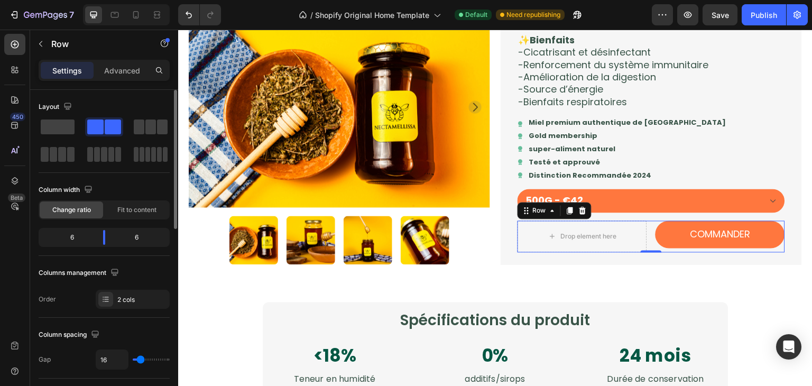
click at [48, 136] on div at bounding box center [104, 140] width 131 height 47
click at [57, 130] on span at bounding box center [58, 126] width 34 height 15
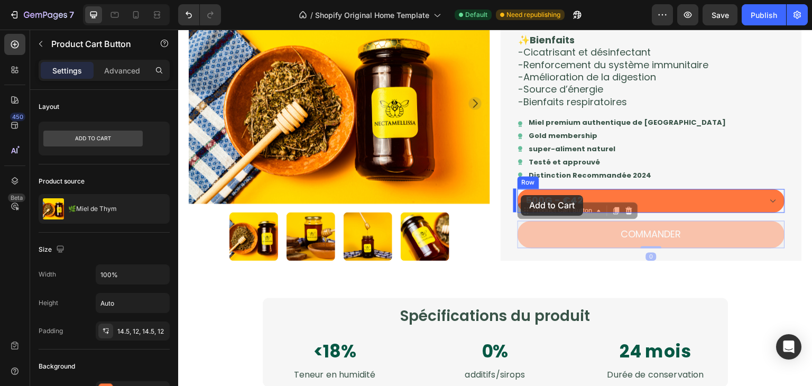
drag, startPoint x: 518, startPoint y: 214, endPoint x: 520, endPoint y: 195, distance: 18.7
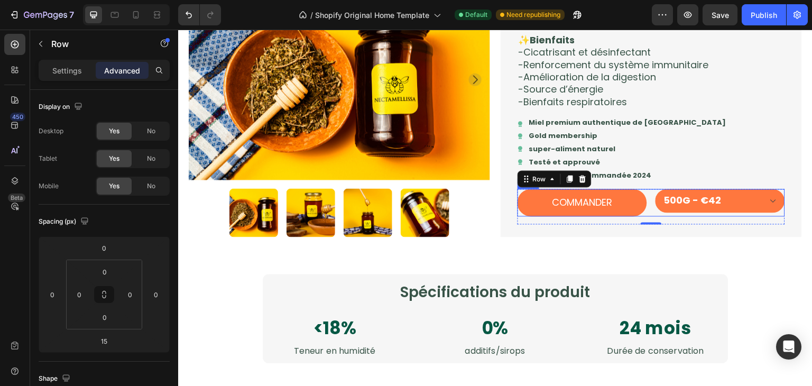
click at [645, 210] on div "COMMANDER Product Cart Button 500G - €42 Product Variants & Swatches Row" at bounding box center [651, 202] width 267 height 27
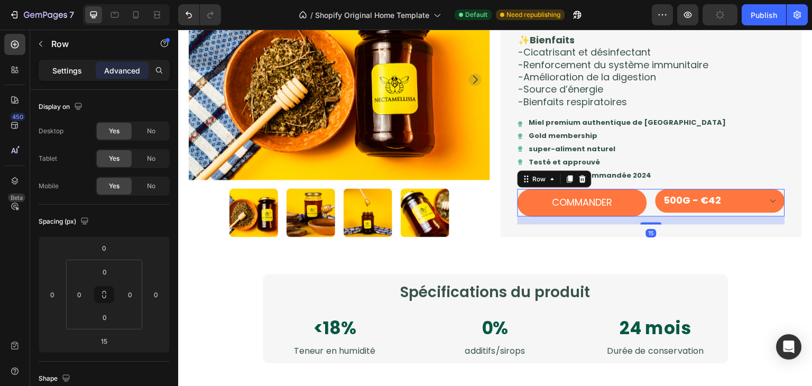
click at [70, 75] on p "Settings" at bounding box center [67, 70] width 30 height 11
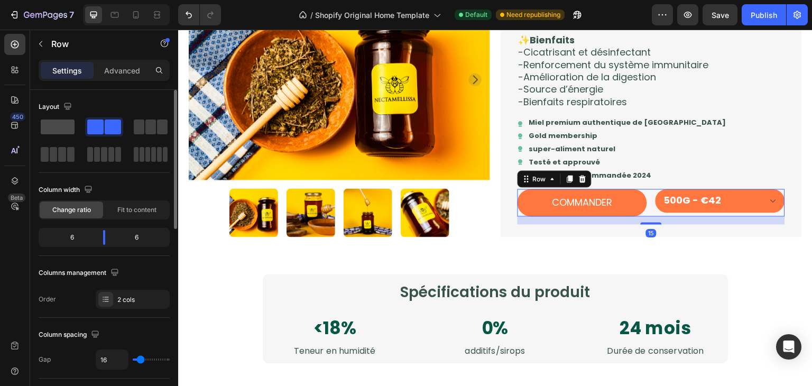
click at [85, 117] on div at bounding box center [104, 126] width 38 height 19
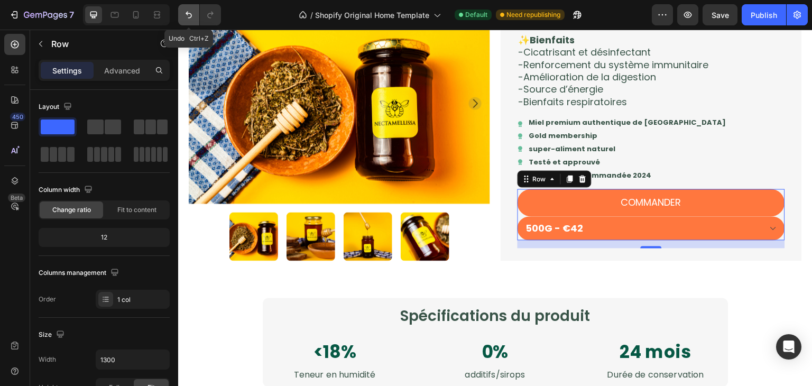
click at [190, 16] on icon "Undo/Redo" at bounding box center [188, 15] width 11 height 11
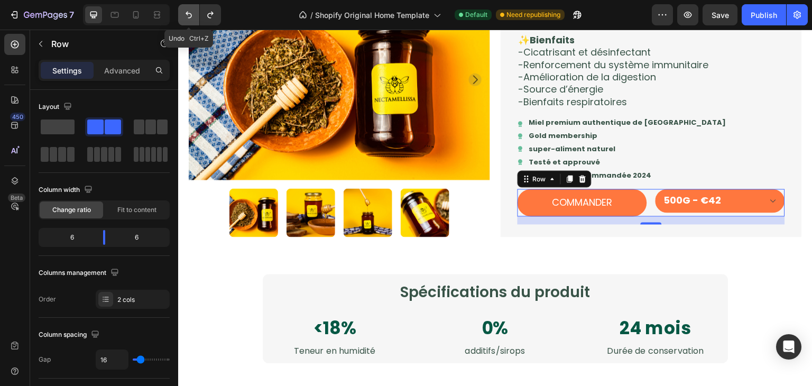
click at [190, 16] on icon "Undo/Redo" at bounding box center [188, 15] width 11 height 11
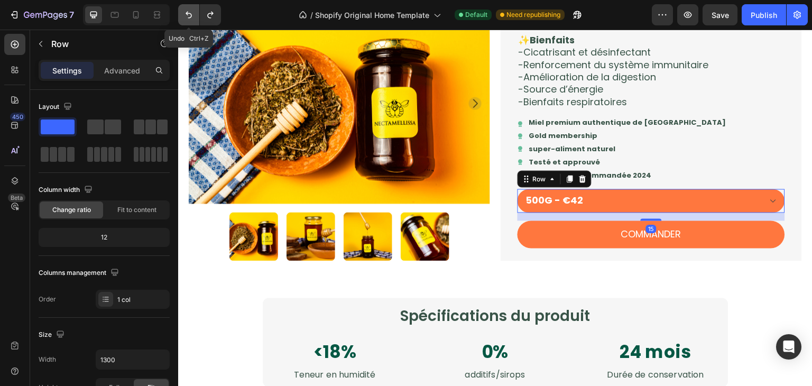
click at [190, 16] on icon "Undo/Redo" at bounding box center [188, 15] width 11 height 11
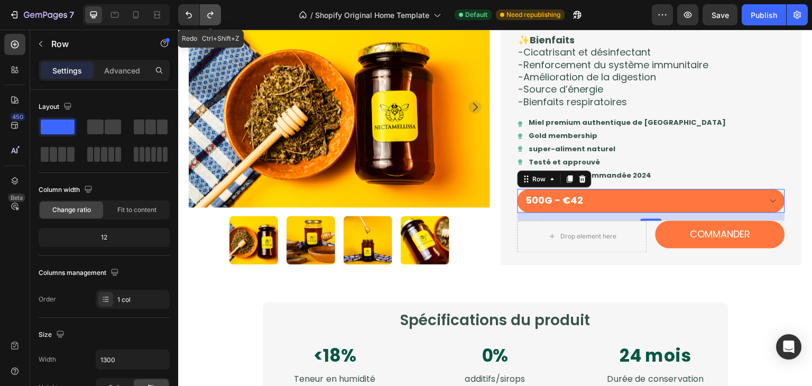
click at [215, 19] on icon "Undo/Redo" at bounding box center [210, 15] width 11 height 11
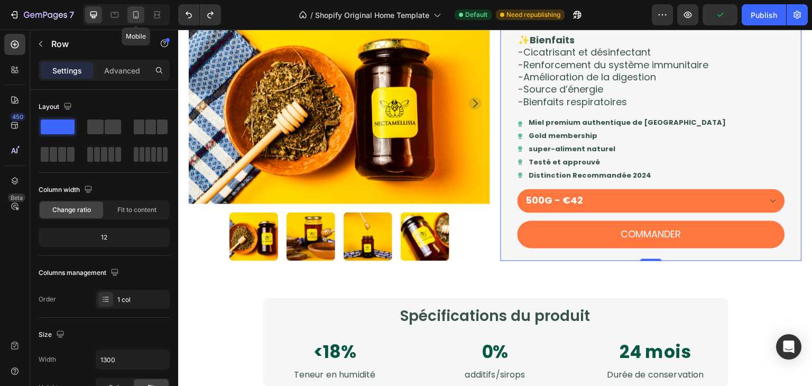
click at [138, 10] on icon at bounding box center [136, 15] width 11 height 11
type input "100%"
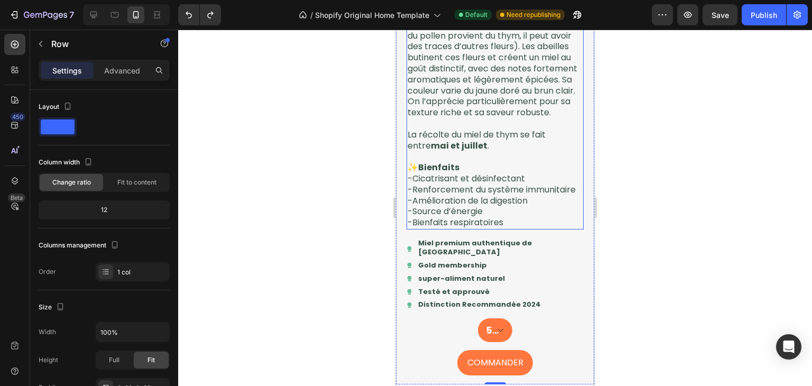
scroll to position [1129, 0]
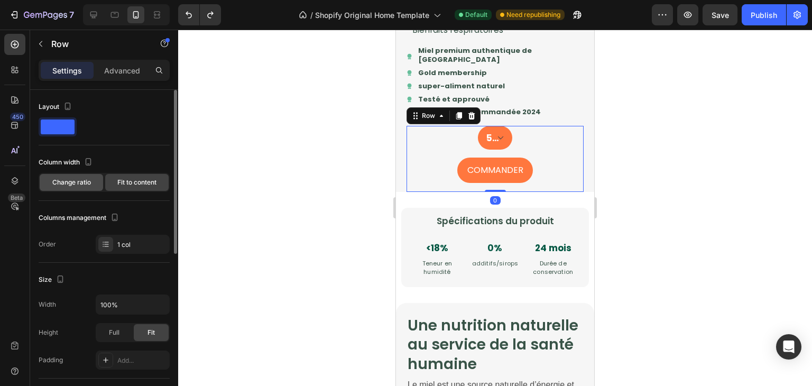
click at [88, 179] on span "Change ratio" at bounding box center [71, 183] width 39 height 10
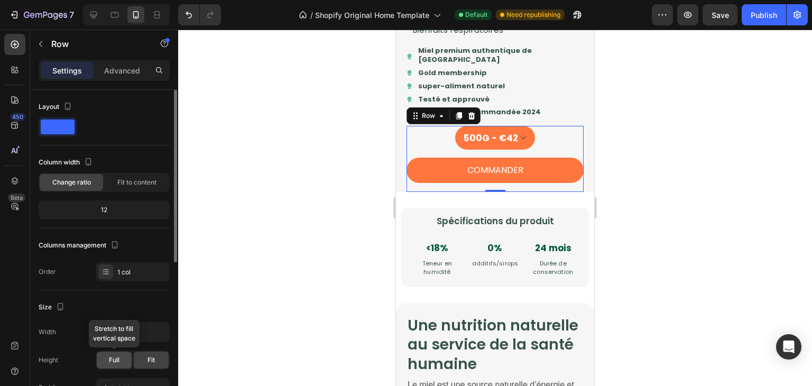
click at [113, 355] on span "Full" at bounding box center [114, 360] width 11 height 10
click at [157, 363] on div "Fit" at bounding box center [151, 360] width 35 height 17
click at [468, 120] on icon at bounding box center [471, 116] width 8 height 8
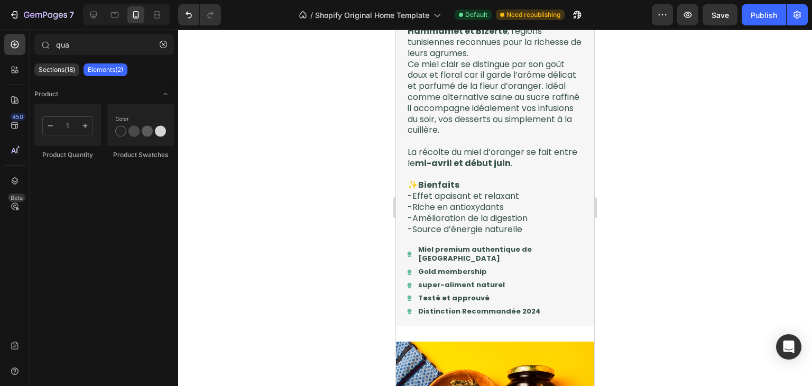
scroll to position [169, 0]
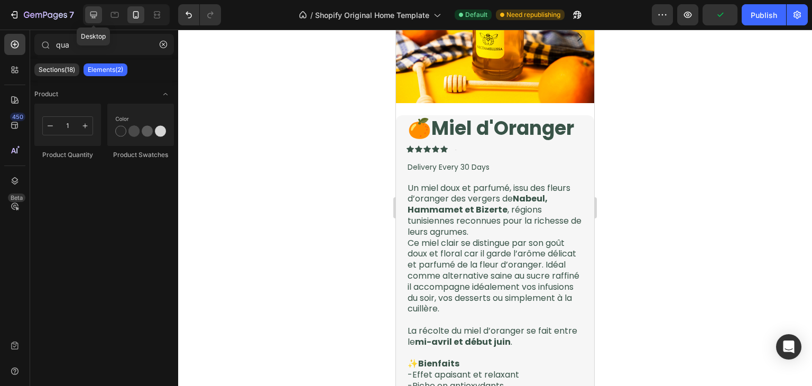
click at [85, 20] on div at bounding box center [93, 14] width 17 height 17
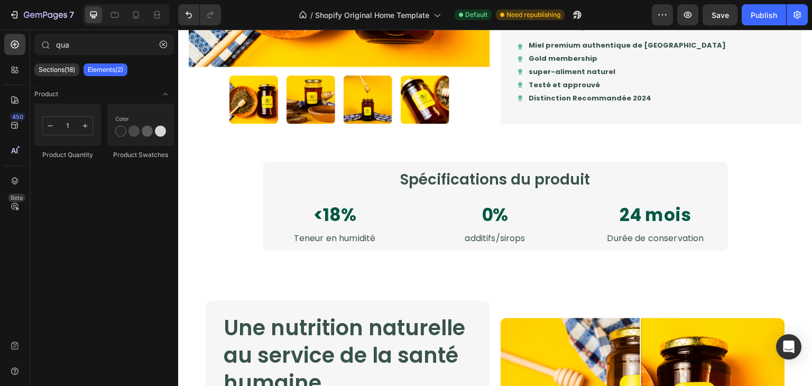
scroll to position [870, 0]
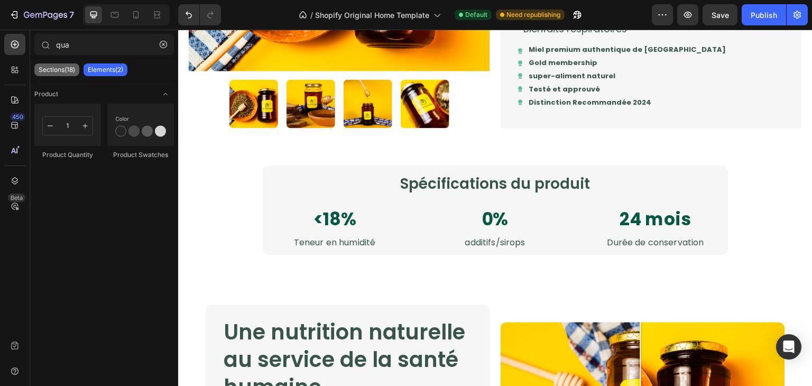
click at [74, 70] on p "Sections(18)" at bounding box center [57, 70] width 36 height 8
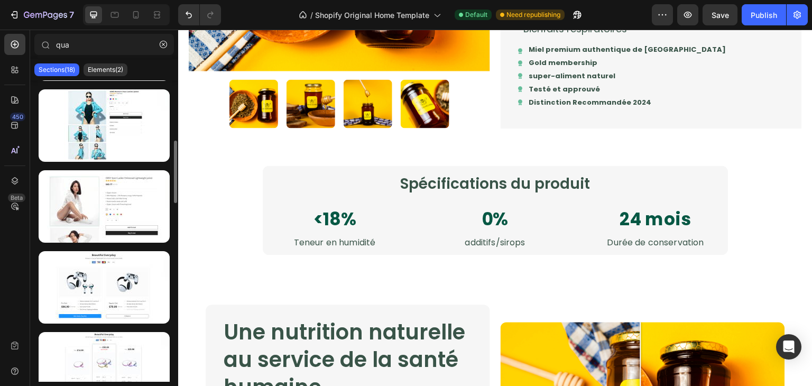
scroll to position [404, 0]
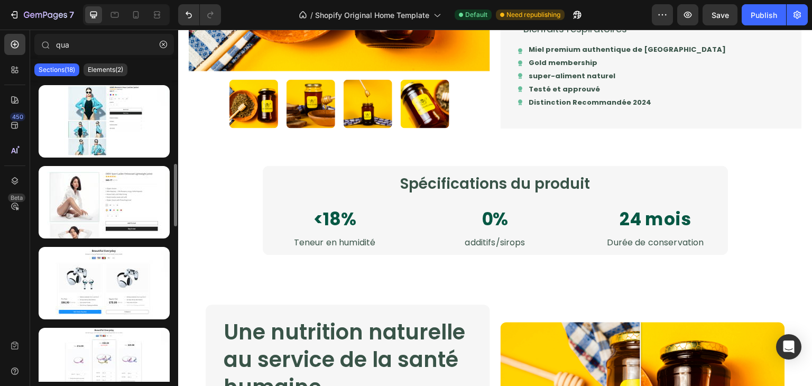
click at [101, 117] on div at bounding box center [104, 121] width 131 height 72
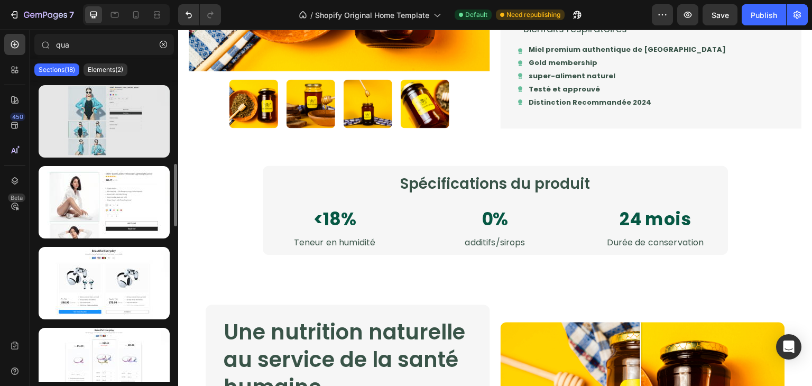
click at [95, 150] on div at bounding box center [104, 121] width 131 height 72
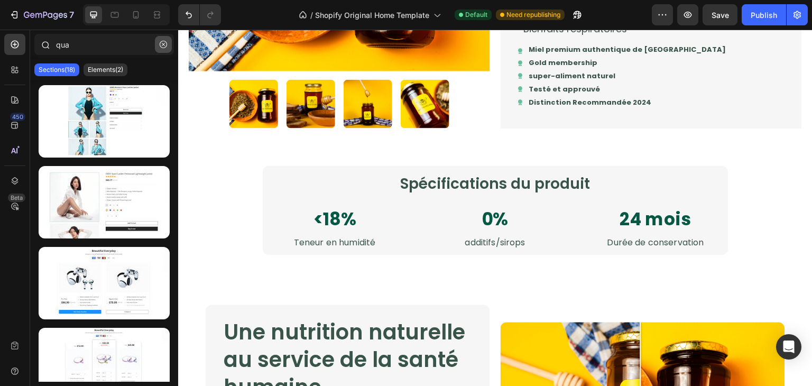
click at [161, 46] on icon "button" at bounding box center [163, 44] width 7 height 7
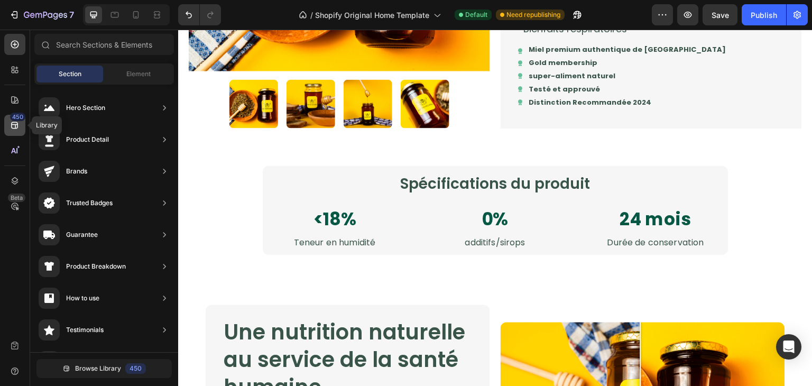
click at [23, 122] on div "450" at bounding box center [14, 125] width 21 height 21
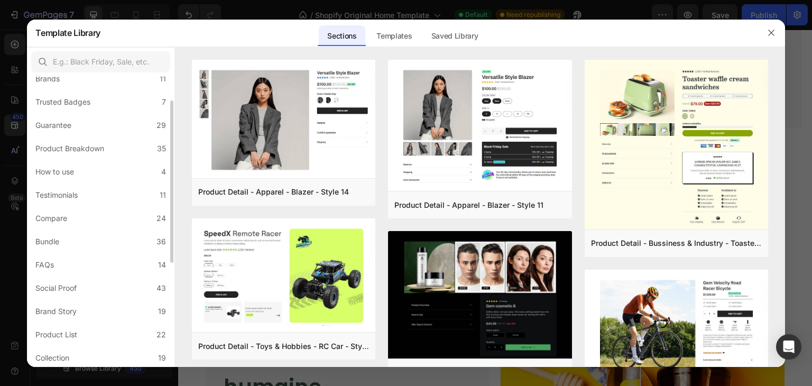
scroll to position [87, 0]
click at [87, 141] on label "Product Breakdown 35" at bounding box center [100, 148] width 139 height 21
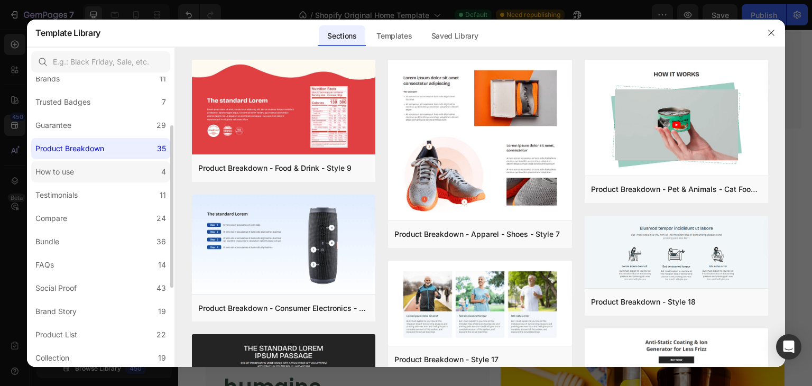
click at [85, 170] on label "How to use 4" at bounding box center [100, 171] width 139 height 21
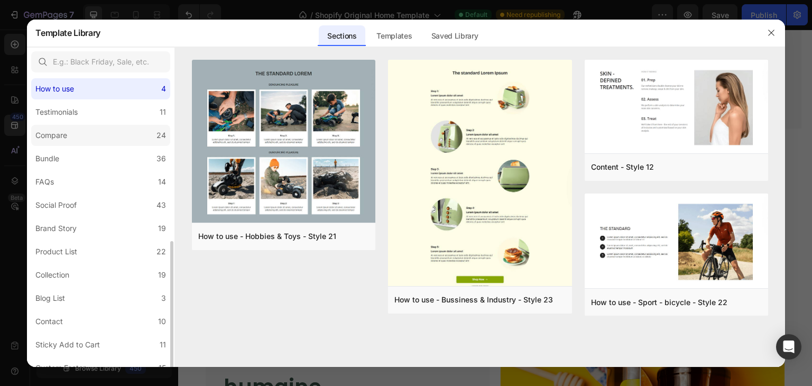
scroll to position [228, 0]
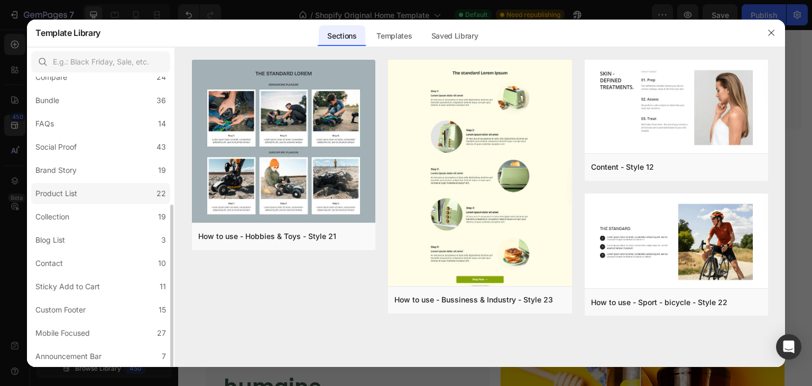
click at [83, 199] on label "Product List 22" at bounding box center [100, 193] width 139 height 21
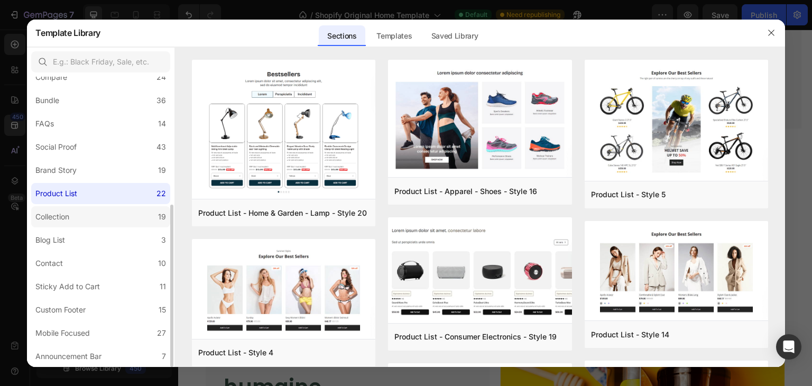
click at [87, 214] on label "Collection 19" at bounding box center [100, 216] width 139 height 21
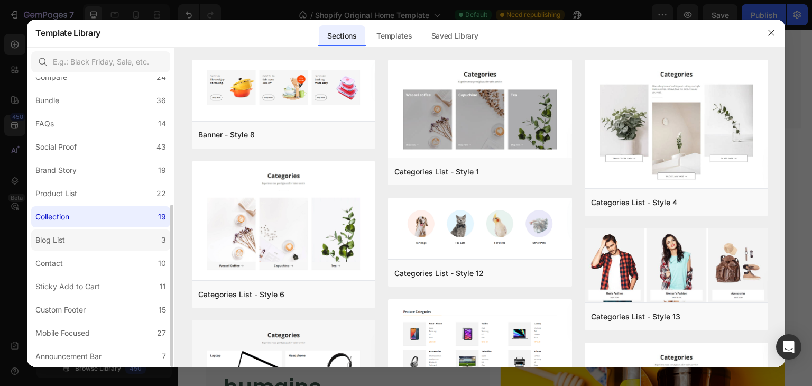
click at [87, 238] on label "Blog List 3" at bounding box center [100, 239] width 139 height 21
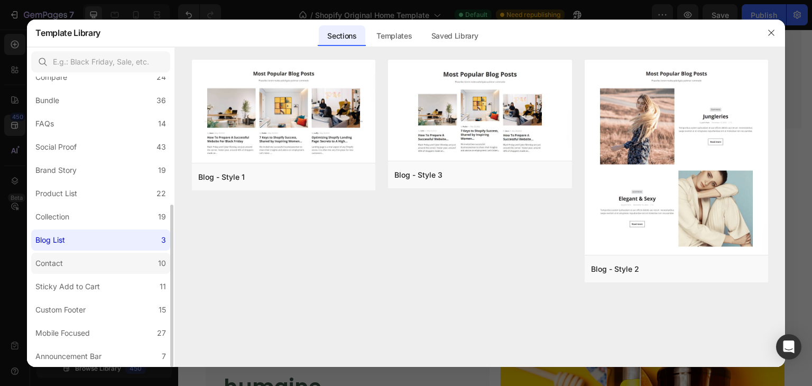
click at [89, 269] on label "Contact 10" at bounding box center [100, 263] width 139 height 21
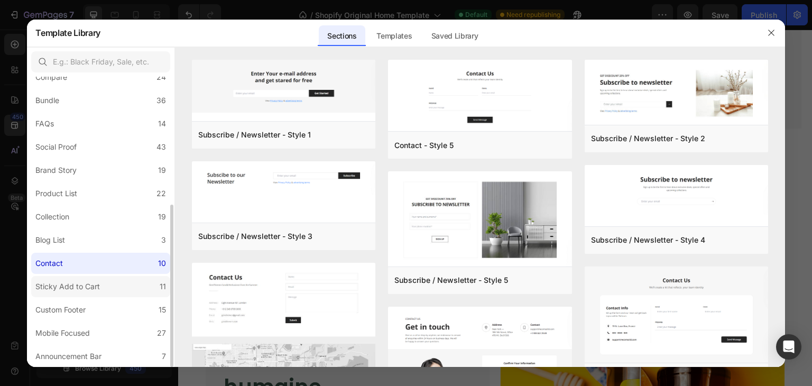
click at [92, 284] on div "Sticky Add to Cart" at bounding box center [67, 286] width 64 height 13
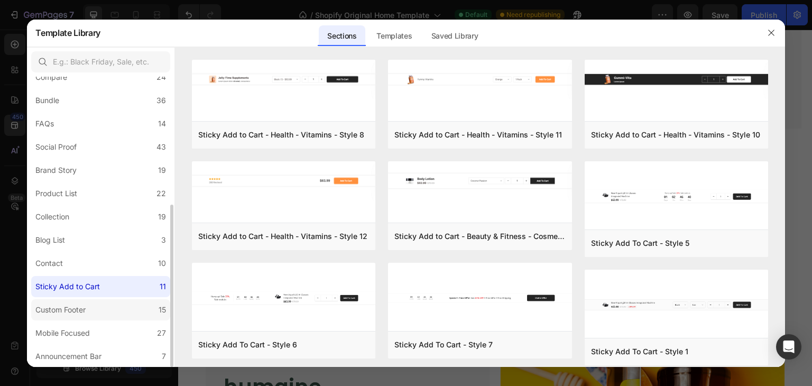
click at [93, 304] on label "Custom Footer 15" at bounding box center [100, 309] width 139 height 21
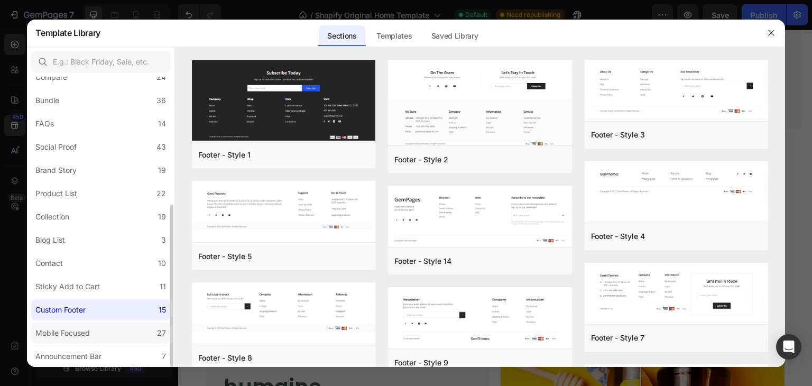
click at [96, 330] on label "Mobile Focused 27" at bounding box center [100, 332] width 139 height 21
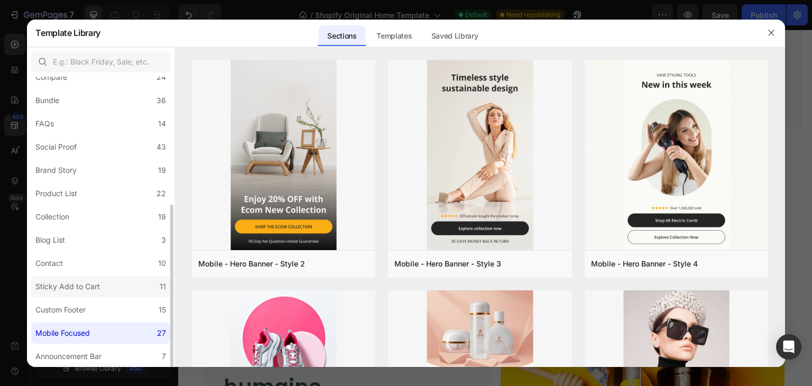
click at [97, 292] on div "Sticky Add to Cart" at bounding box center [67, 286] width 64 height 13
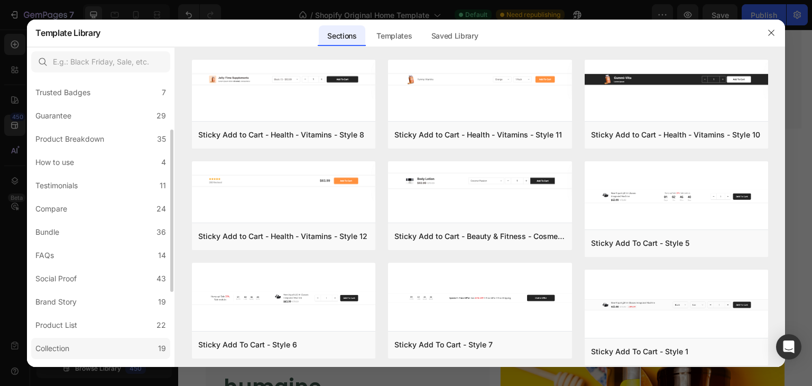
scroll to position [0, 0]
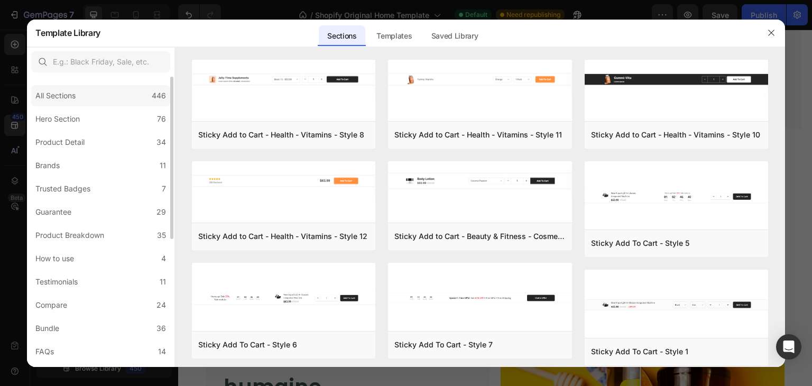
click at [140, 99] on div "All Sections 446" at bounding box center [100, 95] width 139 height 21
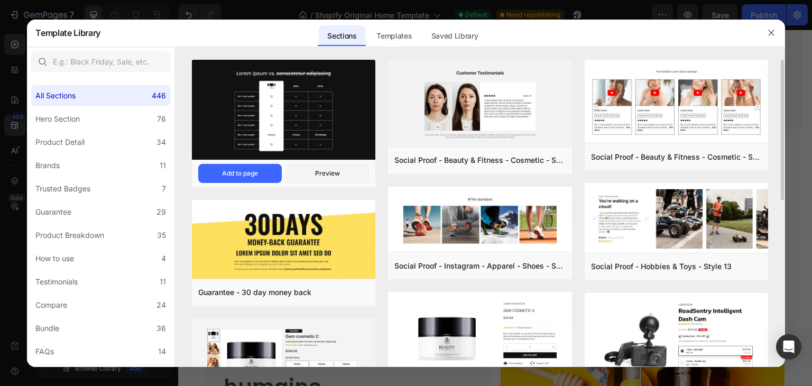
click at [287, 72] on img at bounding box center [283, 110] width 183 height 102
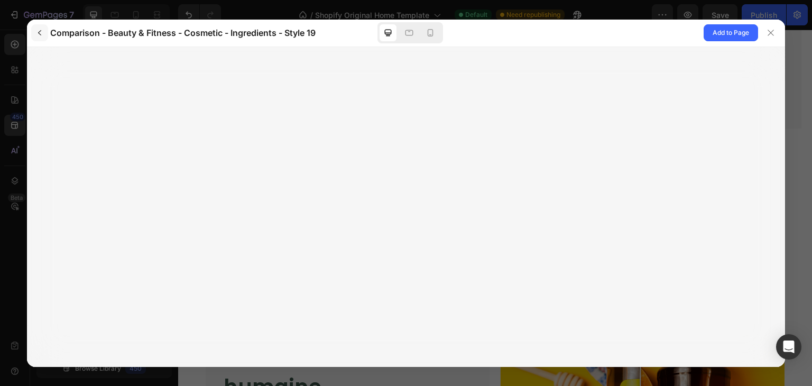
click at [43, 30] on icon "button" at bounding box center [39, 33] width 8 height 8
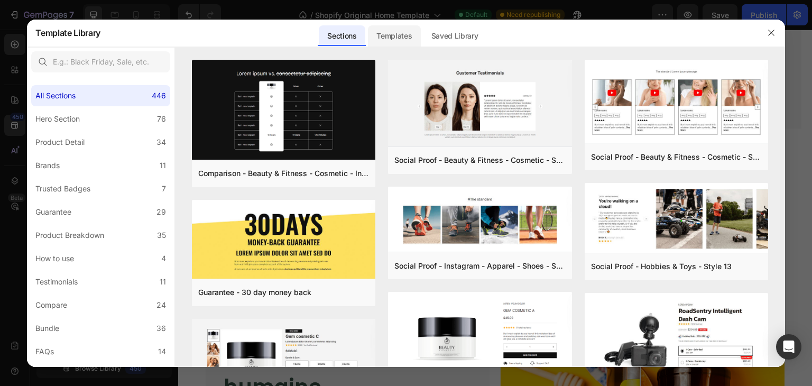
click at [0, 0] on div "Templates" at bounding box center [0, 0] width 0 height 0
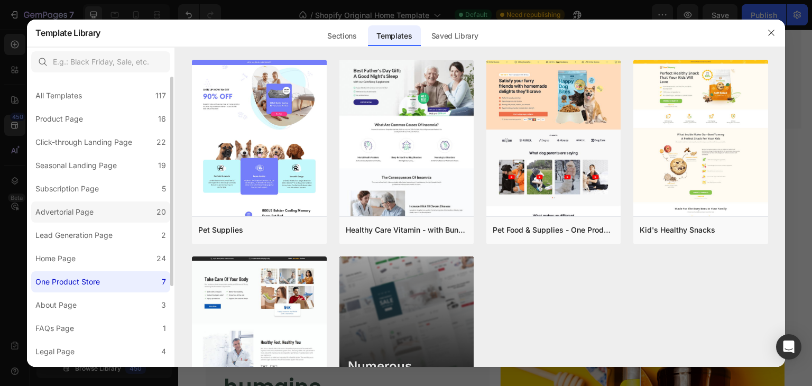
click at [102, 214] on label "Advertorial Page 20" at bounding box center [100, 211] width 139 height 21
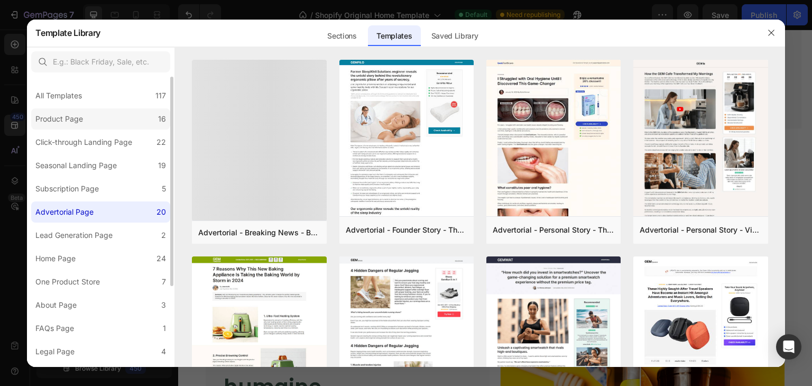
click at [105, 128] on label "Product Page 16" at bounding box center [100, 118] width 139 height 21
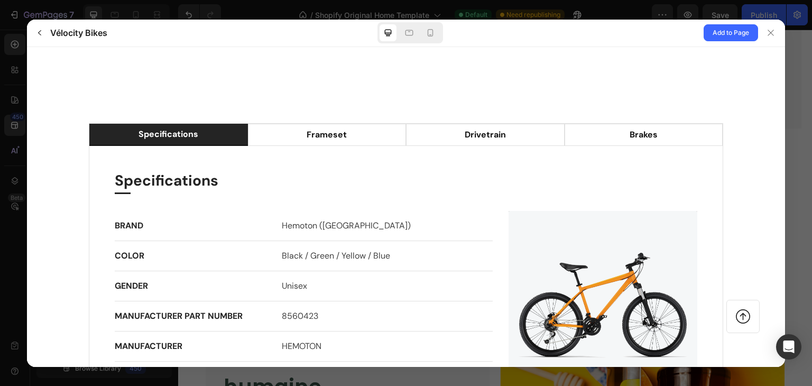
scroll to position [837, 0]
click at [46, 36] on button "button" at bounding box center [39, 32] width 17 height 17
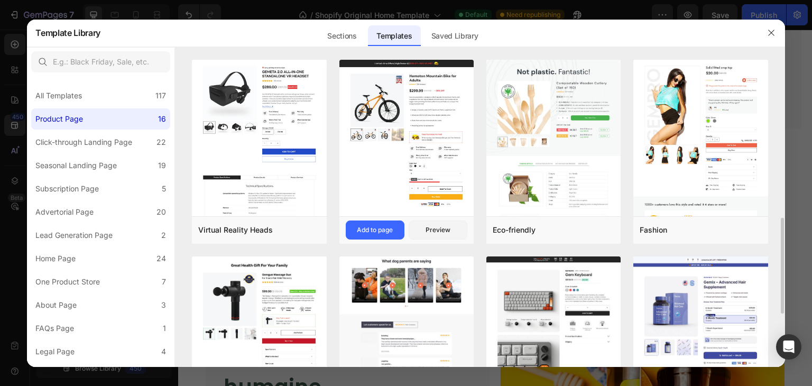
scroll to position [126, 0]
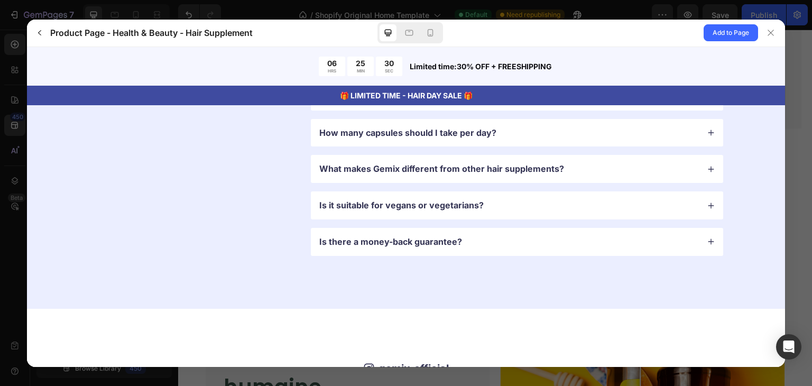
scroll to position [2987, 0]
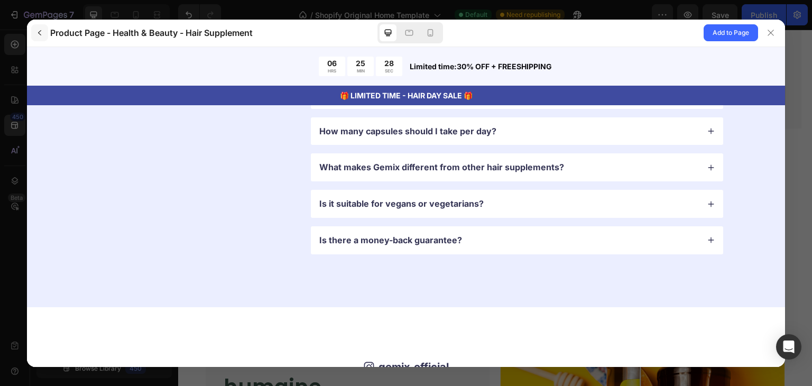
click at [41, 34] on icon "button" at bounding box center [39, 32] width 3 height 5
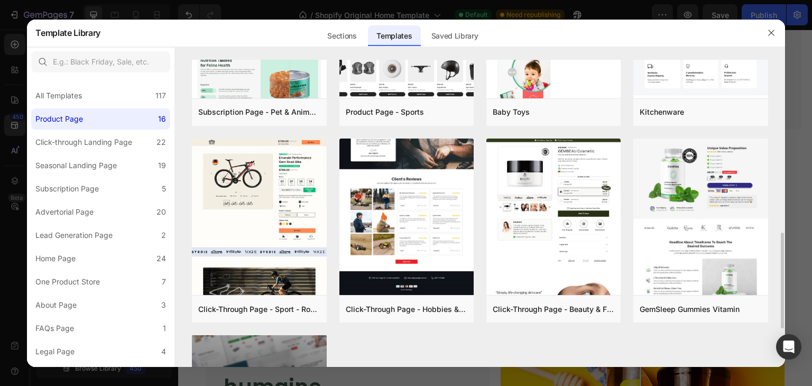
scroll to position [522, 0]
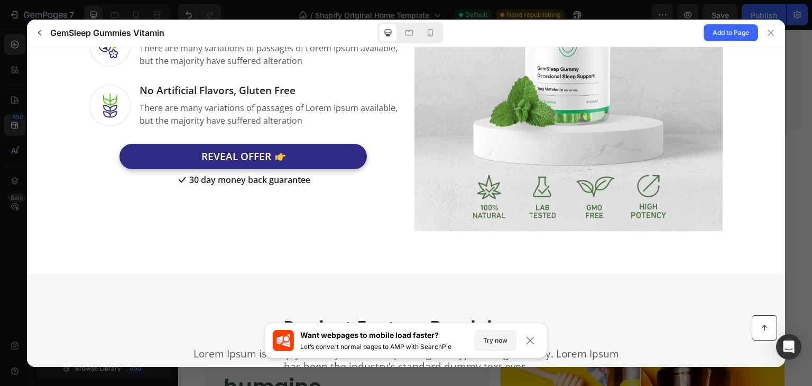
scroll to position [805, 0]
click at [772, 35] on icon at bounding box center [771, 33] width 8 height 8
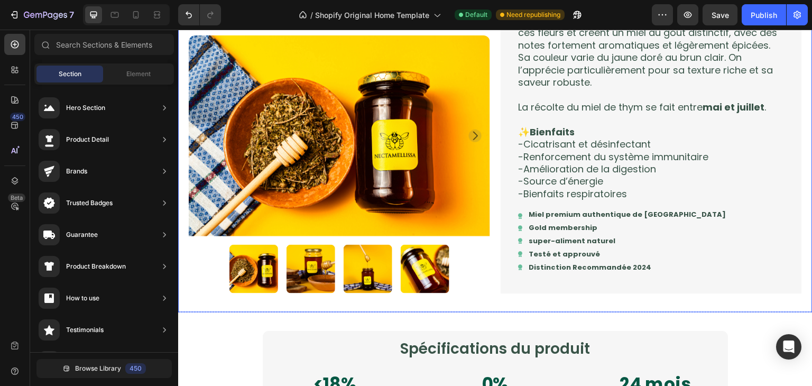
scroll to position [713, 0]
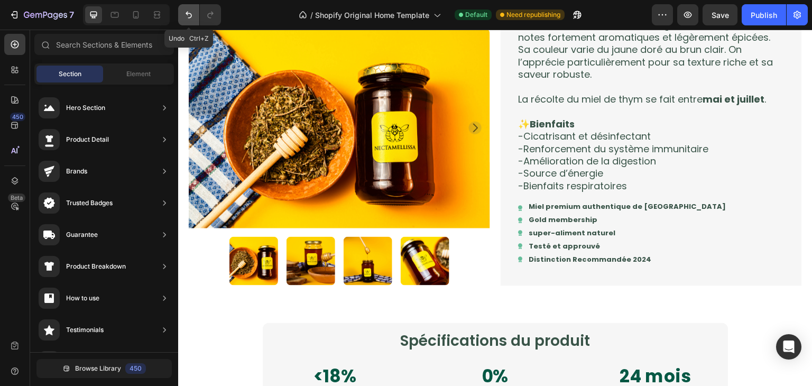
click at [190, 15] on icon "Undo/Redo" at bounding box center [188, 15] width 11 height 11
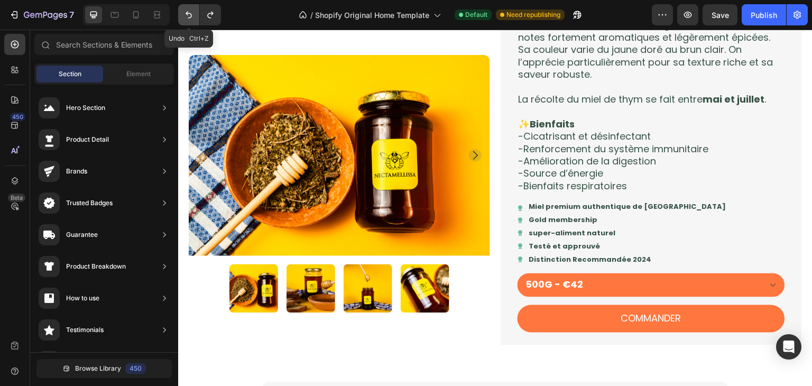
click at [190, 15] on icon "Undo/Redo" at bounding box center [188, 15] width 11 height 11
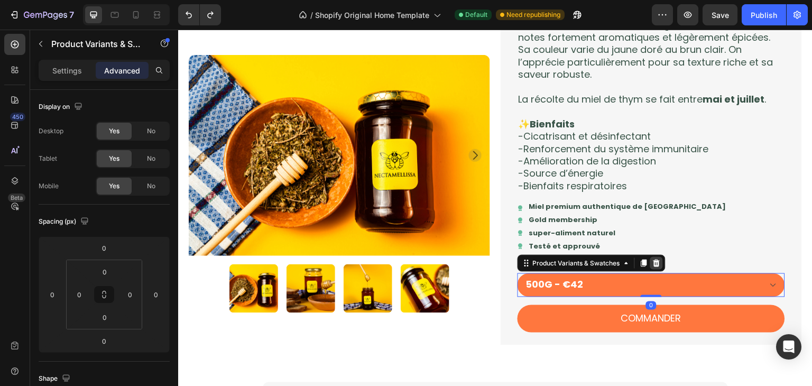
click at [657, 266] on icon at bounding box center [656, 263] width 8 height 8
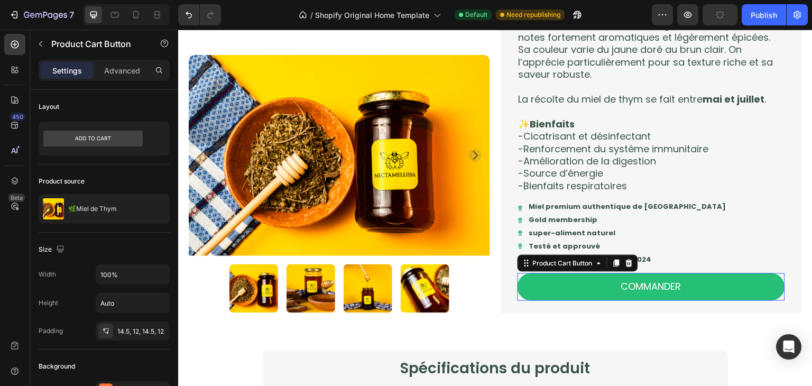
click at [563, 285] on button "COMMANDER" at bounding box center [651, 286] width 267 height 27
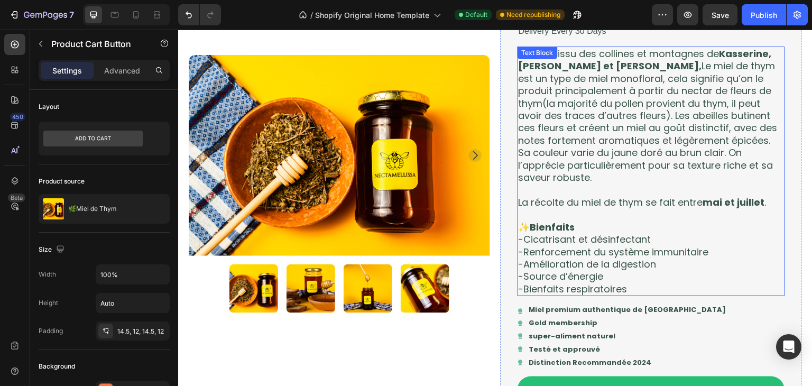
scroll to position [726, 0]
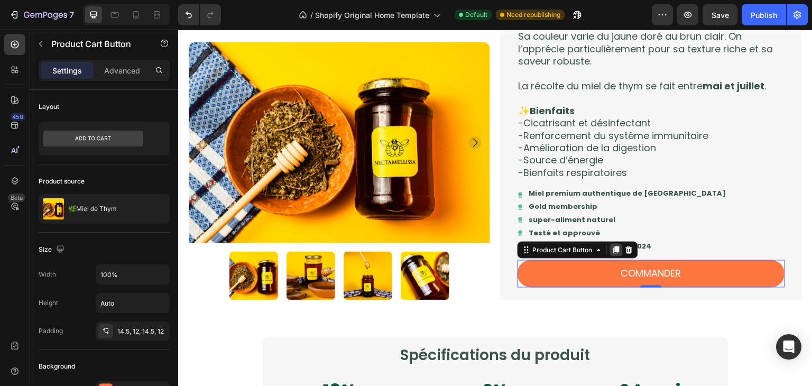
click at [612, 251] on icon at bounding box center [616, 250] width 8 height 8
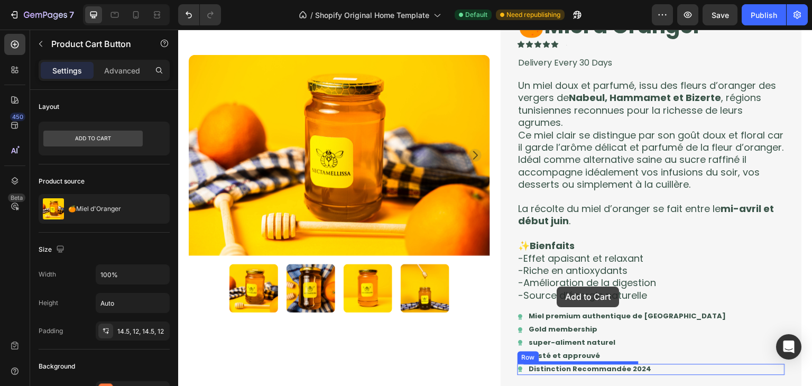
scroll to position [281, 0]
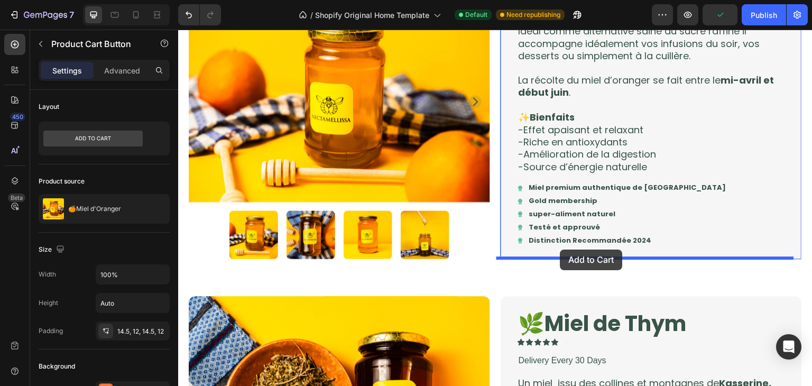
drag, startPoint x: 521, startPoint y: 278, endPoint x: 560, endPoint y: 250, distance: 48.5
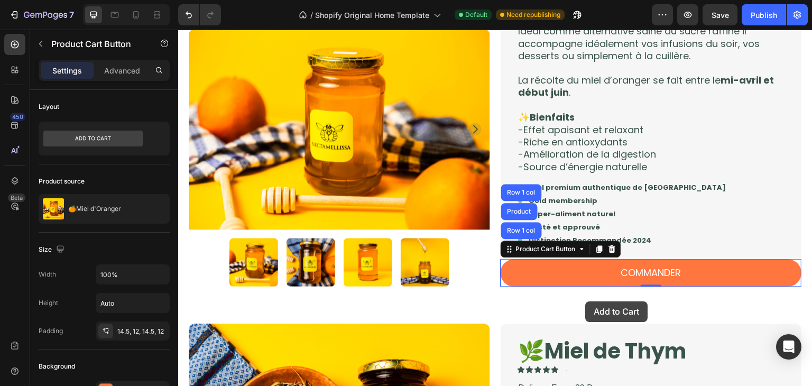
drag, startPoint x: 594, startPoint y: 285, endPoint x: 585, endPoint y: 302, distance: 18.9
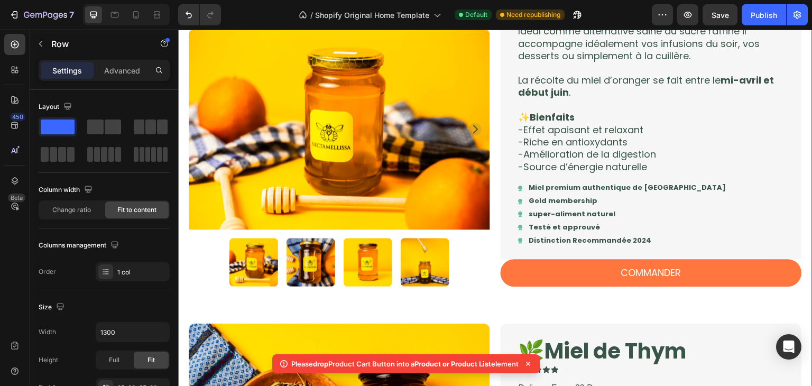
click at [585, 302] on div "Product Images 🍊Miel d'Oranger Product Title Icon Icon Icon Icon Icon Icon List…" at bounding box center [495, 78] width 634 height 454
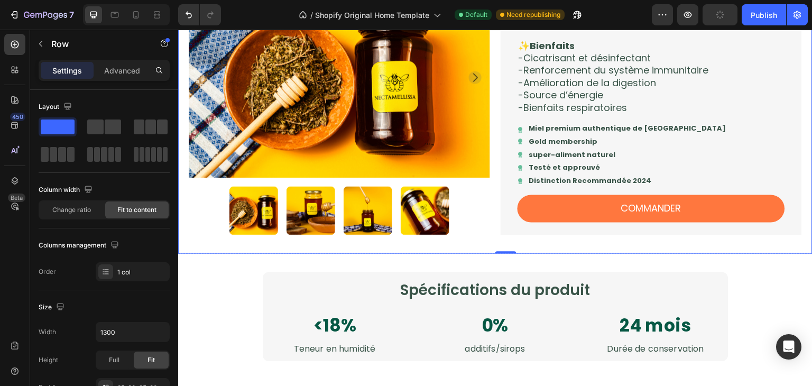
scroll to position [797, 0]
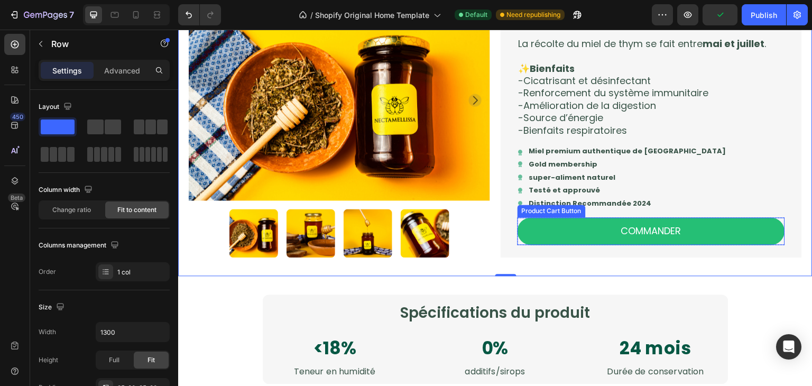
click at [549, 224] on button "COMMANDER" at bounding box center [651, 230] width 267 height 27
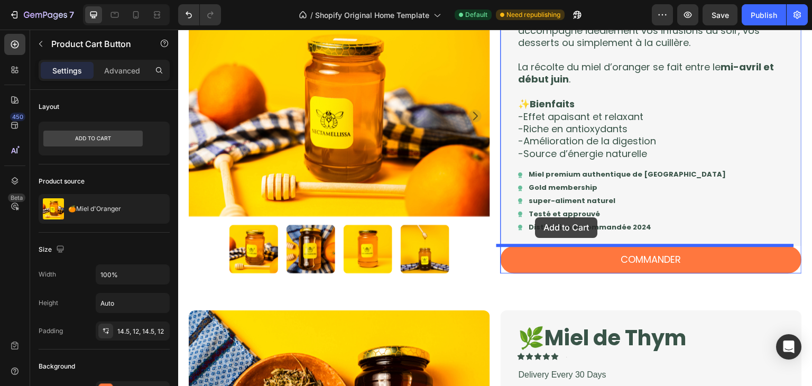
scroll to position [226, 0]
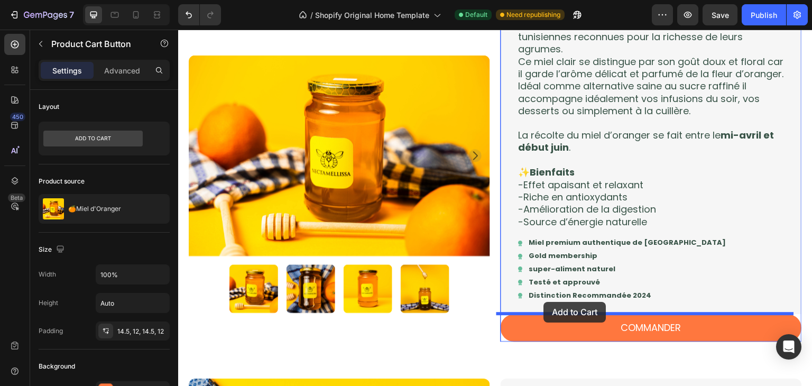
drag, startPoint x: 522, startPoint y: 208, endPoint x: 544, endPoint y: 302, distance: 96.7
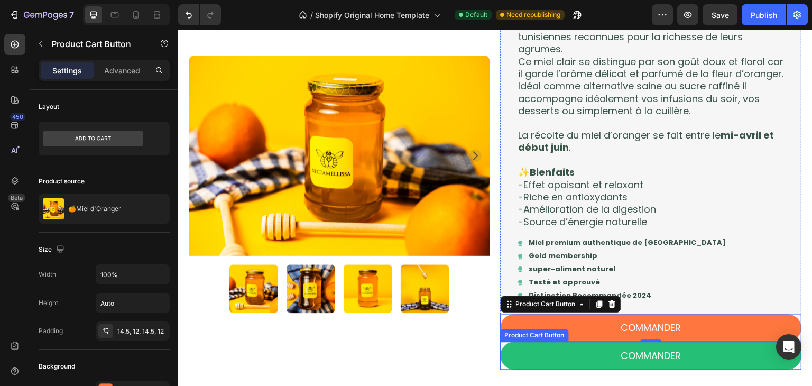
click at [538, 345] on button "COMMANDER" at bounding box center [651, 354] width 301 height 27
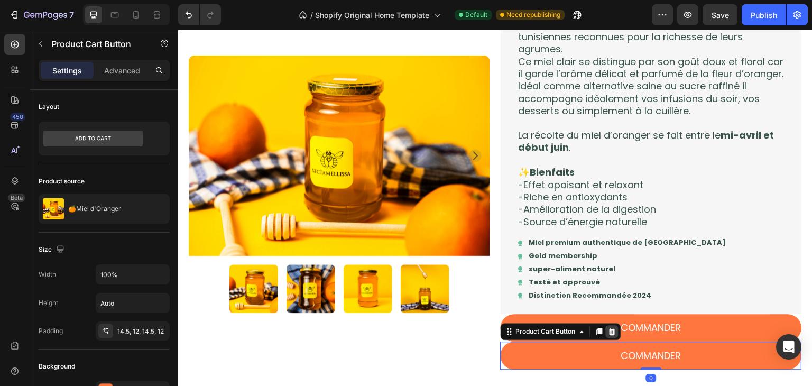
click at [608, 331] on icon at bounding box center [612, 331] width 8 height 8
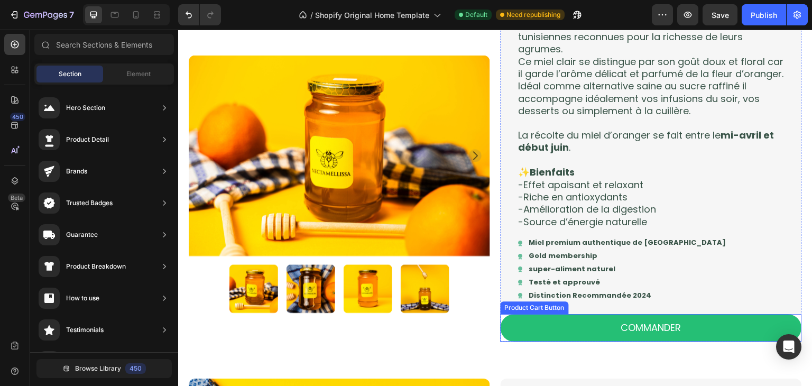
click at [621, 336] on button "COMMANDER" at bounding box center [651, 327] width 301 height 27
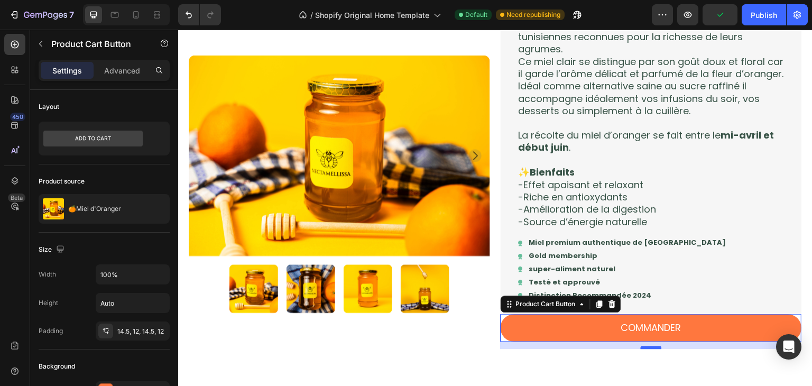
drag, startPoint x: 652, startPoint y: 340, endPoint x: 652, endPoint y: 347, distance: 7.4
click at [652, 347] on div at bounding box center [651, 347] width 21 height 3
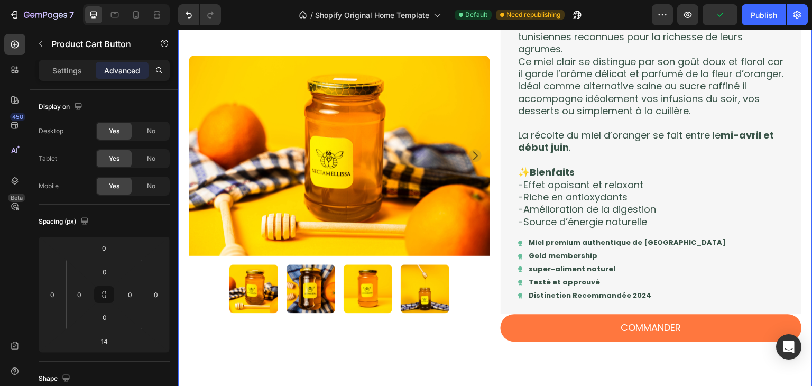
click at [655, 357] on div "Product Images 🍊Miel d'Oranger Product Title Icon Icon Icon Icon Icon Icon List…" at bounding box center [495, 137] width 634 height 462
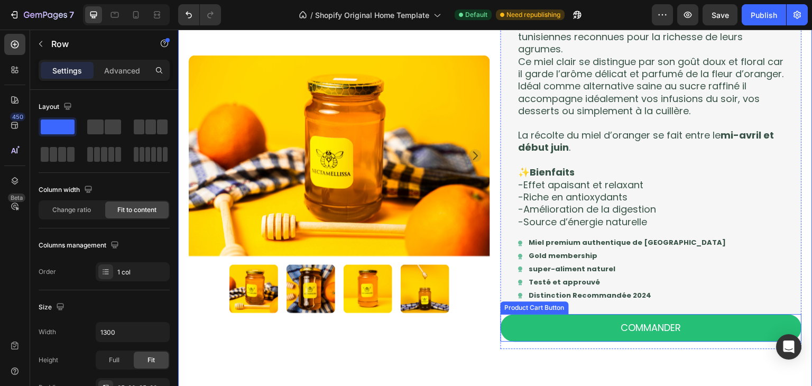
scroll to position [258, 0]
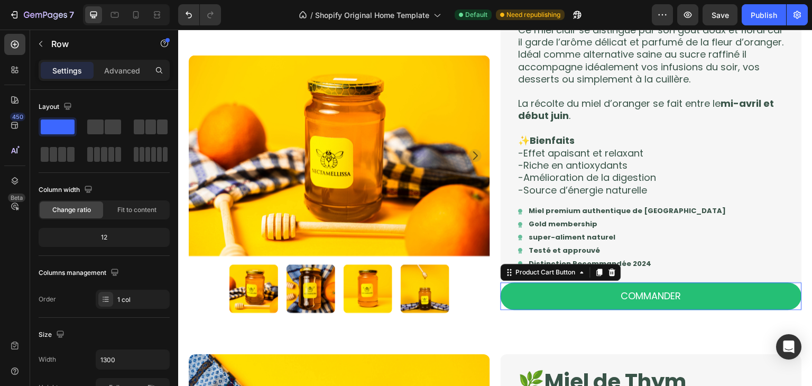
click at [642, 304] on button "COMMANDER" at bounding box center [651, 295] width 301 height 27
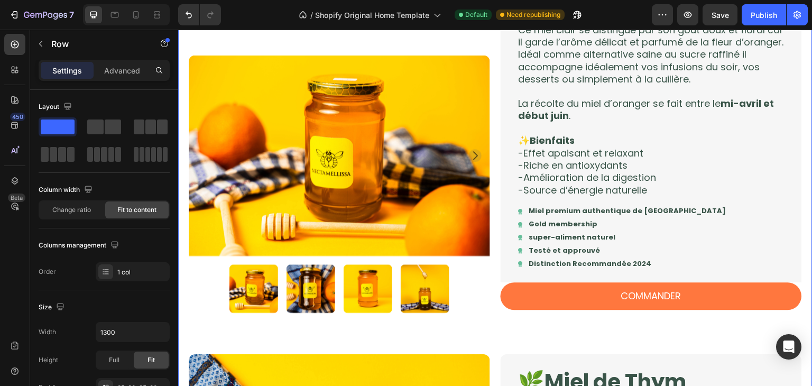
click at [649, 317] on div "Product Images 🍊Miel d'Oranger Product Title Icon Icon Icon Icon Icon Icon List…" at bounding box center [495, 105] width 634 height 462
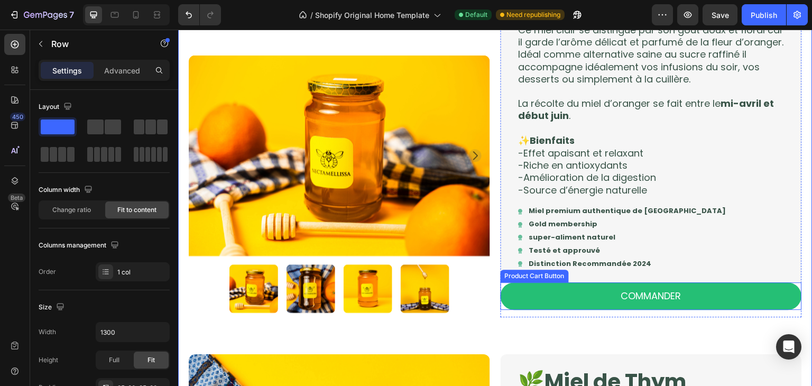
click at [662, 306] on button "COMMANDER" at bounding box center [651, 295] width 301 height 27
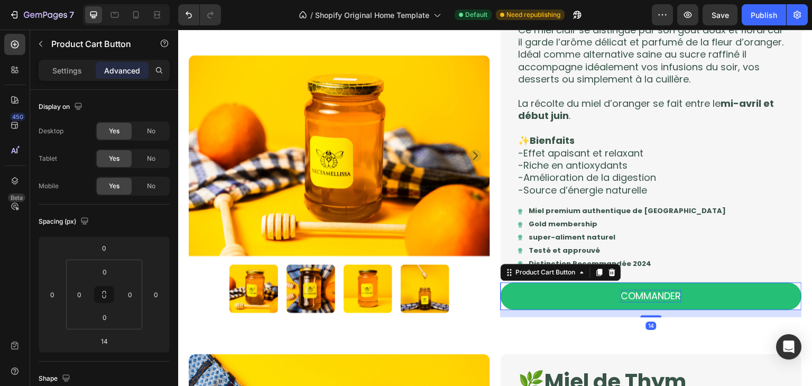
drag, startPoint x: 652, startPoint y: 313, endPoint x: 653, endPoint y: 299, distance: 14.4
click at [653, 299] on div "COMMANDER Product Cart Button 14" at bounding box center [651, 295] width 301 height 27
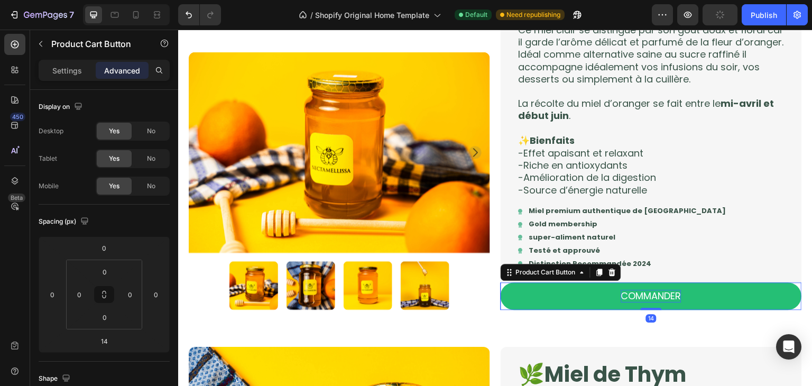
type input "0"
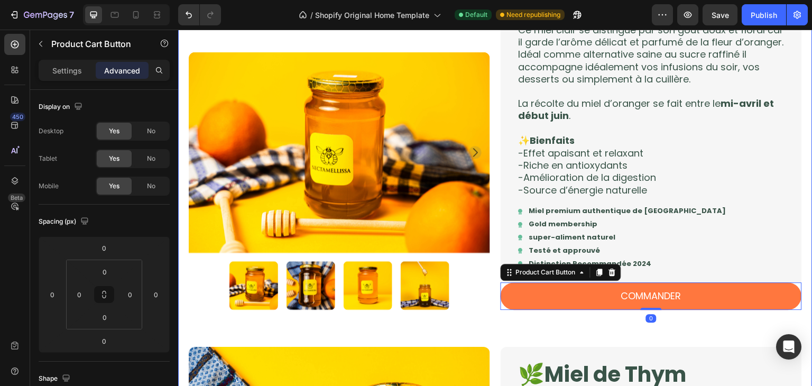
click at [685, 325] on div "Product Images 🍊Miel d'Oranger Product Title Icon Icon Icon Icon Icon Icon List…" at bounding box center [495, 101] width 634 height 454
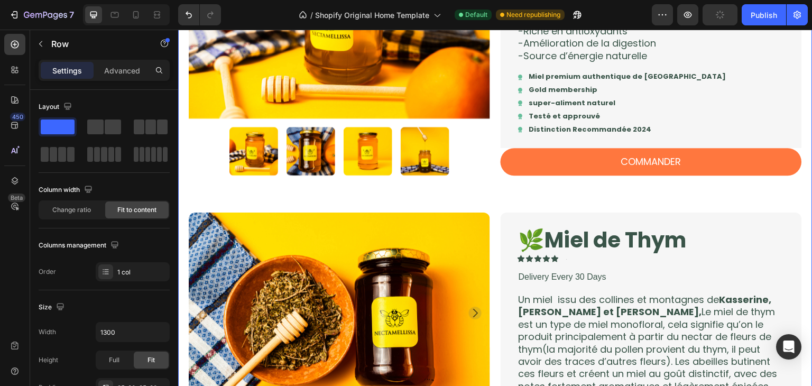
scroll to position [362, 0]
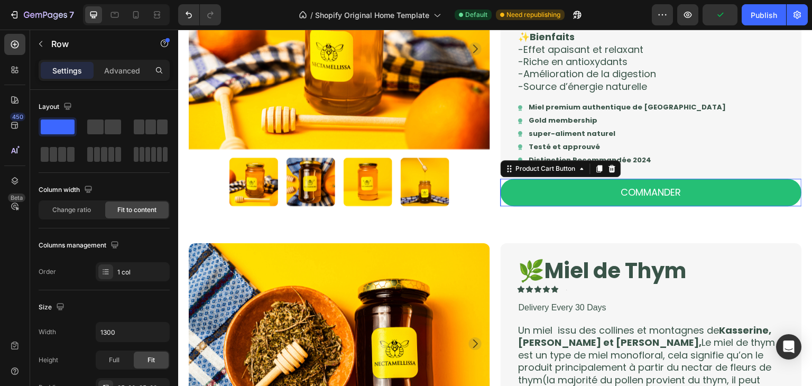
click at [501, 186] on button "COMMANDER" at bounding box center [651, 192] width 301 height 27
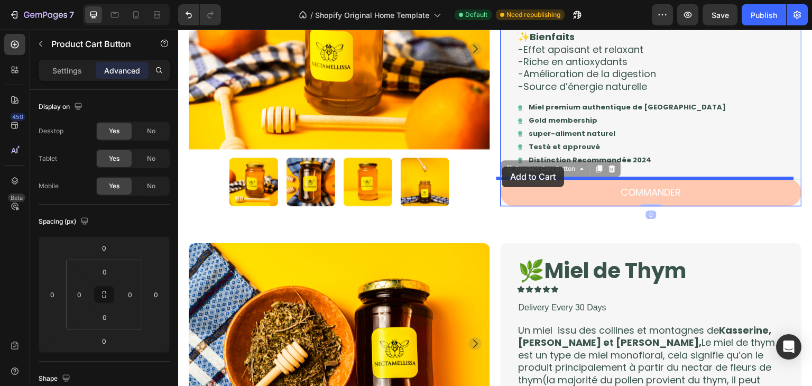
drag, startPoint x: 504, startPoint y: 172, endPoint x: 502, endPoint y: 167, distance: 5.5
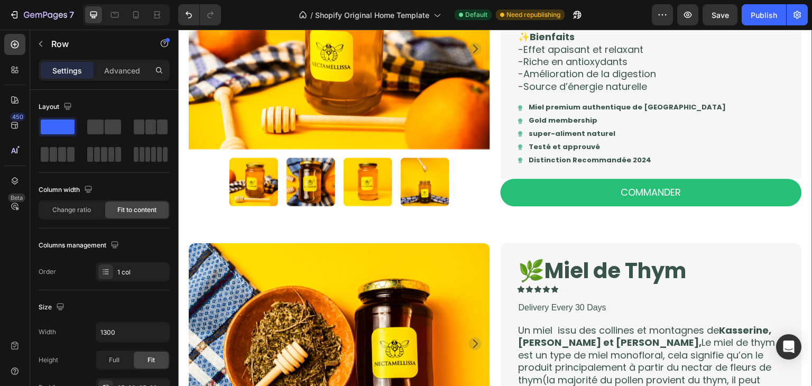
click at [507, 183] on button "COMMANDER" at bounding box center [651, 192] width 301 height 27
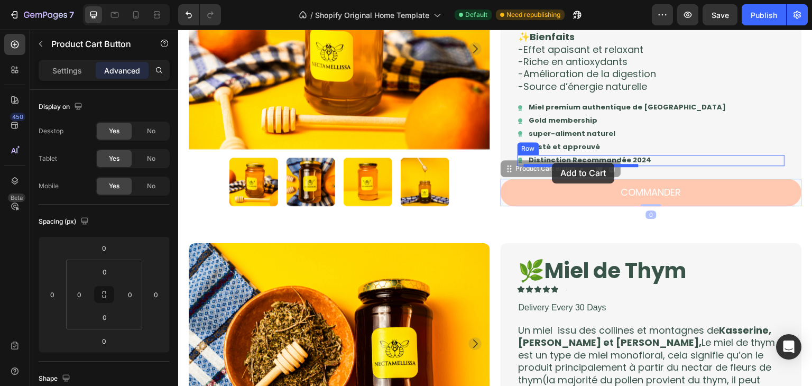
drag, startPoint x: 504, startPoint y: 171, endPoint x: 552, endPoint y: 163, distance: 48.8
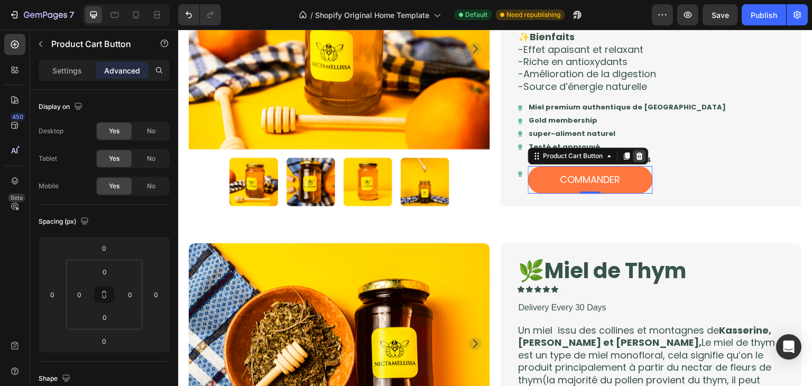
click at [640, 158] on div at bounding box center [639, 156] width 13 height 13
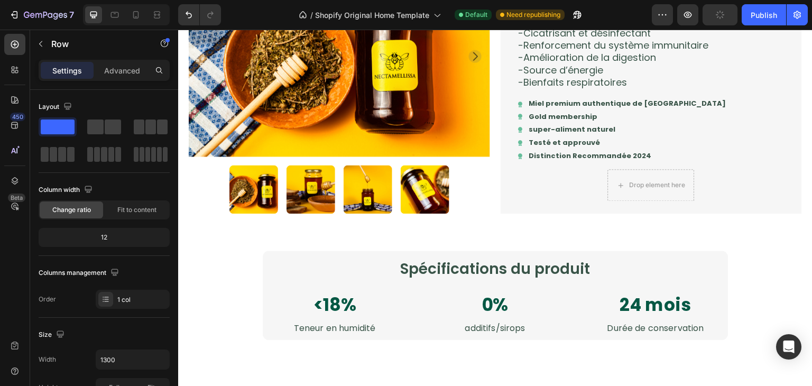
scroll to position [818, 0]
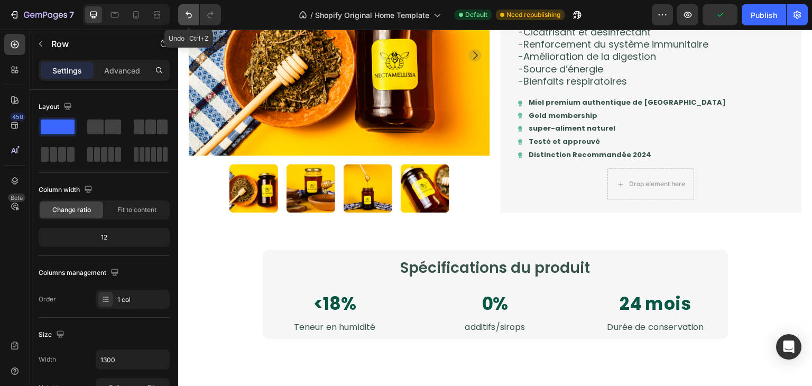
click at [192, 24] on button "Undo/Redo" at bounding box center [188, 14] width 21 height 21
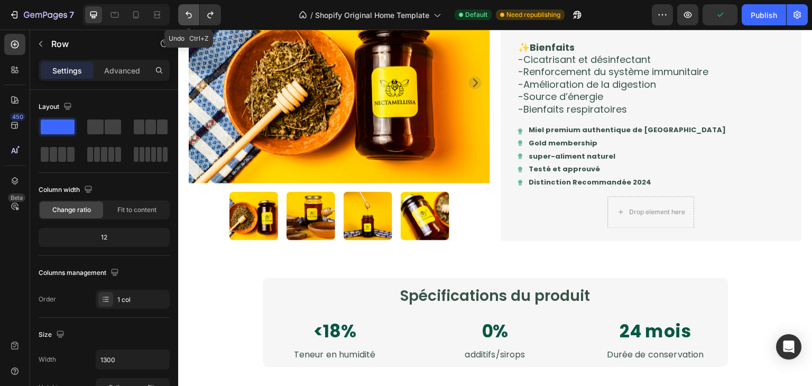
click at [192, 24] on button "Undo/Redo" at bounding box center [188, 14] width 21 height 21
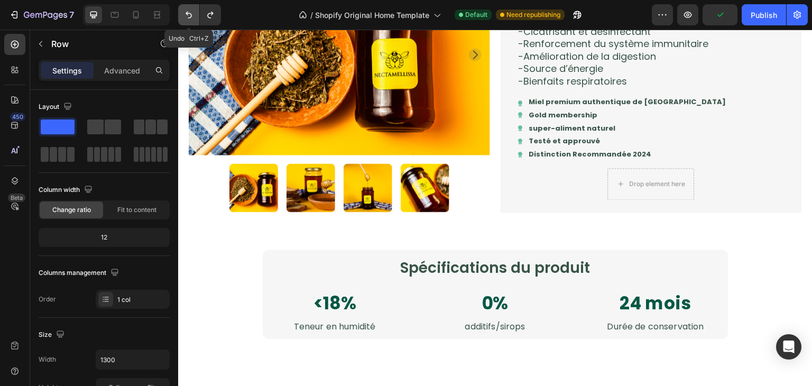
click at [192, 24] on button "Undo/Redo" at bounding box center [188, 14] width 21 height 21
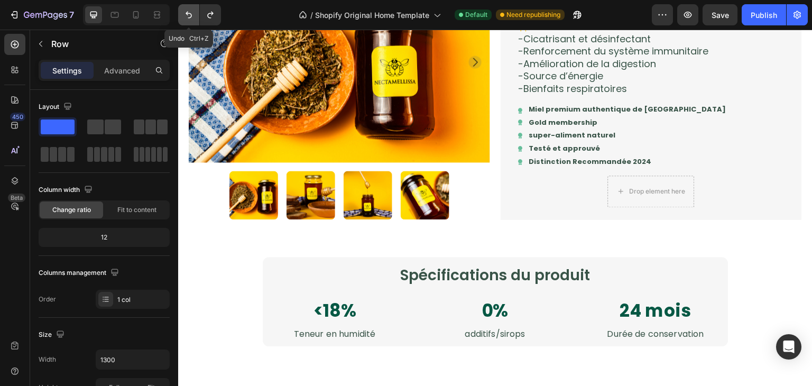
scroll to position [854, 0]
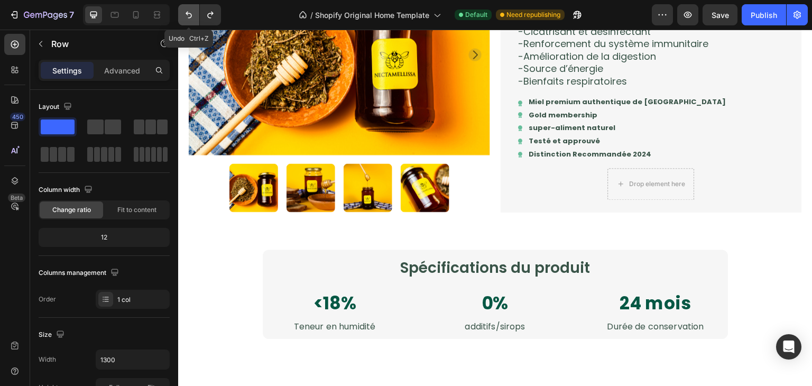
click at [192, 24] on button "Undo/Redo" at bounding box center [188, 14] width 21 height 21
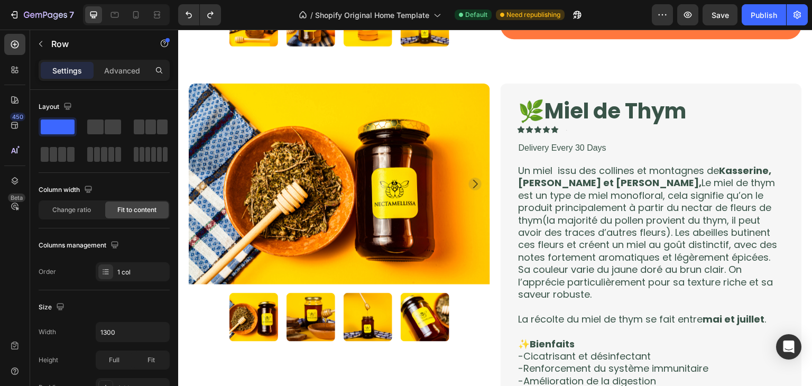
scroll to position [474, 0]
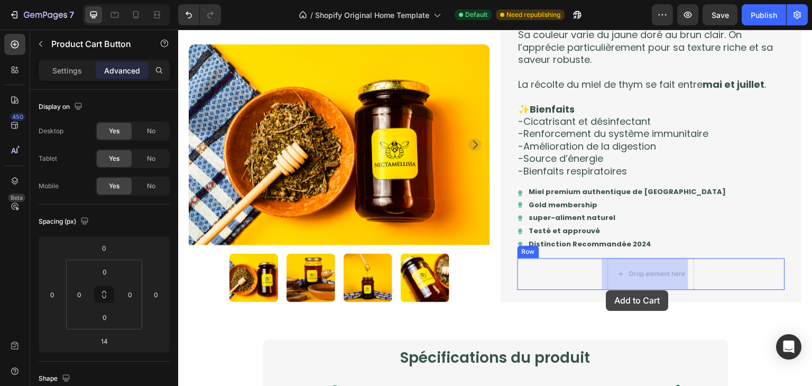
scroll to position [770, 0]
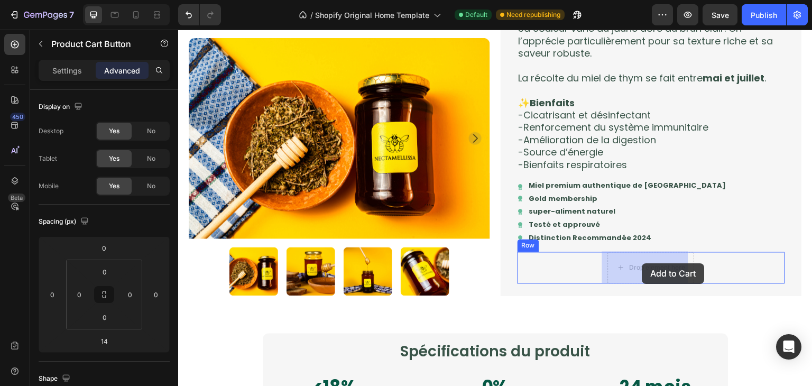
drag, startPoint x: 503, startPoint y: 105, endPoint x: 642, endPoint y: 263, distance: 210.5
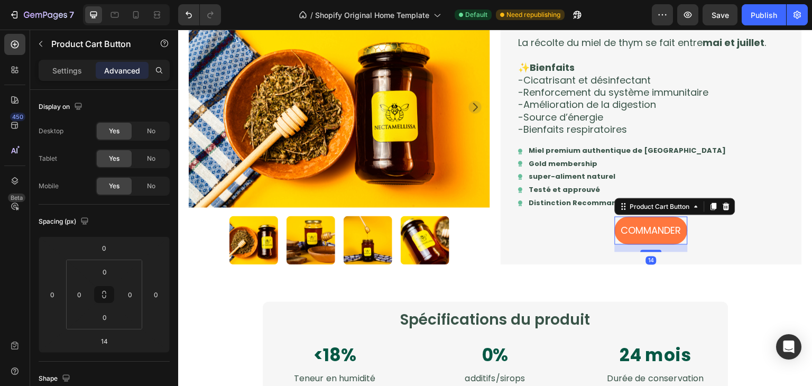
scroll to position [734, 0]
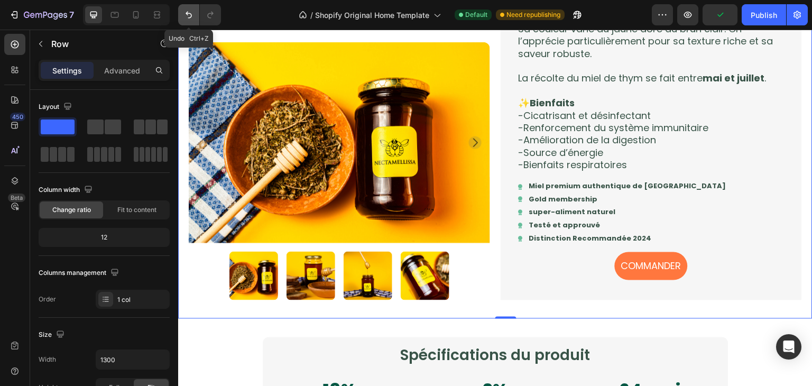
click at [186, 12] on icon "Undo/Redo" at bounding box center [189, 15] width 6 height 7
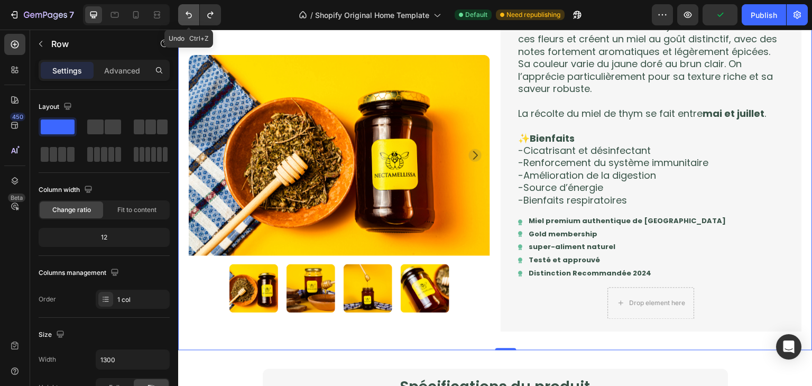
click at [186, 12] on icon "Undo/Redo" at bounding box center [189, 15] width 6 height 7
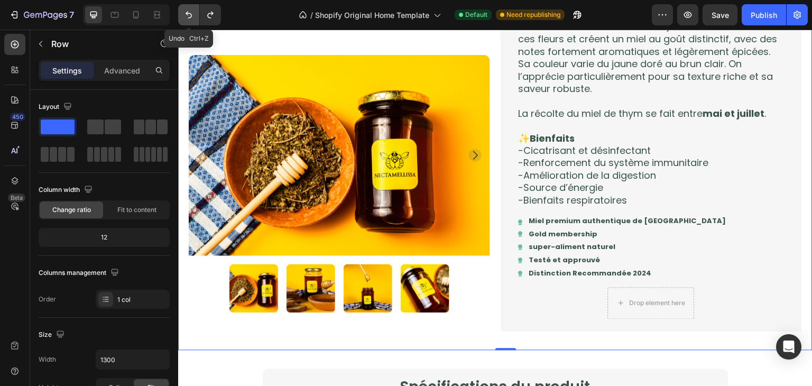
click at [186, 12] on icon "Undo/Redo" at bounding box center [189, 15] width 6 height 7
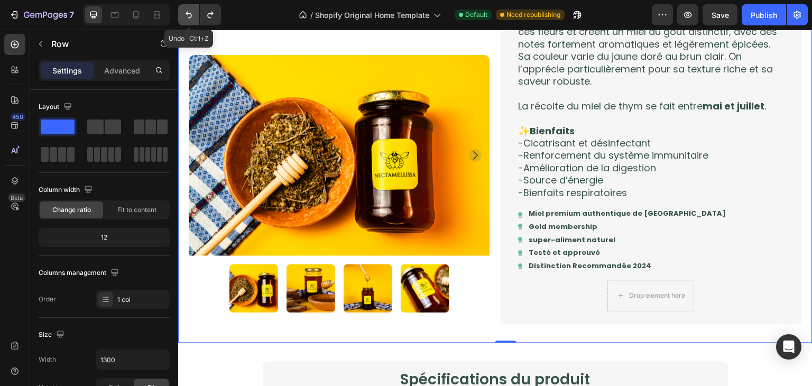
click at [186, 12] on icon "Undo/Redo" at bounding box center [189, 15] width 6 height 7
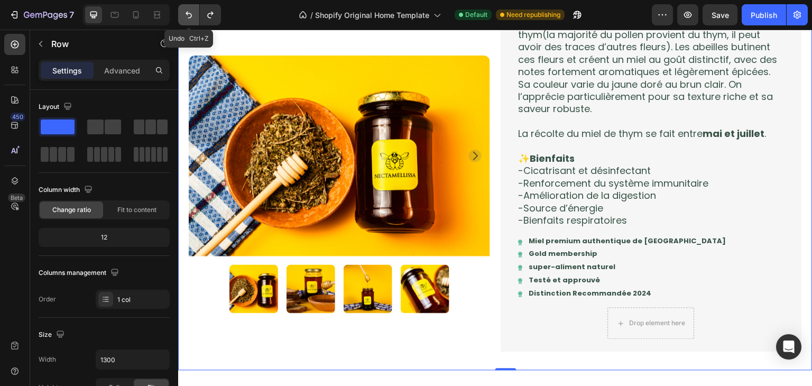
click at [186, 12] on icon "Undo/Redo" at bounding box center [189, 15] width 6 height 7
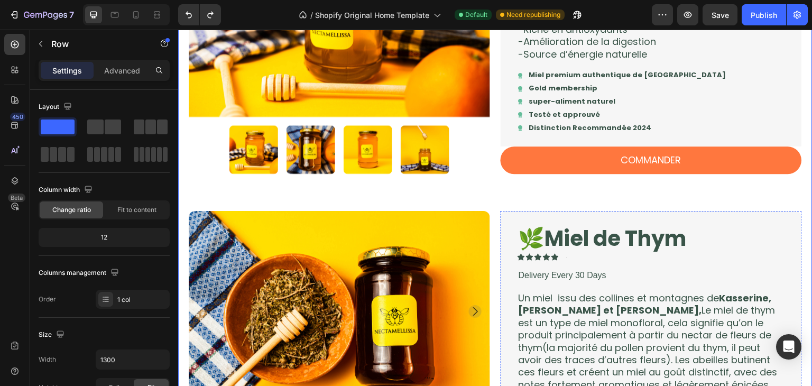
scroll to position [394, 0]
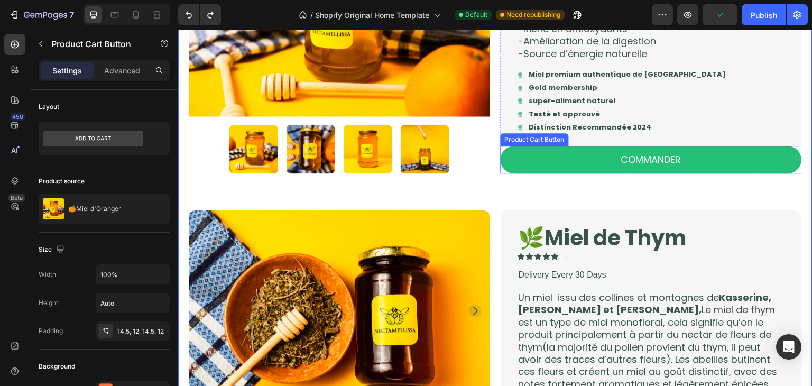
click at [531, 157] on button "COMMANDER" at bounding box center [651, 159] width 301 height 27
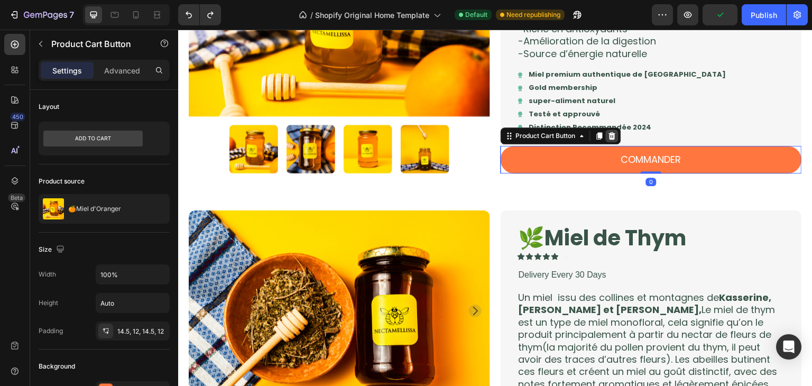
click at [612, 140] on div at bounding box center [612, 136] width 13 height 13
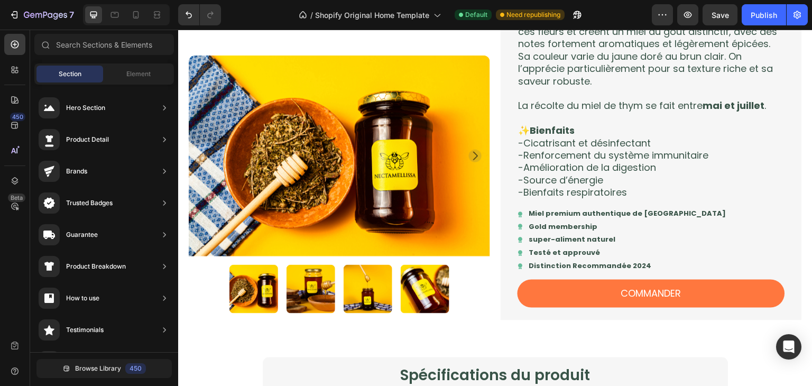
scroll to position [763, 0]
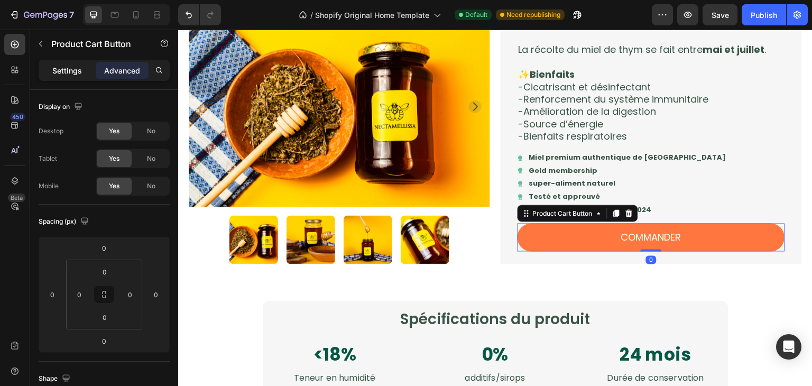
click at [84, 64] on div "Settings" at bounding box center [67, 70] width 53 height 17
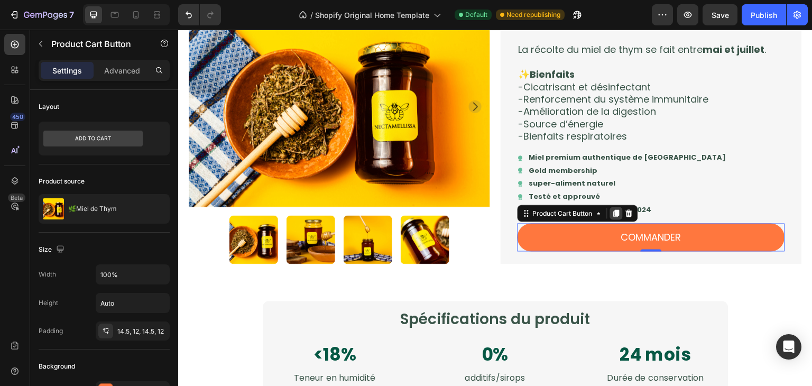
click at [610, 217] on div at bounding box center [616, 213] width 13 height 13
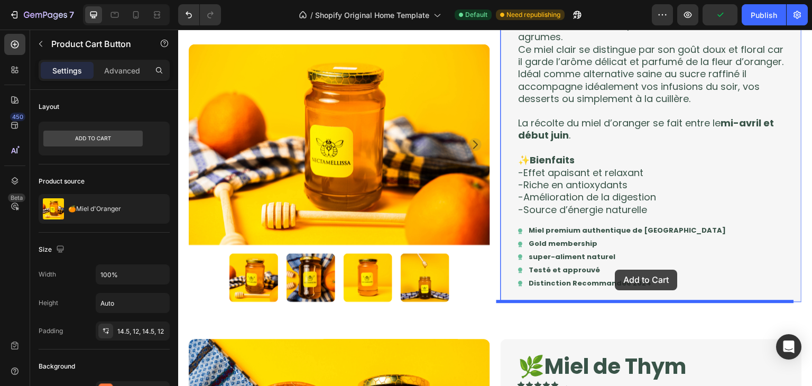
scroll to position [250, 0]
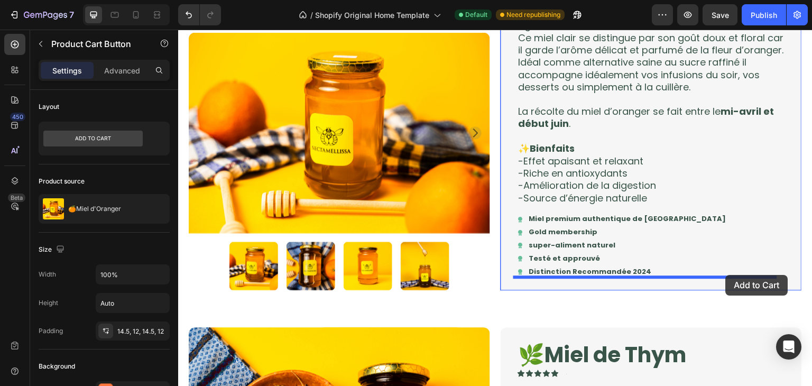
drag, startPoint x: 519, startPoint y: 244, endPoint x: 726, endPoint y: 275, distance: 209.0
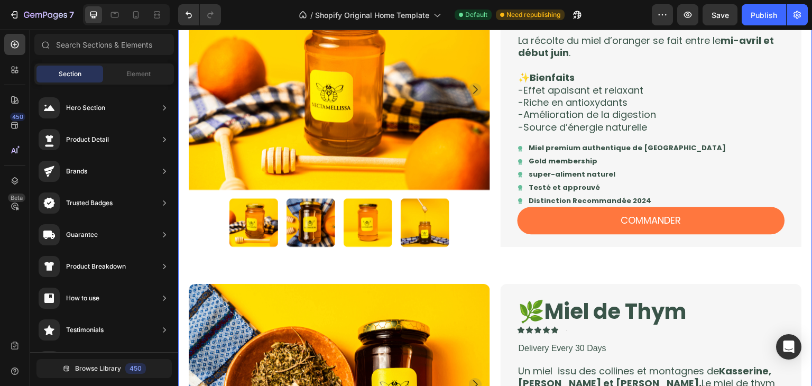
scroll to position [437, 0]
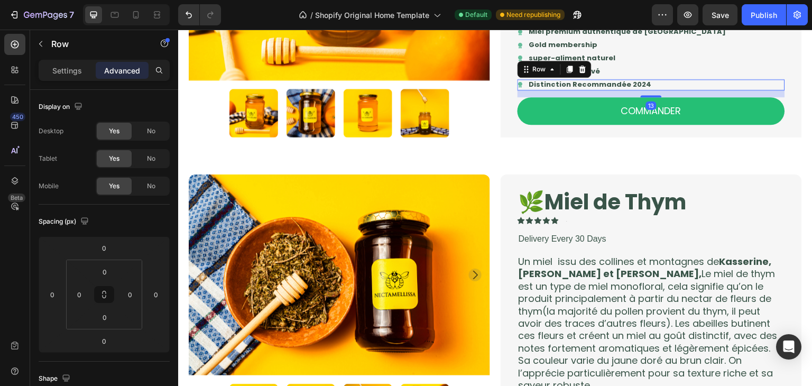
drag, startPoint x: 644, startPoint y: 88, endPoint x: 650, endPoint y: 95, distance: 9.0
click at [650, 95] on div at bounding box center [651, 96] width 21 height 2
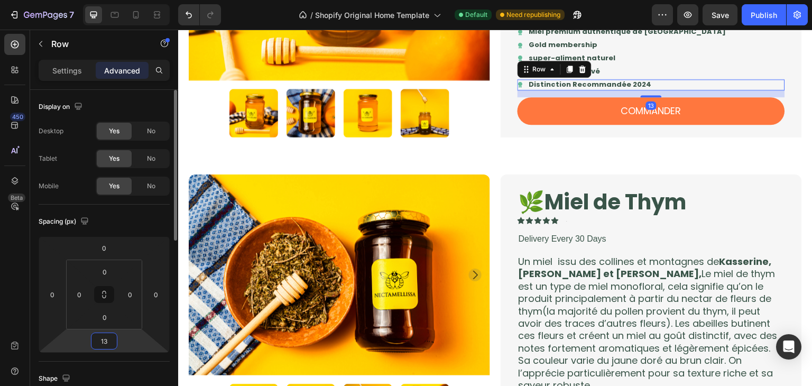
click at [105, 339] on input "13" at bounding box center [104, 341] width 21 height 16
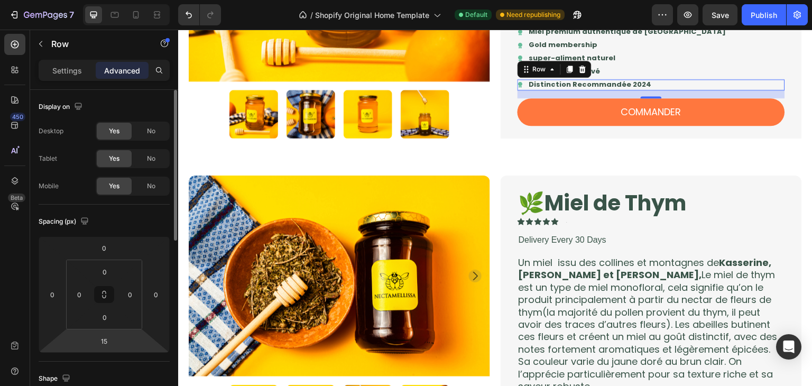
click at [145, 227] on div "Spacing (px)" at bounding box center [104, 221] width 131 height 17
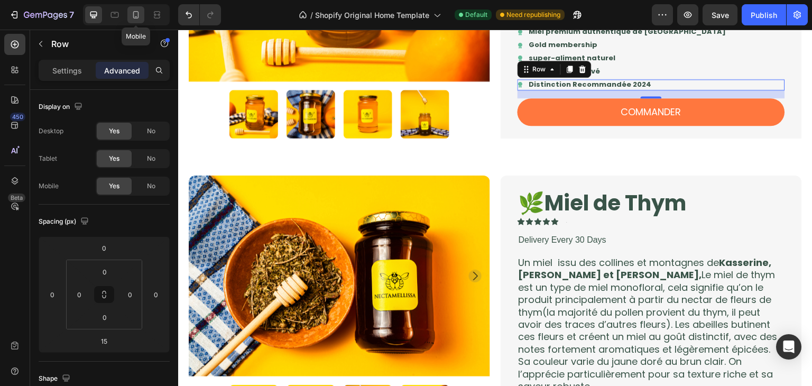
click at [140, 19] on icon at bounding box center [136, 15] width 11 height 11
type input "16"
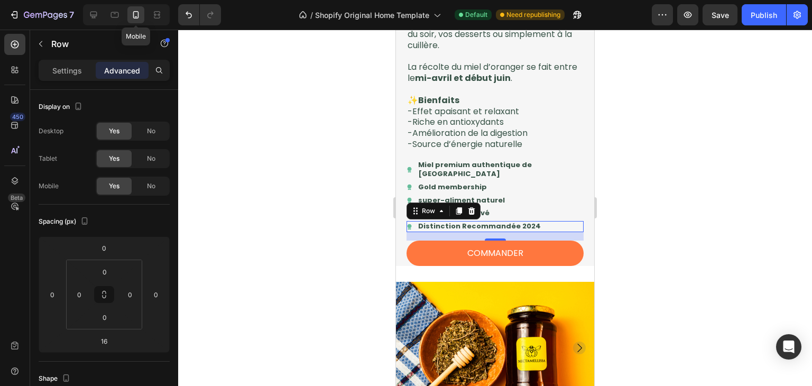
scroll to position [598, 0]
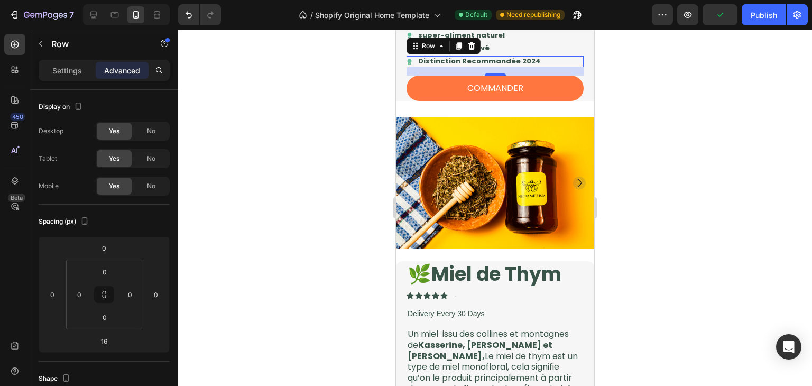
click at [730, 158] on div at bounding box center [495, 208] width 634 height 356
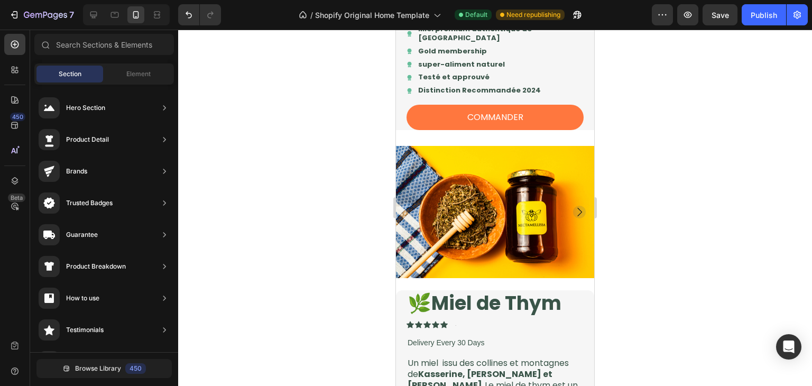
scroll to position [580, 0]
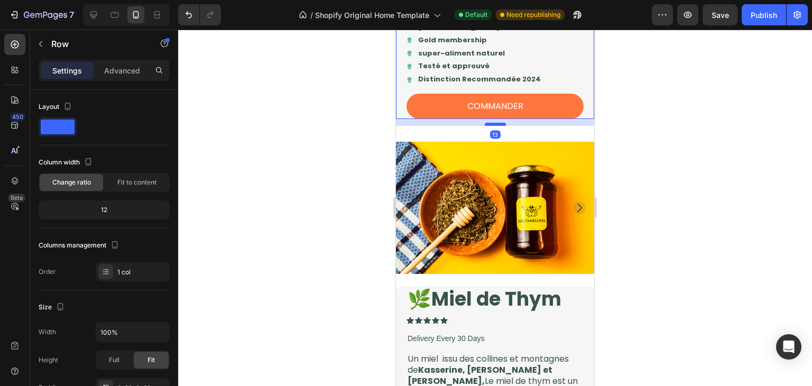
drag, startPoint x: 492, startPoint y: 127, endPoint x: 494, endPoint y: 134, distance: 7.2
click at [494, 126] on div at bounding box center [495, 124] width 21 height 3
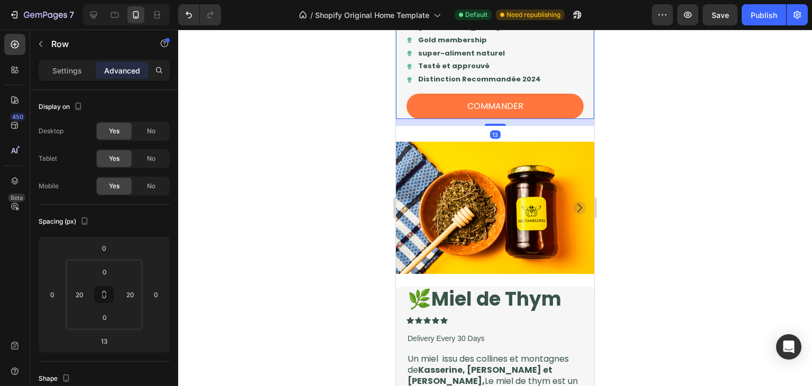
click at [643, 180] on div at bounding box center [495, 208] width 634 height 356
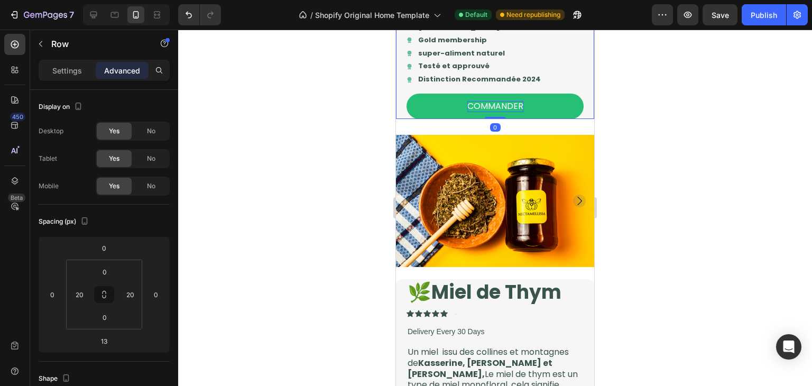
drag, startPoint x: 490, startPoint y: 135, endPoint x: 485, endPoint y: 115, distance: 20.5
type input "0"
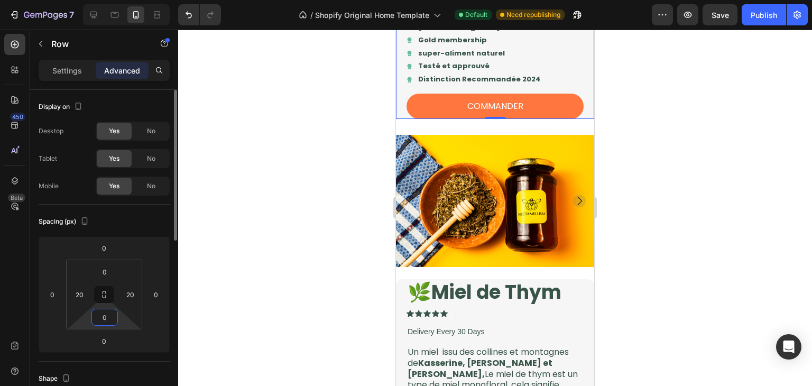
click at [108, 311] on input "0" at bounding box center [104, 317] width 21 height 16
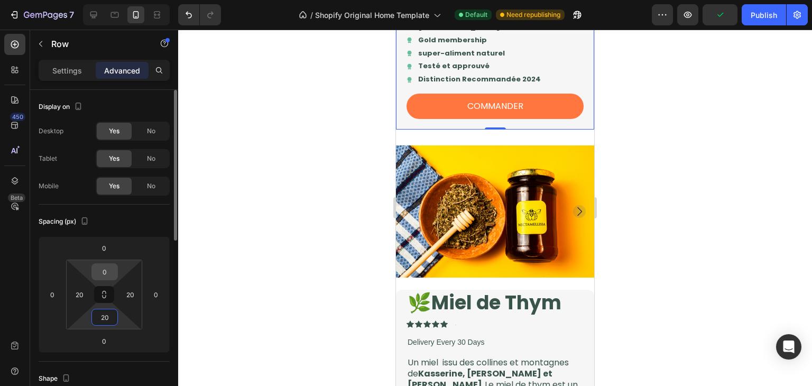
type input "20"
click at [108, 268] on input "0" at bounding box center [104, 272] width 21 height 16
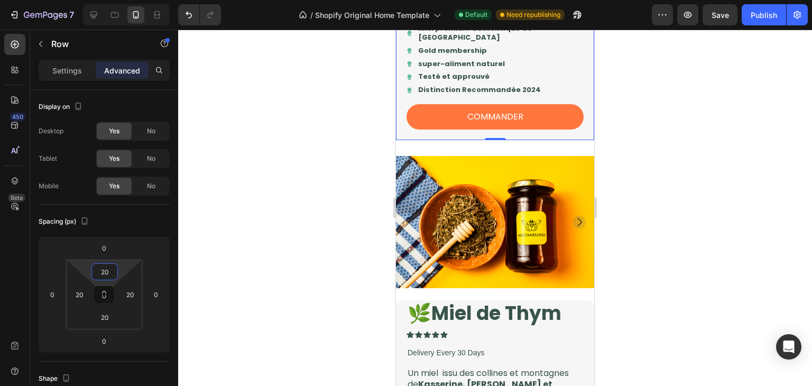
type input "20"
click at [335, 208] on div at bounding box center [495, 208] width 634 height 356
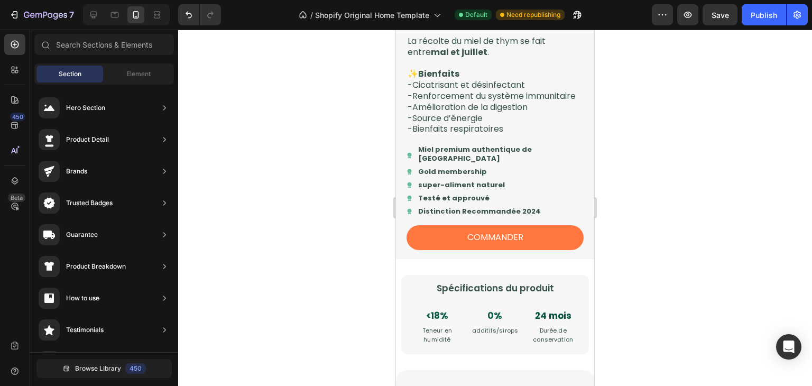
scroll to position [1077, 0]
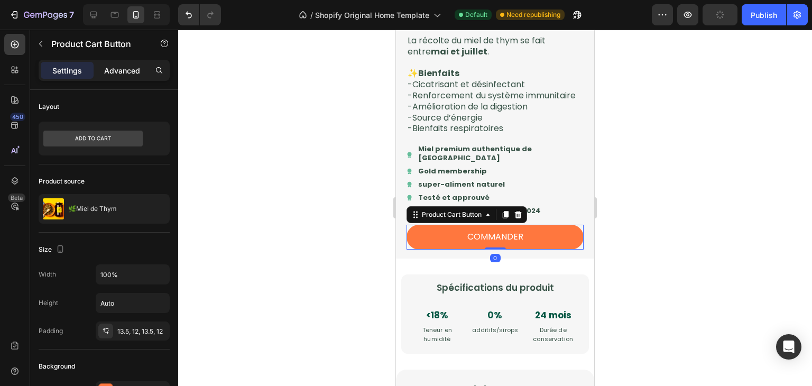
click at [126, 62] on div "Advanced" at bounding box center [122, 70] width 53 height 17
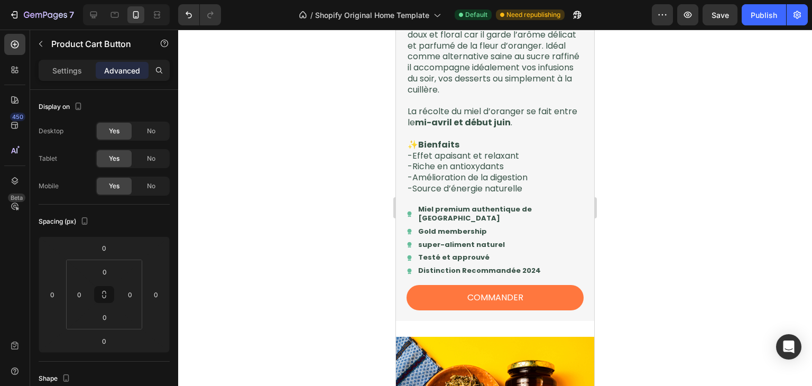
scroll to position [458, 0]
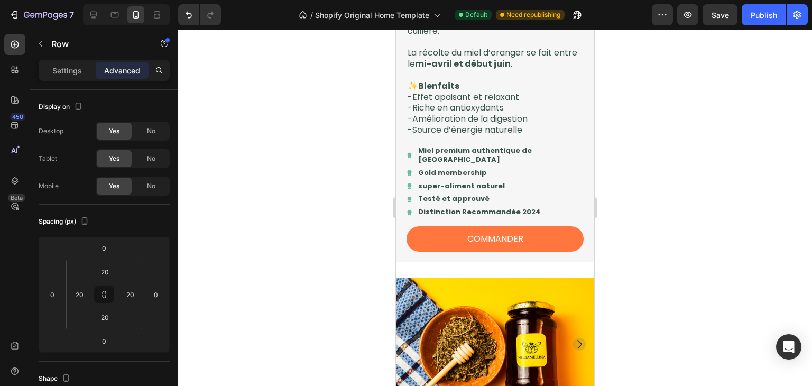
click at [582, 260] on div "🍊Miel d'Oranger Product Title Icon Icon Icon Icon Icon Icon List Text Block Row…" at bounding box center [495, 45] width 198 height 436
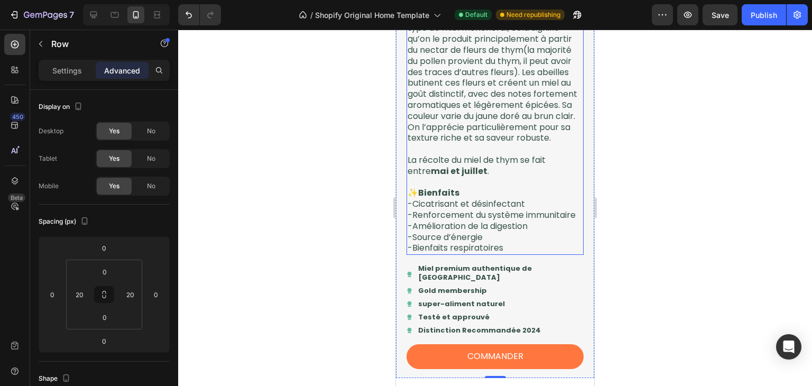
scroll to position [1022, 0]
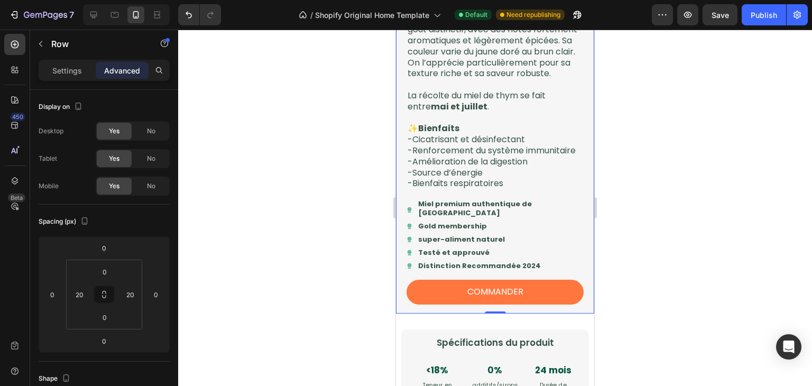
click at [579, 259] on div "🌿Miel de Thym Product Title Icon Icon Icon Icon Icon Icon List Text Block Row D…" at bounding box center [495, 86] width 198 height 456
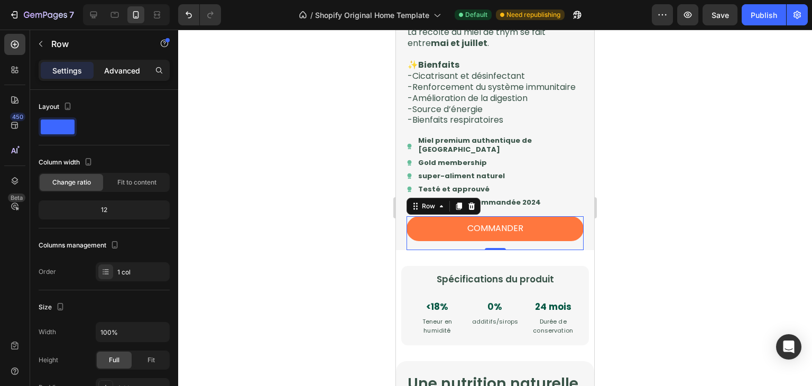
click at [140, 75] on p "Advanced" at bounding box center [122, 70] width 36 height 11
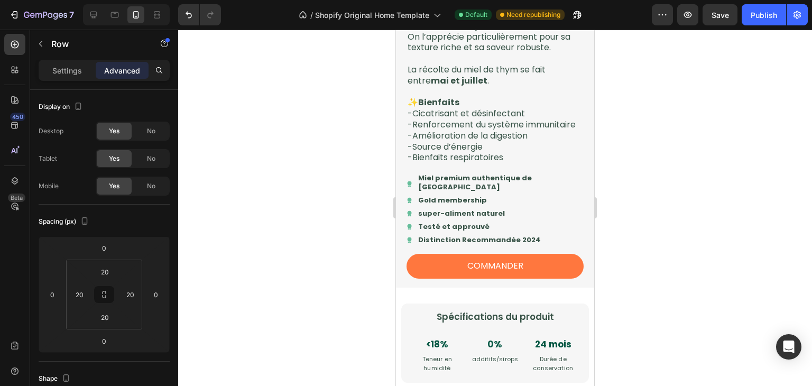
scroll to position [1143, 0]
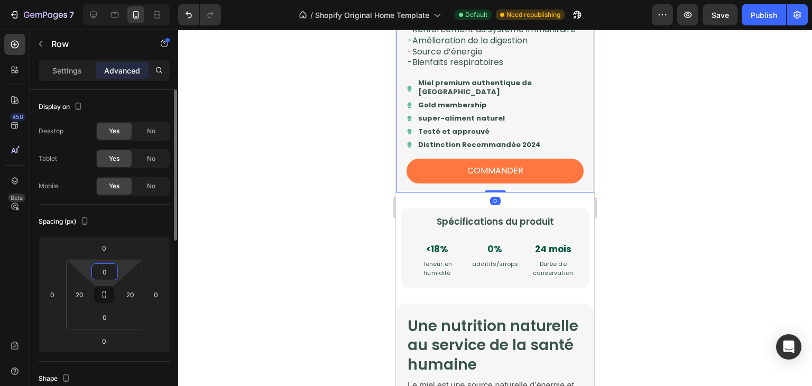
click at [110, 270] on input "0" at bounding box center [104, 272] width 21 height 16
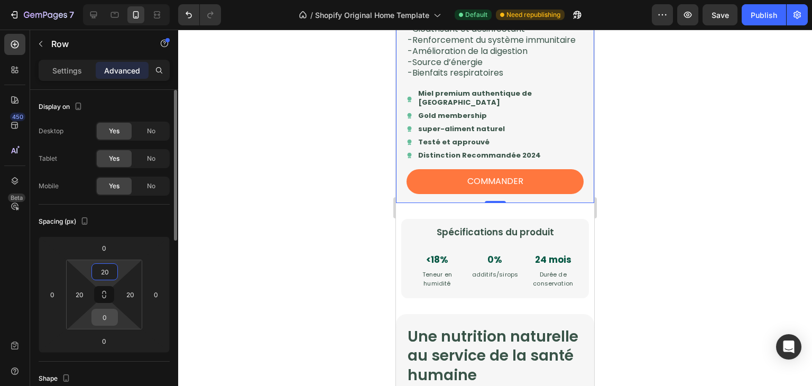
type input "20"
click at [104, 311] on input "0" at bounding box center [104, 317] width 21 height 16
type input "20"
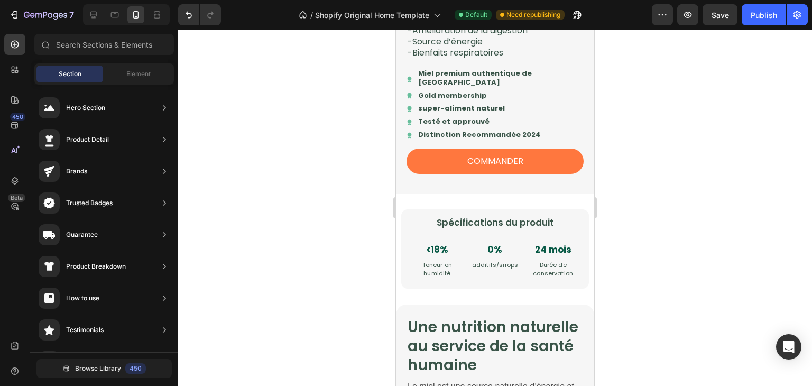
scroll to position [1167, 0]
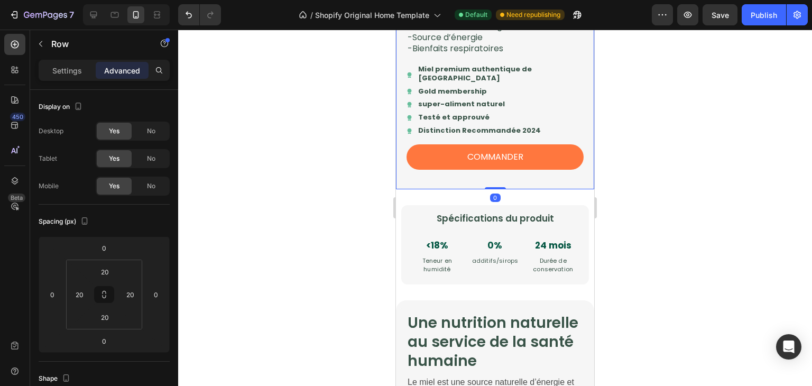
drag, startPoint x: 495, startPoint y: 206, endPoint x: 493, endPoint y: 199, distance: 7.1
click at [110, 272] on input "20" at bounding box center [104, 272] width 21 height 16
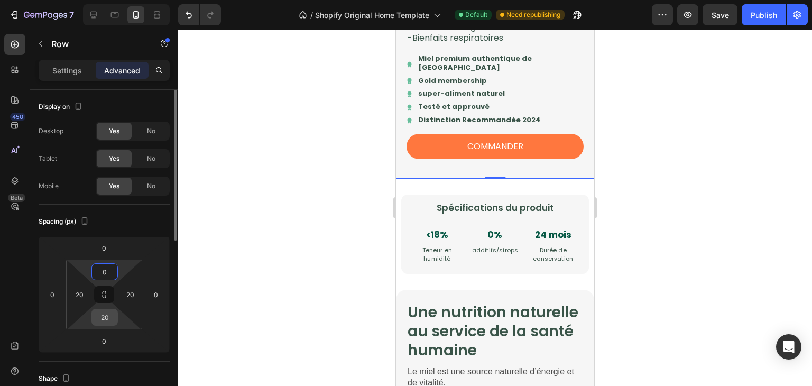
type input "0"
click at [108, 322] on input "20" at bounding box center [104, 317] width 21 height 16
type input "0"
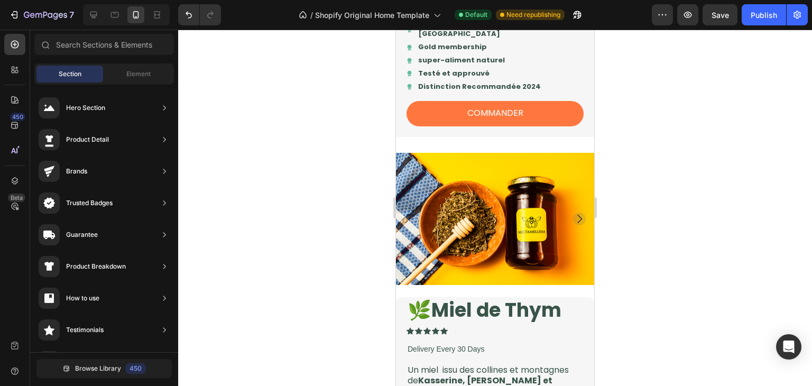
scroll to position [575, 0]
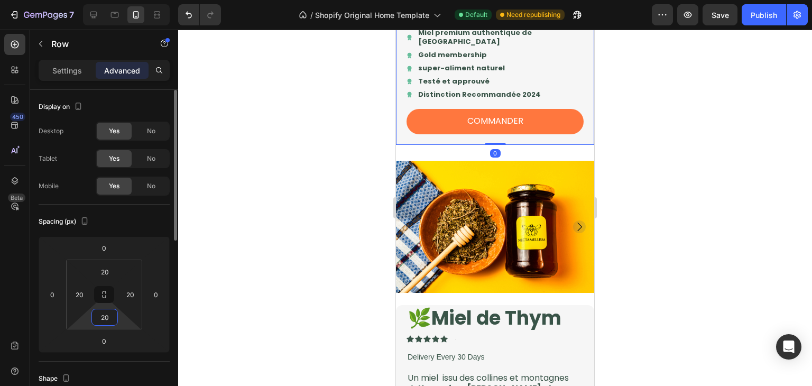
click at [112, 316] on input "20" at bounding box center [104, 317] width 21 height 16
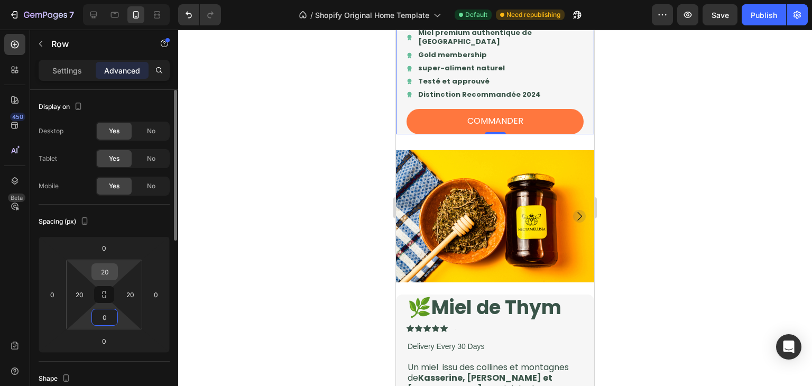
type input "0"
click at [116, 270] on div "20" at bounding box center [104, 271] width 26 height 17
click at [114, 270] on input "20" at bounding box center [104, 272] width 21 height 16
type input "0"
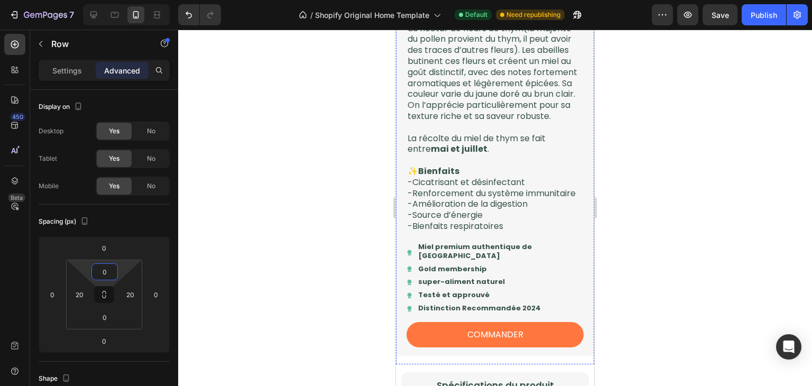
scroll to position [1028, 0]
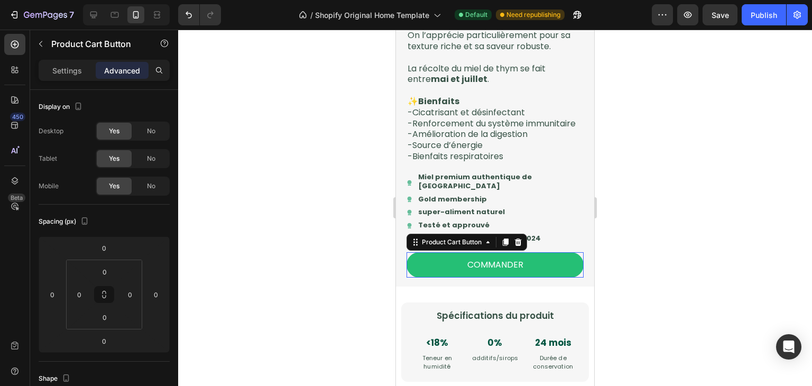
click at [532, 270] on button "COMMANDER" at bounding box center [495, 264] width 177 height 25
drag, startPoint x: 497, startPoint y: 303, endPoint x: 494, endPoint y: 294, distance: 9.4
click at [494, 287] on div "COMMANDER Product Cart Button Row Row 0" at bounding box center [495, 269] width 177 height 34
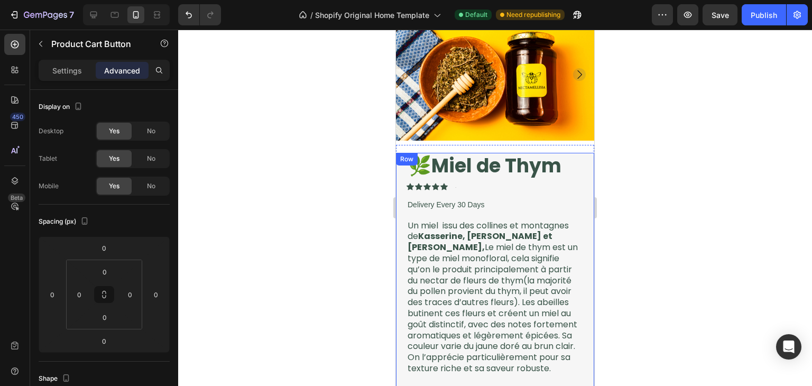
scroll to position [562, 0]
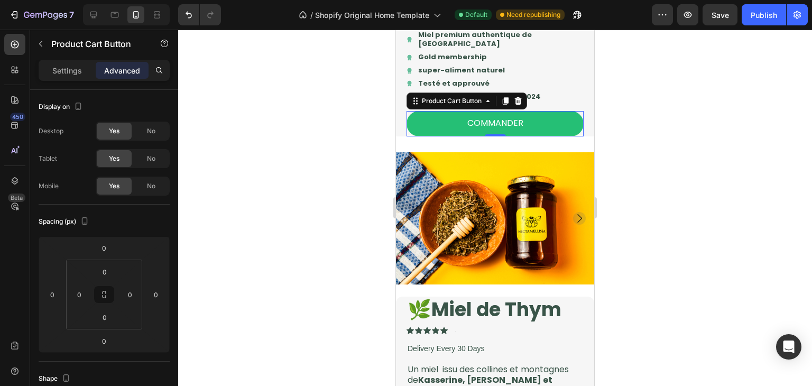
click at [562, 136] on button "COMMANDER" at bounding box center [495, 123] width 177 height 25
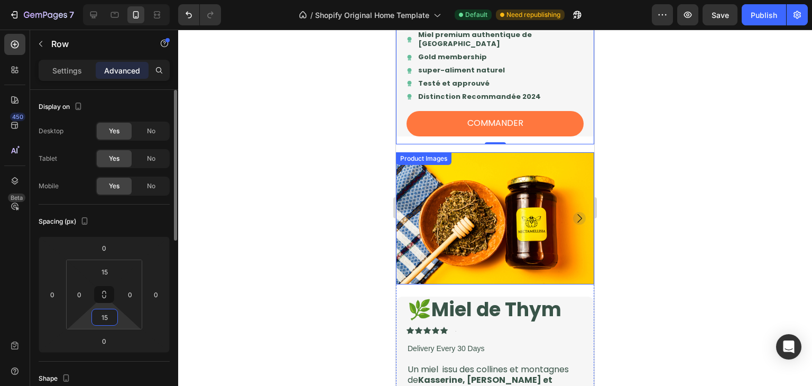
click at [110, 318] on input "15" at bounding box center [104, 317] width 21 height 16
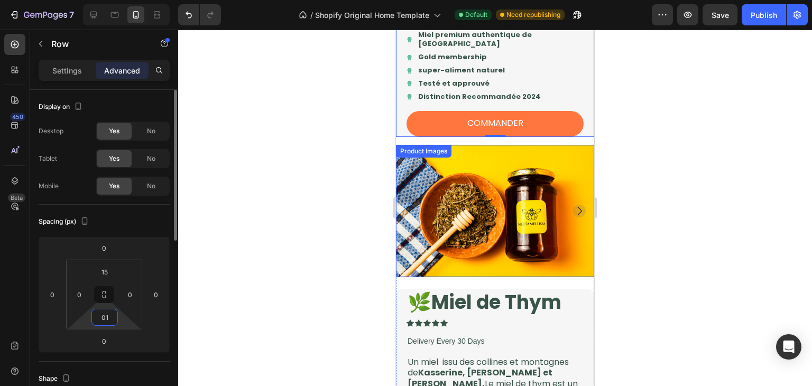
type input "0"
type input "15"
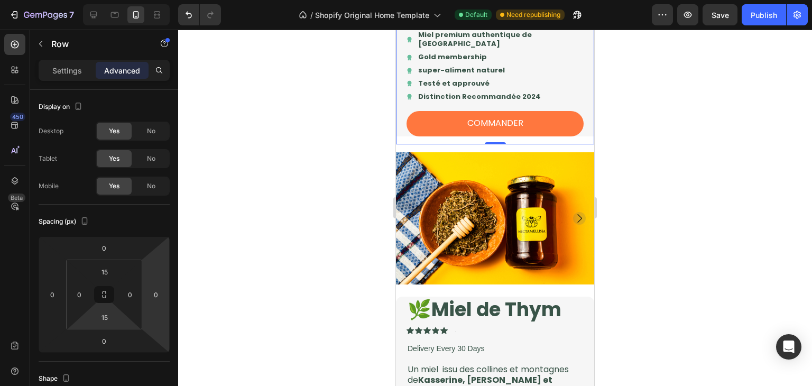
click at [625, 152] on div at bounding box center [495, 208] width 634 height 356
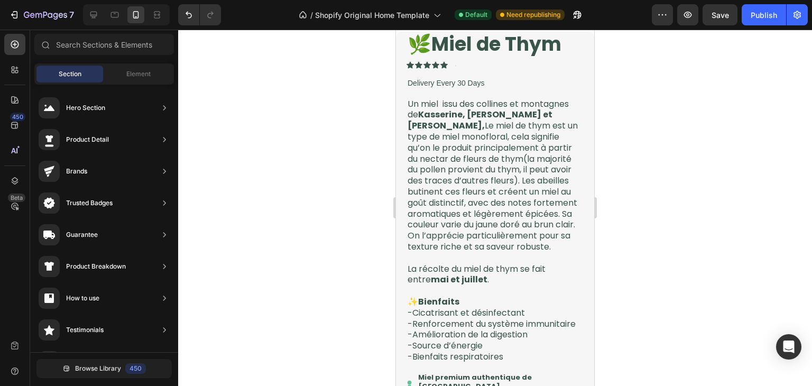
scroll to position [592, 0]
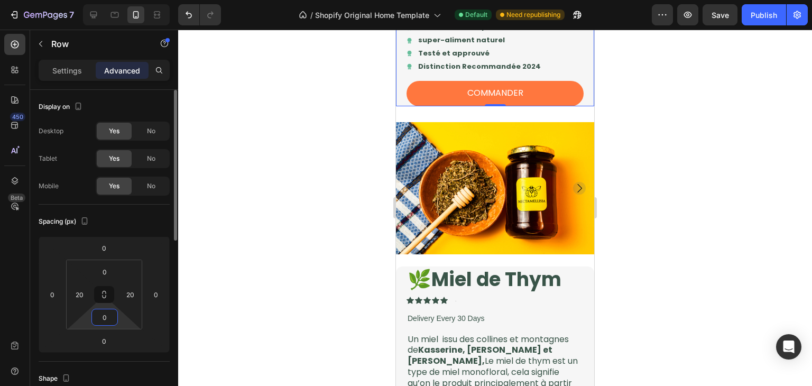
click at [108, 315] on input "0" at bounding box center [104, 317] width 21 height 16
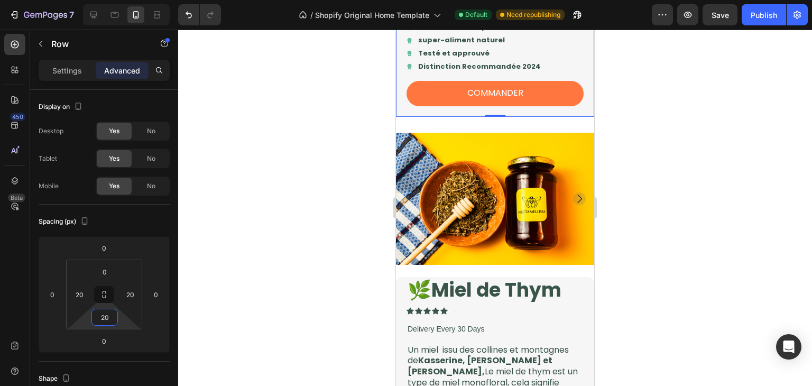
type input "20"
click at [669, 160] on div at bounding box center [495, 208] width 634 height 356
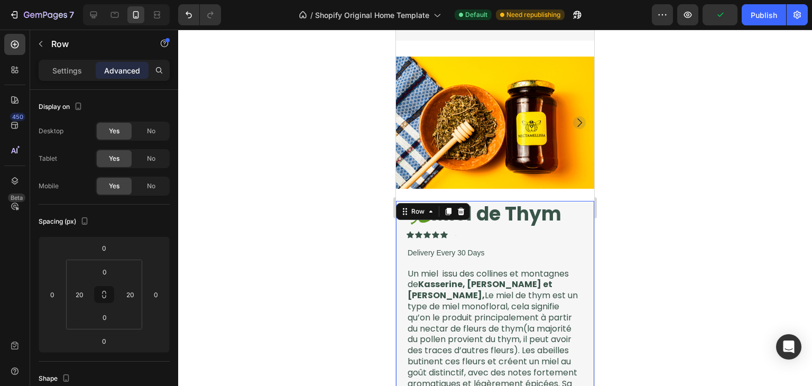
scroll to position [552, 0]
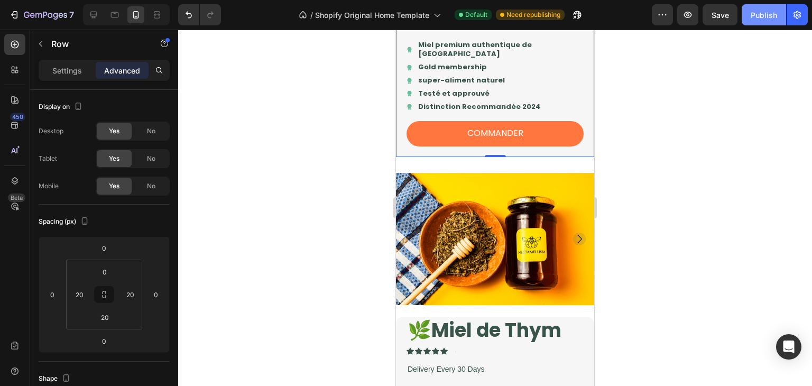
click at [772, 19] on div "Publish" at bounding box center [764, 15] width 26 height 11
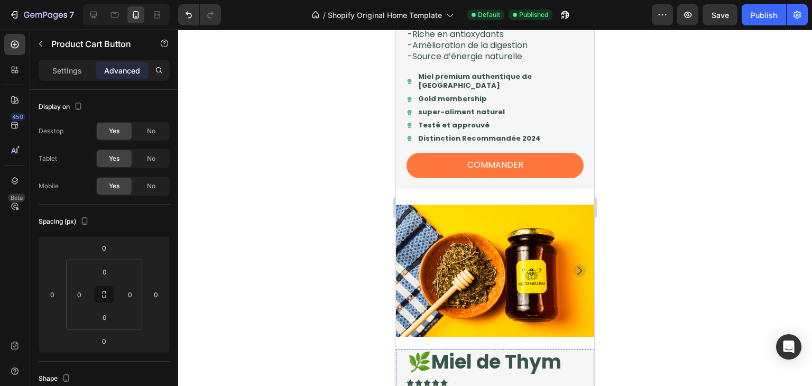
scroll to position [521, 0]
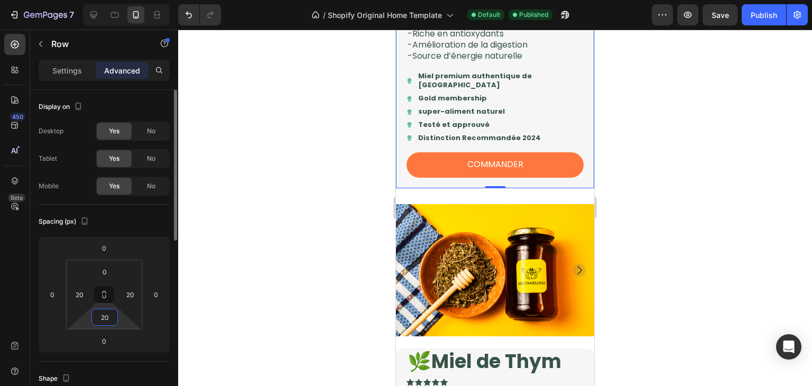
click at [109, 313] on input "20" at bounding box center [104, 317] width 21 height 16
type input "0"
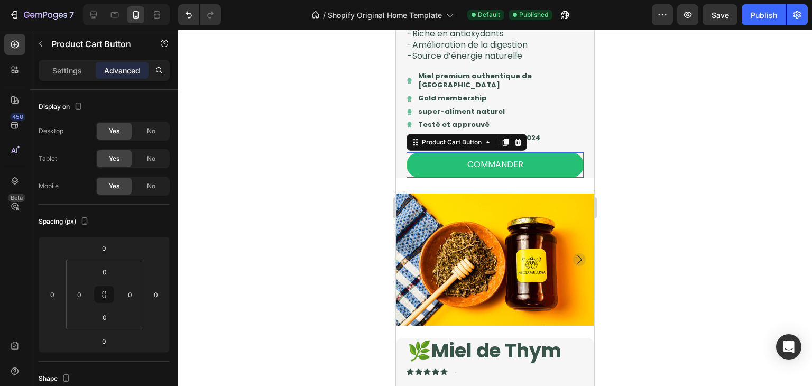
click at [572, 171] on button "COMMANDER" at bounding box center [495, 164] width 177 height 25
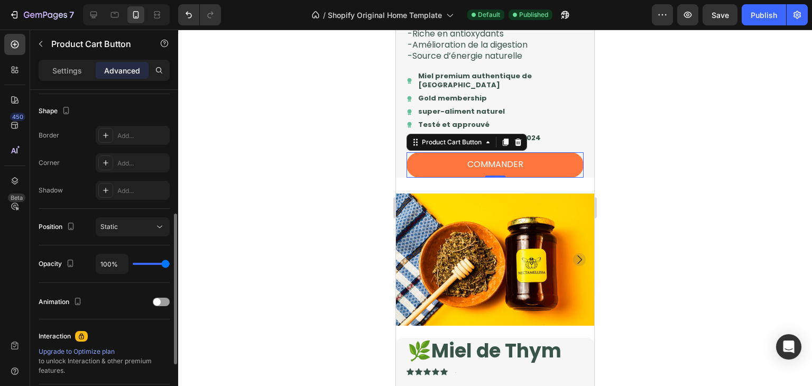
scroll to position [378, 0]
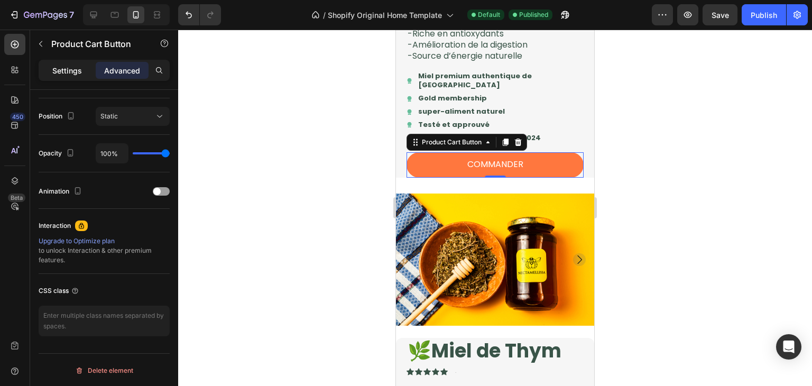
click at [84, 68] on div "Settings" at bounding box center [67, 70] width 53 height 17
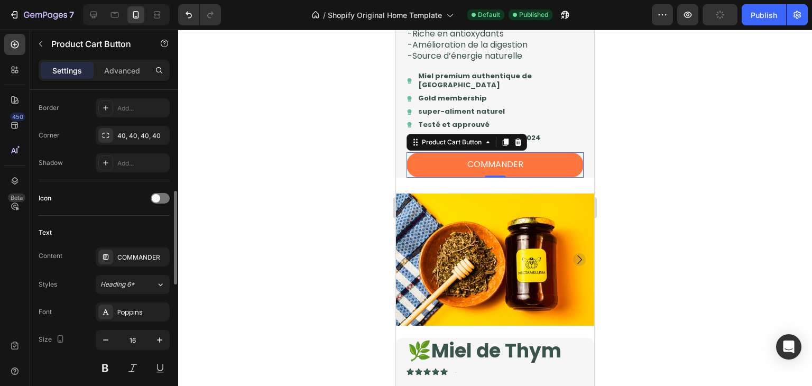
scroll to position [344, 0]
click at [518, 146] on icon at bounding box center [518, 142] width 7 height 7
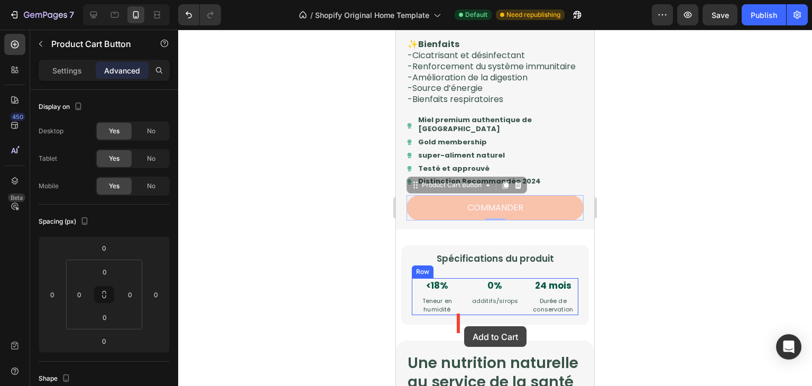
scroll to position [1095, 0]
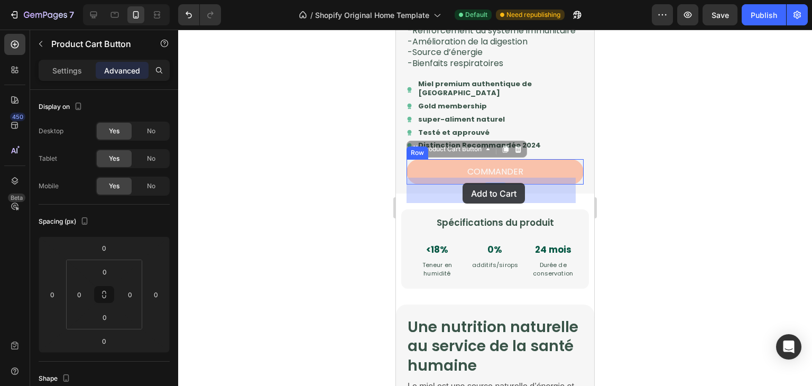
drag, startPoint x: 413, startPoint y: 206, endPoint x: 463, endPoint y: 183, distance: 54.4
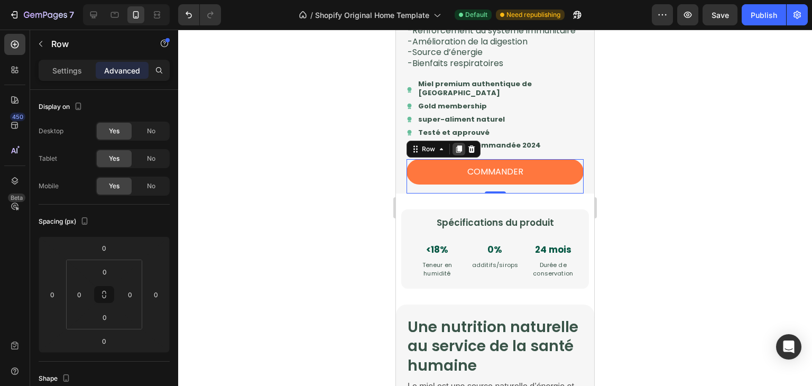
click at [457, 153] on icon at bounding box center [459, 149] width 6 height 7
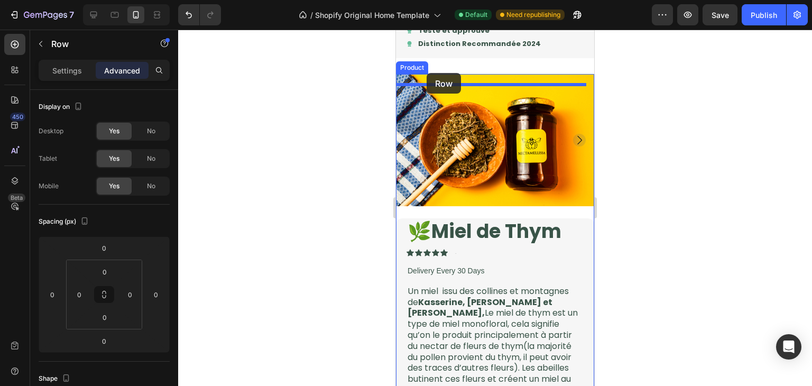
scroll to position [551, 0]
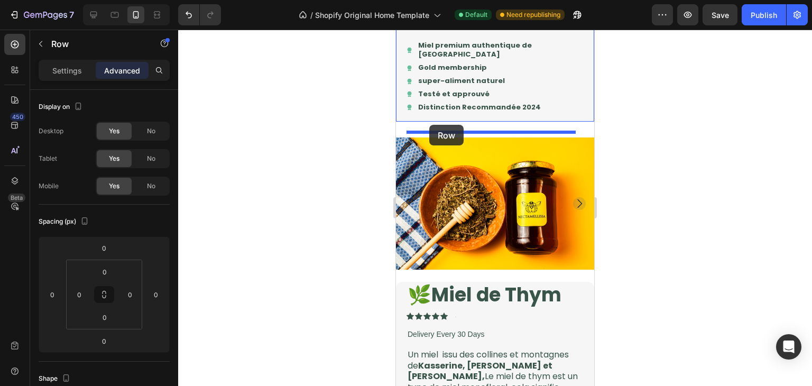
drag, startPoint x: 412, startPoint y: 205, endPoint x: 429, endPoint y: 125, distance: 81.6
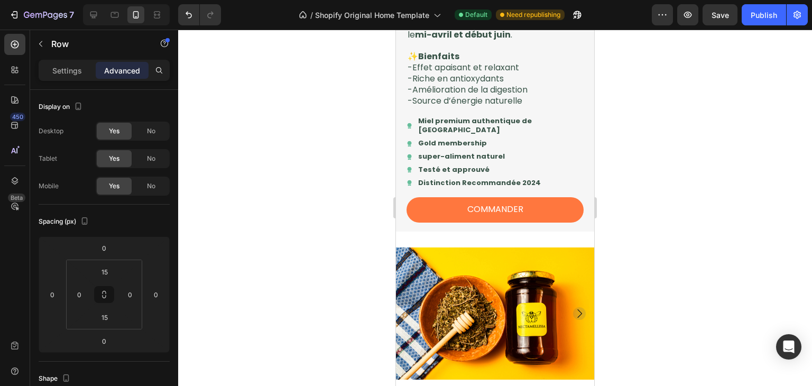
scroll to position [475, 0]
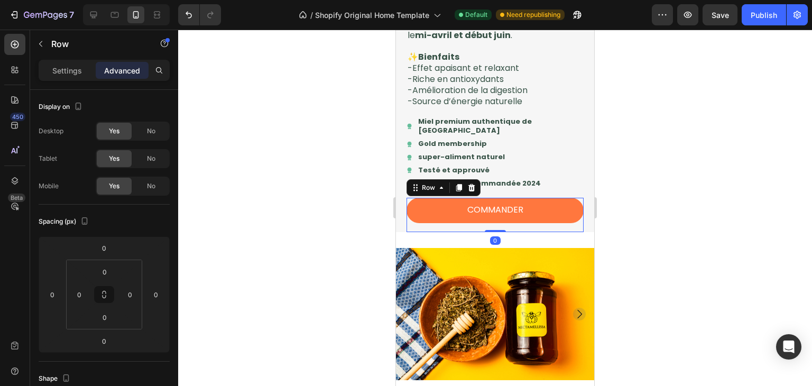
click at [573, 232] on div "COMMANDER Product Cart Button Row" at bounding box center [495, 215] width 177 height 34
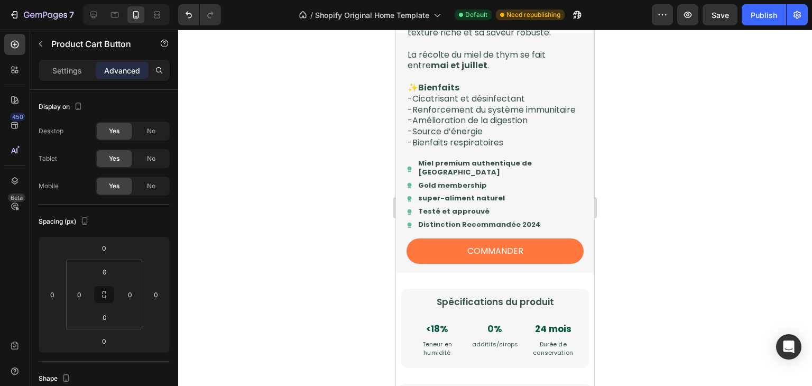
scroll to position [1048, 0]
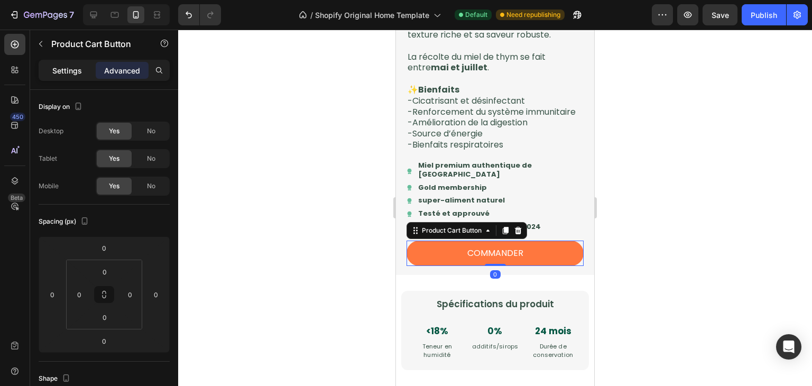
click at [61, 66] on p "Settings" at bounding box center [67, 70] width 30 height 11
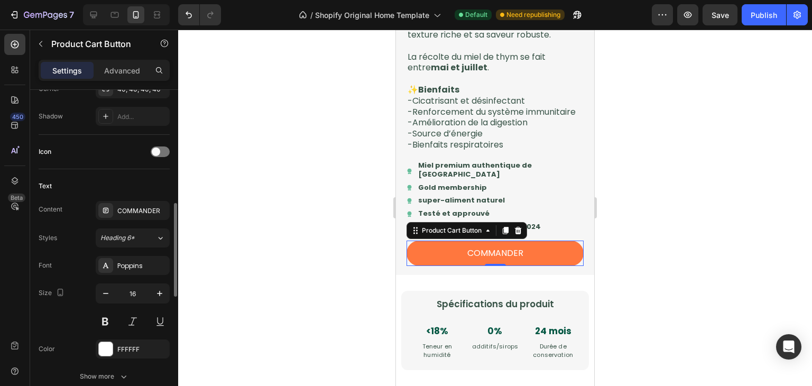
scroll to position [390, 0]
click at [136, 228] on button "Heading 6*" at bounding box center [133, 237] width 74 height 19
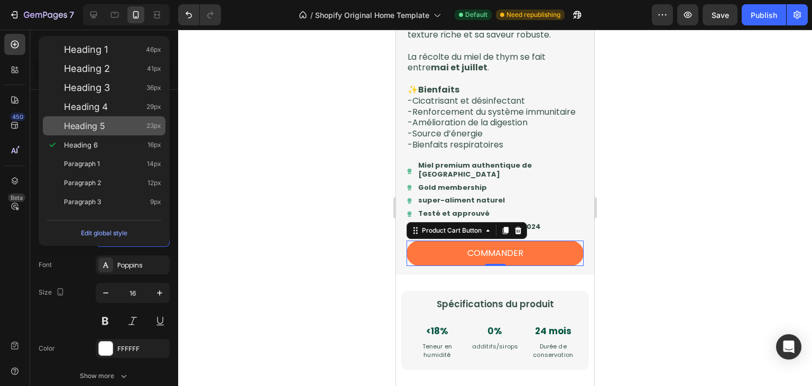
click at [123, 128] on div "Heading 5 23px" at bounding box center [112, 126] width 97 height 11
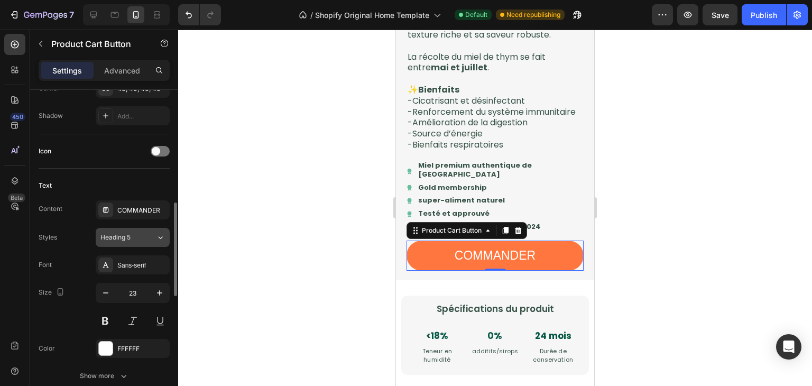
click at [144, 235] on div "Heading 5" at bounding box center [128, 238] width 56 height 10
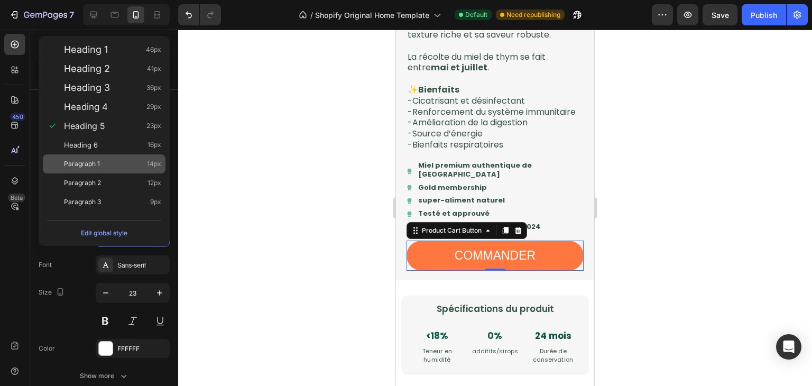
click at [116, 168] on div "Paragraph 1 14px" at bounding box center [112, 164] width 97 height 11
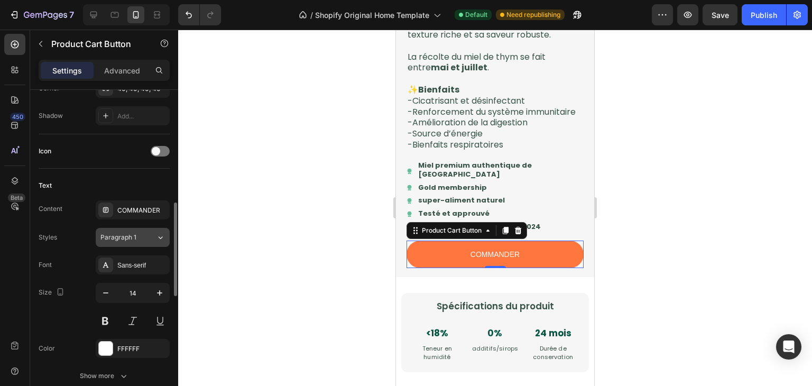
click at [135, 238] on span "Paragraph 1" at bounding box center [118, 238] width 36 height 10
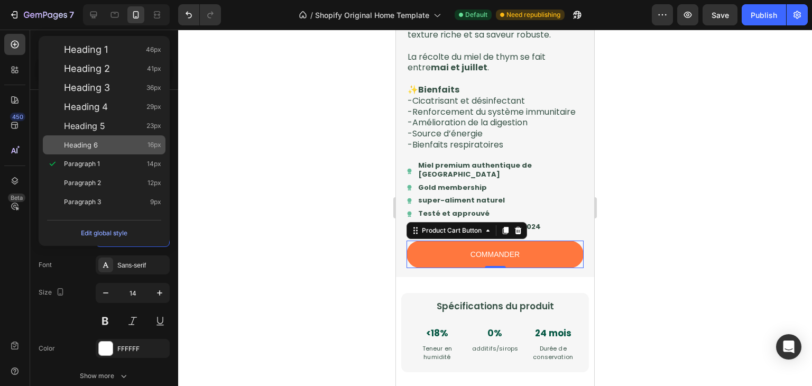
click at [131, 153] on div "Heading 6 16px" at bounding box center [104, 144] width 123 height 19
type input "16"
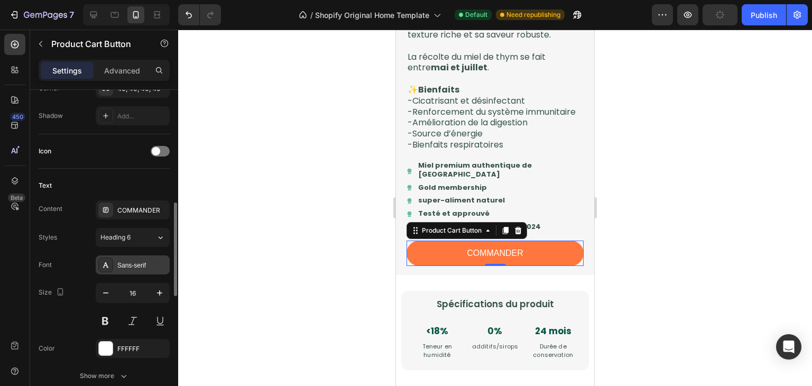
click at [156, 264] on div "Sans-serif" at bounding box center [142, 266] width 50 height 10
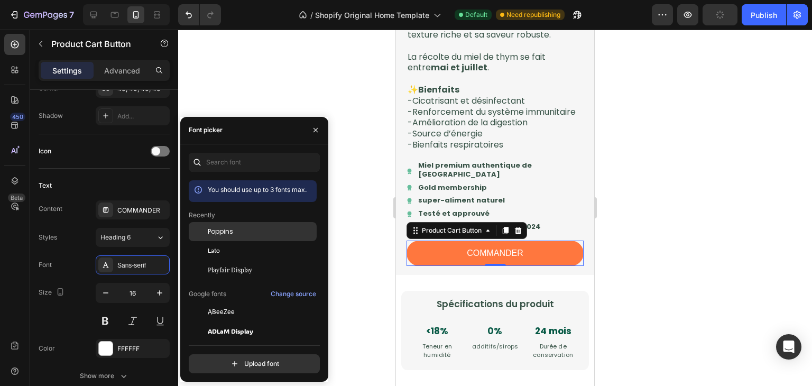
click at [212, 233] on span "Poppins" at bounding box center [220, 232] width 25 height 10
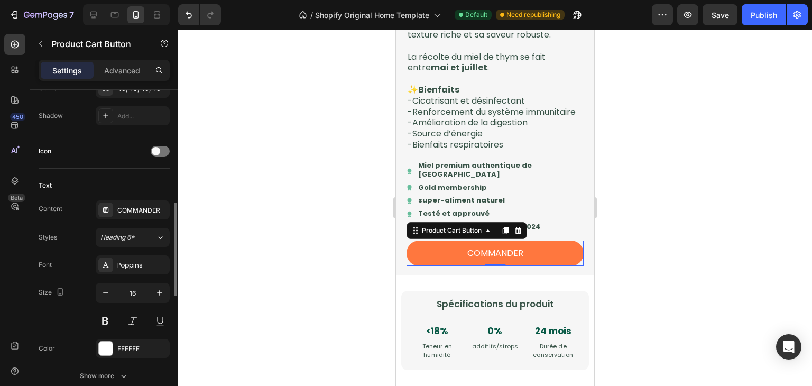
click at [136, 178] on div "Text" at bounding box center [104, 185] width 131 height 17
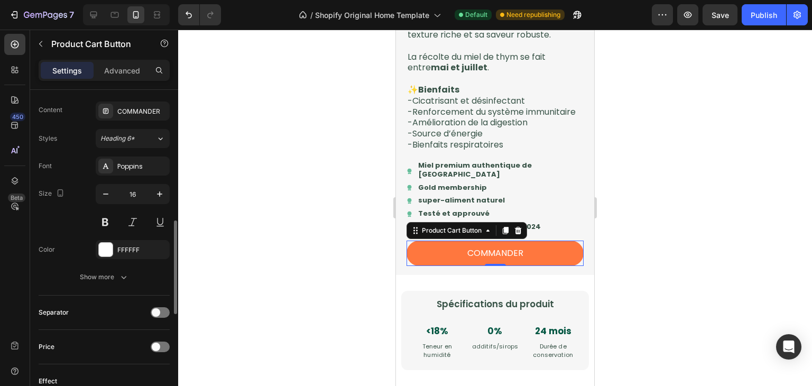
scroll to position [490, 0]
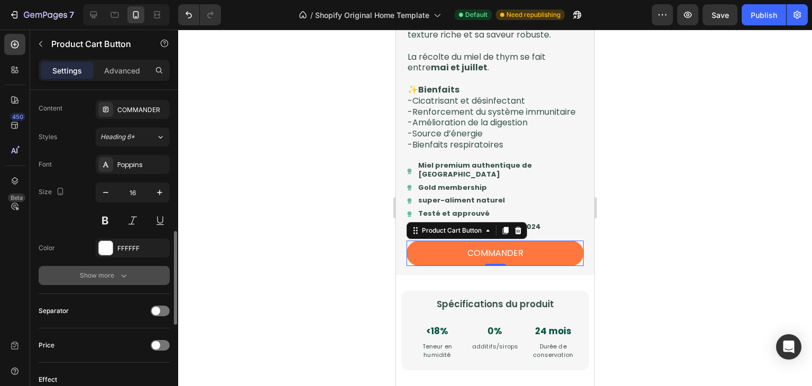
click at [116, 271] on div "Show more" at bounding box center [104, 275] width 49 height 11
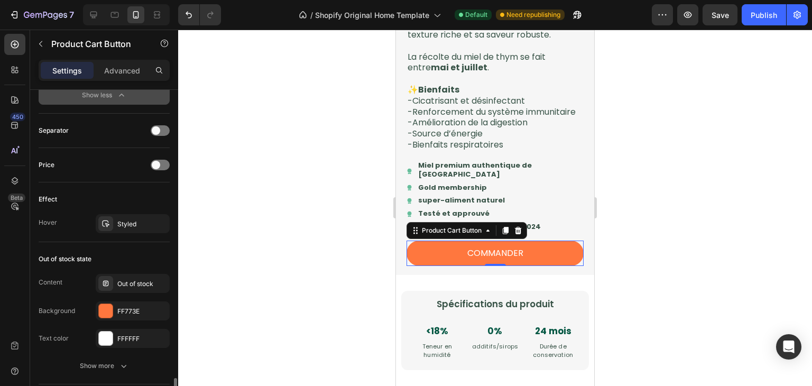
scroll to position [892, 0]
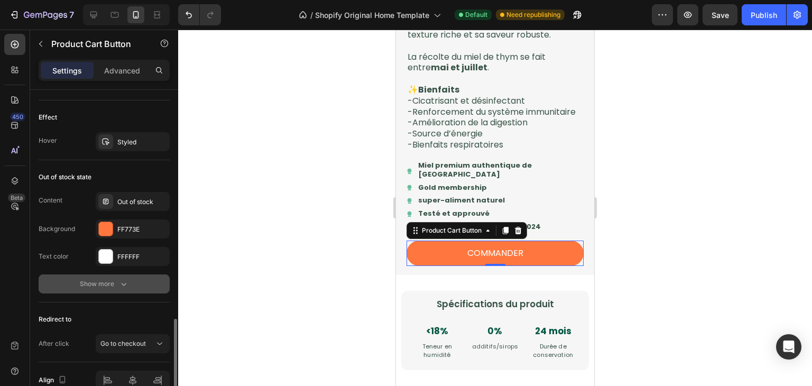
click at [112, 287] on button "Show more" at bounding box center [104, 283] width 131 height 19
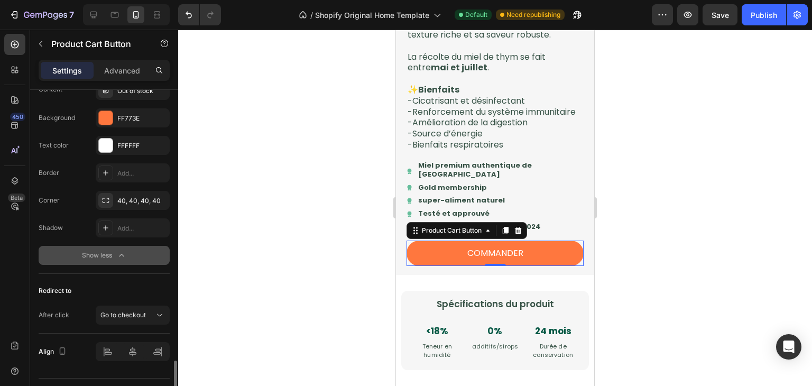
scroll to position [1026, 0]
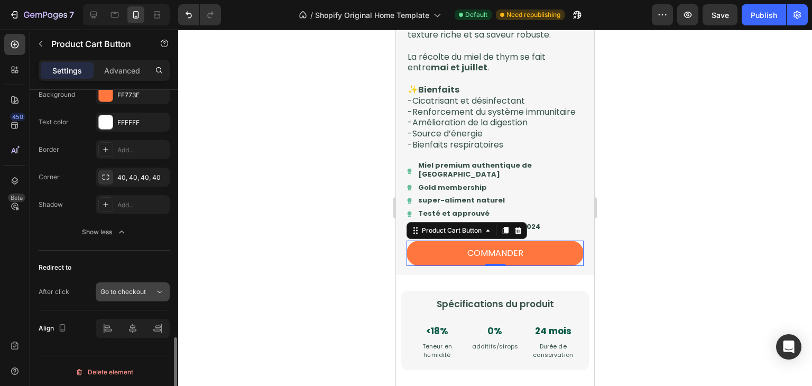
click at [131, 291] on span "Go to checkout" at bounding box center [122, 292] width 45 height 8
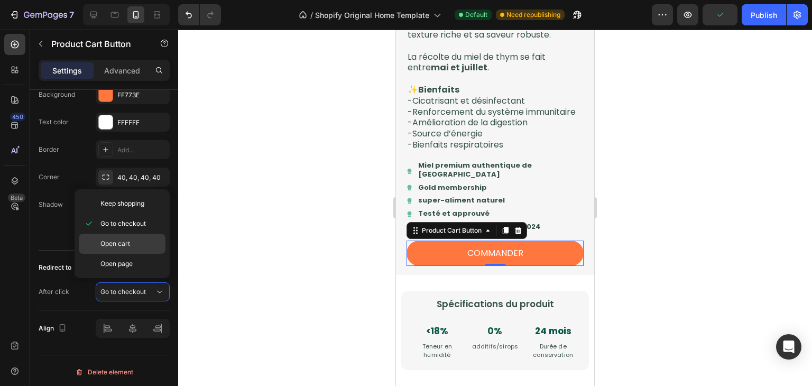
click at [131, 245] on p "Open cart" at bounding box center [130, 244] width 60 height 10
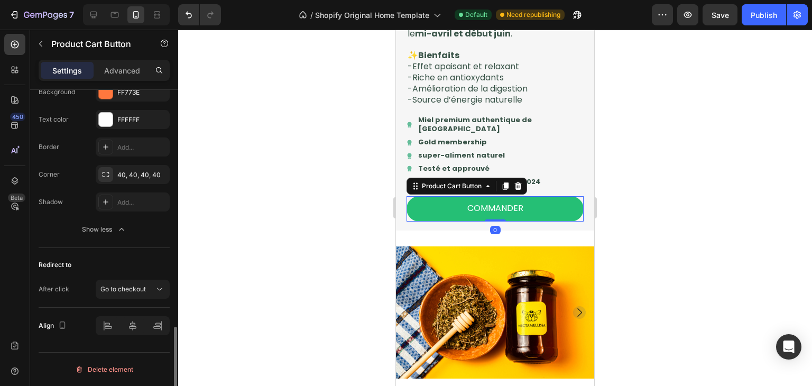
scroll to position [887, 0]
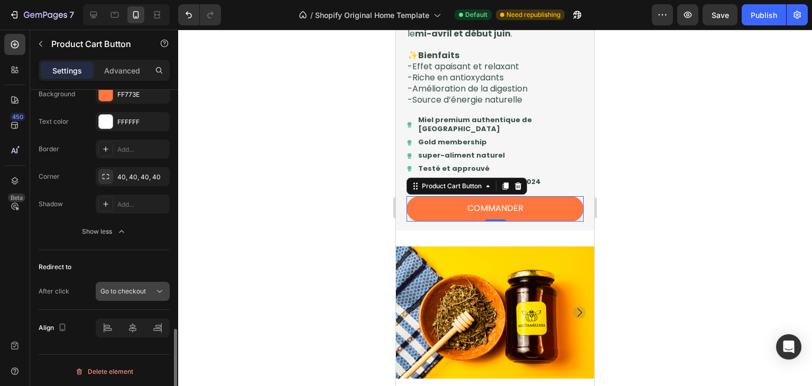
click at [152, 287] on div "Go to checkout" at bounding box center [127, 292] width 54 height 10
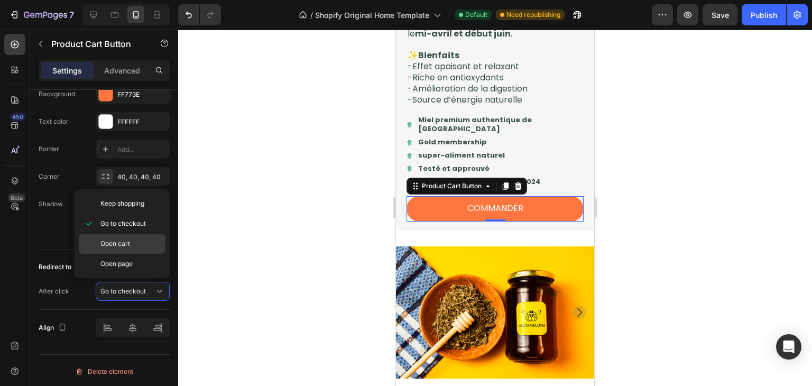
click at [151, 254] on div "Open cart" at bounding box center [122, 264] width 87 height 20
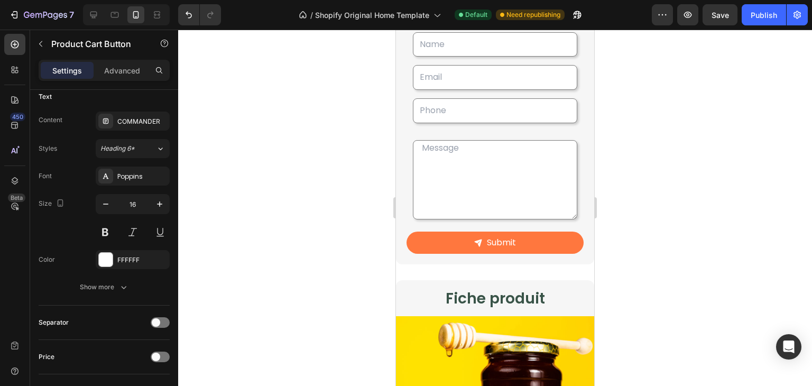
scroll to position [2106, 0]
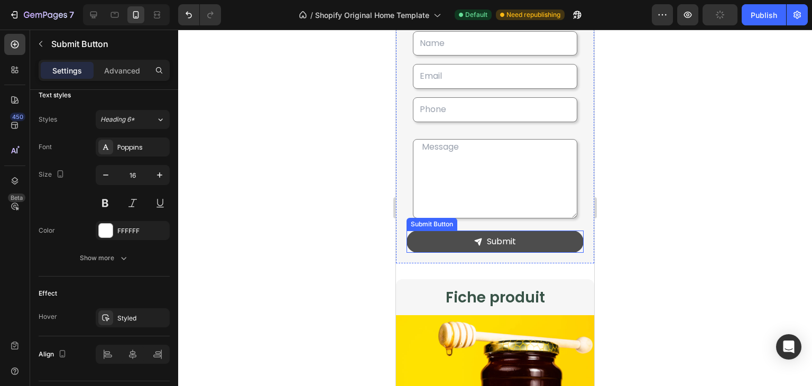
click at [439, 230] on button "Submit" at bounding box center [495, 241] width 177 height 22
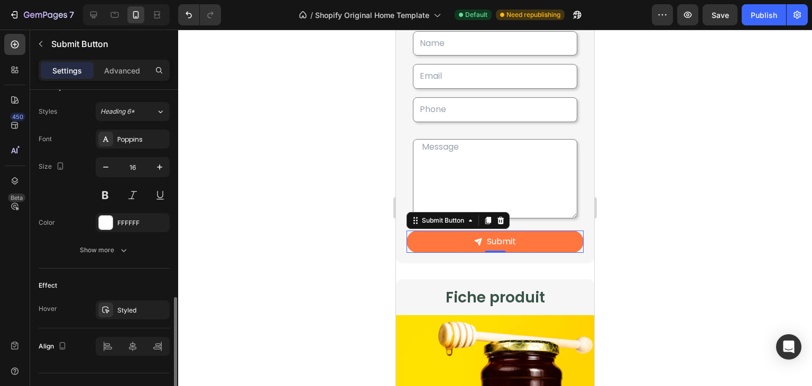
scroll to position [499, 0]
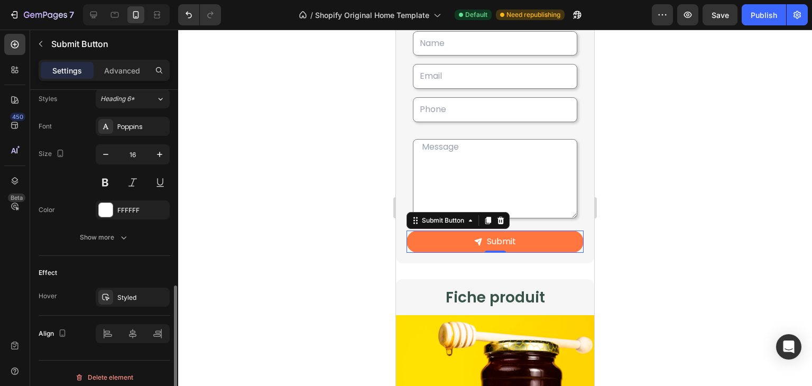
click at [143, 233] on button "Show more" at bounding box center [104, 237] width 131 height 19
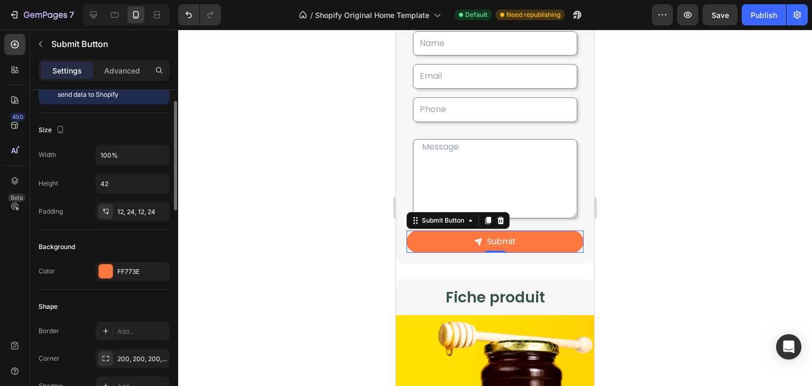
scroll to position [0, 0]
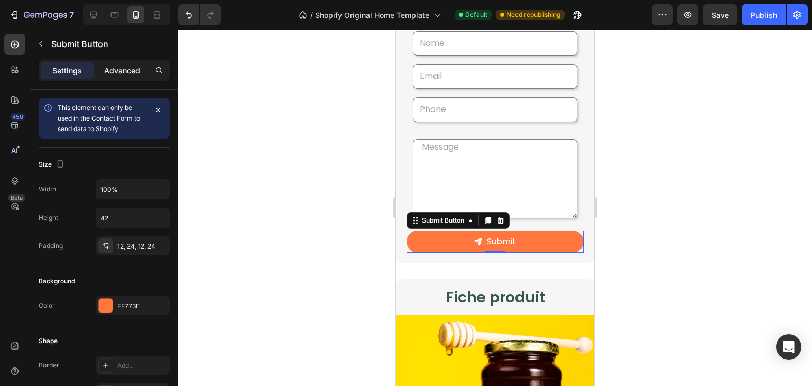
click at [119, 72] on p "Advanced" at bounding box center [122, 70] width 36 height 11
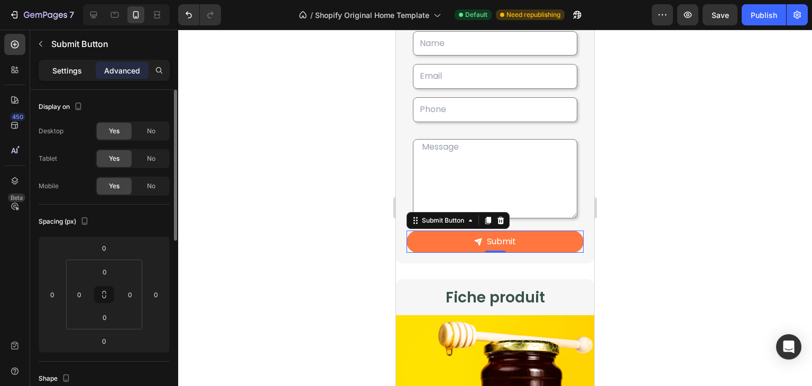
drag, startPoint x: 89, startPoint y: 79, endPoint x: 82, endPoint y: 76, distance: 6.9
click at [82, 76] on div "Settings Advanced" at bounding box center [104, 70] width 131 height 21
click at [82, 76] on div "Settings" at bounding box center [67, 70] width 53 height 17
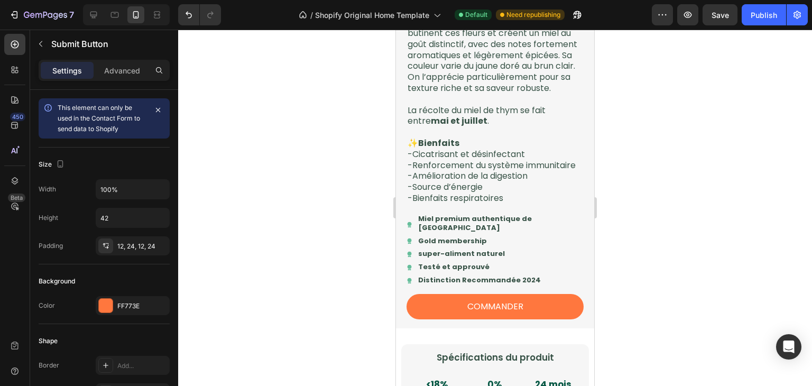
scroll to position [1020, 0]
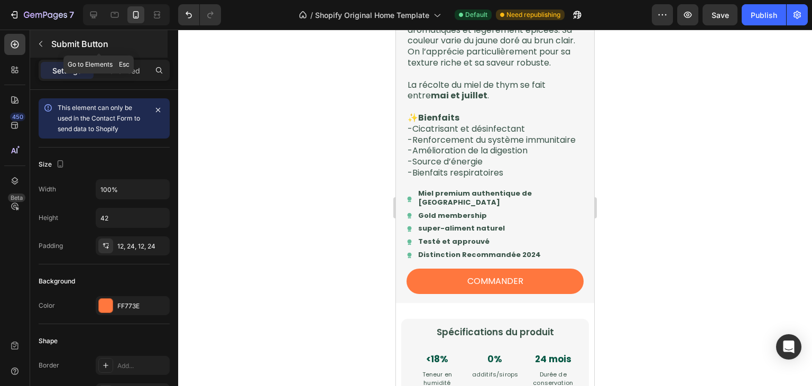
click at [44, 45] on icon "button" at bounding box center [40, 44] width 8 height 8
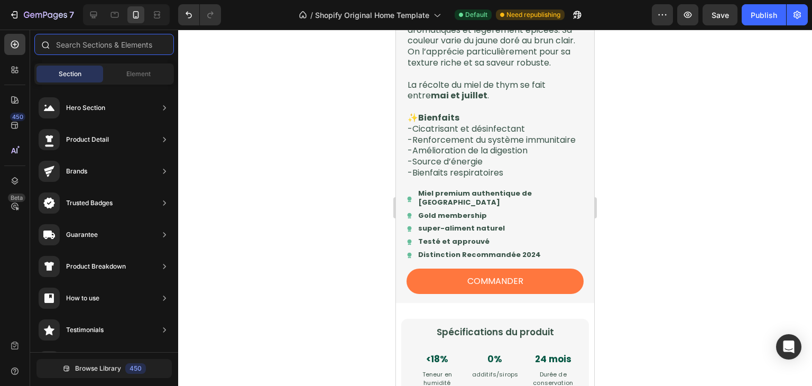
click at [115, 47] on input "text" at bounding box center [104, 44] width 140 height 21
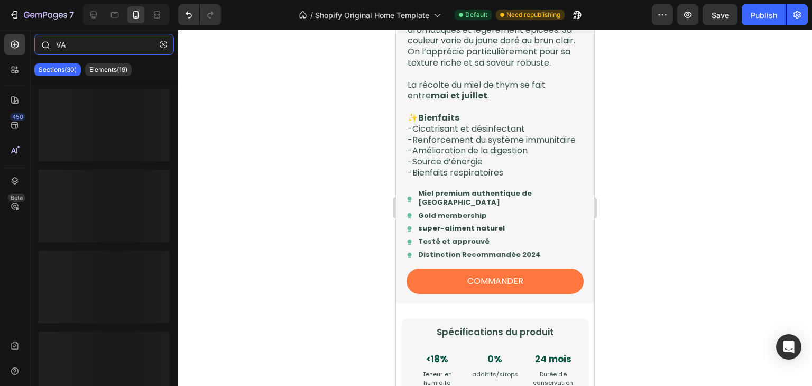
type input "V"
type input "v"
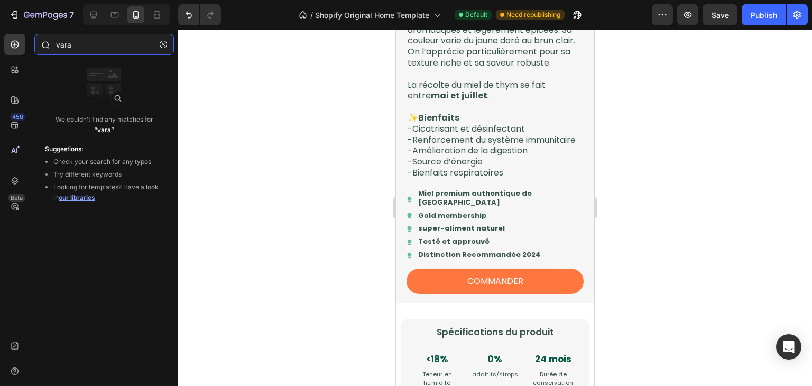
click at [115, 47] on input "vara" at bounding box center [104, 44] width 140 height 21
click at [115, 47] on input "r" at bounding box center [104, 44] width 140 height 21
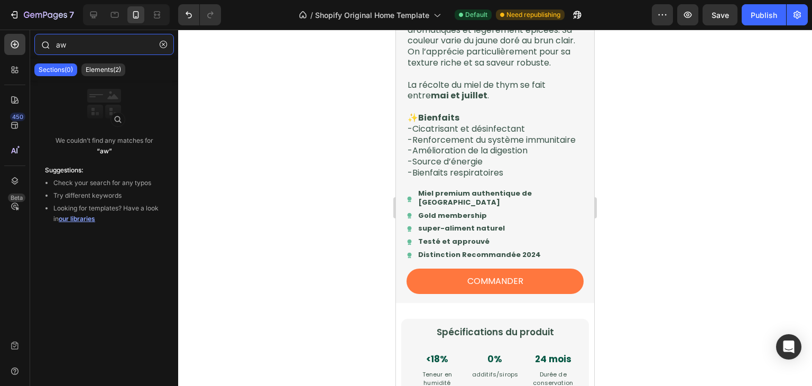
type input "a"
type input "raw"
click at [110, 69] on p "Elements(9)" at bounding box center [103, 70] width 35 height 8
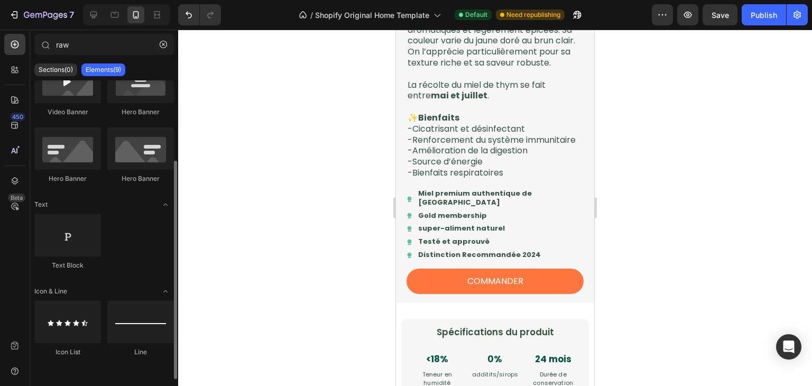
scroll to position [0, 0]
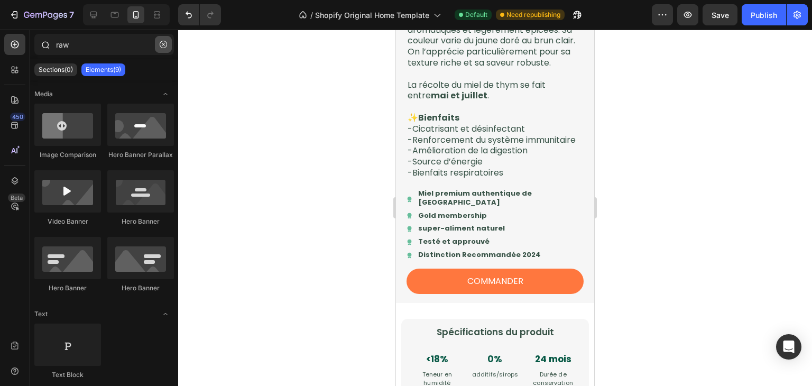
click at [166, 41] on icon "button" at bounding box center [163, 44] width 7 height 7
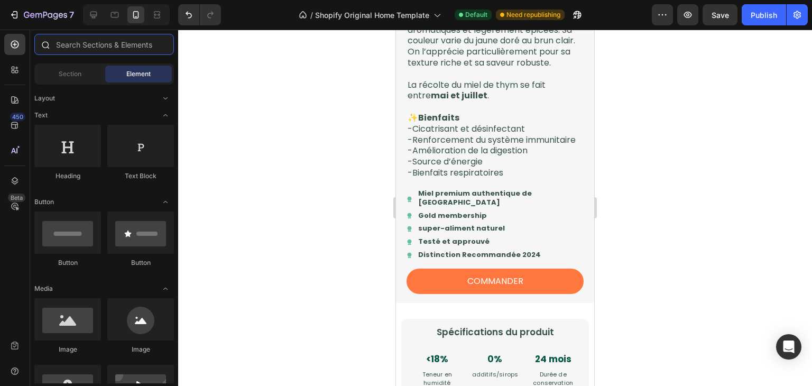
click at [87, 50] on input "text" at bounding box center [104, 44] width 140 height 21
type input "g"
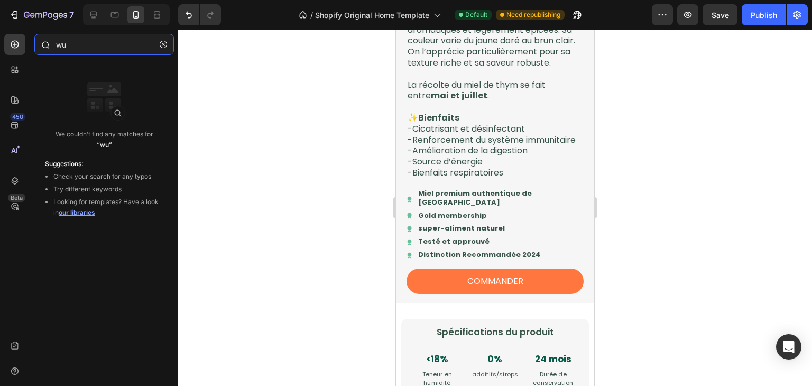
type input "w"
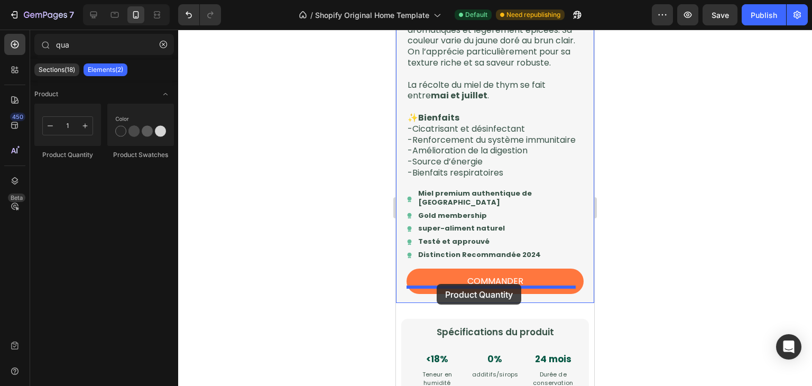
drag, startPoint x: 456, startPoint y: 153, endPoint x: 437, endPoint y: 284, distance: 132.5
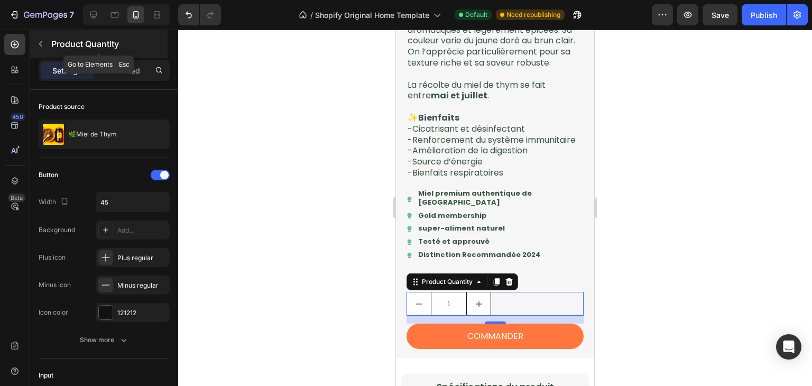
click at [42, 41] on icon "button" at bounding box center [40, 44] width 8 height 8
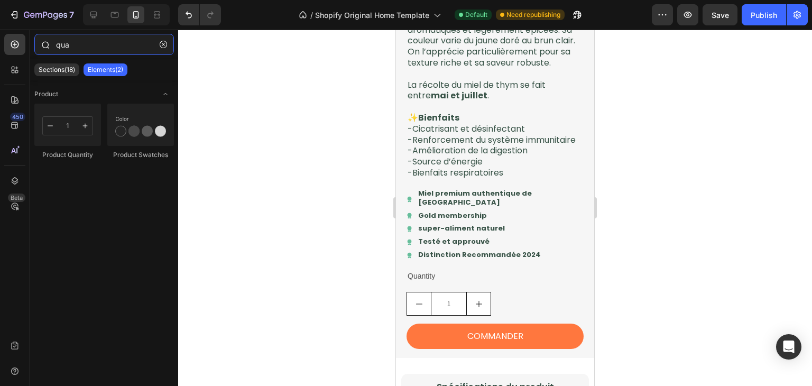
click at [114, 49] on input "qua" at bounding box center [104, 44] width 140 height 21
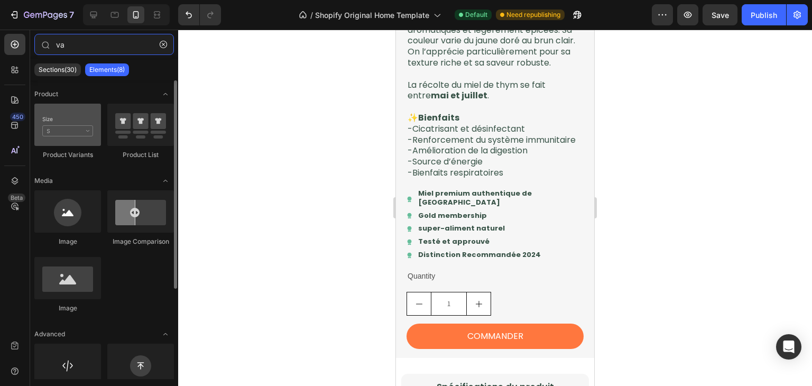
type input "va"
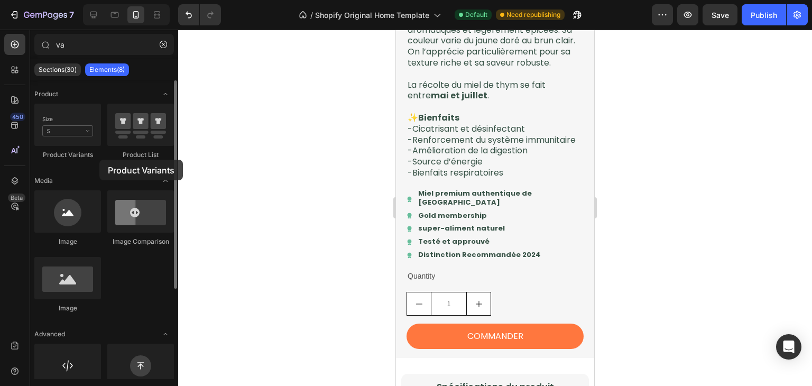
drag, startPoint x: 77, startPoint y: 111, endPoint x: 99, endPoint y: 160, distance: 53.5
click at [99, 190] on div "Product Variants Product List" at bounding box center [104, 256] width 140 height 132
click at [95, 13] on icon at bounding box center [93, 15] width 11 height 11
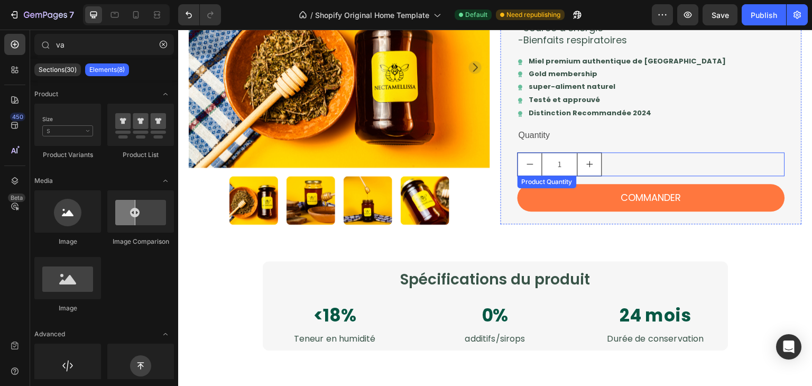
scroll to position [891, 0]
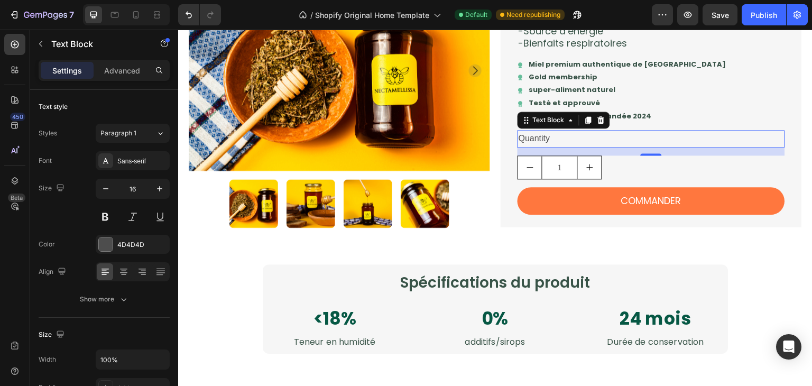
click at [579, 151] on div "15" at bounding box center [651, 151] width 267 height 8
click at [596, 125] on div at bounding box center [601, 120] width 13 height 13
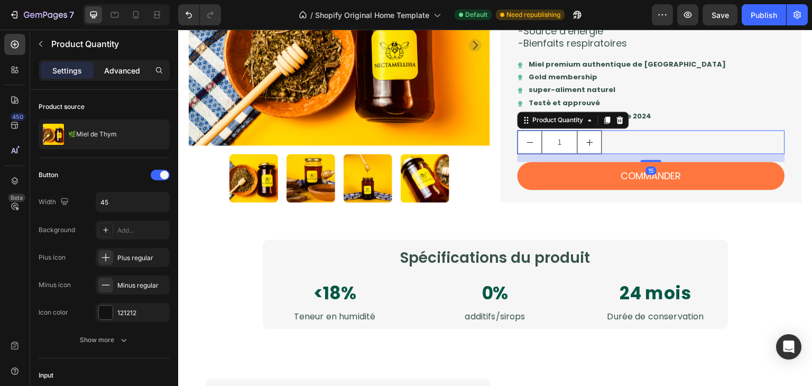
click at [108, 72] on p "Advanced" at bounding box center [122, 70] width 36 height 11
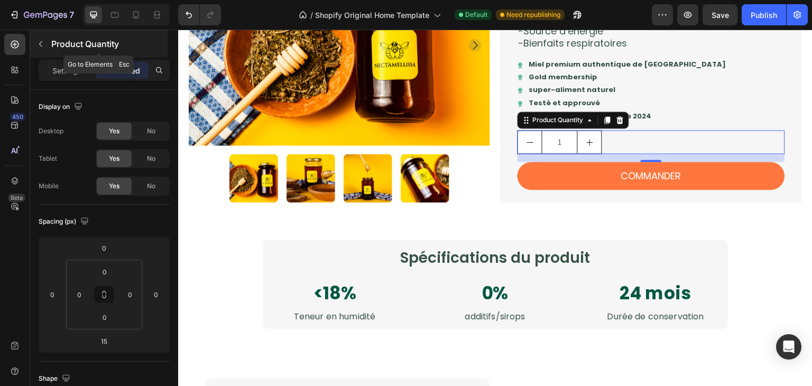
click at [47, 49] on button "button" at bounding box center [40, 43] width 17 height 17
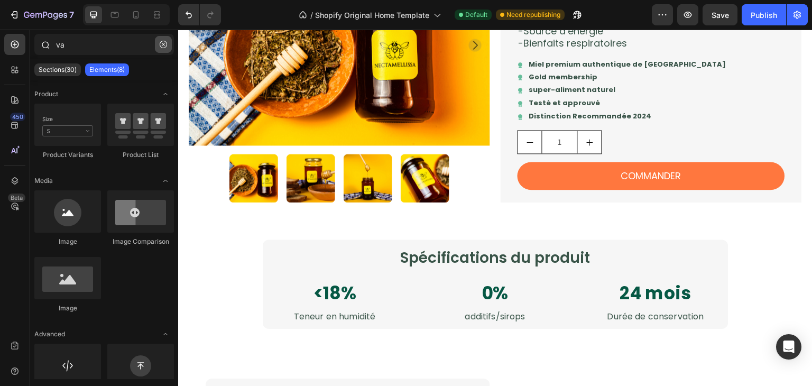
click at [160, 47] on icon "button" at bounding box center [163, 44] width 7 height 7
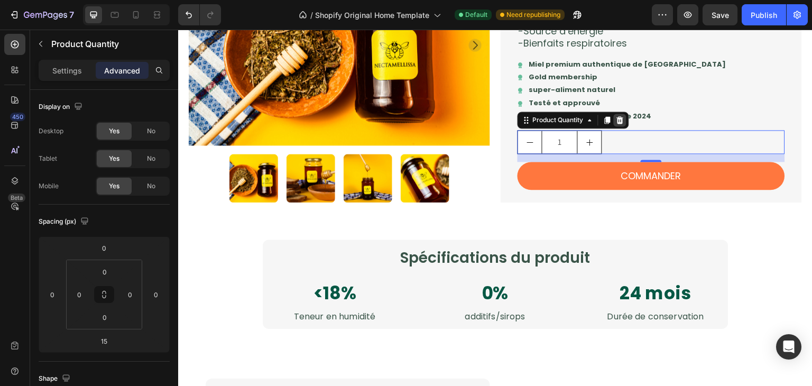
click at [618, 123] on icon at bounding box center [620, 120] width 8 height 8
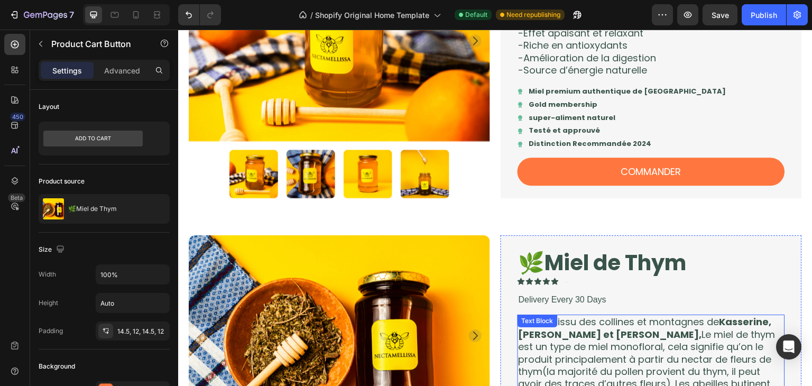
scroll to position [376, 0]
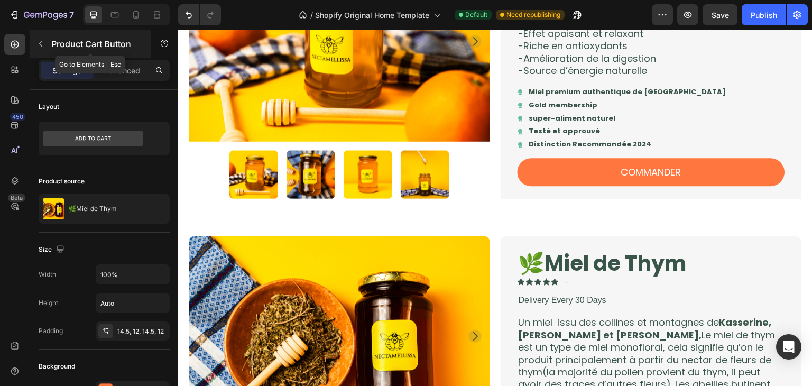
click at [52, 45] on p "Product Cart Button" at bounding box center [96, 44] width 90 height 13
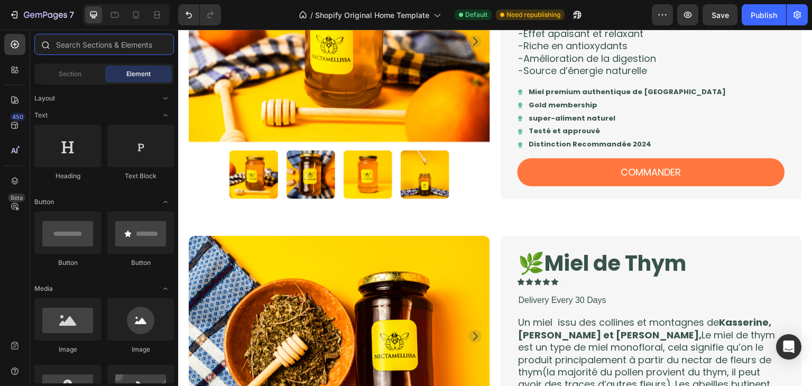
click at [121, 51] on input "text" at bounding box center [104, 44] width 140 height 21
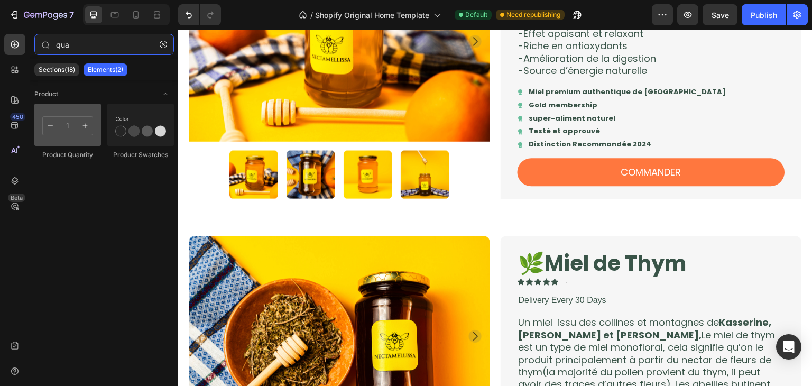
type input "qua"
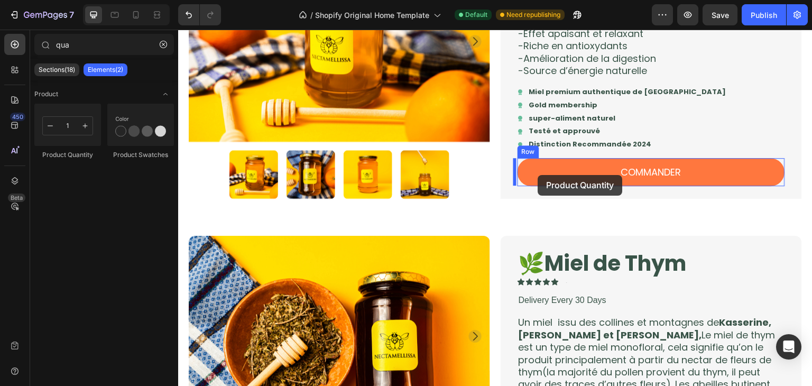
drag, startPoint x: 250, startPoint y: 138, endPoint x: 538, endPoint y: 176, distance: 290.5
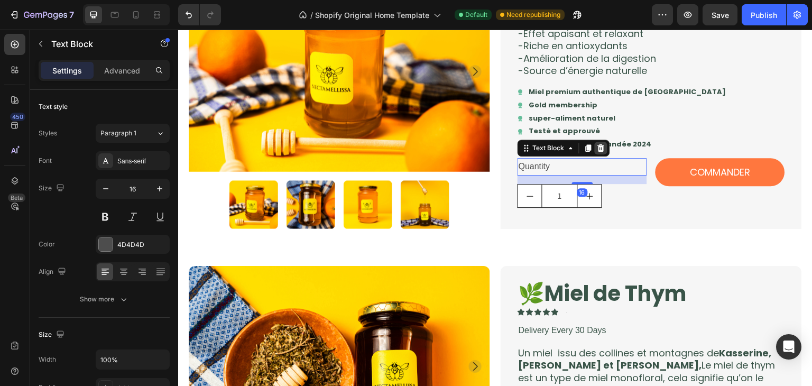
click at [601, 147] on icon at bounding box center [601, 148] width 8 height 8
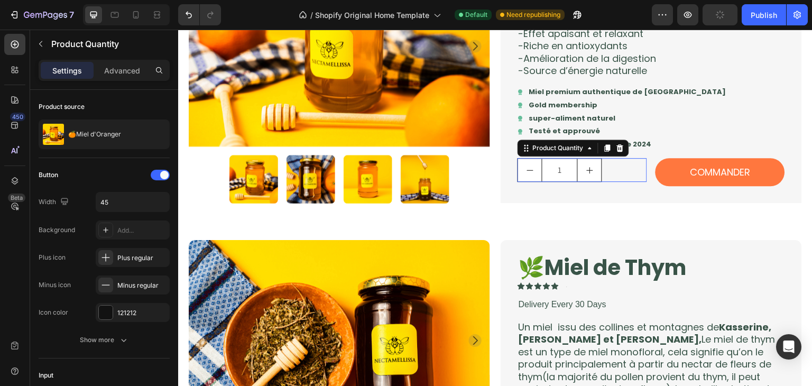
click at [611, 176] on div "1" at bounding box center [583, 170] width 130 height 24
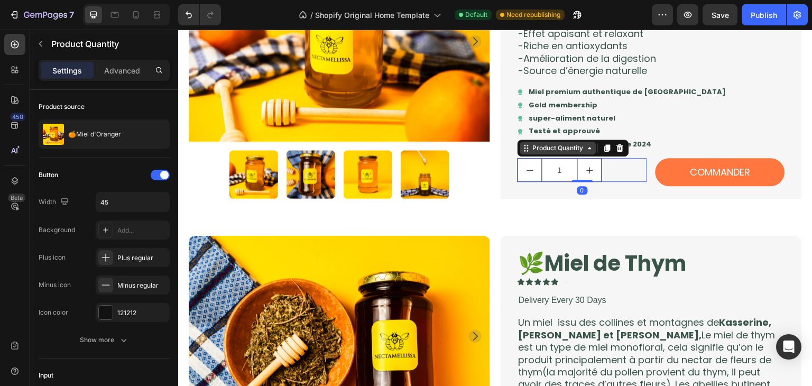
drag, startPoint x: 586, startPoint y: 188, endPoint x: 592, endPoint y: 151, distance: 37.9
click at [592, 158] on div "1 Product Quantity 0" at bounding box center [583, 170] width 130 height 24
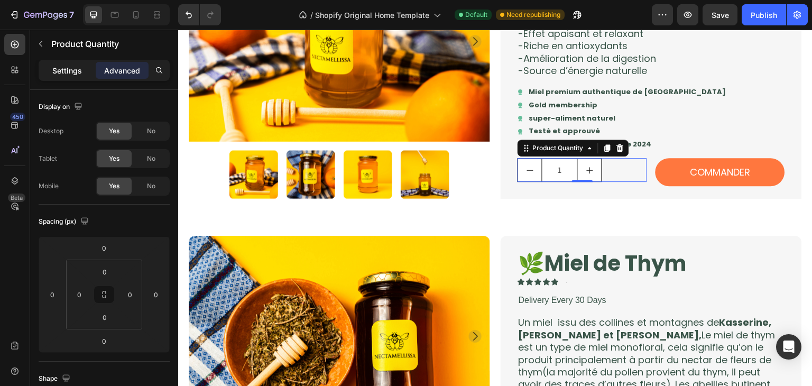
click at [64, 73] on p "Settings" at bounding box center [67, 70] width 30 height 11
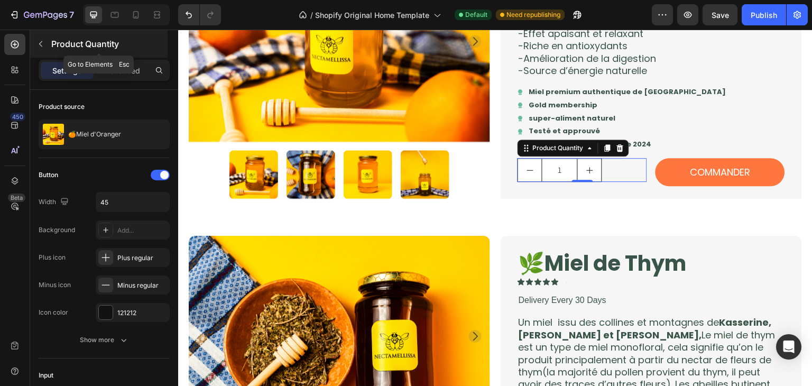
click at [46, 50] on button "button" at bounding box center [40, 43] width 17 height 17
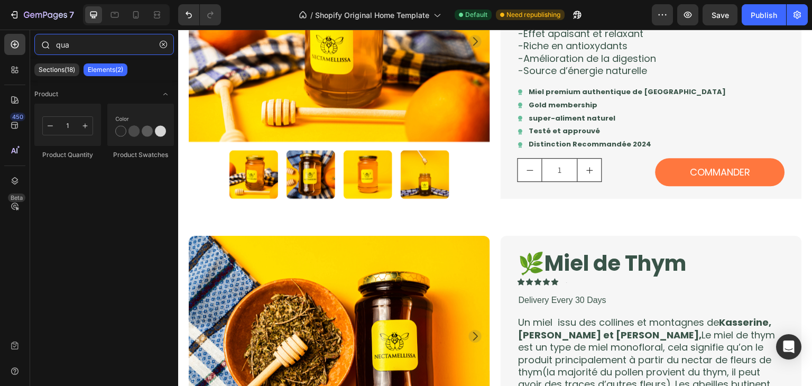
click at [114, 47] on input "qua" at bounding box center [104, 44] width 140 height 21
click at [123, 53] on input "qua" at bounding box center [104, 44] width 140 height 21
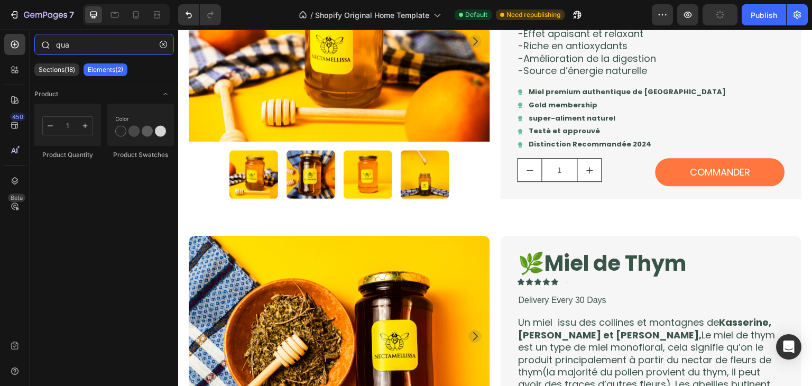
click at [123, 53] on input "qua" at bounding box center [104, 44] width 140 height 21
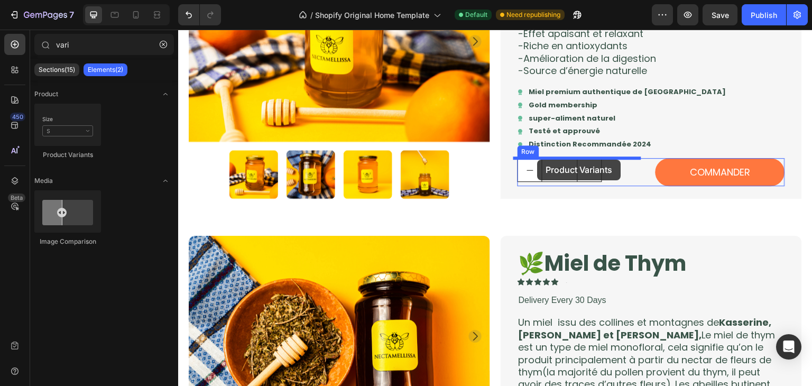
drag, startPoint x: 233, startPoint y: 147, endPoint x: 538, endPoint y: 160, distance: 304.8
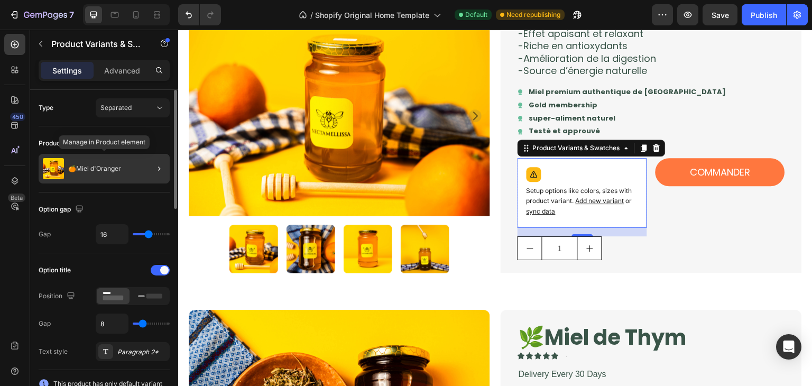
click at [136, 170] on div "🍊Miel d'Oranger" at bounding box center [104, 169] width 131 height 30
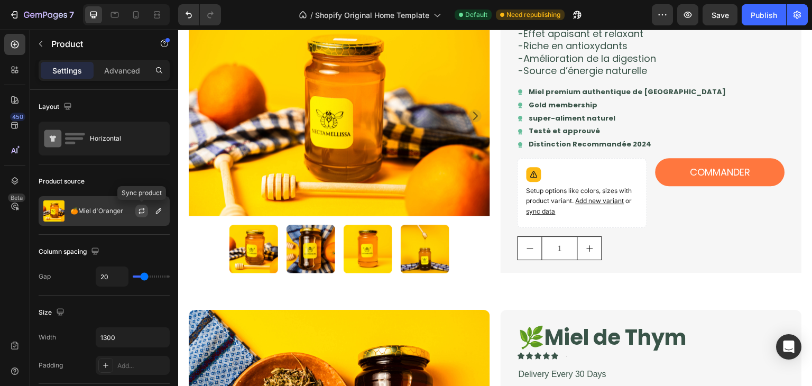
click at [142, 210] on icon "button" at bounding box center [141, 211] width 8 height 8
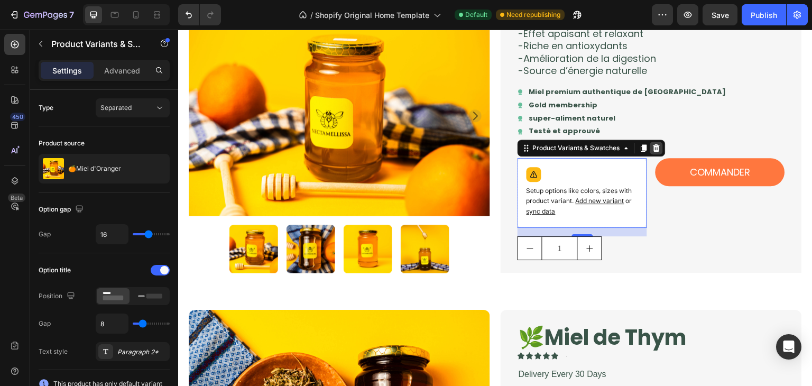
click at [653, 147] on icon at bounding box center [656, 147] width 7 height 7
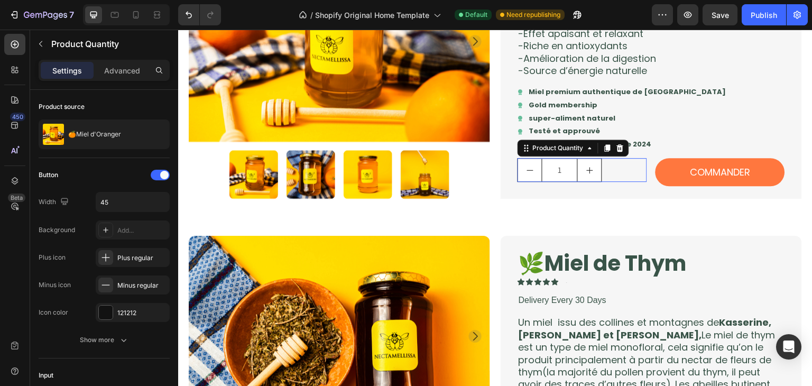
click at [615, 168] on div "1" at bounding box center [583, 170] width 130 height 24
click at [617, 151] on icon at bounding box center [620, 147] width 7 height 7
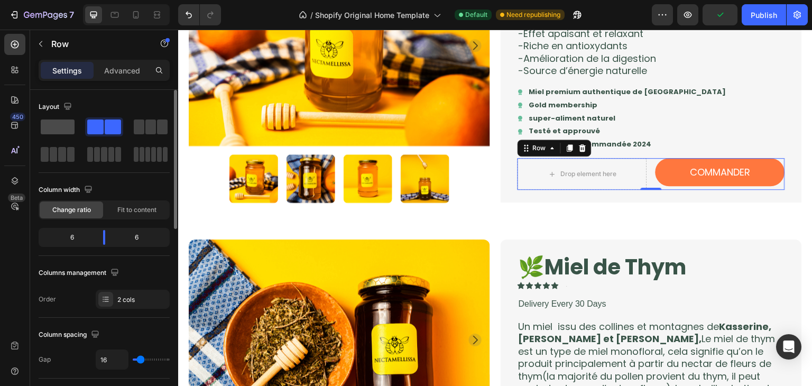
click at [61, 131] on span at bounding box center [58, 126] width 34 height 15
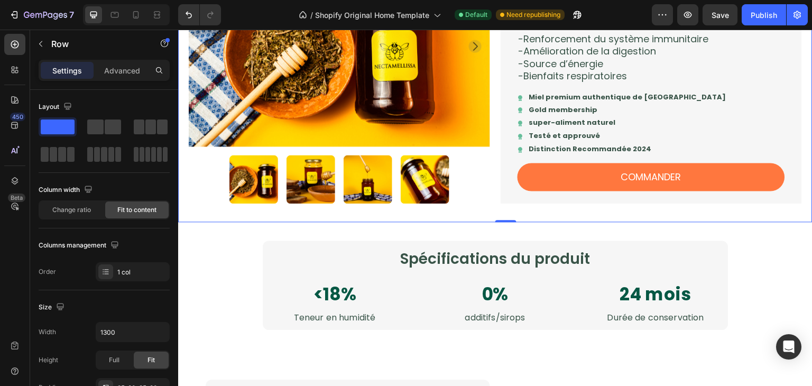
scroll to position [846, 0]
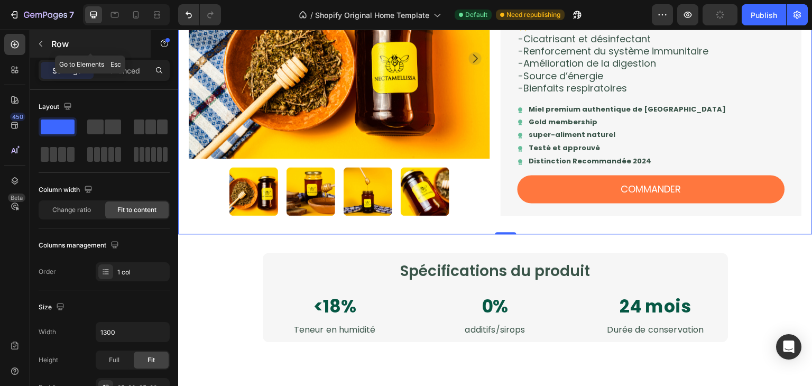
click at [40, 38] on button "button" at bounding box center [40, 43] width 17 height 17
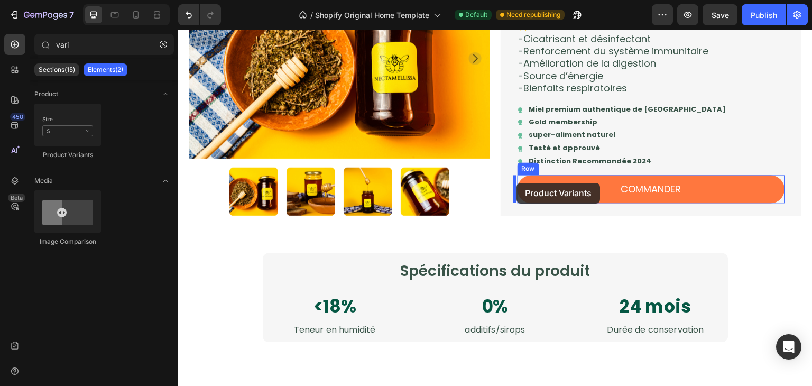
drag, startPoint x: 221, startPoint y: 149, endPoint x: 517, endPoint y: 183, distance: 297.5
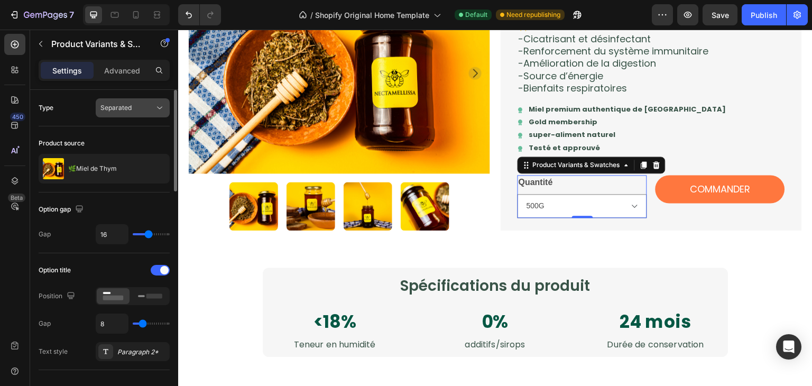
click at [114, 114] on button "Separated" at bounding box center [133, 107] width 74 height 19
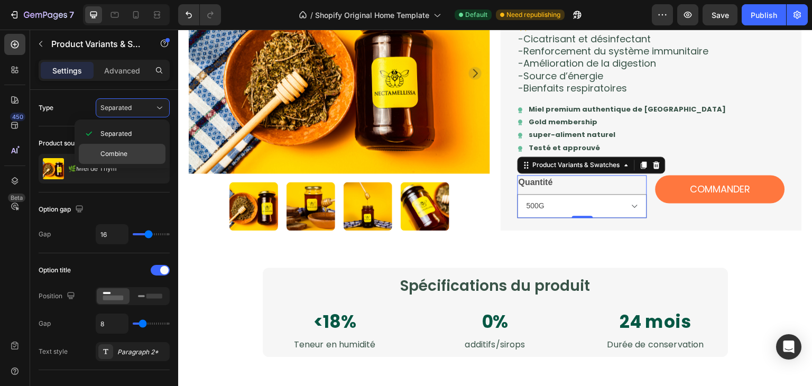
click at [130, 153] on p "Combine" at bounding box center [130, 154] width 60 height 10
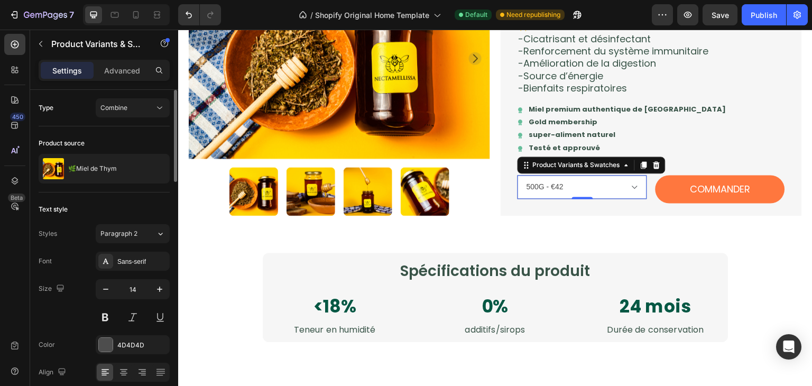
click at [153, 142] on div "Product source" at bounding box center [104, 143] width 131 height 17
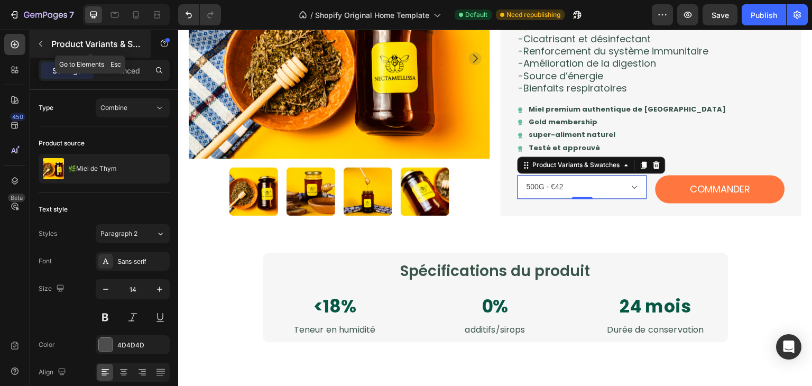
click at [43, 48] on icon "button" at bounding box center [40, 44] width 8 height 8
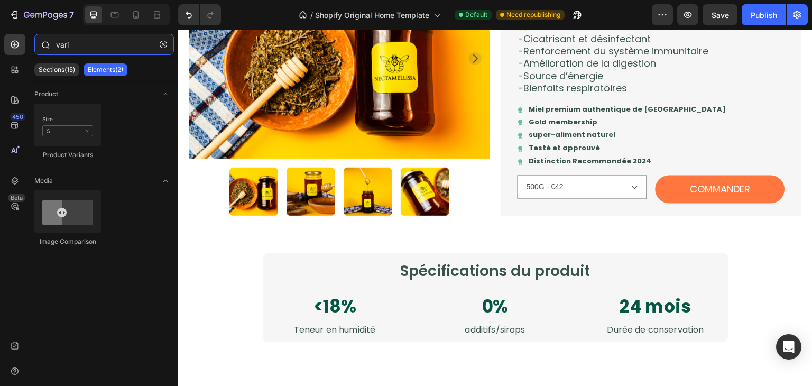
click at [101, 43] on input "vari" at bounding box center [104, 44] width 140 height 21
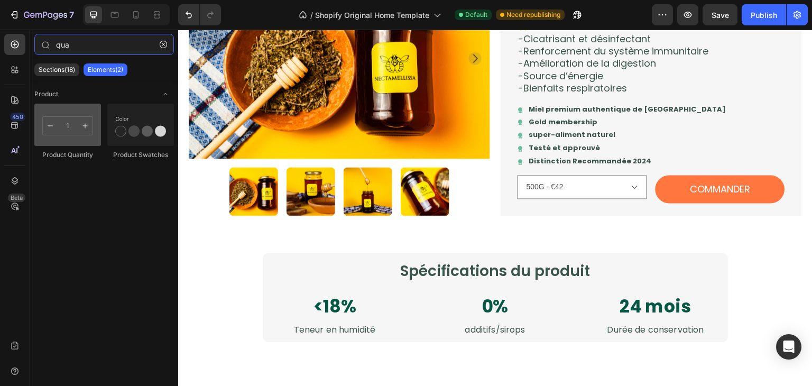
type input "qua"
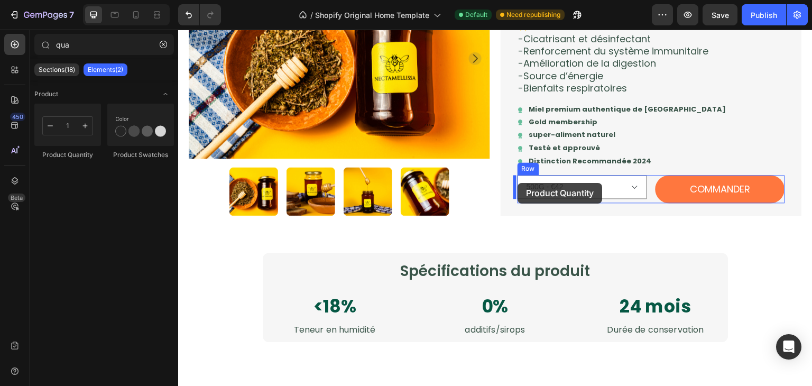
drag, startPoint x: 237, startPoint y: 136, endPoint x: 518, endPoint y: 182, distance: 284.4
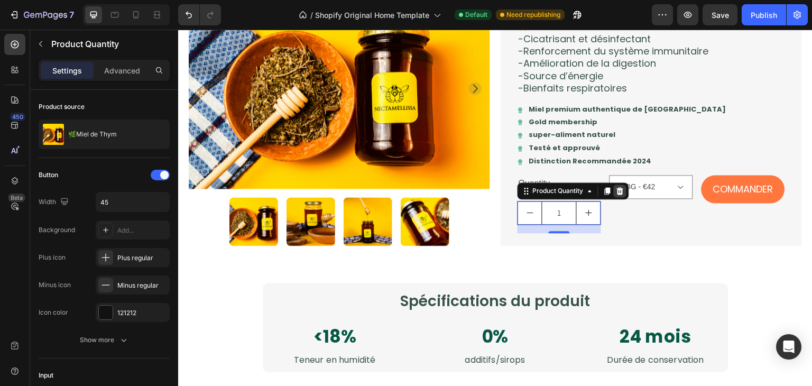
click at [619, 193] on icon at bounding box center [620, 190] width 7 height 7
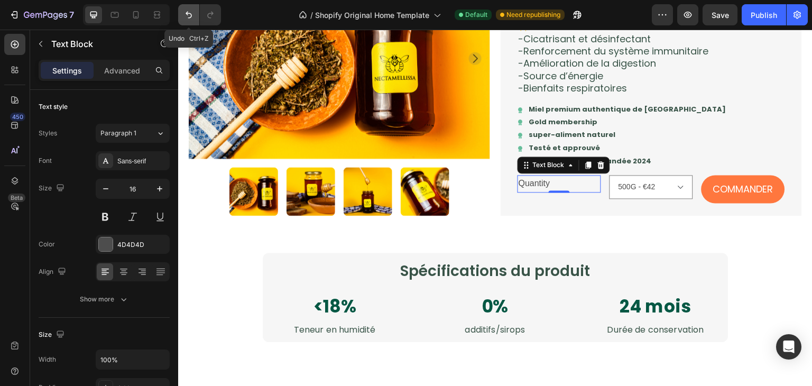
click at [187, 14] on icon "Undo/Redo" at bounding box center [189, 15] width 6 height 7
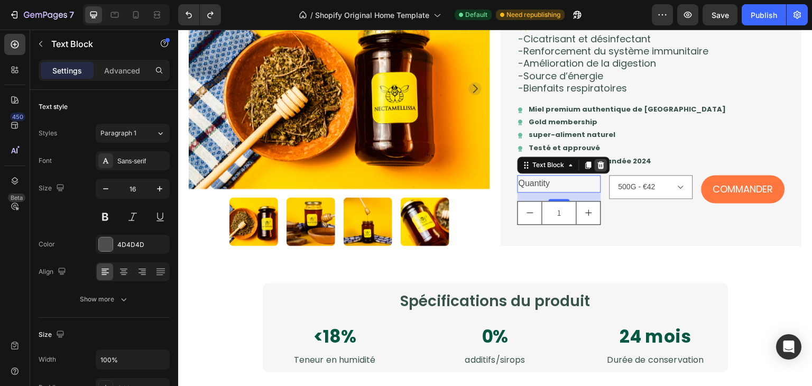
click at [601, 168] on icon at bounding box center [601, 165] width 8 height 8
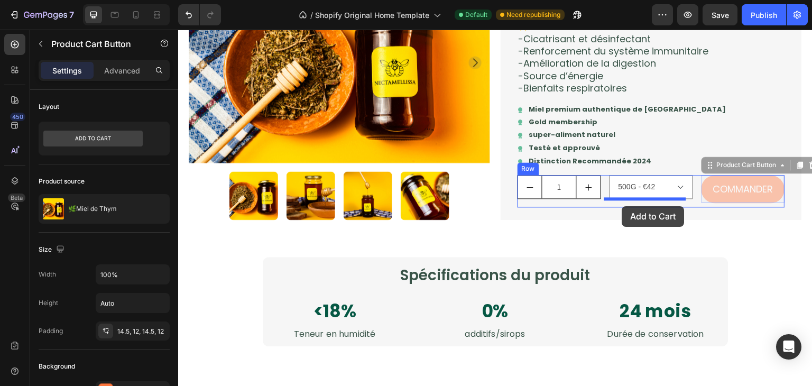
drag, startPoint x: 700, startPoint y: 169, endPoint x: 622, endPoint y: 206, distance: 86.3
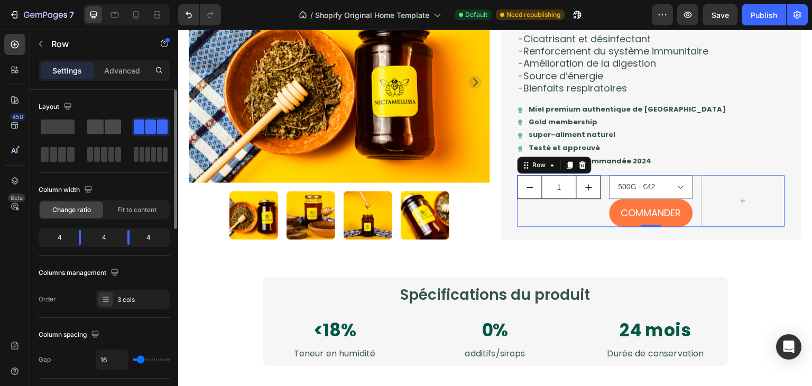
click at [103, 122] on span at bounding box center [95, 126] width 16 height 15
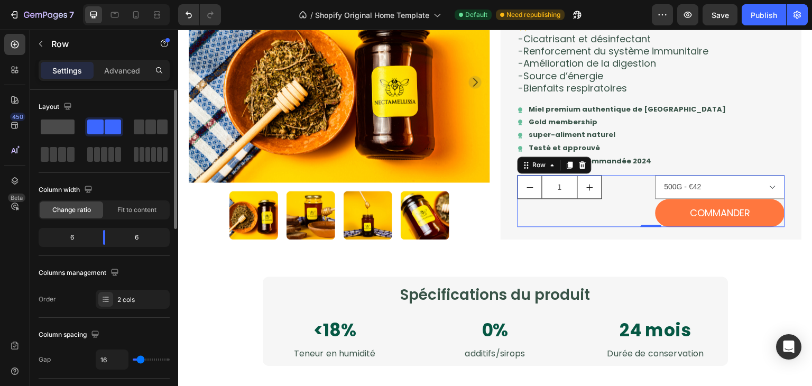
click at [67, 128] on span at bounding box center [58, 126] width 34 height 15
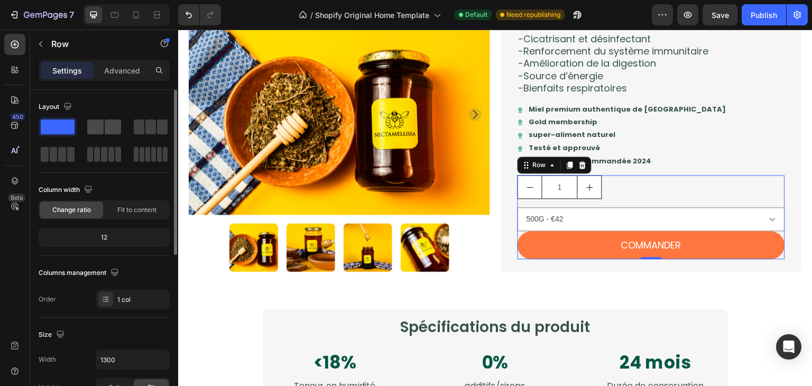
click at [91, 126] on span at bounding box center [95, 126] width 16 height 15
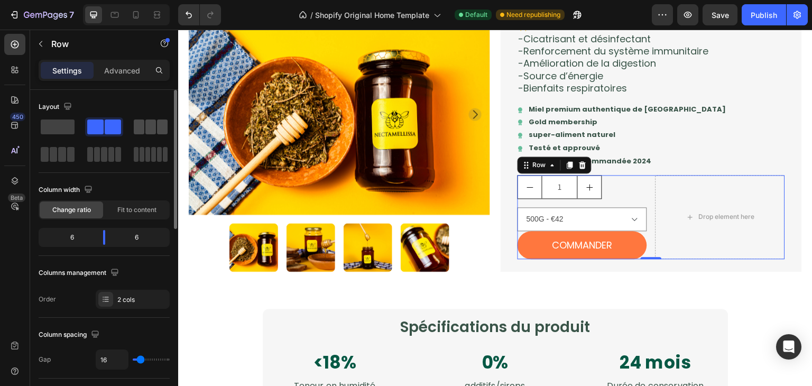
click at [140, 122] on span at bounding box center [139, 126] width 11 height 15
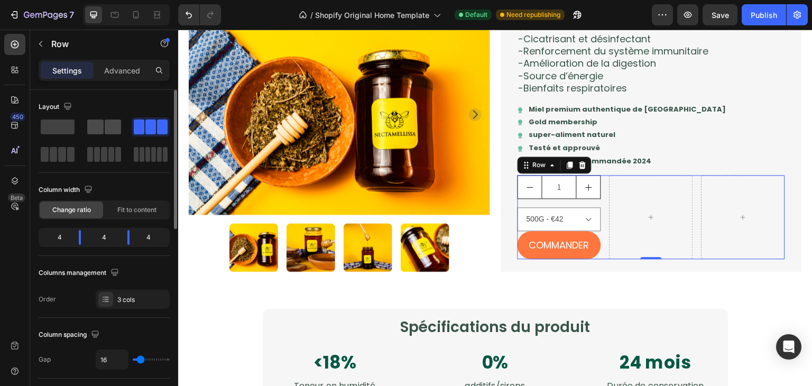
click at [132, 136] on div at bounding box center [151, 126] width 38 height 19
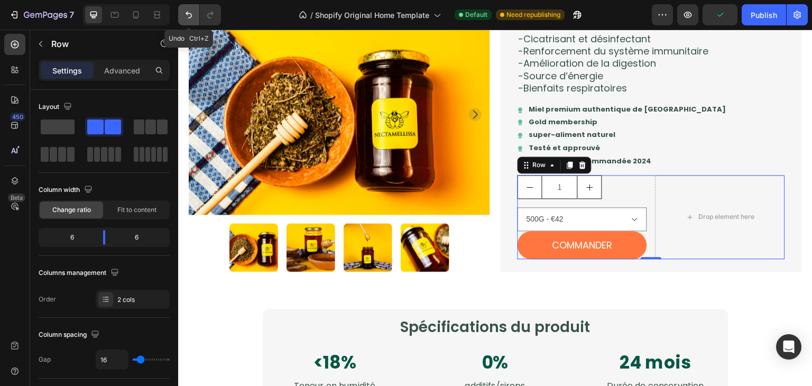
click at [184, 23] on button "Undo/Redo" at bounding box center [188, 14] width 21 height 21
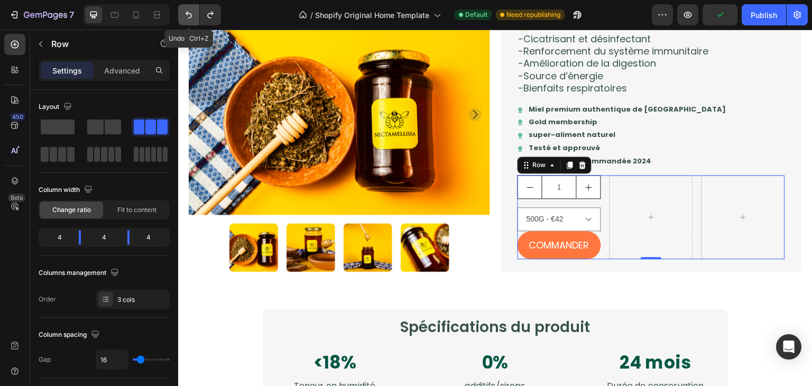
click at [184, 23] on button "Undo/Redo" at bounding box center [188, 14] width 21 height 21
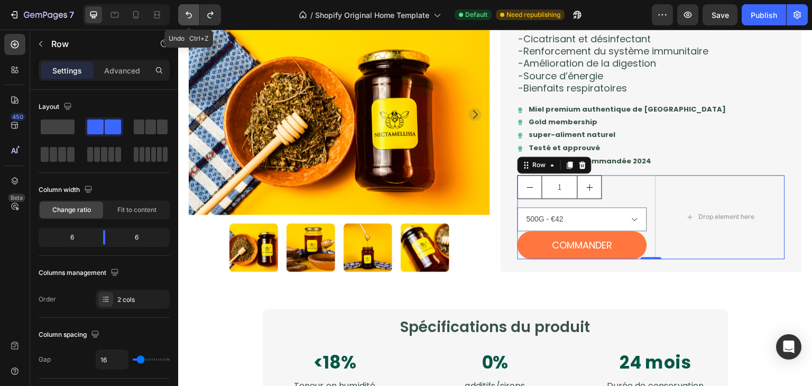
click at [184, 23] on button "Undo/Redo" at bounding box center [188, 14] width 21 height 21
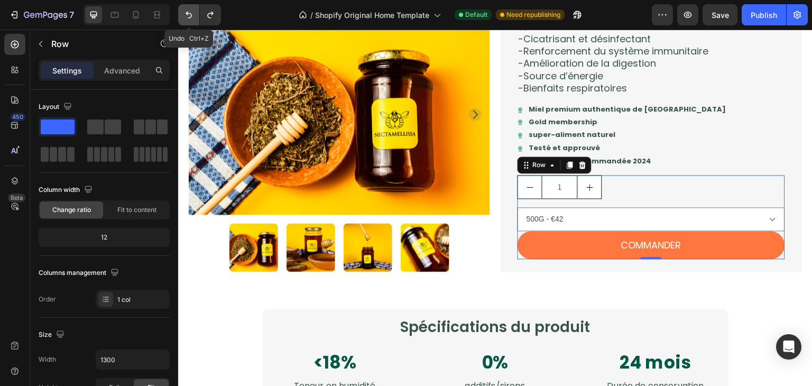
click at [184, 23] on button "Undo/Redo" at bounding box center [188, 14] width 21 height 21
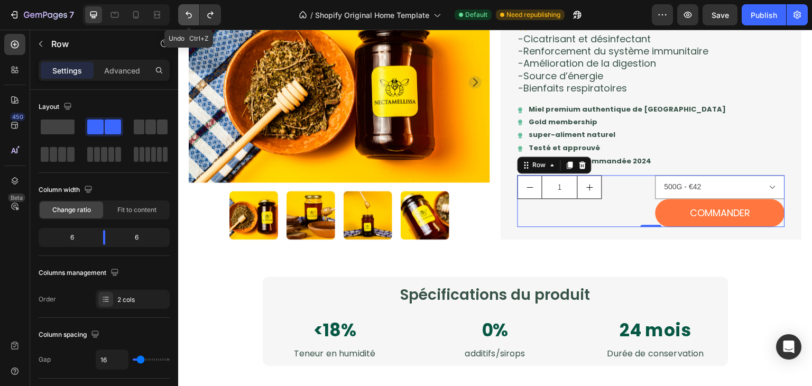
click at [184, 23] on button "Undo/Redo" at bounding box center [188, 14] width 21 height 21
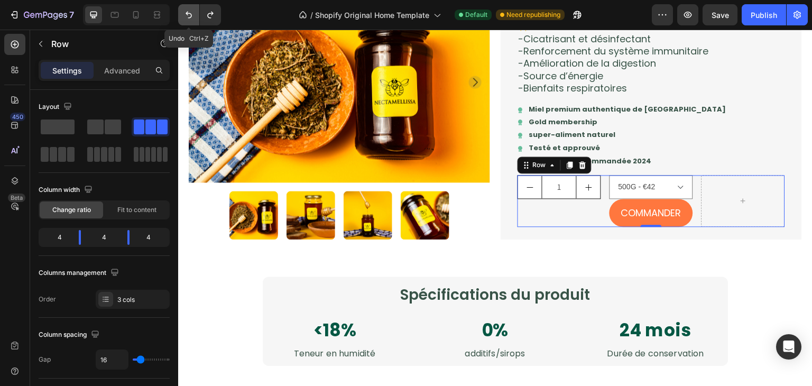
click at [184, 23] on button "Undo/Redo" at bounding box center [188, 14] width 21 height 21
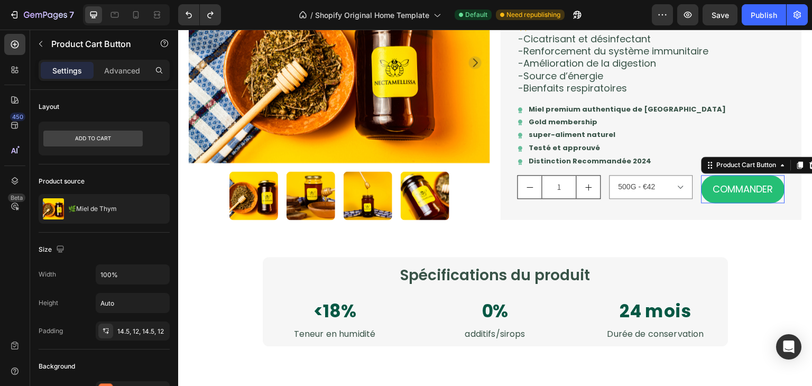
click at [707, 195] on button "COMMANDER" at bounding box center [744, 188] width 84 height 27
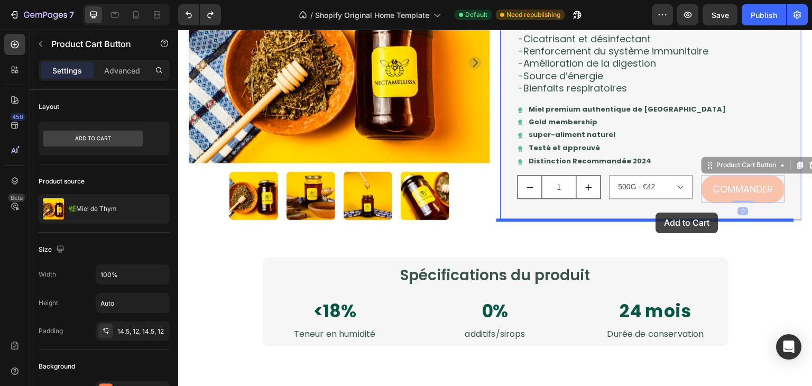
drag, startPoint x: 704, startPoint y: 165, endPoint x: 656, endPoint y: 213, distance: 67.3
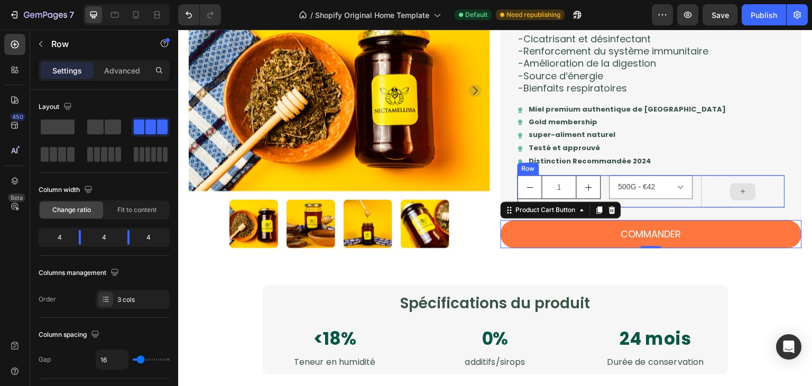
click at [761, 191] on div at bounding box center [744, 191] width 84 height 32
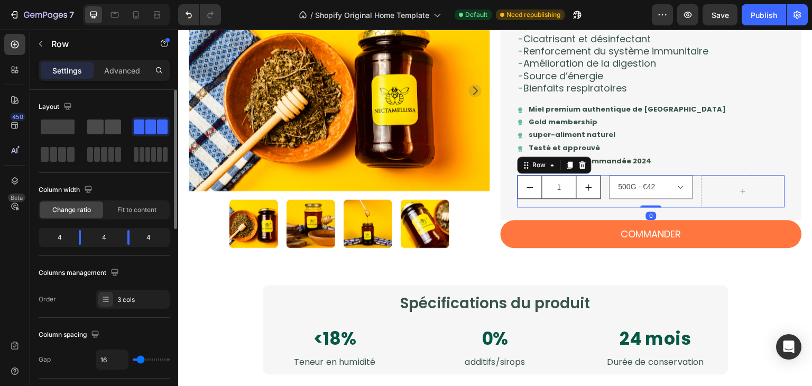
click at [97, 127] on span at bounding box center [95, 126] width 16 height 15
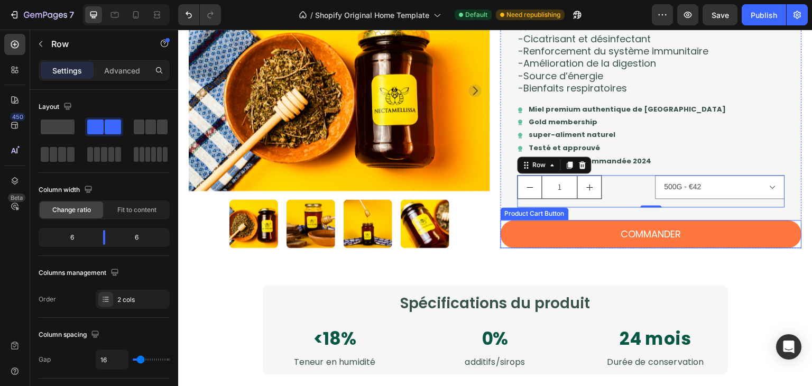
click at [588, 262] on div "Product Images 🌿Miel de Thym Product Title Icon Icon Icon Icon Icon Icon List T…" at bounding box center [495, 6] width 634 height 519
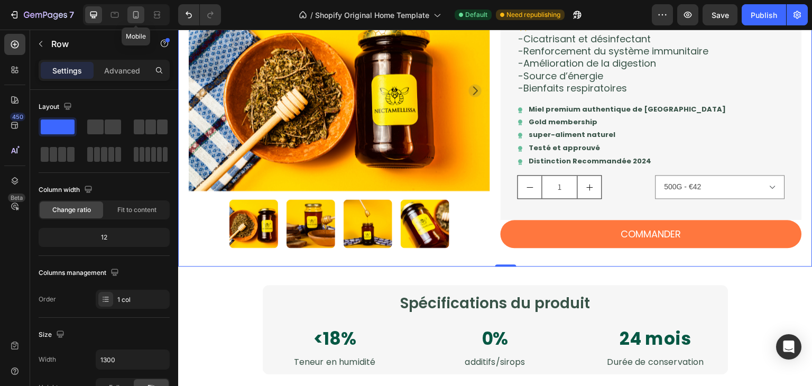
click at [142, 18] on div at bounding box center [135, 14] width 17 height 17
type input "100%"
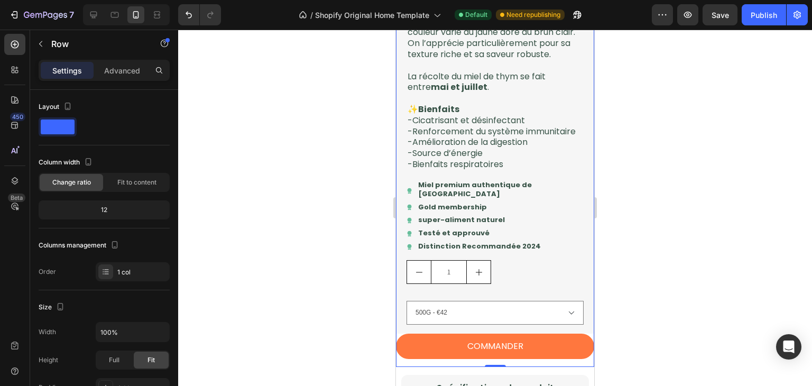
scroll to position [1146, 0]
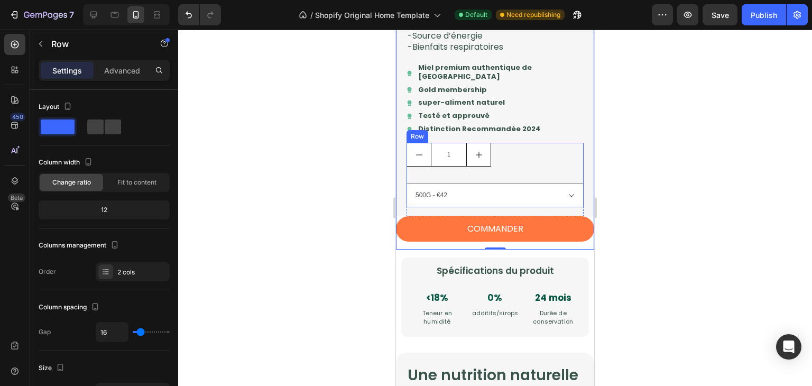
click at [501, 175] on div "1 Product Quantity" at bounding box center [495, 159] width 177 height 32
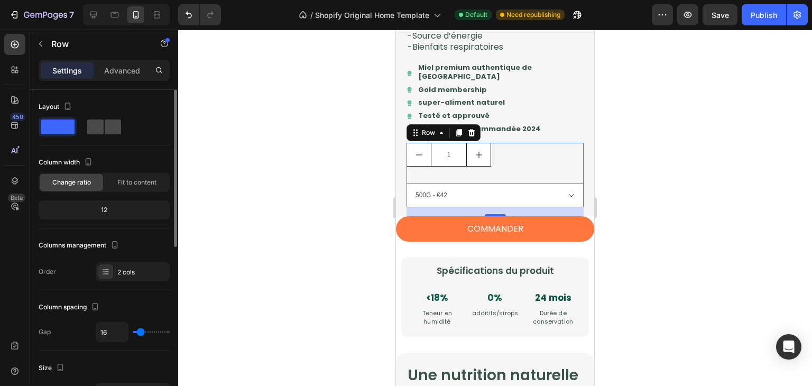
click at [105, 130] on span at bounding box center [113, 126] width 16 height 15
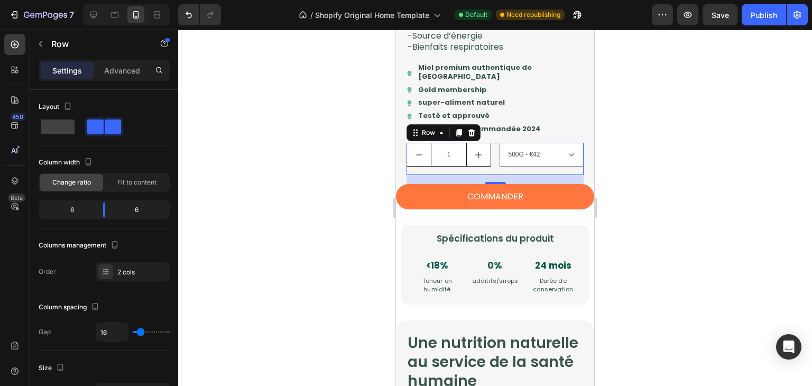
click at [659, 213] on div at bounding box center [495, 208] width 634 height 356
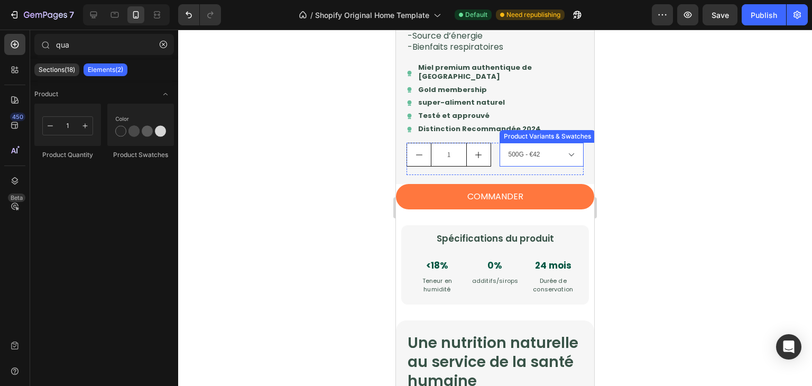
click at [500, 167] on select "500G - €42" at bounding box center [542, 155] width 85 height 24
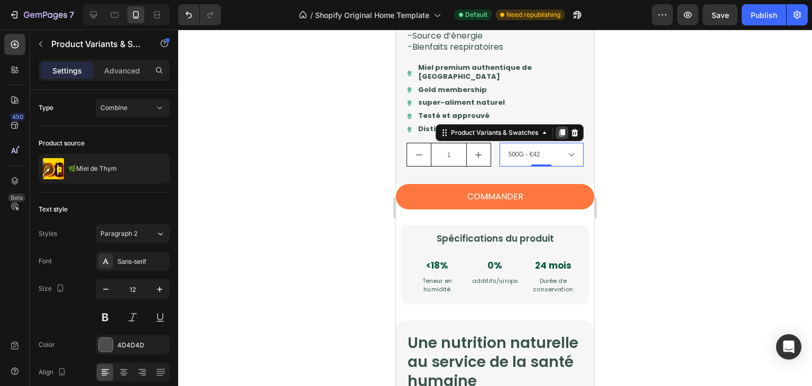
click at [559, 136] on icon at bounding box center [562, 132] width 6 height 7
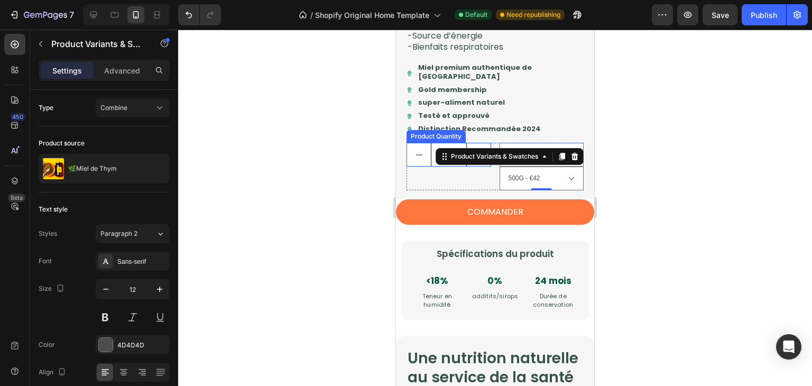
click at [486, 162] on button "increment" at bounding box center [479, 154] width 24 height 23
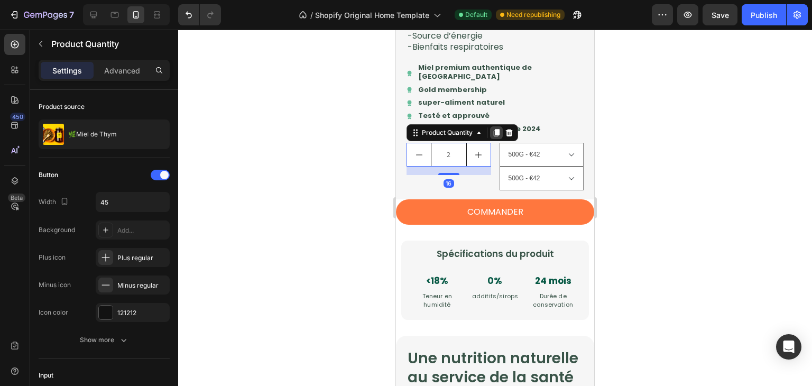
click at [497, 137] on icon at bounding box center [496, 132] width 8 height 8
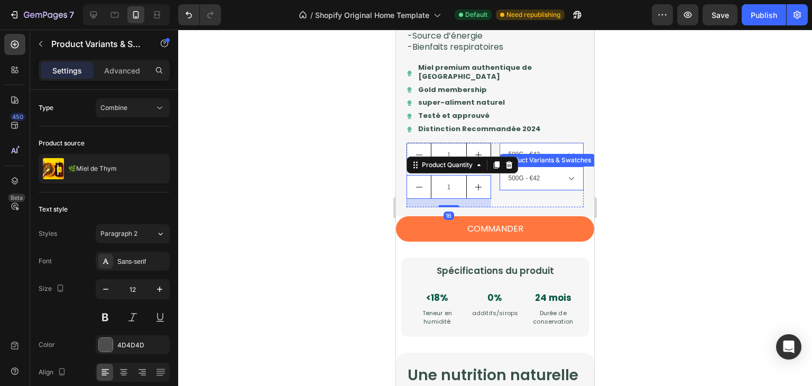
click at [528, 190] on select "500G - €42" at bounding box center [542, 179] width 85 height 24
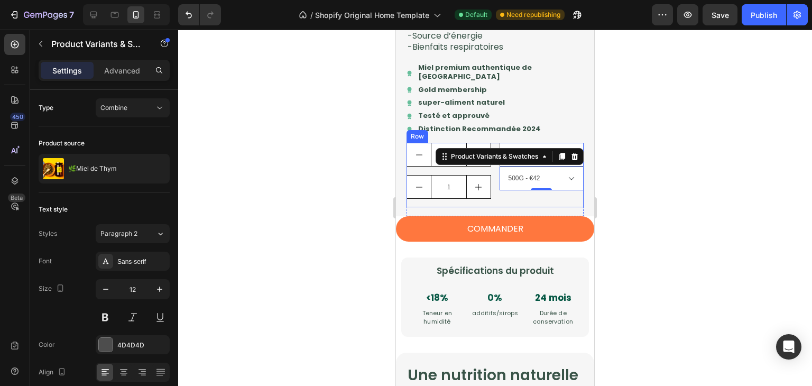
click at [451, 184] on div "1 Product Quantity 1 Product Quantity" at bounding box center [449, 175] width 85 height 64
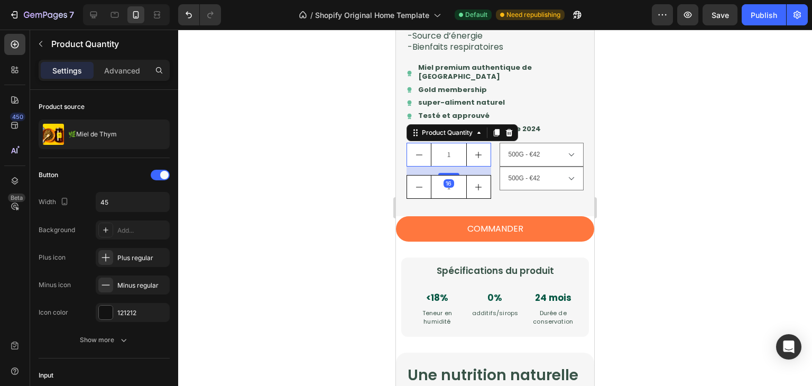
click at [477, 159] on icon "increment" at bounding box center [478, 155] width 8 height 8
type input "2"
click at [507, 136] on icon at bounding box center [509, 132] width 7 height 7
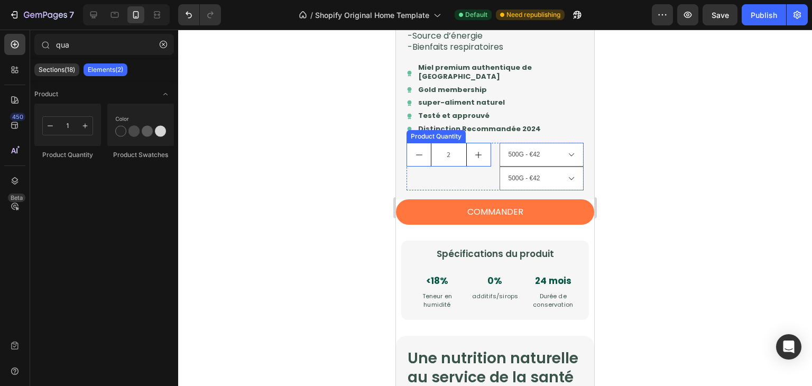
click at [467, 166] on button "increment" at bounding box center [479, 154] width 24 height 23
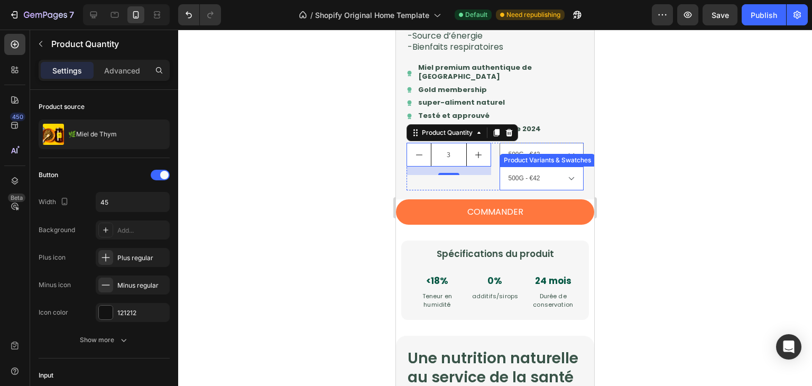
click at [505, 190] on select "500G - €42" at bounding box center [542, 179] width 85 height 24
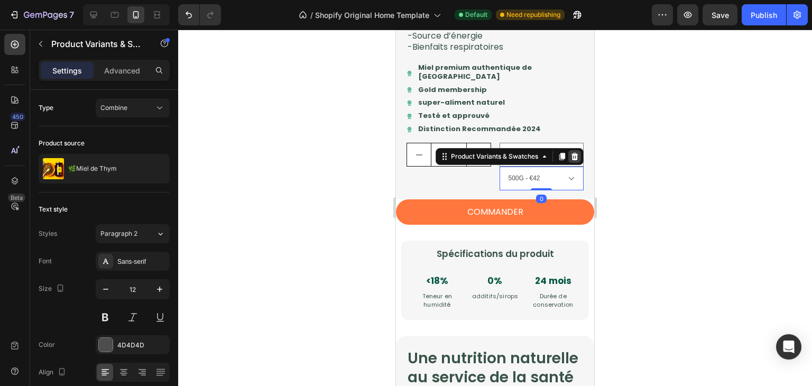
click at [571, 160] on icon at bounding box center [574, 156] width 7 height 7
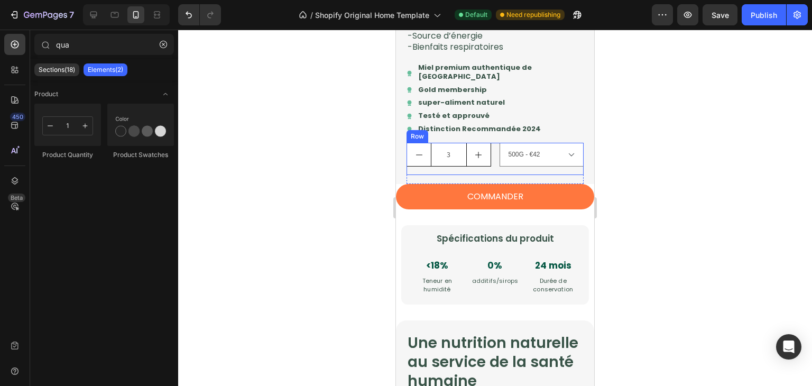
click at [539, 175] on div "500G - €42 Product Variants & Swatches" at bounding box center [542, 159] width 85 height 32
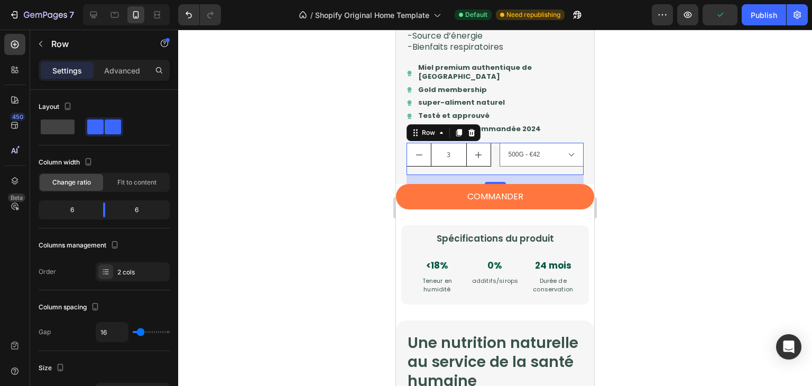
click at [176, 21] on div at bounding box center [197, 14] width 47 height 21
click at [180, 20] on button "Undo/Redo" at bounding box center [188, 14] width 21 height 21
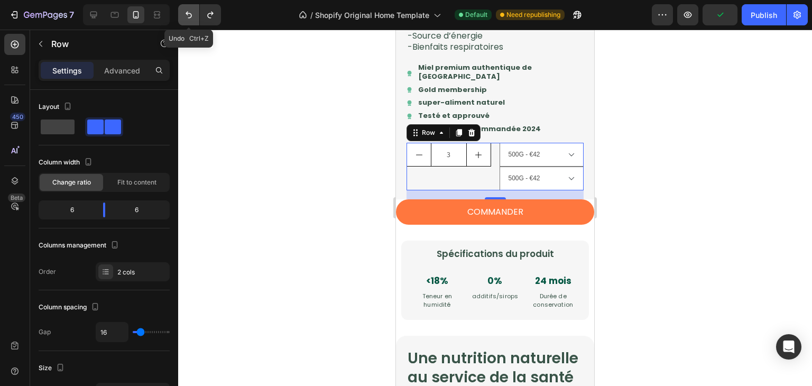
click at [180, 20] on button "Undo/Redo" at bounding box center [188, 14] width 21 height 21
type input "1"
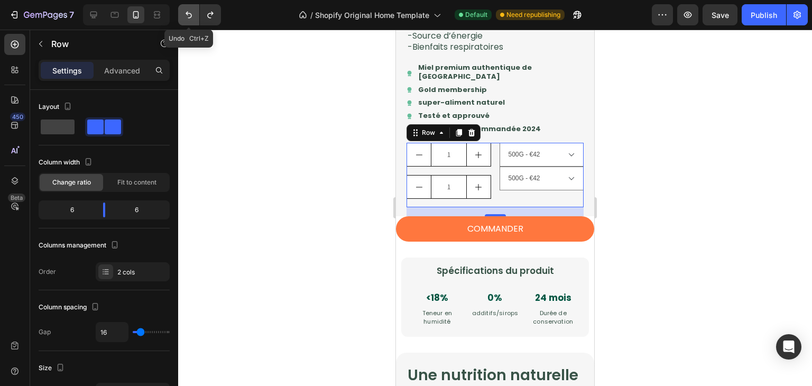
click at [180, 20] on button "Undo/Redo" at bounding box center [188, 14] width 21 height 21
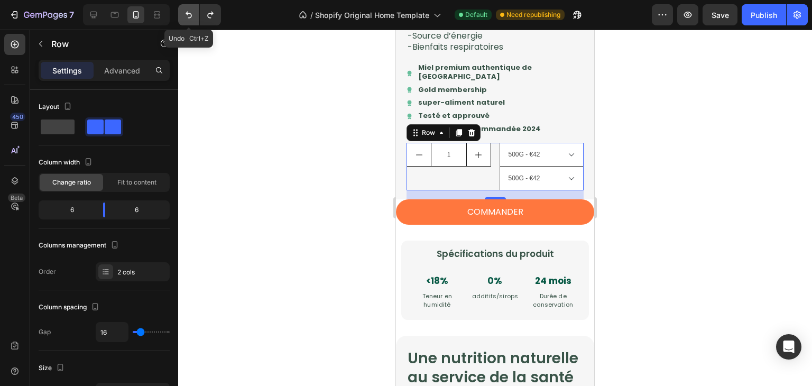
click at [180, 20] on button "Undo/Redo" at bounding box center [188, 14] width 21 height 21
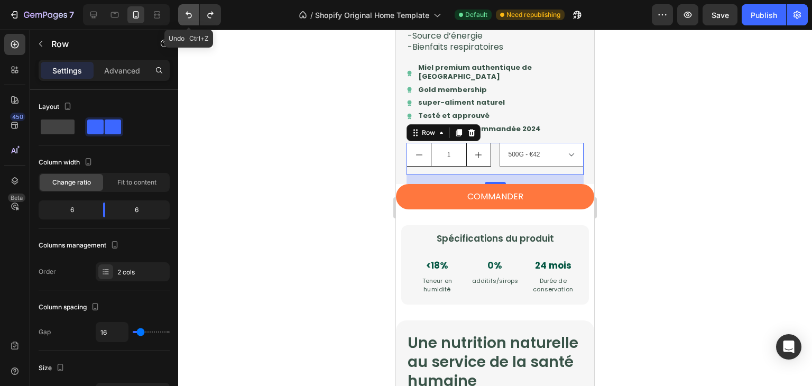
click at [180, 20] on button "Undo/Redo" at bounding box center [188, 14] width 21 height 21
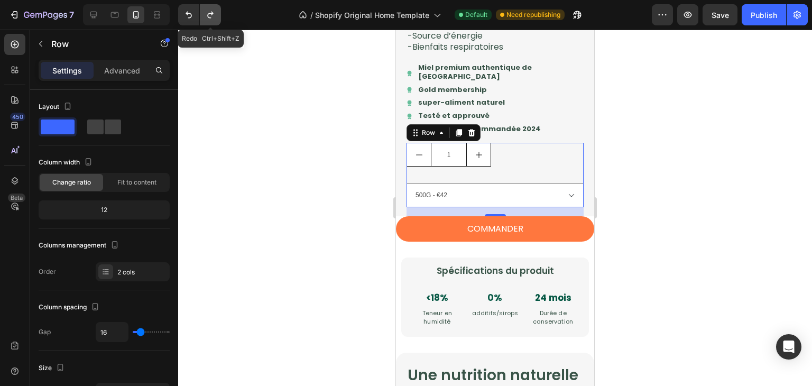
click at [213, 16] on icon "Undo/Redo" at bounding box center [210, 15] width 11 height 11
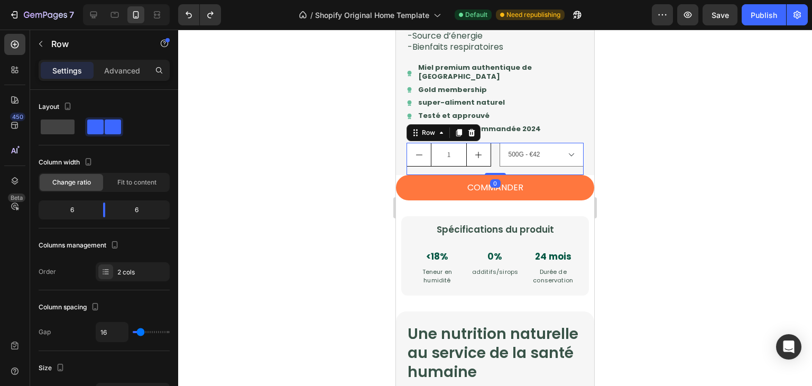
drag, startPoint x: 491, startPoint y: 201, endPoint x: 491, endPoint y: 188, distance: 13.2
click at [491, 175] on div "1 Product Quantity 500G - €42 Product Variants & Swatches Row 0" at bounding box center [495, 159] width 177 height 32
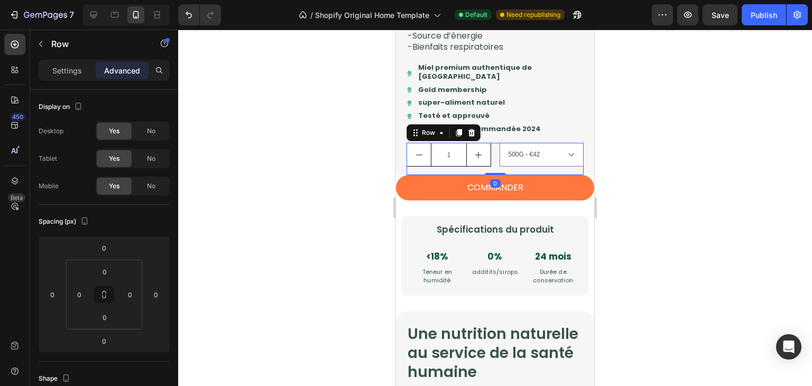
click at [614, 208] on div at bounding box center [495, 208] width 634 height 356
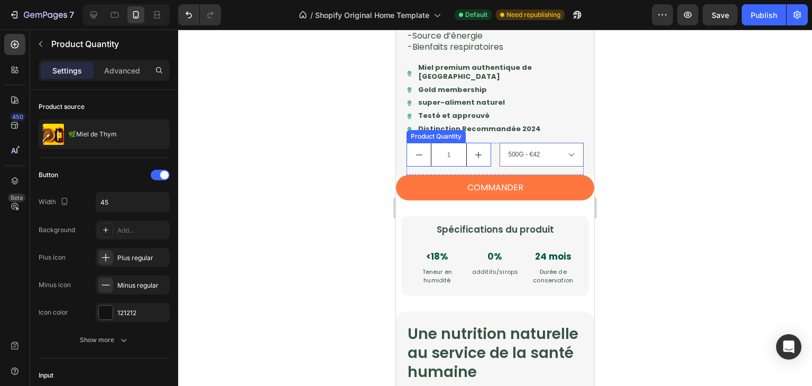
click at [453, 166] on input "1" at bounding box center [449, 154] width 36 height 23
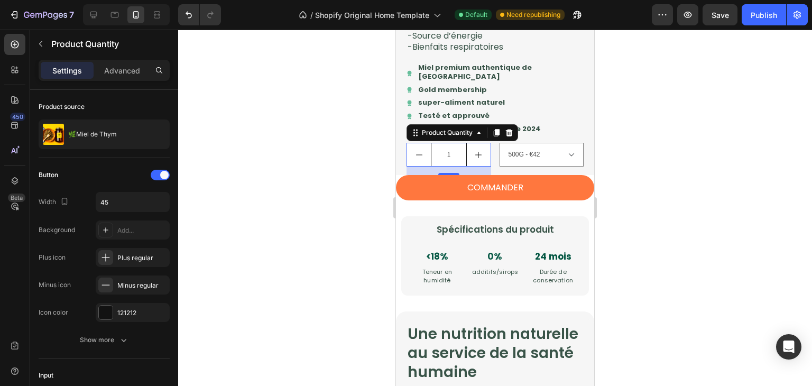
click at [651, 183] on div at bounding box center [495, 208] width 634 height 356
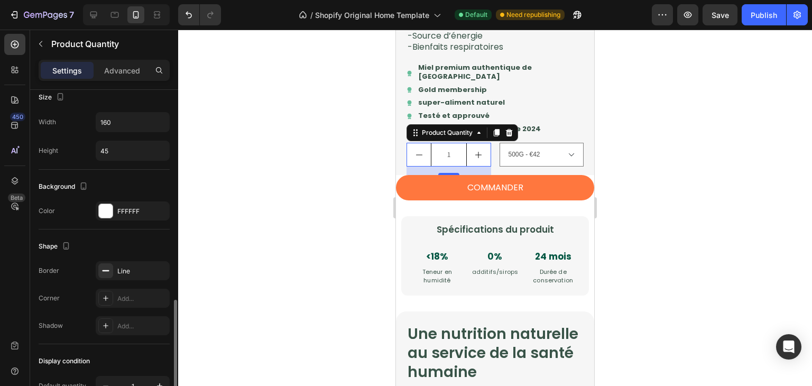
scroll to position [486, 0]
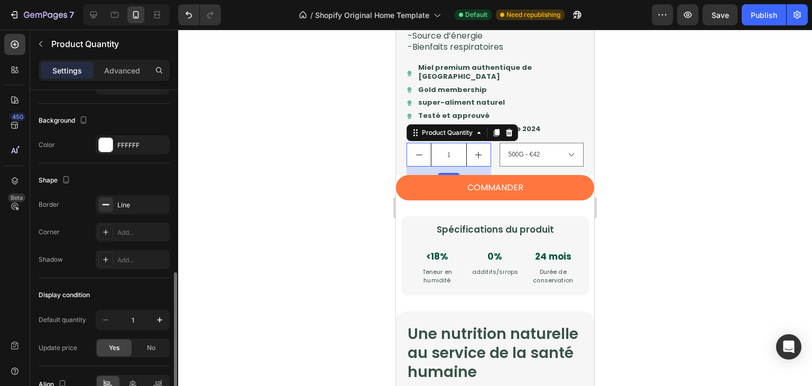
click at [139, 220] on div "Border Line Corner Add... Shadow Add..." at bounding box center [104, 232] width 131 height 74
click at [140, 223] on div "Add..." at bounding box center [133, 232] width 74 height 19
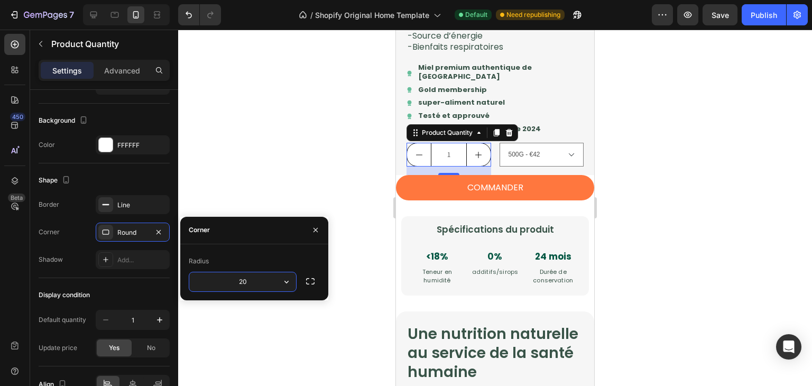
type input "200"
click at [519, 167] on select "500G - €42" at bounding box center [542, 155] width 85 height 24
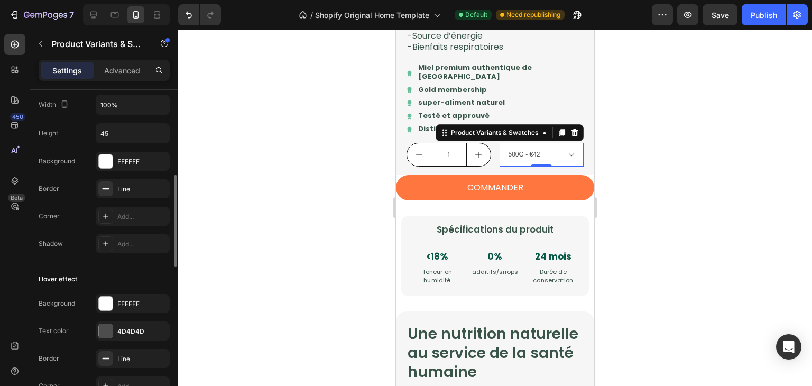
scroll to position [355, 0]
click at [125, 207] on div "Add..." at bounding box center [133, 216] width 74 height 19
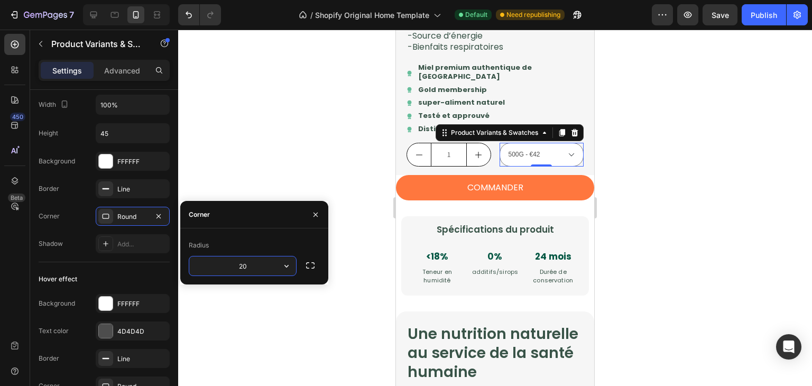
type input "200"
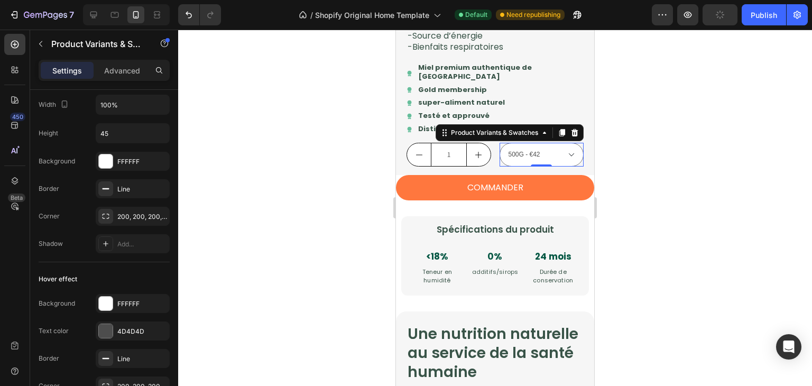
click at [365, 150] on div at bounding box center [495, 208] width 634 height 356
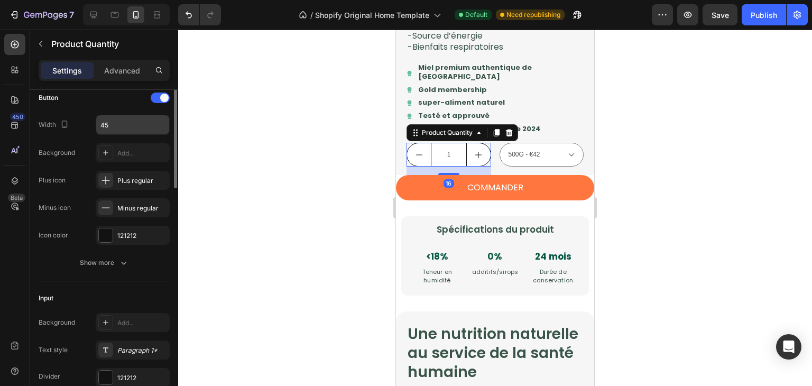
scroll to position [78, 0]
click at [159, 233] on icon "button" at bounding box center [158, 234] width 4 height 4
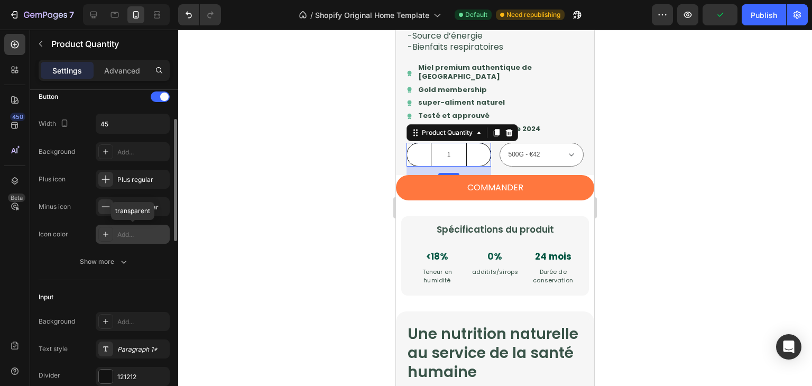
click at [134, 235] on div "Add..." at bounding box center [142, 235] width 50 height 10
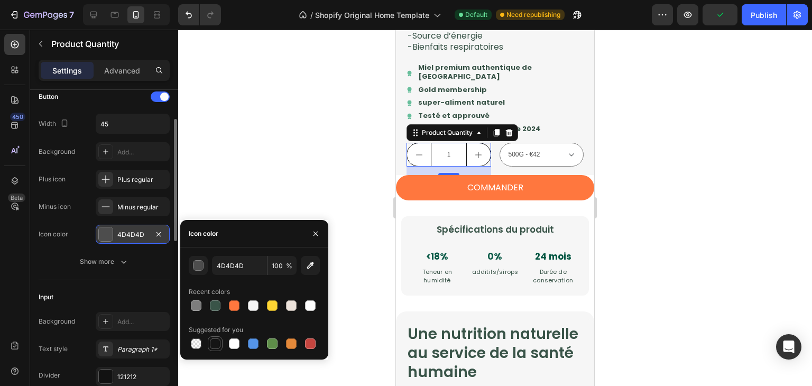
click at [220, 343] on div at bounding box center [215, 343] width 11 height 11
type input "151515"
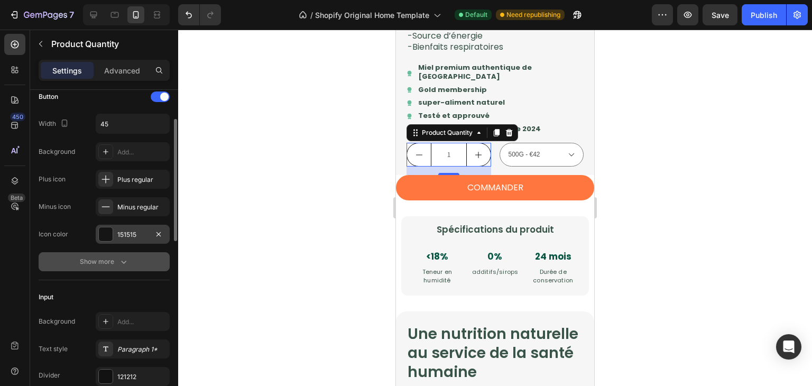
click at [139, 269] on button "Show more" at bounding box center [104, 261] width 131 height 19
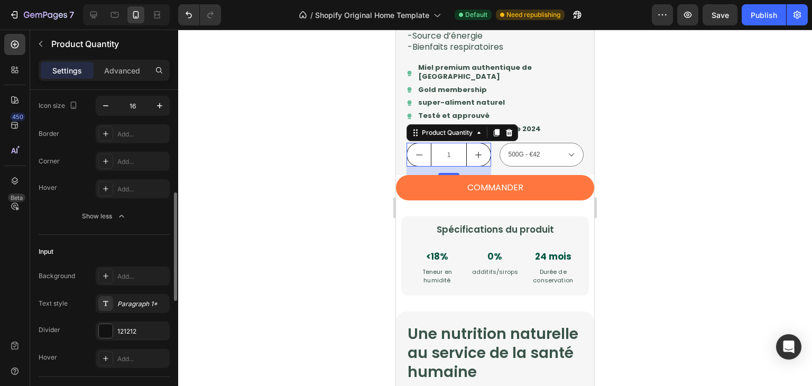
scroll to position [253, 0]
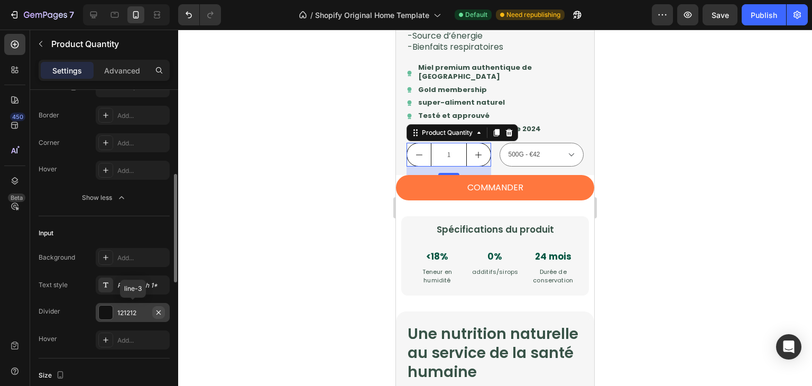
click at [161, 314] on icon "button" at bounding box center [158, 312] width 8 height 8
click at [100, 313] on div at bounding box center [105, 312] width 15 height 15
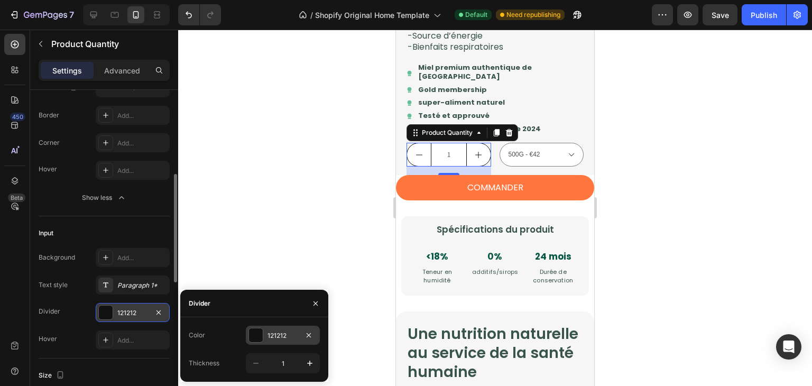
click at [249, 336] on div at bounding box center [256, 335] width 14 height 14
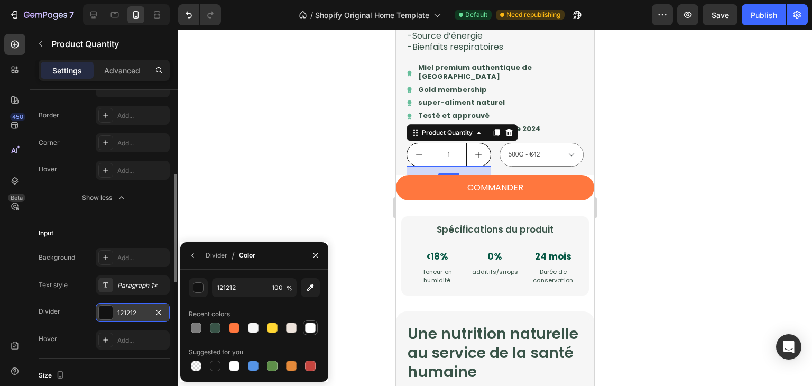
click at [310, 329] on div at bounding box center [310, 327] width 11 height 11
click at [273, 331] on div at bounding box center [272, 327] width 11 height 11
click at [309, 324] on div at bounding box center [310, 327] width 11 height 11
click at [232, 326] on div at bounding box center [234, 327] width 11 height 11
click at [304, 326] on div at bounding box center [310, 327] width 13 height 13
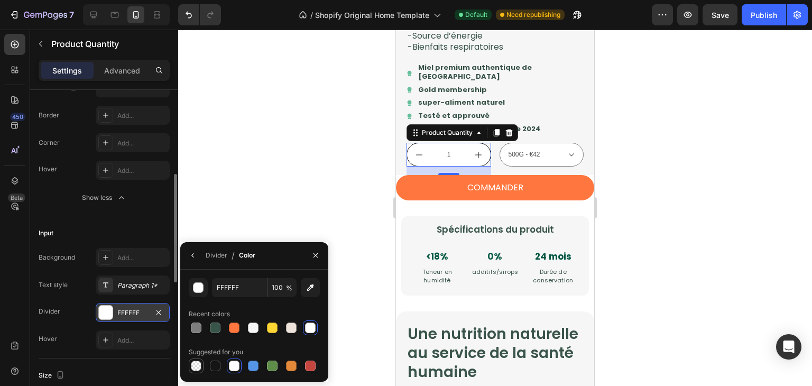
click at [195, 362] on div at bounding box center [196, 366] width 11 height 11
type input "000000"
type input "0"
click at [199, 223] on div at bounding box center [495, 208] width 634 height 356
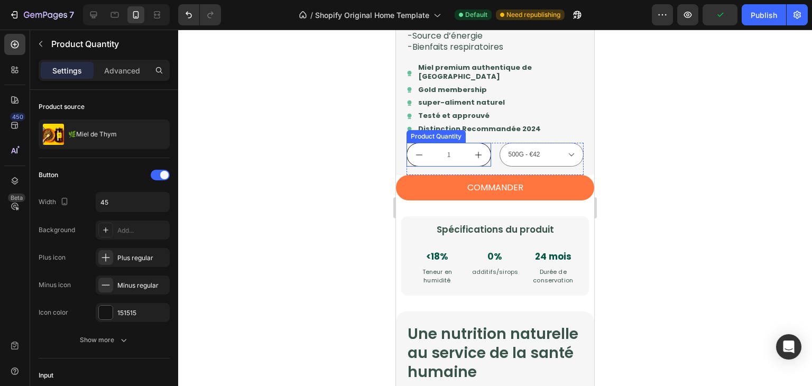
click at [436, 166] on input "1" at bounding box center [449, 154] width 36 height 23
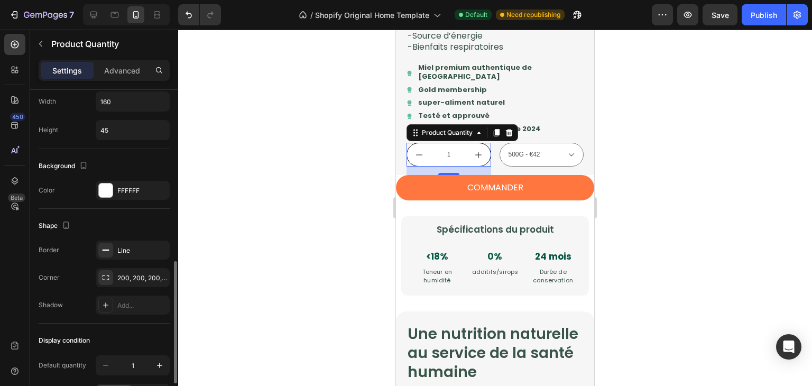
scroll to position [446, 0]
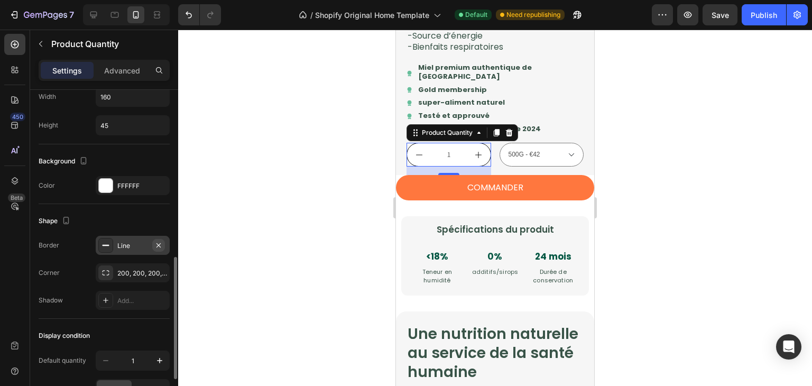
click at [161, 244] on icon "button" at bounding box center [158, 245] width 8 height 8
click at [141, 242] on div "Add..." at bounding box center [142, 246] width 50 height 10
click at [652, 187] on div at bounding box center [495, 208] width 634 height 356
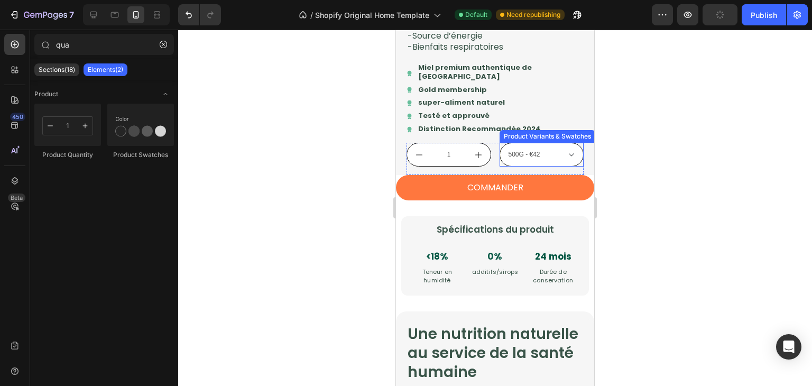
click at [550, 167] on select "500G - €42" at bounding box center [542, 155] width 85 height 24
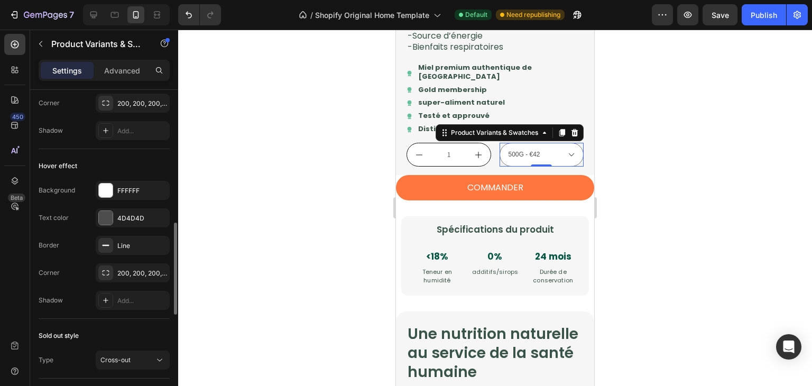
scroll to position [469, 0]
click at [140, 237] on div "Line" at bounding box center [133, 244] width 74 height 19
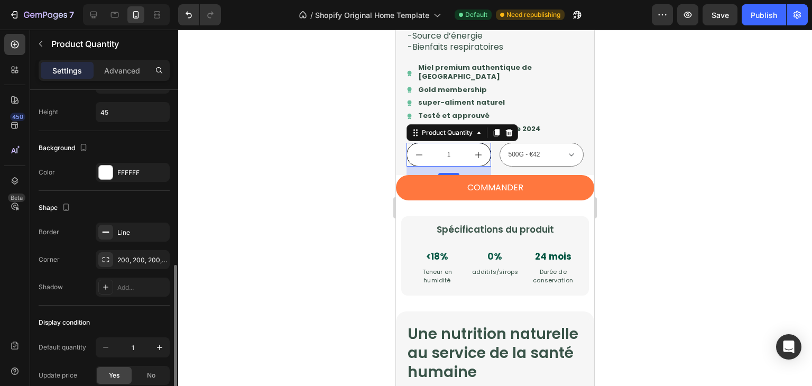
scroll to position [461, 0]
click at [136, 226] on div "Line" at bounding box center [132, 231] width 31 height 10
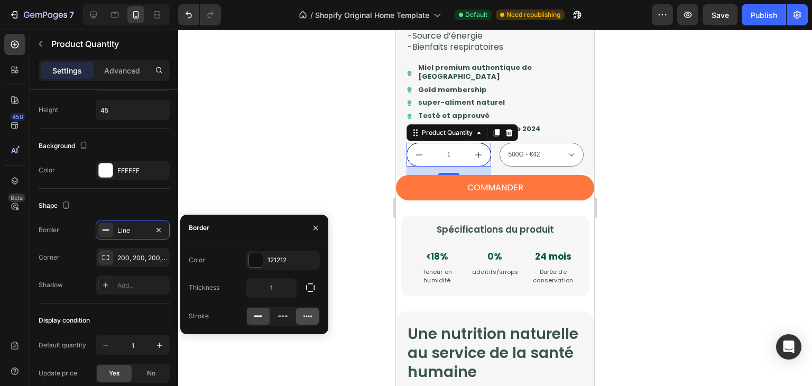
click at [306, 320] on icon at bounding box center [307, 316] width 11 height 11
click at [255, 319] on icon at bounding box center [258, 316] width 11 height 11
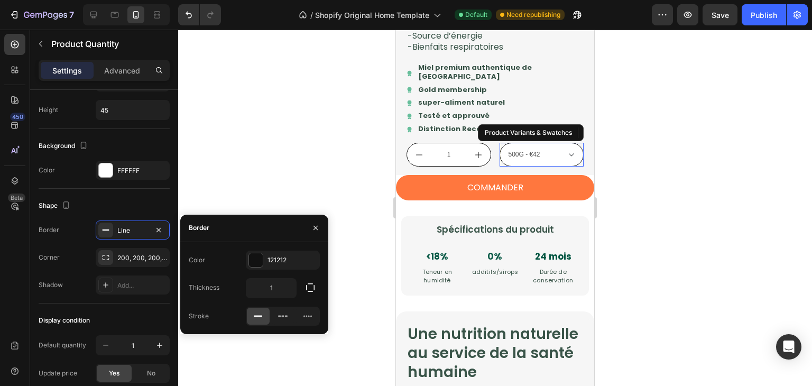
click at [513, 167] on select "500G - €42" at bounding box center [542, 155] width 85 height 24
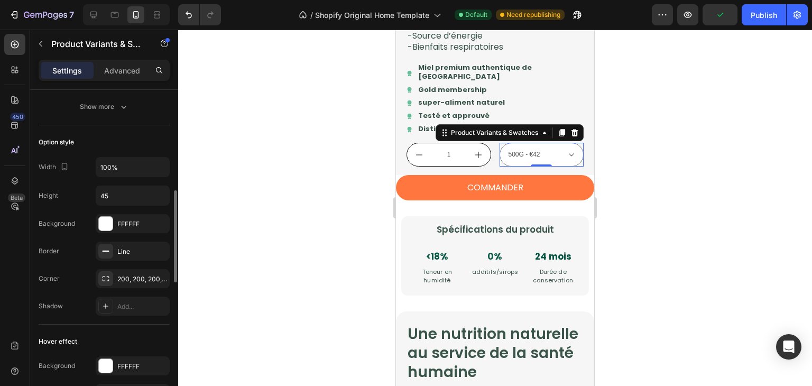
scroll to position [307, 0]
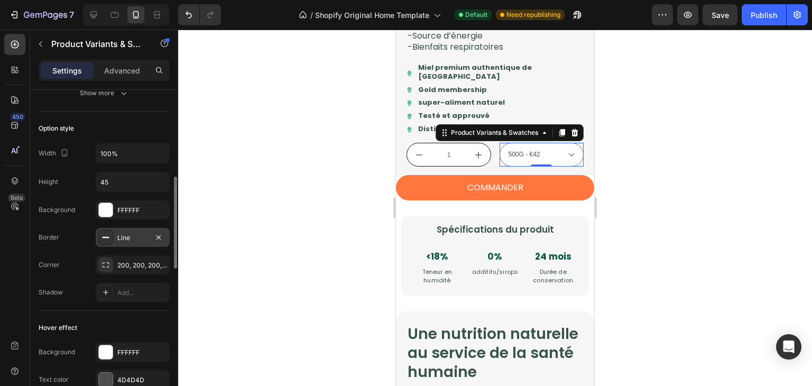
click at [131, 244] on div "Line" at bounding box center [133, 237] width 74 height 19
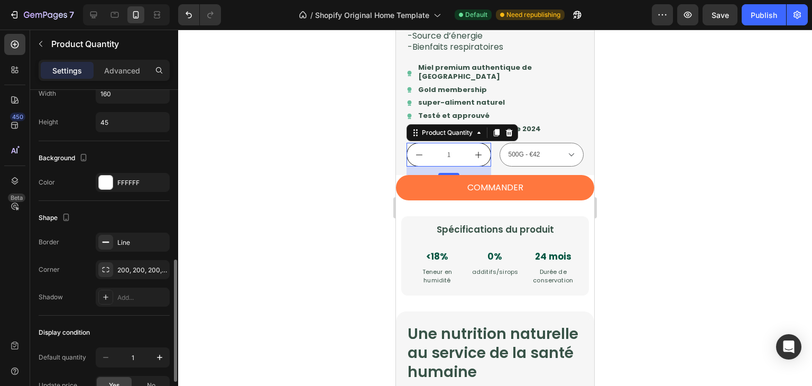
scroll to position [450, 0]
click at [140, 239] on div "Line" at bounding box center [132, 242] width 31 height 10
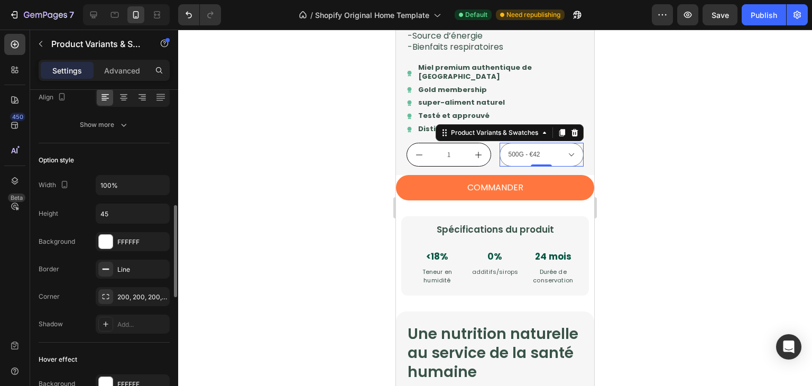
scroll to position [355, 0]
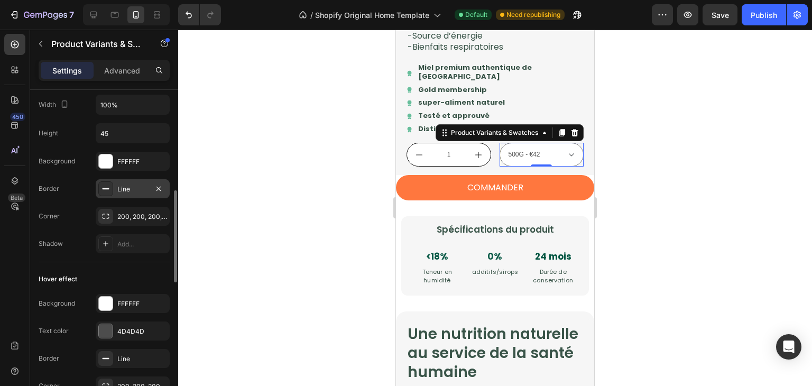
click at [135, 189] on div "Line" at bounding box center [132, 189] width 31 height 10
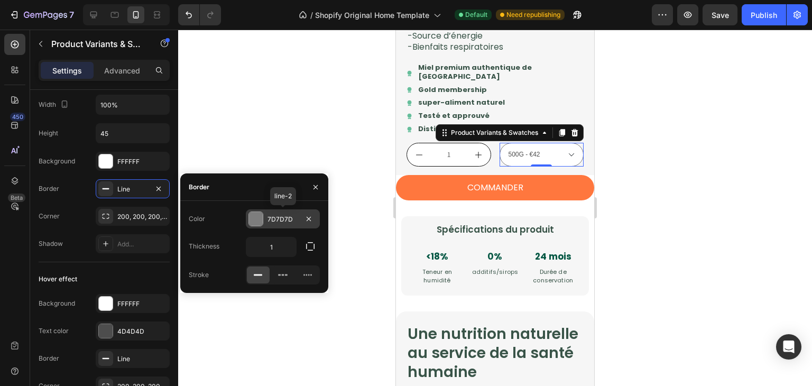
click at [284, 215] on div "7D7D7D" at bounding box center [282, 220] width 31 height 10
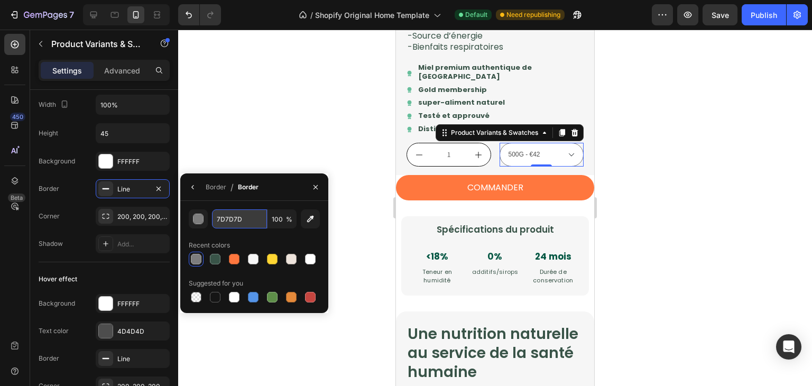
click at [238, 225] on input "7D7D7D" at bounding box center [239, 218] width 55 height 19
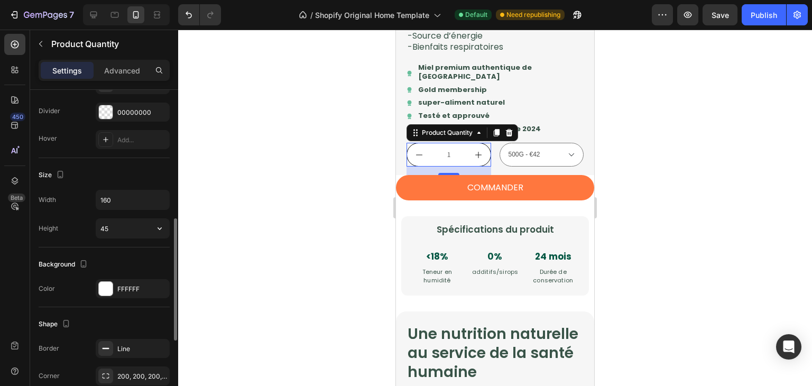
scroll to position [432, 0]
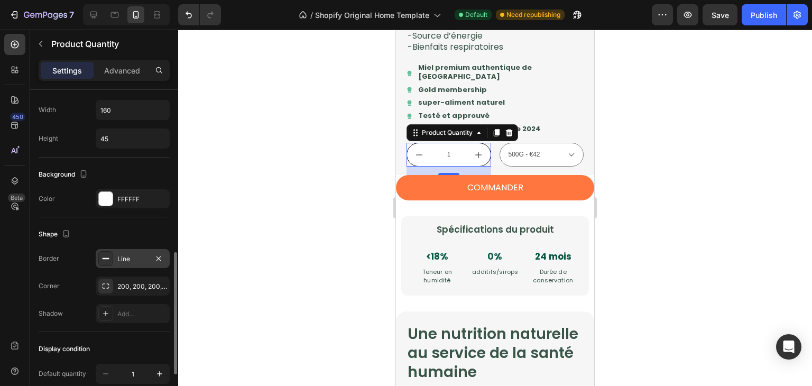
click at [127, 260] on div "Line" at bounding box center [132, 259] width 31 height 10
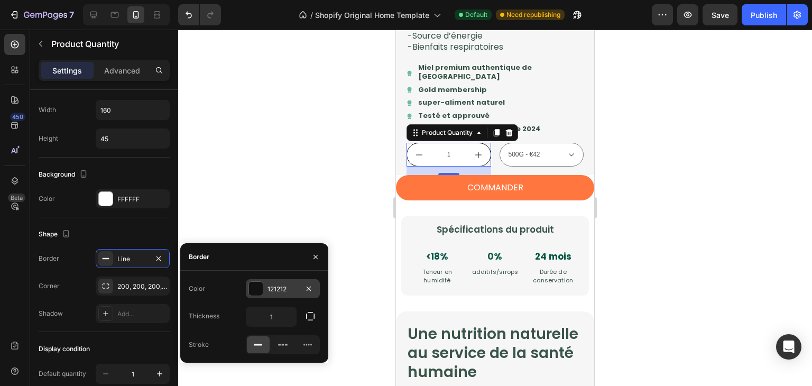
click at [287, 290] on div "121212" at bounding box center [282, 289] width 31 height 10
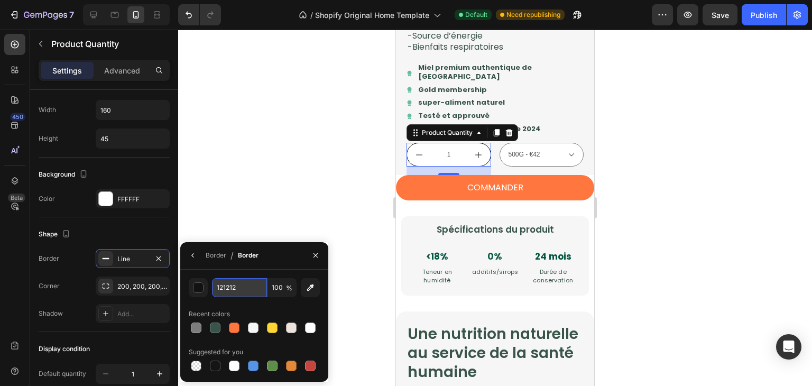
click at [250, 285] on input "121212" at bounding box center [239, 287] width 55 height 19
paste input "7D7D7D"
type input "7D7D7D"
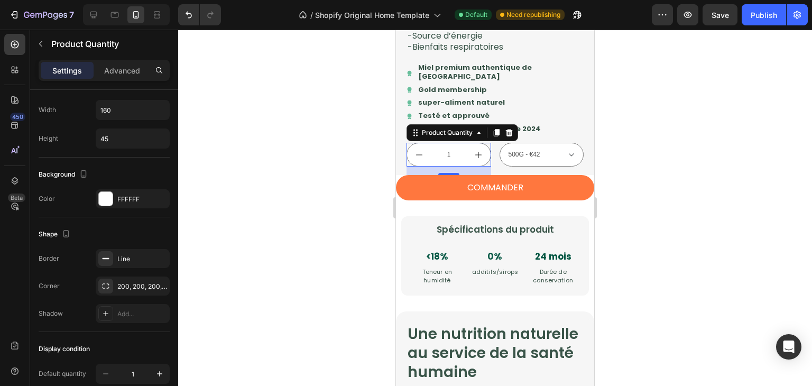
click at [266, 187] on div at bounding box center [495, 208] width 634 height 356
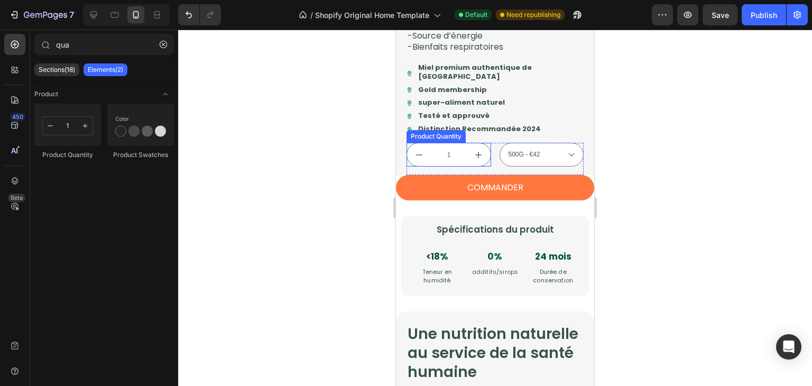
click at [451, 166] on input "1" at bounding box center [449, 154] width 36 height 23
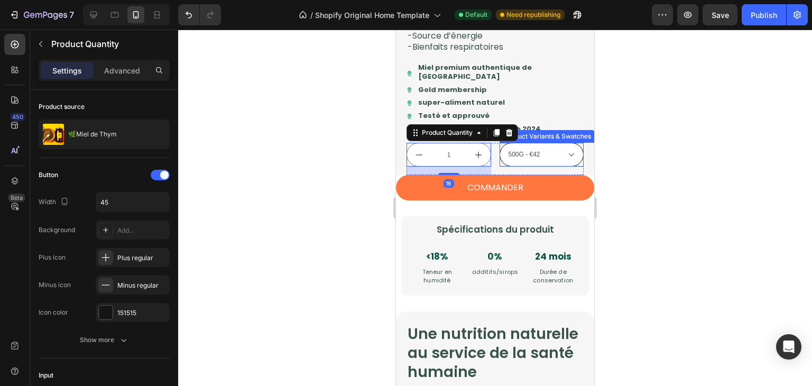
click at [551, 167] on select "500G - €42" at bounding box center [542, 155] width 85 height 24
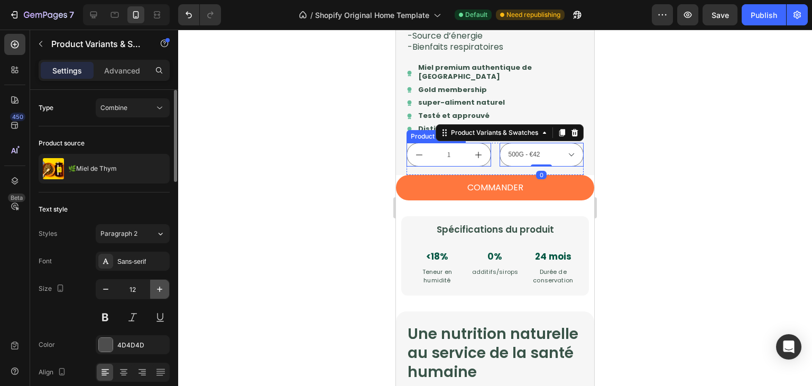
click at [155, 282] on button "button" at bounding box center [159, 289] width 19 height 19
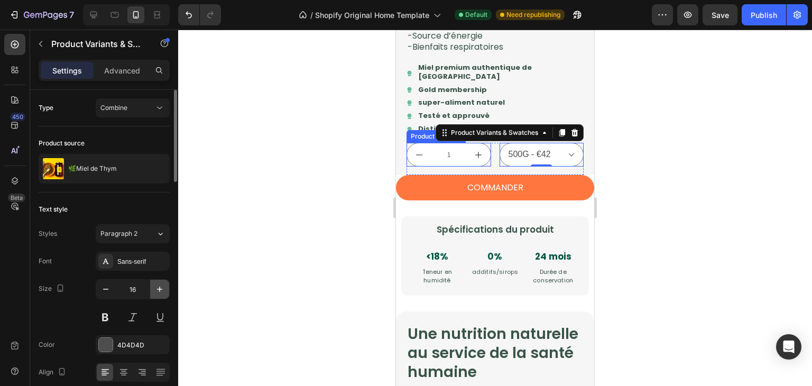
click at [155, 282] on button "button" at bounding box center [159, 289] width 19 height 19
type input "18"
click at [627, 177] on div at bounding box center [495, 208] width 634 height 356
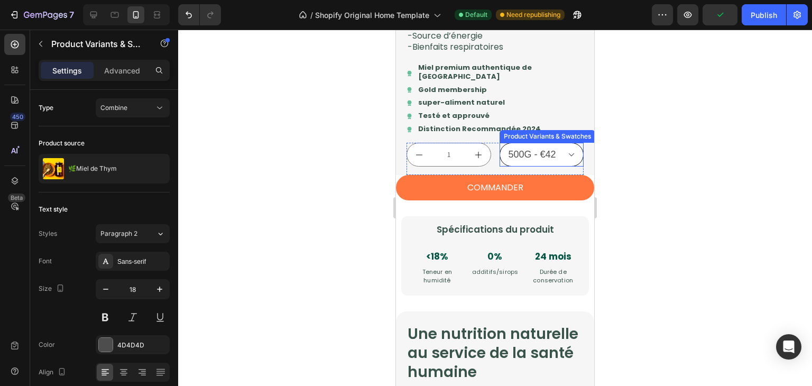
click at [568, 167] on select "500G - €42" at bounding box center [542, 155] width 85 height 24
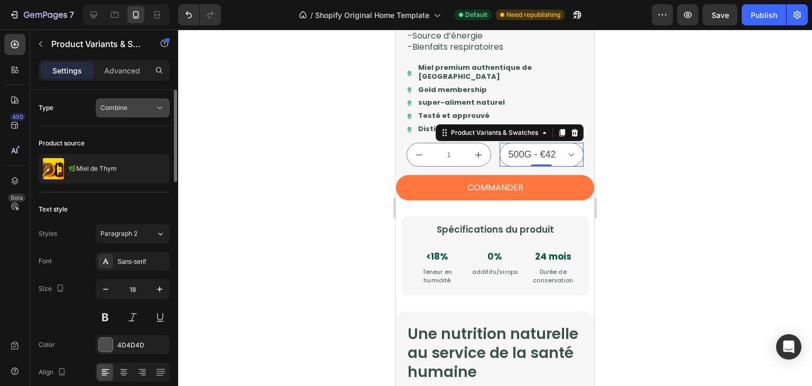
click at [147, 105] on div "Combine" at bounding box center [127, 108] width 54 height 10
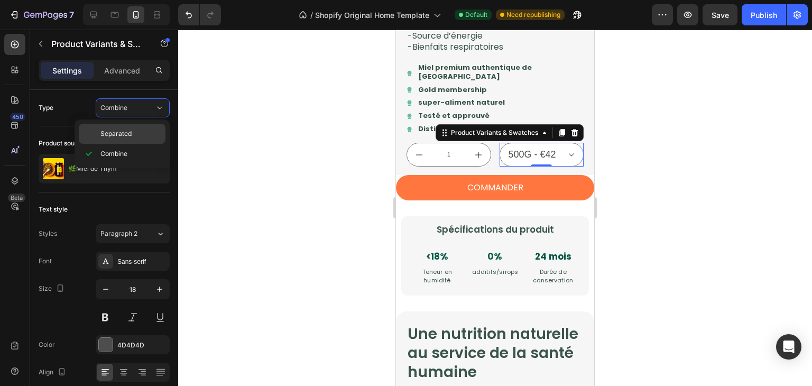
click at [134, 135] on p "Separated" at bounding box center [130, 134] width 60 height 10
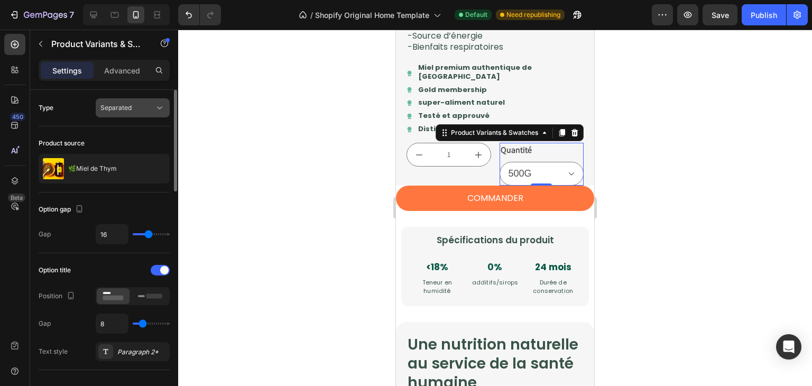
click at [151, 108] on div "Separated" at bounding box center [127, 108] width 54 height 10
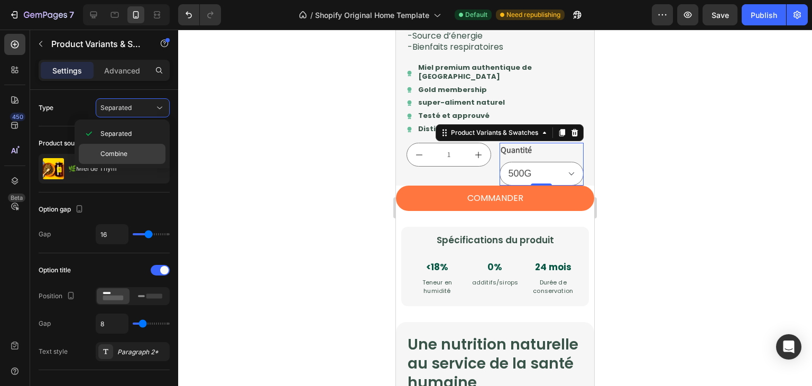
click at [140, 151] on p "Combine" at bounding box center [130, 154] width 60 height 10
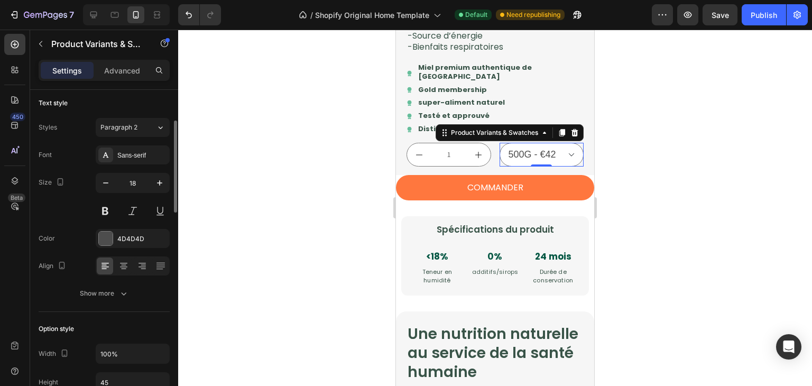
scroll to position [107, 0]
click at [135, 234] on div "4D4D4D" at bounding box center [132, 239] width 31 height 10
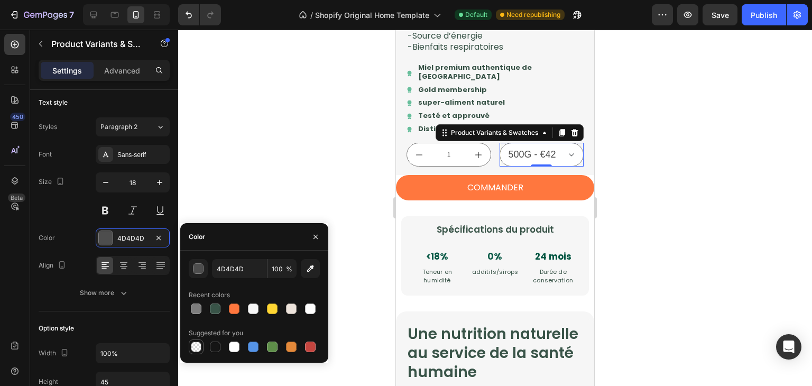
click at [197, 345] on div at bounding box center [196, 346] width 11 height 11
type input "000000"
type input "0"
click at [217, 309] on div at bounding box center [215, 308] width 11 height 11
type input "395448"
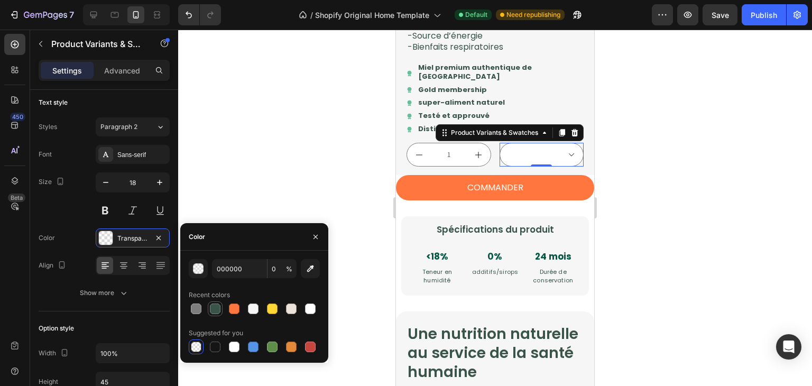
type input "100"
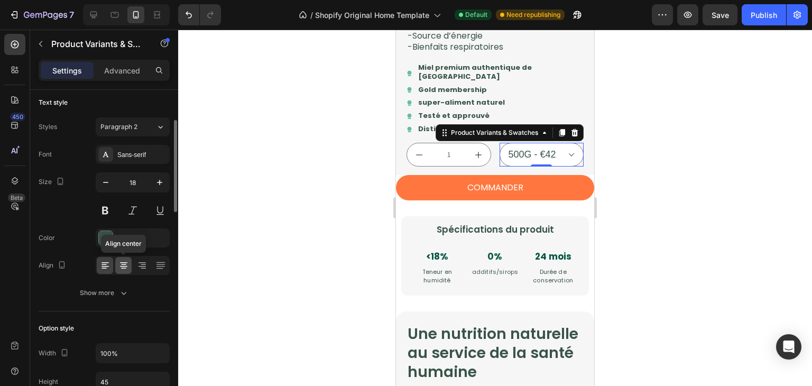
click at [125, 263] on icon at bounding box center [123, 265] width 11 height 11
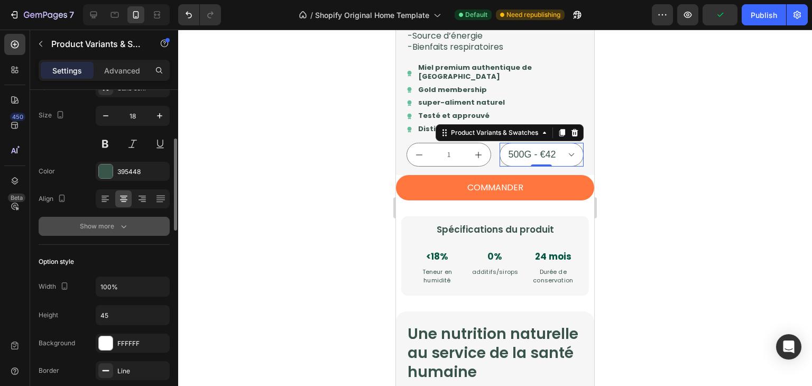
click at [127, 225] on icon "button" at bounding box center [123, 226] width 11 height 11
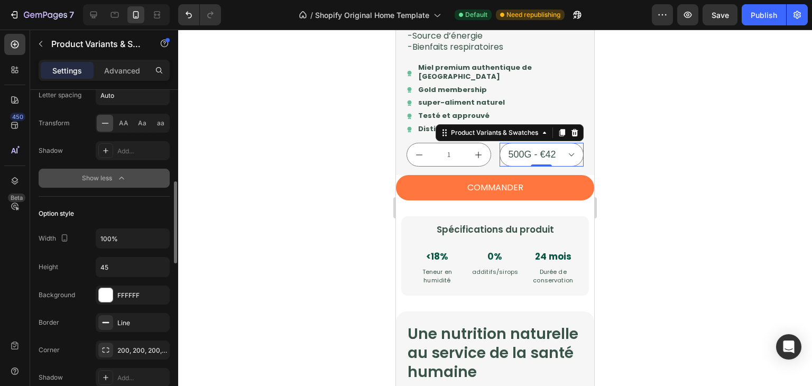
scroll to position [362, 0]
click at [139, 290] on div "FFFFFF" at bounding box center [132, 295] width 31 height 10
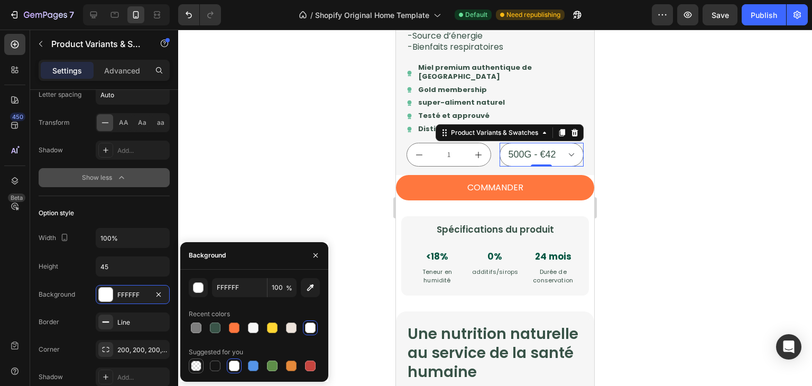
click at [191, 364] on div at bounding box center [196, 366] width 11 height 11
type input "000000"
type input "0"
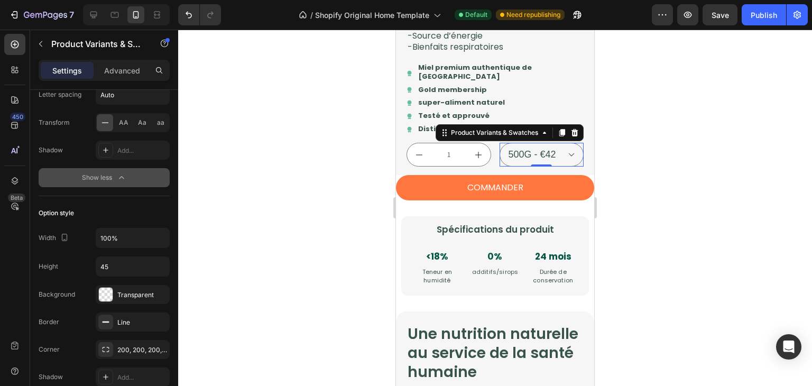
click at [255, 208] on div at bounding box center [495, 208] width 634 height 356
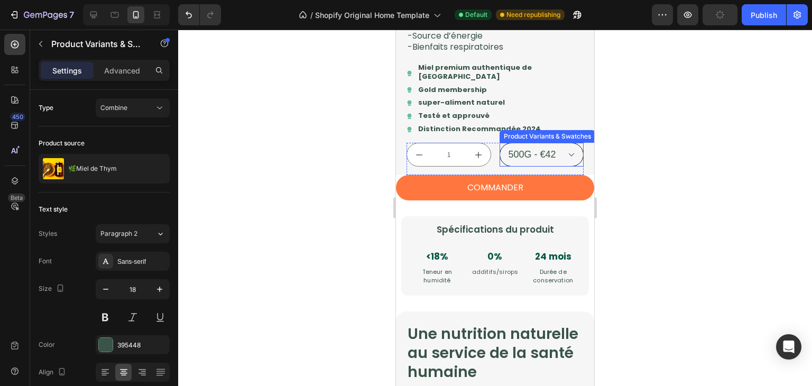
click at [524, 167] on select "500G - €42" at bounding box center [542, 155] width 85 height 24
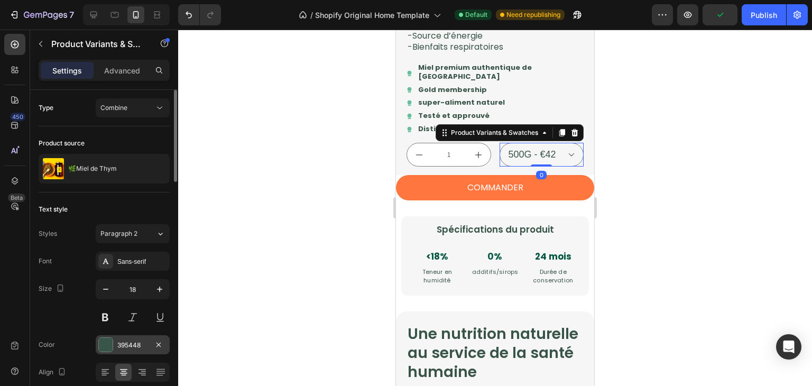
click at [133, 349] on div "395448" at bounding box center [132, 345] width 31 height 10
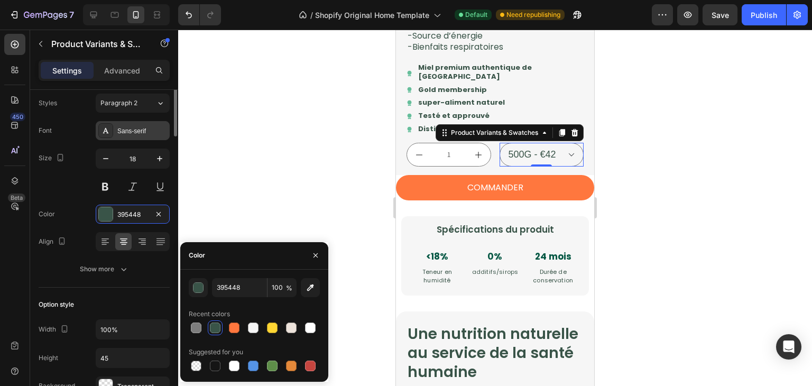
scroll to position [131, 0]
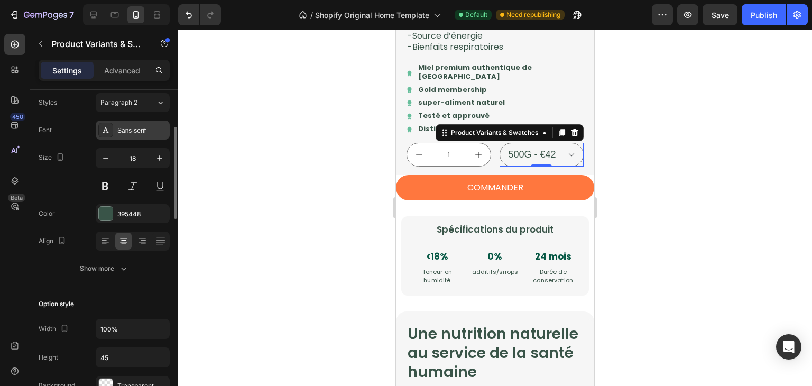
click at [150, 260] on button "Show more" at bounding box center [104, 268] width 131 height 19
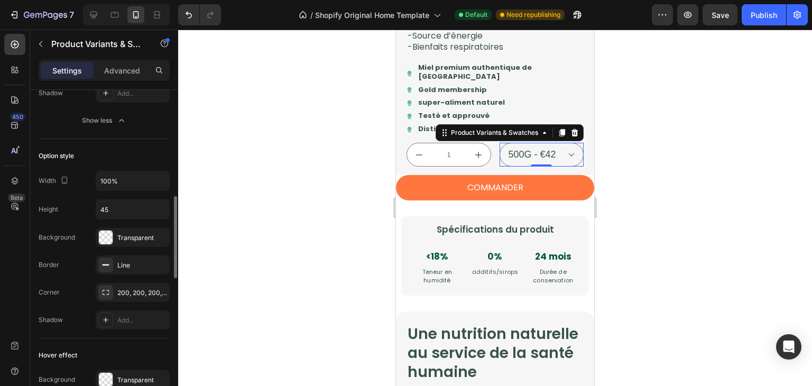
scroll to position [420, 0]
click at [135, 232] on div "Transparent" at bounding box center [132, 237] width 31 height 10
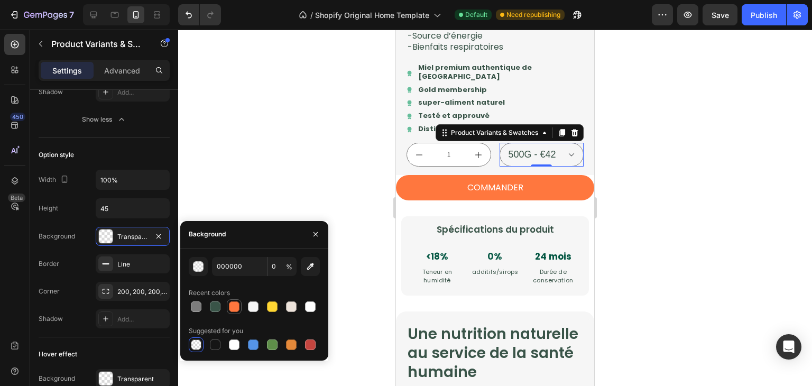
click at [236, 311] on div at bounding box center [234, 306] width 11 height 11
type input "FF773E"
type input "100"
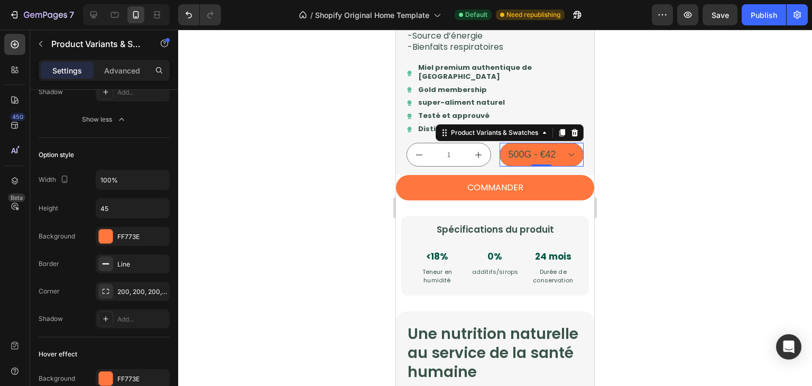
click at [245, 180] on div at bounding box center [495, 208] width 634 height 356
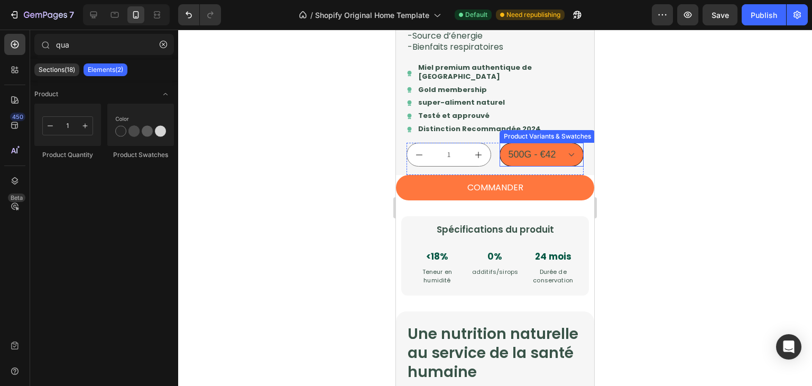
click at [502, 167] on select "500G - €42" at bounding box center [542, 155] width 85 height 24
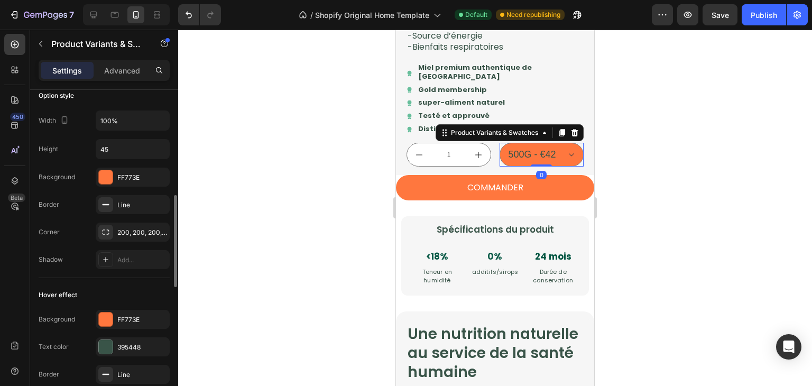
scroll to position [347, 0]
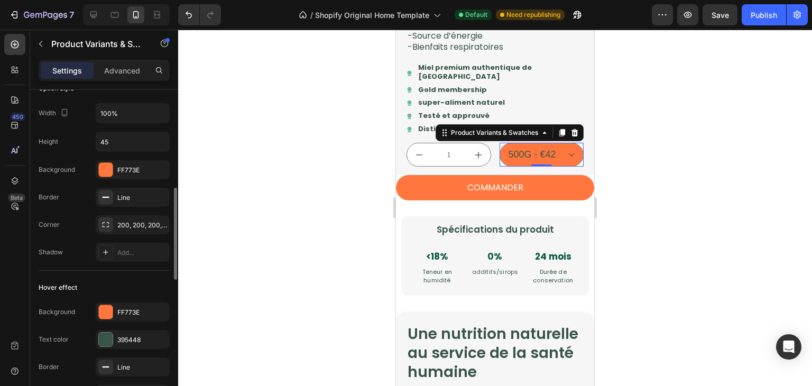
click at [0, 0] on icon "button" at bounding box center [0, 0] width 0 height 0
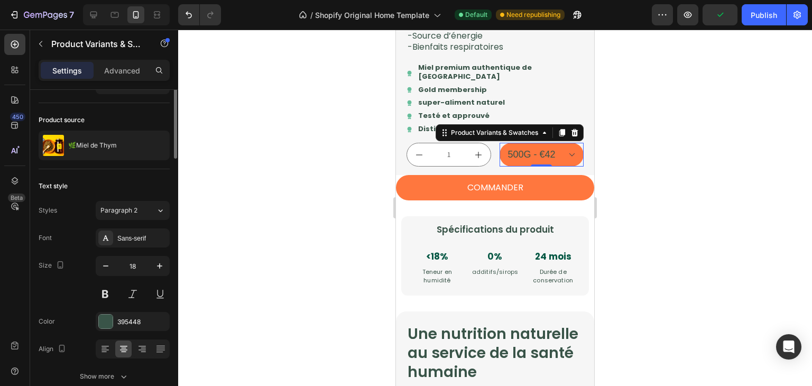
scroll to position [0, 0]
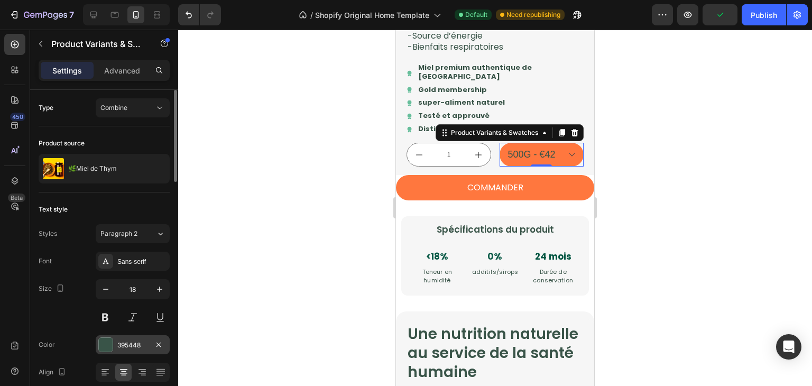
click at [121, 340] on div "395448" at bounding box center [132, 345] width 31 height 10
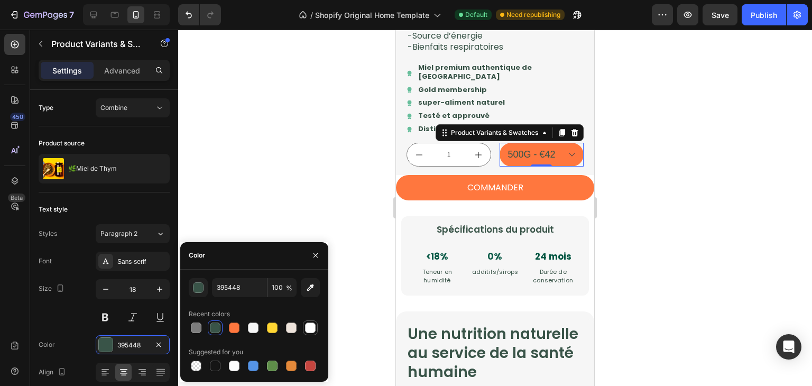
click at [308, 322] on div at bounding box center [310, 327] width 11 height 11
type input "FFFFFF"
click at [301, 188] on div at bounding box center [495, 208] width 634 height 356
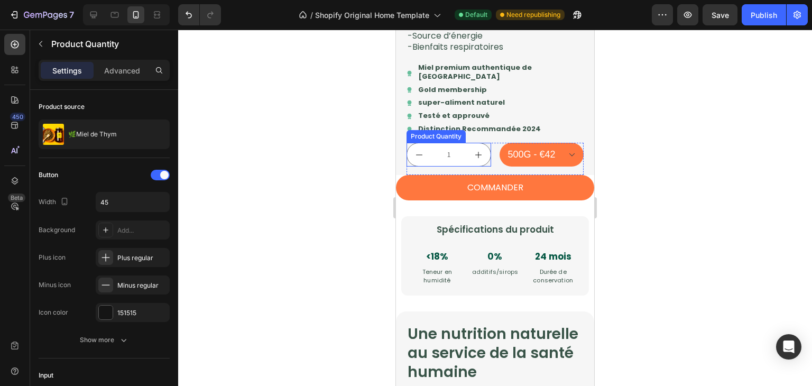
click at [469, 166] on button "increment" at bounding box center [479, 154] width 24 height 23
type input "2"
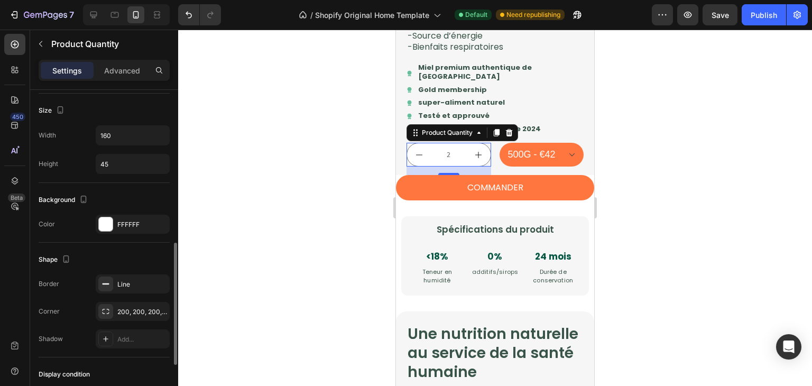
scroll to position [408, 0]
click at [135, 214] on div "FFFFFF" at bounding box center [133, 223] width 74 height 19
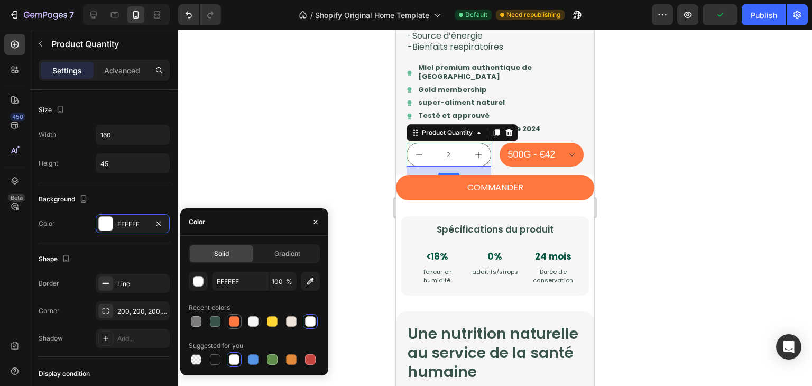
click at [237, 322] on div at bounding box center [234, 321] width 11 height 11
type input "FF773E"
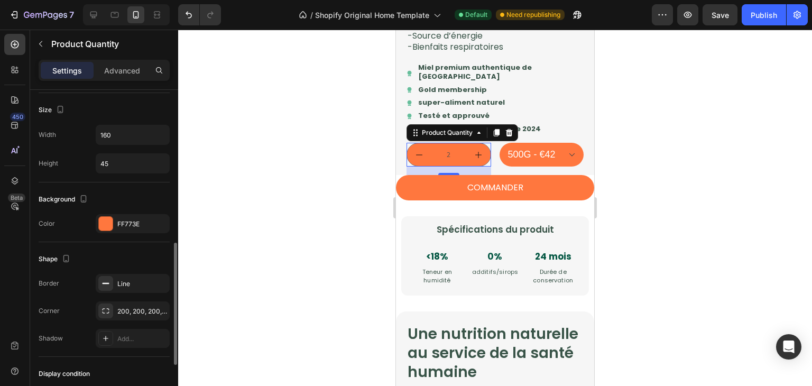
click at [158, 184] on div "Background Color FF773E" at bounding box center [104, 212] width 131 height 60
click at [331, 196] on div at bounding box center [495, 208] width 634 height 356
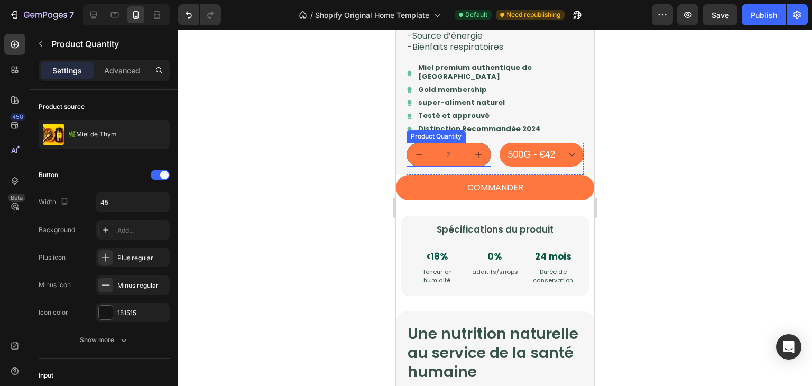
click at [458, 166] on input "2" at bounding box center [449, 154] width 36 height 23
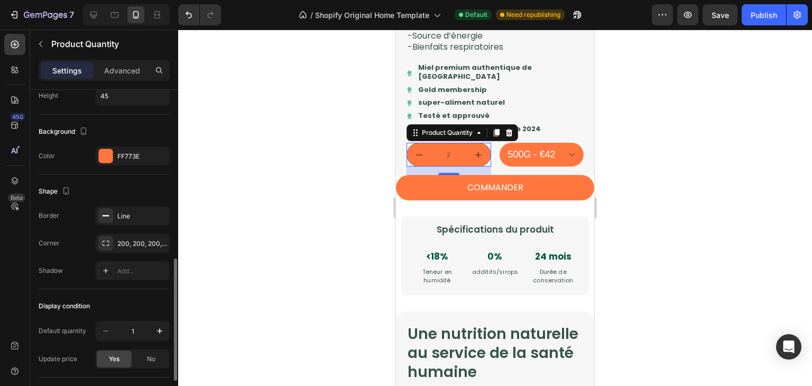
scroll to position [476, 0]
click at [161, 212] on icon "button" at bounding box center [158, 215] width 8 height 8
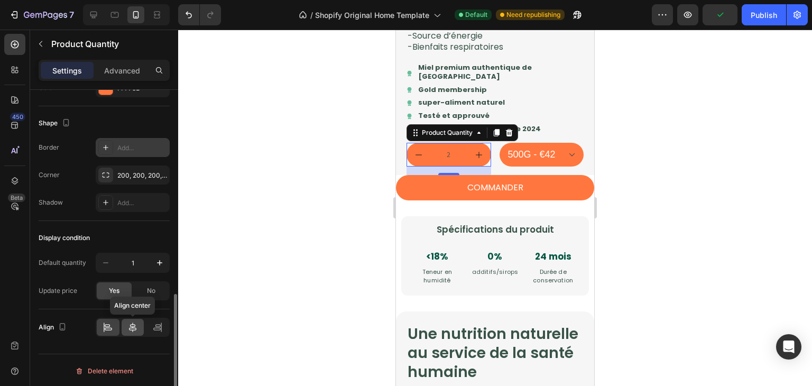
click at [139, 330] on div at bounding box center [133, 327] width 23 height 17
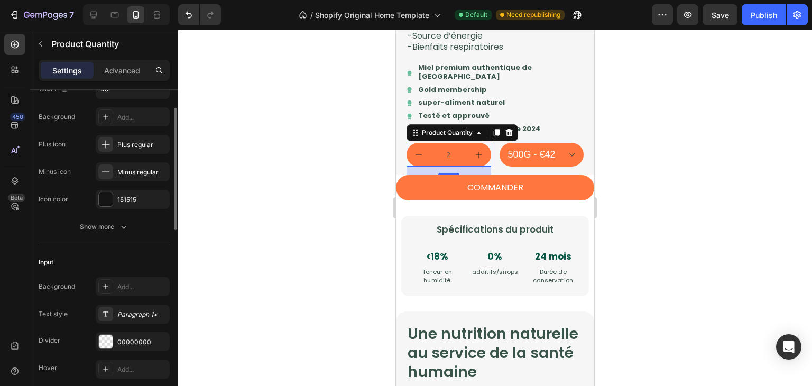
scroll to position [91, 0]
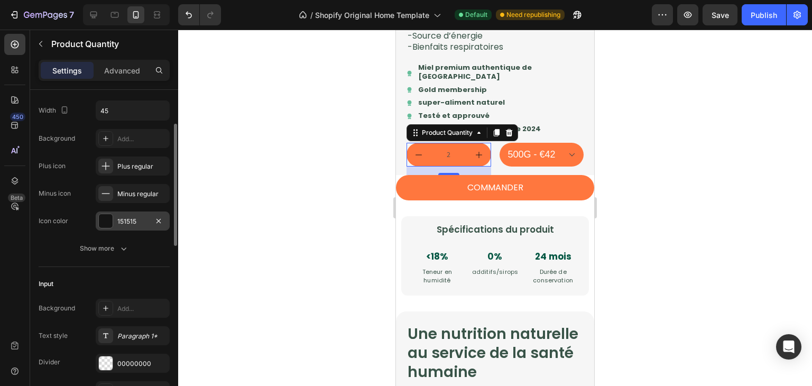
click at [142, 221] on div "151515" at bounding box center [132, 222] width 31 height 10
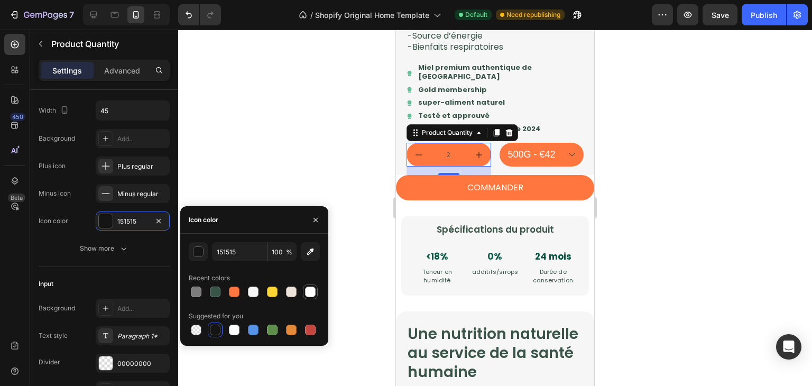
click at [308, 292] on div at bounding box center [310, 292] width 11 height 11
type input "FFFFFF"
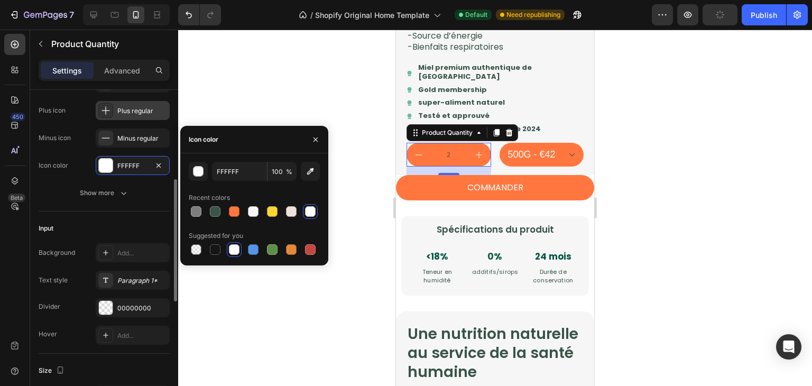
scroll to position [220, 0]
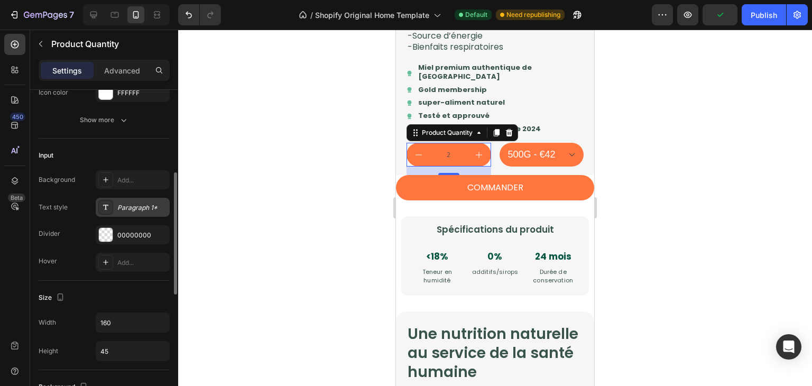
click at [121, 208] on div "Paragraph 1*" at bounding box center [142, 208] width 50 height 10
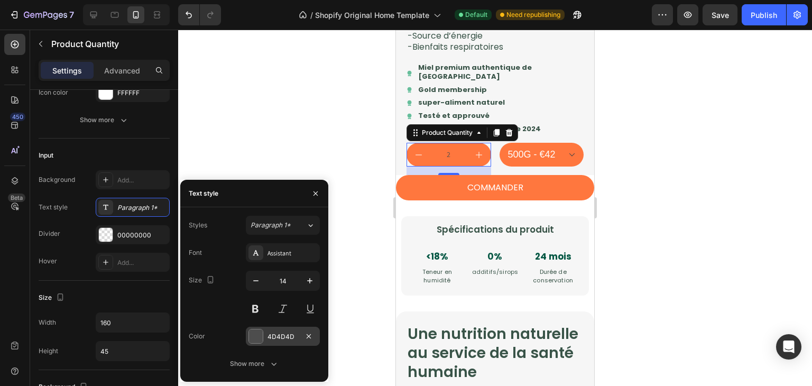
click at [256, 335] on div at bounding box center [256, 336] width 14 height 14
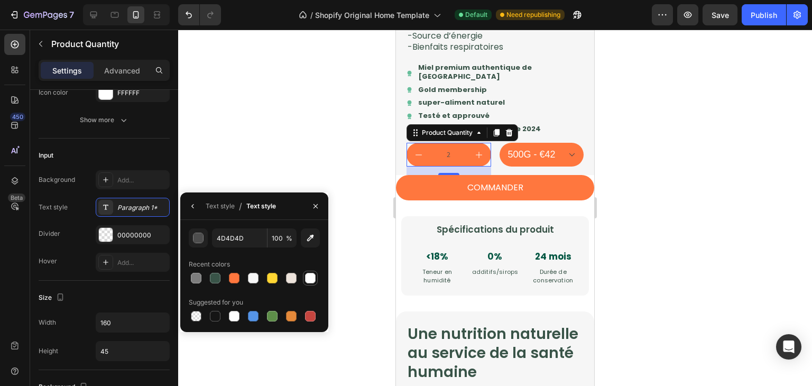
click at [313, 278] on div at bounding box center [310, 278] width 11 height 11
type input "FFFFFF"
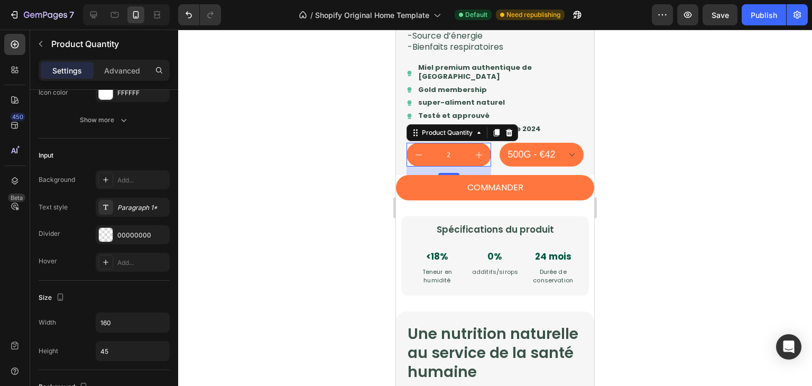
click at [308, 155] on div at bounding box center [495, 208] width 634 height 356
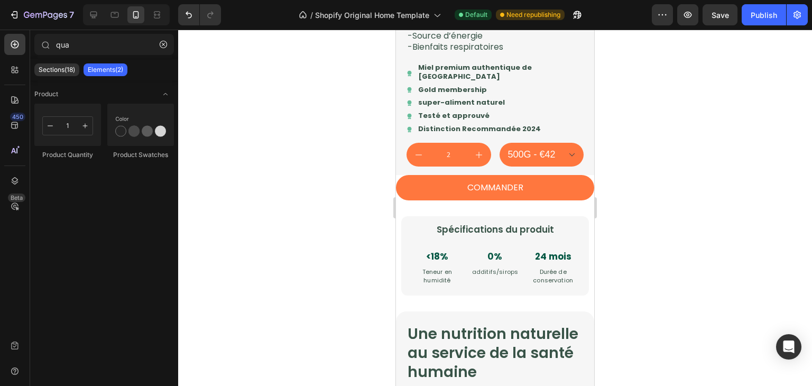
click at [308, 155] on div at bounding box center [495, 208] width 634 height 356
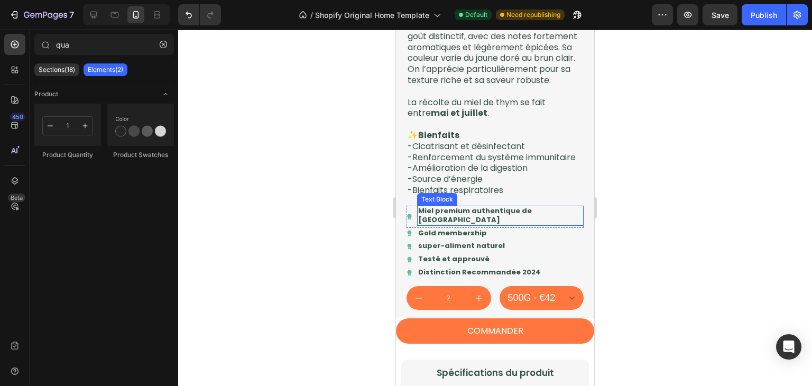
scroll to position [1003, 0]
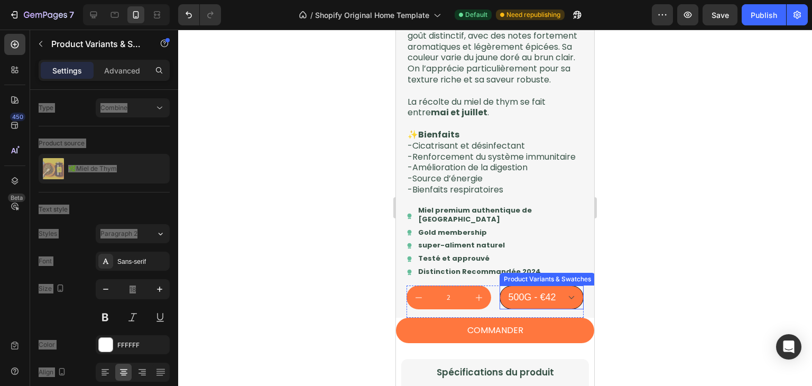
click at [562, 309] on select "500G - €42" at bounding box center [542, 297] width 85 height 24
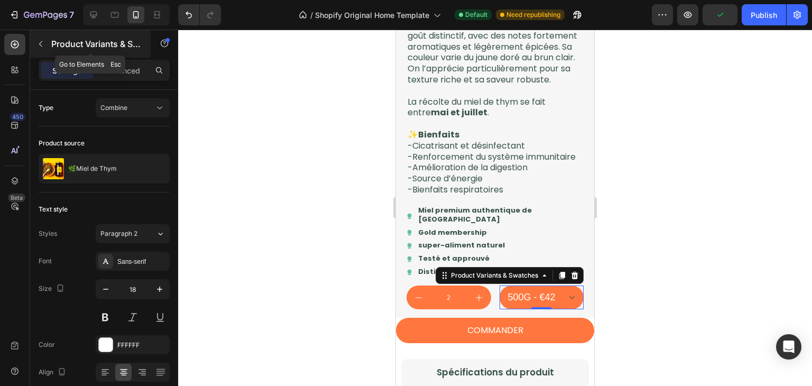
click at [39, 42] on icon "button" at bounding box center [40, 44] width 8 height 8
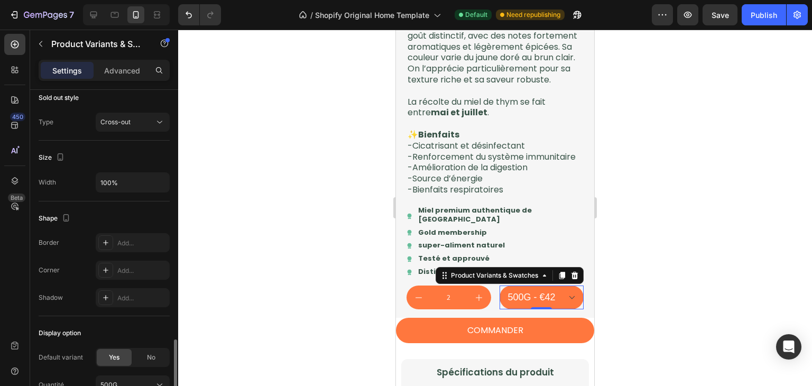
scroll to position [827, 0]
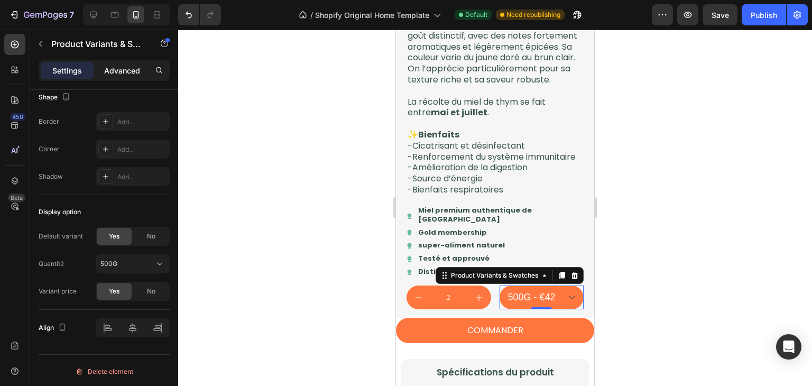
click at [137, 69] on p "Advanced" at bounding box center [122, 70] width 36 height 11
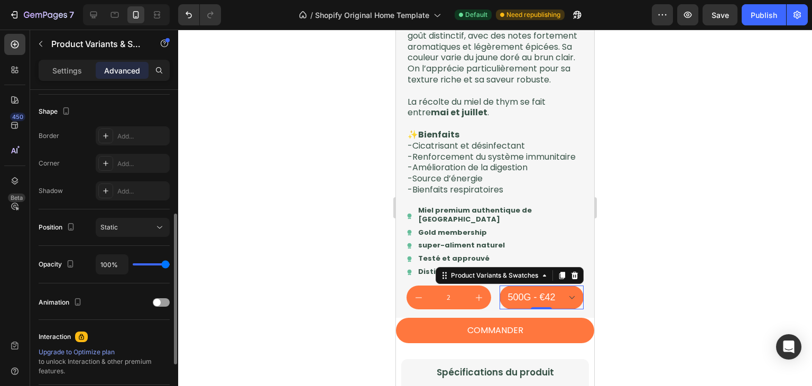
scroll to position [378, 0]
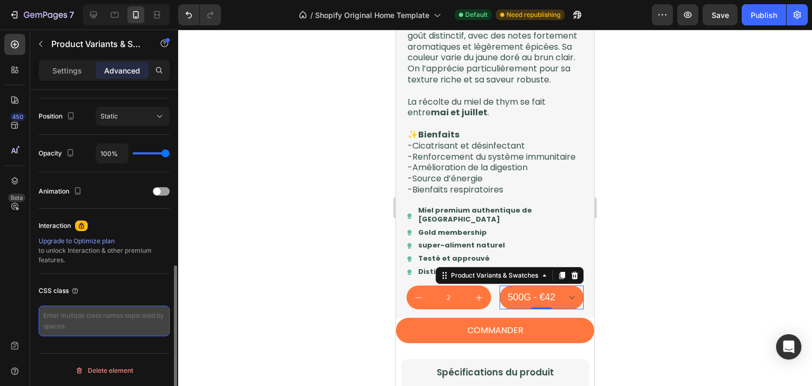
click at [118, 306] on textarea at bounding box center [104, 321] width 131 height 31
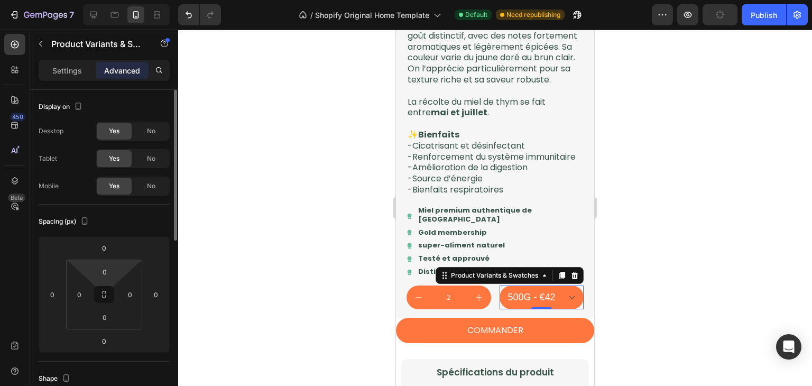
scroll to position [0, 0]
click at [71, 73] on p "Settings" at bounding box center [67, 70] width 30 height 11
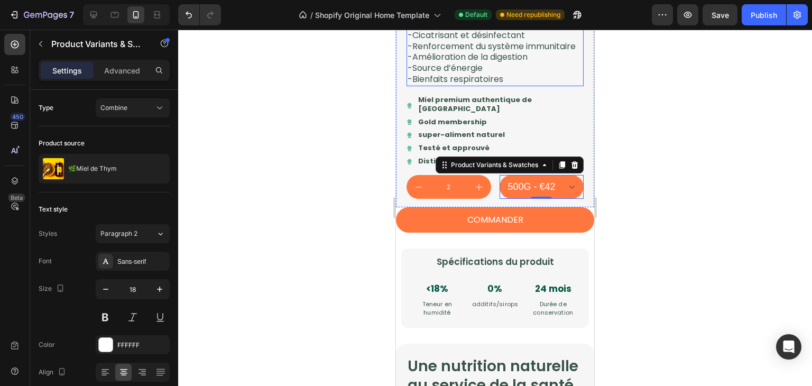
scroll to position [1117, 0]
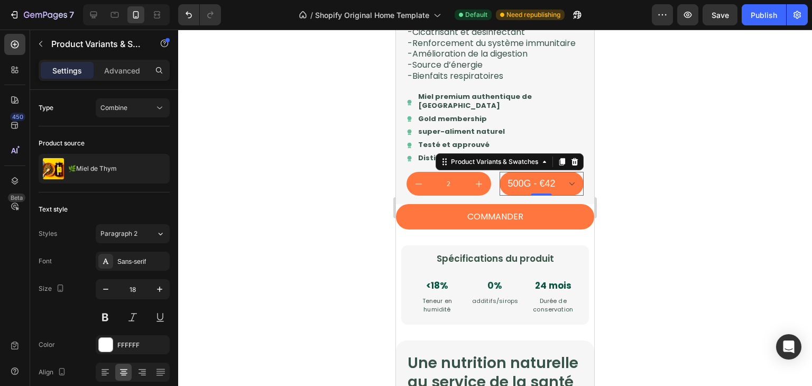
click at [654, 264] on div at bounding box center [495, 208] width 634 height 356
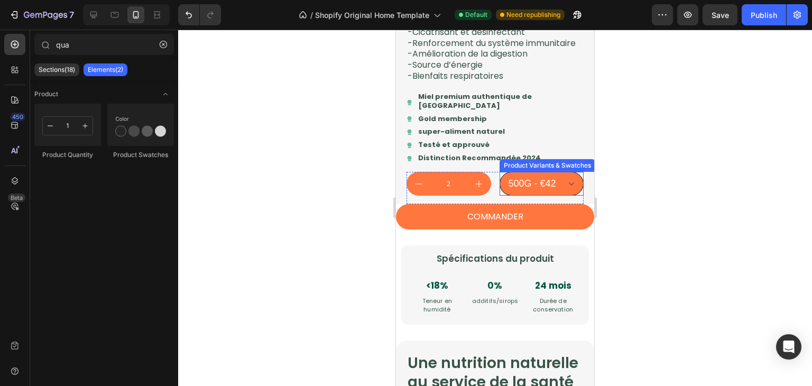
click at [558, 196] on select "500G - €42" at bounding box center [542, 184] width 85 height 24
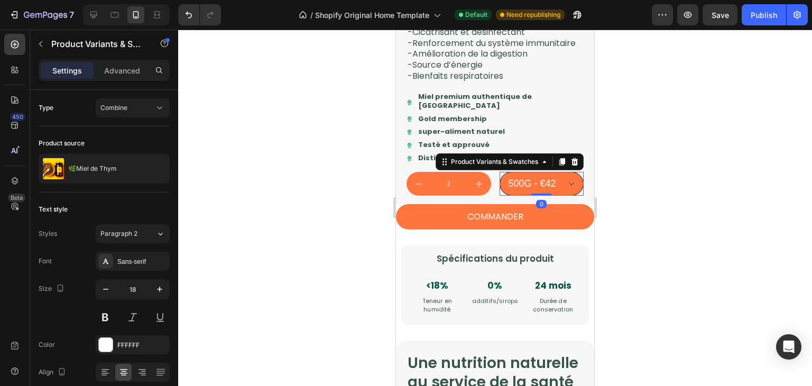
click at [558, 196] on select "500G - €42" at bounding box center [542, 184] width 85 height 24
click at [609, 203] on div at bounding box center [495, 208] width 634 height 356
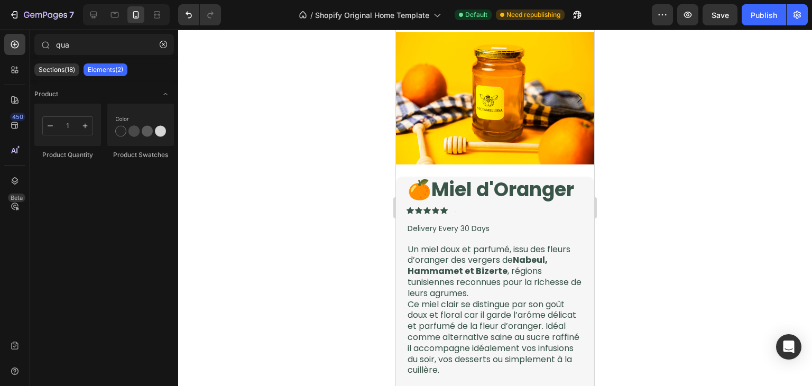
scroll to position [88, 0]
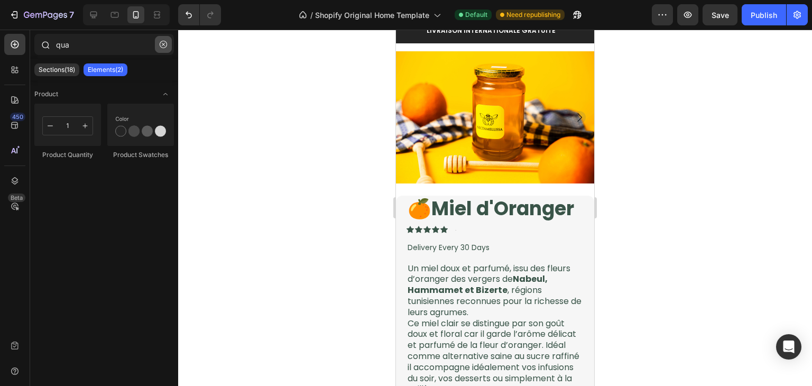
click at [159, 47] on button "button" at bounding box center [163, 44] width 17 height 17
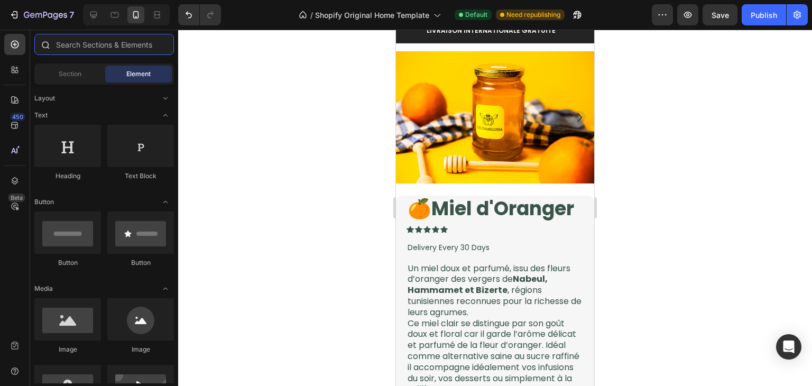
click at [127, 48] on input "text" at bounding box center [104, 44] width 140 height 21
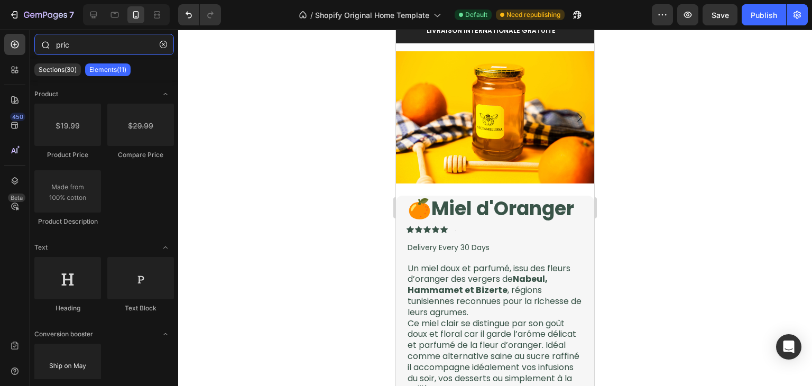
type input "price"
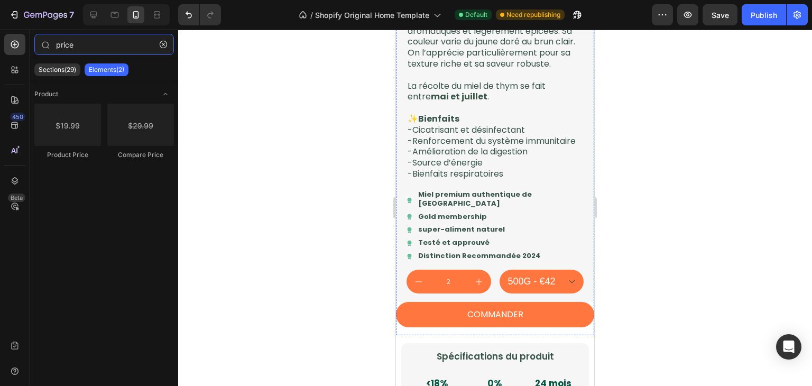
scroll to position [1103, 0]
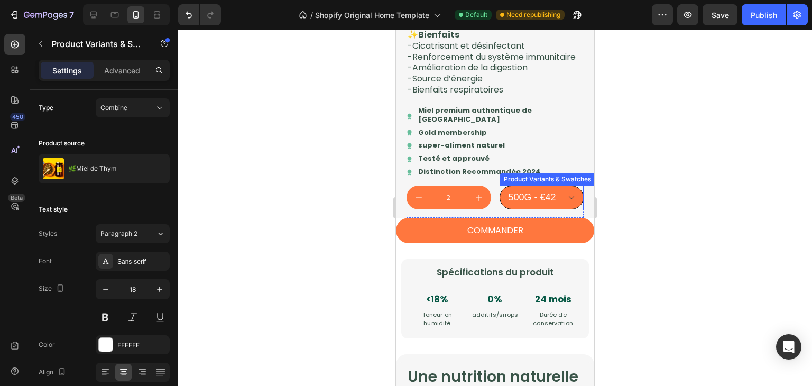
click at [520, 209] on select "500G - €42" at bounding box center [542, 198] width 85 height 24
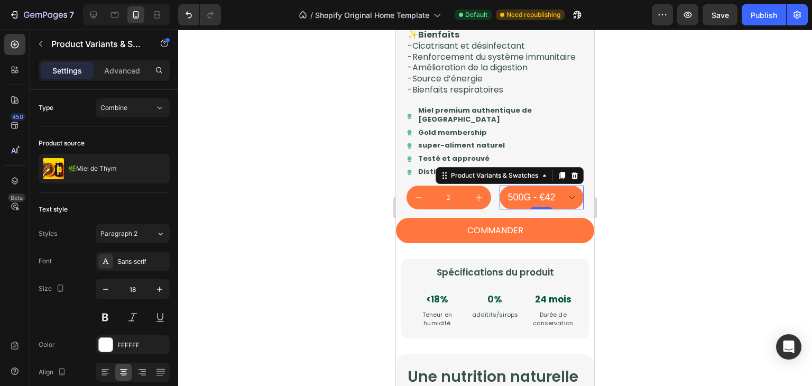
drag, startPoint x: 571, startPoint y: 195, endPoint x: 556, endPoint y: 197, distance: 15.5
click at [571, 180] on icon at bounding box center [574, 175] width 8 height 8
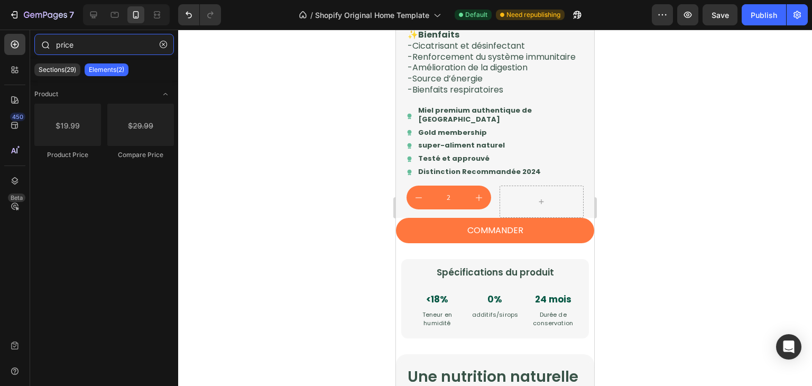
click at [87, 42] on input "price" at bounding box center [104, 44] width 140 height 21
click at [163, 39] on button "button" at bounding box center [163, 44] width 17 height 17
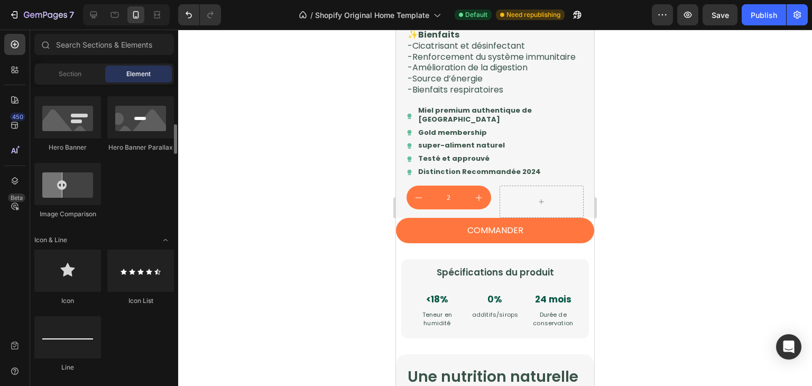
scroll to position [401, 0]
click at [137, 143] on div "Hero Banner Parallax" at bounding box center [140, 148] width 67 height 10
click at [192, 16] on icon "Undo/Redo" at bounding box center [188, 15] width 11 height 11
click at [318, 141] on div at bounding box center [495, 208] width 634 height 356
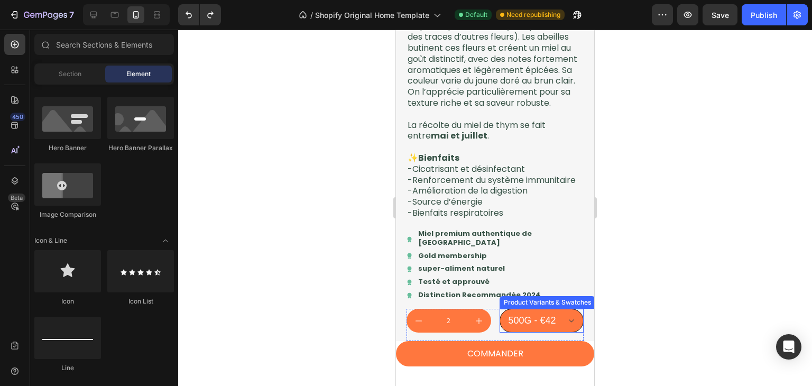
scroll to position [981, 0]
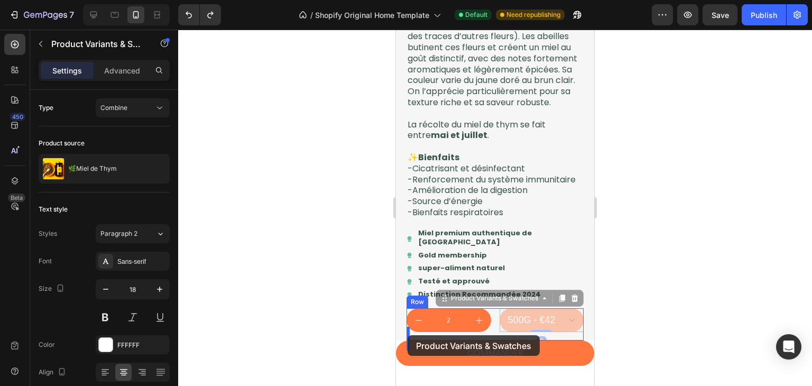
drag, startPoint x: 499, startPoint y: 320, endPoint x: 408, endPoint y: 335, distance: 92.6
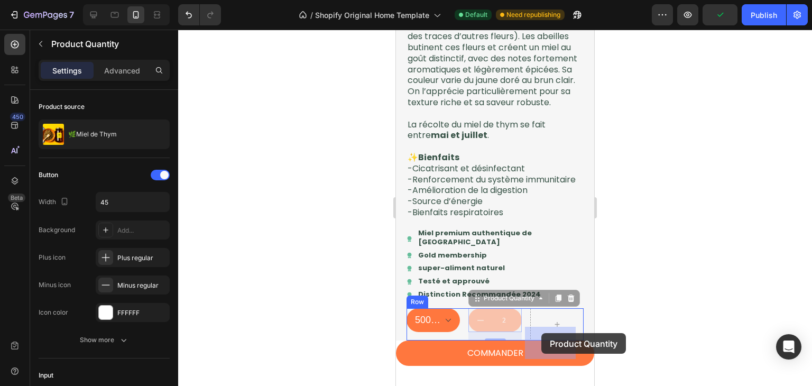
drag, startPoint x: 476, startPoint y: 313, endPoint x: 541, endPoint y: 333, distance: 68.6
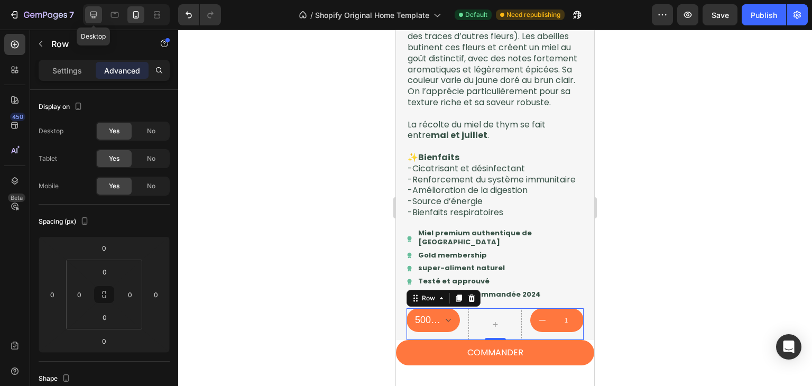
click at [95, 17] on icon at bounding box center [93, 15] width 7 height 7
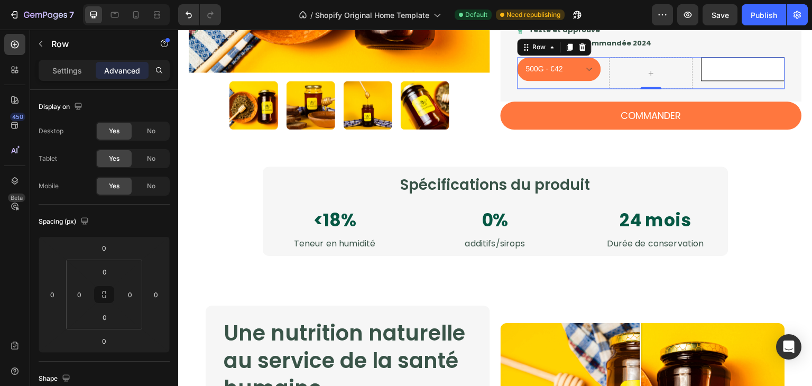
scroll to position [954, 0]
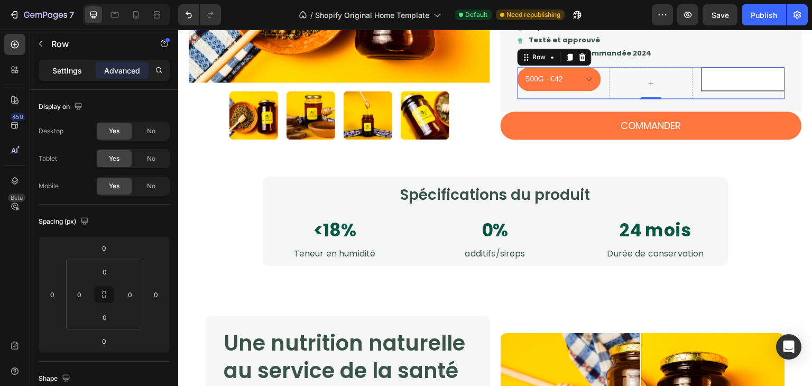
click at [57, 70] on p "Settings" at bounding box center [67, 70] width 30 height 11
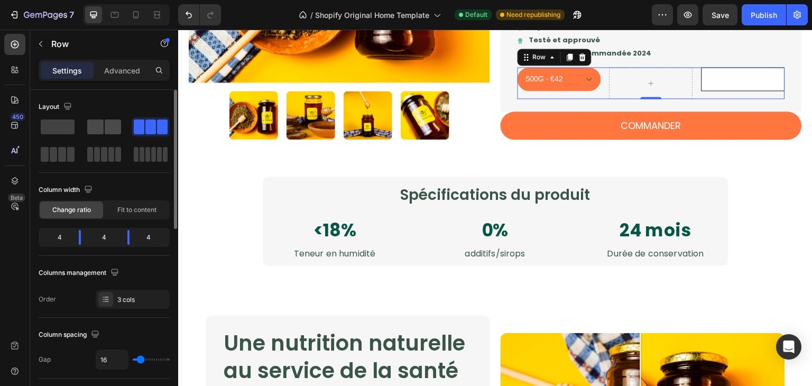
click at [104, 133] on div at bounding box center [104, 126] width 34 height 15
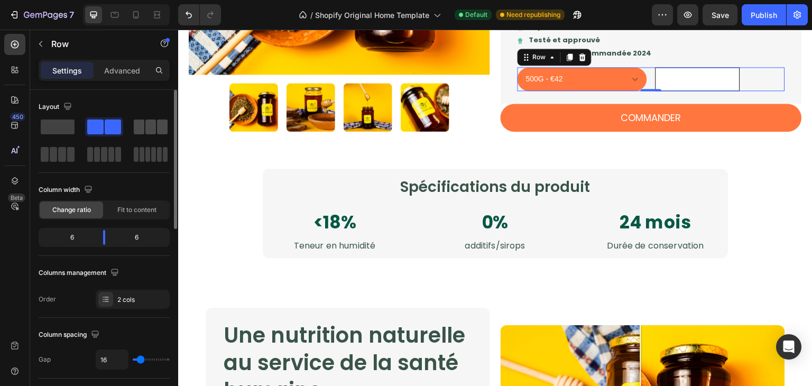
click at [165, 131] on span at bounding box center [162, 126] width 11 height 15
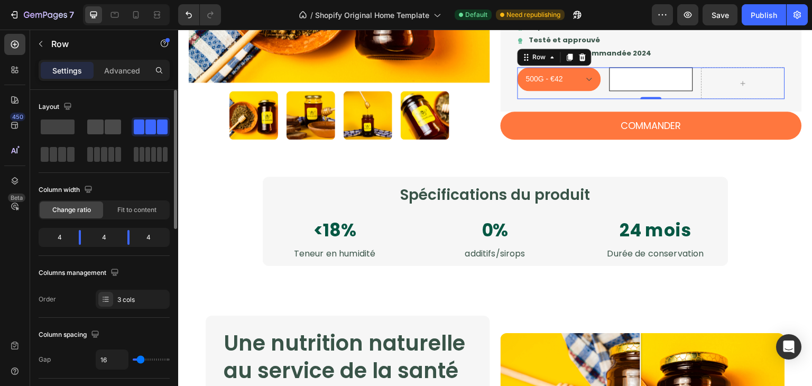
click at [132, 134] on div at bounding box center [151, 126] width 38 height 19
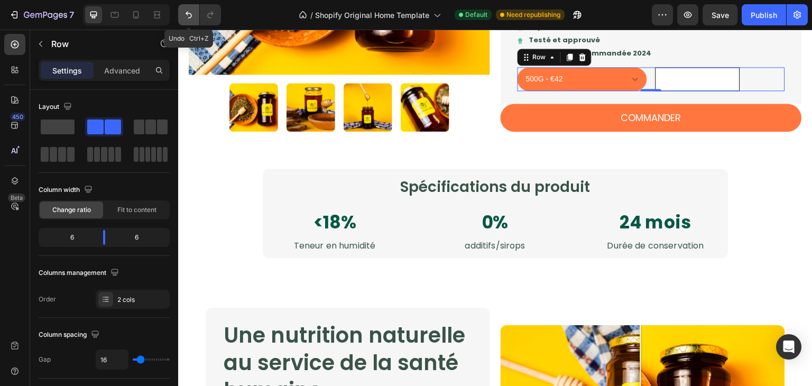
click at [183, 14] on icon "Undo/Redo" at bounding box center [188, 15] width 11 height 11
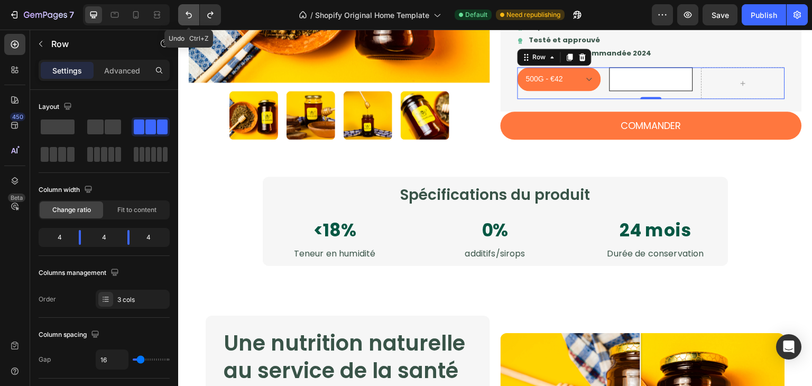
click at [183, 14] on icon "Undo/Redo" at bounding box center [188, 15] width 11 height 11
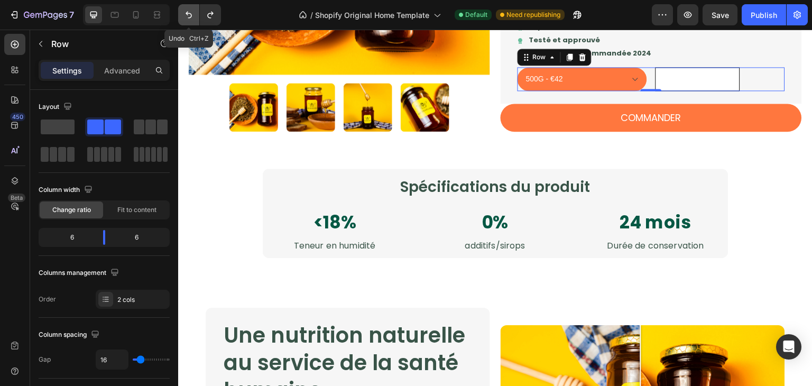
click at [183, 14] on icon "Undo/Redo" at bounding box center [188, 15] width 11 height 11
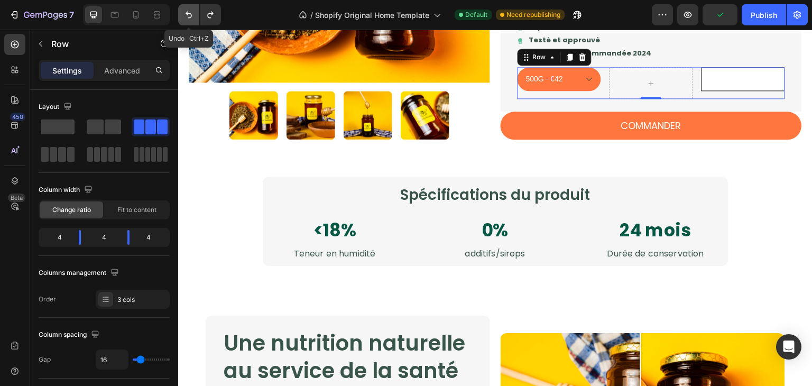
click at [183, 14] on icon "Undo/Redo" at bounding box center [188, 15] width 11 height 11
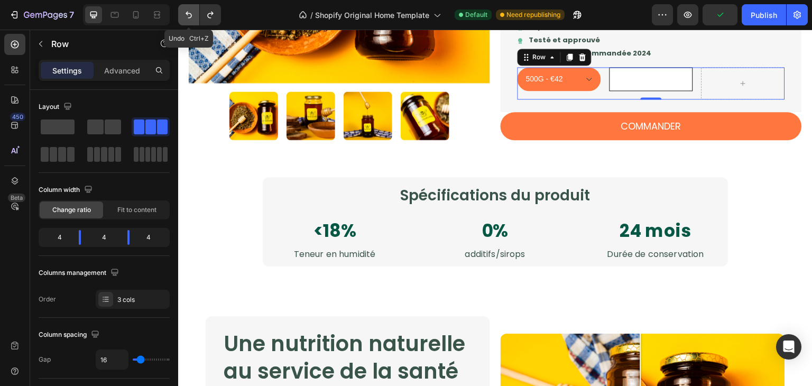
click at [183, 14] on icon "Undo/Redo" at bounding box center [188, 15] width 11 height 11
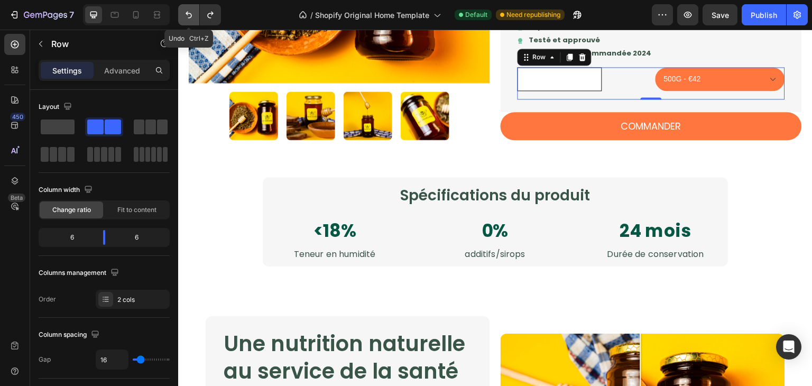
click at [183, 14] on icon "Undo/Redo" at bounding box center [188, 15] width 11 height 11
click at [141, 14] on div at bounding box center [135, 14] width 17 height 17
type input "100%"
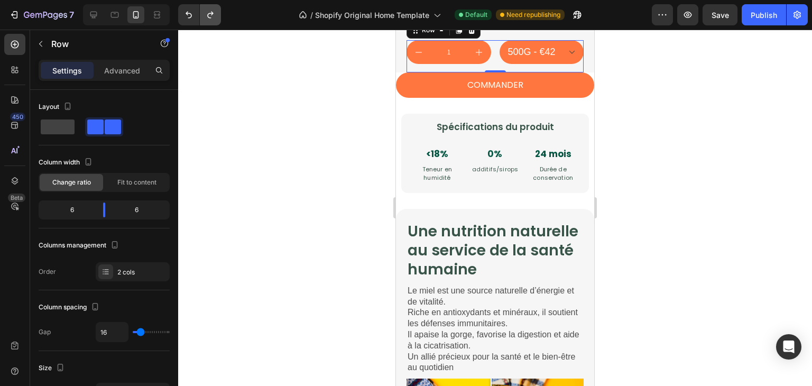
scroll to position [1244, 0]
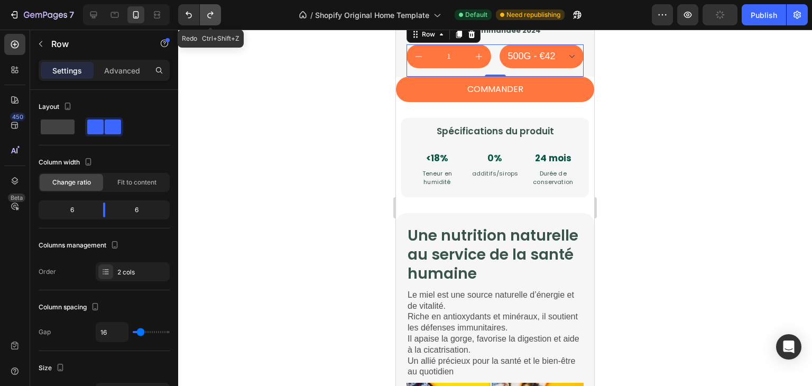
click at [218, 20] on button "Undo/Redo" at bounding box center [210, 14] width 21 height 21
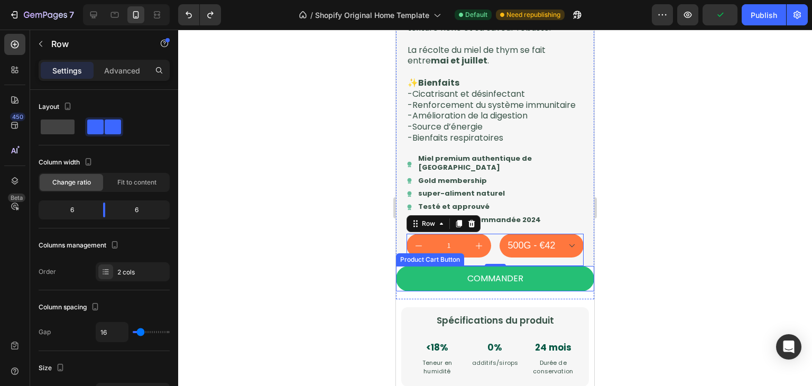
scroll to position [1054, 0]
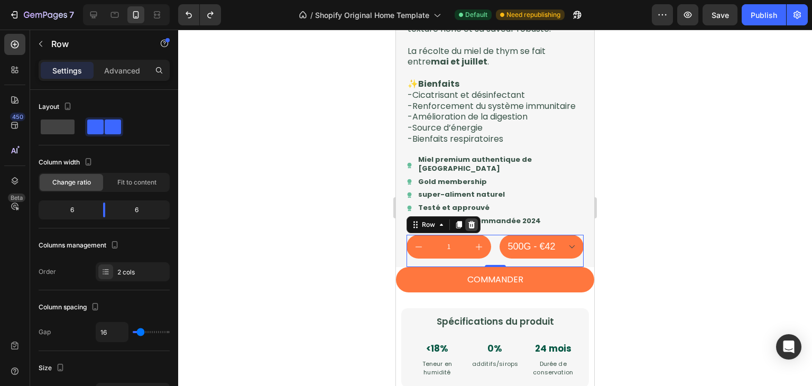
click at [468, 229] on icon at bounding box center [471, 224] width 8 height 8
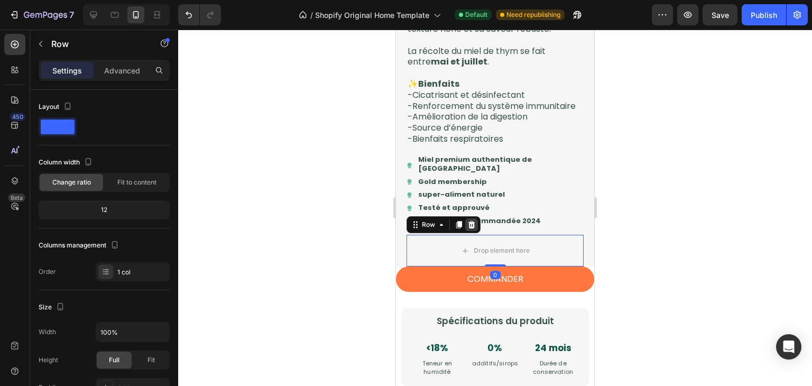
click at [472, 228] on icon at bounding box center [471, 224] width 7 height 7
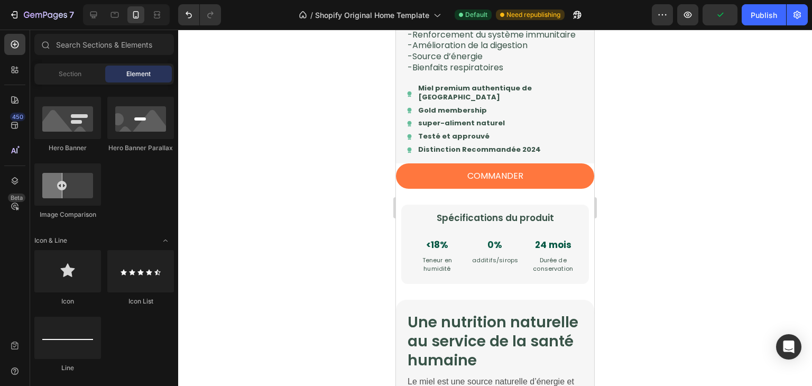
scroll to position [1128, 0]
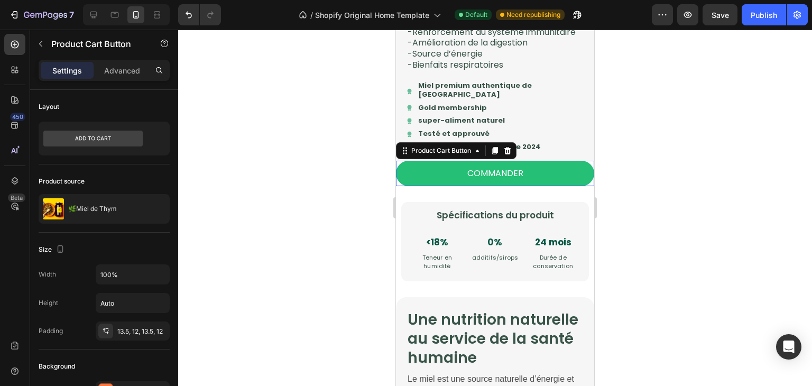
click at [513, 186] on button "COMMANDER" at bounding box center [495, 173] width 198 height 25
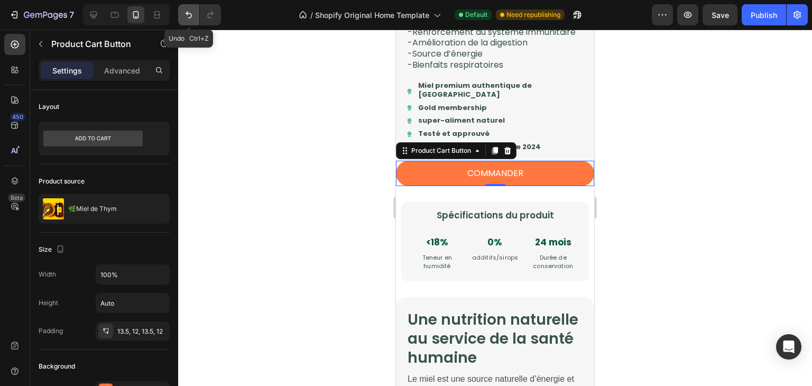
click at [190, 16] on icon "Undo/Redo" at bounding box center [188, 15] width 11 height 11
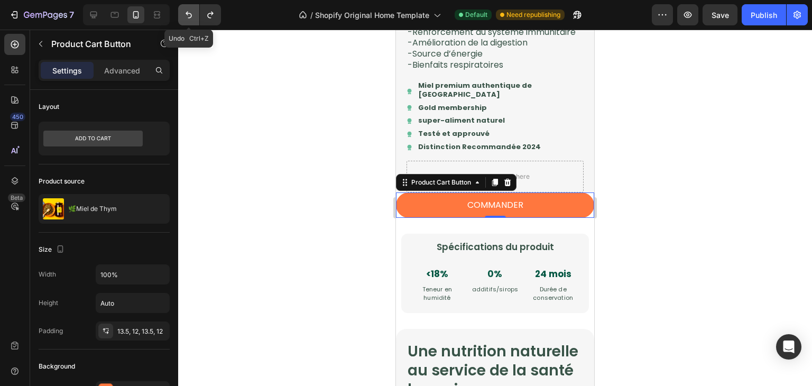
click at [190, 16] on icon "Undo/Redo" at bounding box center [188, 15] width 11 height 11
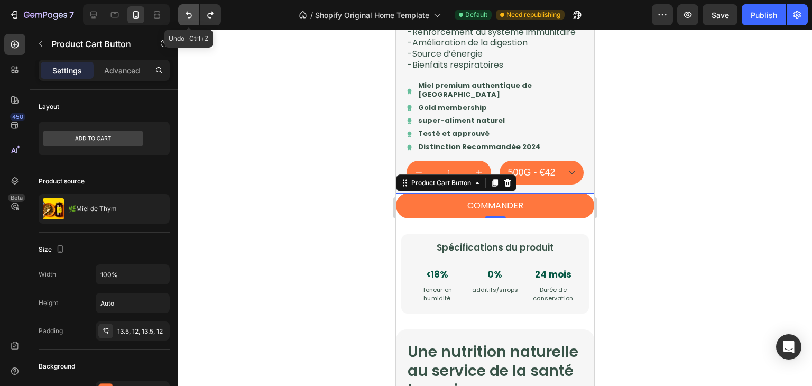
click at [190, 16] on icon "Undo/Redo" at bounding box center [188, 15] width 11 height 11
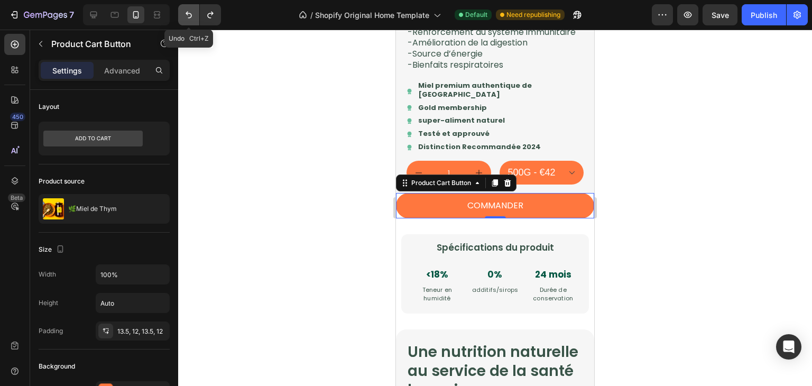
click at [190, 16] on icon "Undo/Redo" at bounding box center [188, 15] width 11 height 11
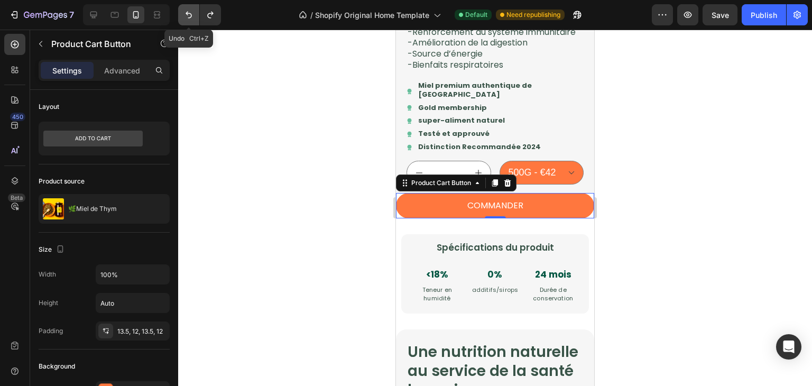
click at [190, 16] on icon "Undo/Redo" at bounding box center [188, 15] width 11 height 11
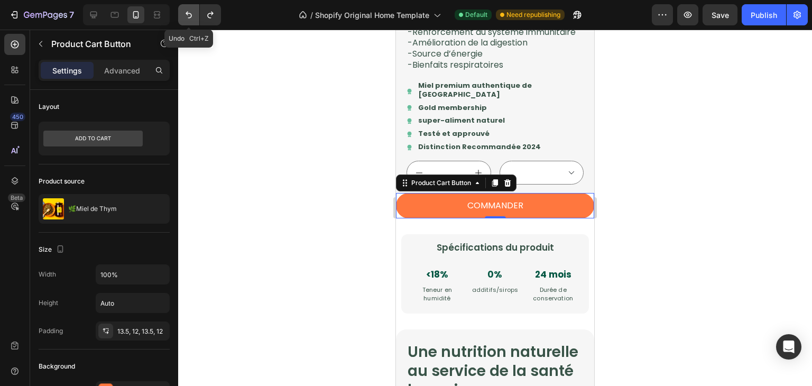
click at [190, 16] on icon "Undo/Redo" at bounding box center [188, 15] width 11 height 11
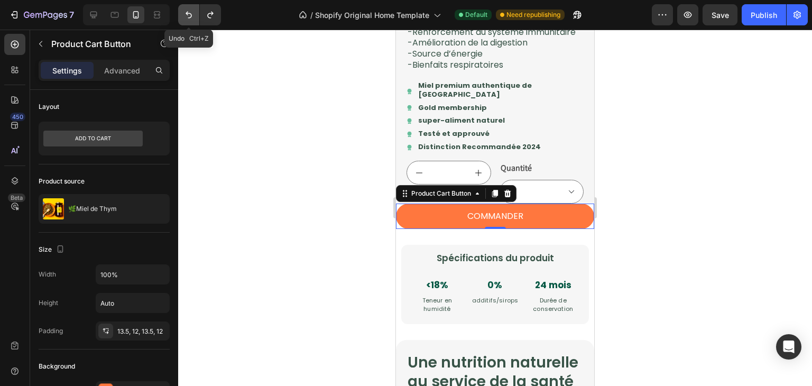
click at [190, 16] on icon "Undo/Redo" at bounding box center [188, 15] width 11 height 11
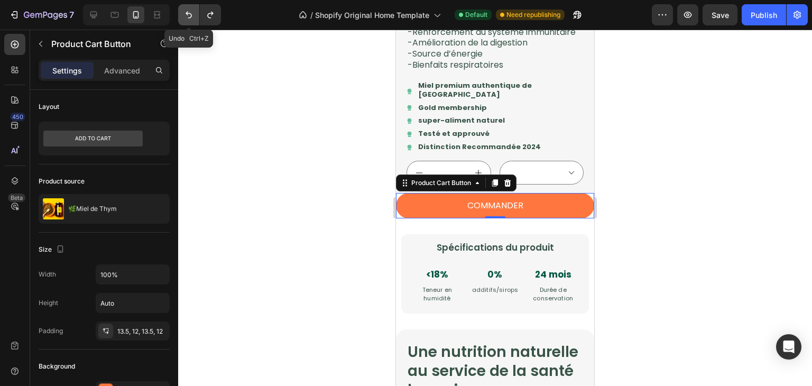
click at [190, 16] on icon "Undo/Redo" at bounding box center [188, 15] width 11 height 11
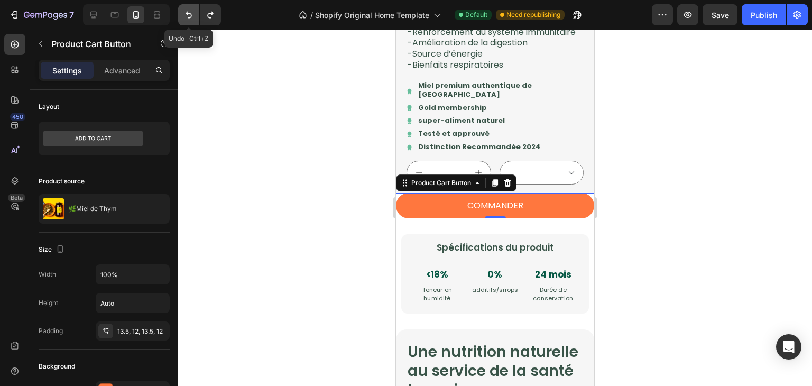
click at [190, 16] on icon "Undo/Redo" at bounding box center [188, 15] width 11 height 11
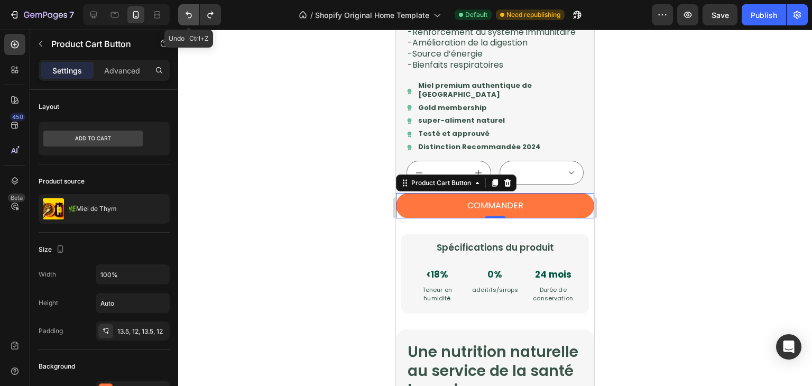
click at [190, 16] on icon "Undo/Redo" at bounding box center [188, 15] width 11 height 11
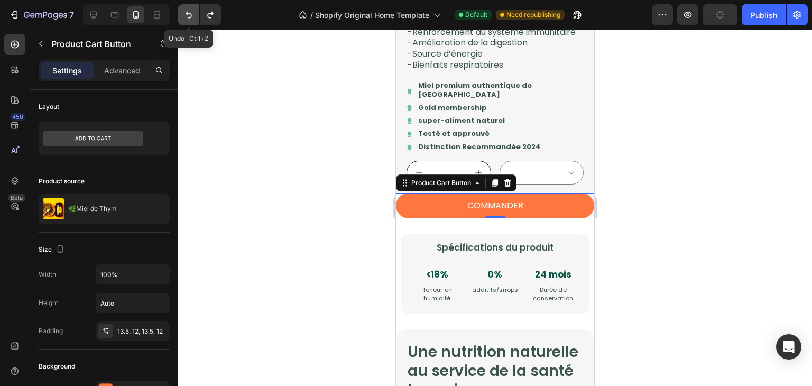
click at [190, 16] on icon "Undo/Redo" at bounding box center [188, 15] width 11 height 11
click at [508, 189] on div at bounding box center [507, 183] width 13 height 13
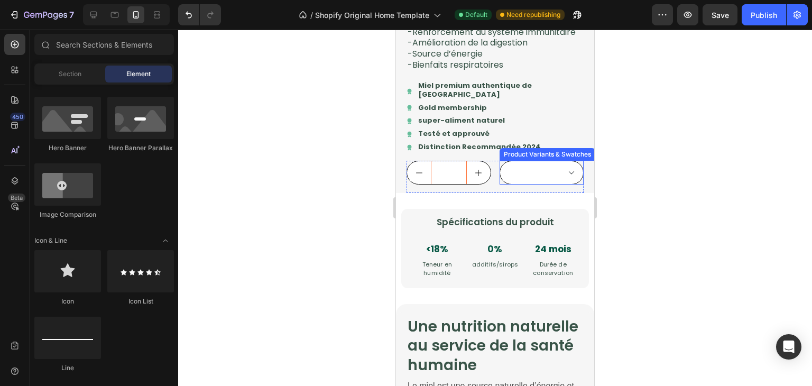
click at [575, 184] on select "500G - €42" at bounding box center [542, 173] width 85 height 24
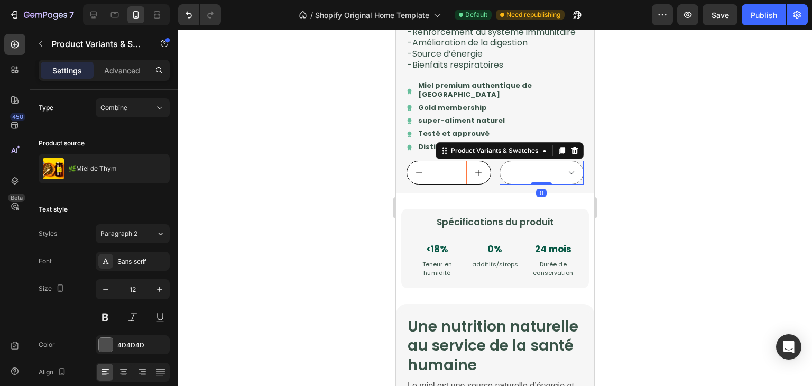
drag, startPoint x: 560, startPoint y: 165, endPoint x: 534, endPoint y: 171, distance: 27.0
click at [568, 157] on div at bounding box center [574, 150] width 13 height 13
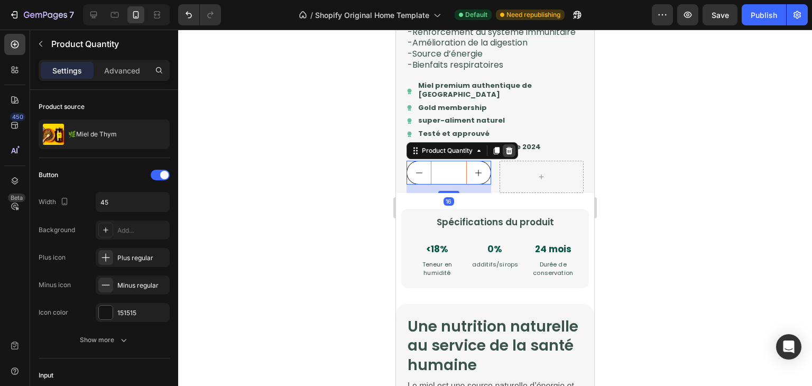
click at [510, 157] on div at bounding box center [509, 150] width 13 height 13
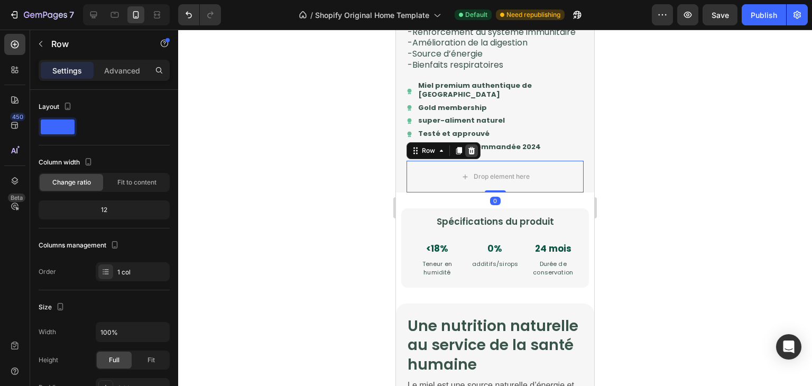
click at [473, 154] on icon at bounding box center [471, 150] width 7 height 7
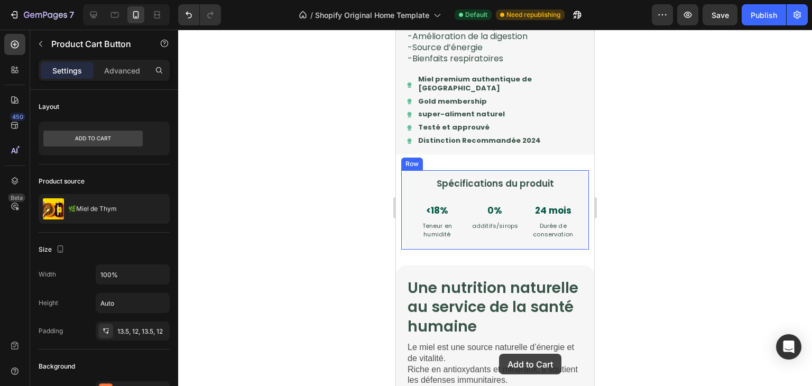
scroll to position [1155, 0]
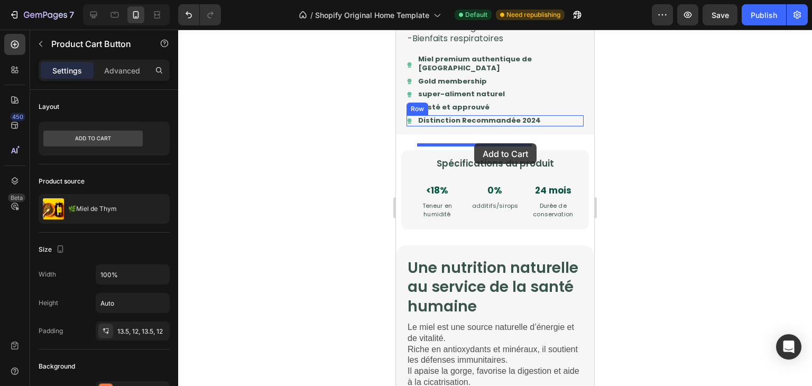
drag, startPoint x: 413, startPoint y: 156, endPoint x: 474, endPoint y: 143, distance: 62.7
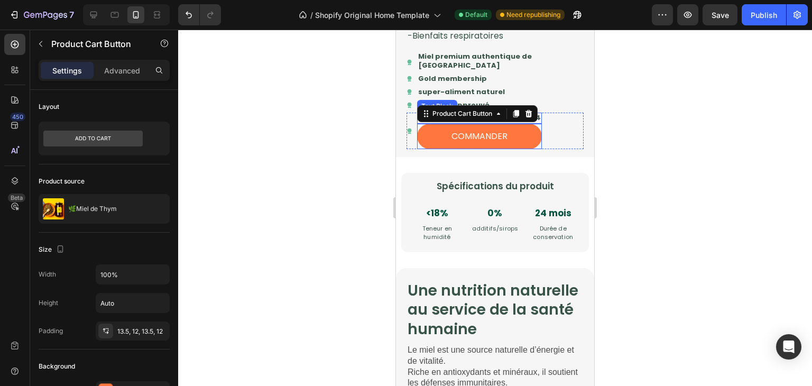
scroll to position [1152, 0]
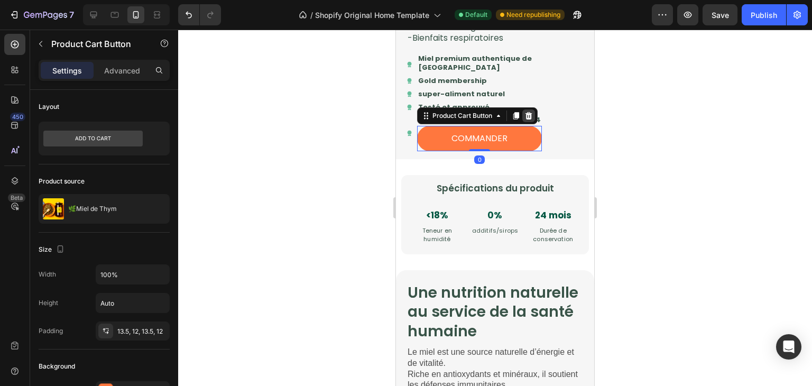
click at [529, 119] on icon at bounding box center [528, 115] width 7 height 7
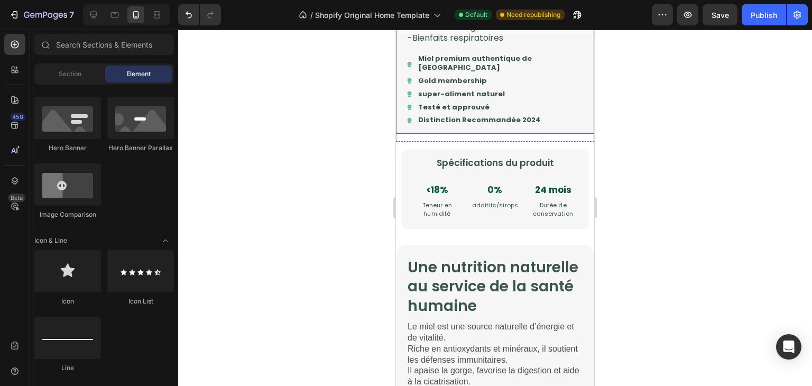
scroll to position [1134, 0]
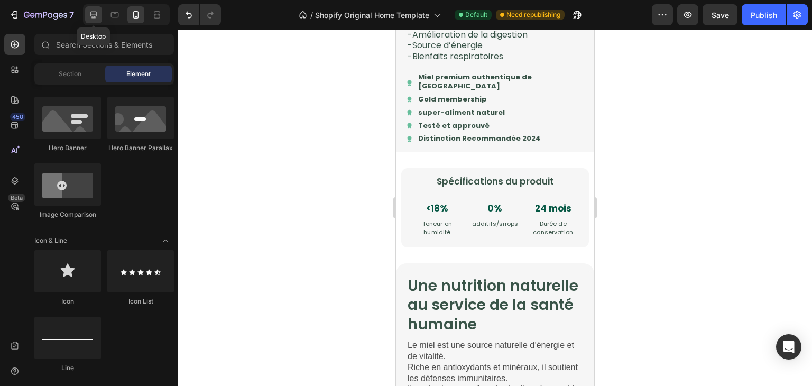
click at [95, 12] on icon at bounding box center [93, 15] width 7 height 7
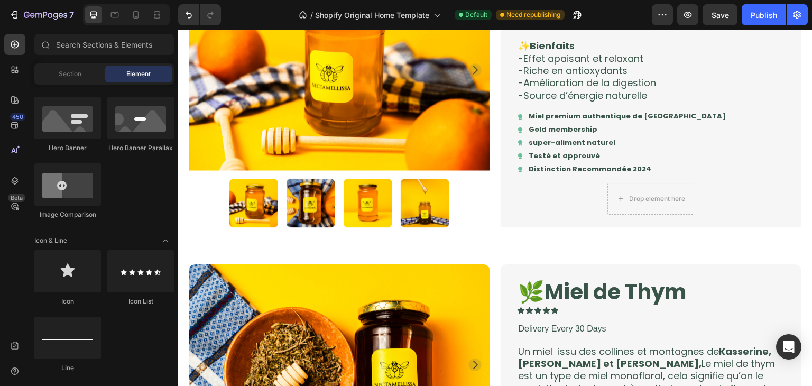
scroll to position [389, 0]
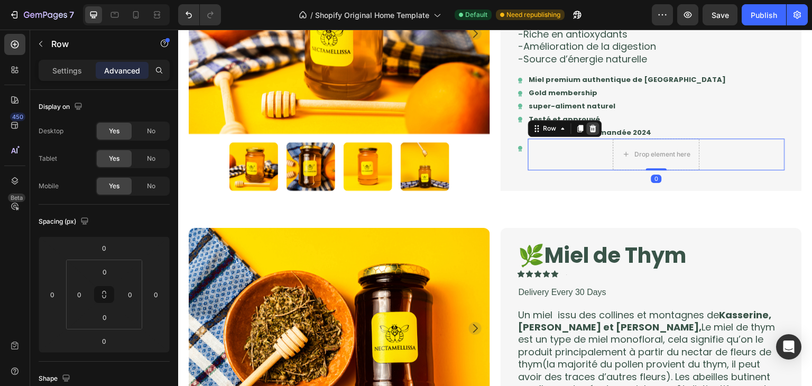
click at [589, 130] on icon at bounding box center [593, 128] width 8 height 8
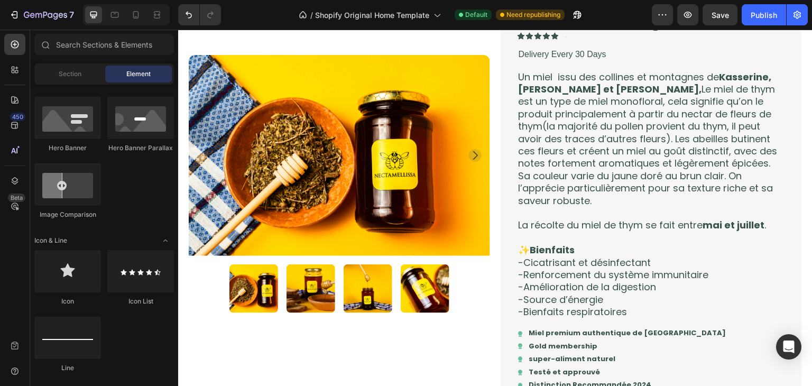
scroll to position [778, 0]
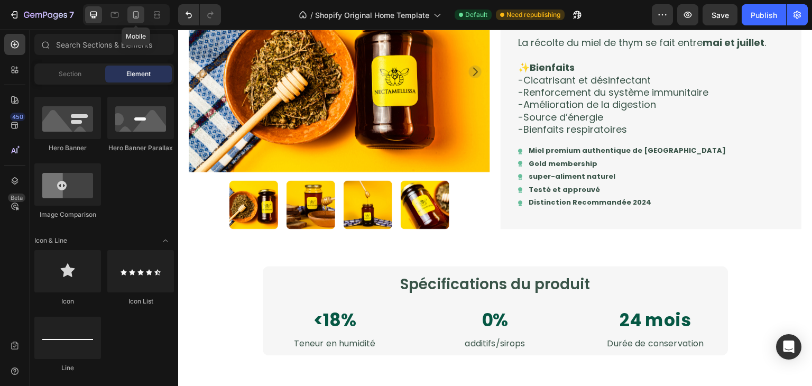
click at [127, 20] on div at bounding box center [135, 14] width 17 height 17
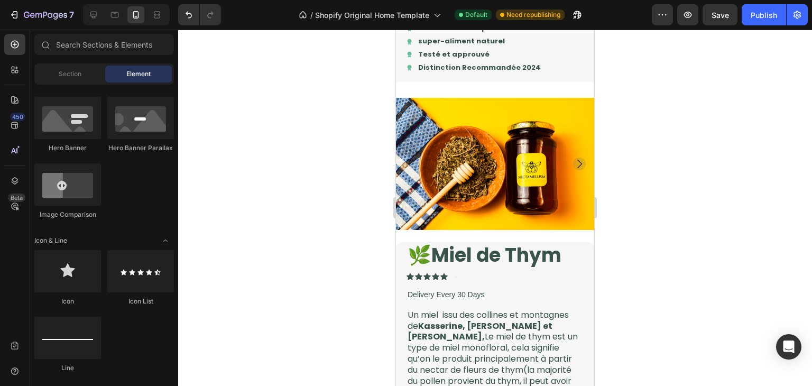
scroll to position [952, 0]
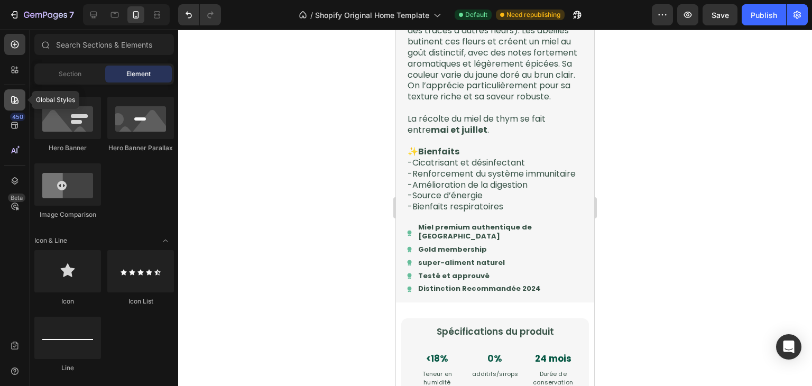
click at [21, 108] on div at bounding box center [14, 99] width 21 height 21
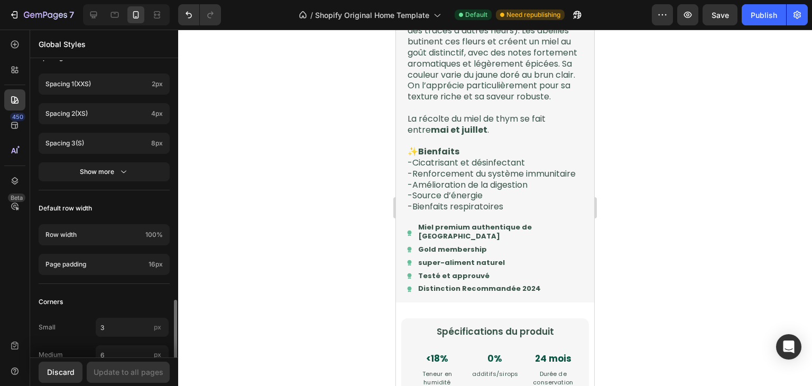
scroll to position [533, 0]
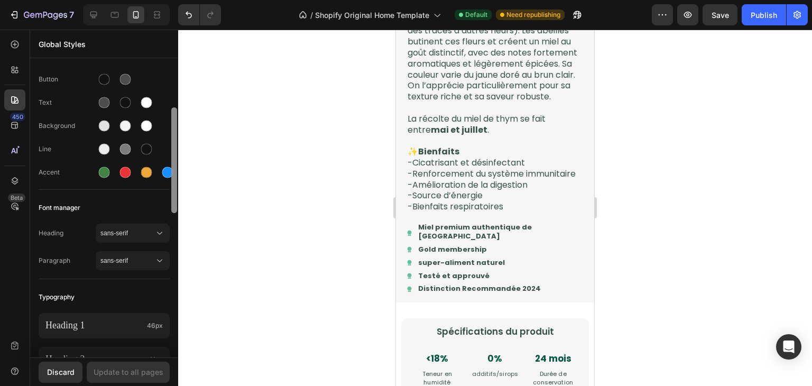
drag, startPoint x: 173, startPoint y: 331, endPoint x: 184, endPoint y: 169, distance: 163.2
click at [184, 0] on div "7 / Shopify Original Home Template Default Need republishing Preview Save Publi…" at bounding box center [406, 0] width 812 height 0
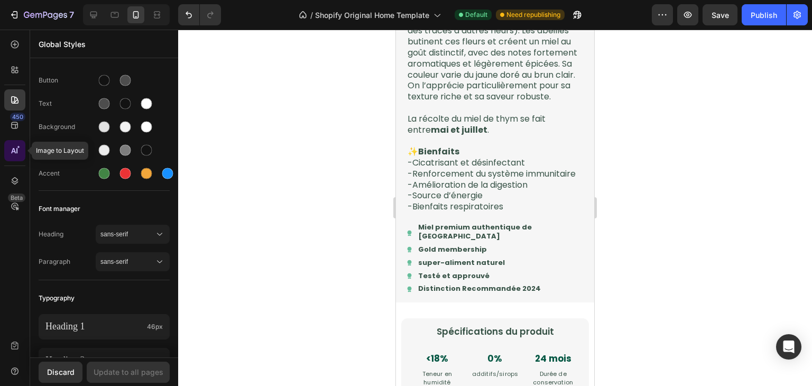
click at [16, 151] on icon at bounding box center [16, 150] width 1 height 5
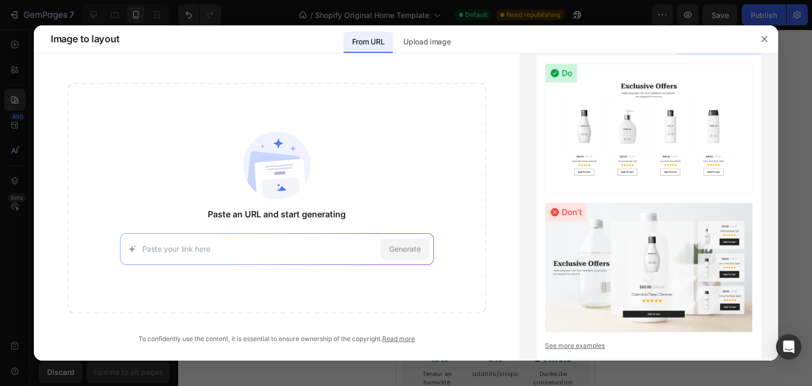
click at [264, 243] on input at bounding box center [259, 248] width 234 height 11
click at [444, 34] on div "Upload image" at bounding box center [427, 42] width 64 height 21
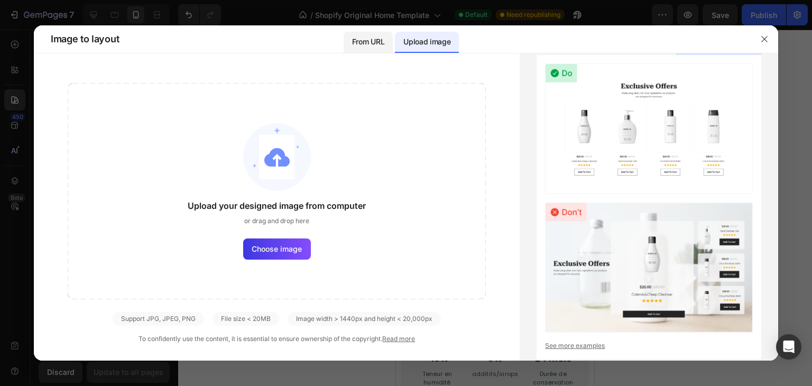
click at [372, 51] on div "From URL" at bounding box center [368, 42] width 49 height 21
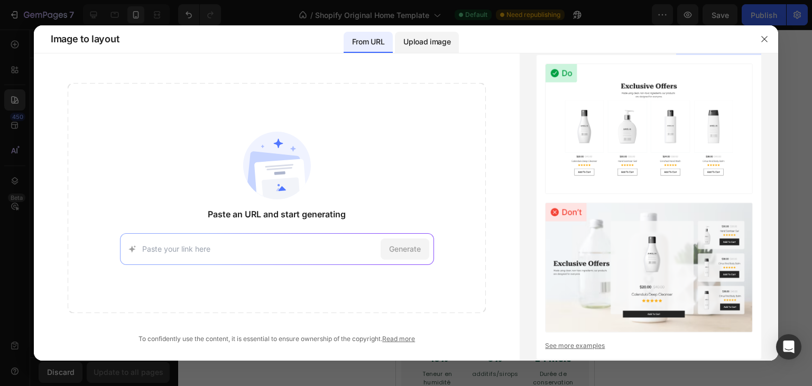
click at [409, 47] on p "Upload image" at bounding box center [426, 41] width 47 height 13
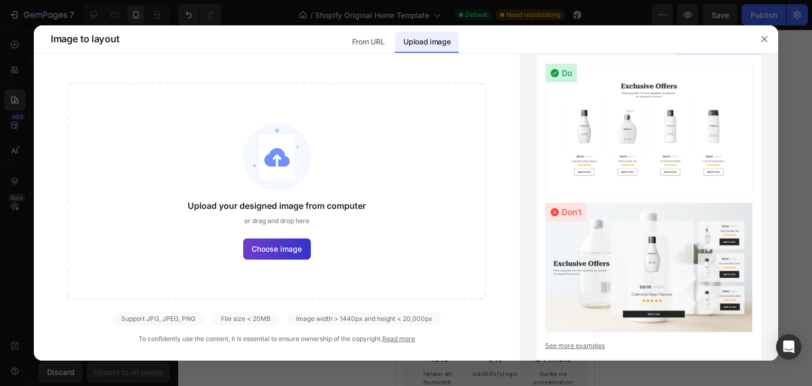
click at [302, 248] on label "Choose image" at bounding box center [277, 248] width 68 height 21
click at [0, 0] on input "Choose image" at bounding box center [0, 0] width 0 height 0
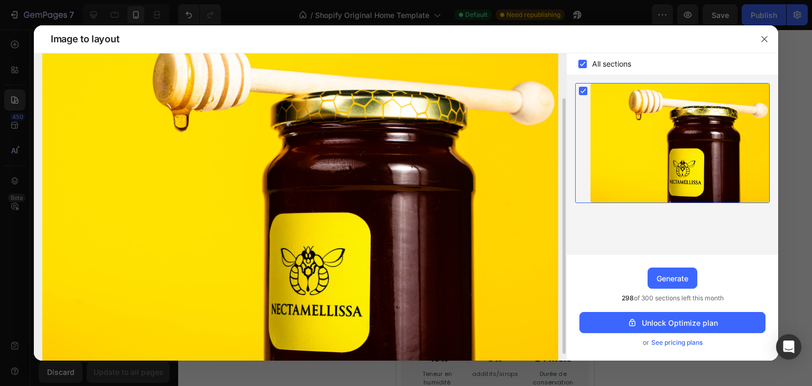
scroll to position [62, 0]
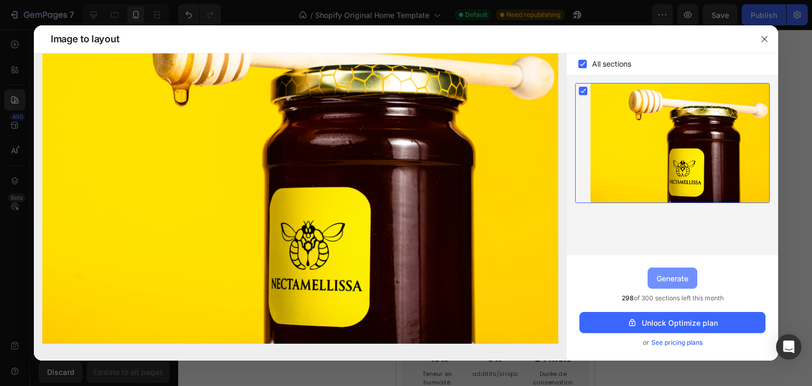
click at [688, 278] on div "Generate" at bounding box center [673, 278] width 32 height 11
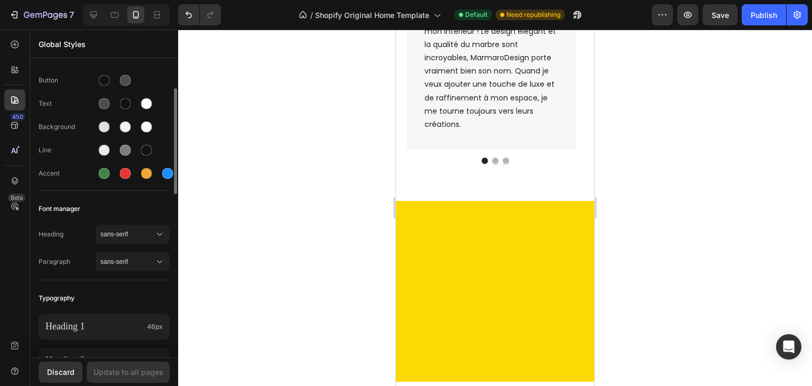
scroll to position [3058, 0]
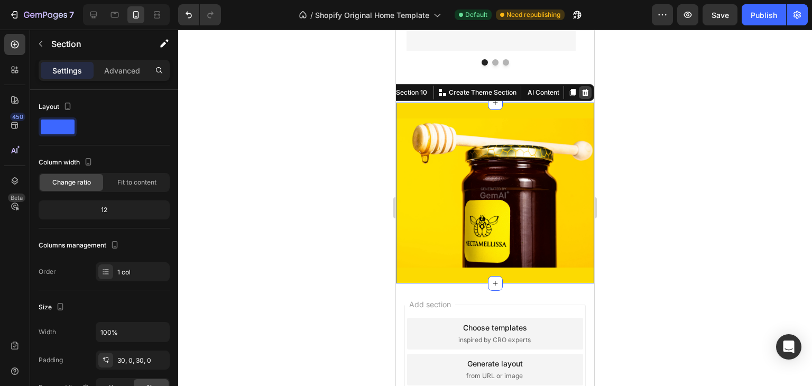
click at [582, 96] on icon at bounding box center [585, 92] width 7 height 7
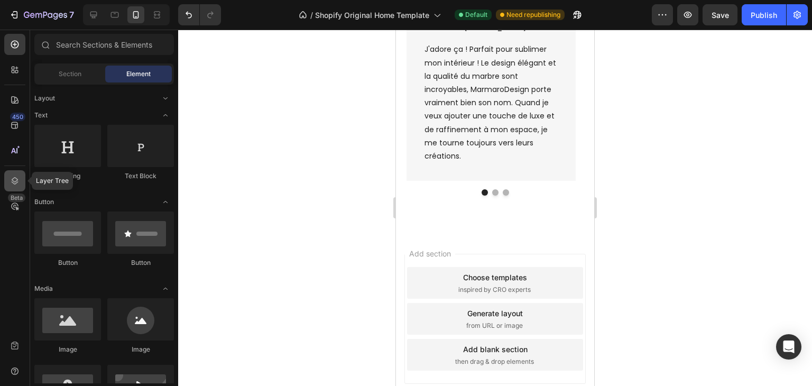
click at [8, 187] on div at bounding box center [14, 180] width 21 height 21
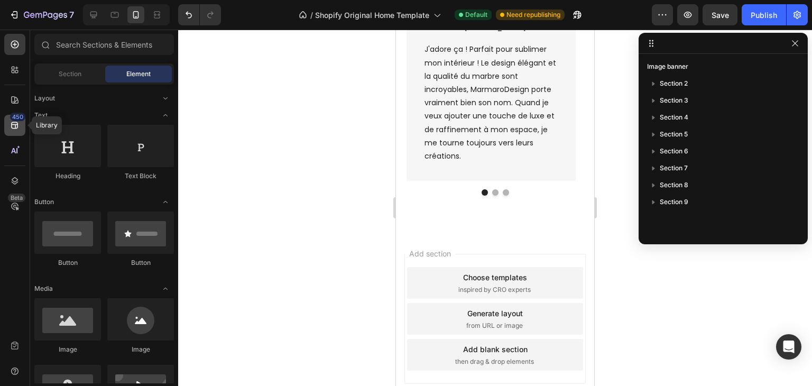
click at [23, 120] on div "450" at bounding box center [17, 117] width 15 height 8
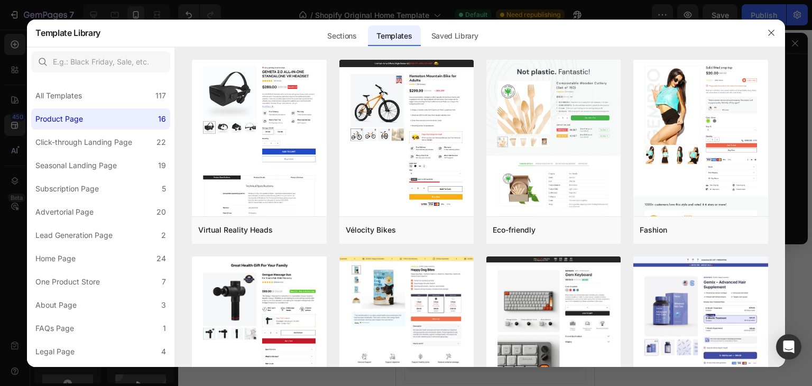
click at [797, 47] on div at bounding box center [406, 193] width 812 height 386
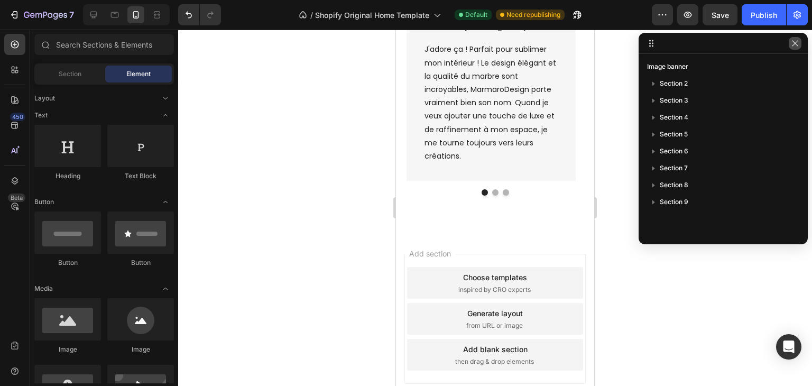
click at [798, 44] on icon "button" at bounding box center [795, 43] width 8 height 8
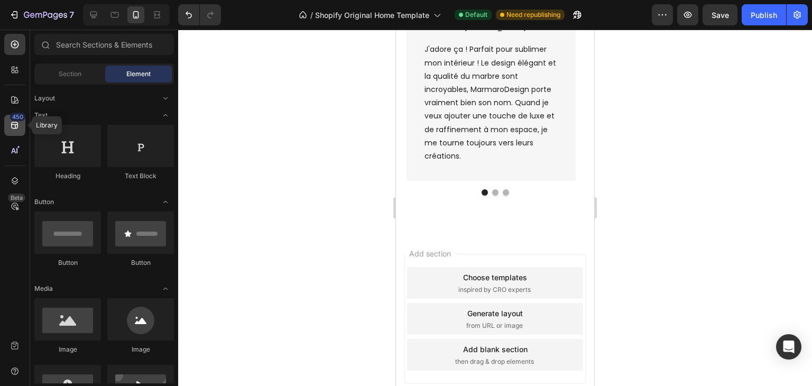
click at [17, 125] on icon at bounding box center [15, 125] width 11 height 11
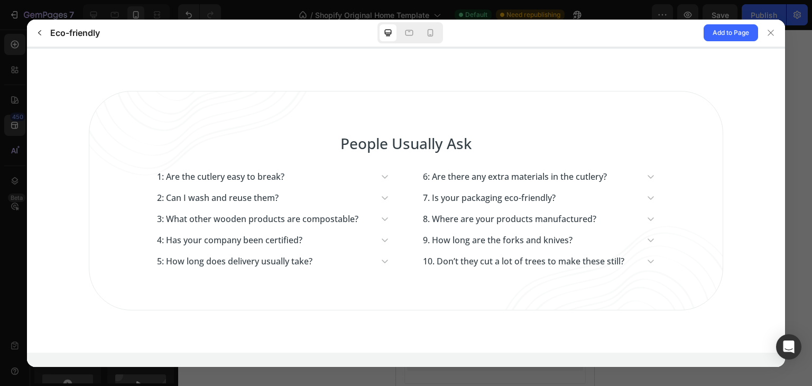
scroll to position [2433, 0]
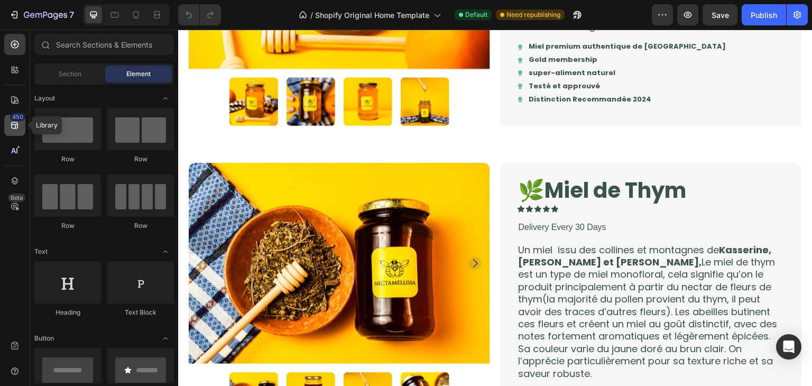
click at [17, 135] on div "450" at bounding box center [14, 125] width 21 height 21
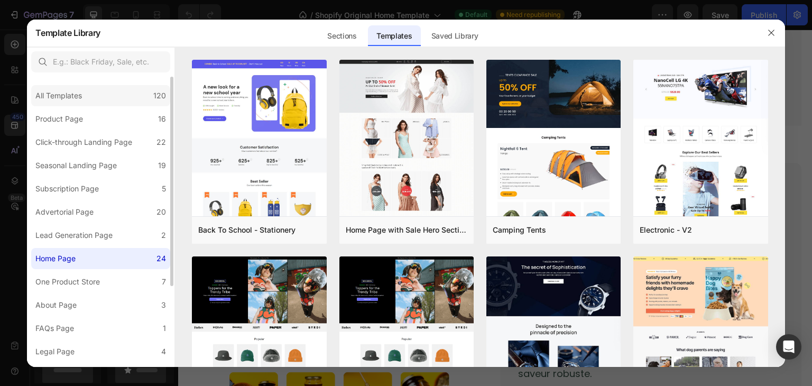
click at [112, 105] on div "All Templates 120" at bounding box center [100, 95] width 139 height 21
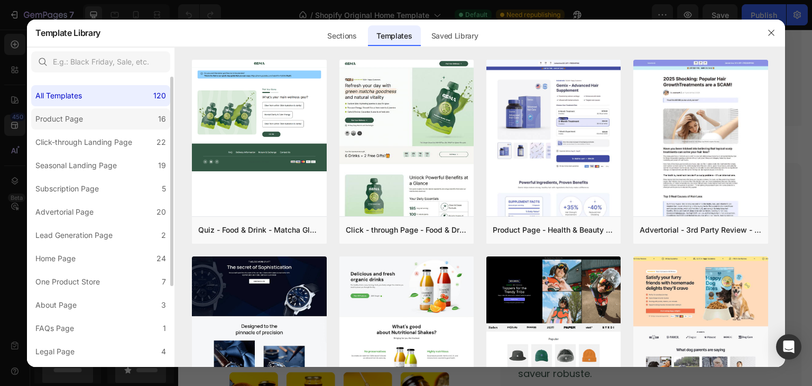
click at [120, 119] on label "Product Page 16" at bounding box center [100, 118] width 139 height 21
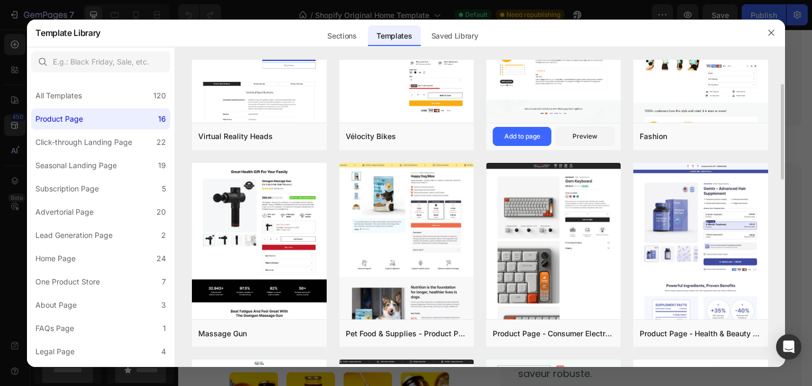
scroll to position [90, 0]
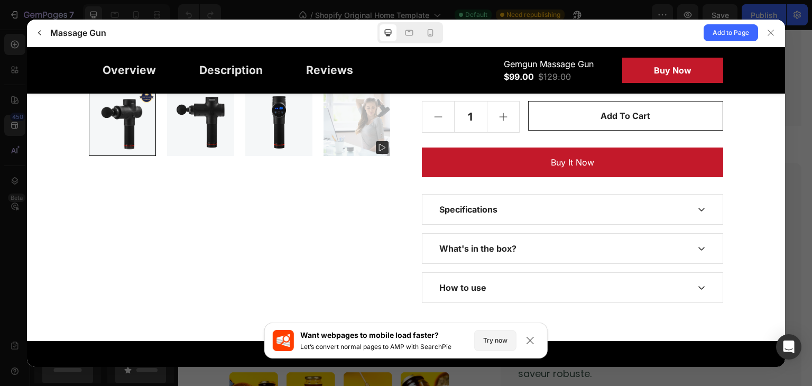
scroll to position [570, 0]
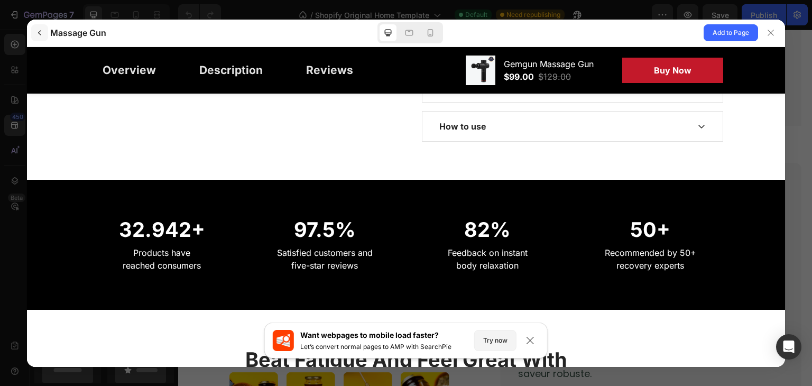
click at [35, 37] on button "button" at bounding box center [39, 32] width 17 height 17
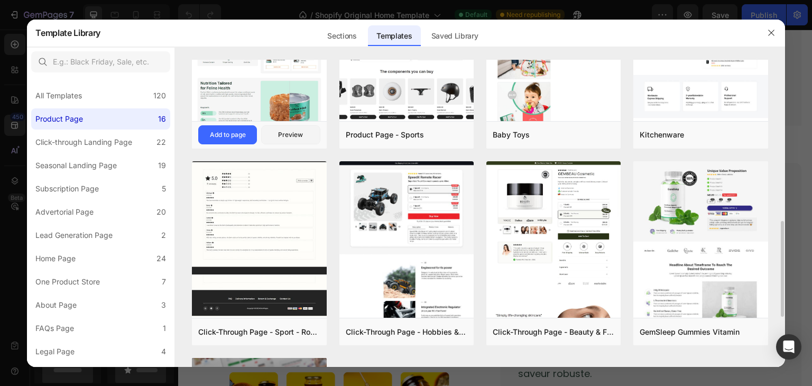
scroll to position [496, 0]
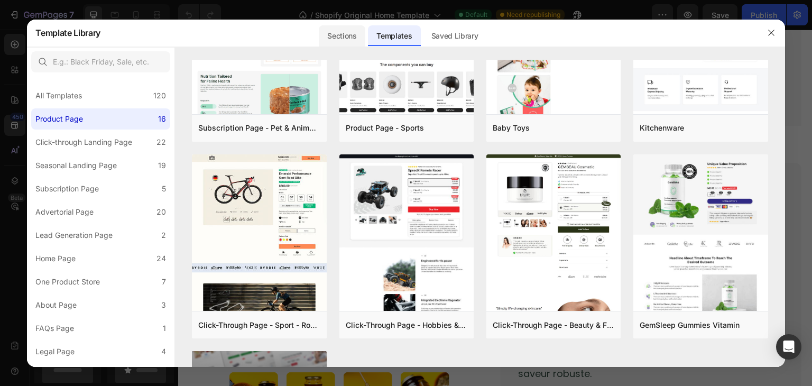
click at [356, 29] on div "Sections" at bounding box center [342, 35] width 46 height 21
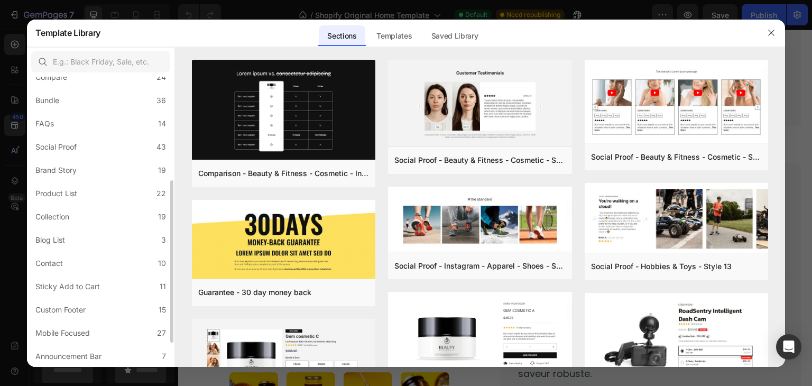
scroll to position [0, 0]
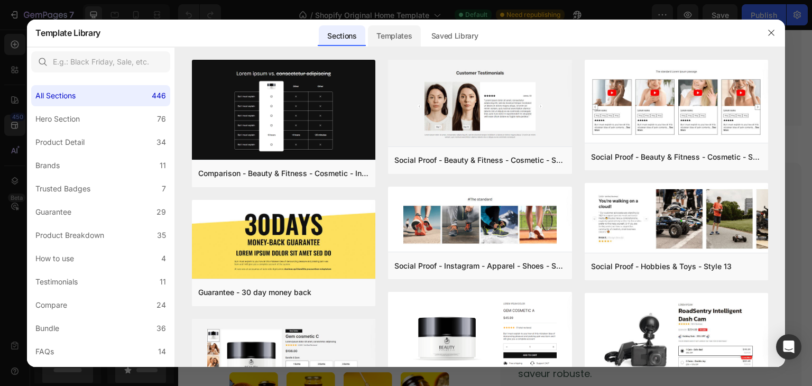
click at [387, 34] on div "Templates" at bounding box center [394, 35] width 52 height 21
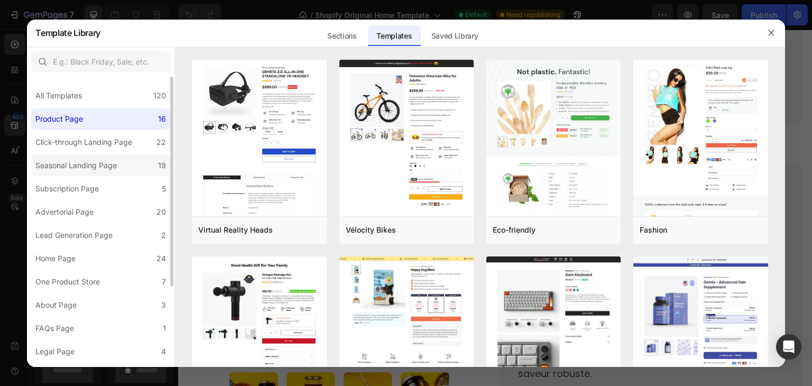
click at [99, 171] on div "Seasonal Landing Page" at bounding box center [75, 165] width 81 height 13
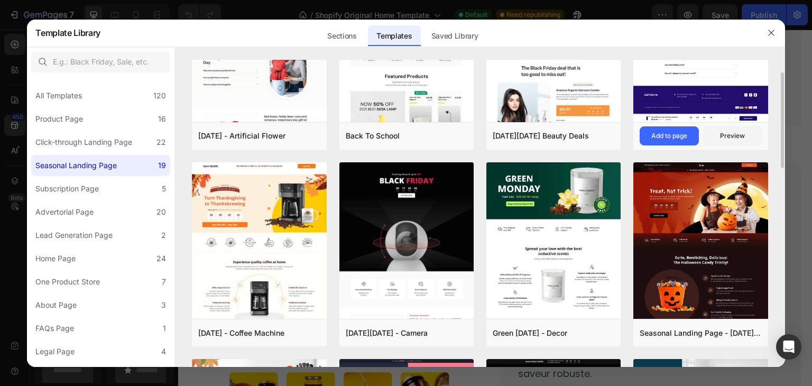
scroll to position [113, 0]
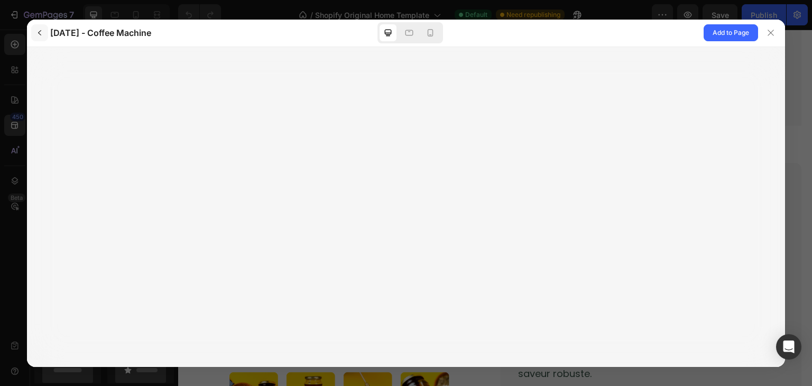
click at [40, 30] on icon "button" at bounding box center [39, 33] width 8 height 8
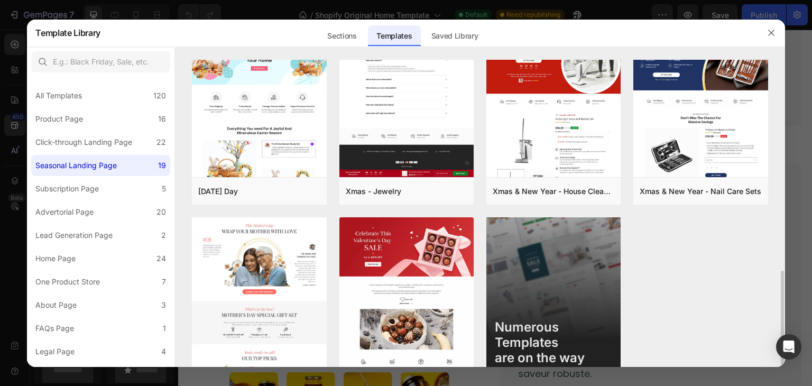
scroll to position [677, 0]
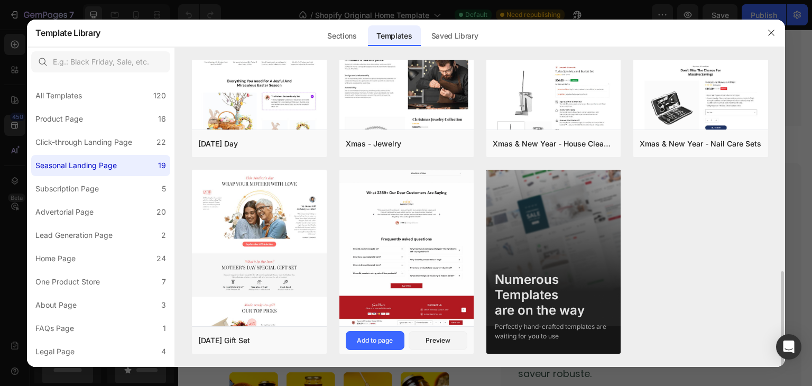
click at [393, 182] on img at bounding box center [406, 94] width 134 height 464
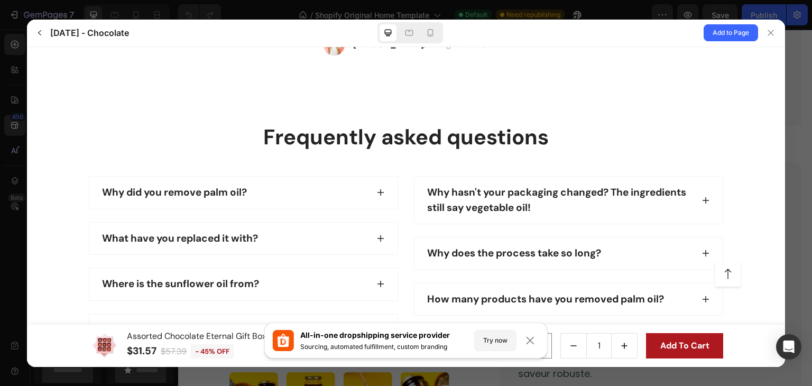
scroll to position [2044, 0]
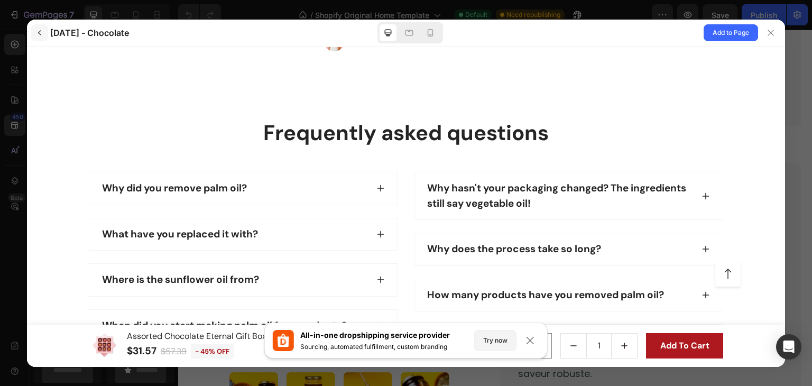
click at [37, 36] on icon "button" at bounding box center [39, 33] width 8 height 8
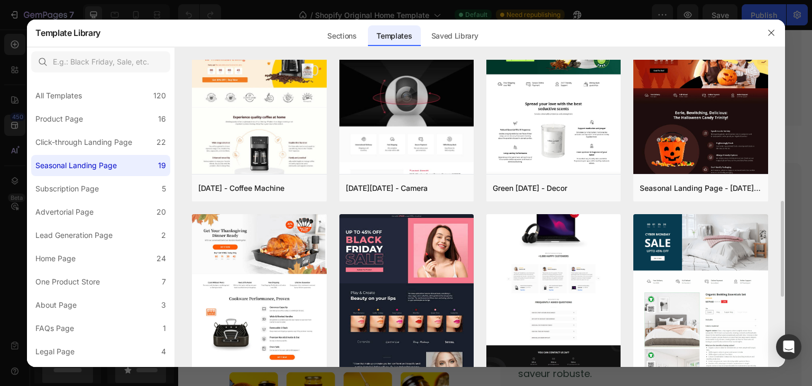
scroll to position [338, 0]
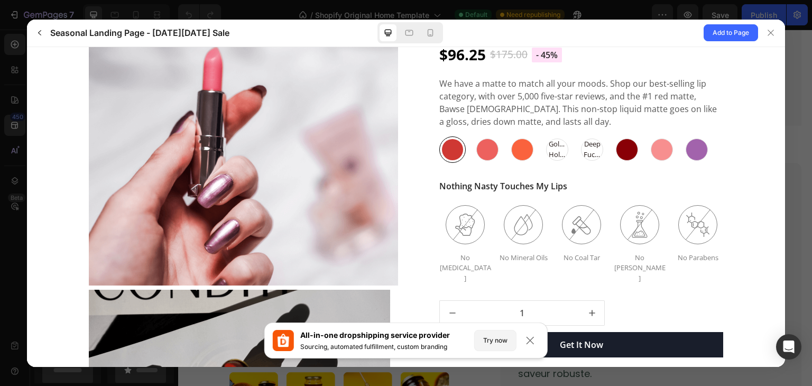
scroll to position [1852, 0]
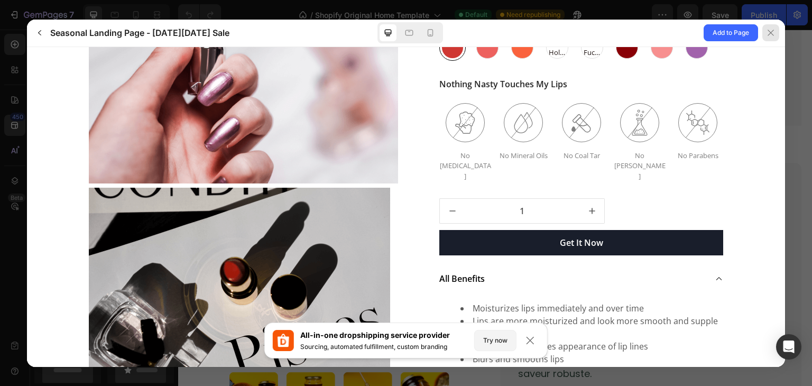
click at [777, 35] on div at bounding box center [770, 32] width 17 height 17
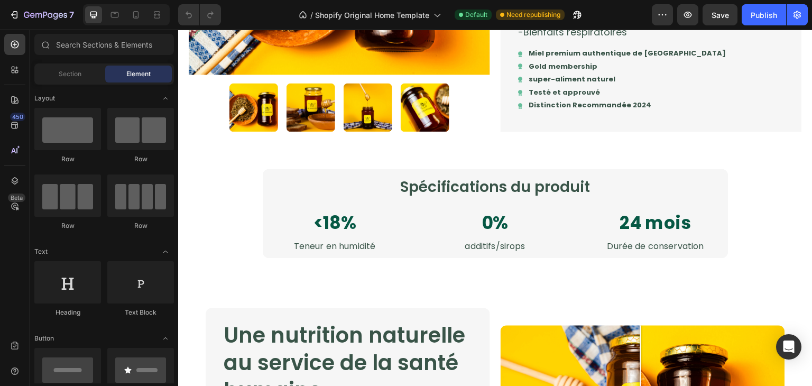
scroll to position [874, 0]
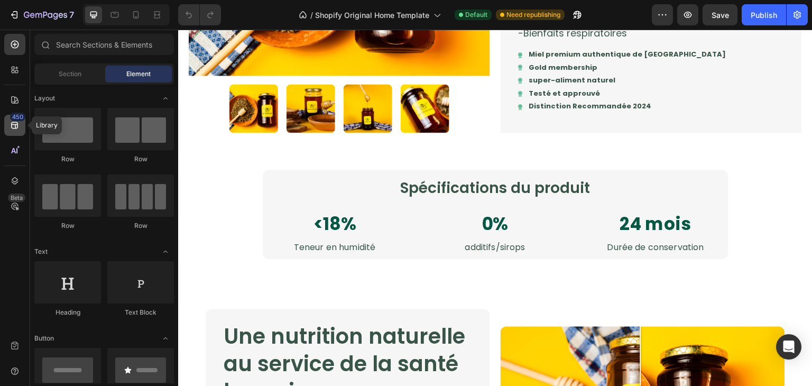
click at [15, 123] on icon at bounding box center [15, 125] width 11 height 11
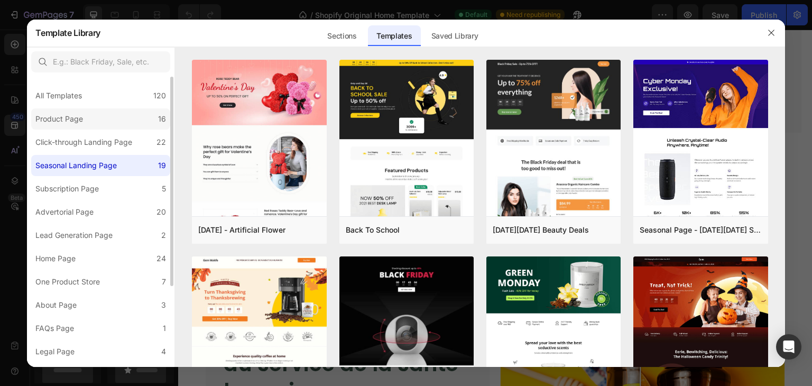
click at [105, 127] on label "Product Page 16" at bounding box center [100, 118] width 139 height 21
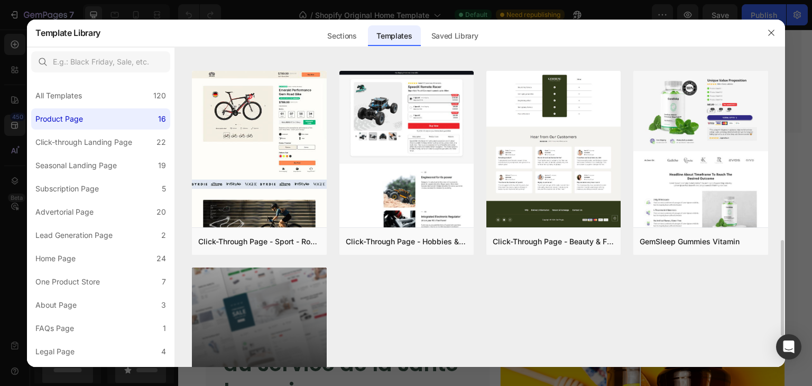
scroll to position [580, 0]
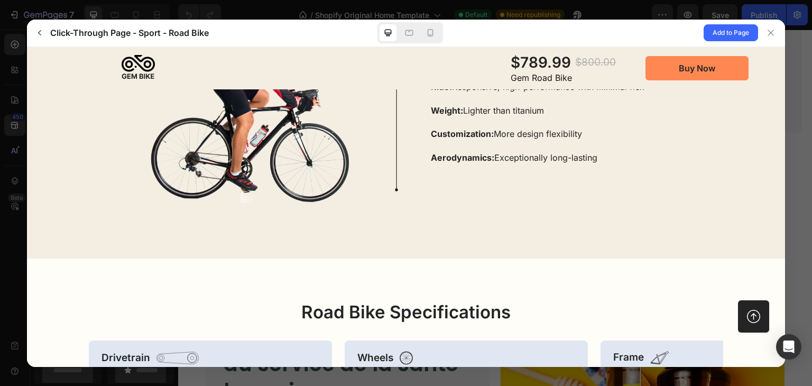
scroll to position [0, 0]
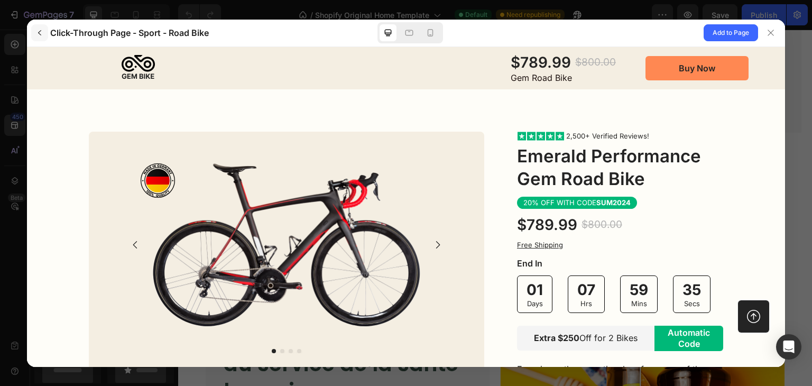
click at [36, 36] on icon "button" at bounding box center [39, 33] width 8 height 8
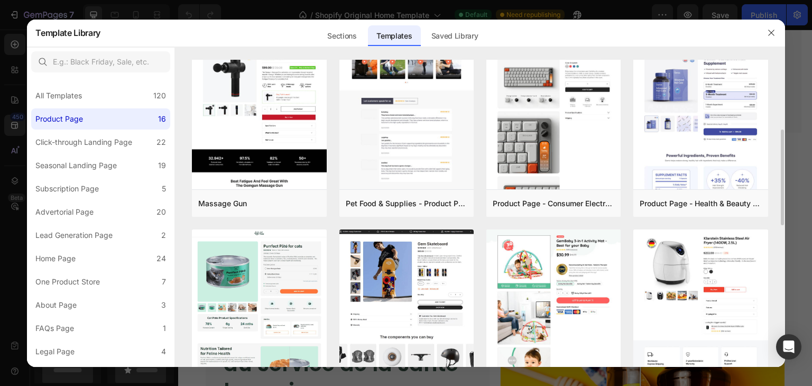
scroll to position [224, 0]
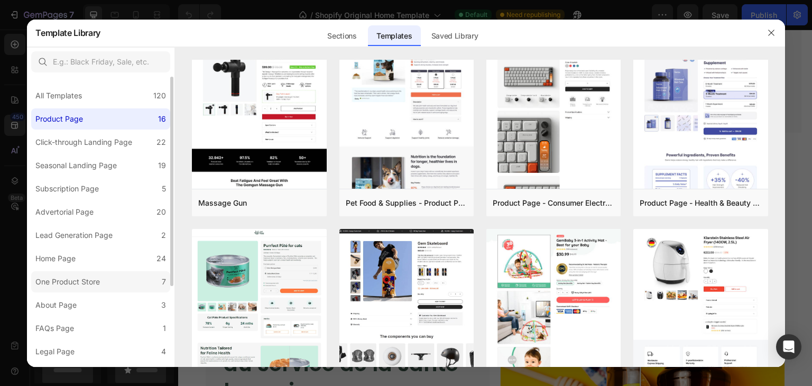
click at [107, 273] on label "One Product Store 7" at bounding box center [100, 281] width 139 height 21
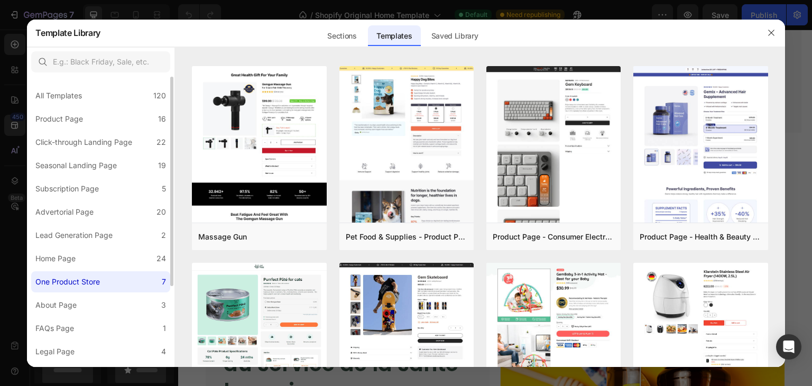
scroll to position [0, 0]
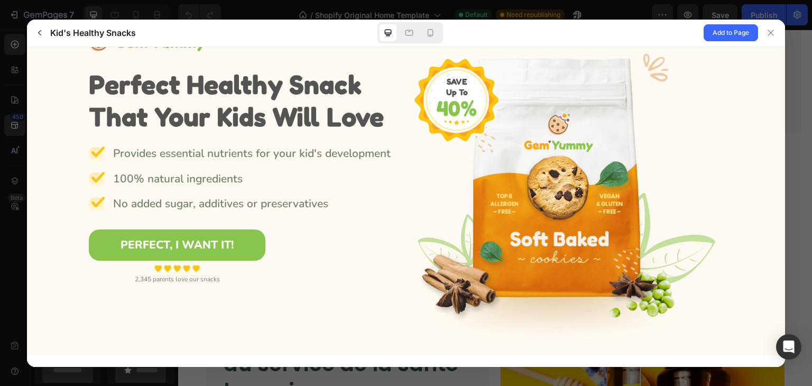
scroll to position [68, 0]
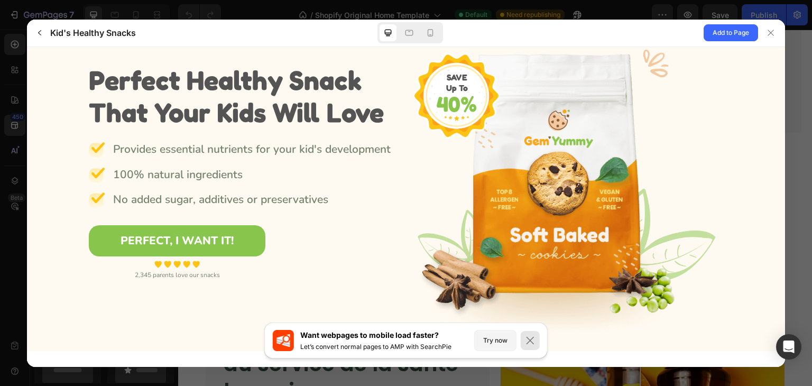
click at [531, 338] on icon at bounding box center [530, 340] width 11 height 11
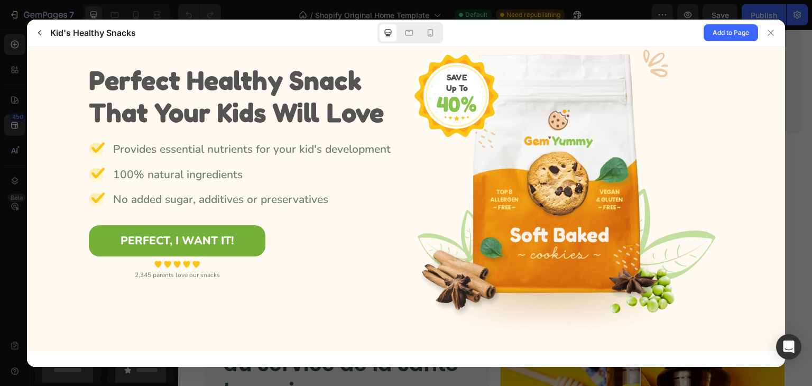
click at [178, 252] on link "PERFECT, I WANT IT!" at bounding box center [177, 241] width 177 height 32
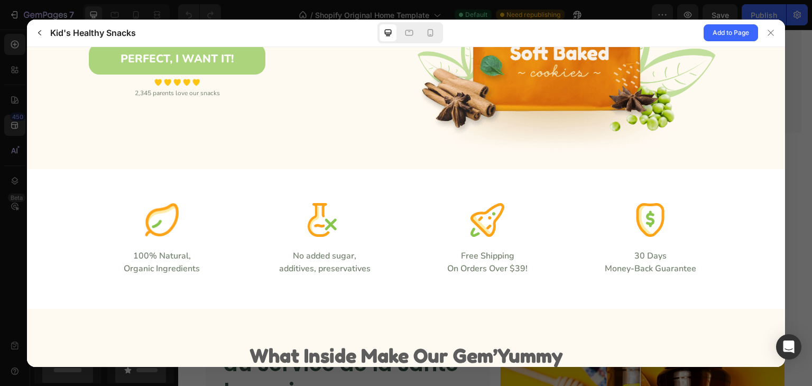
scroll to position [48, 0]
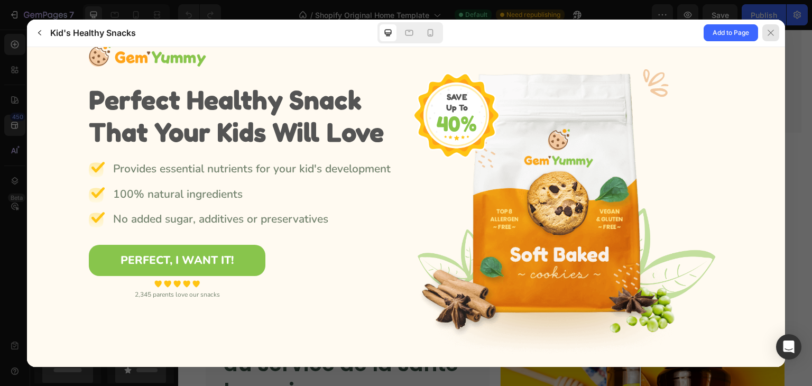
click at [768, 32] on icon at bounding box center [771, 33] width 8 height 8
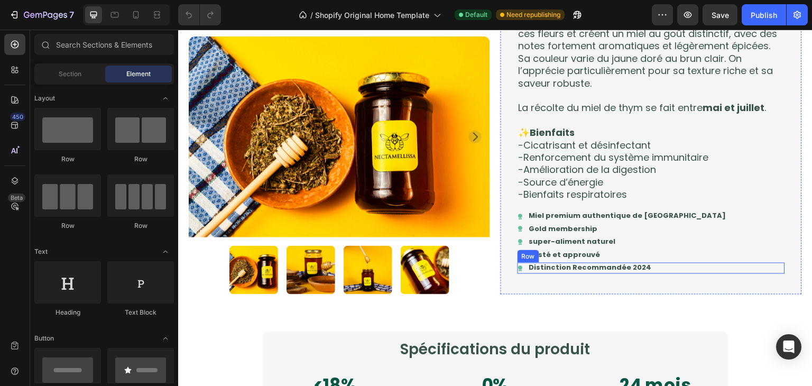
scroll to position [754, 0]
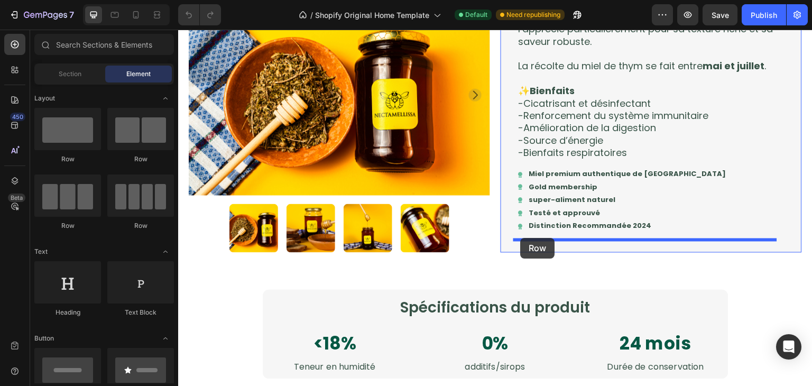
drag, startPoint x: 239, startPoint y: 172, endPoint x: 521, endPoint y: 238, distance: 288.9
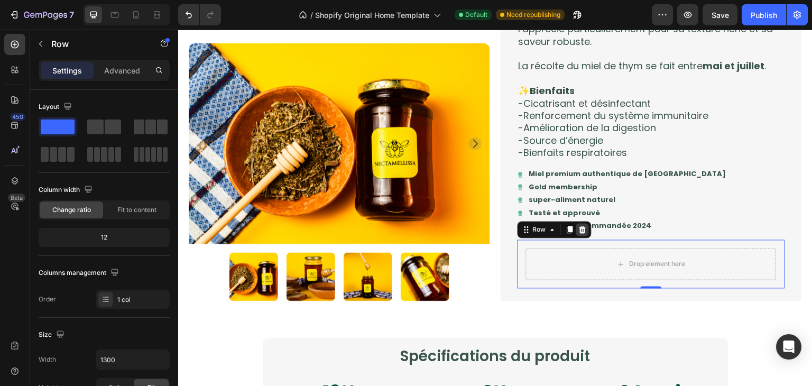
click at [578, 233] on icon at bounding box center [582, 230] width 8 height 8
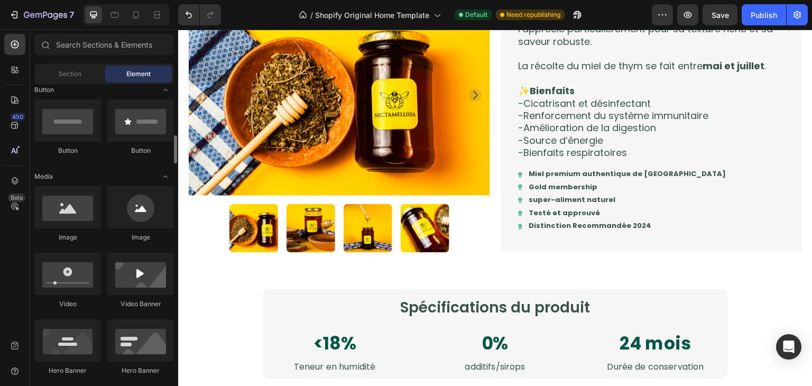
scroll to position [277, 0]
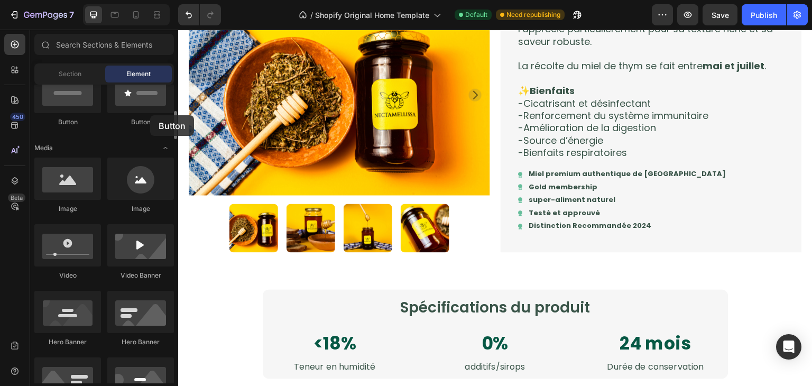
click at [150, 115] on div "Button" at bounding box center [140, 99] width 67 height 56
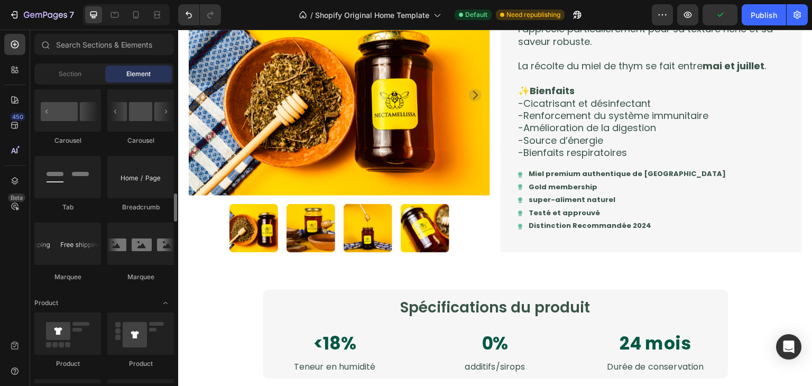
scroll to position [1142, 0]
click at [87, 48] on input "text" at bounding box center [104, 44] width 140 height 21
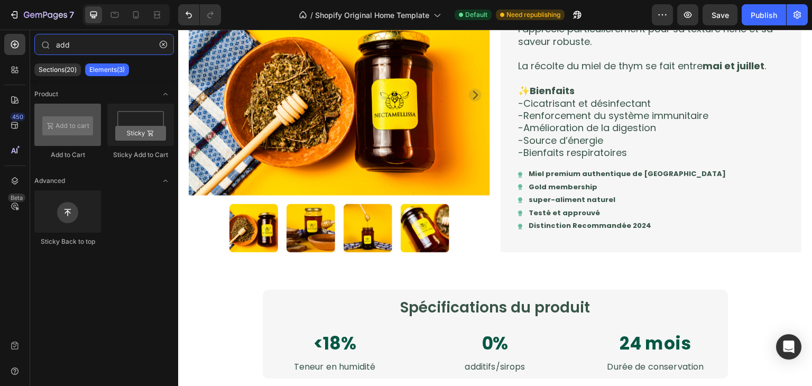
type input "add"
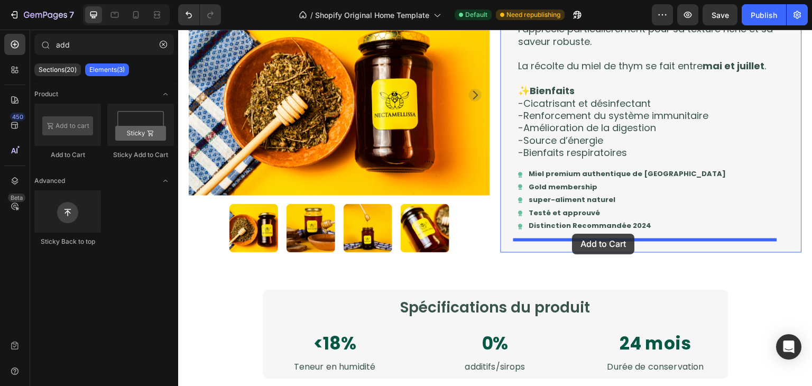
drag, startPoint x: 236, startPoint y: 148, endPoint x: 571, endPoint y: 233, distance: 345.8
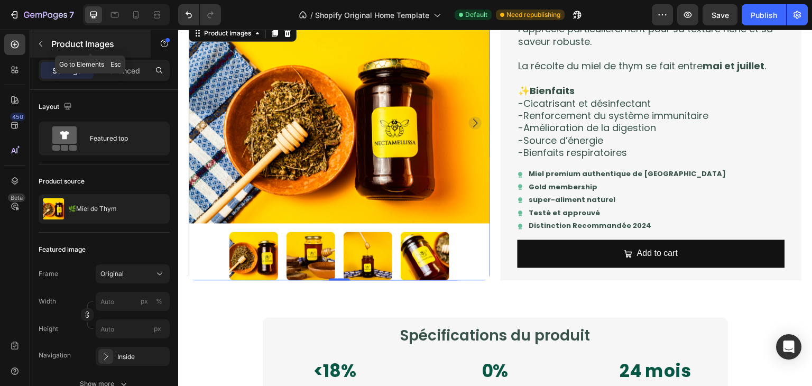
click at [46, 52] on button "button" at bounding box center [40, 43] width 17 height 17
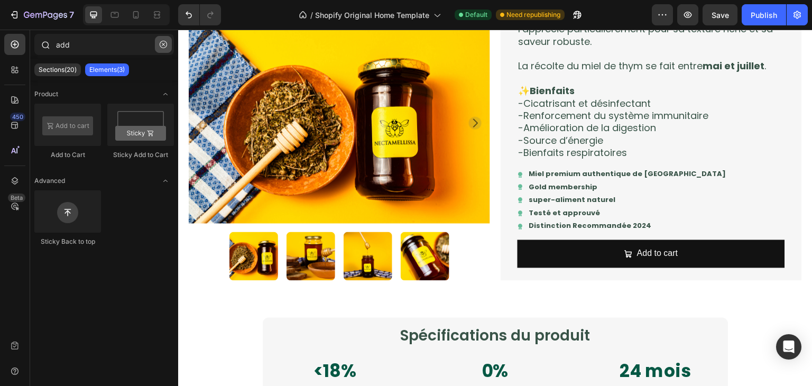
click at [162, 45] on icon "button" at bounding box center [163, 44] width 7 height 7
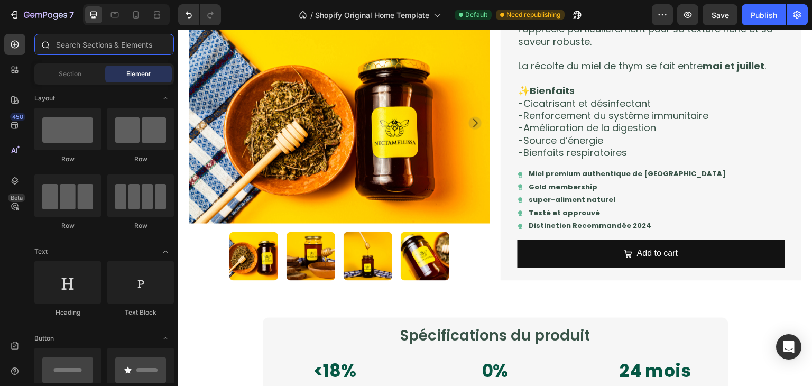
click at [105, 48] on input "text" at bounding box center [104, 44] width 140 height 21
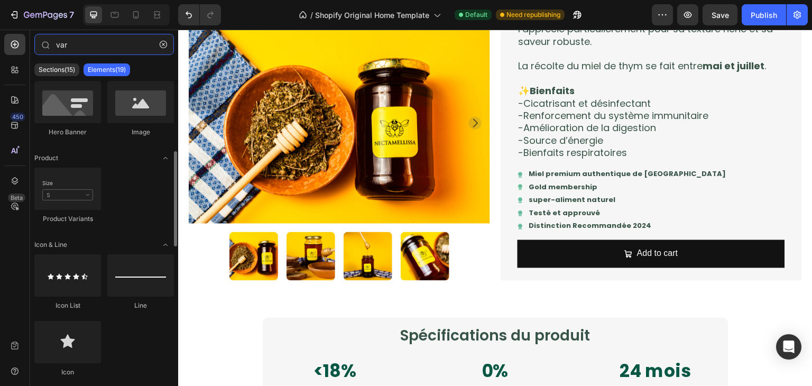
scroll to position [241, 0]
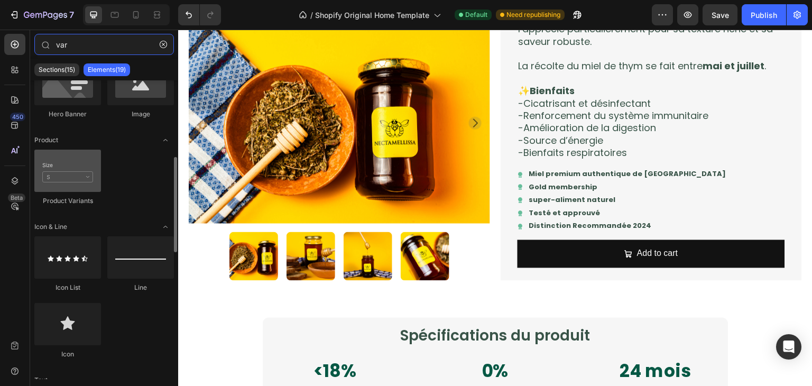
type input "var"
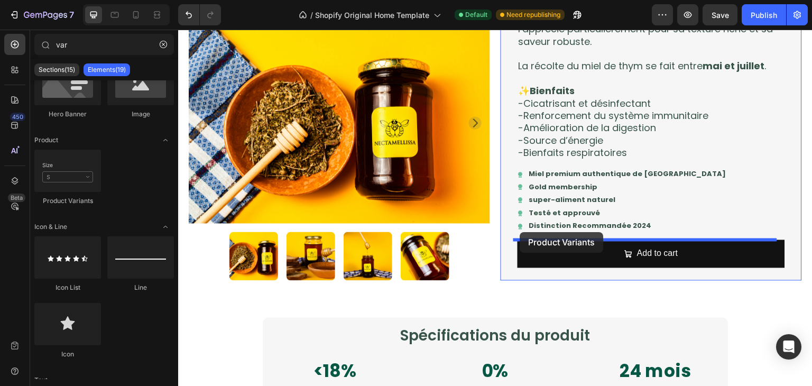
drag, startPoint x: 226, startPoint y: 192, endPoint x: 513, endPoint y: 229, distance: 289.4
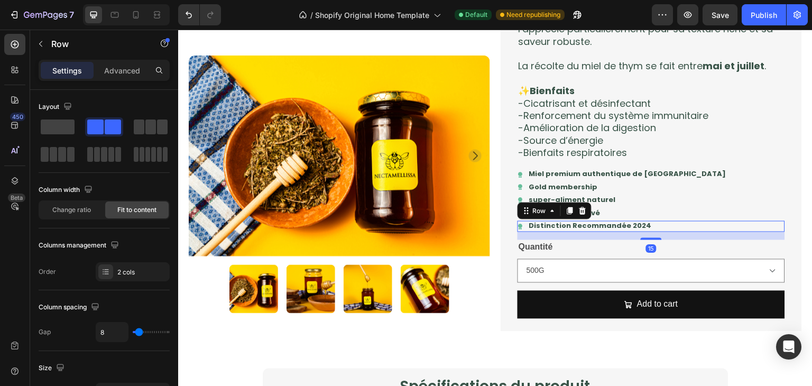
click at [688, 225] on div "Icon Distinction Recommandée 2024 Text Block Row 15" at bounding box center [651, 226] width 267 height 11
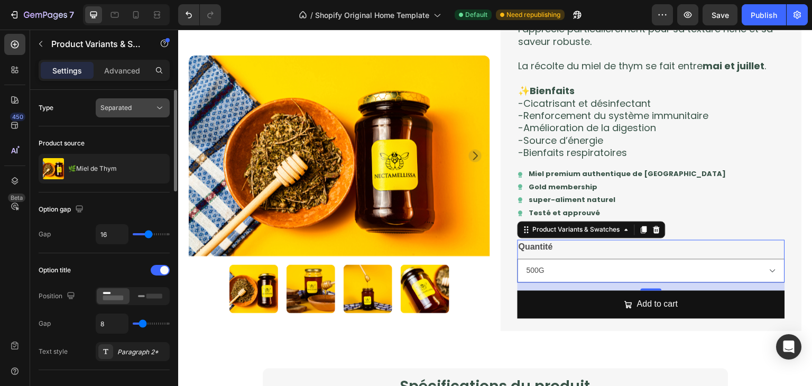
click at [118, 111] on span "Separated" at bounding box center [115, 108] width 31 height 10
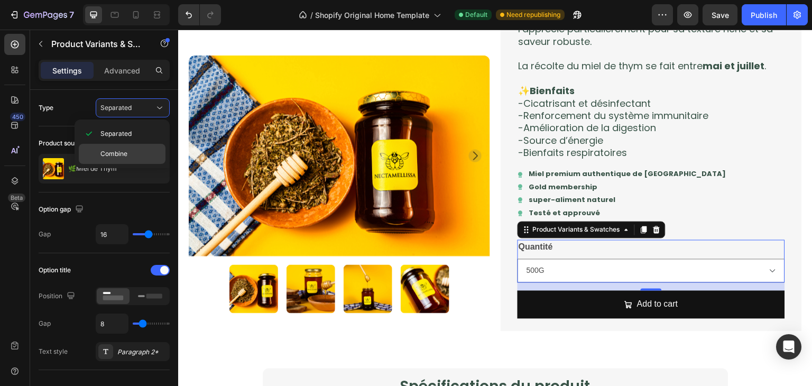
click at [137, 152] on p "Combine" at bounding box center [130, 154] width 60 height 10
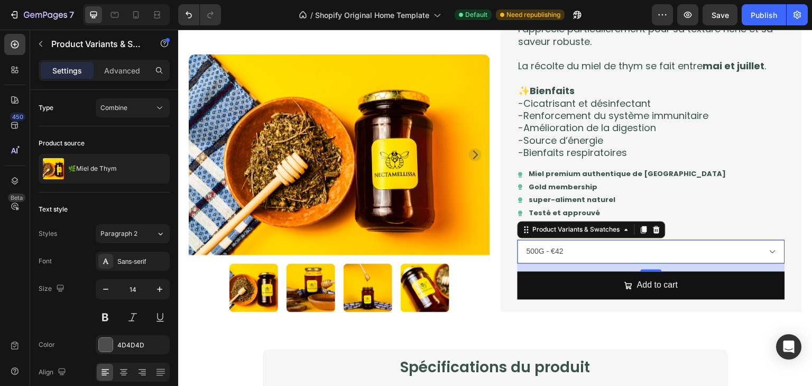
click at [644, 265] on div "15" at bounding box center [651, 268] width 267 height 8
click at [48, 44] on button "button" at bounding box center [40, 43] width 17 height 17
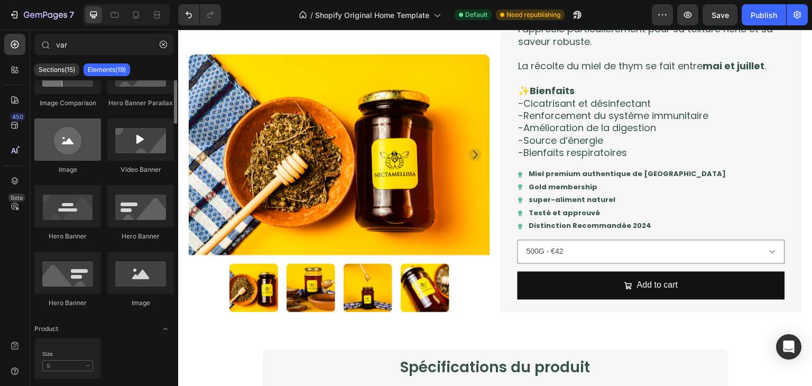
scroll to position [0, 0]
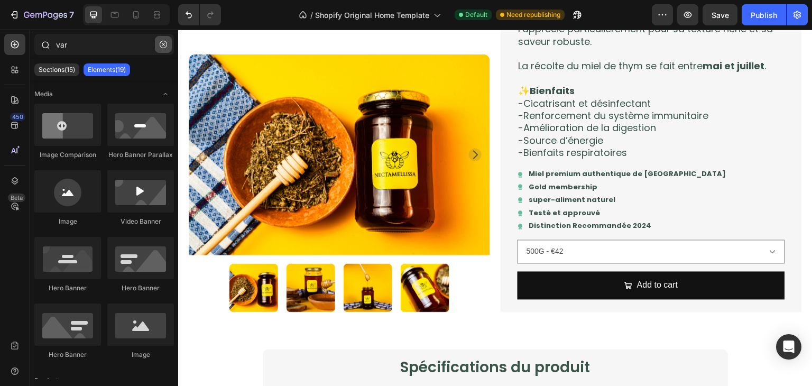
click at [163, 43] on icon "button" at bounding box center [163, 44] width 7 height 7
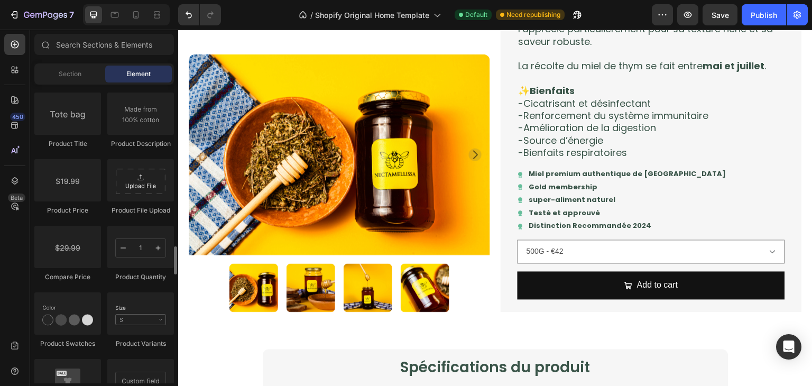
scroll to position [1695, 0]
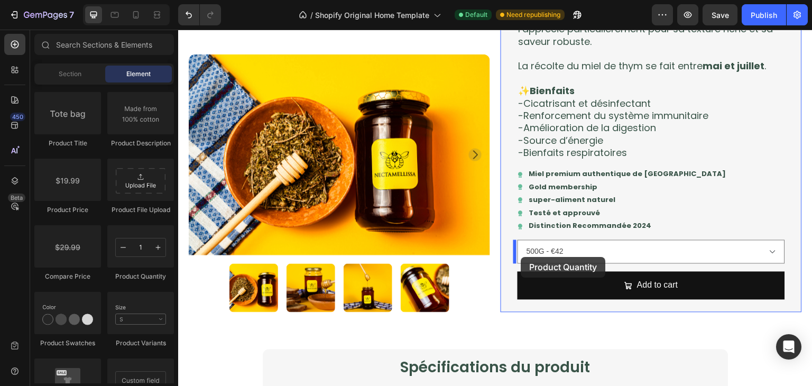
drag, startPoint x: 300, startPoint y: 264, endPoint x: 521, endPoint y: 257, distance: 221.1
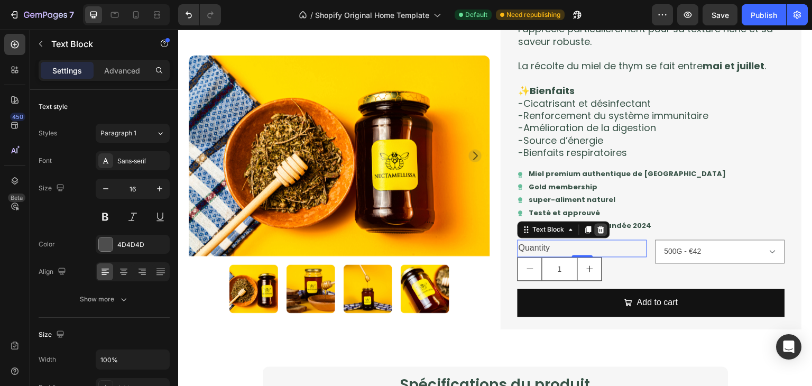
click at [596, 234] on div at bounding box center [601, 230] width 13 height 13
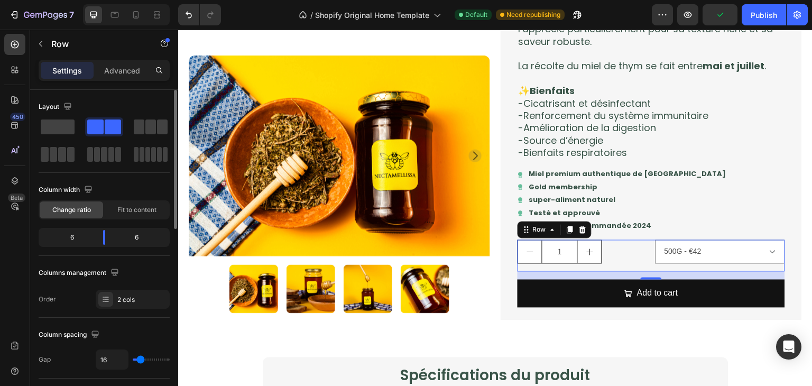
type input "0"
drag, startPoint x: 143, startPoint y: 360, endPoint x: 124, endPoint y: 356, distance: 19.5
type input "0"
click at [133, 358] on input "range" at bounding box center [151, 359] width 37 height 2
click at [151, 209] on span "Fit to content" at bounding box center [136, 210] width 39 height 10
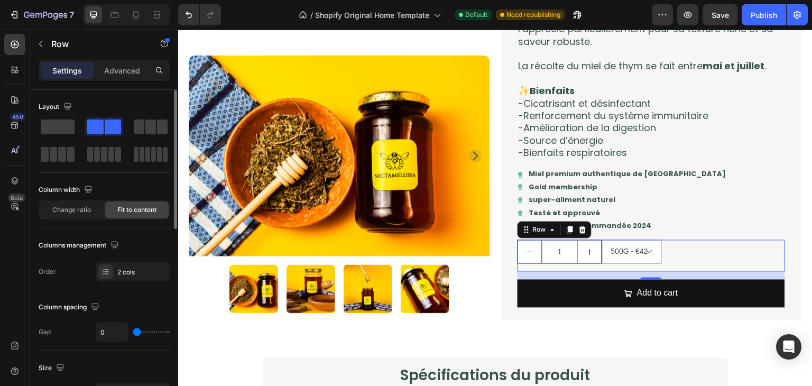
type input "4"
type input "20"
type input "31"
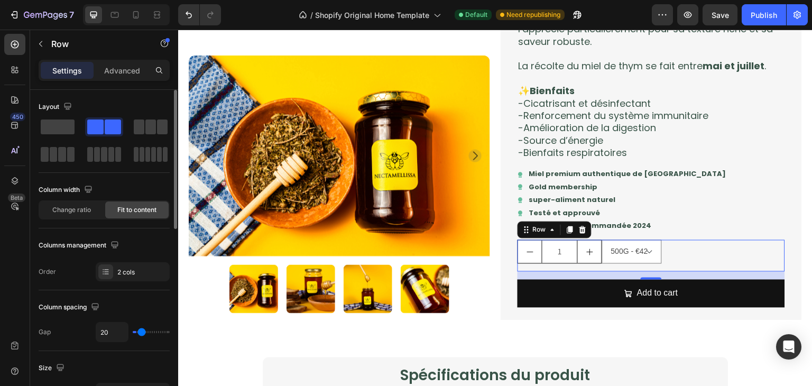
type input "31"
type input "34"
type input "36"
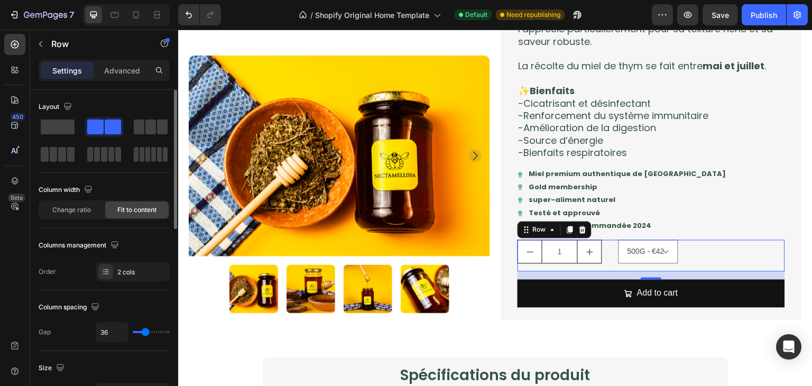
type input "38"
type input "40"
type input "41"
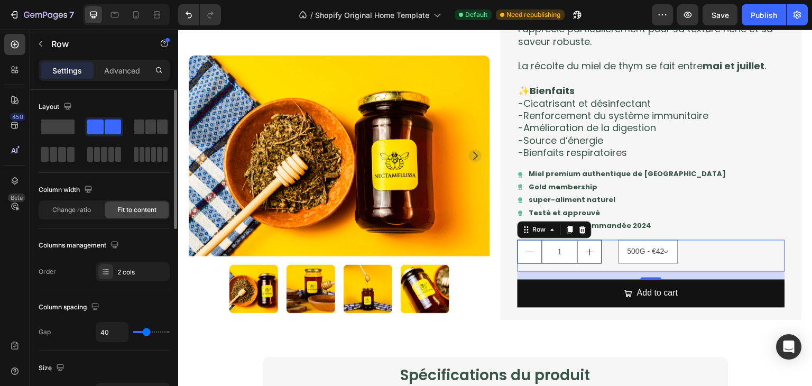
type input "41"
type input "43"
type input "45"
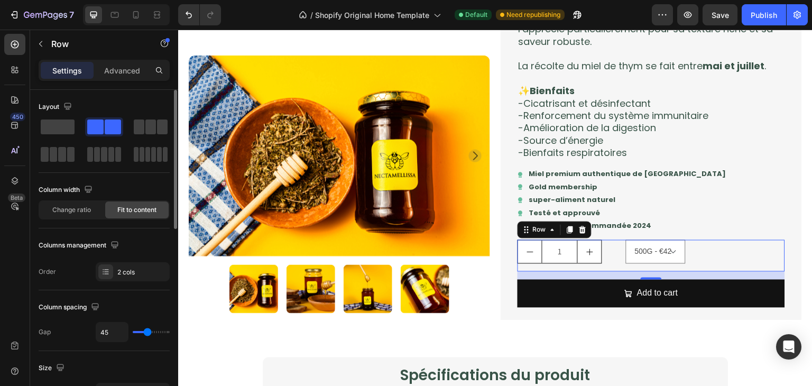
type input "47"
type input "43"
type input "40"
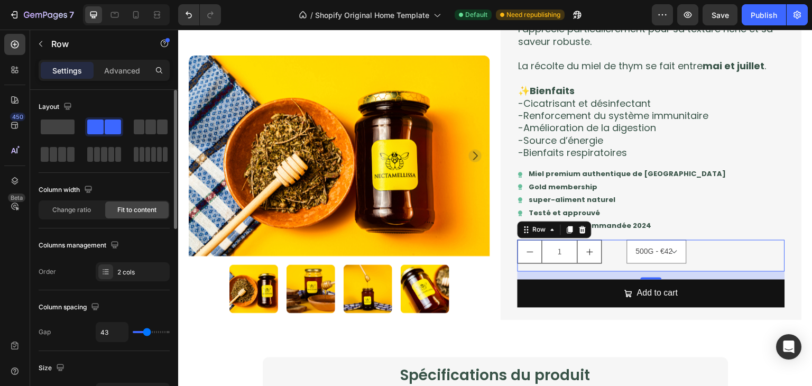
type input "40"
type input "34"
type input "32"
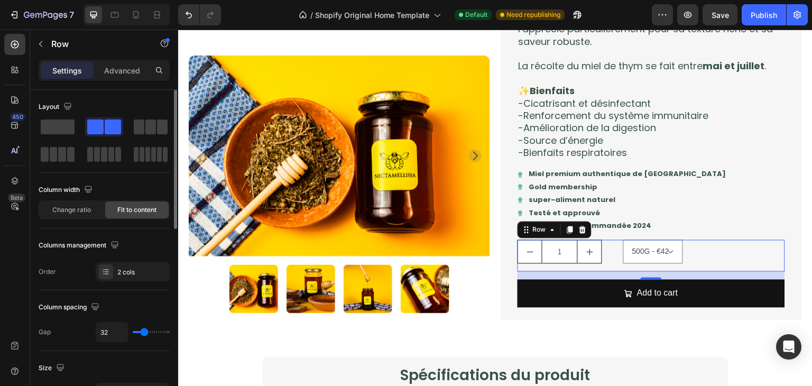
type input "27"
type input "22"
type input "16"
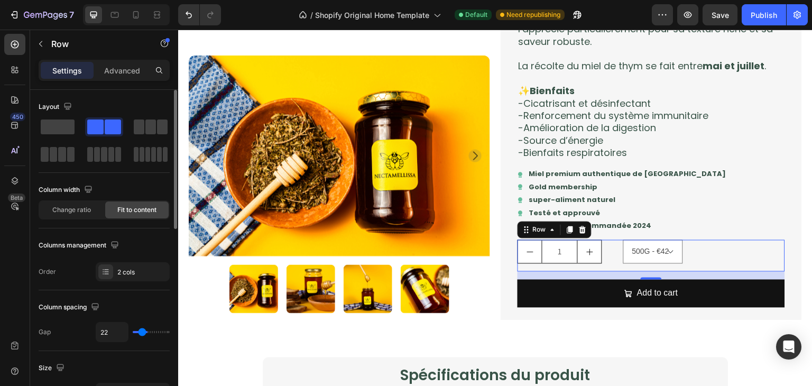
type input "16"
type input "15"
type input "13"
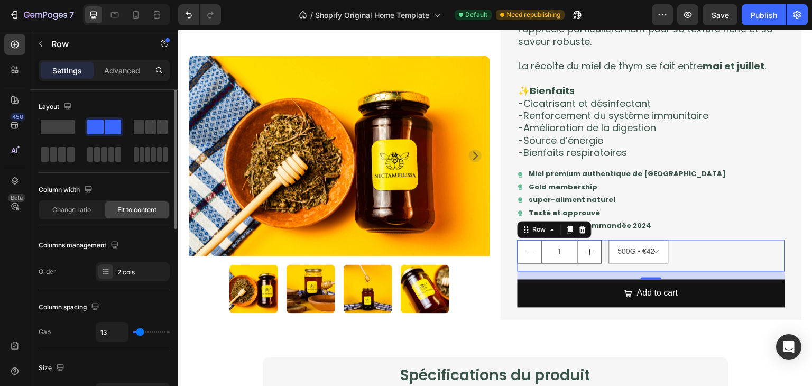
type input "15"
type input "18"
type input "27"
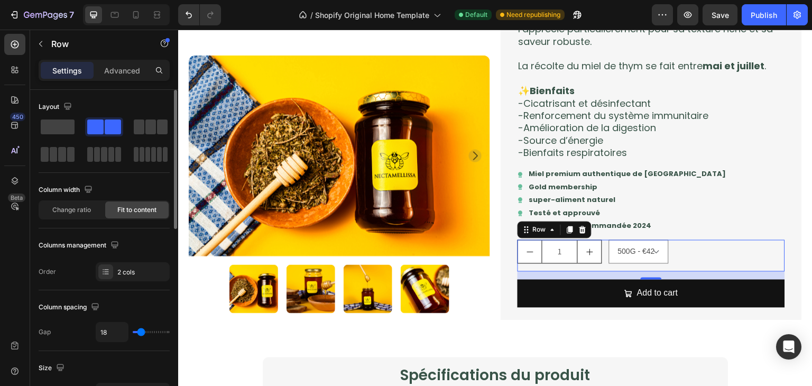
type input "27"
type input "36"
type input "47"
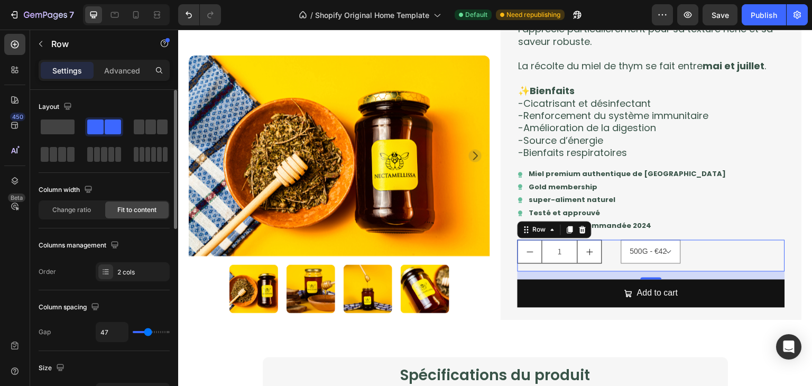
type input "50"
type input "54"
type input "56"
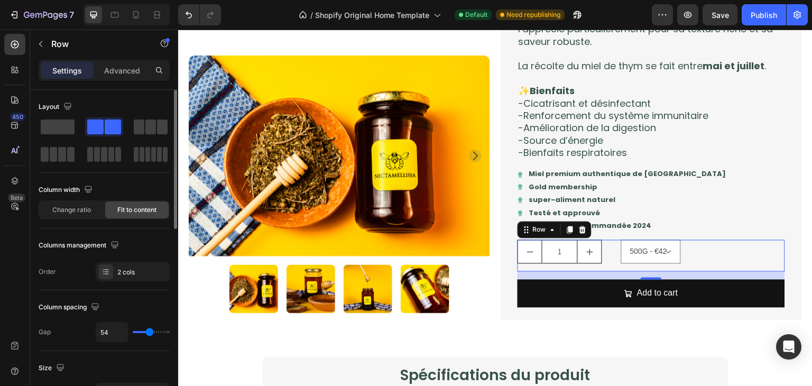
type input "56"
type input "59"
type input "61"
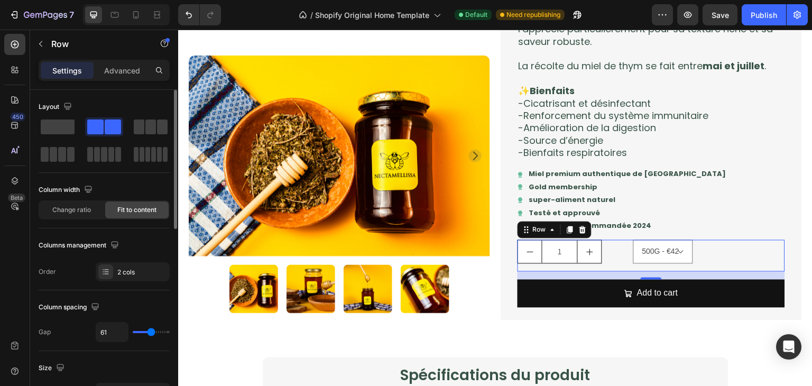
type input "64"
type input "70"
type input "72"
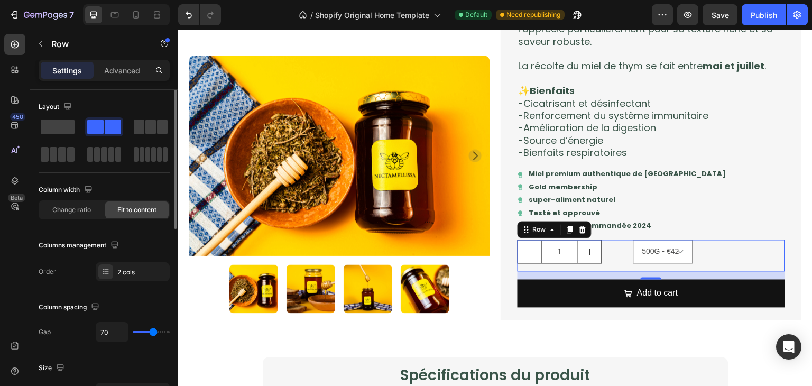
type input "72"
type input "73"
drag, startPoint x: 137, startPoint y: 335, endPoint x: 154, endPoint y: 331, distance: 18.0
type input "73"
click at [154, 331] on input "range" at bounding box center [151, 332] width 37 height 2
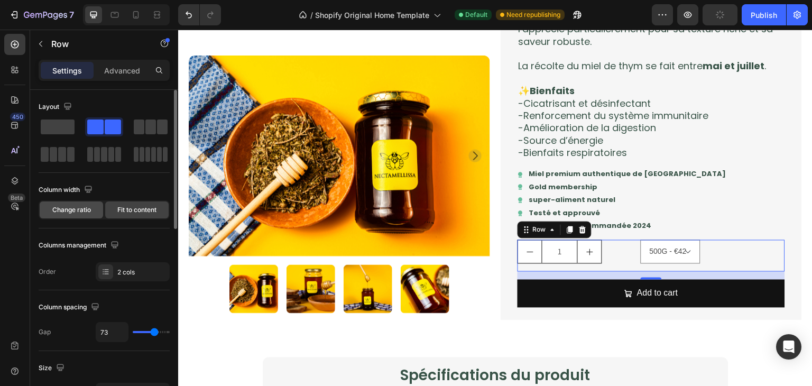
click at [82, 214] on div "Change ratio" at bounding box center [71, 209] width 63 height 17
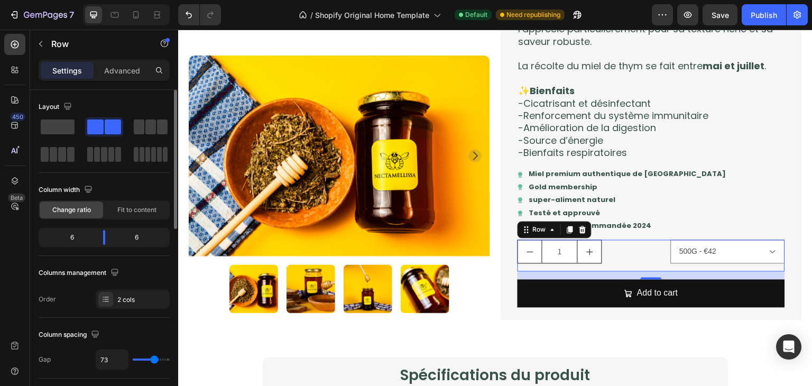
type input "41"
type input "31"
type input "18"
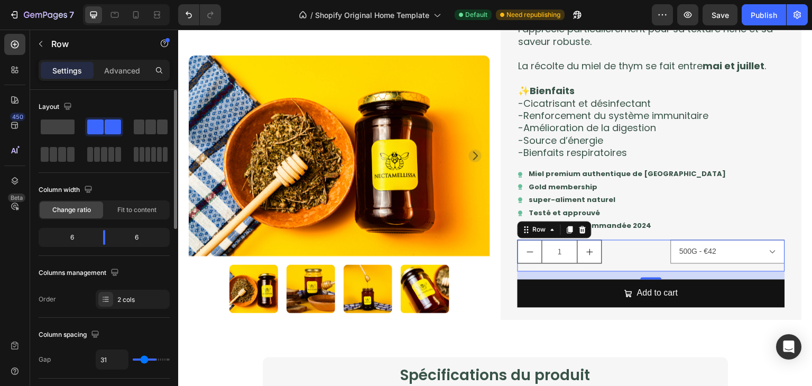
type input "18"
type input "16"
type input "0"
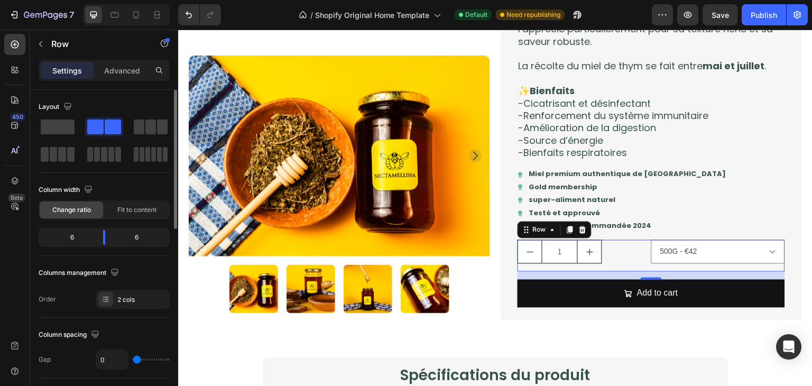
type input "2"
type input "13"
type input "63"
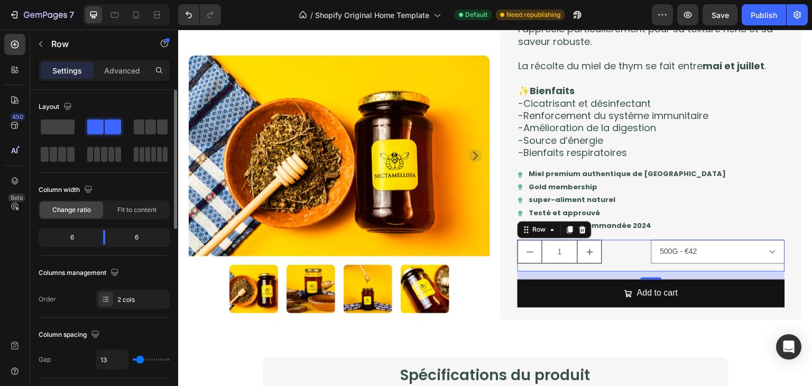
type input "63"
type input "104"
type input "120"
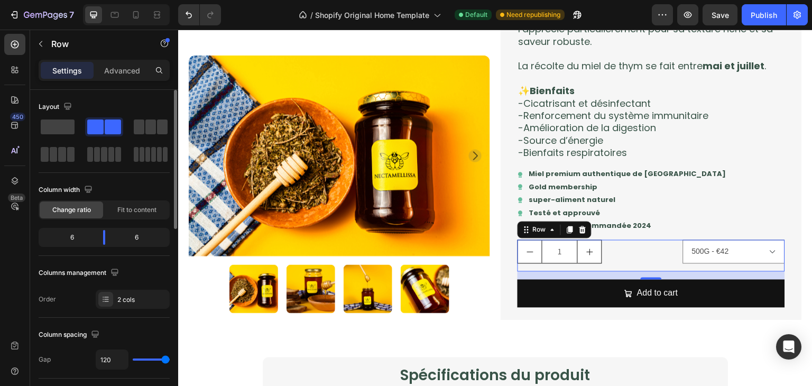
type input "109"
type input "102"
type input "100"
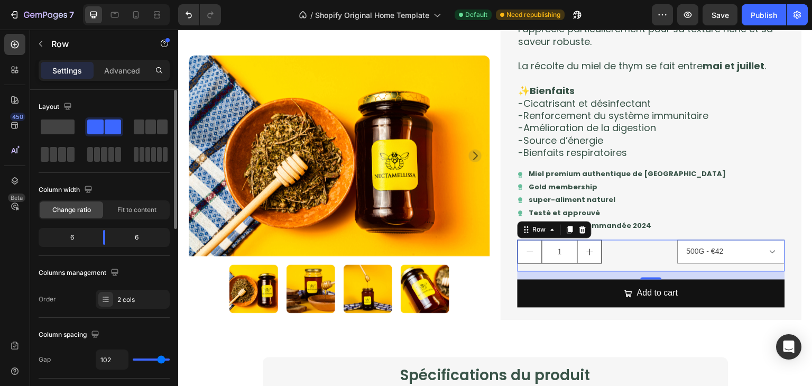
type input "100"
type input "98"
type input "96"
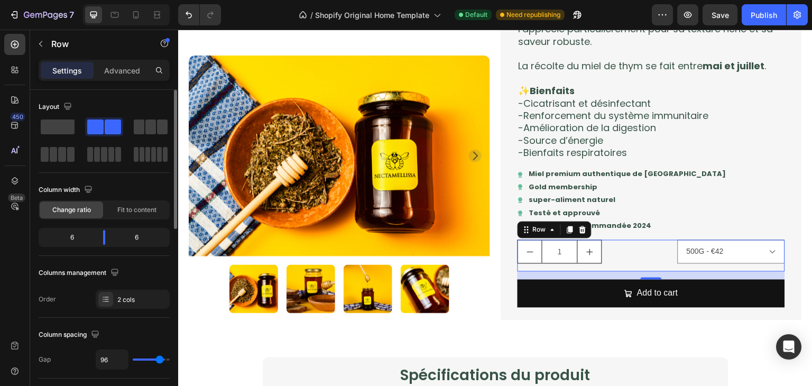
type input "95"
type input "91"
type input "89"
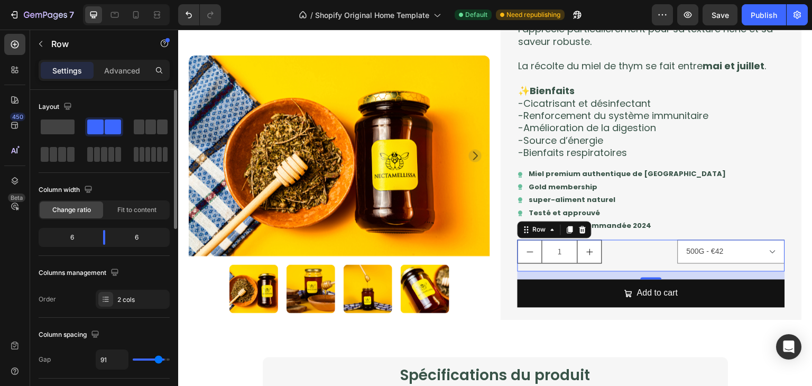
type input "89"
type input "120"
type input "73"
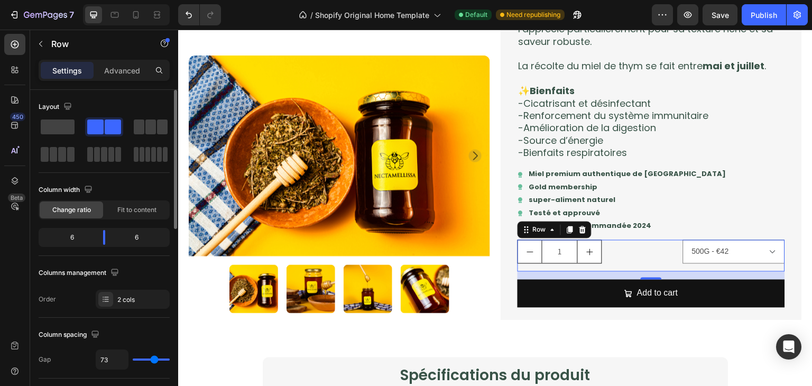
type input "0"
type input "57"
type input "120"
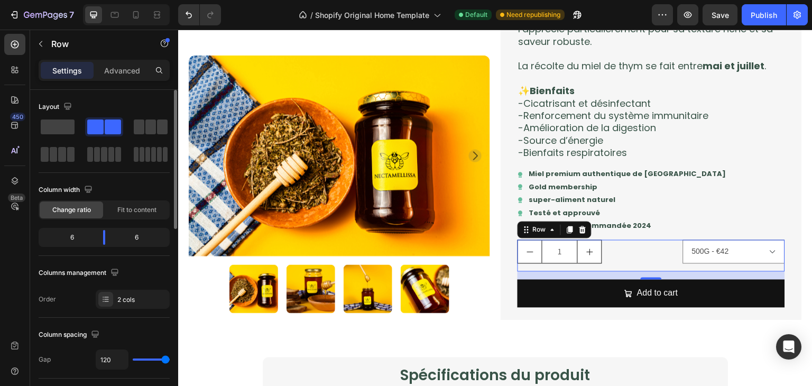
drag, startPoint x: 153, startPoint y: 357, endPoint x: 188, endPoint y: 370, distance: 36.9
type input "120"
click at [170, 361] on input "range" at bounding box center [151, 359] width 37 height 2
click at [129, 210] on span "Fit to content" at bounding box center [136, 210] width 39 height 10
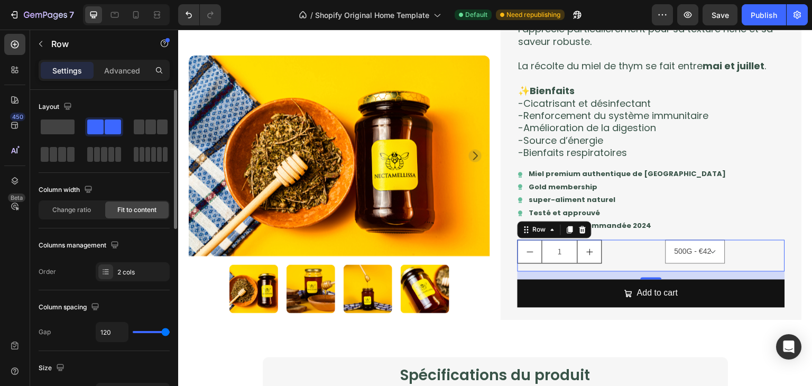
drag, startPoint x: 163, startPoint y: 336, endPoint x: 162, endPoint y: 329, distance: 6.4
click at [162, 329] on div "120" at bounding box center [133, 332] width 74 height 20
type input "84"
type input "61"
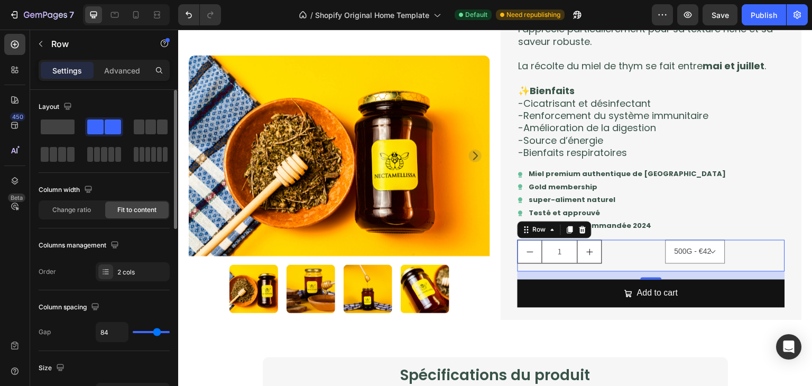
type input "61"
type input "54"
type input "48"
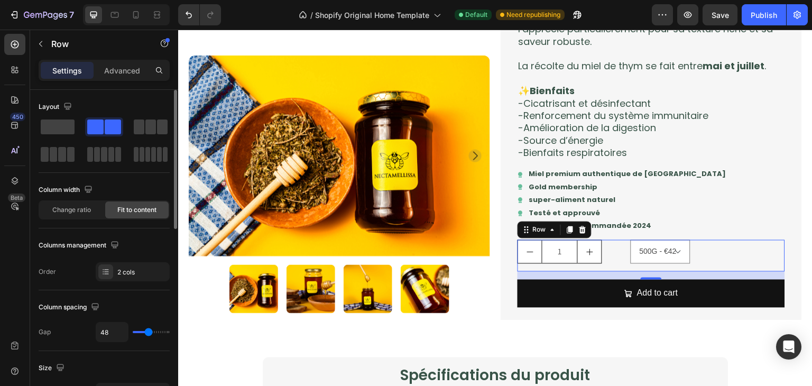
type input "40"
type input "34"
type input "32"
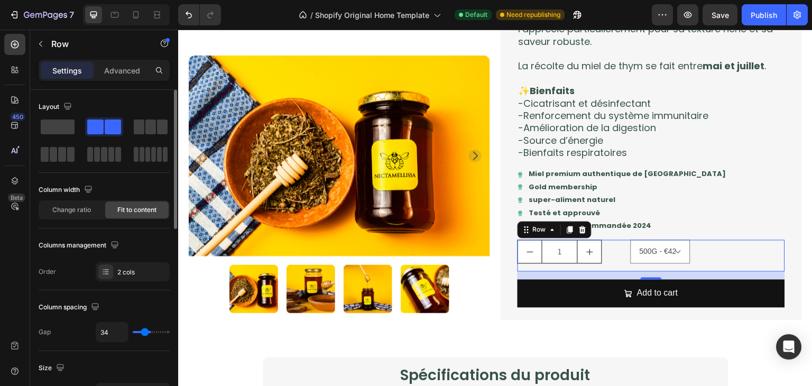
type input "32"
type input "31"
type input "29"
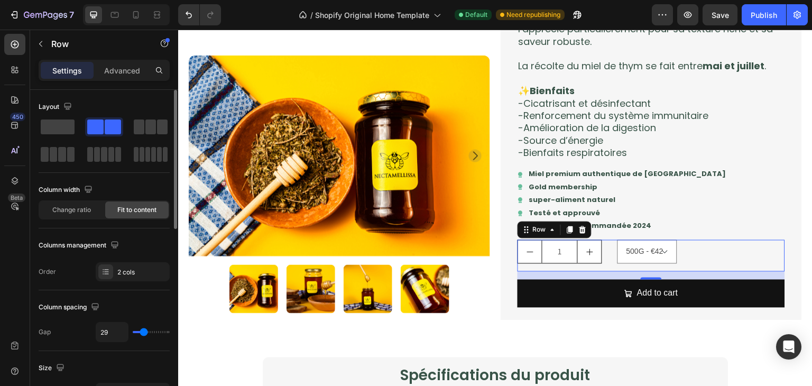
type input "27"
type input "18"
type input "15"
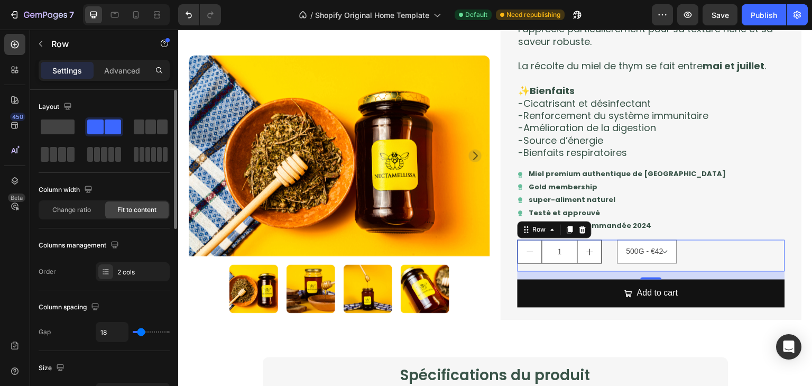
type input "15"
type input "11"
type input "9"
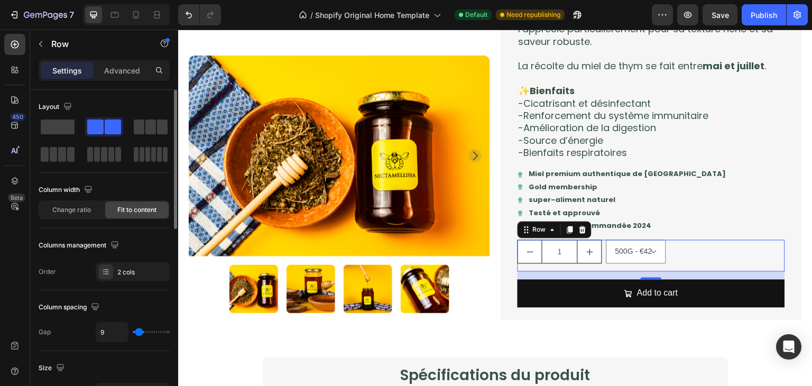
type input "8"
type input "9"
type input "15"
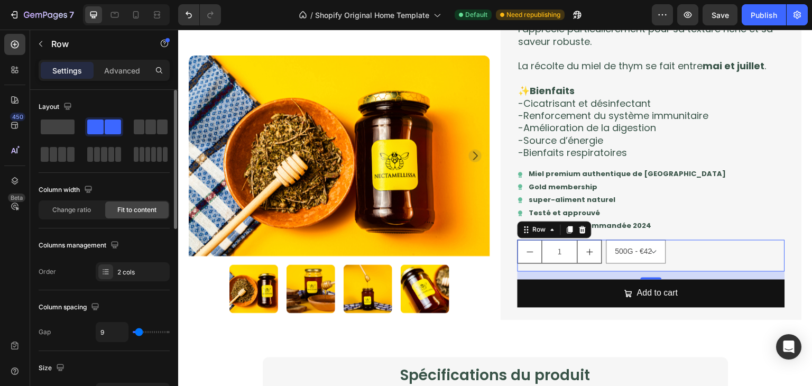
type input "15"
type input "25"
type input "29"
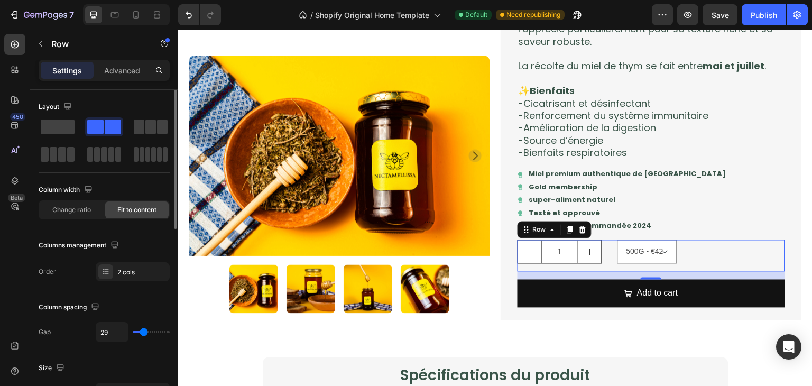
type input "25"
type input "24"
type input "22"
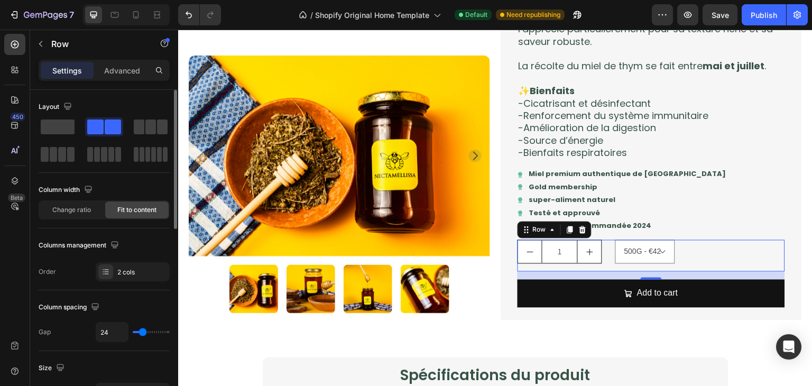
type input "22"
type input "16"
type input "13"
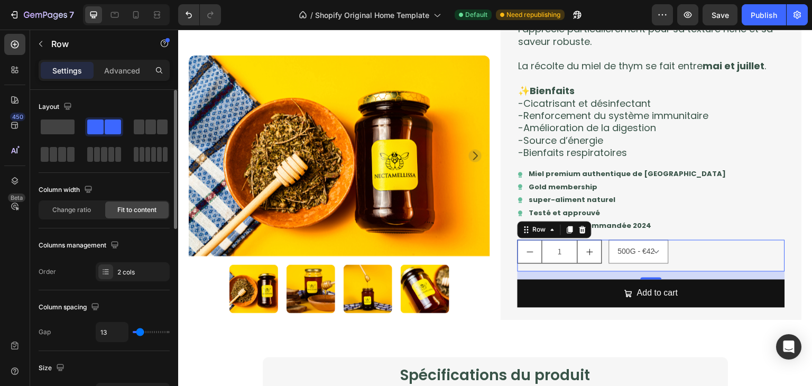
type input "11"
type input "9"
type input "8"
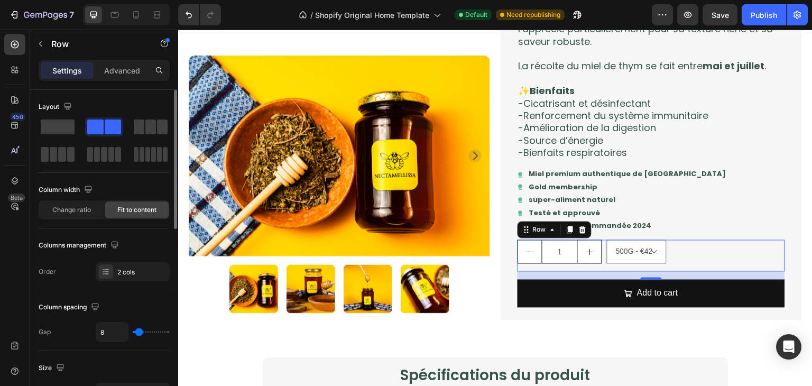
drag, startPoint x: 162, startPoint y: 329, endPoint x: 139, endPoint y: 325, distance: 24.3
type input "8"
click at [139, 331] on input "range" at bounding box center [151, 332] width 37 height 2
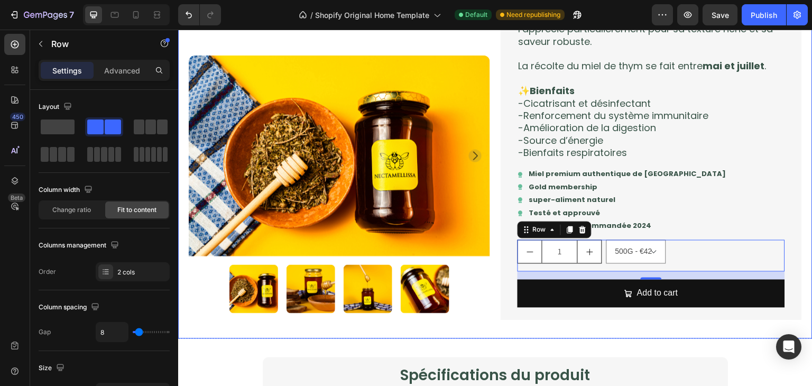
click at [276, 326] on div "Product Images 🌿Miel de Thym Product Title Icon Icon Icon Icon Icon Icon List T…" at bounding box center [495, 75] width 634 height 527
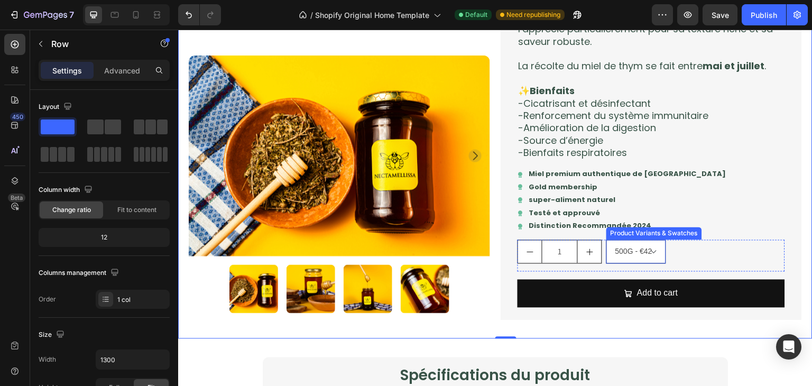
click at [655, 257] on select "500G - €42" at bounding box center [636, 252] width 60 height 24
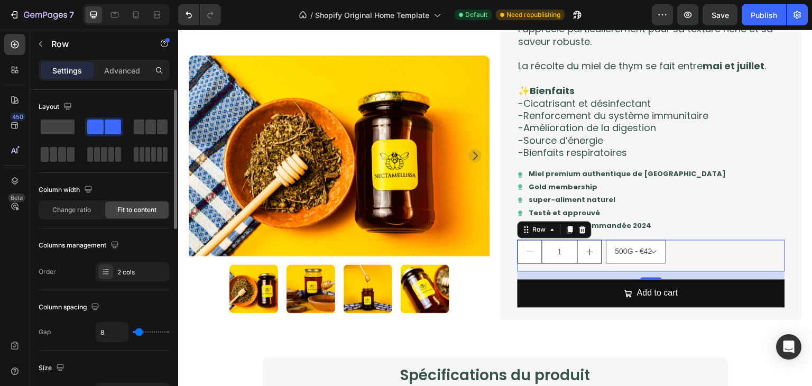
type input "18"
type input "27"
type input "29"
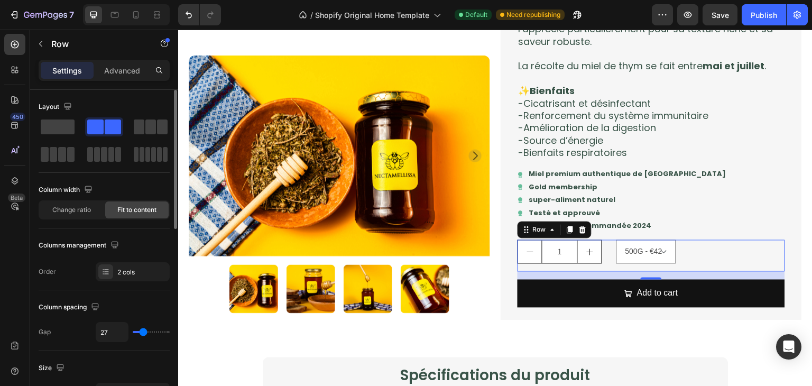
type input "29"
type input "32"
type input "36"
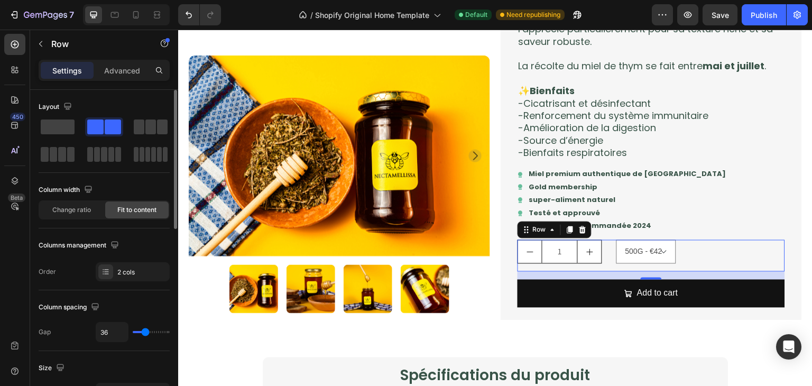
type input "38"
type input "40"
type input "32"
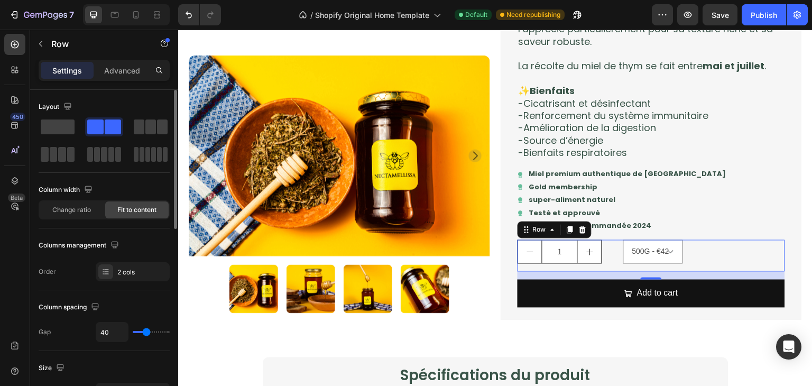
type input "32"
type input "22"
type input "0"
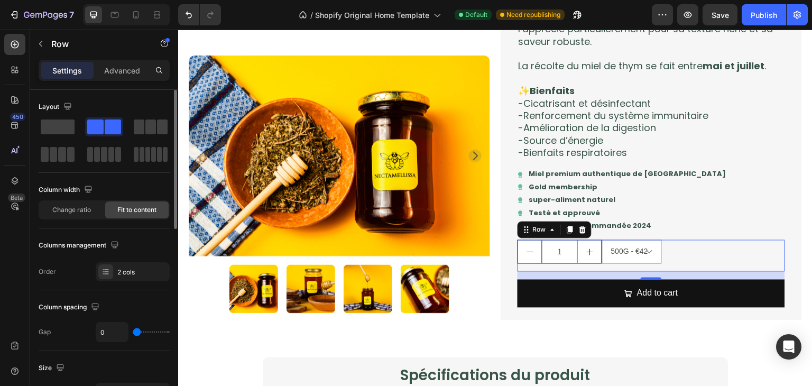
type input "2"
type input "4"
type input "6"
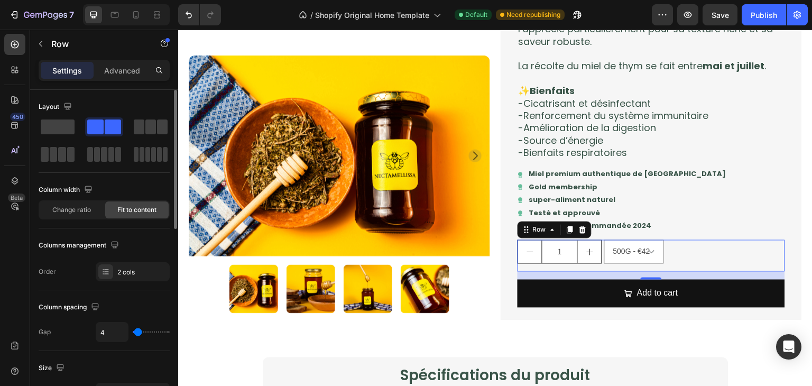
type input "6"
type input "32"
drag, startPoint x: 138, startPoint y: 335, endPoint x: 124, endPoint y: 322, distance: 19.1
click at [142, 333] on input "range" at bounding box center [151, 332] width 37 height 2
click at [66, 204] on div "Change ratio" at bounding box center [71, 209] width 63 height 17
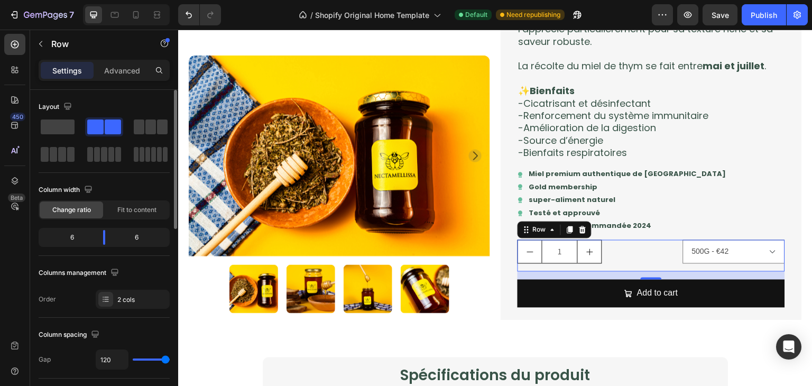
drag, startPoint x: 139, startPoint y: 360, endPoint x: 15, endPoint y: 336, distance: 126.0
click at [170, 361] on input "range" at bounding box center [151, 359] width 37 height 2
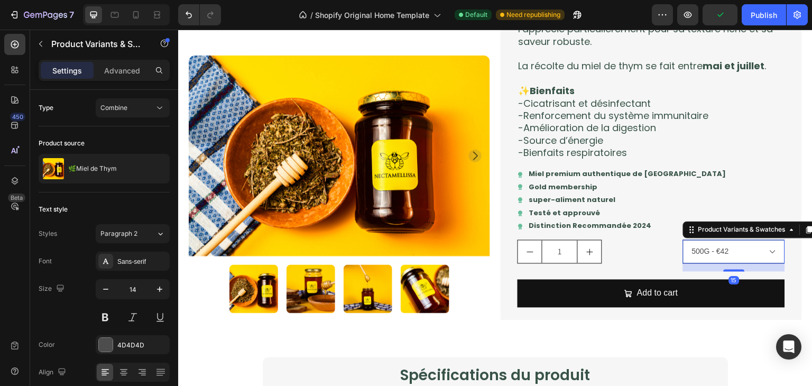
click at [684, 258] on select "500G - €42" at bounding box center [734, 252] width 102 height 24
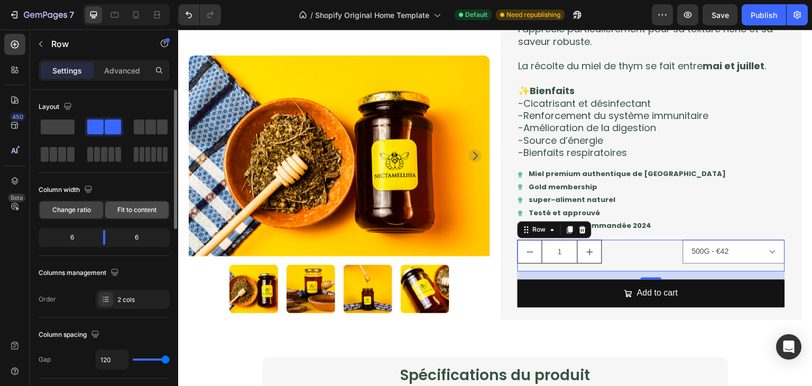
click at [114, 213] on div "Fit to content" at bounding box center [136, 209] width 63 height 17
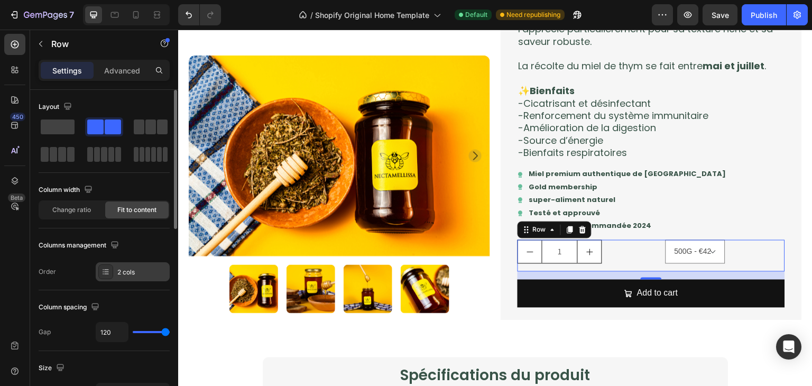
click at [141, 277] on div "2 cols" at bounding box center [133, 271] width 74 height 19
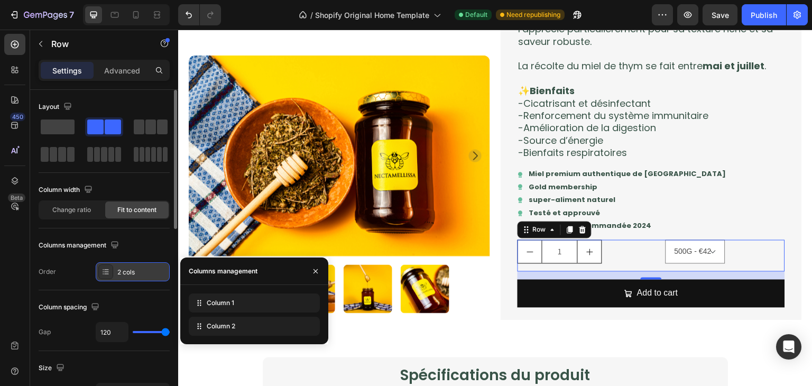
click at [128, 270] on div "2 cols" at bounding box center [142, 272] width 50 height 10
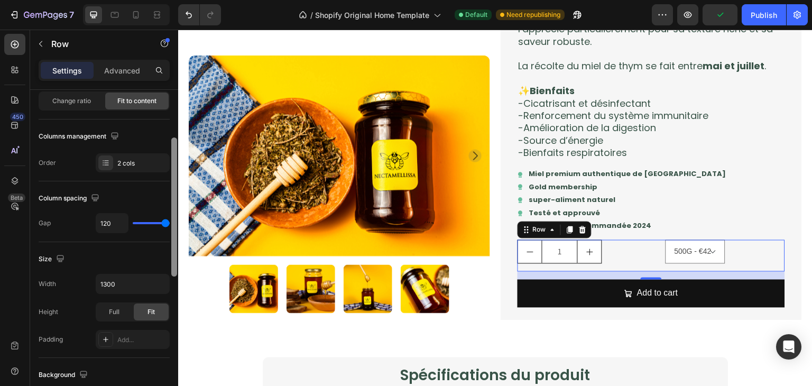
scroll to position [110, 0]
drag, startPoint x: 174, startPoint y: 220, endPoint x: 176, endPoint y: 267, distance: 47.1
click at [176, 267] on div at bounding box center [174, 205] width 6 height 139
click at [122, 308] on div "Full" at bounding box center [114, 310] width 35 height 17
click at [147, 309] on span "Fit" at bounding box center [150, 311] width 7 height 10
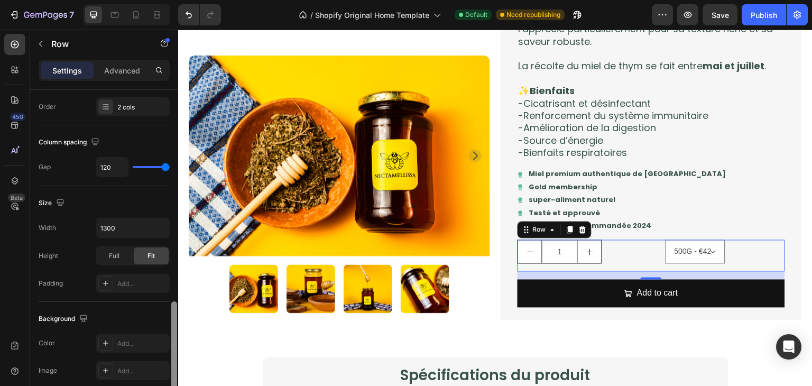
scroll to position [127, 0]
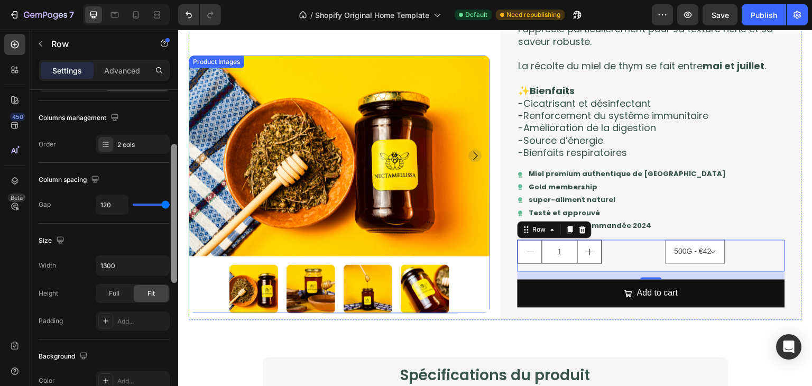
drag, startPoint x: 354, startPoint y: 292, endPoint x: 199, endPoint y: 220, distance: 171.0
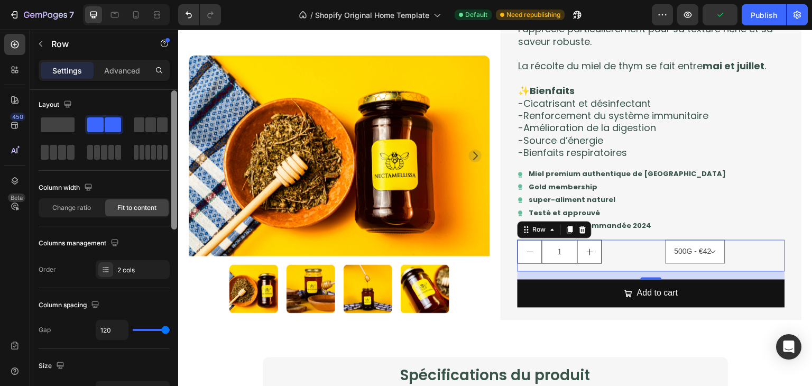
scroll to position [0, 0]
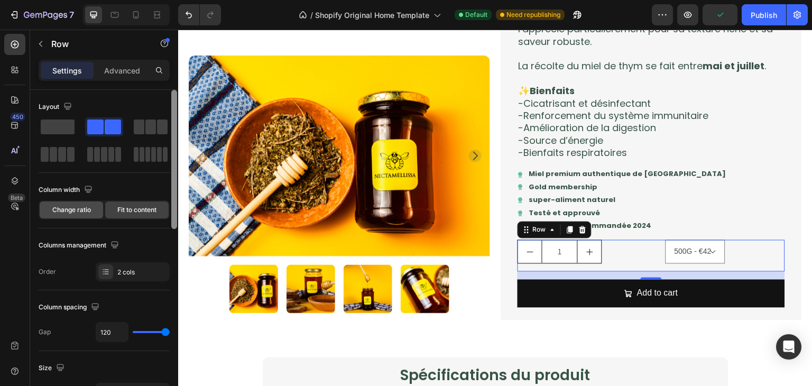
drag, startPoint x: 76, startPoint y: 200, endPoint x: 82, endPoint y: 206, distance: 7.9
click at [82, 206] on div "Change ratio Fit to content" at bounding box center [104, 209] width 131 height 19
click at [82, 206] on span "Change ratio" at bounding box center [71, 210] width 39 height 10
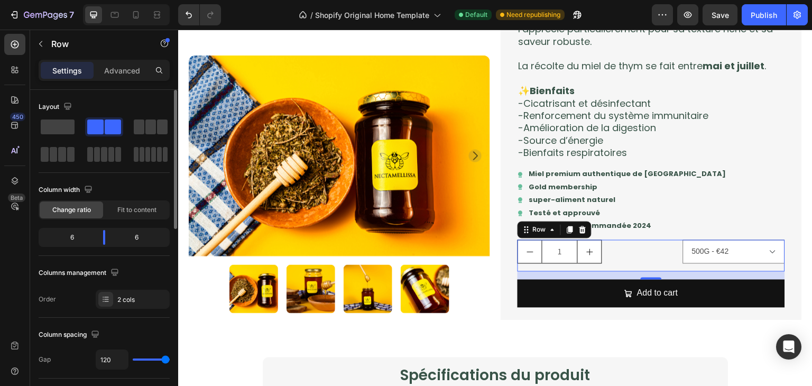
drag, startPoint x: 161, startPoint y: 357, endPoint x: 33, endPoint y: 336, distance: 130.1
click at [170, 361] on input "range" at bounding box center [151, 359] width 37 height 2
click at [63, 122] on span at bounding box center [58, 126] width 34 height 15
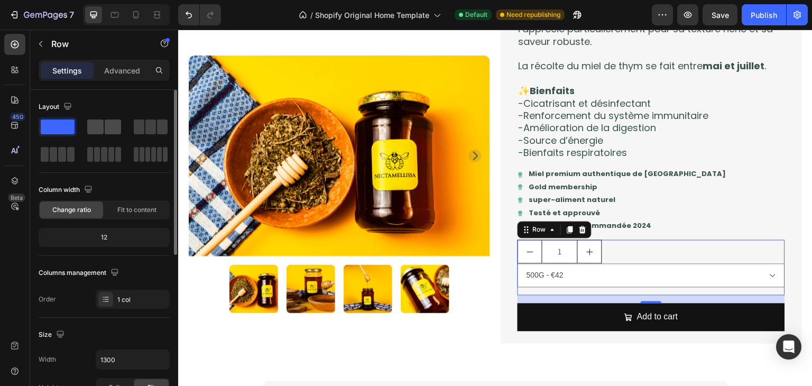
click at [102, 121] on span at bounding box center [95, 126] width 16 height 15
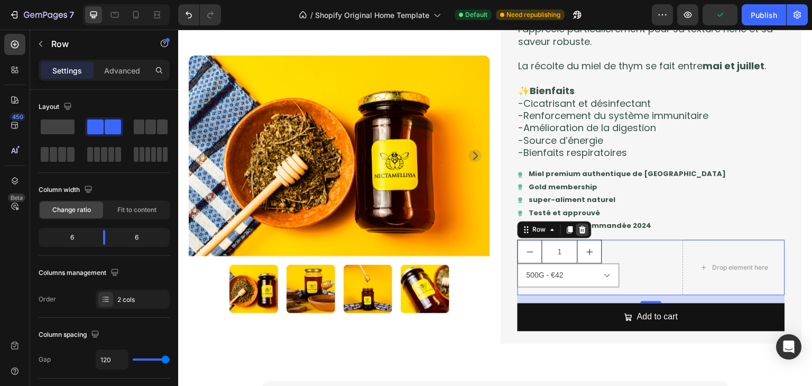
click at [584, 233] on div at bounding box center [582, 230] width 13 height 13
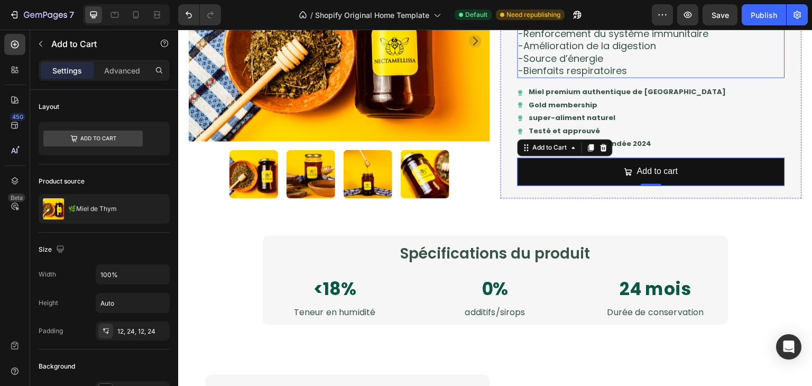
scroll to position [845, 0]
